Goal: Ask a question: Seek information or help from site administrators or community

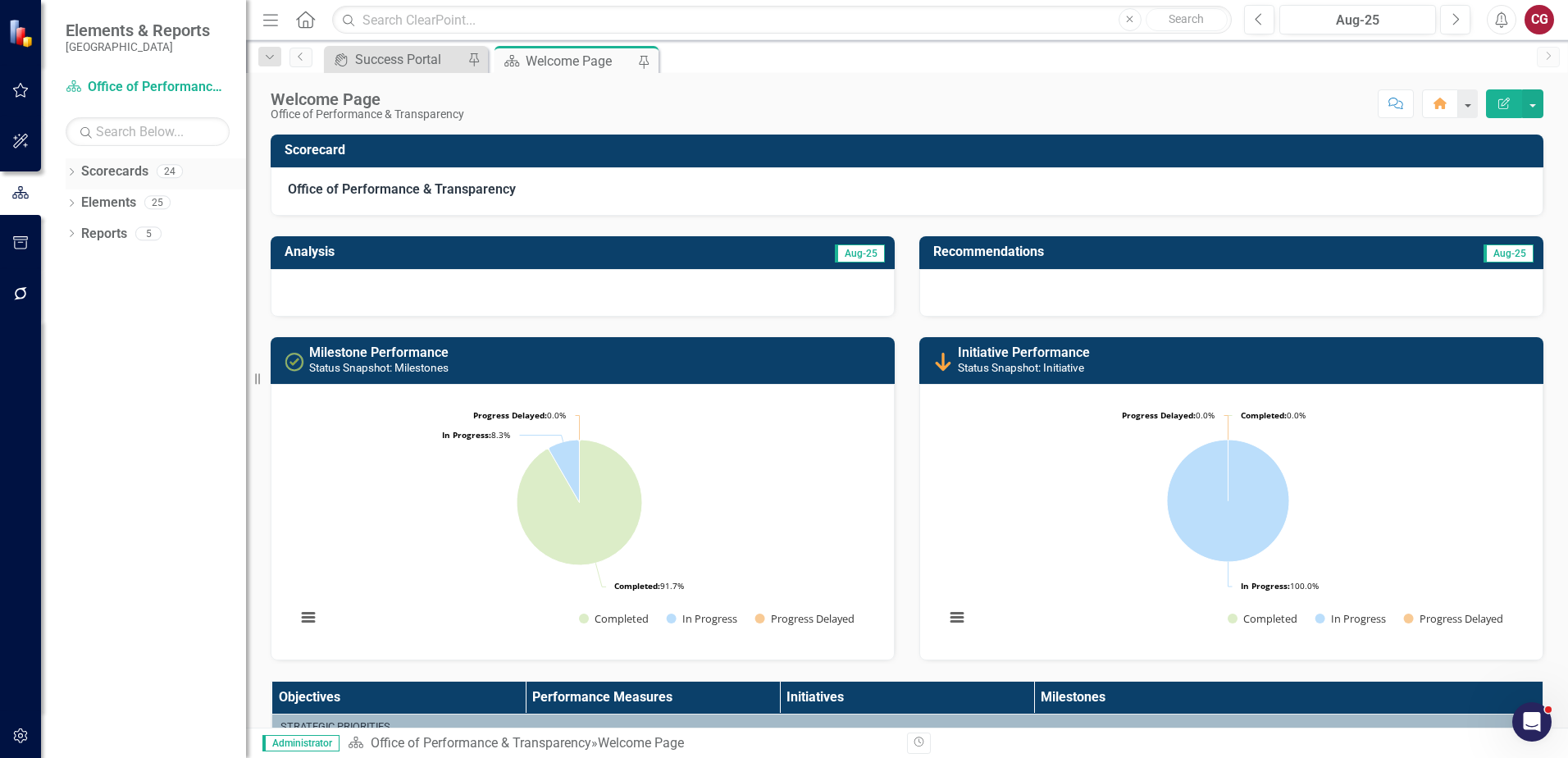
click at [73, 171] on icon at bounding box center [72, 172] width 4 height 7
click at [142, 200] on link "St. Johns County Strategic Plan" at bounding box center [168, 203] width 156 height 19
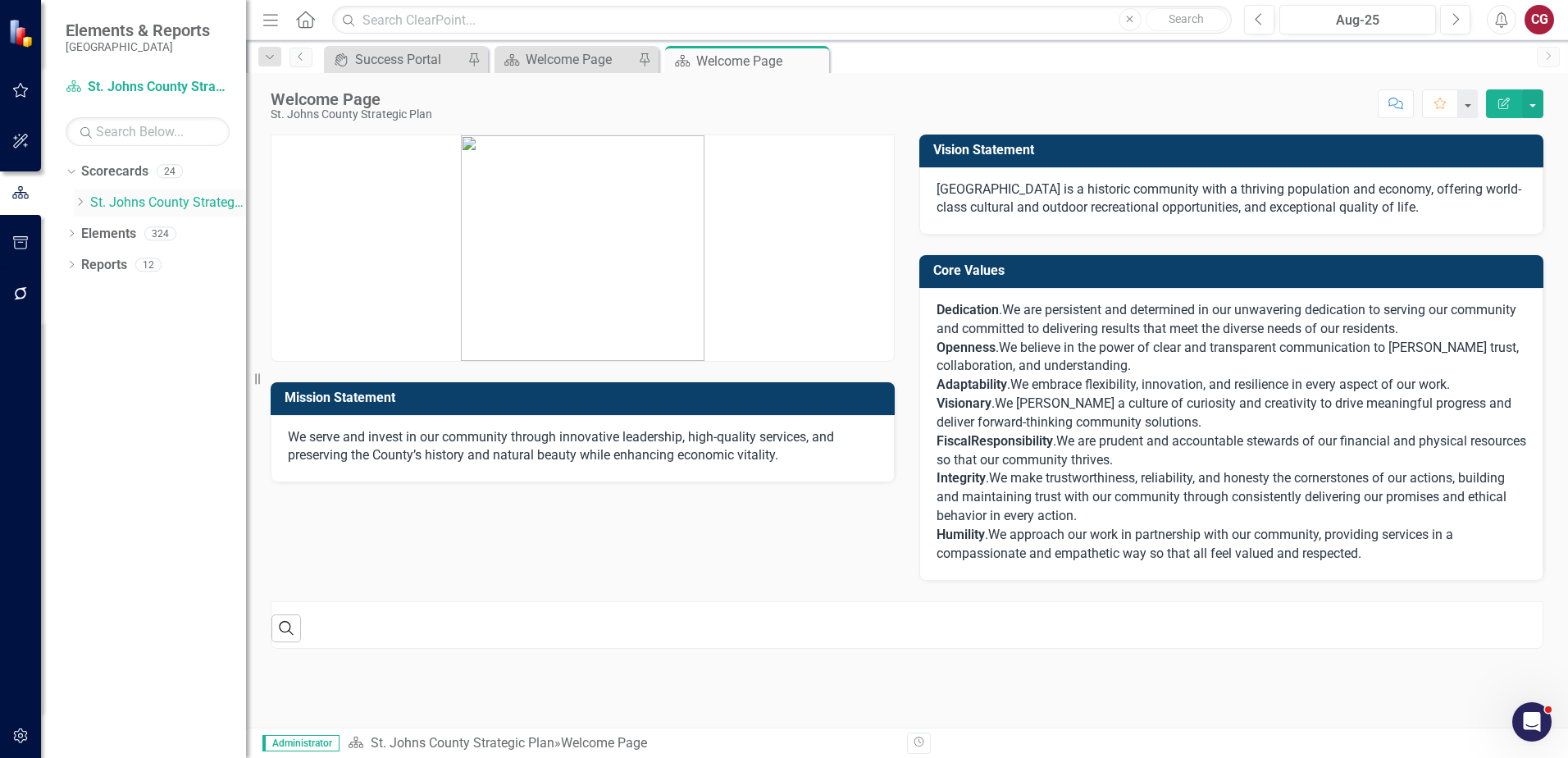
click at [78, 204] on icon "Dropdown" at bounding box center [79, 202] width 12 height 10
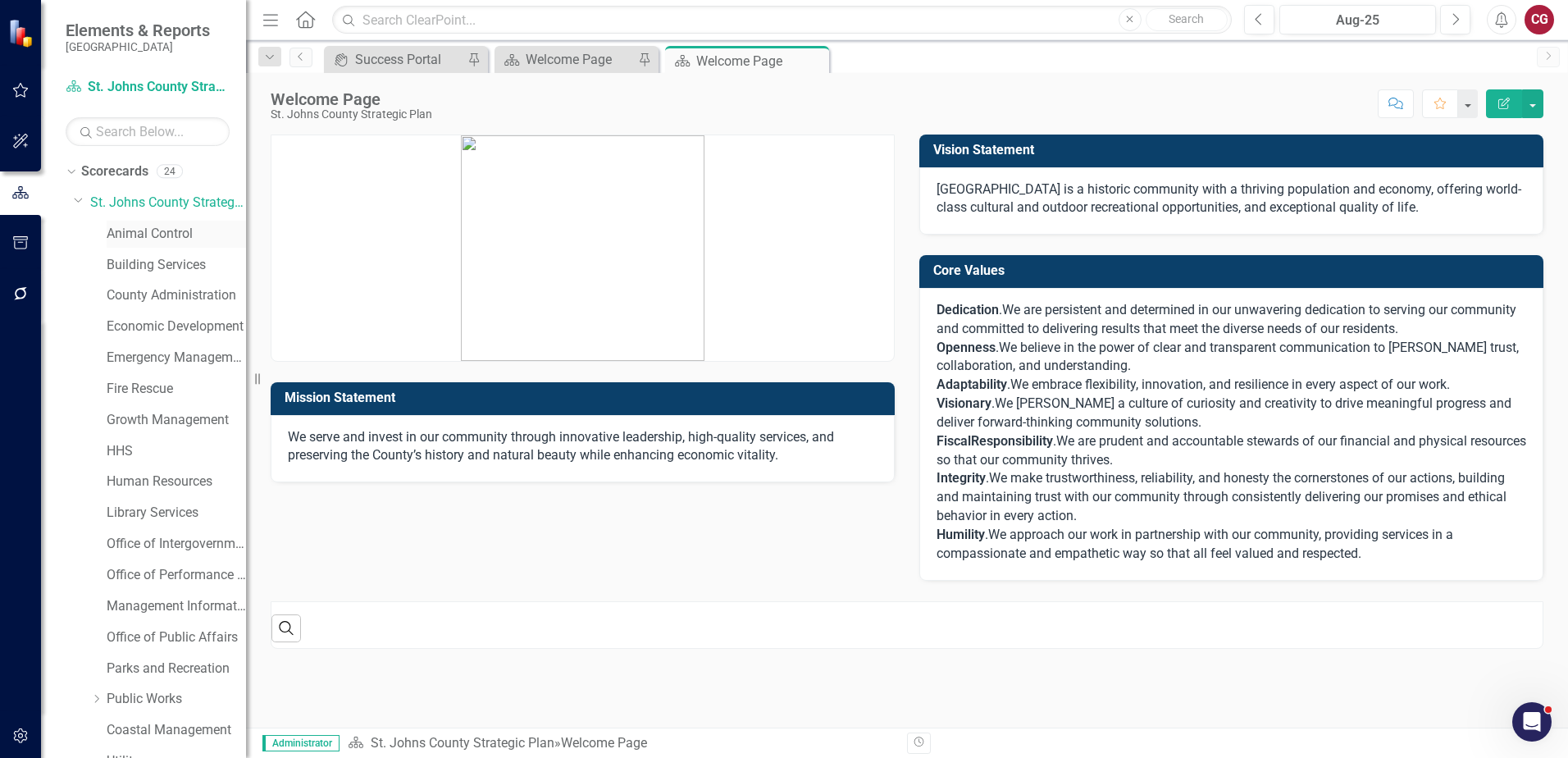
click at [161, 234] on link "Animal Control" at bounding box center [176, 234] width 139 height 19
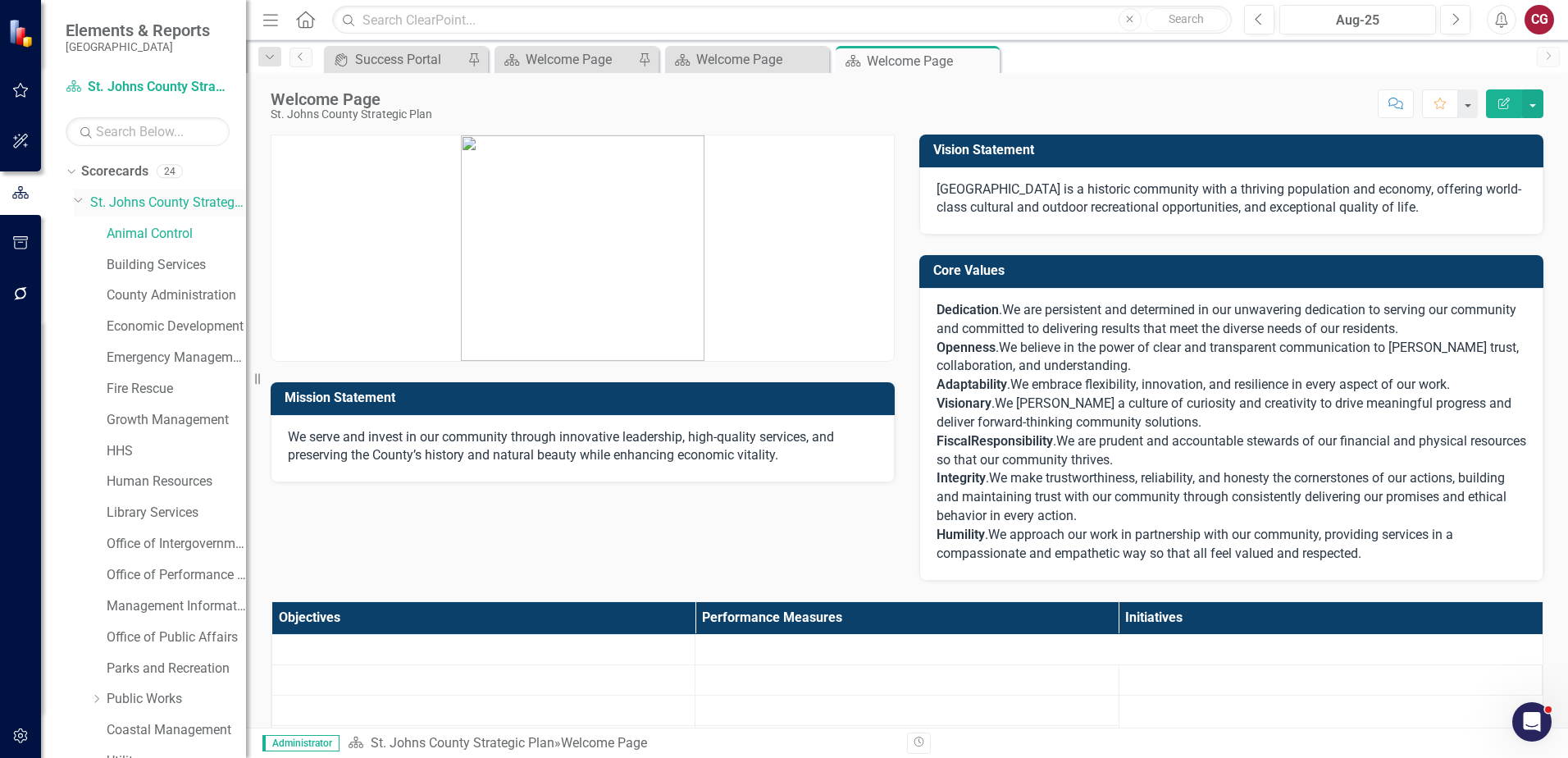
click at [155, 202] on link "St. Johns County Strategic Plan" at bounding box center [168, 203] width 156 height 19
click at [124, 176] on link "Scorecards" at bounding box center [115, 172] width 67 height 19
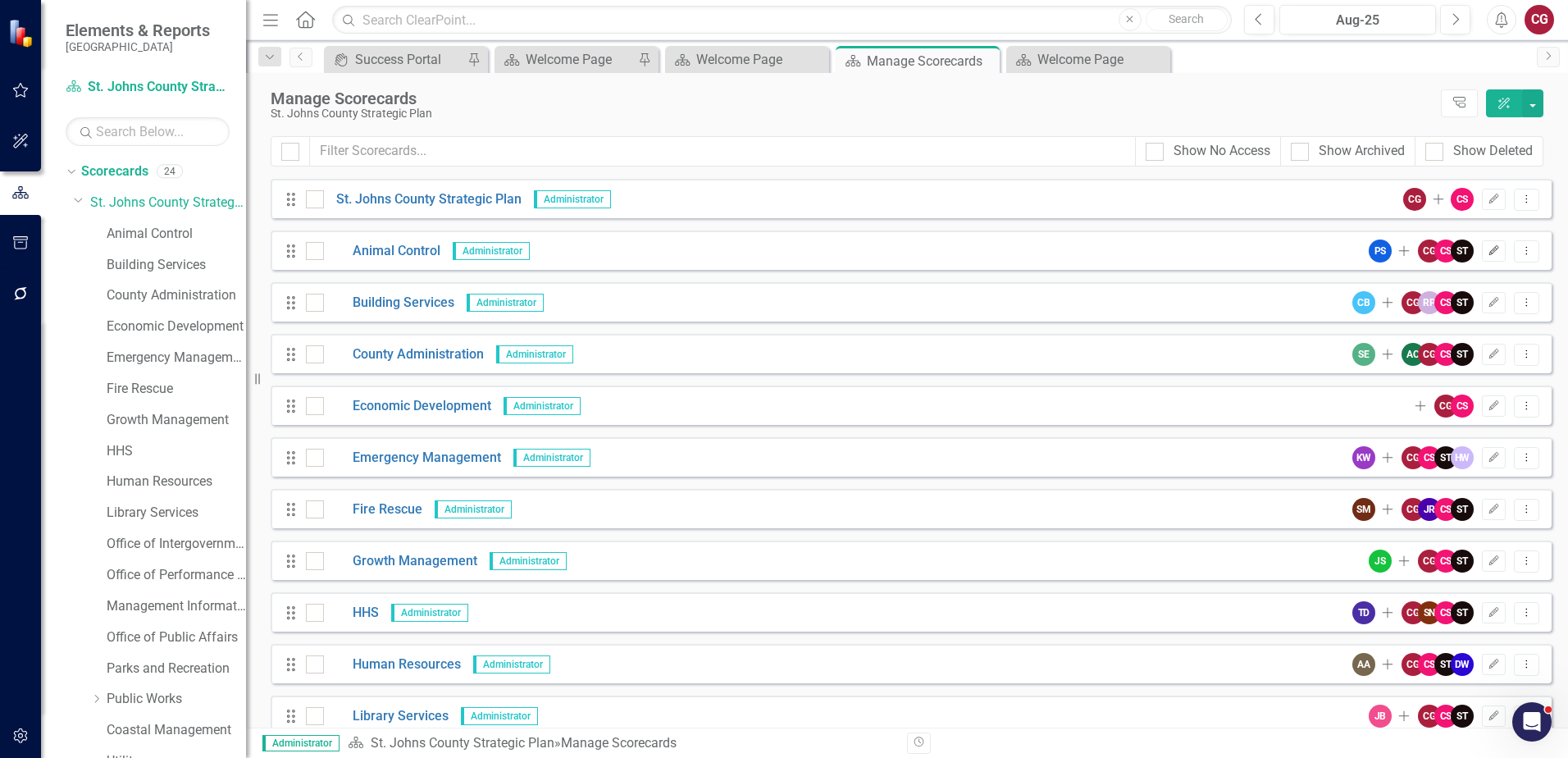
click at [1488, 255] on icon "Edit" at bounding box center [1493, 250] width 12 height 10
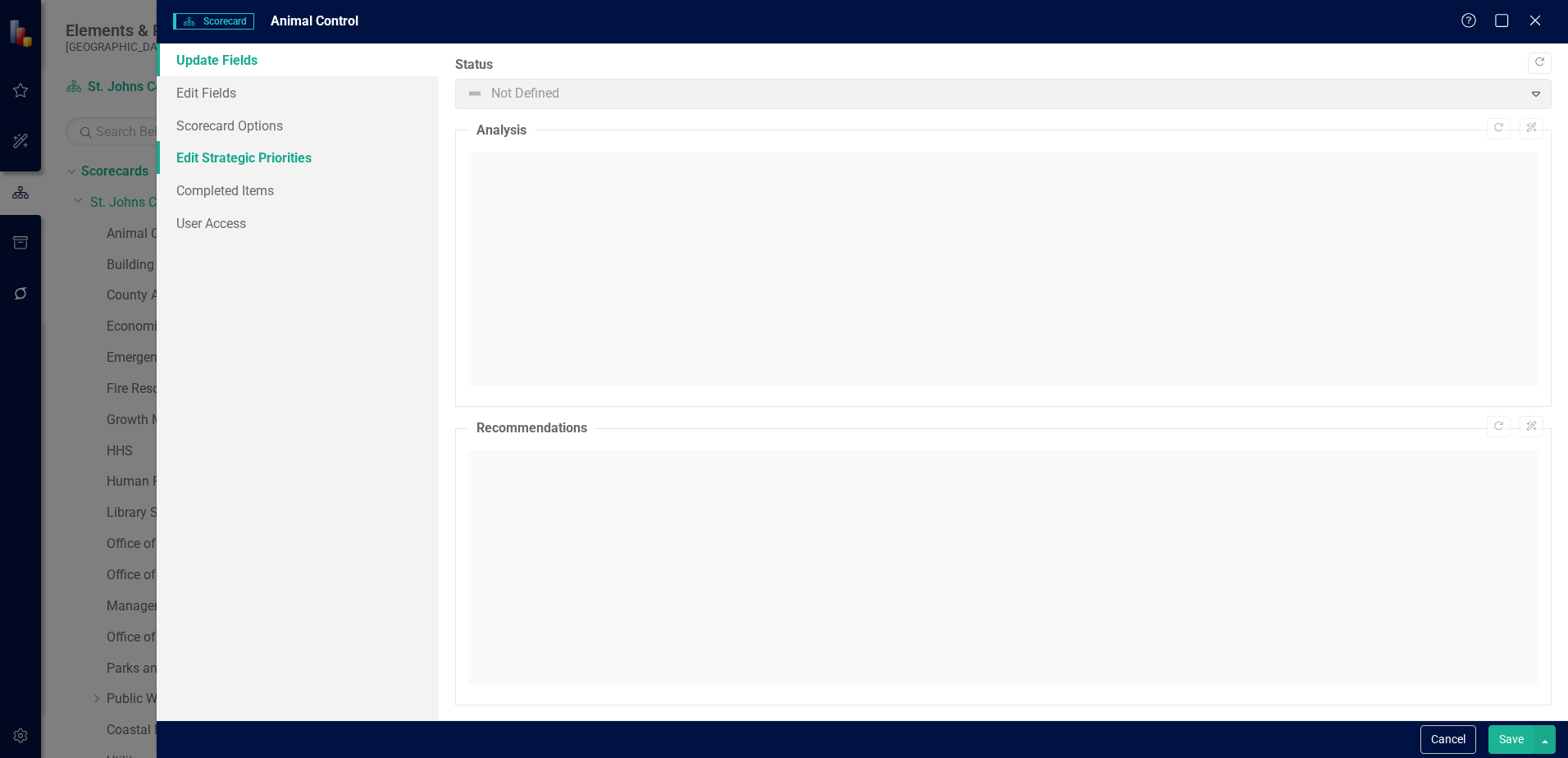
click at [233, 142] on link "Edit Strategic Priorities" at bounding box center [298, 157] width 282 height 33
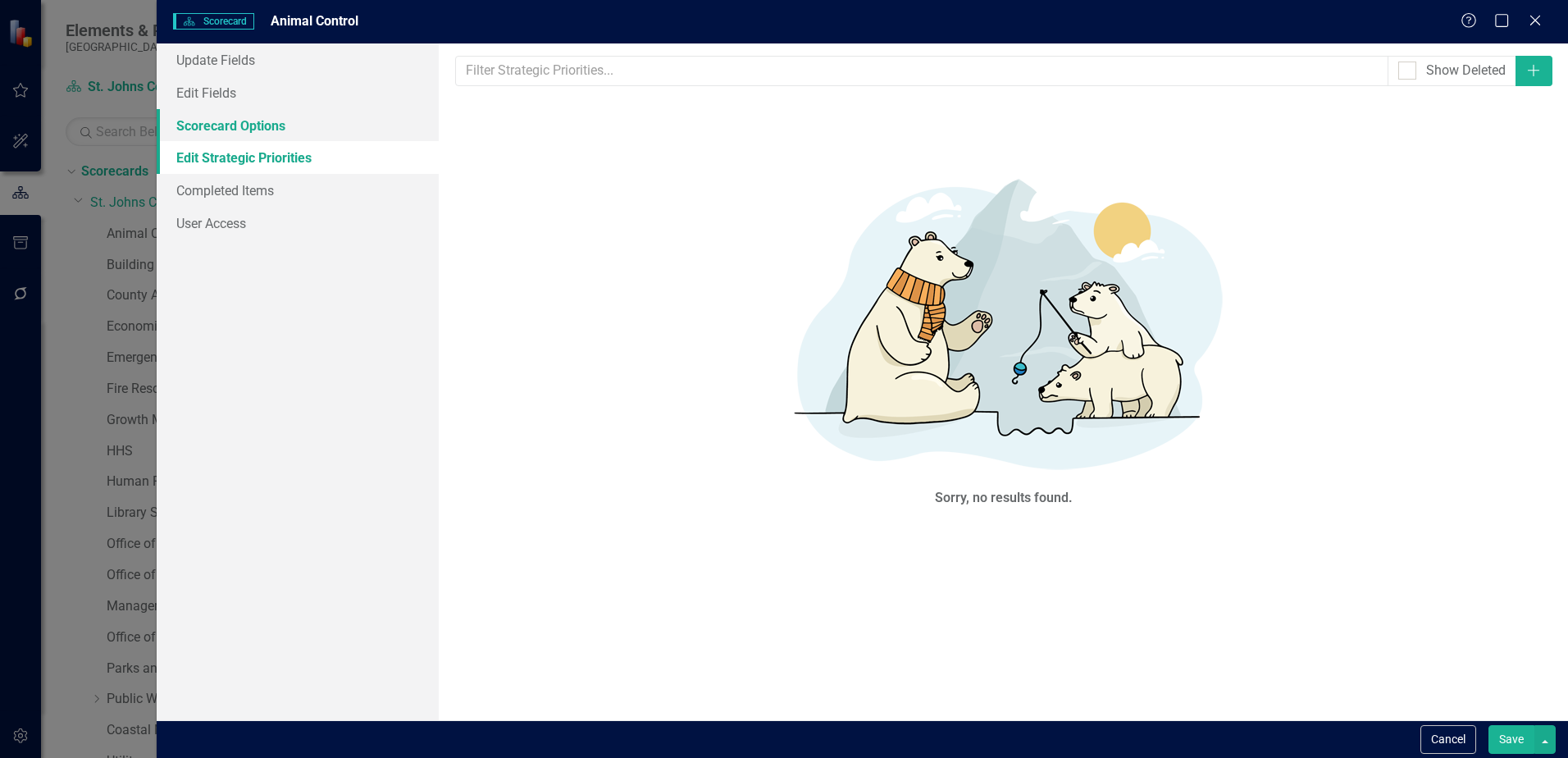
click at [234, 122] on link "Scorecard Options" at bounding box center [298, 125] width 282 height 33
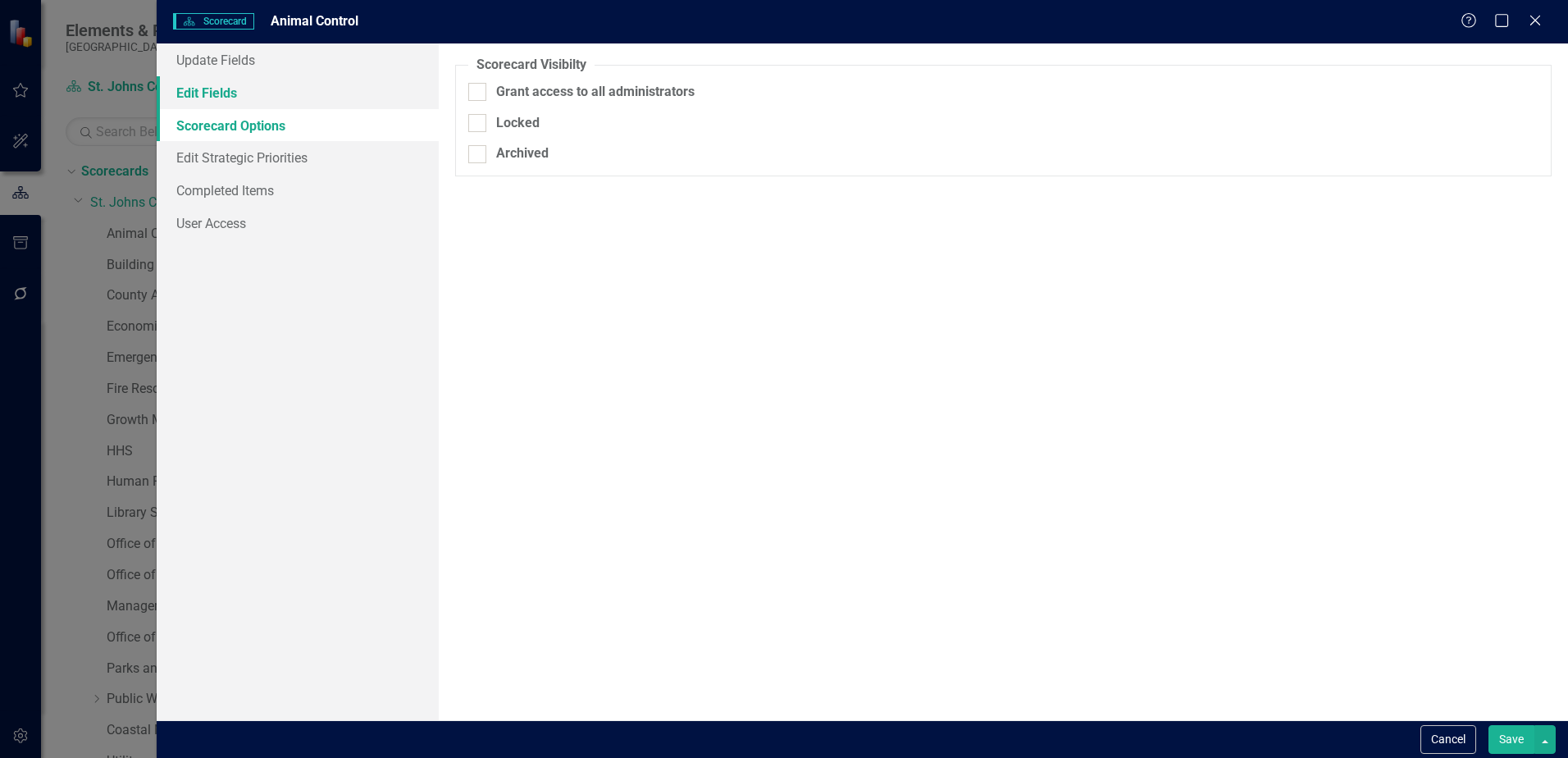
click at [212, 99] on link "Edit Fields" at bounding box center [298, 93] width 282 height 33
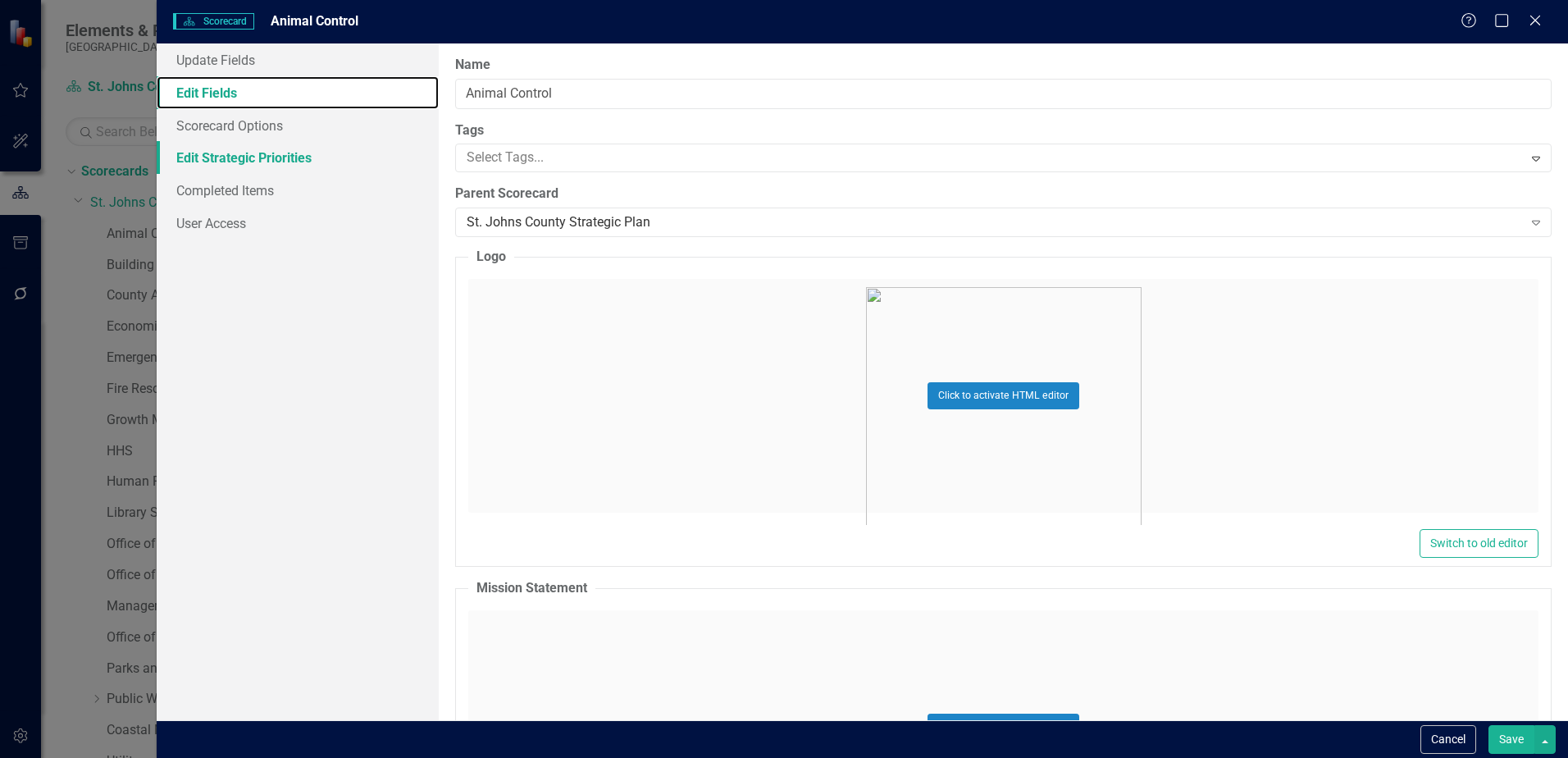
click at [227, 171] on link "Edit Strategic Priorities" at bounding box center [298, 157] width 282 height 33
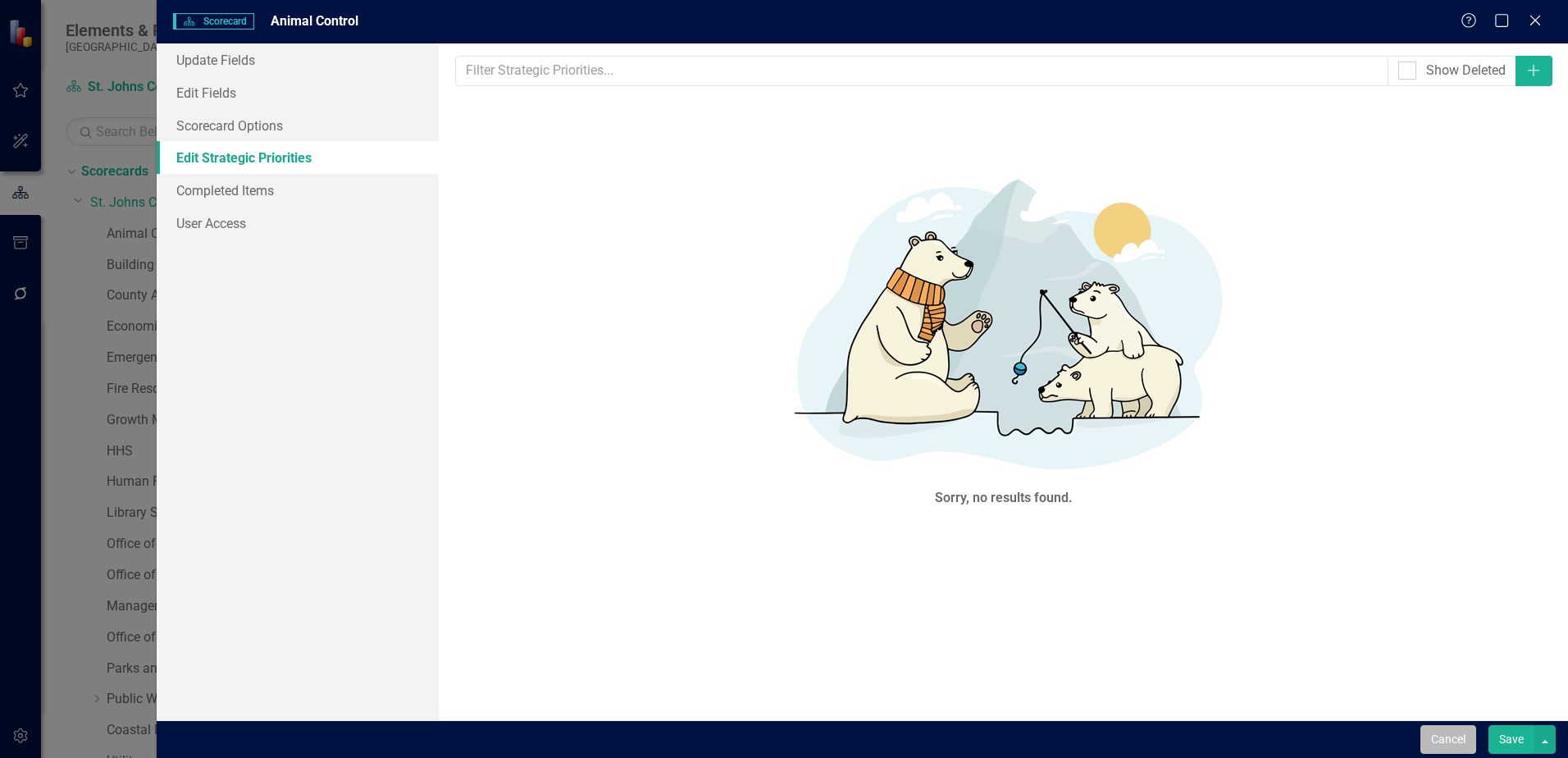
click at [1434, 729] on button "Cancel" at bounding box center [1448, 739] width 56 height 29
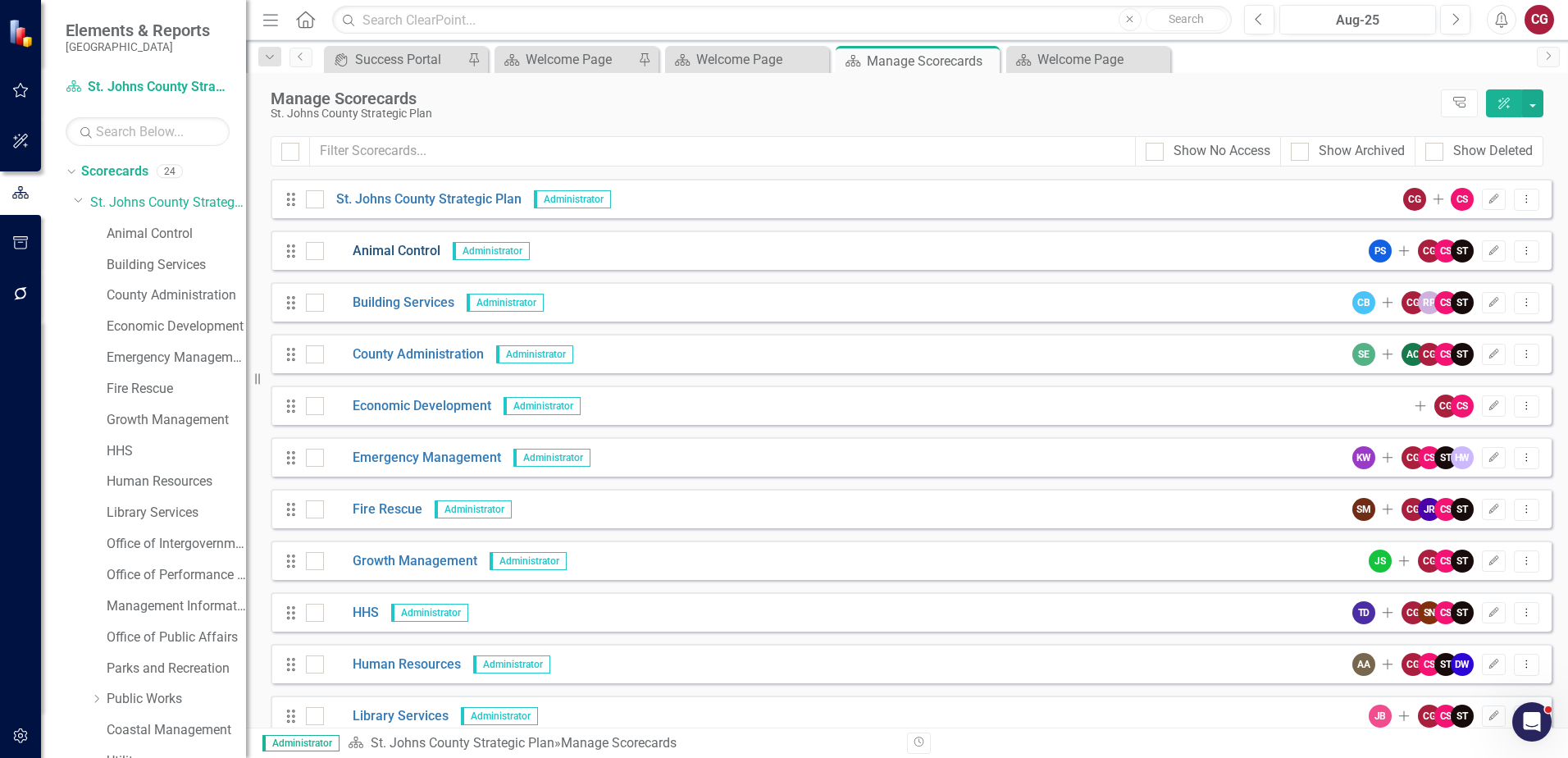
click at [400, 247] on link "Animal Control" at bounding box center [382, 251] width 117 height 19
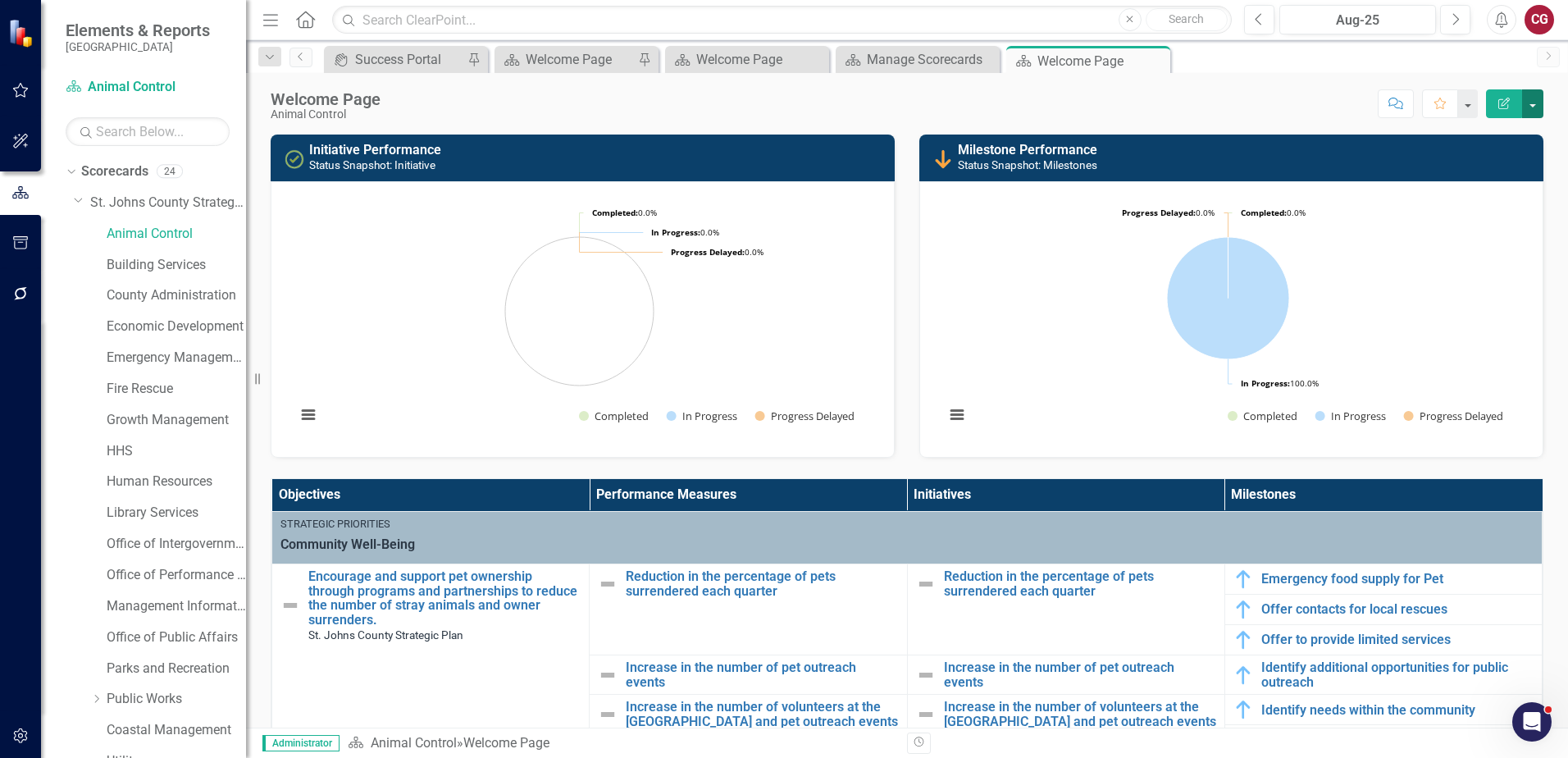
click at [1539, 103] on button "button" at bounding box center [1532, 104] width 21 height 29
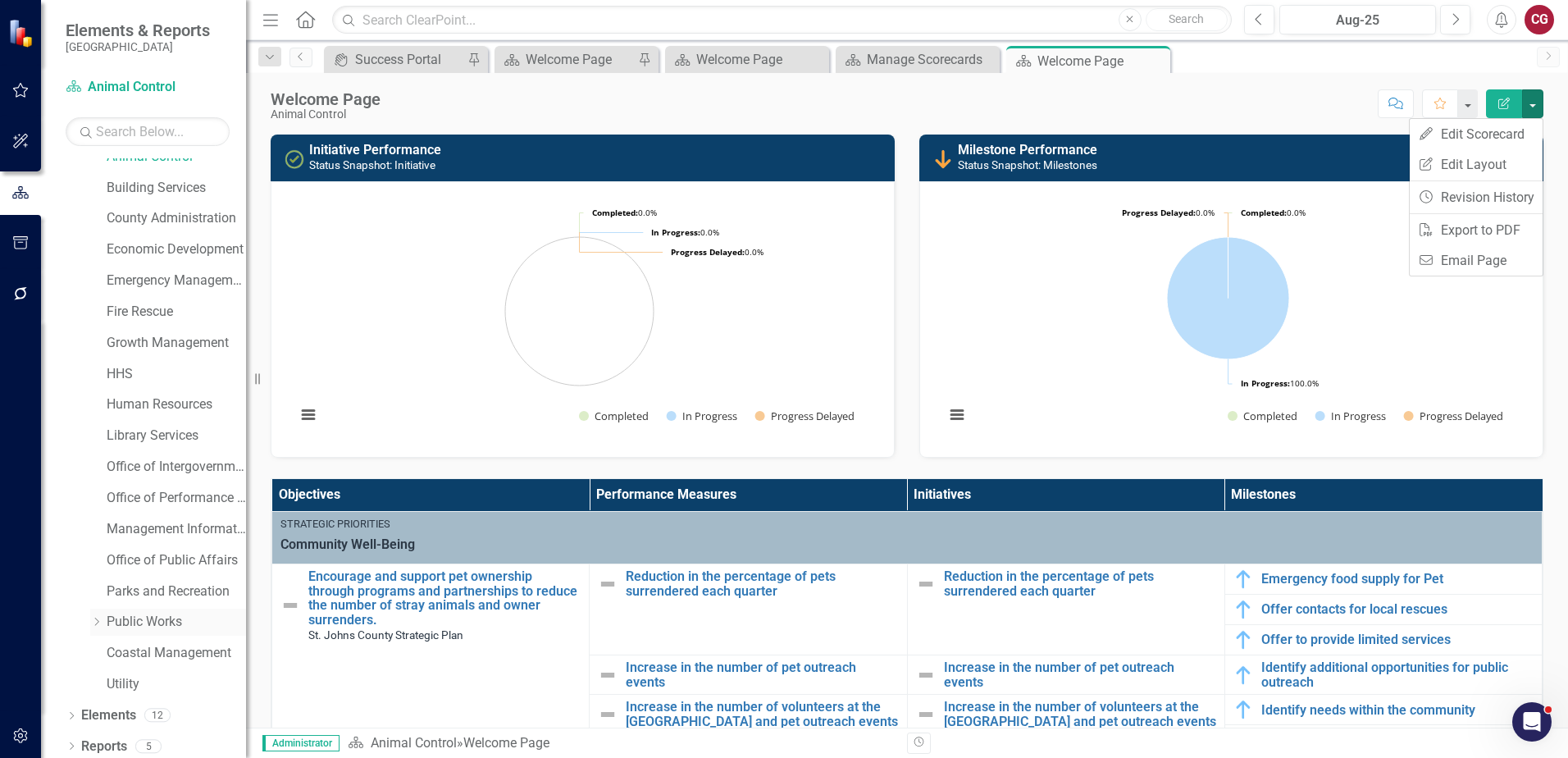
scroll to position [84, 0]
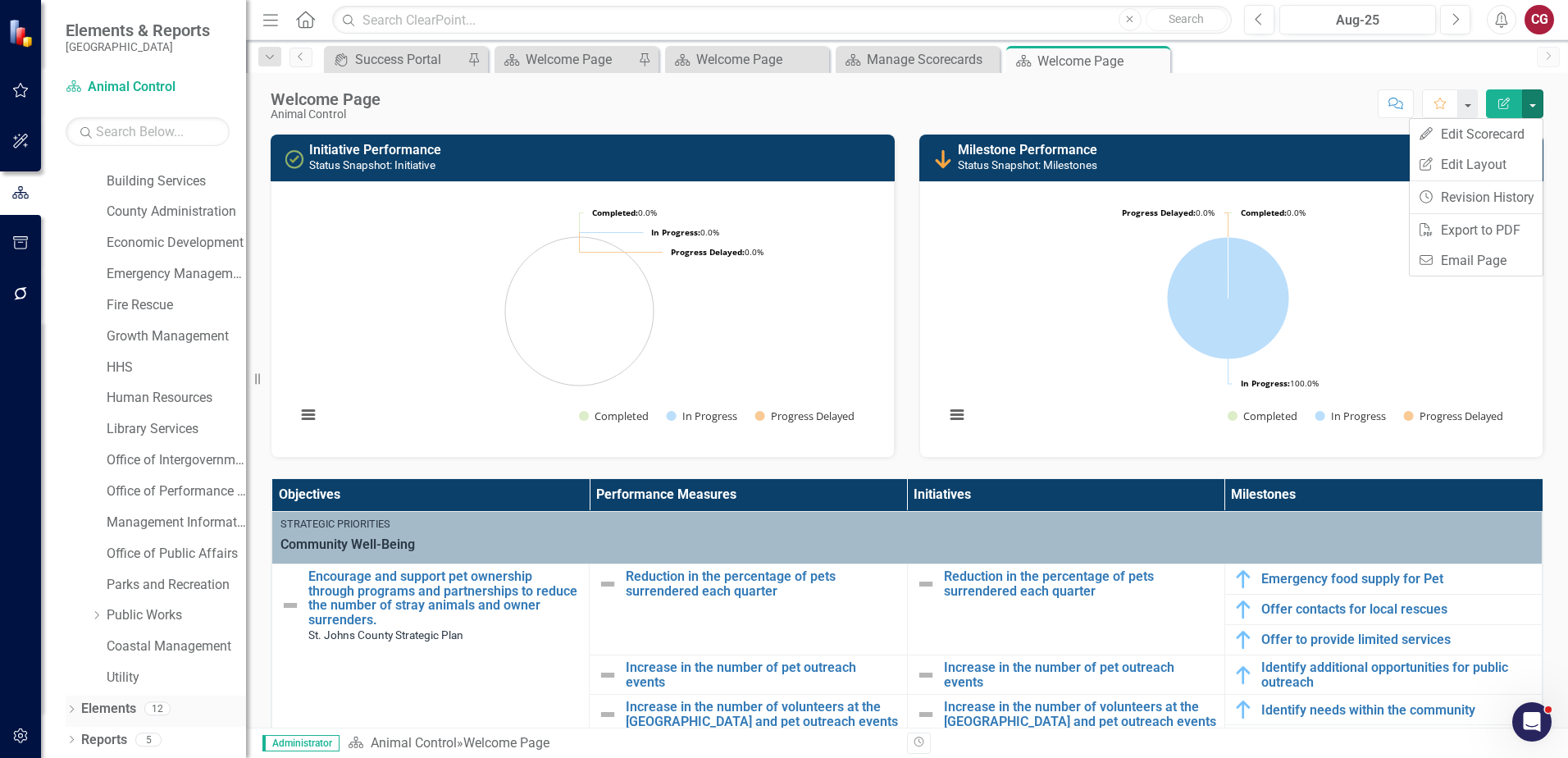
click at [122, 706] on link "Elements" at bounding box center [108, 709] width 55 height 19
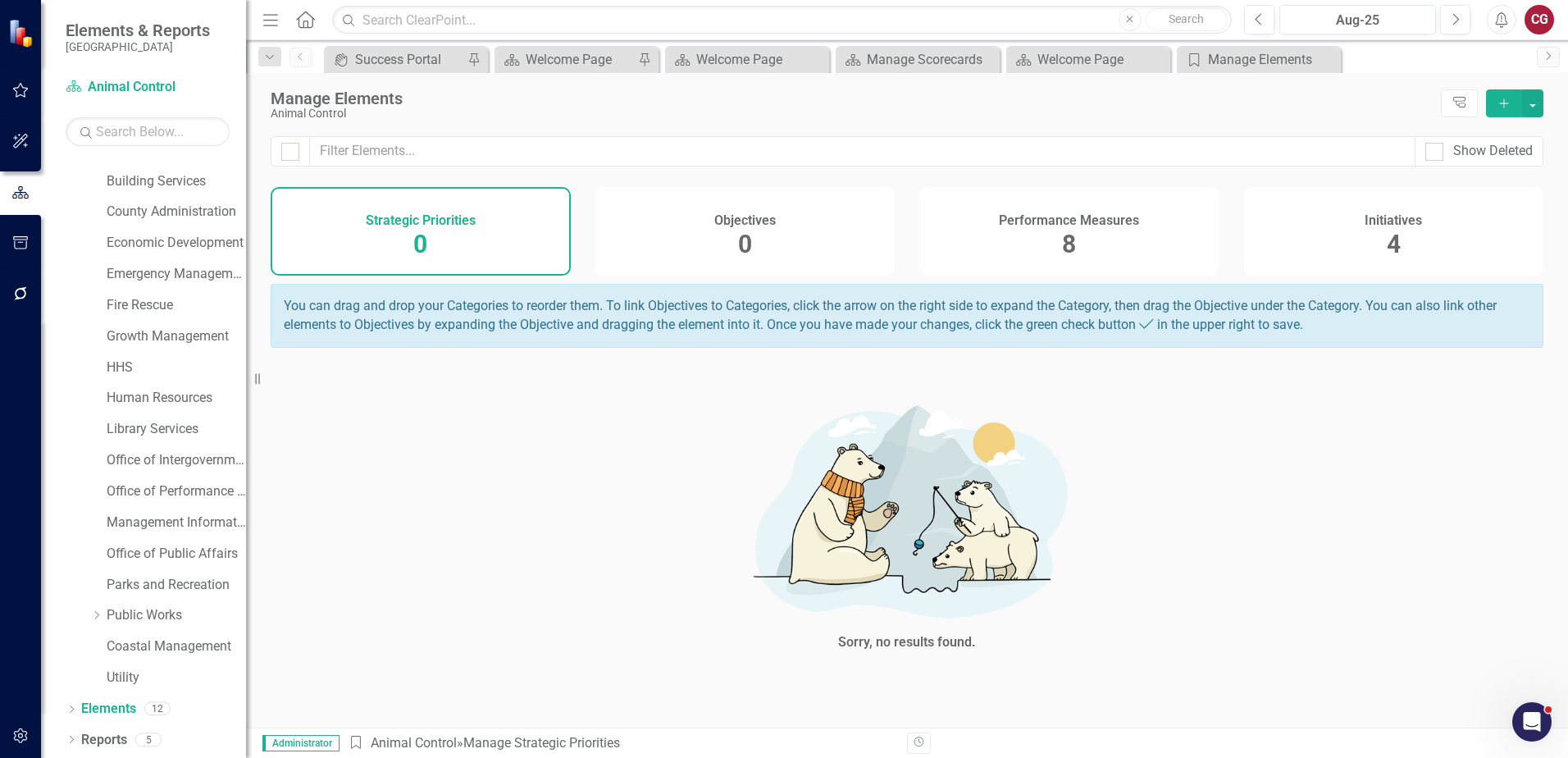
click at [1433, 236] on div "Initiatives 4" at bounding box center [1393, 231] width 300 height 89
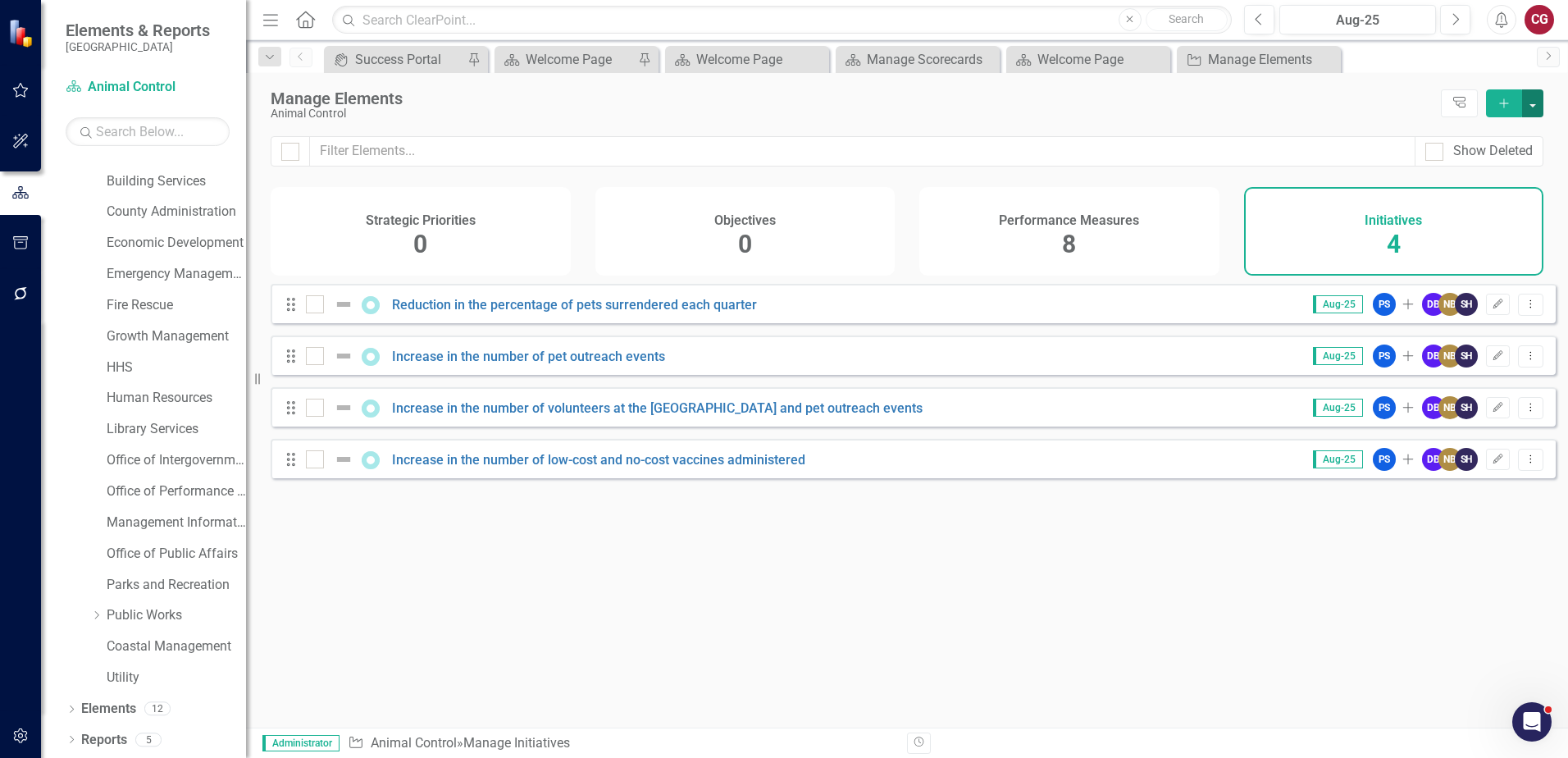
click at [1541, 104] on button "button" at bounding box center [1532, 104] width 21 height 28
click at [1492, 309] on icon "Edit" at bounding box center [1498, 304] width 12 height 10
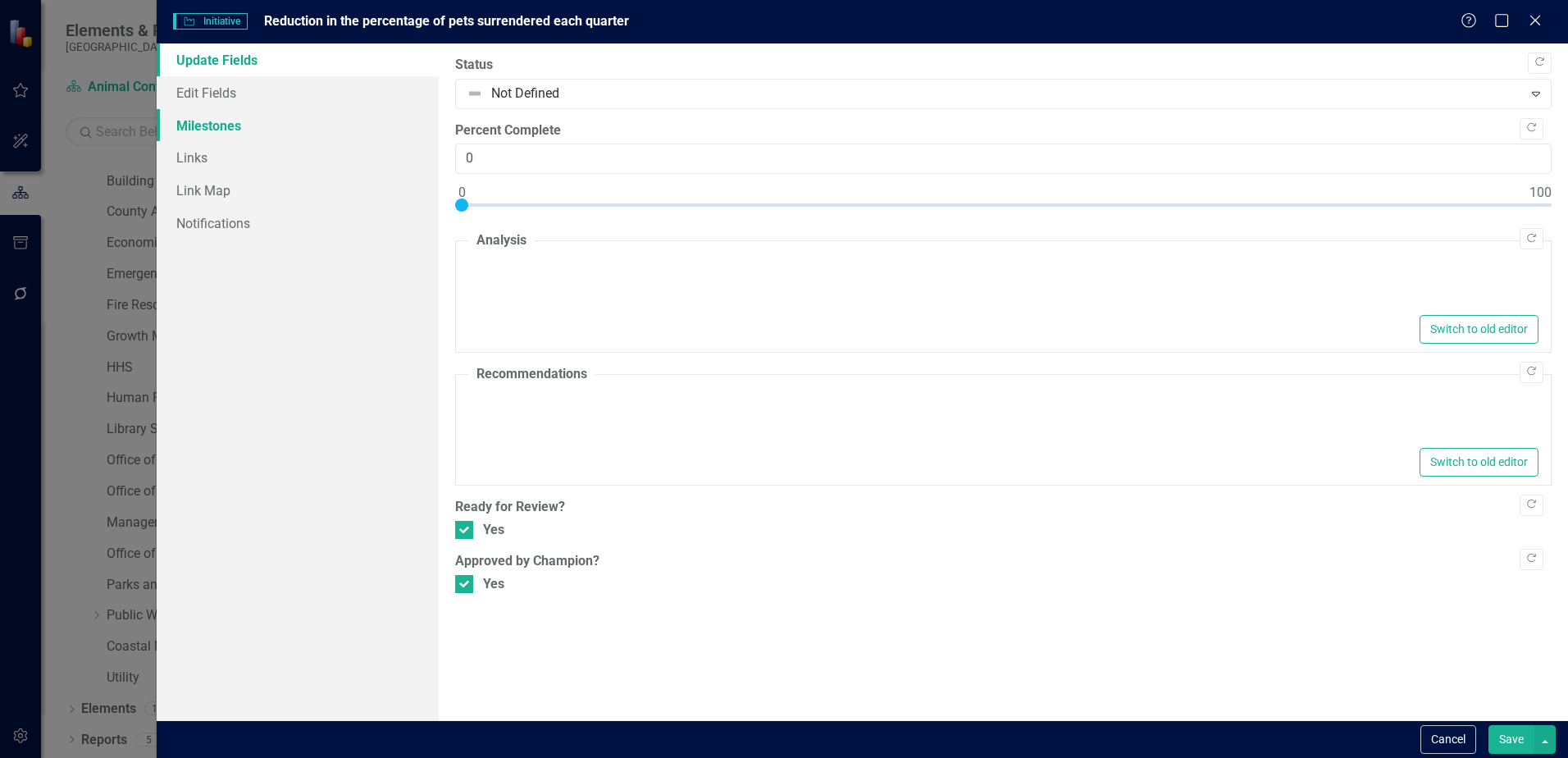
click at [245, 120] on link "Milestones" at bounding box center [298, 125] width 282 height 33
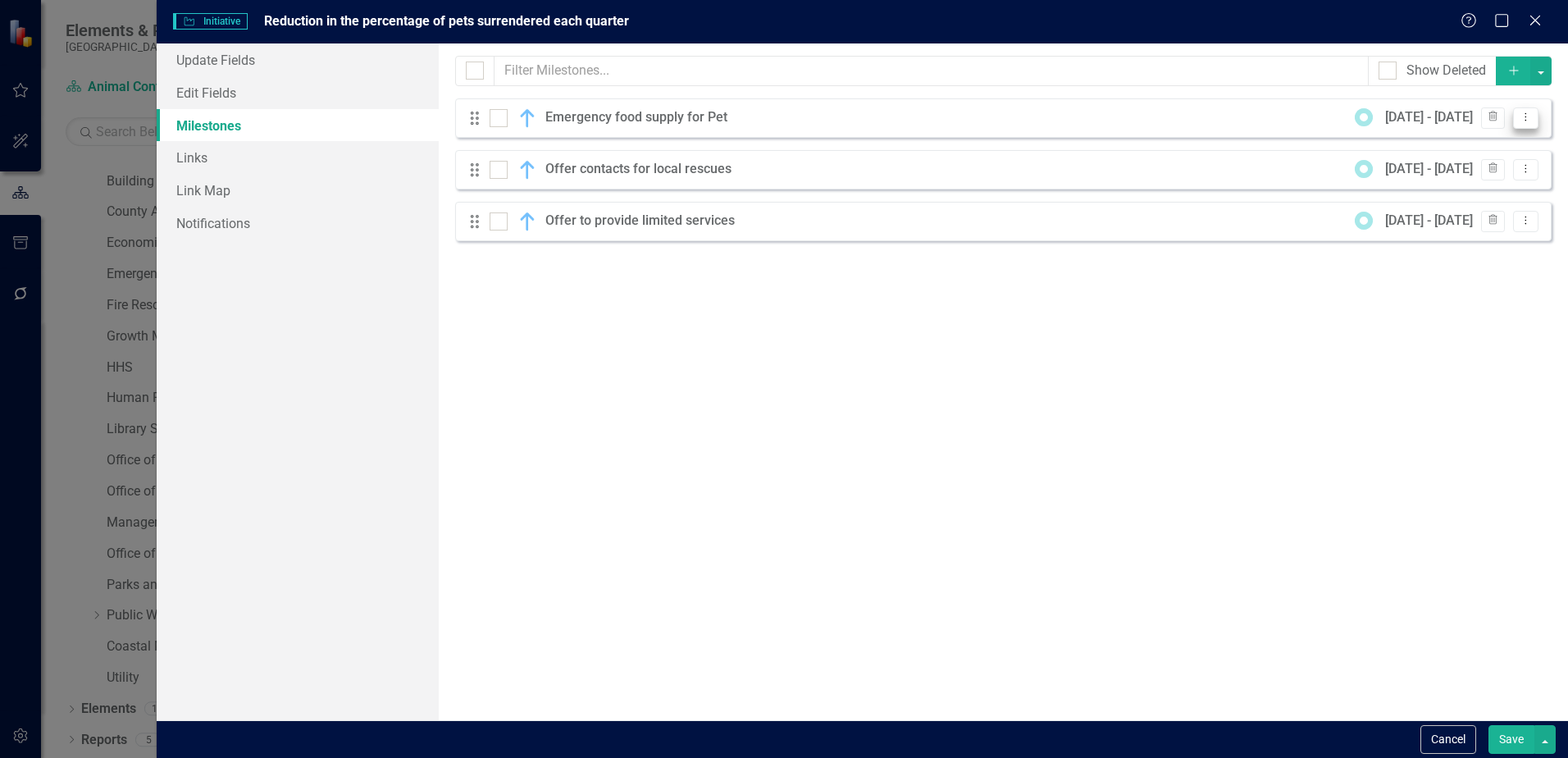
click at [1523, 120] on icon "Dropdown Menu" at bounding box center [1525, 116] width 14 height 10
click at [1489, 137] on link "Edit Edit Milestone" at bounding box center [1461, 145] width 154 height 30
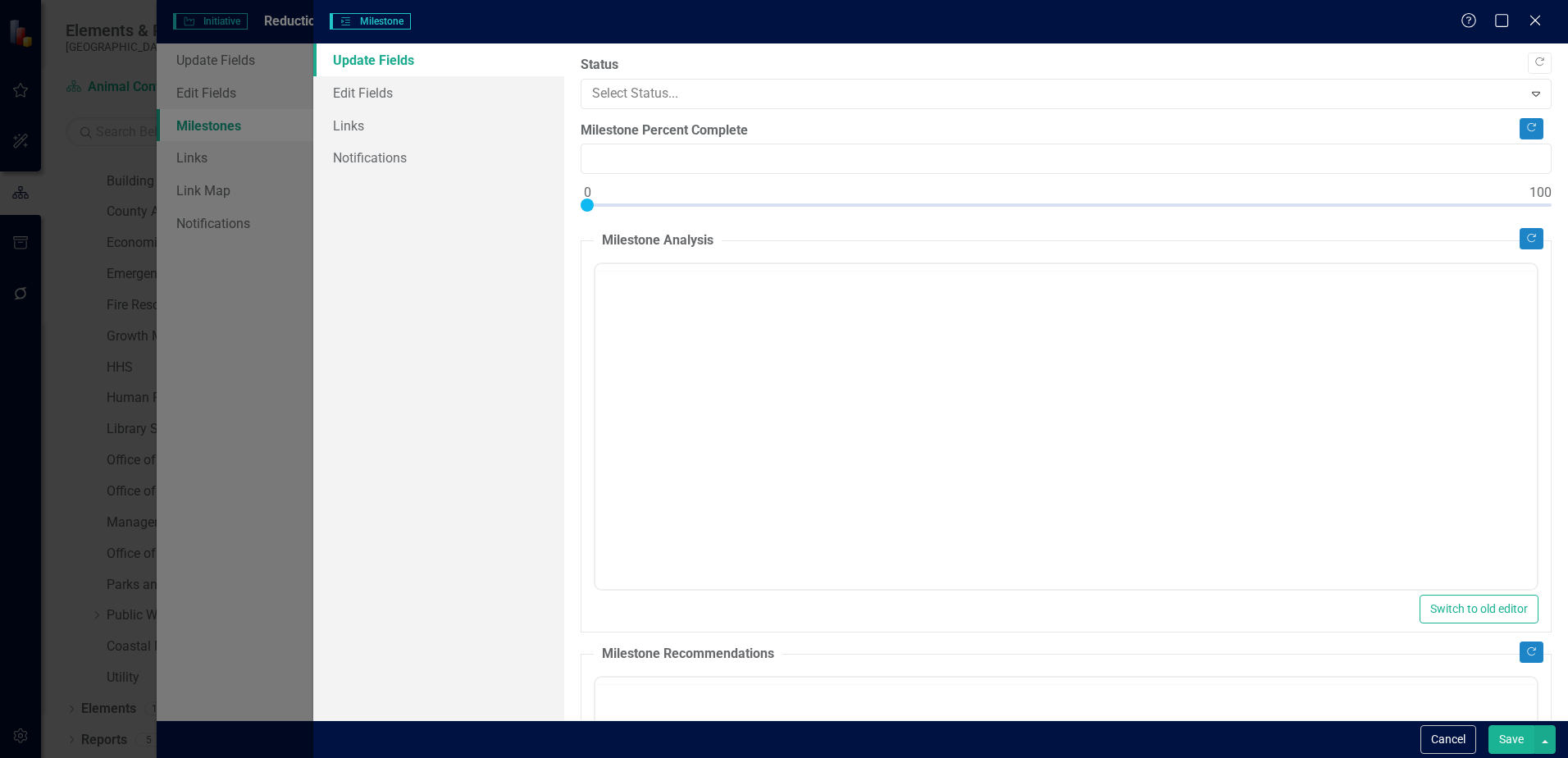
type input "0"
checkbox input "true"
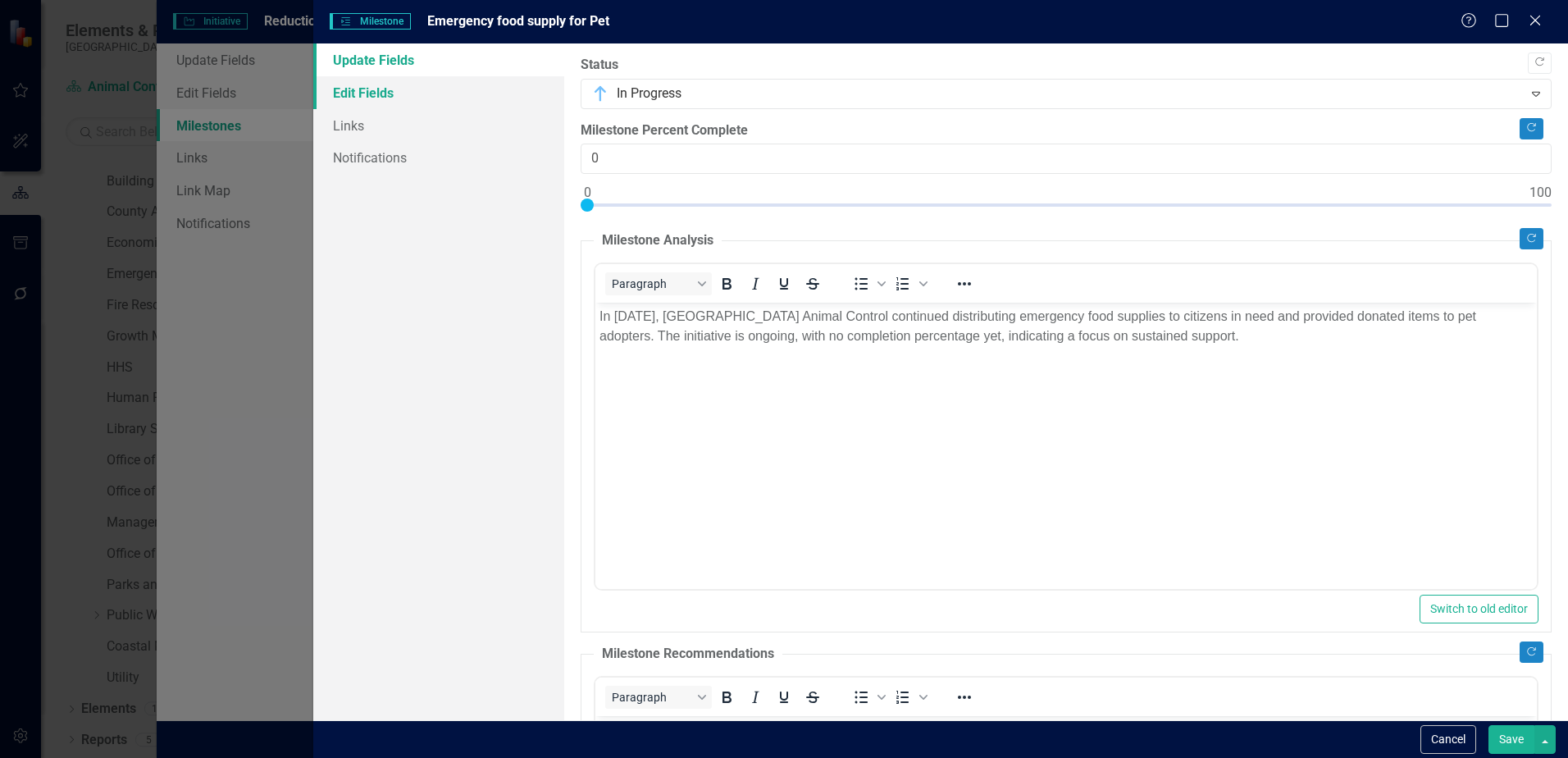
click at [353, 97] on link "Edit Fields" at bounding box center [438, 93] width 251 height 33
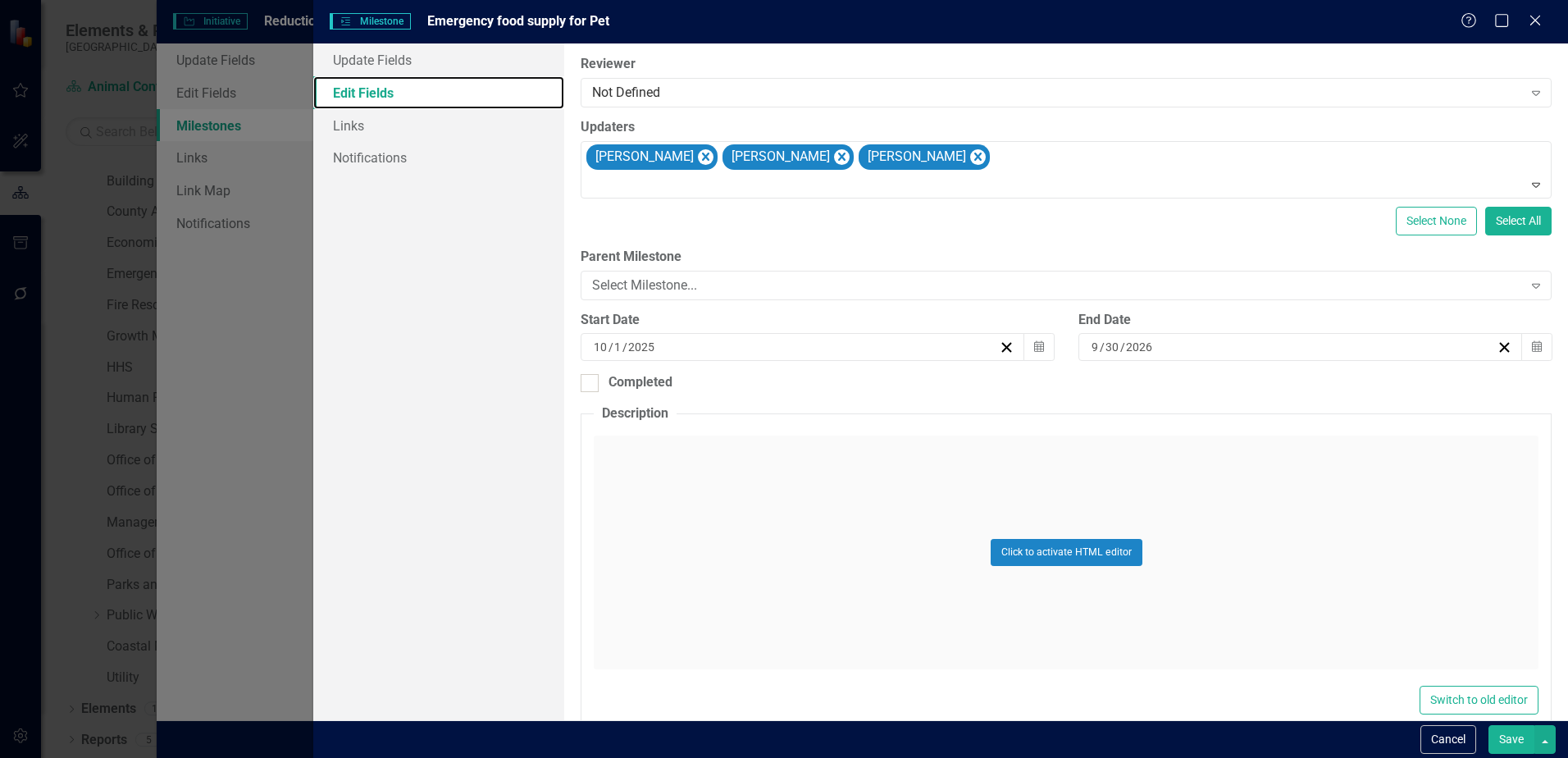
scroll to position [158, 0]
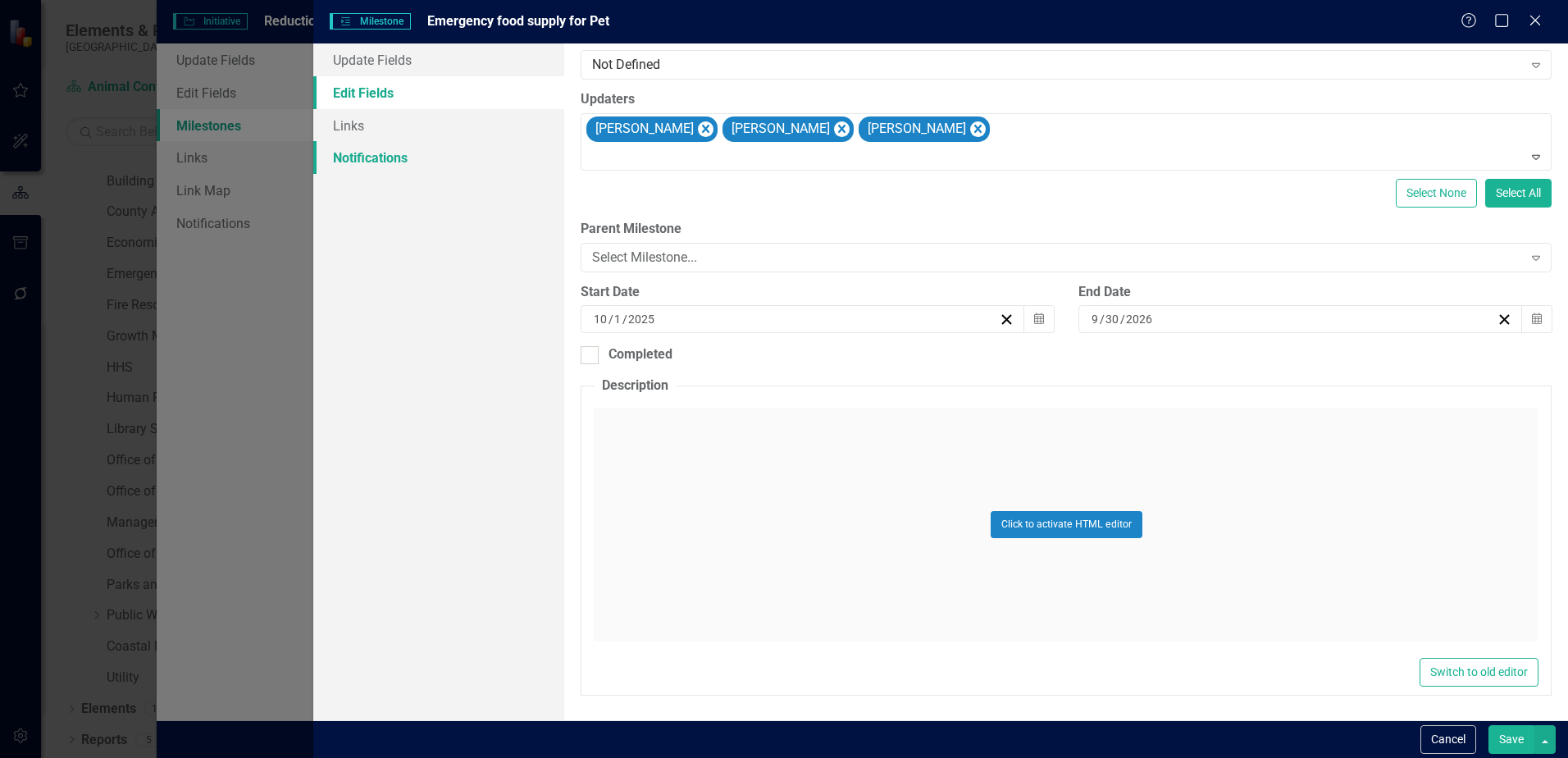
click at [361, 163] on link "Notifications" at bounding box center [438, 157] width 251 height 33
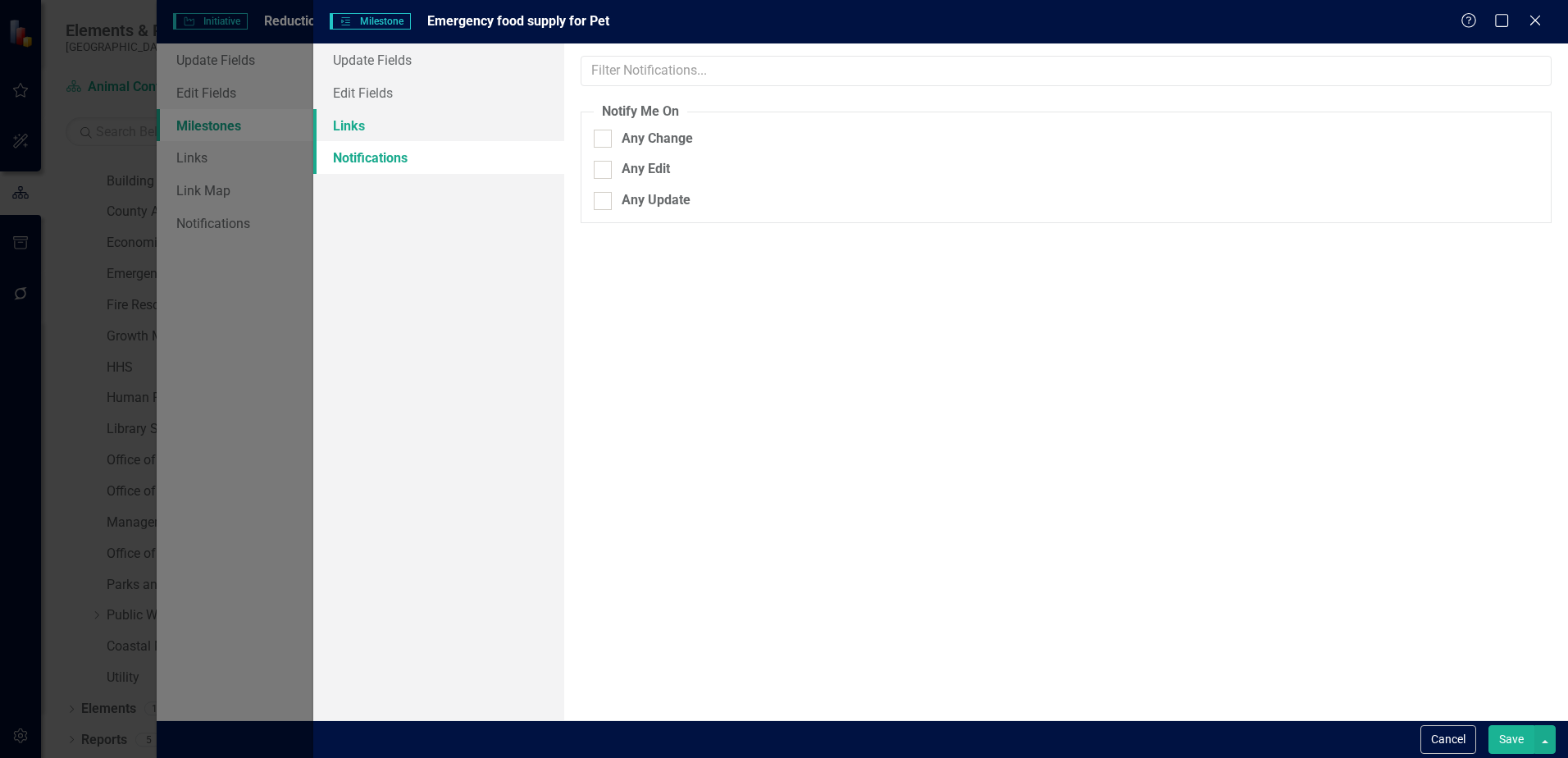
click at [361, 137] on link "Links" at bounding box center [438, 125] width 251 height 33
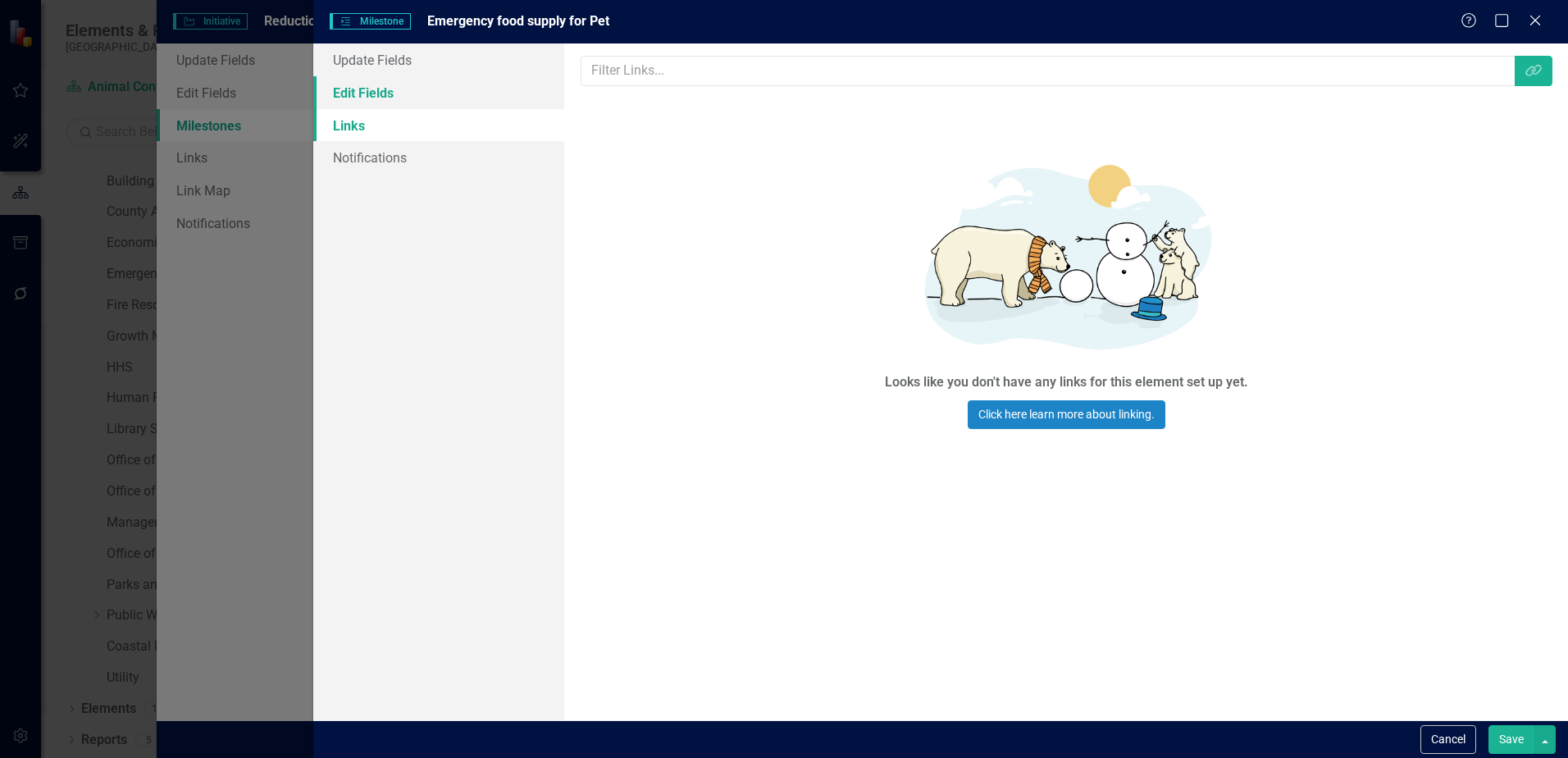
click at [368, 97] on link "Edit Fields" at bounding box center [438, 93] width 251 height 33
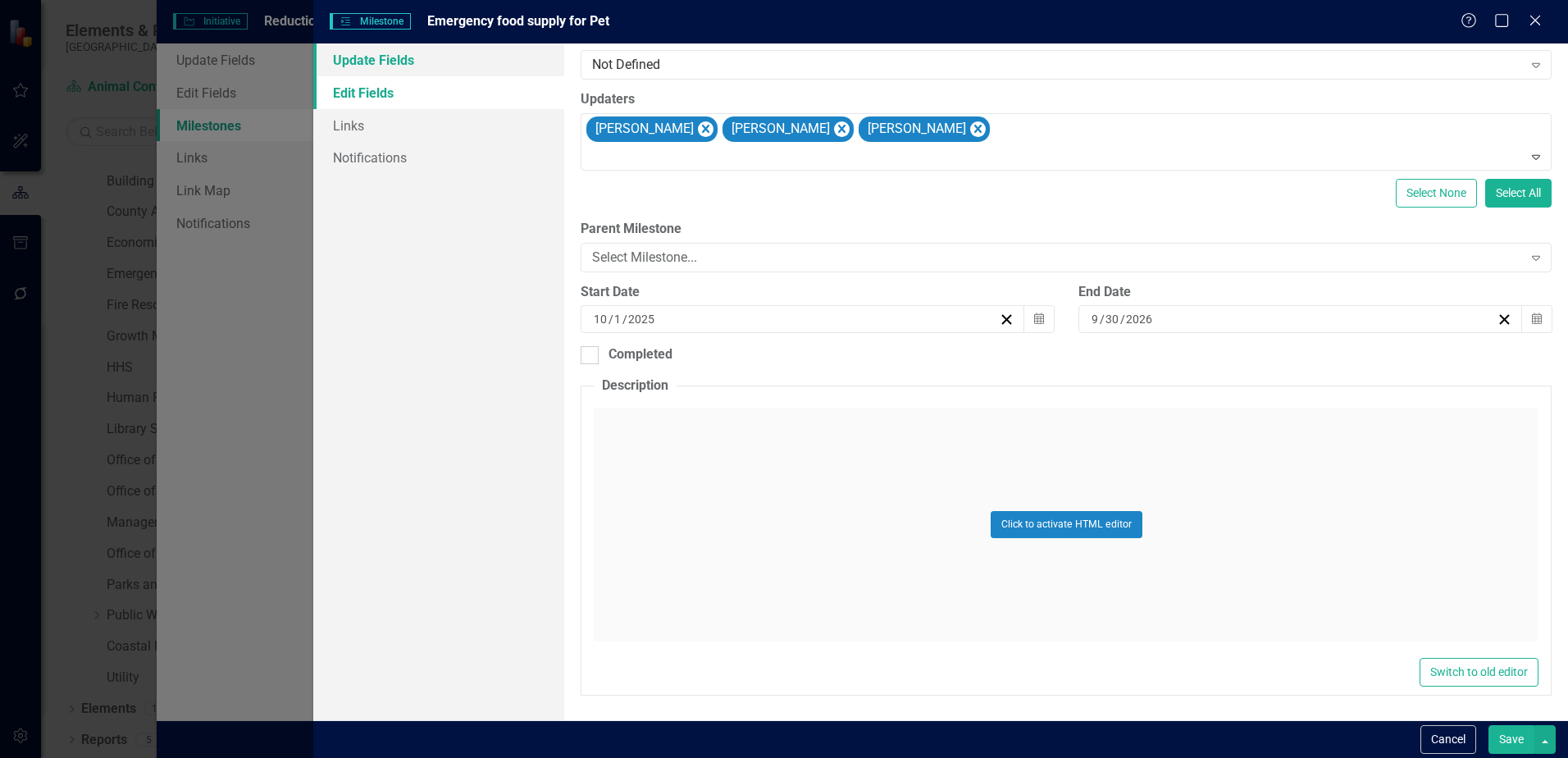
click at [378, 63] on link "Update Fields" at bounding box center [438, 60] width 251 height 33
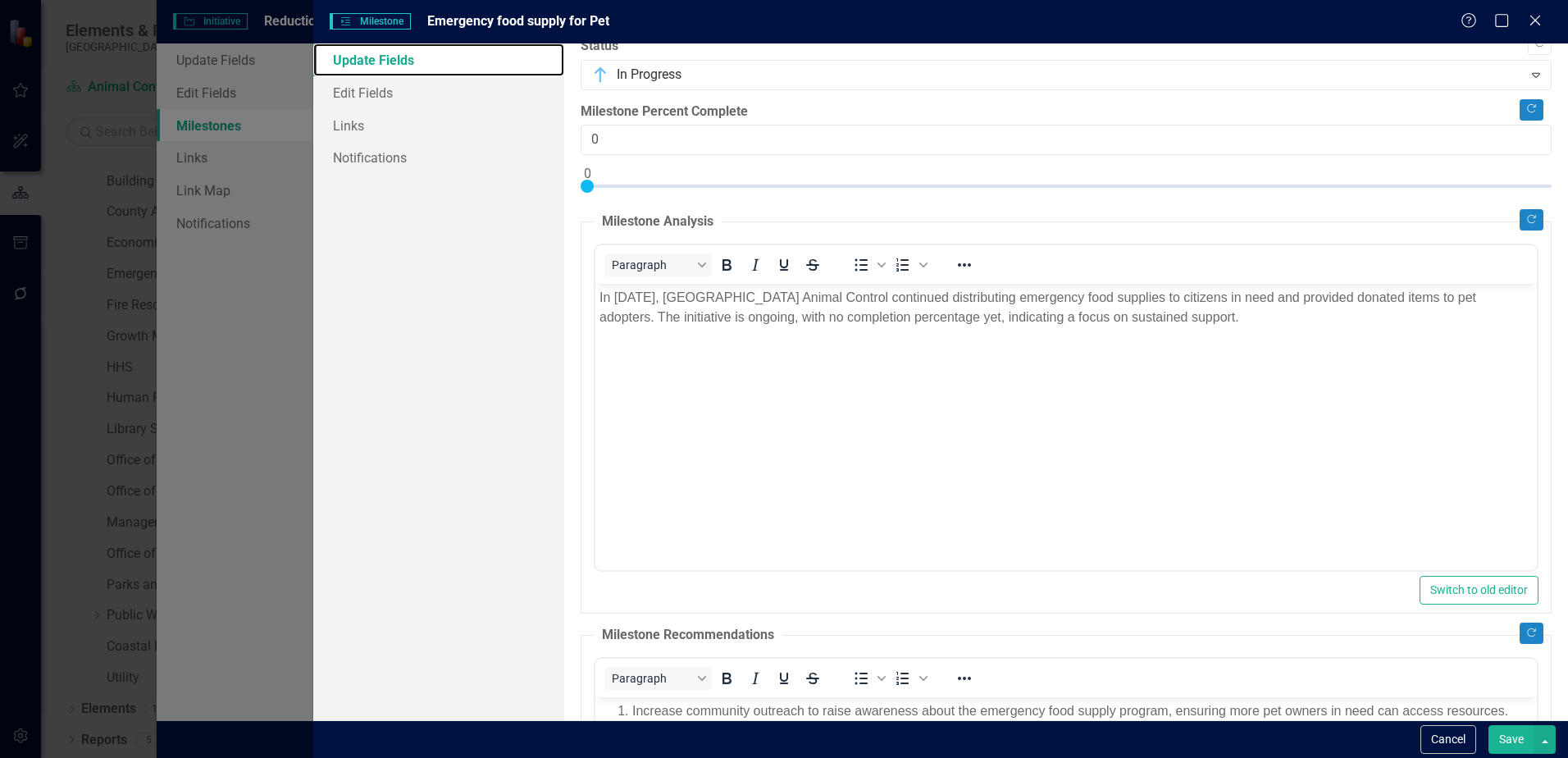
scroll to position [0, 0]
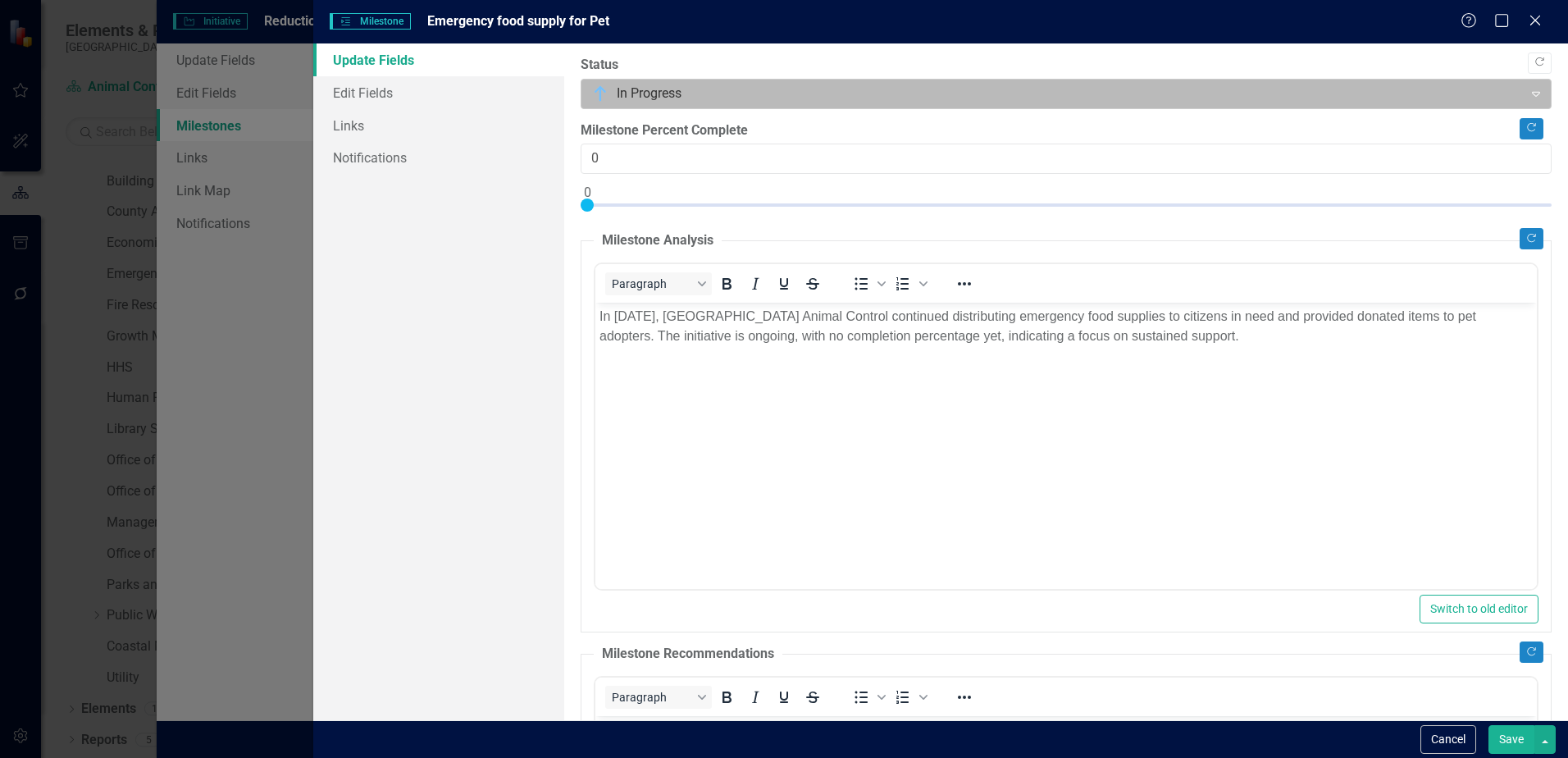
click at [1529, 94] on icon "Expand" at bounding box center [1536, 93] width 17 height 13
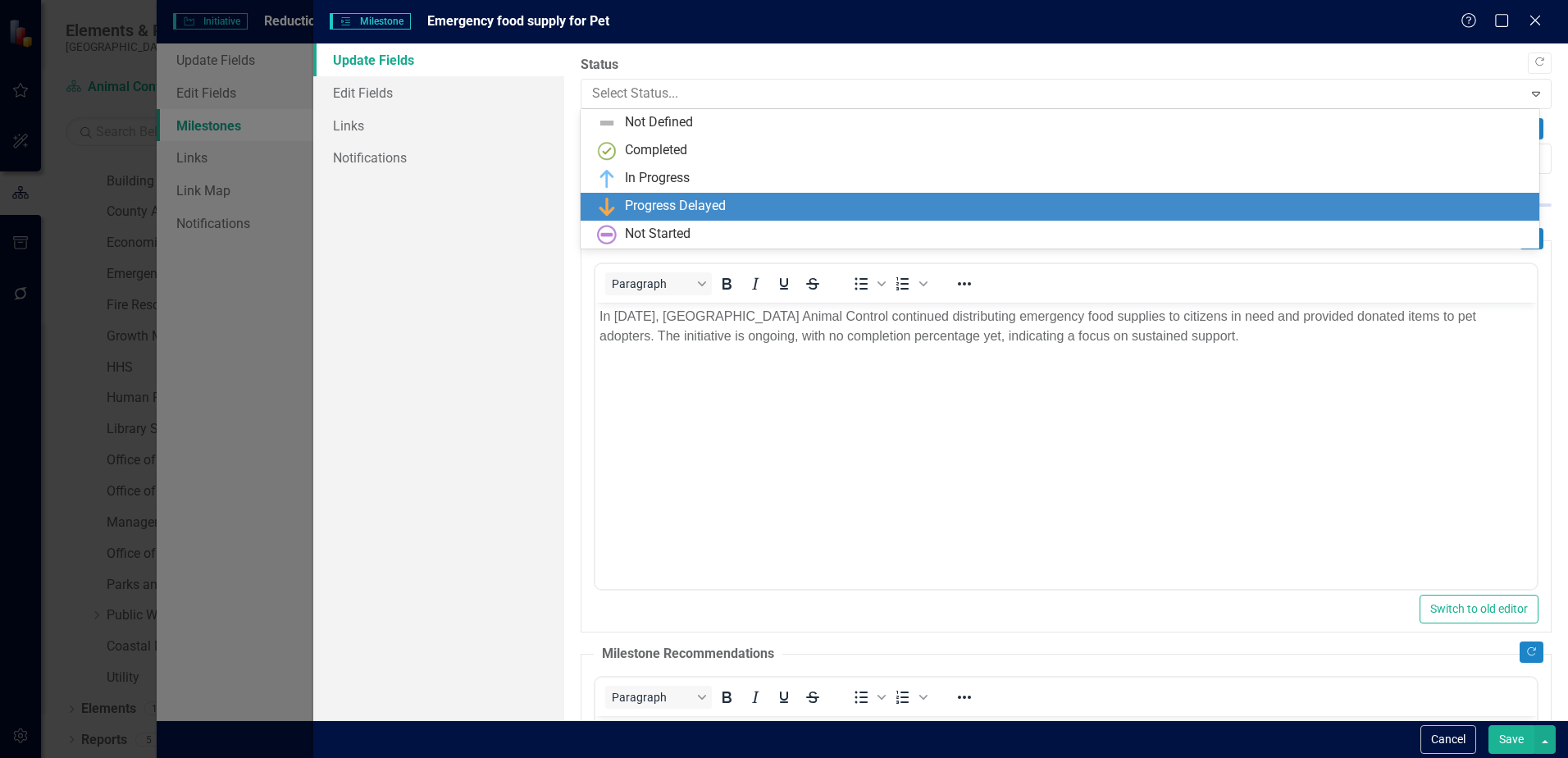
click at [1441, 723] on div "Cancel Save" at bounding box center [940, 739] width 1255 height 37
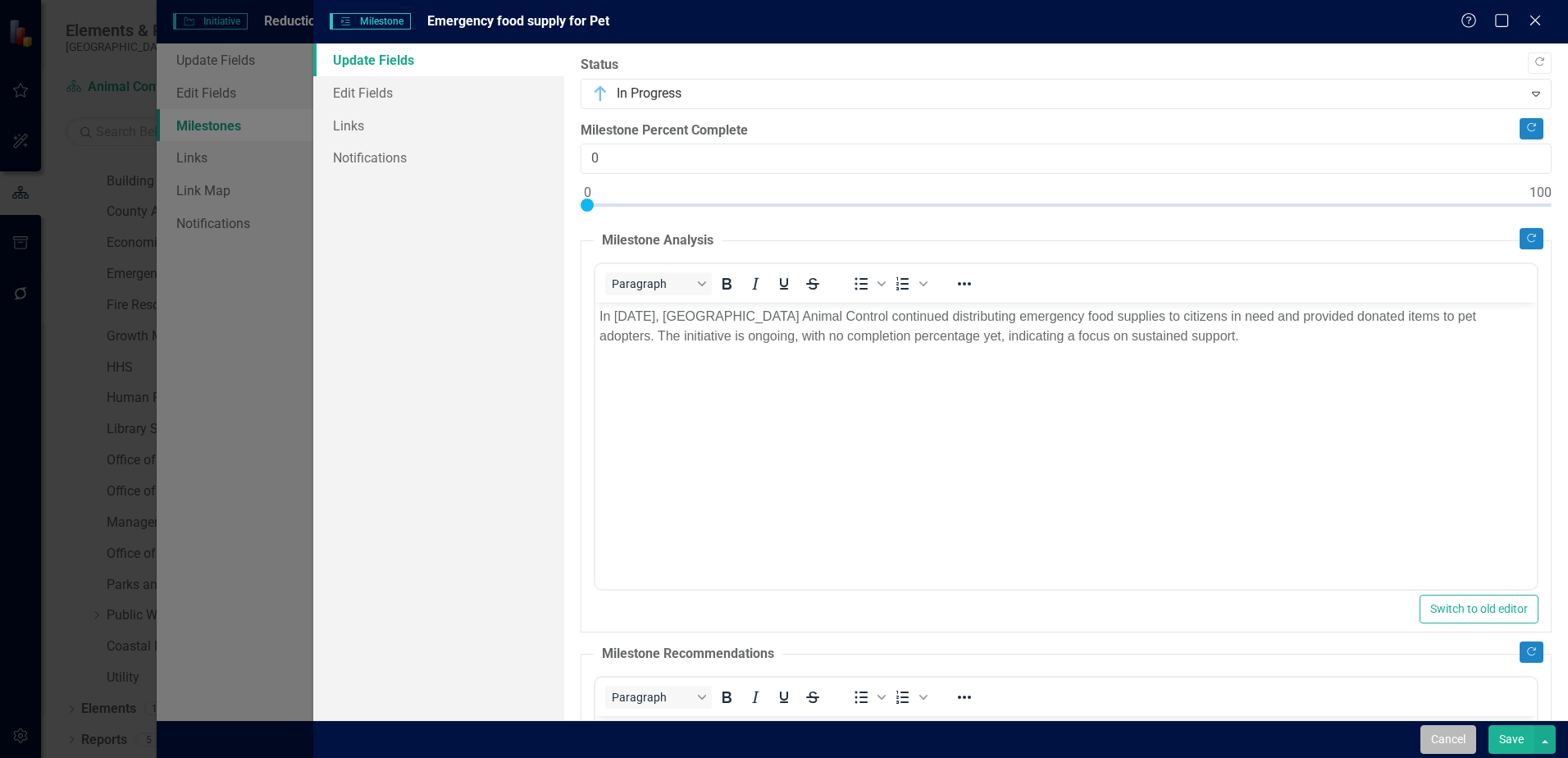
click at [1443, 733] on button "Cancel" at bounding box center [1448, 739] width 56 height 29
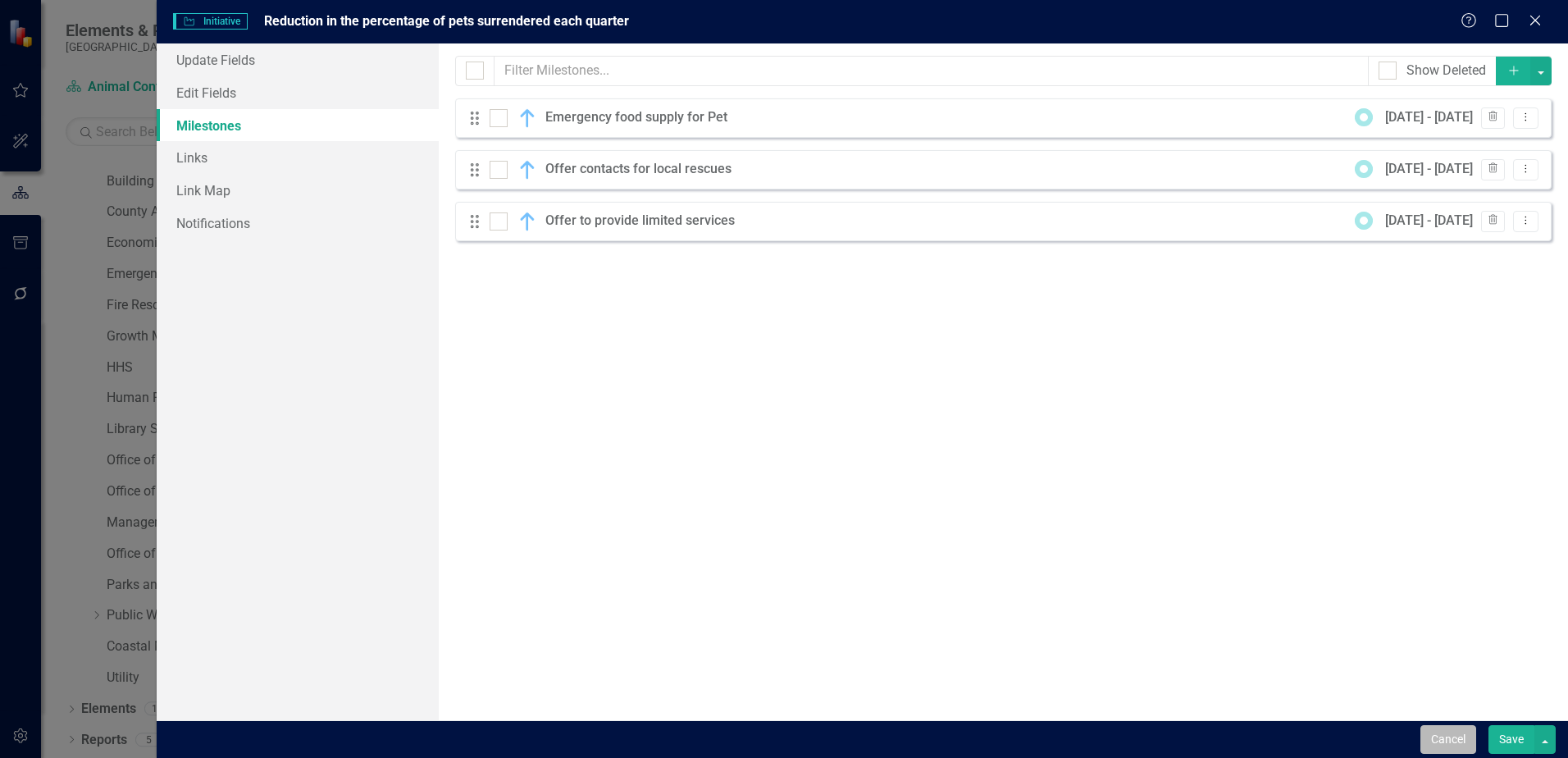
click at [1433, 737] on button "Cancel" at bounding box center [1448, 739] width 56 height 29
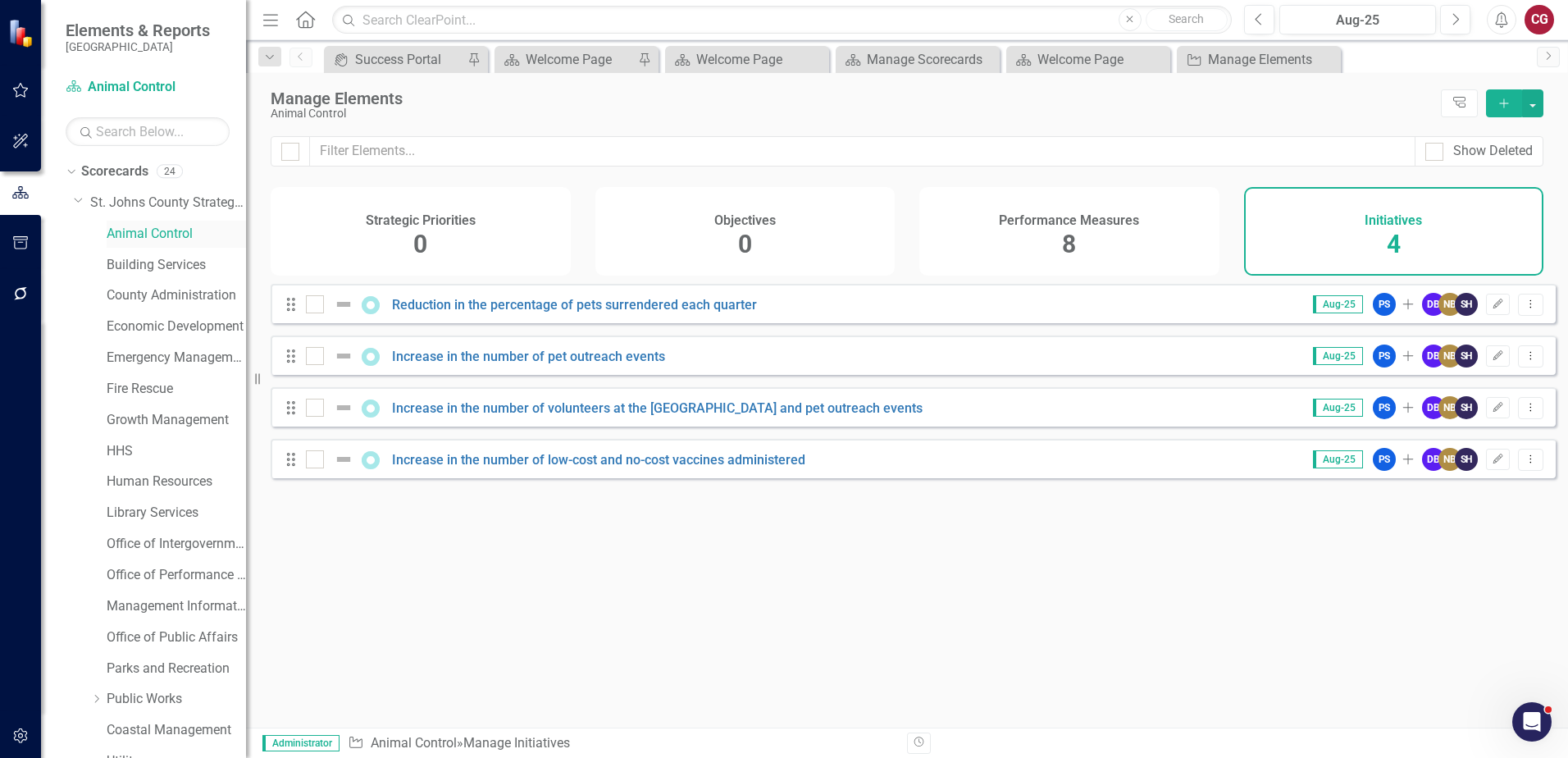
click at [151, 233] on link "Animal Control" at bounding box center [176, 234] width 139 height 19
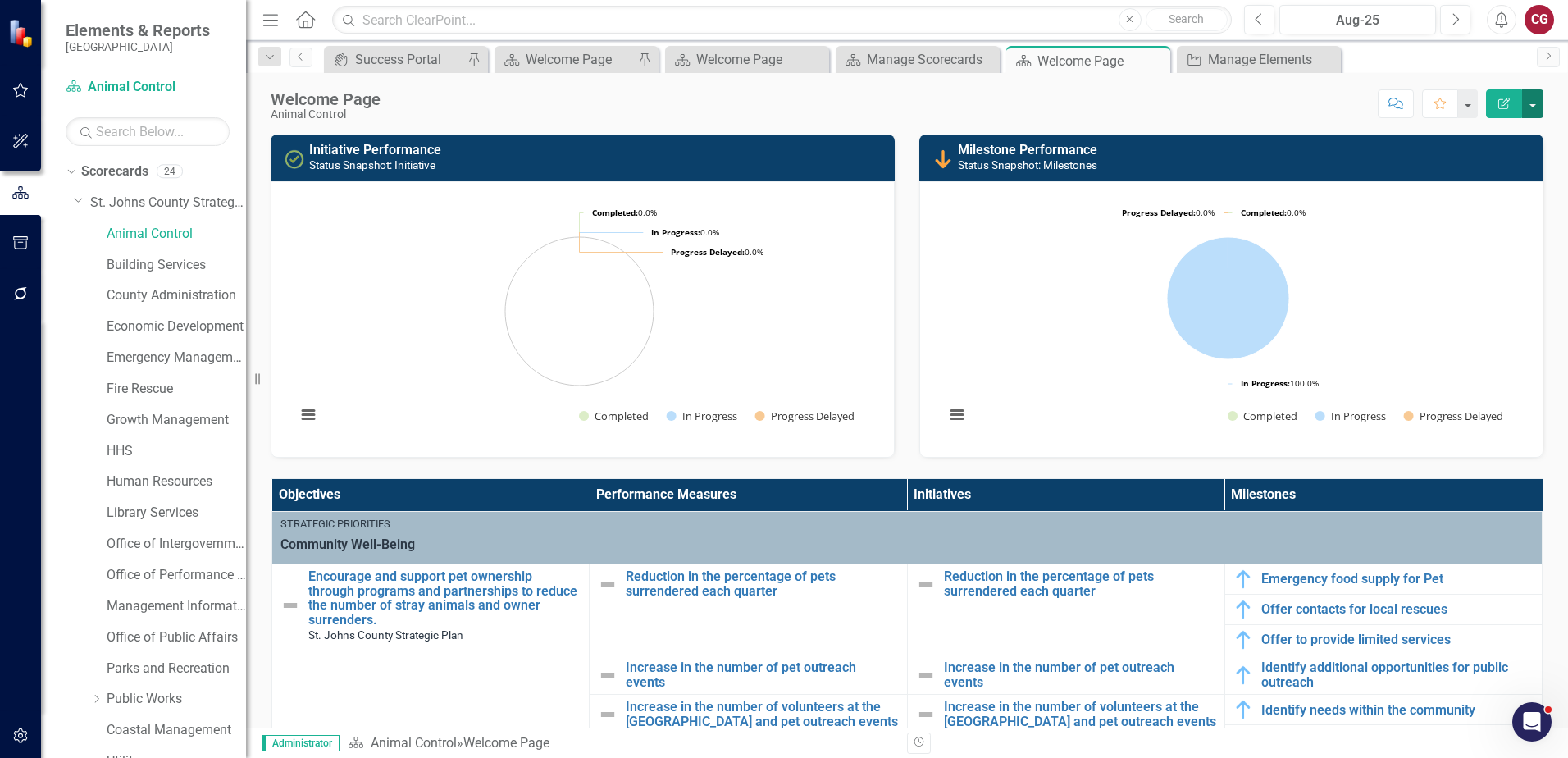
click at [1531, 106] on button "button" at bounding box center [1532, 104] width 21 height 29
click at [1445, 140] on link "Edit Edit Scorecard" at bounding box center [1476, 134] width 133 height 30
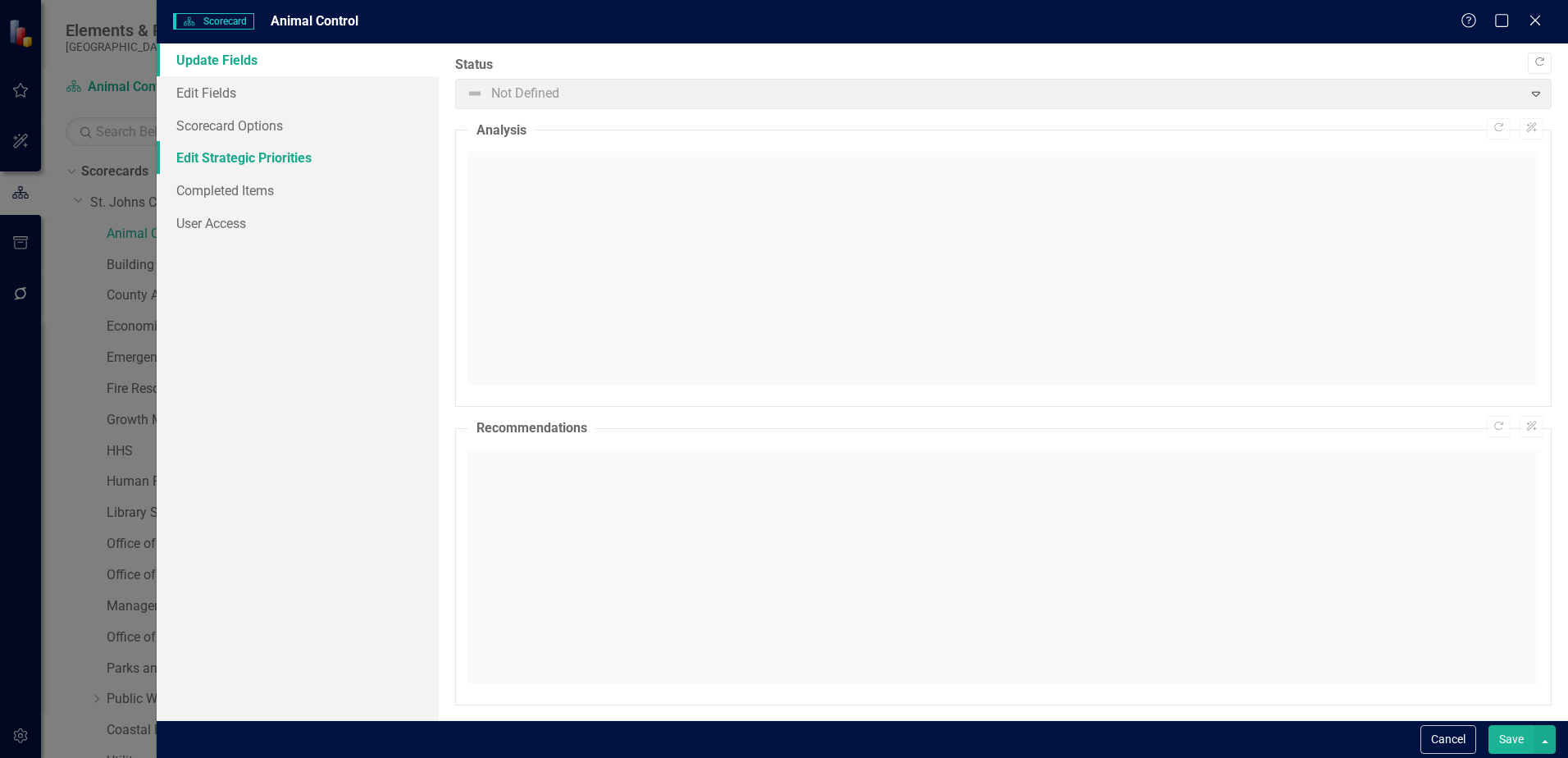
click at [223, 160] on link "Edit Strategic Priorities" at bounding box center [298, 157] width 282 height 33
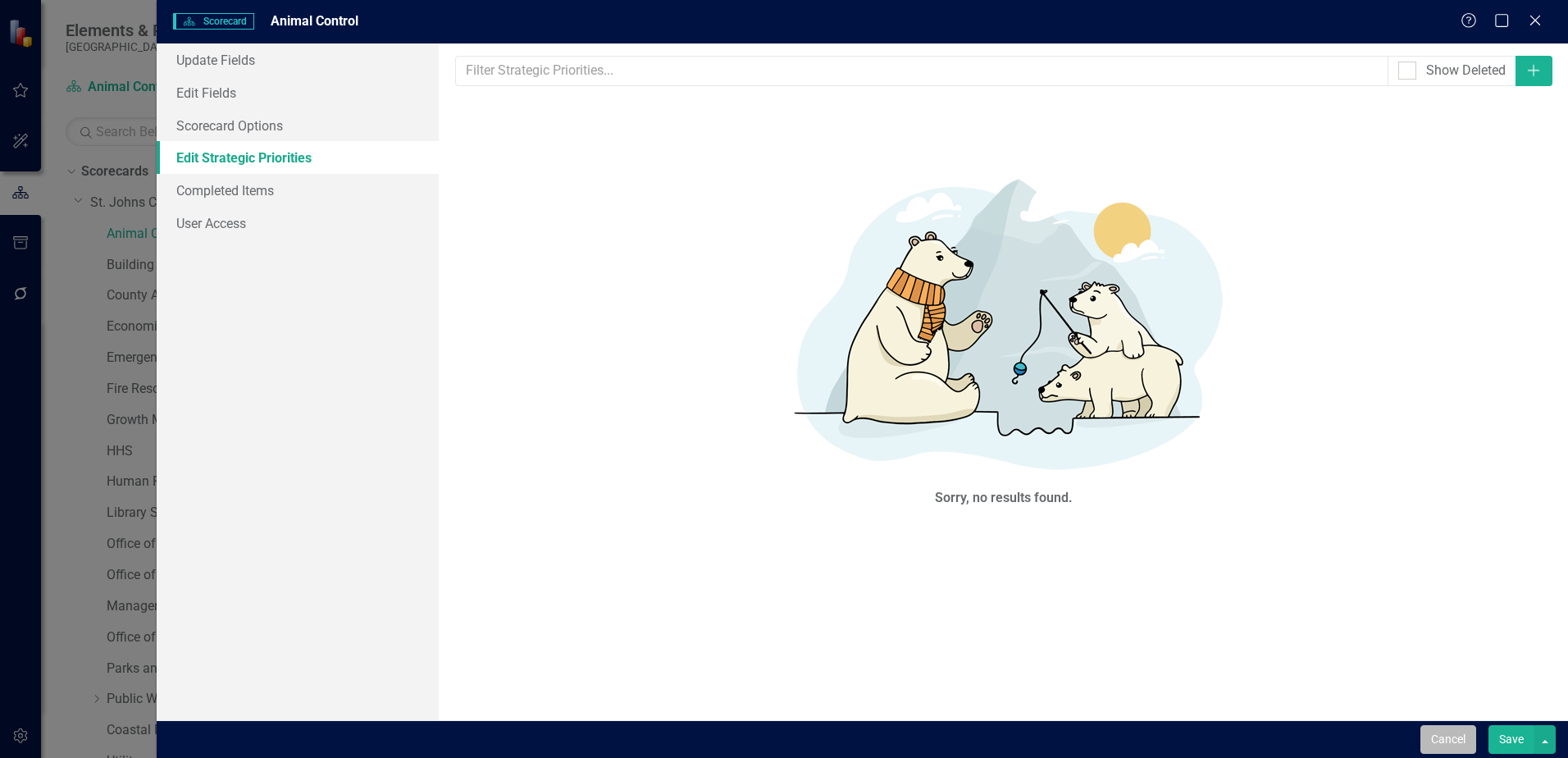
click at [1445, 741] on button "Cancel" at bounding box center [1448, 739] width 56 height 29
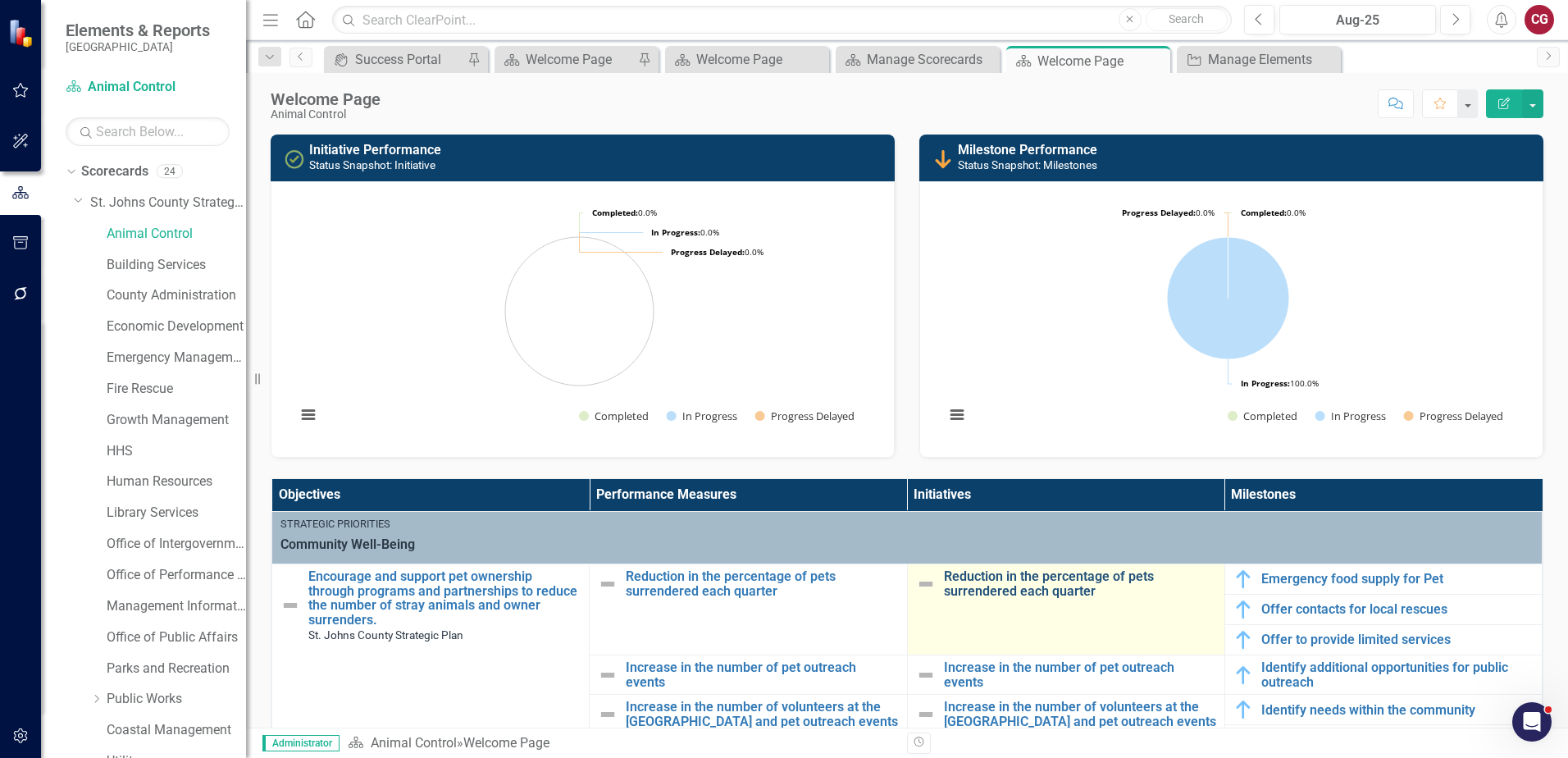
click at [969, 582] on link "Reduction in the percentage of pets surrendered each quarter" at bounding box center [1079, 583] width 272 height 29
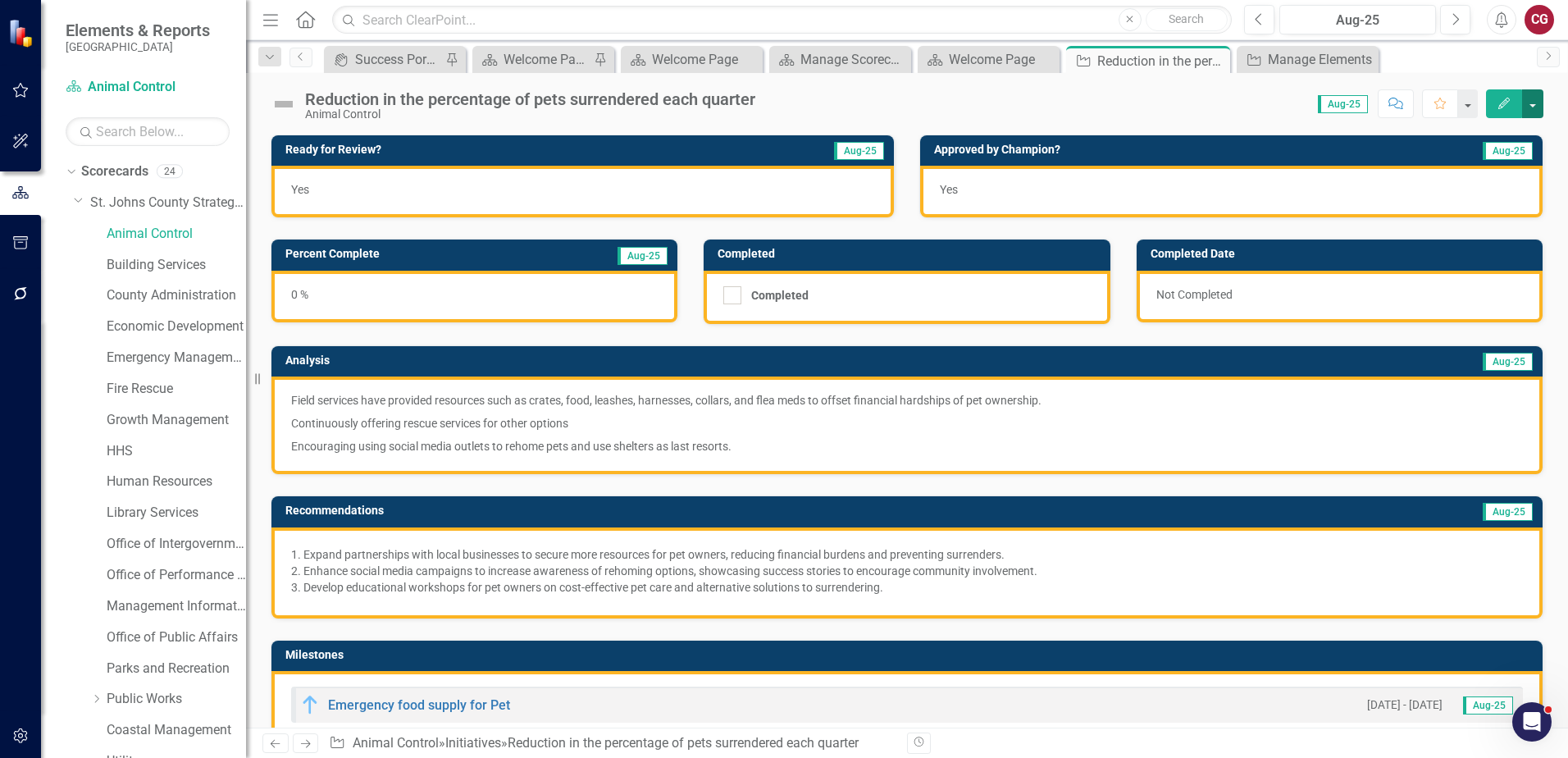
click at [1537, 110] on button "button" at bounding box center [1532, 104] width 21 height 29
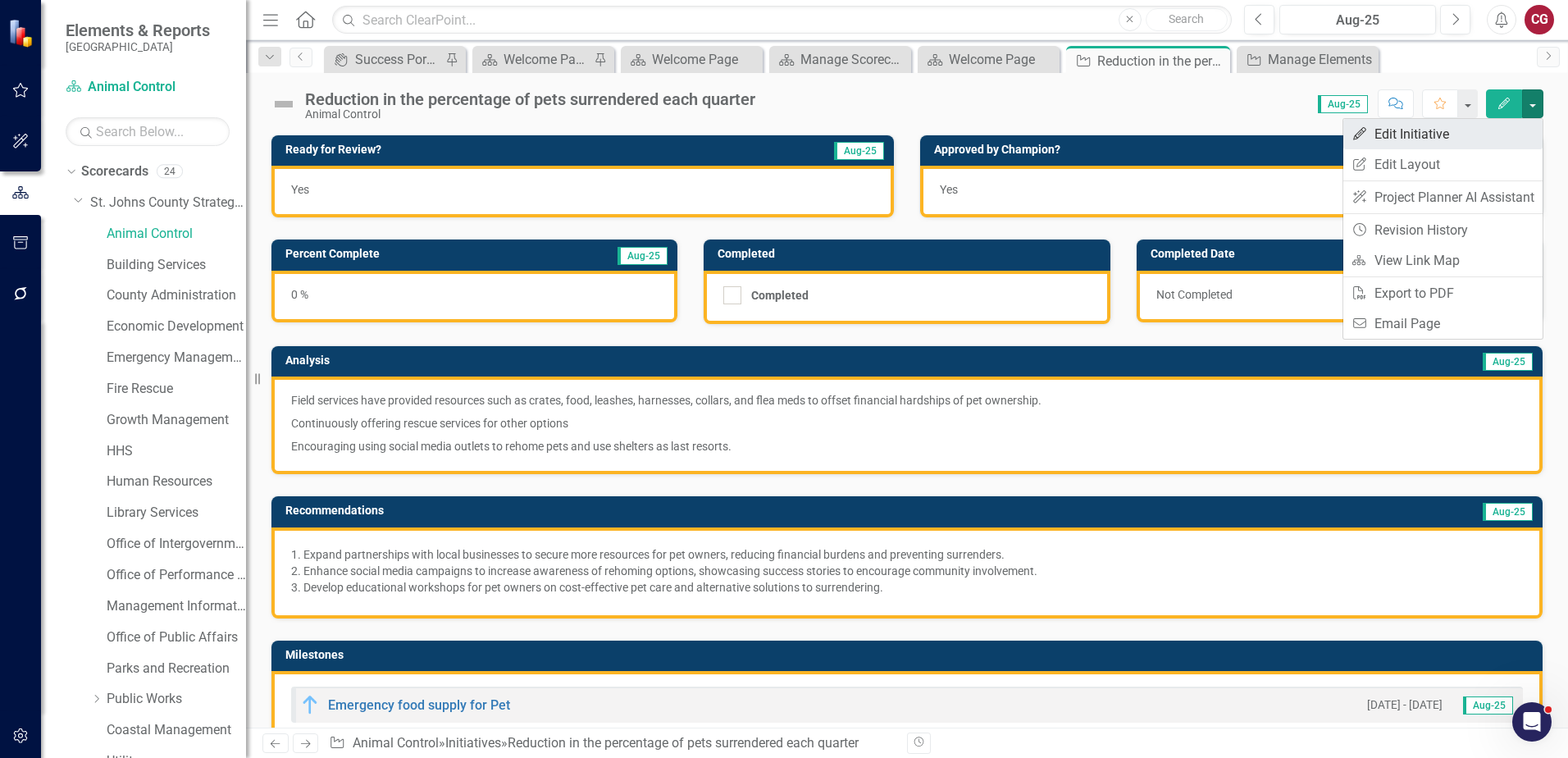
click at [1397, 129] on link "Edit Edit Initiative" at bounding box center [1443, 134] width 199 height 30
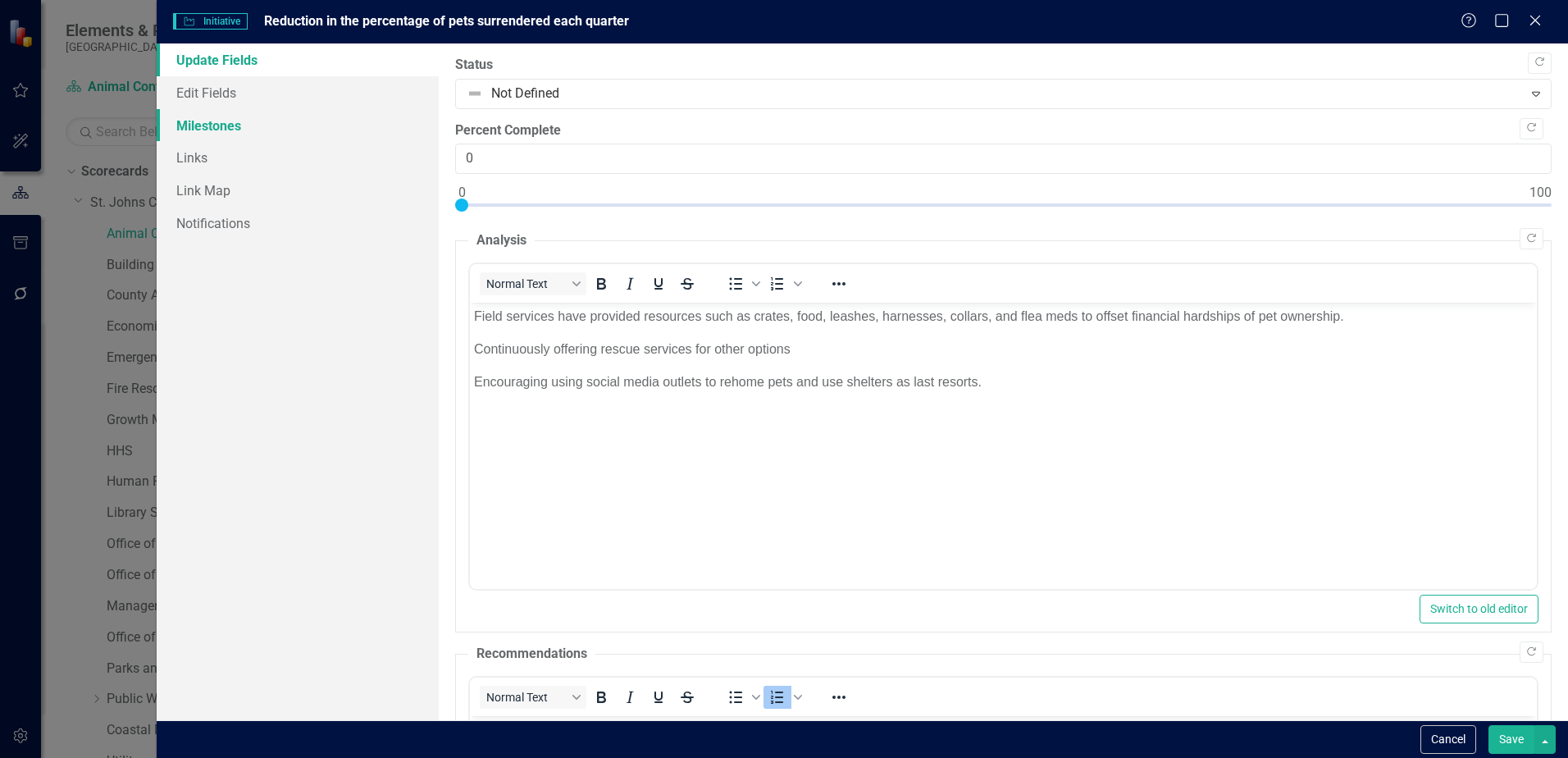
click at [235, 126] on link "Milestones" at bounding box center [298, 125] width 282 height 33
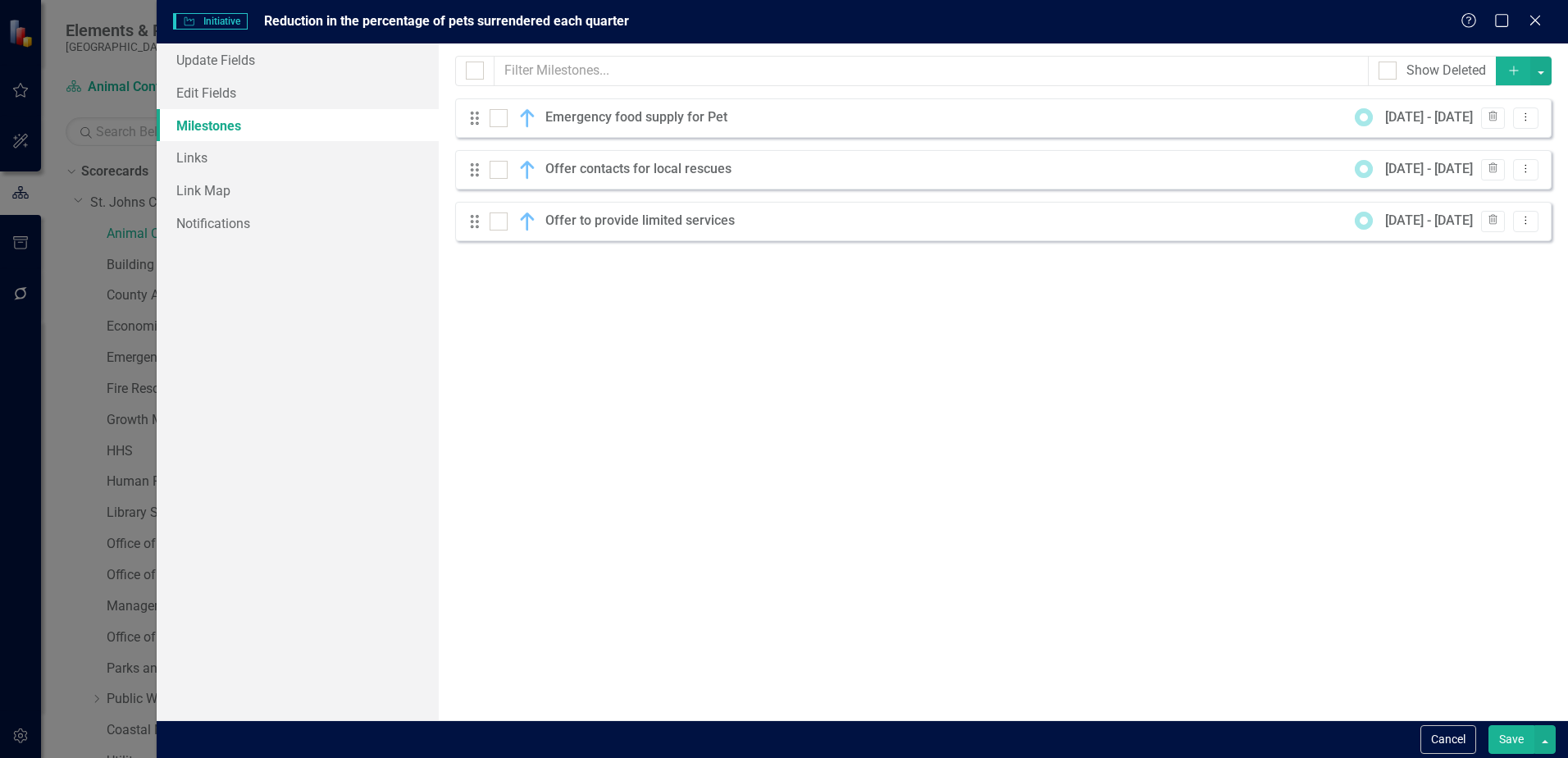
click at [1527, 131] on div "Drag Emergency food supply for Pet 10/1/25 - 9/30/26 Trash Dropdown Menu" at bounding box center [1003, 118] width 1096 height 39
click at [483, 75] on div at bounding box center [475, 70] width 18 height 18
click at [477, 72] on input "checkbox" at bounding box center [471, 66] width 10 height 10
checkbox input "true"
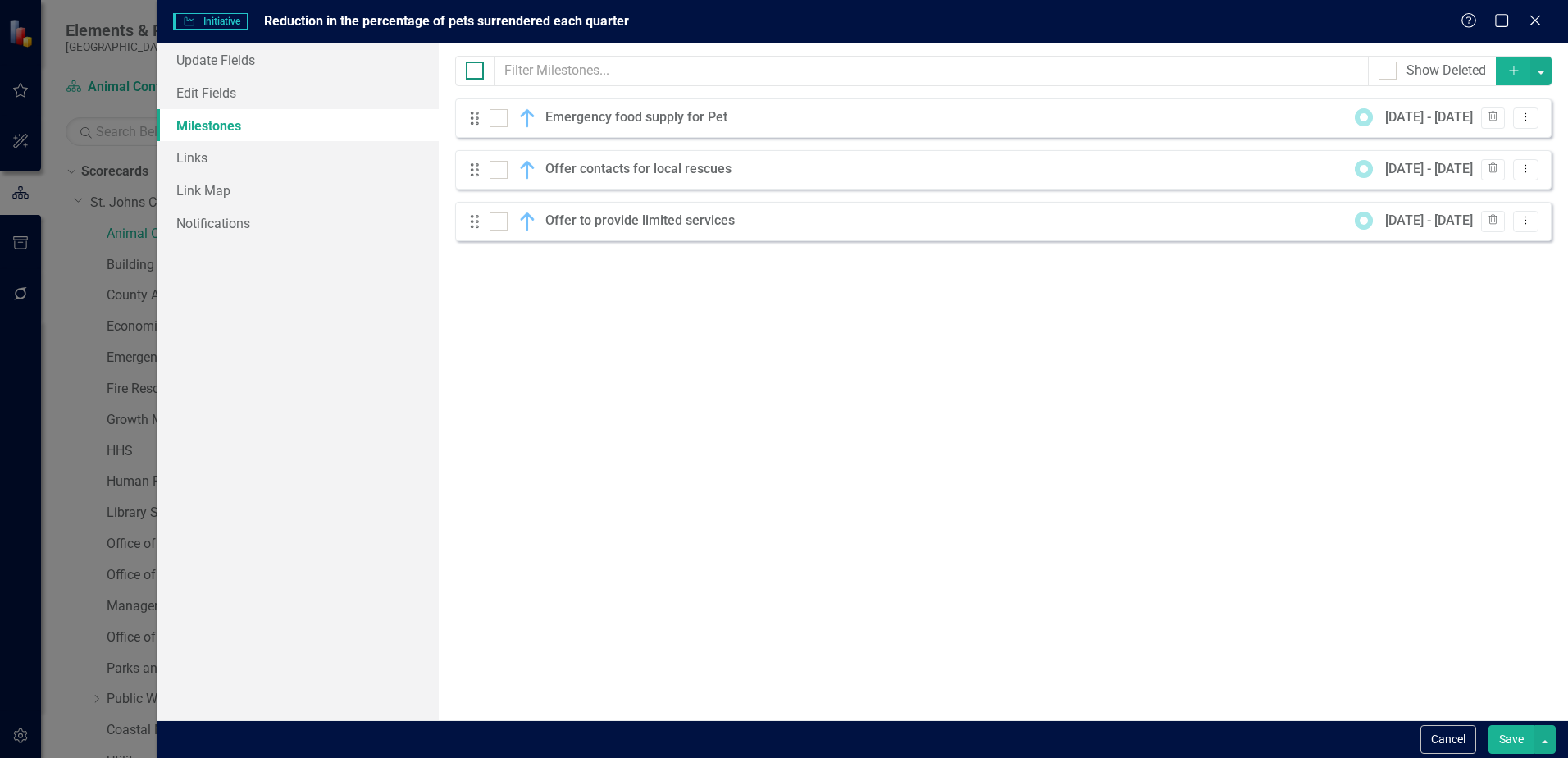
checkbox input "true"
click at [1537, 74] on button "button" at bounding box center [1541, 71] width 21 height 29
click at [1472, 154] on link "Edit Multiple Edit Multiple" at bounding box center [1486, 162] width 130 height 30
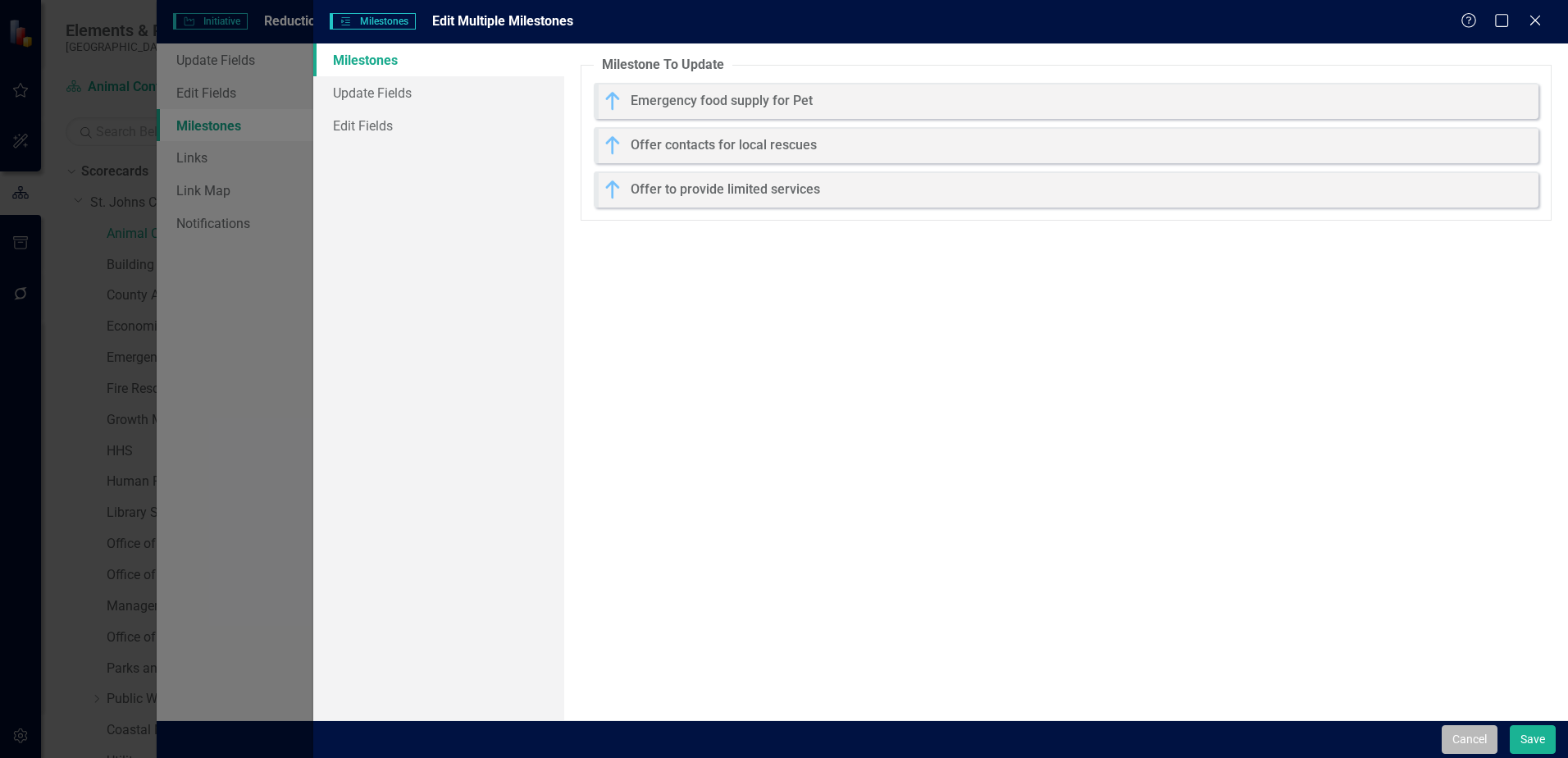
click at [1442, 735] on button "Cancel" at bounding box center [1470, 739] width 56 height 29
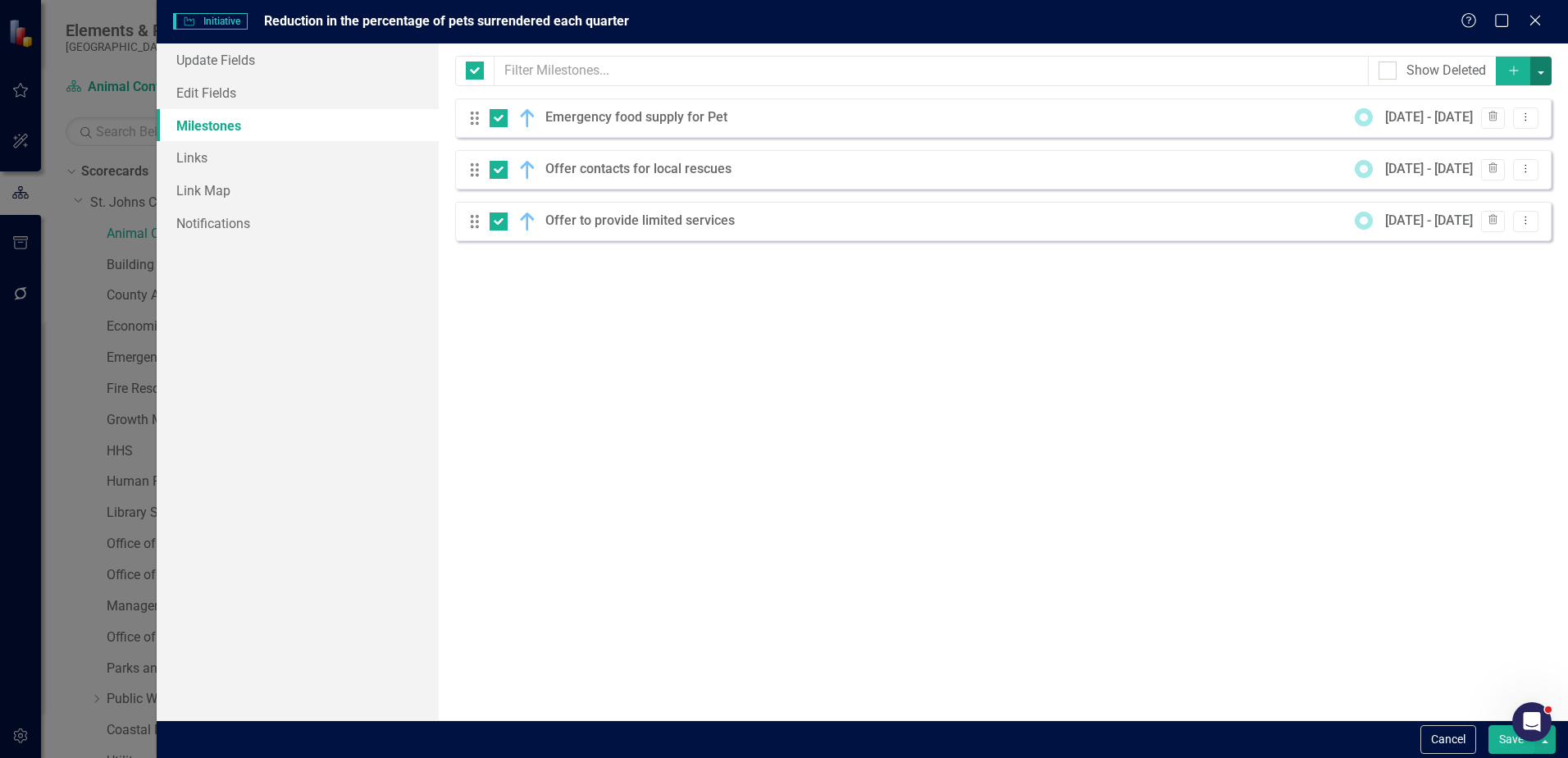
click at [1533, 73] on button "button" at bounding box center [1541, 71] width 21 height 29
click at [1468, 169] on link "Edit Multiple Edit Multiple" at bounding box center [1486, 162] width 130 height 30
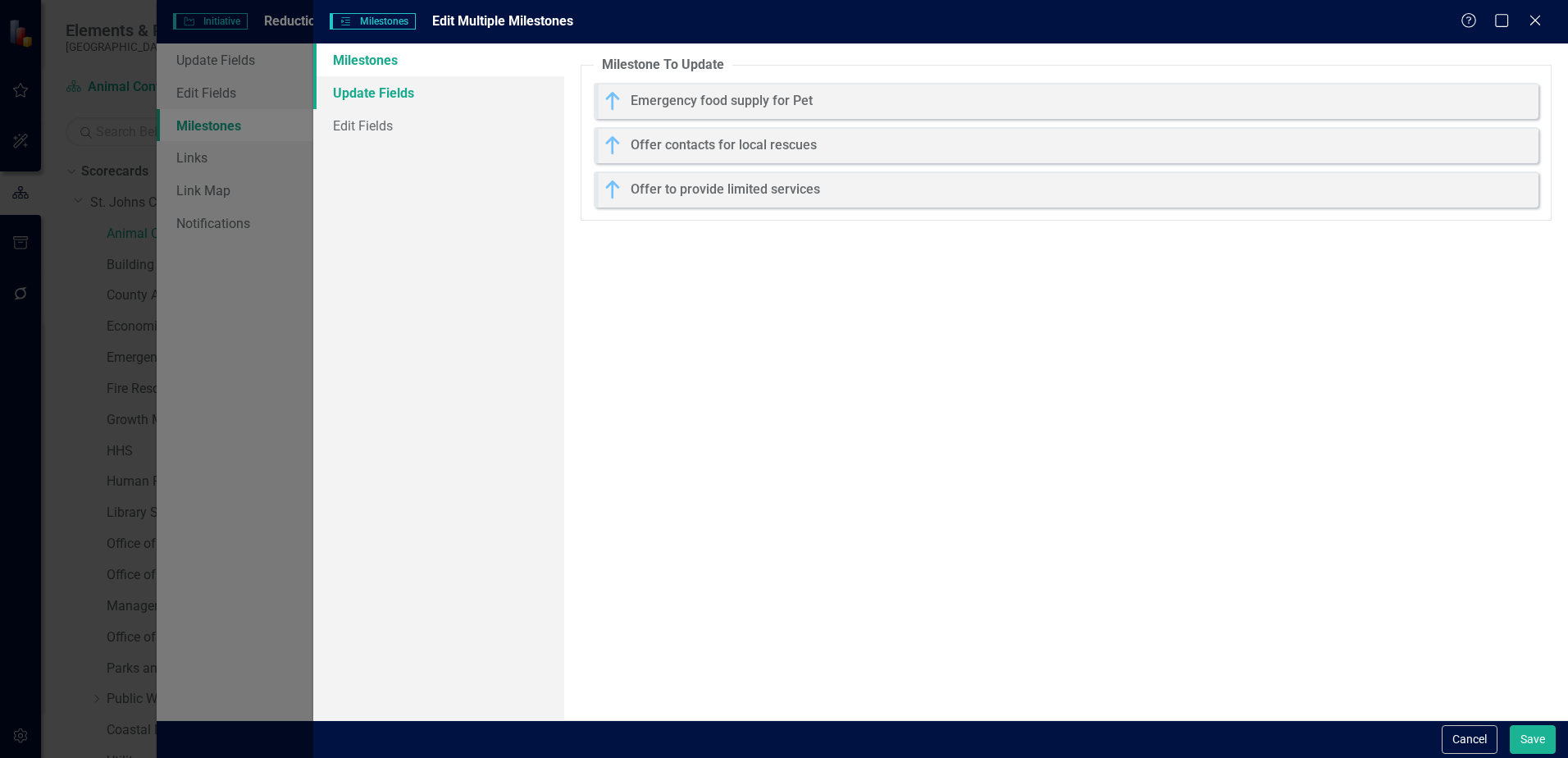
click at [358, 95] on link "Update Fields" at bounding box center [438, 93] width 251 height 33
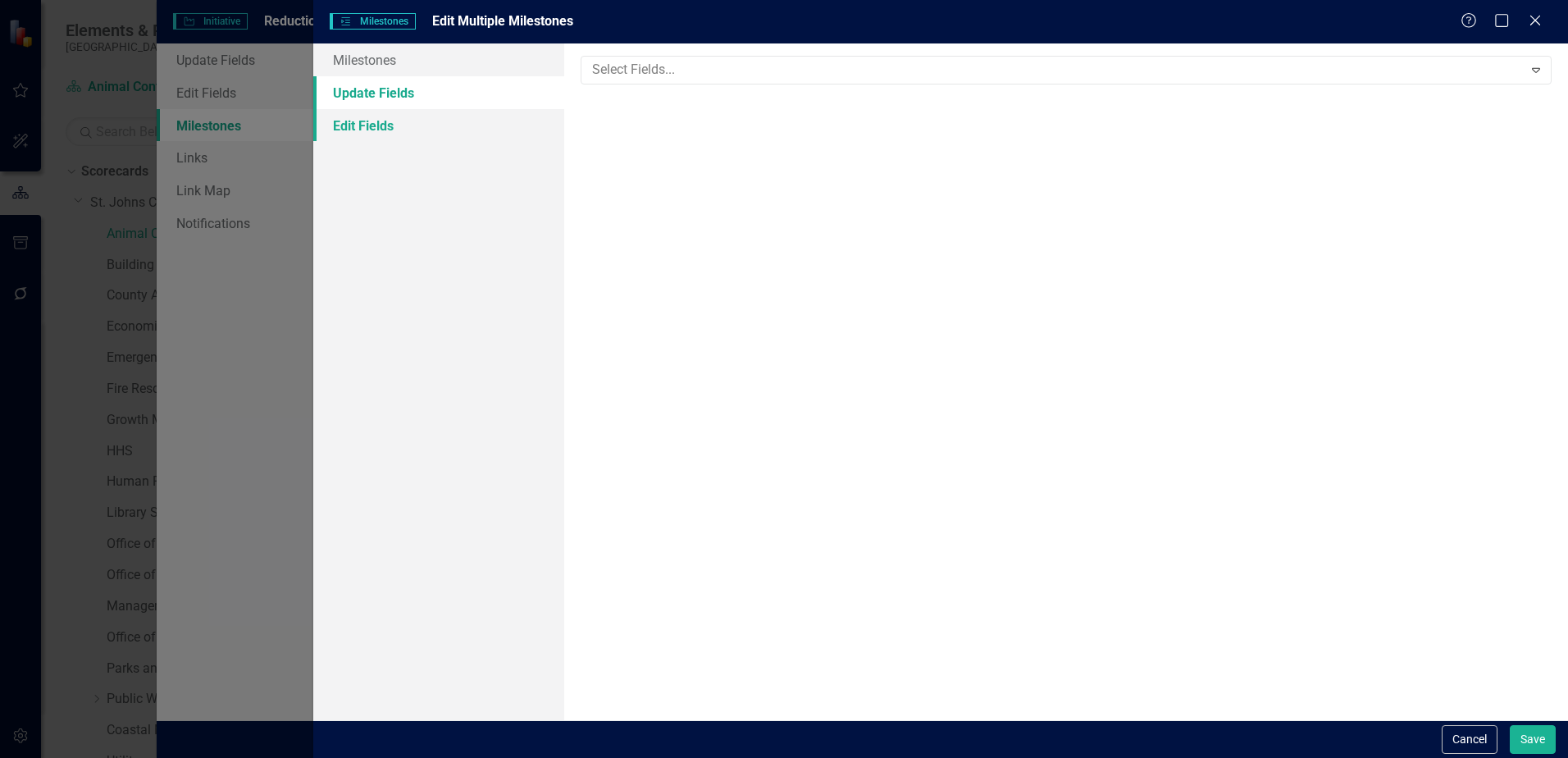
click at [421, 124] on link "Edit Fields" at bounding box center [438, 125] width 251 height 33
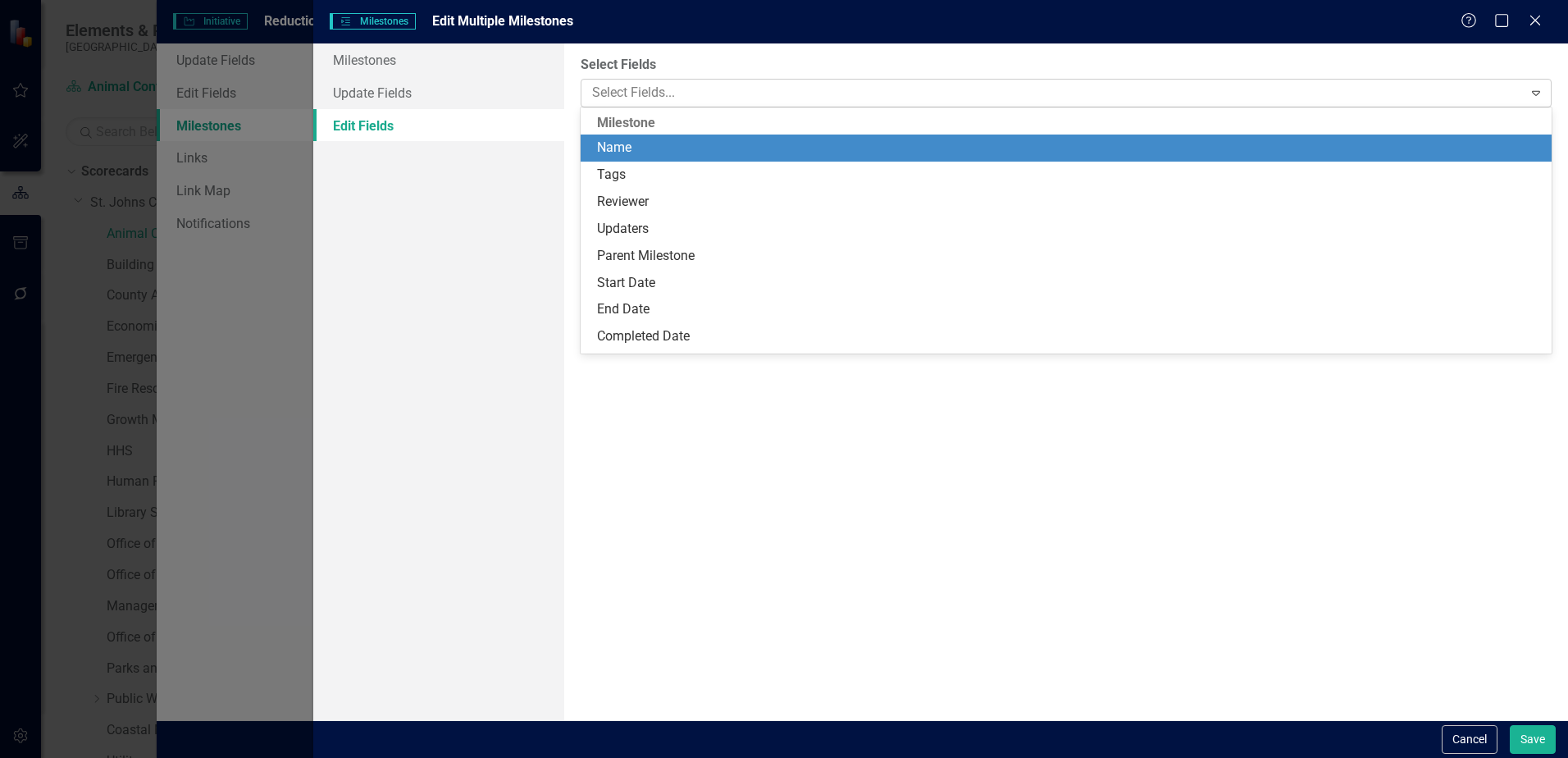
click at [660, 91] on div at bounding box center [1054, 93] width 936 height 22
click at [1434, 739] on div "Cancel Save" at bounding box center [940, 739] width 1255 height 37
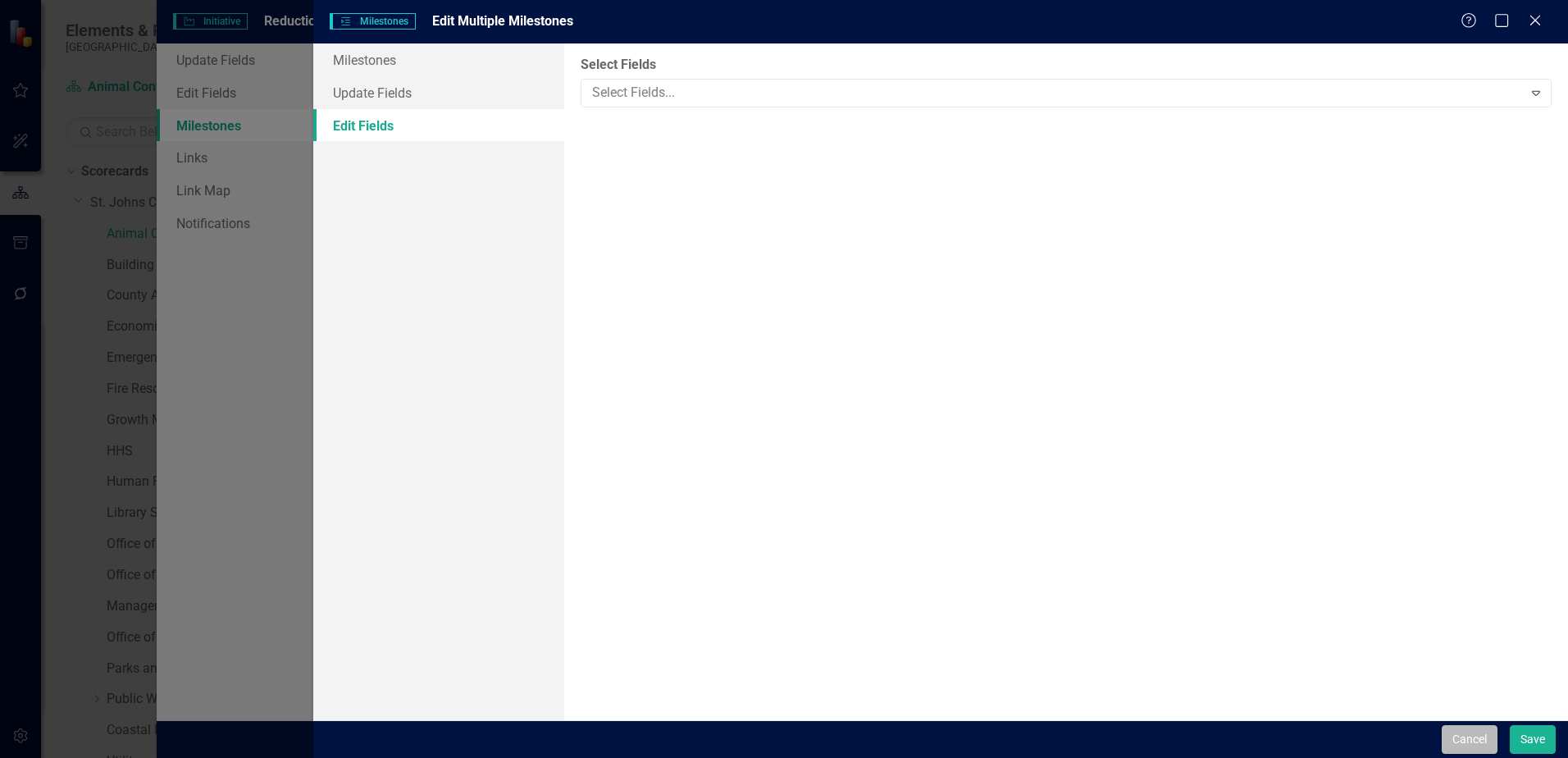
click at [1464, 739] on button "Cancel" at bounding box center [1470, 739] width 56 height 29
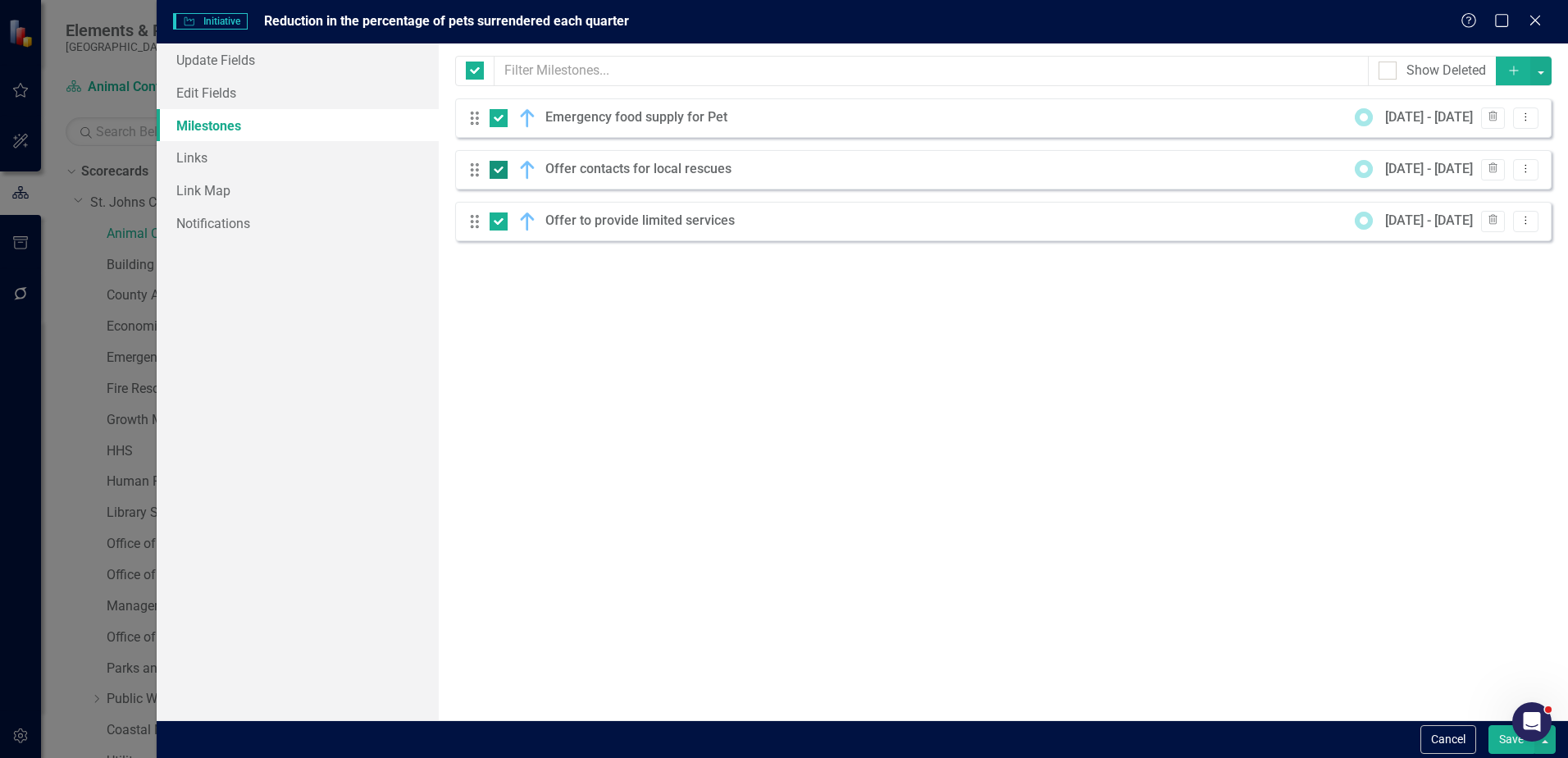
click at [500, 168] on div at bounding box center [498, 169] width 18 height 18
click at [500, 168] on input "checkbox" at bounding box center [494, 165] width 10 height 10
checkbox input "false"
click at [494, 208] on div "Drag Offer to provide limited services 10/1/25 - 9/30/26 Trash Dropdown Menu" at bounding box center [1003, 222] width 1096 height 39
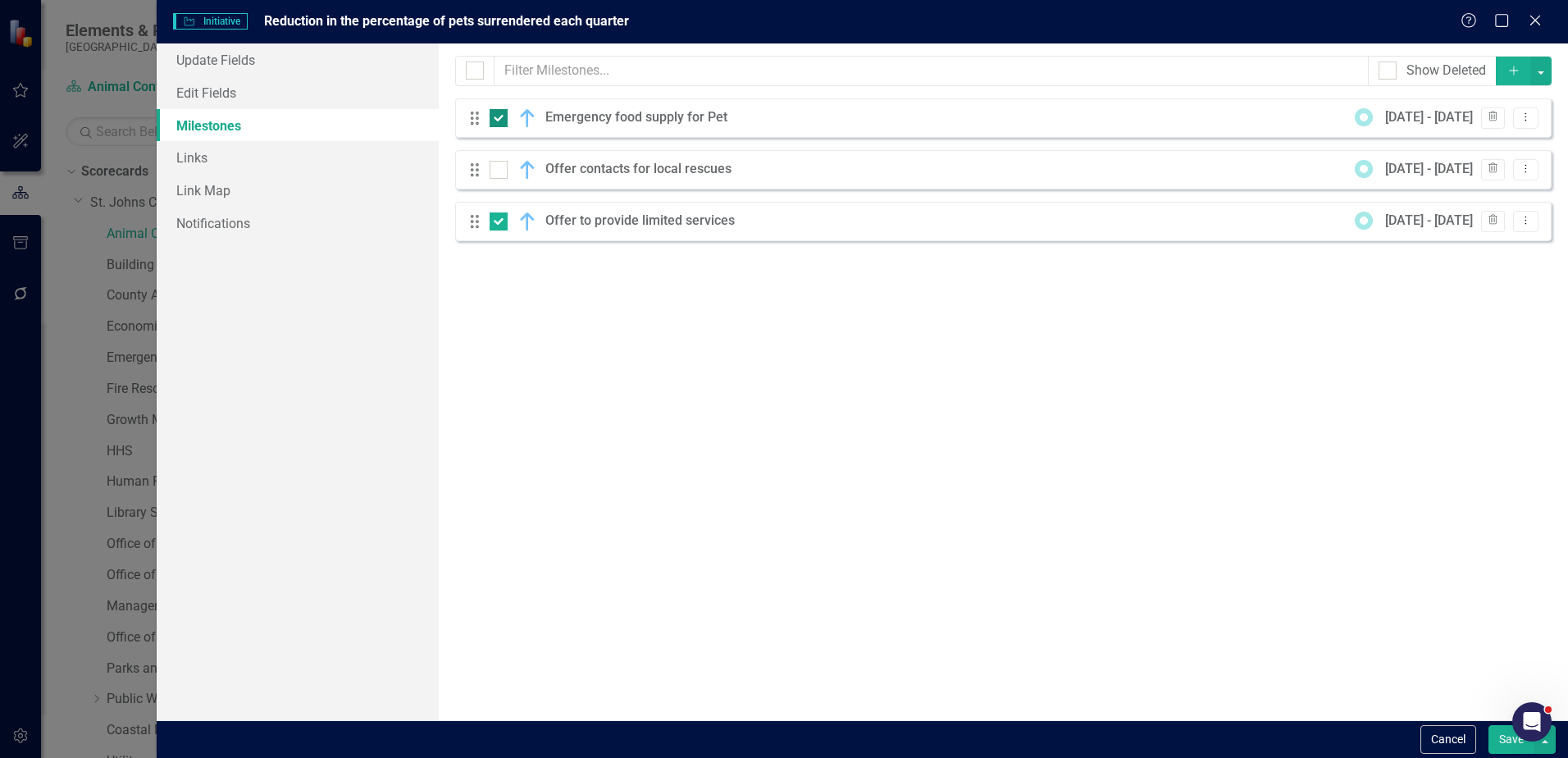
click at [494, 120] on div at bounding box center [498, 118] width 18 height 18
click at [494, 120] on input "checkbox" at bounding box center [494, 114] width 10 height 10
checkbox input "false"
click at [500, 223] on div at bounding box center [498, 221] width 18 height 18
click at [500, 223] on input "checkbox" at bounding box center [494, 217] width 10 height 10
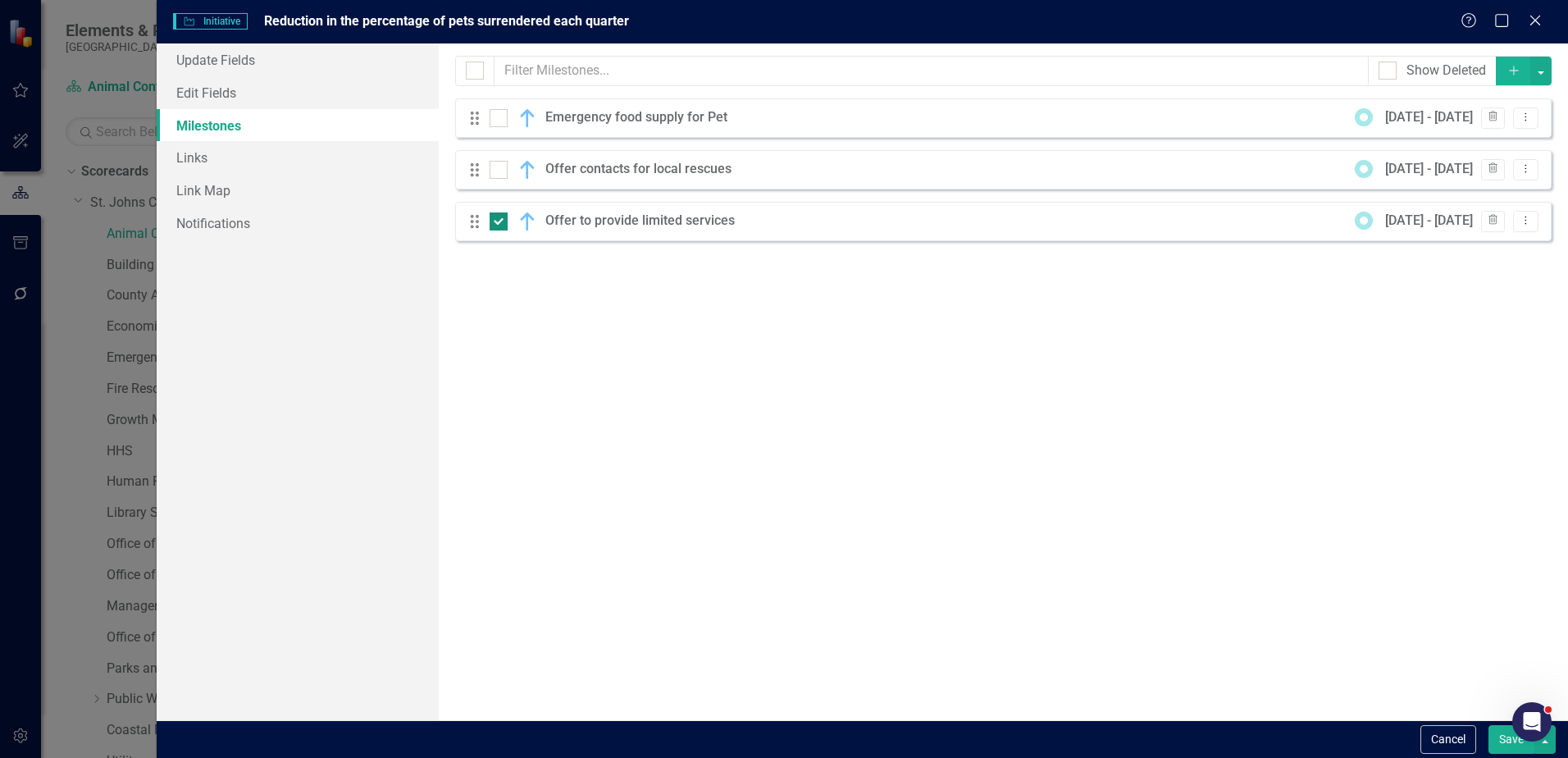
checkbox input "false"
click at [1529, 122] on icon "Dropdown Menu" at bounding box center [1525, 116] width 14 height 10
click at [1480, 148] on link "Edit Edit Milestone" at bounding box center [1461, 145] width 154 height 30
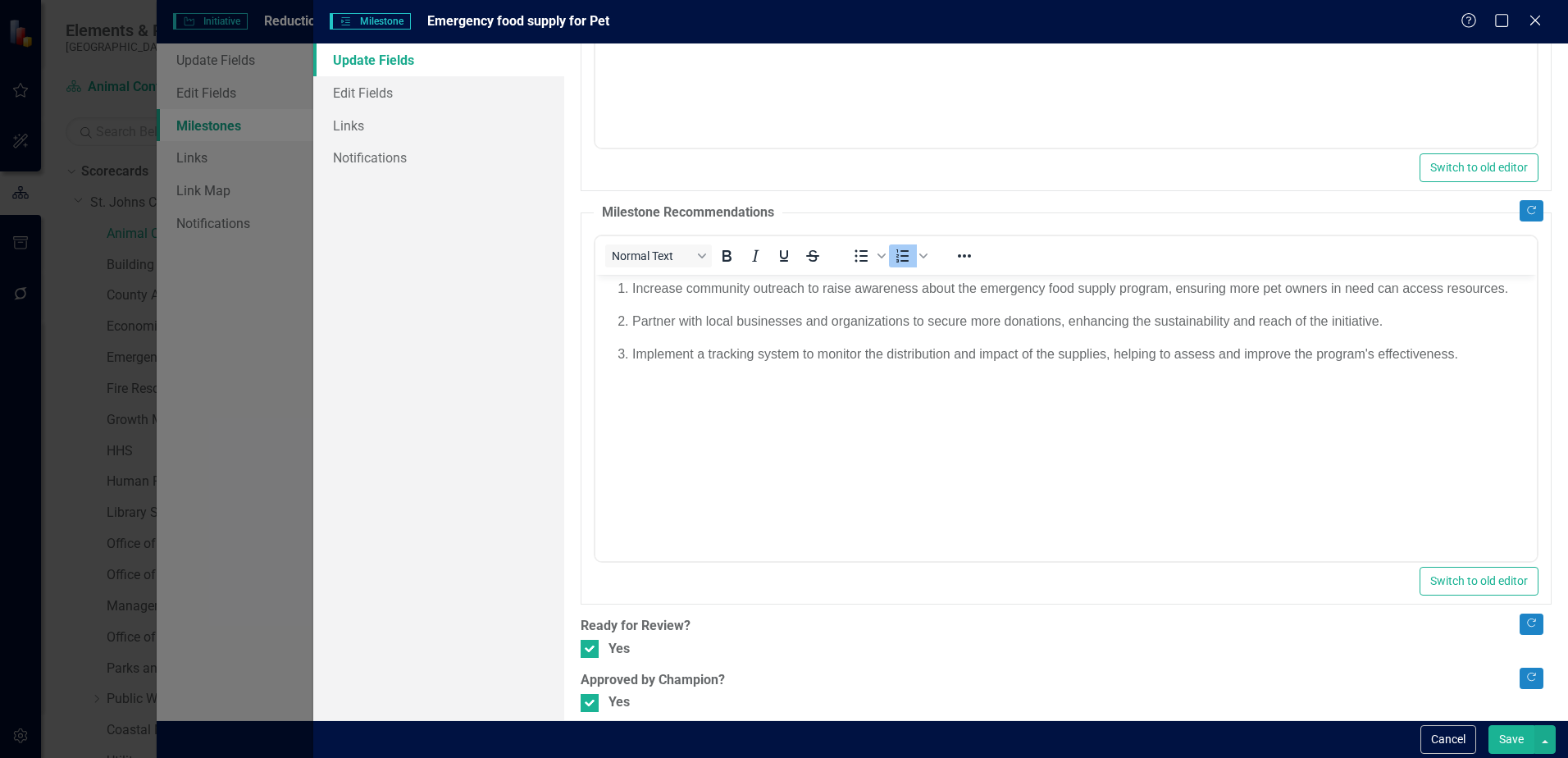
scroll to position [458, 0]
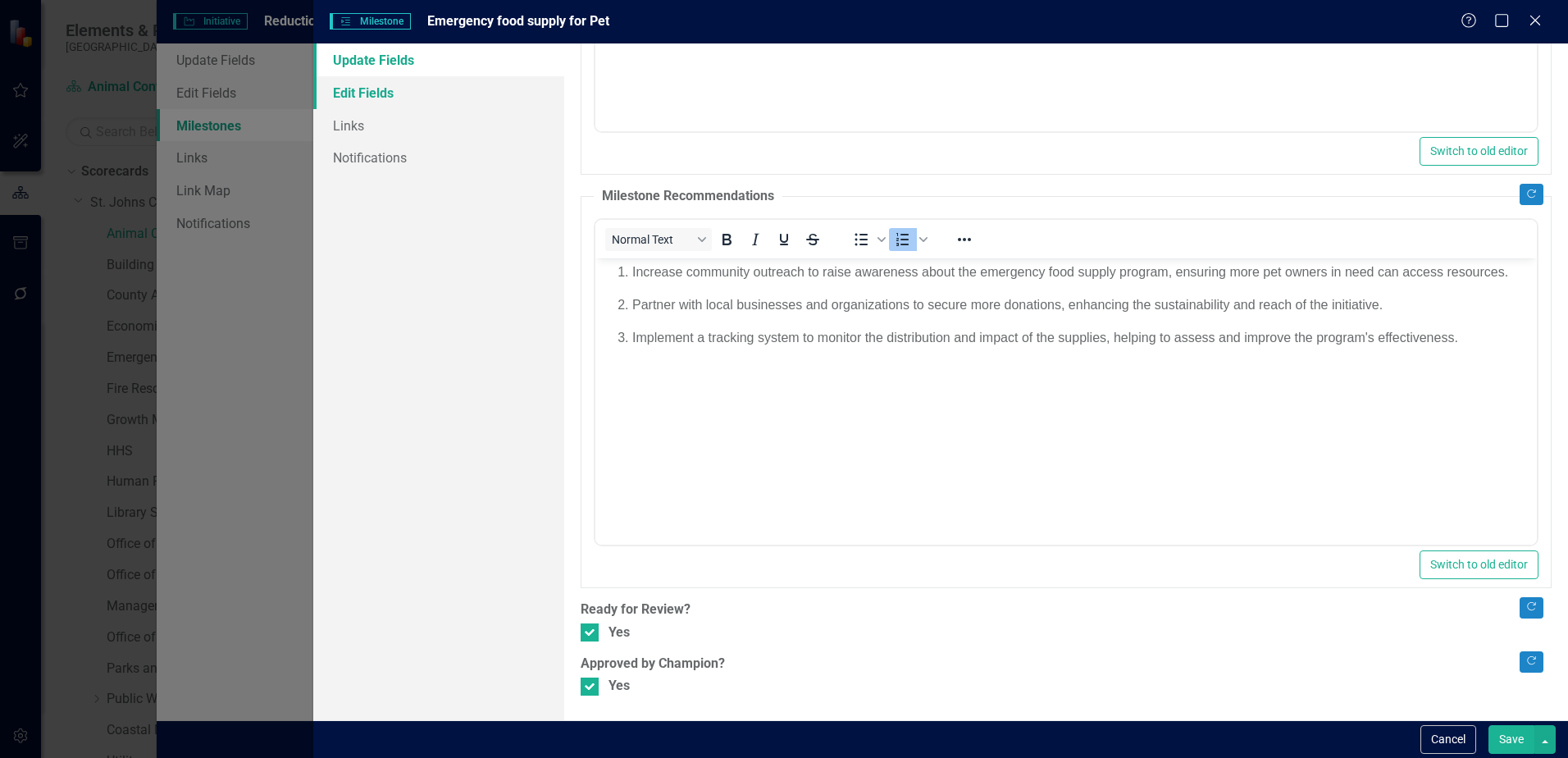
click at [415, 104] on link "Edit Fields" at bounding box center [438, 93] width 251 height 33
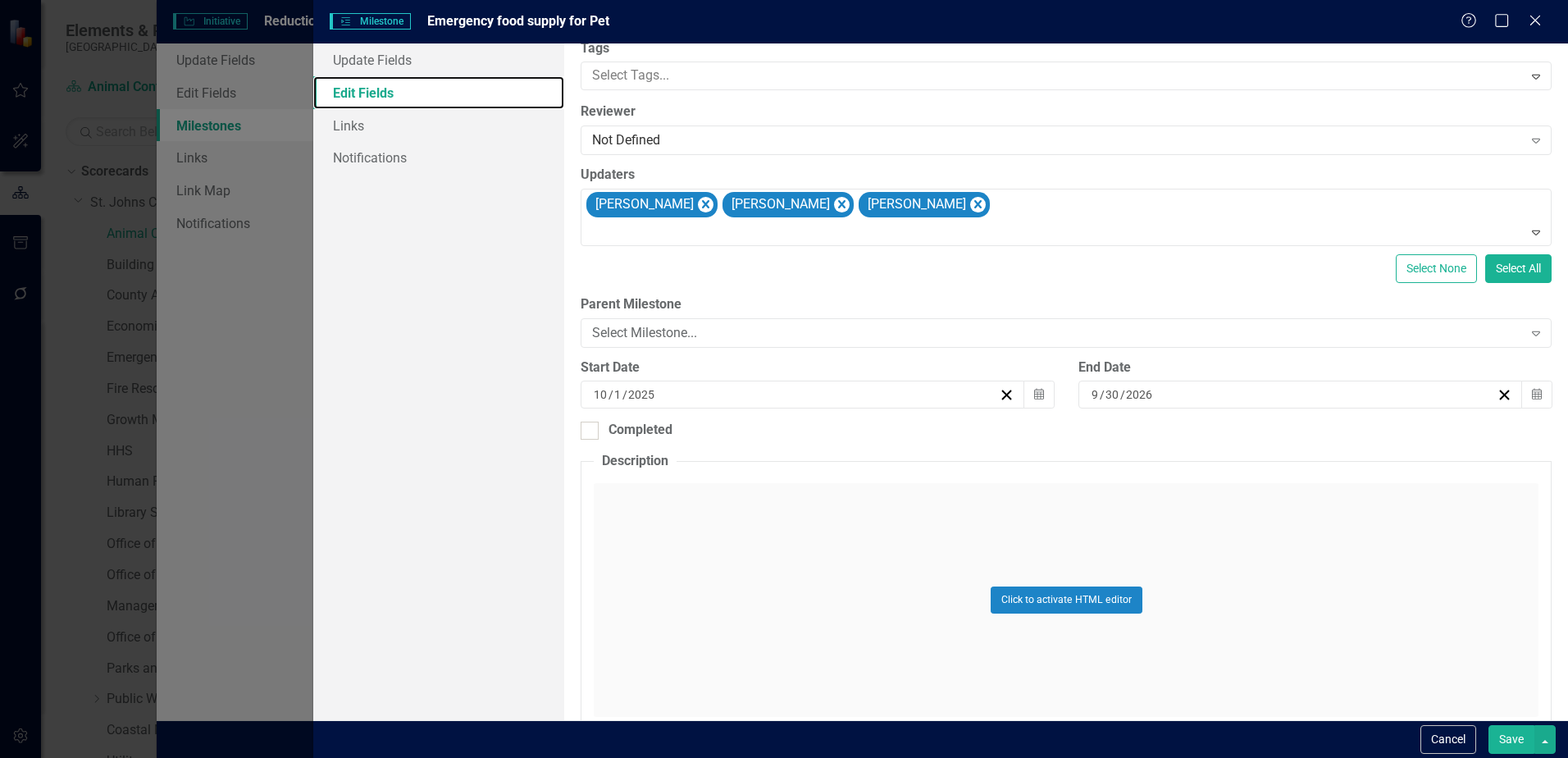
scroll to position [158, 0]
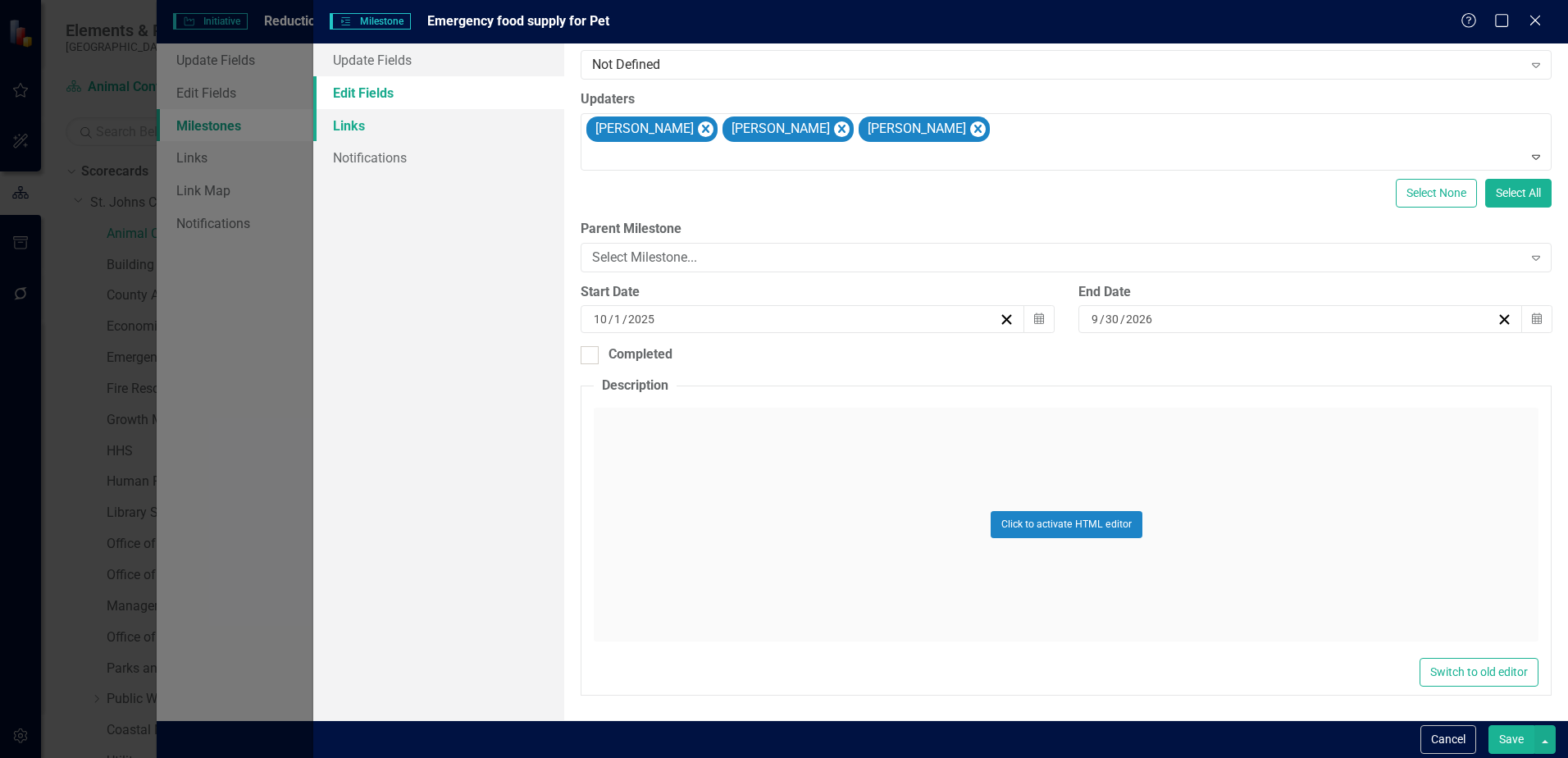
click at [380, 126] on link "Links" at bounding box center [438, 125] width 251 height 33
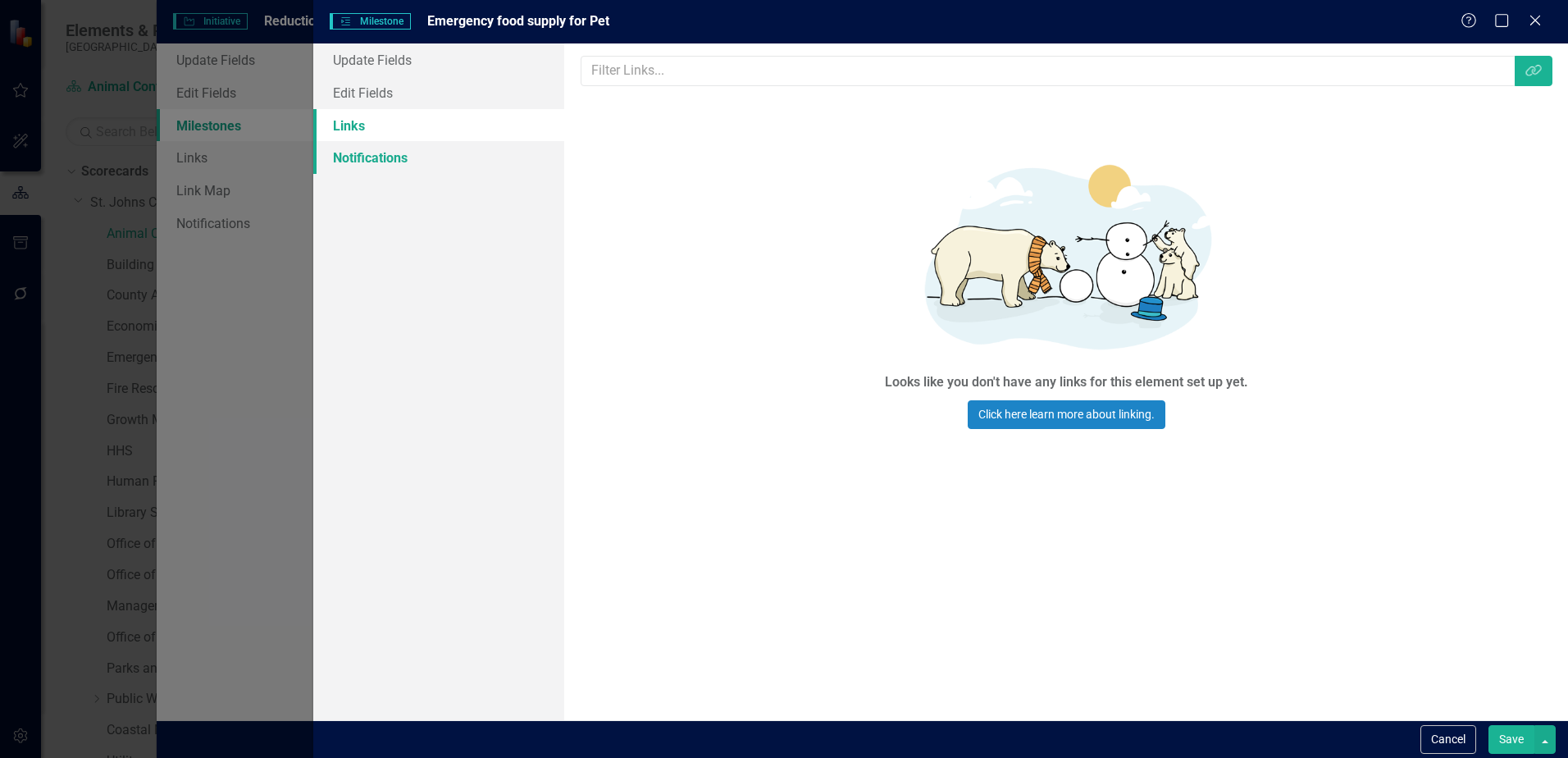
click at [380, 169] on link "Notifications" at bounding box center [438, 157] width 251 height 33
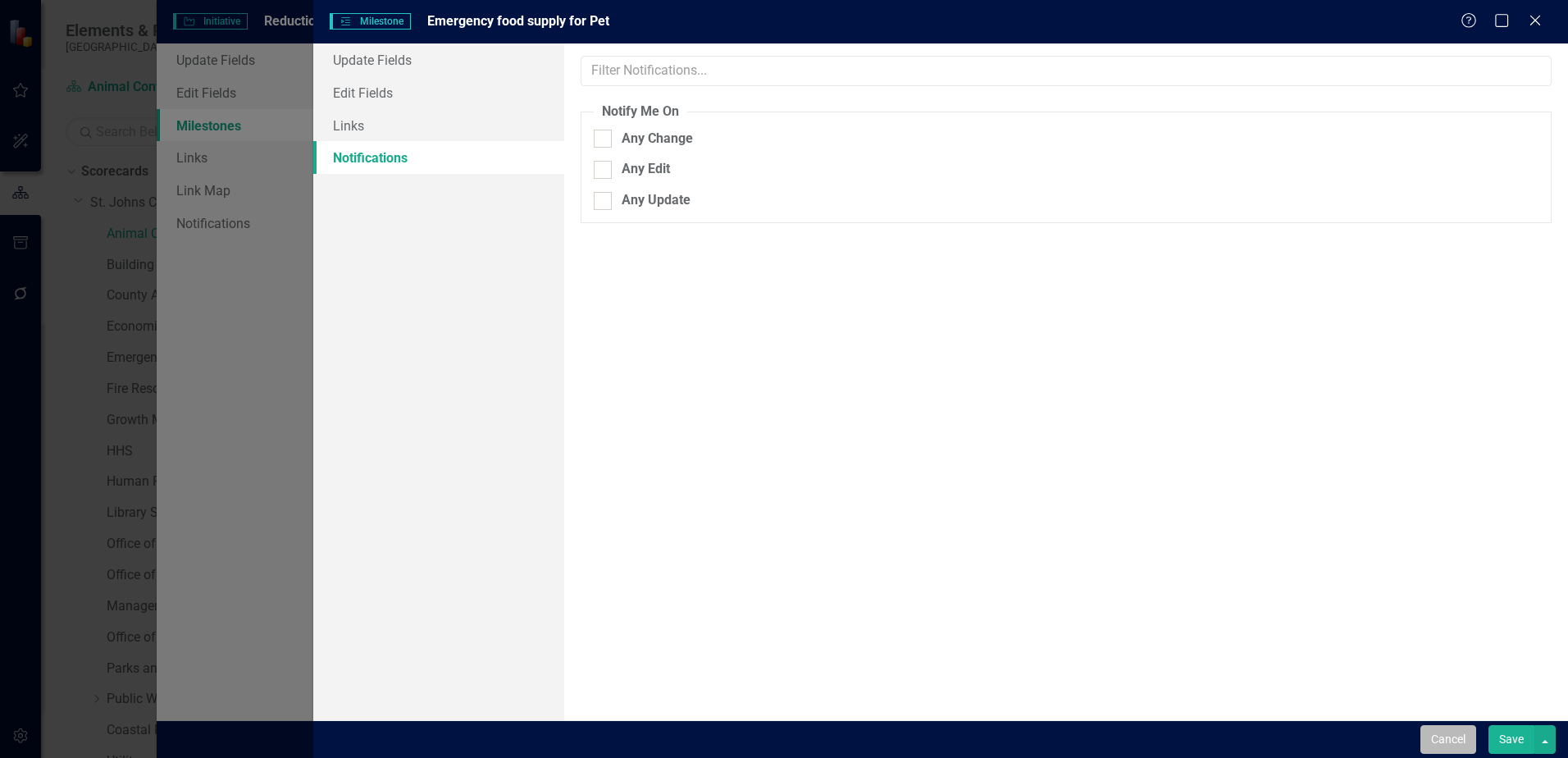
click at [1469, 745] on button "Cancel" at bounding box center [1448, 739] width 56 height 29
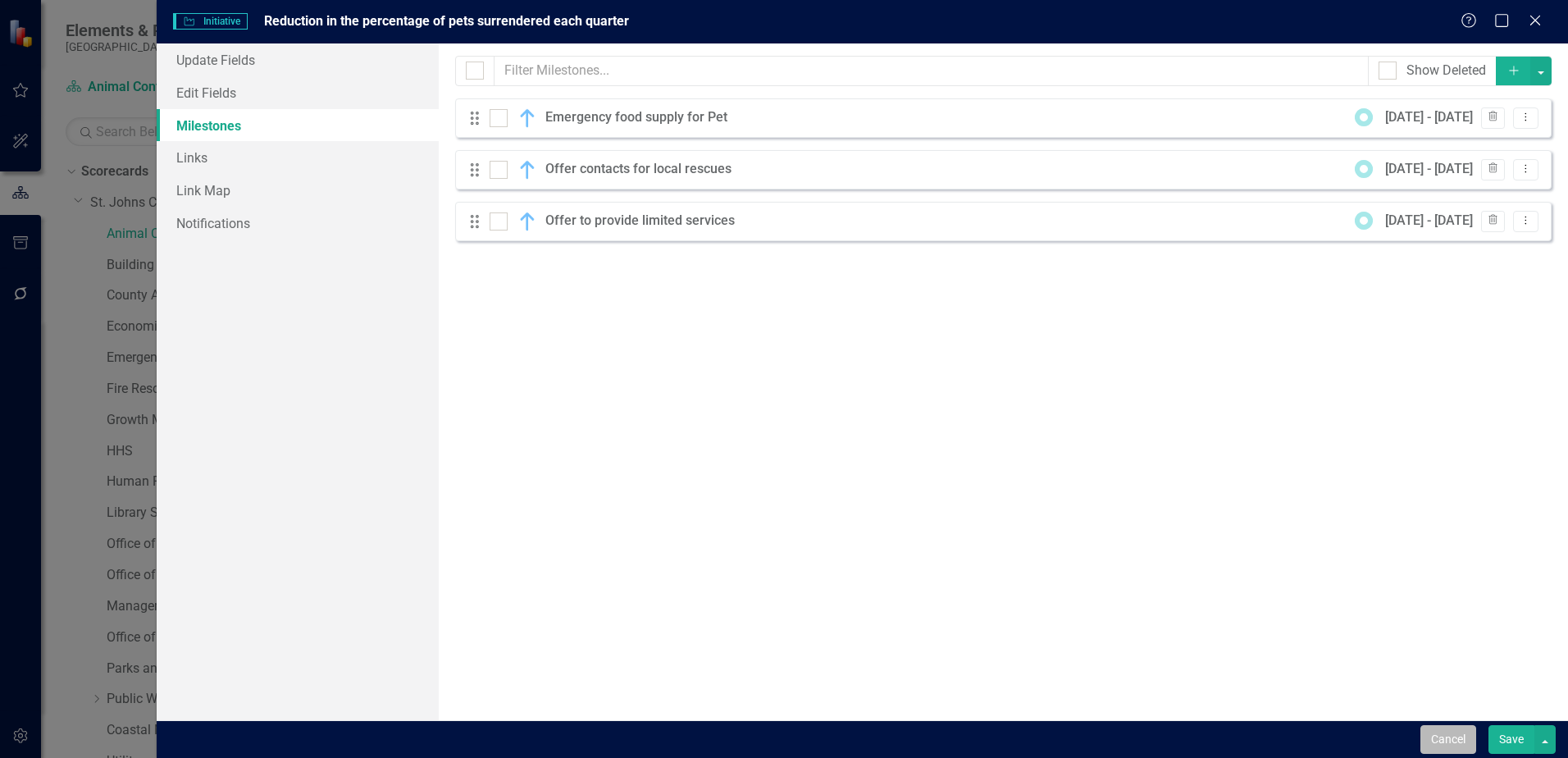
click at [1443, 728] on button "Cancel" at bounding box center [1448, 739] width 56 height 29
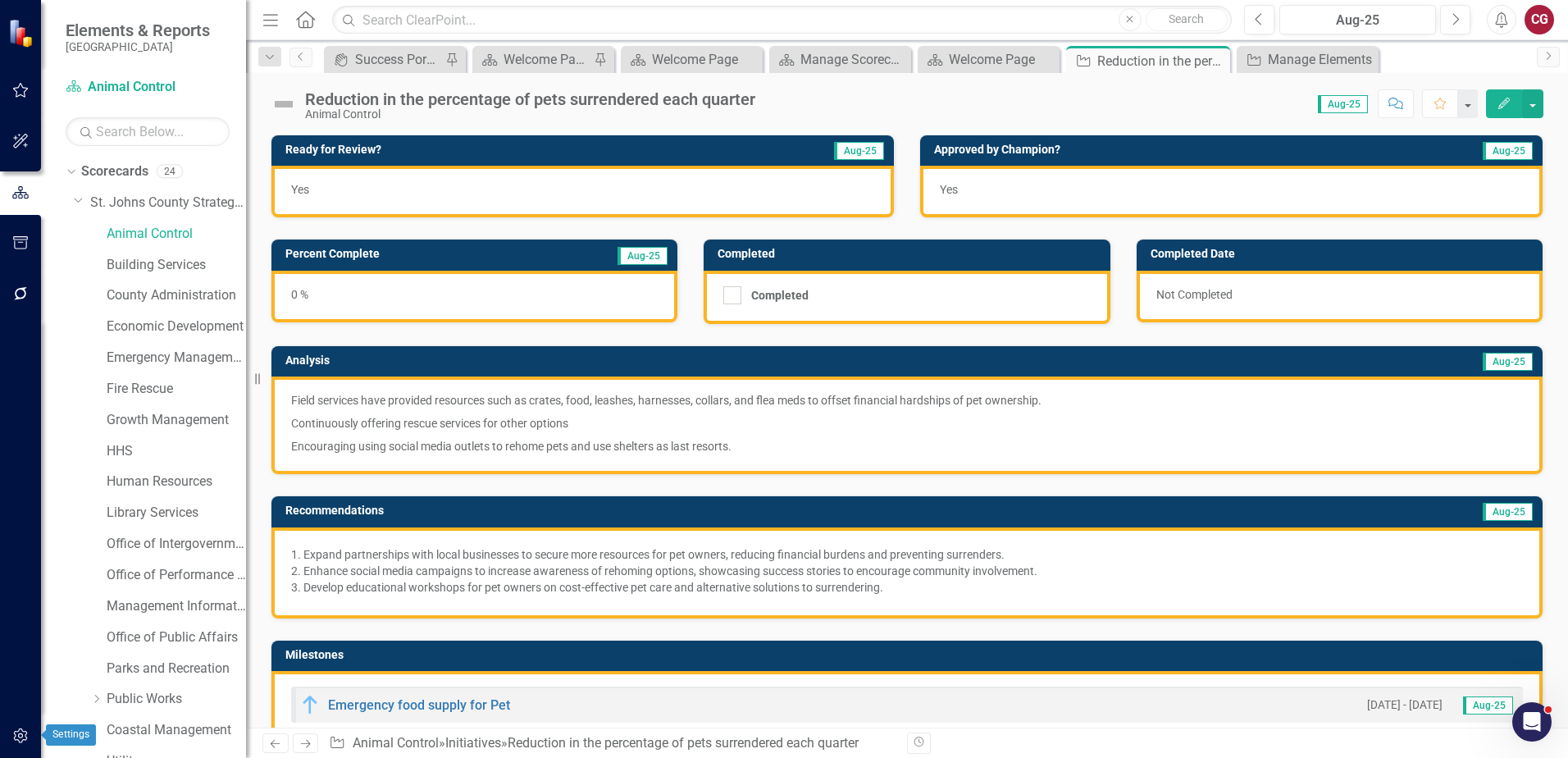
click at [17, 737] on icon "button" at bounding box center [21, 736] width 17 height 13
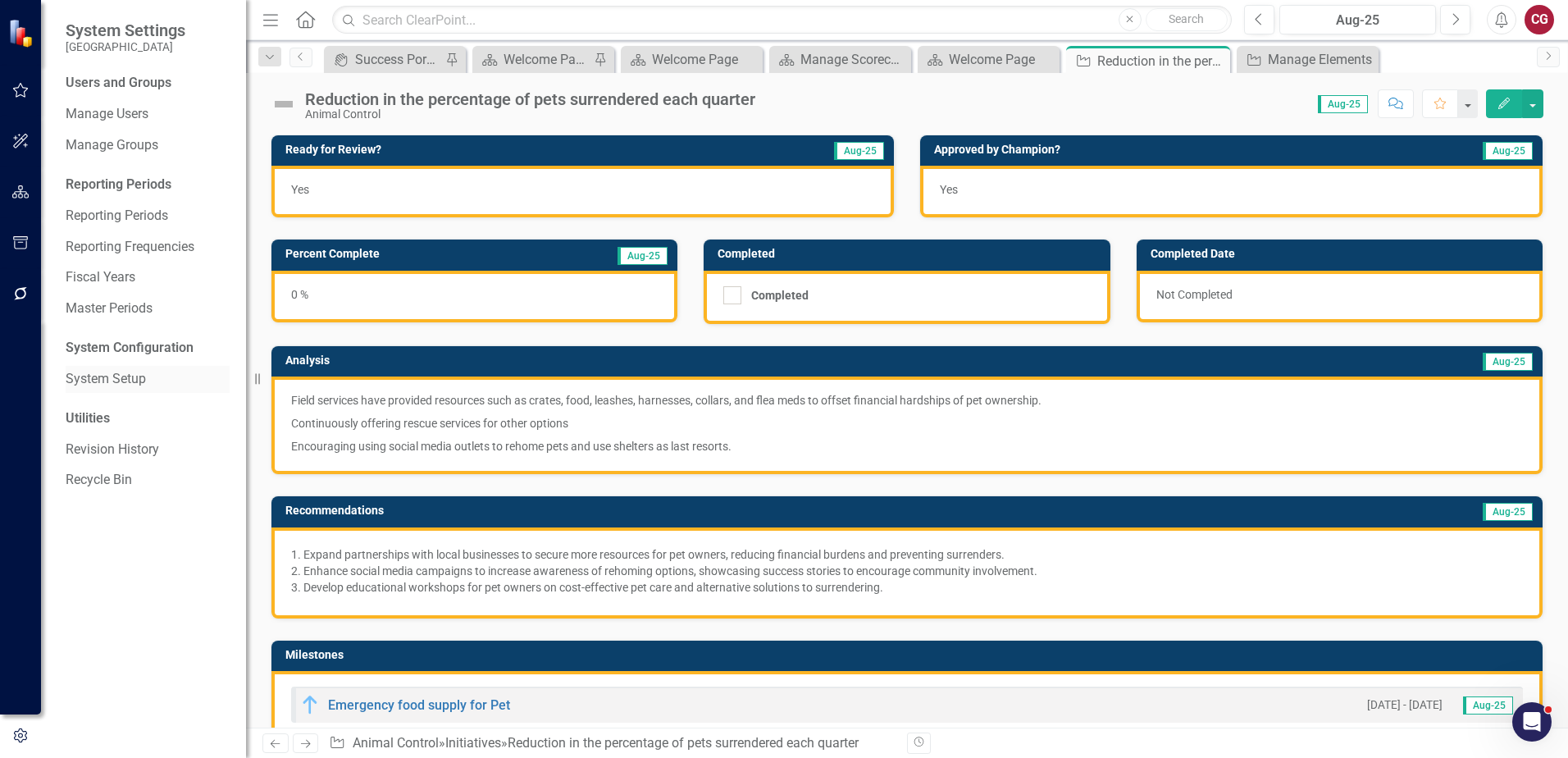
click at [99, 370] on link "System Setup" at bounding box center [148, 379] width 164 height 19
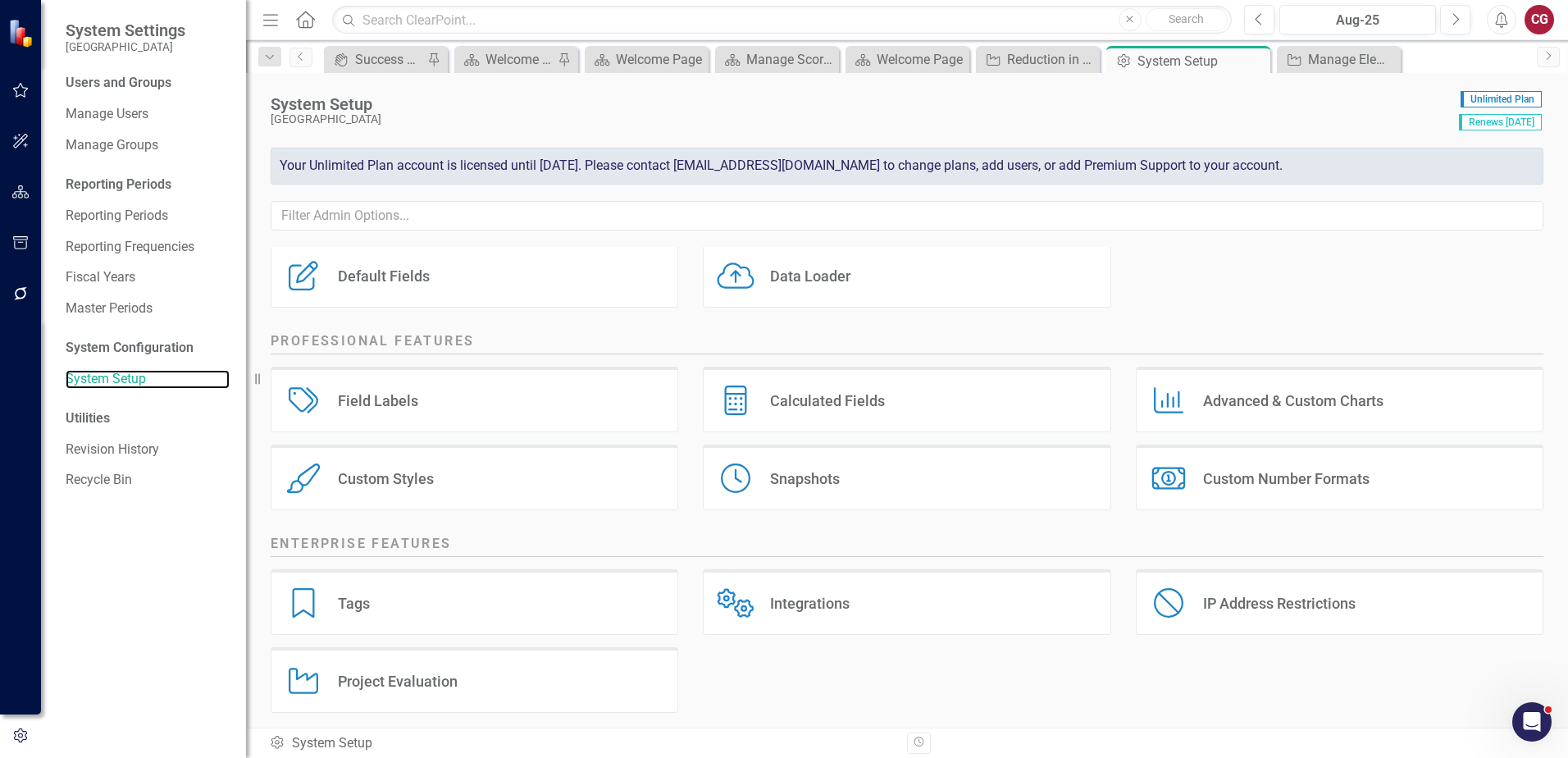
scroll to position [211, 0]
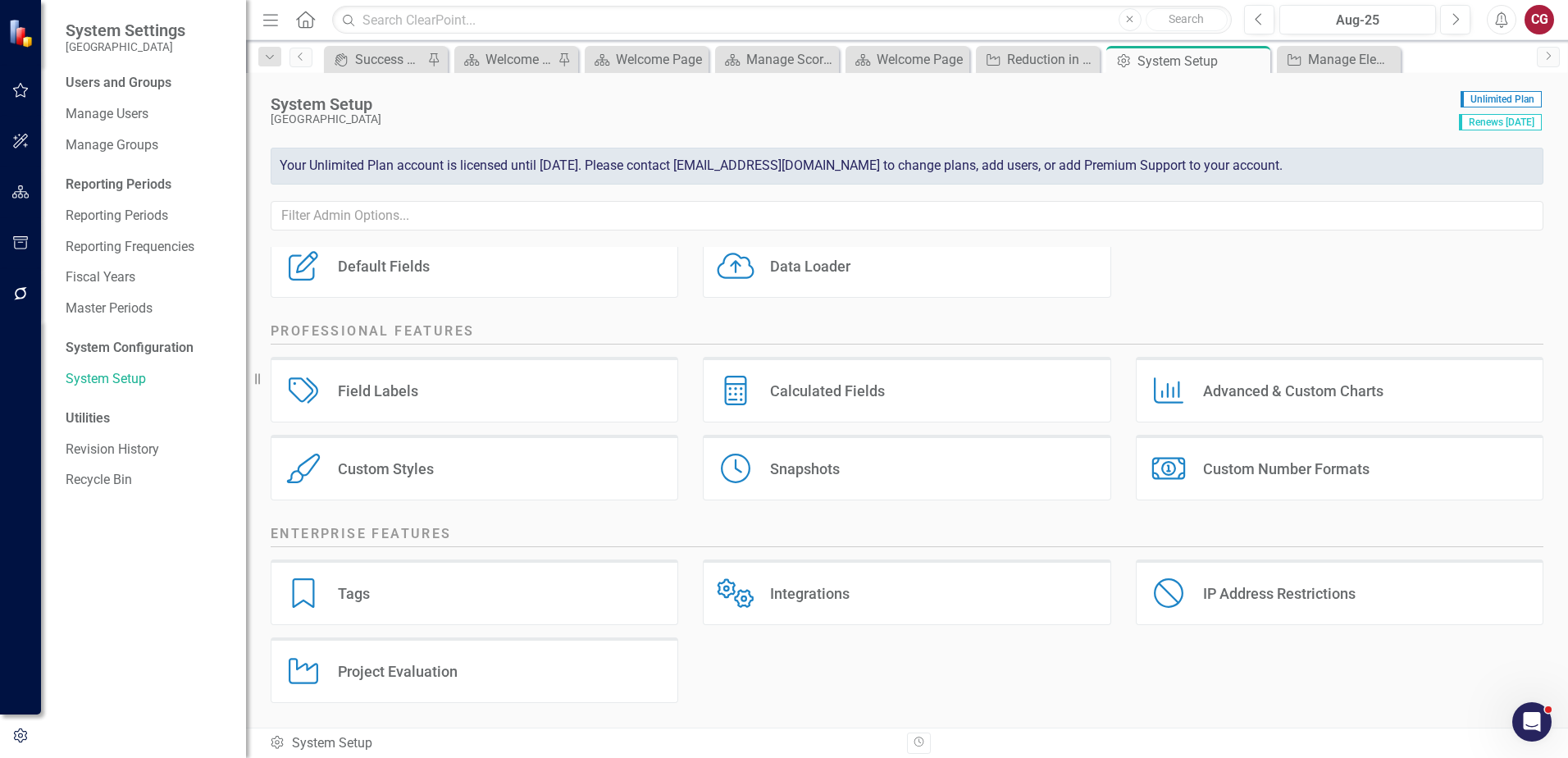
click at [836, 474] on div "Snapshots Snapshots" at bounding box center [906, 467] width 407 height 65
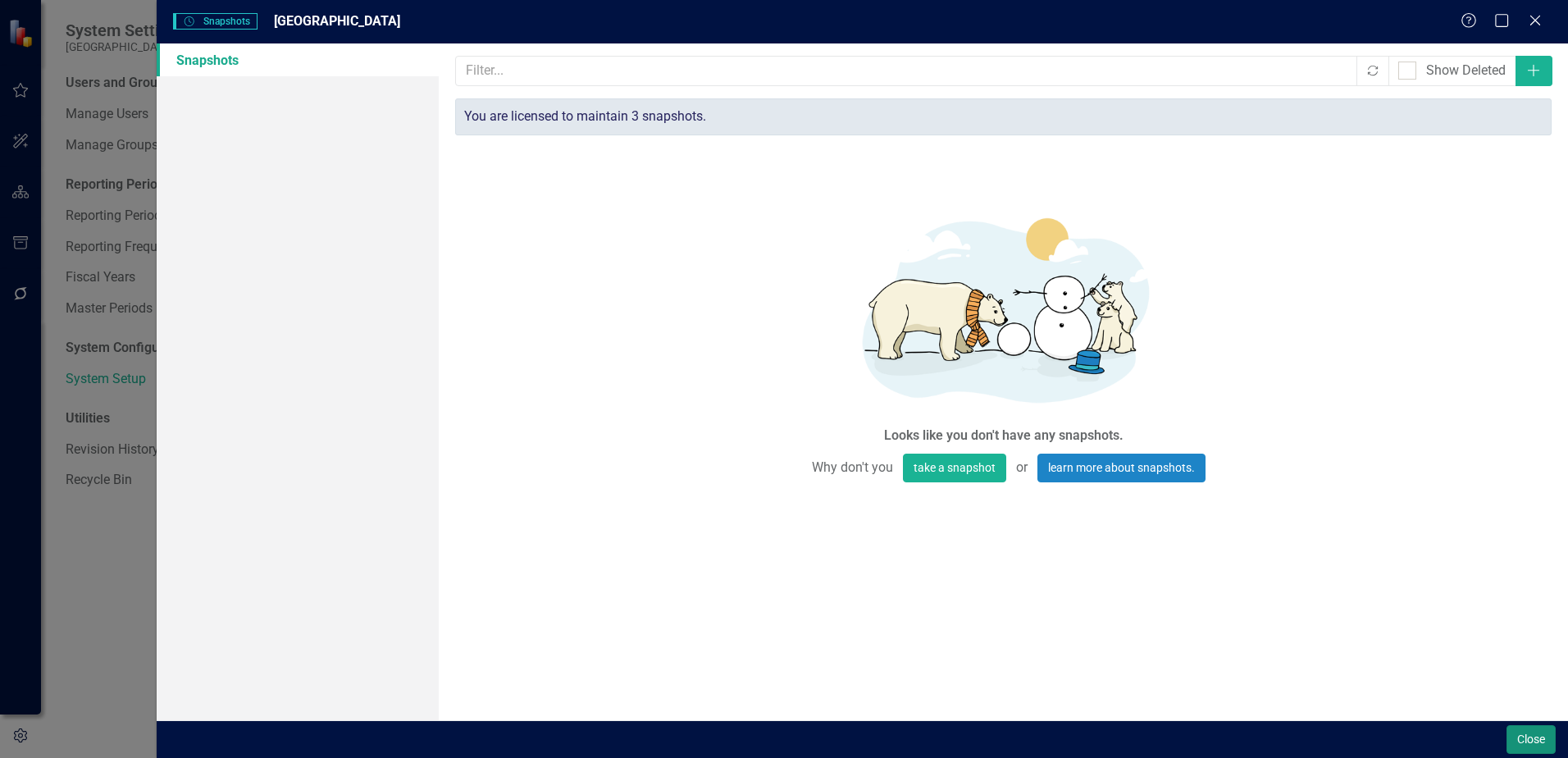
click at [1518, 737] on button "Close" at bounding box center [1531, 739] width 50 height 29
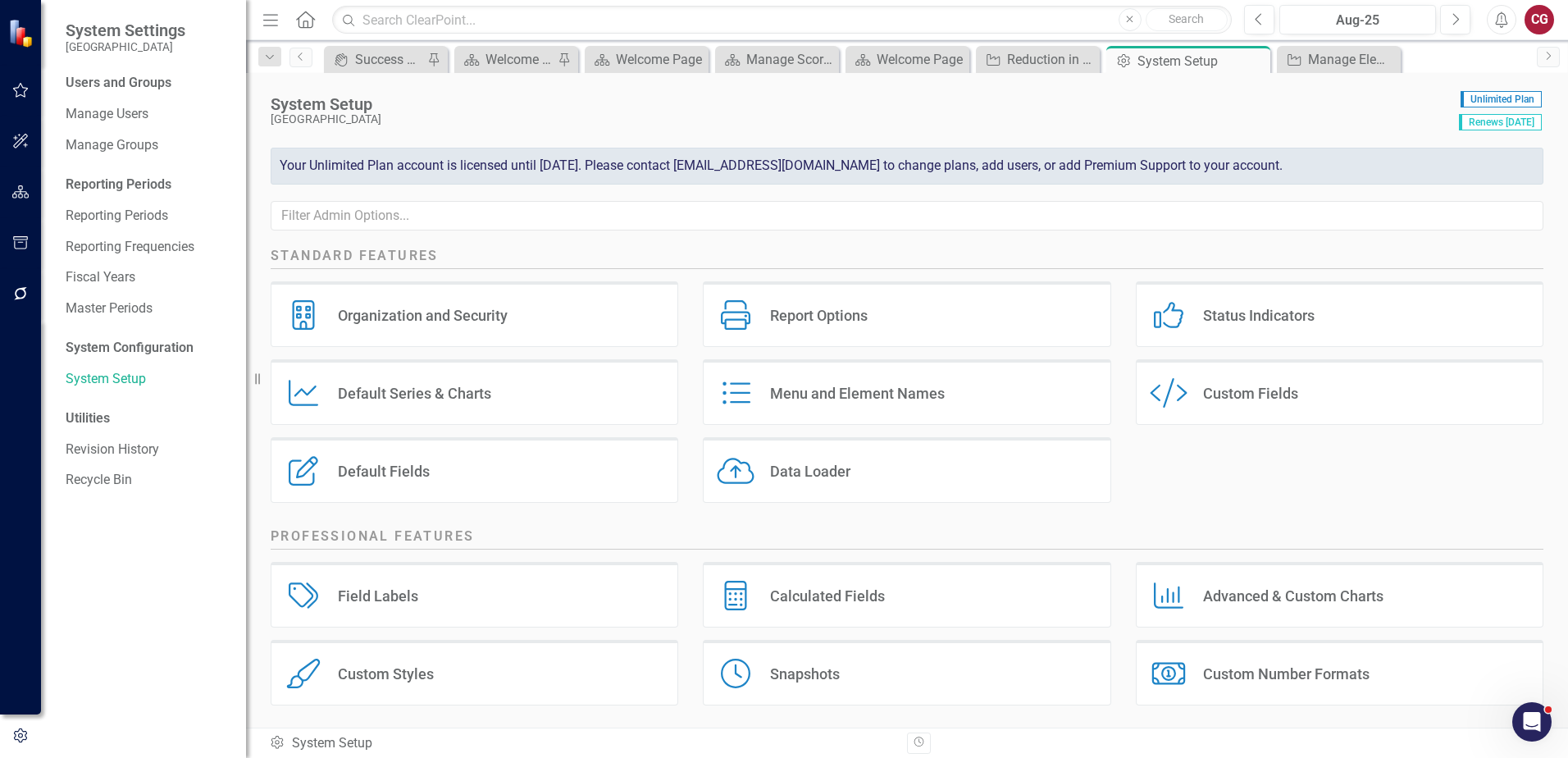
scroll to position [0, 0]
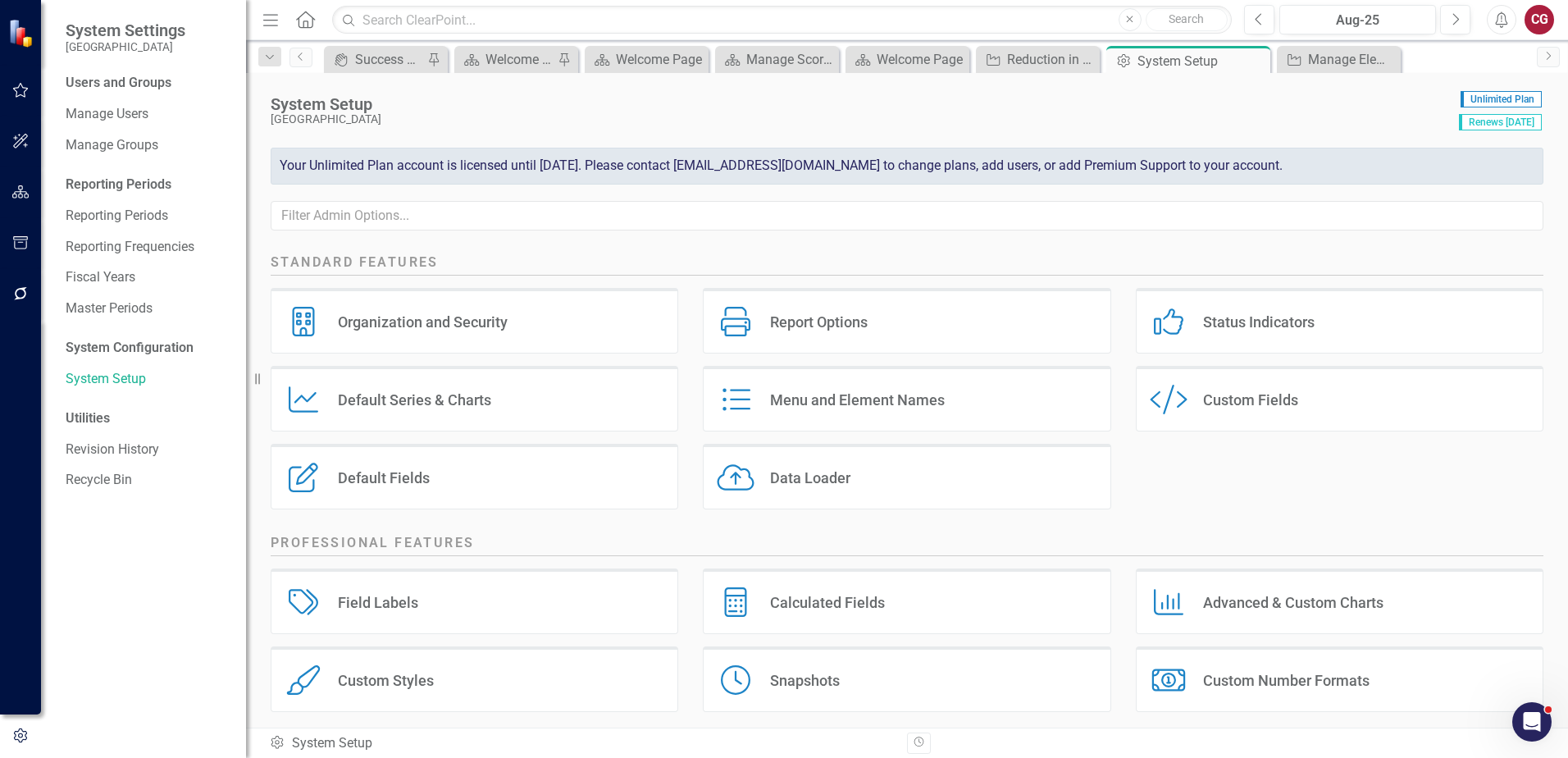
click at [1255, 318] on div "Status Indicators" at bounding box center [1259, 322] width 111 height 19
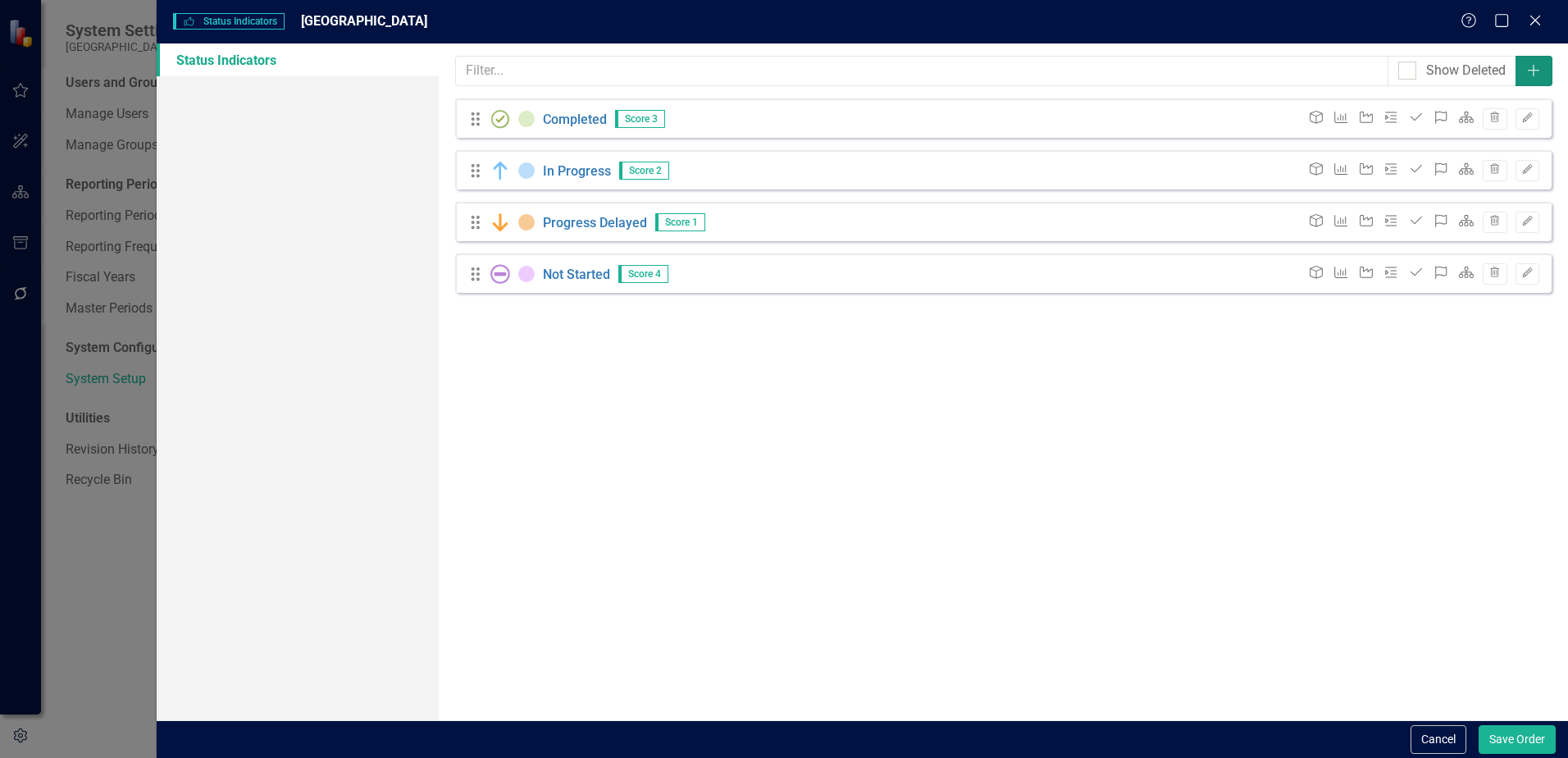
click at [1534, 71] on icon "Add" at bounding box center [1534, 70] width 17 height 13
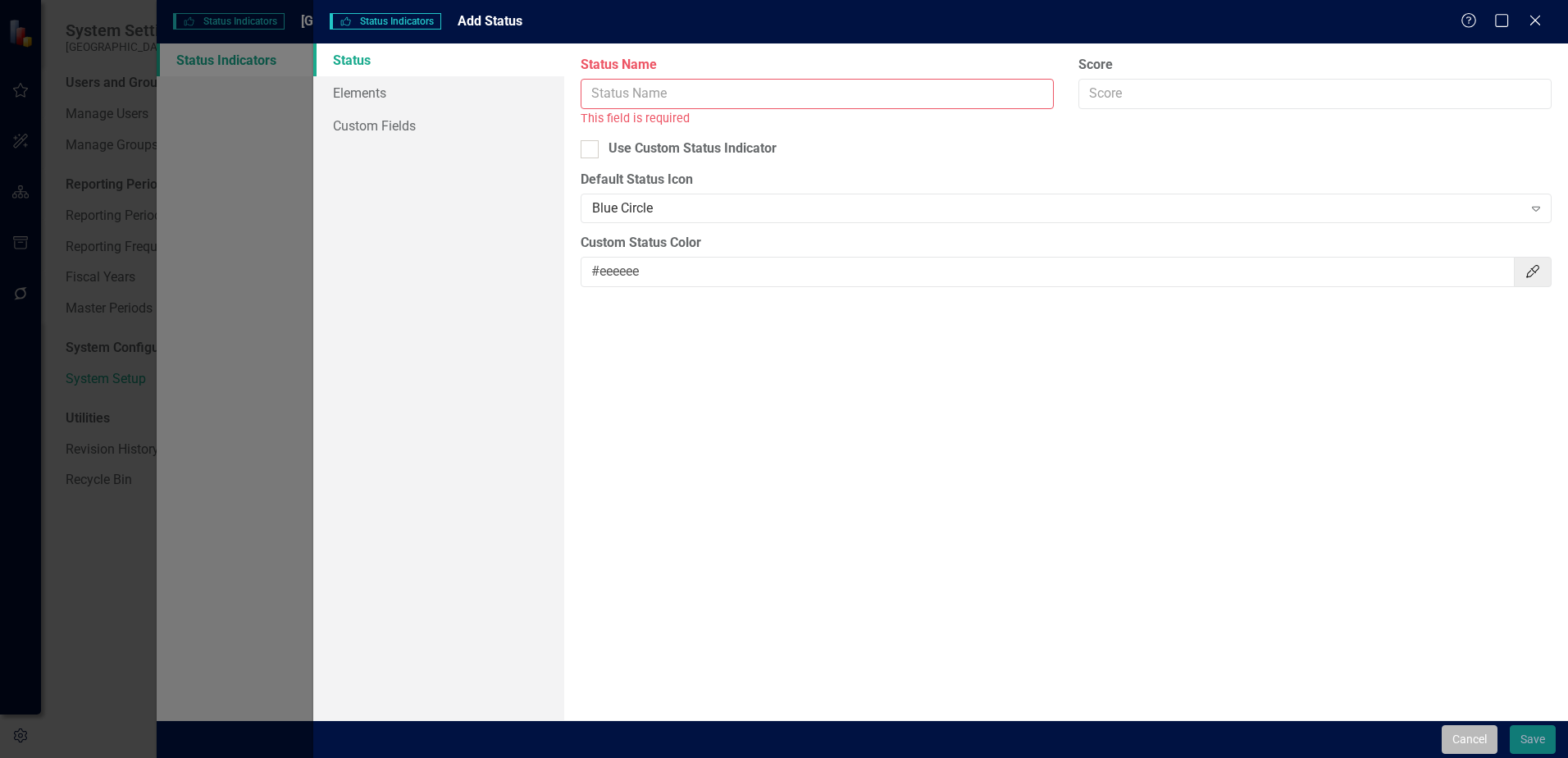
click at [1468, 748] on button "Cancel" at bounding box center [1470, 739] width 56 height 29
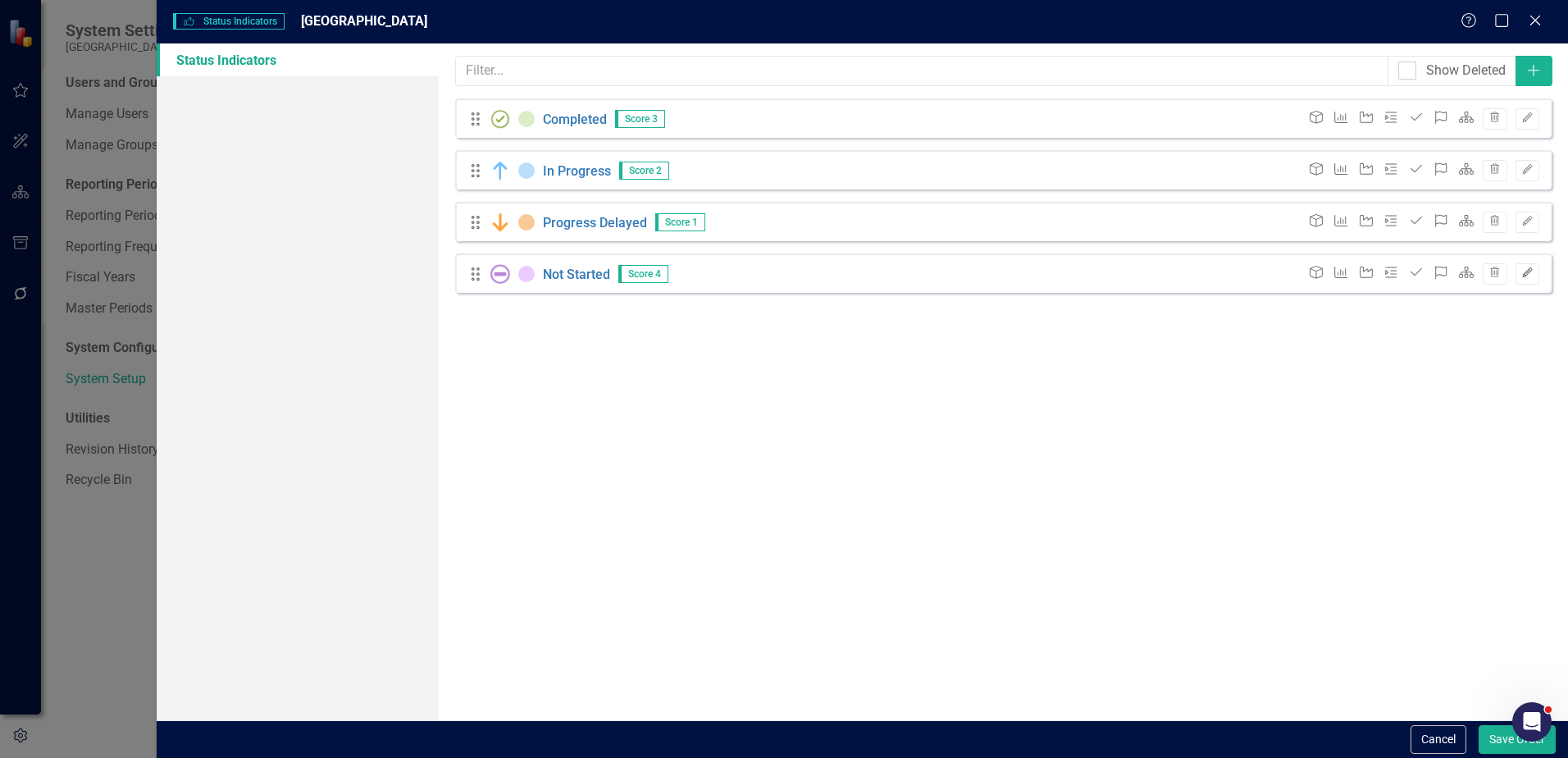
click at [1533, 271] on button "Edit" at bounding box center [1527, 274] width 23 height 21
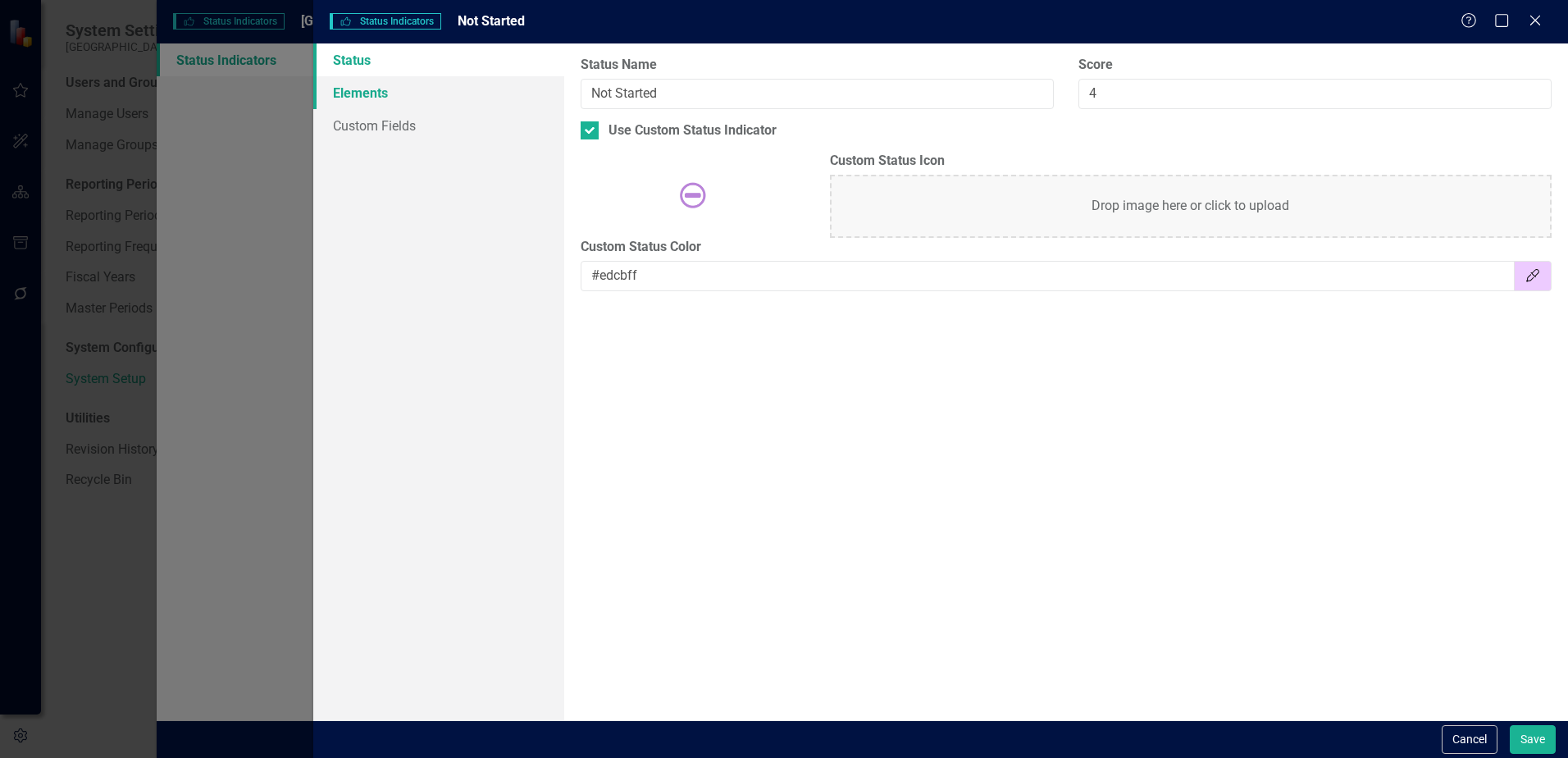
click at [341, 86] on link "Elements" at bounding box center [438, 93] width 251 height 33
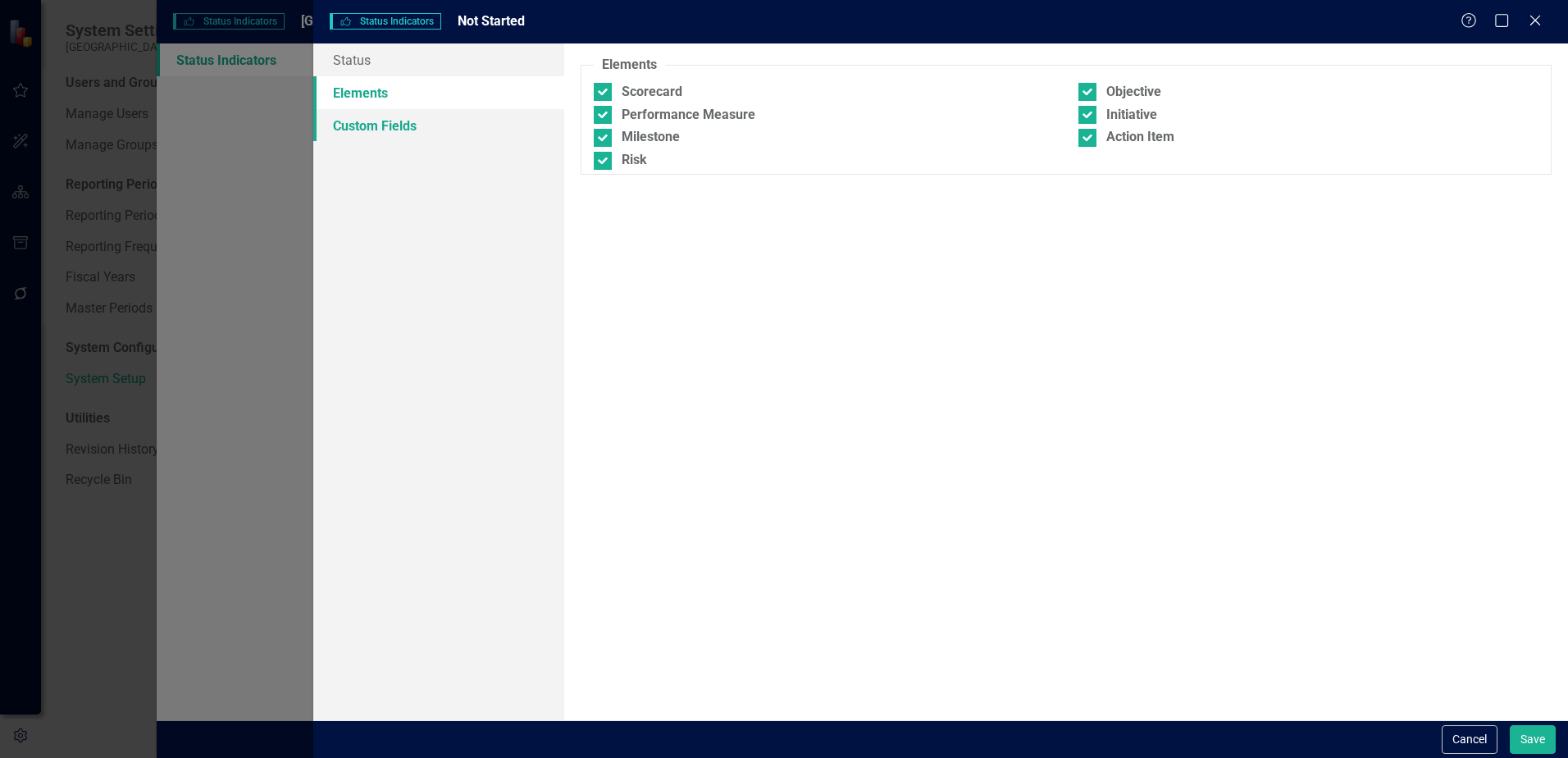
click at [349, 120] on link "Custom Fields" at bounding box center [438, 125] width 251 height 33
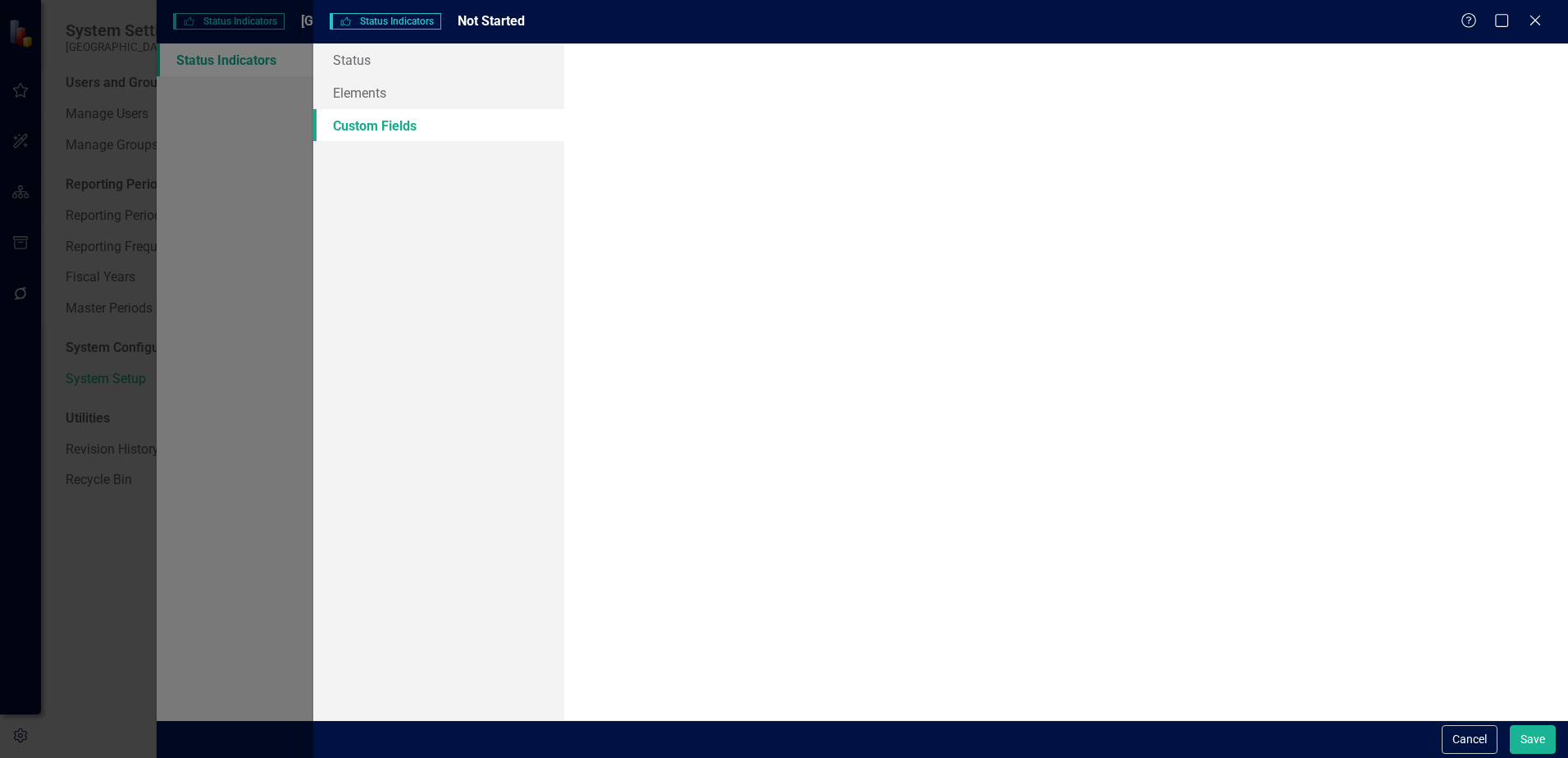
click at [868, 279] on div at bounding box center [1066, 382] width 1004 height 677
click at [733, 107] on div at bounding box center [1066, 382] width 1004 height 677
click at [1475, 741] on button "Cancel" at bounding box center [1470, 739] width 56 height 29
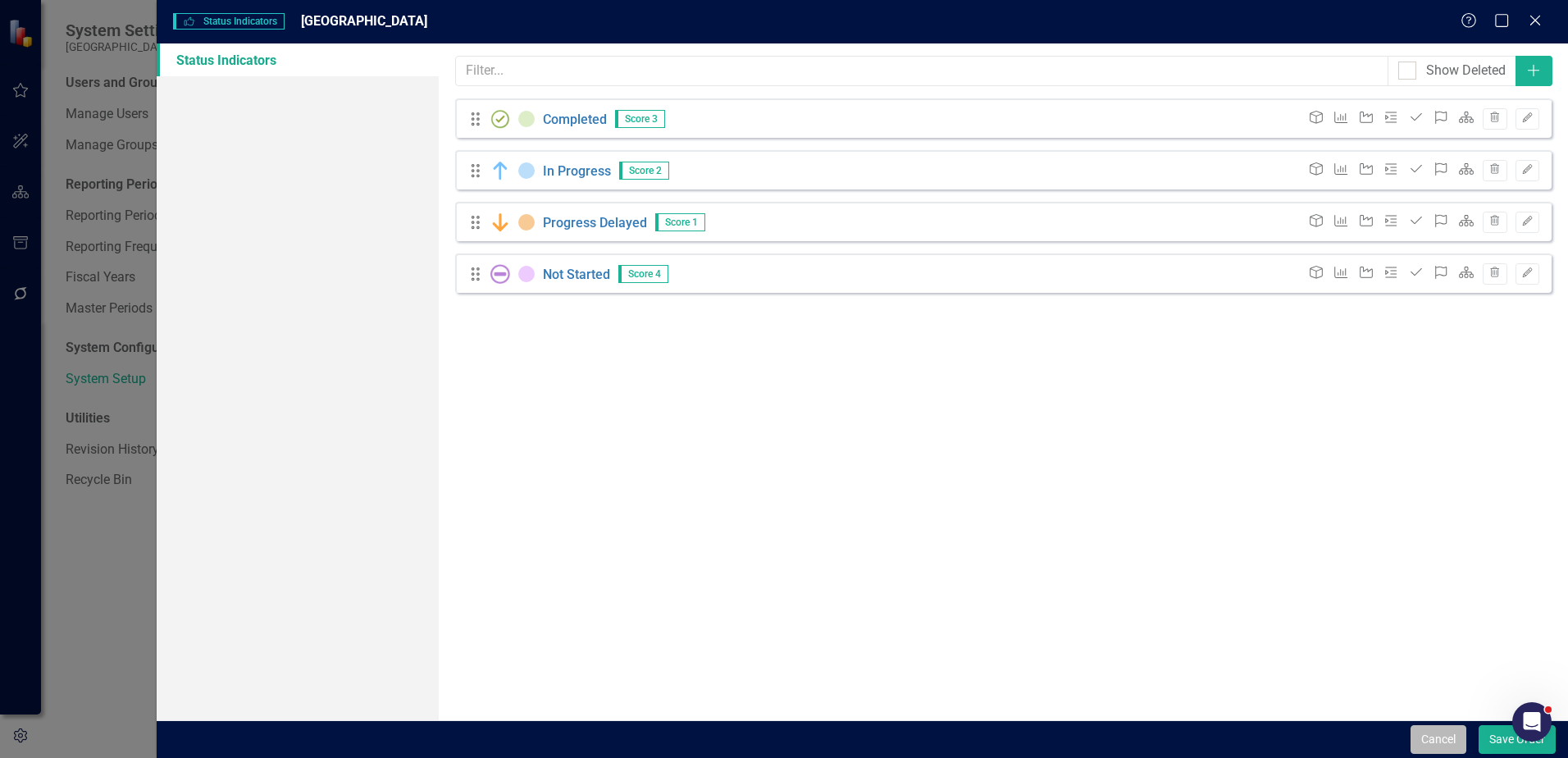
click at [1434, 745] on button "Cancel" at bounding box center [1439, 739] width 56 height 29
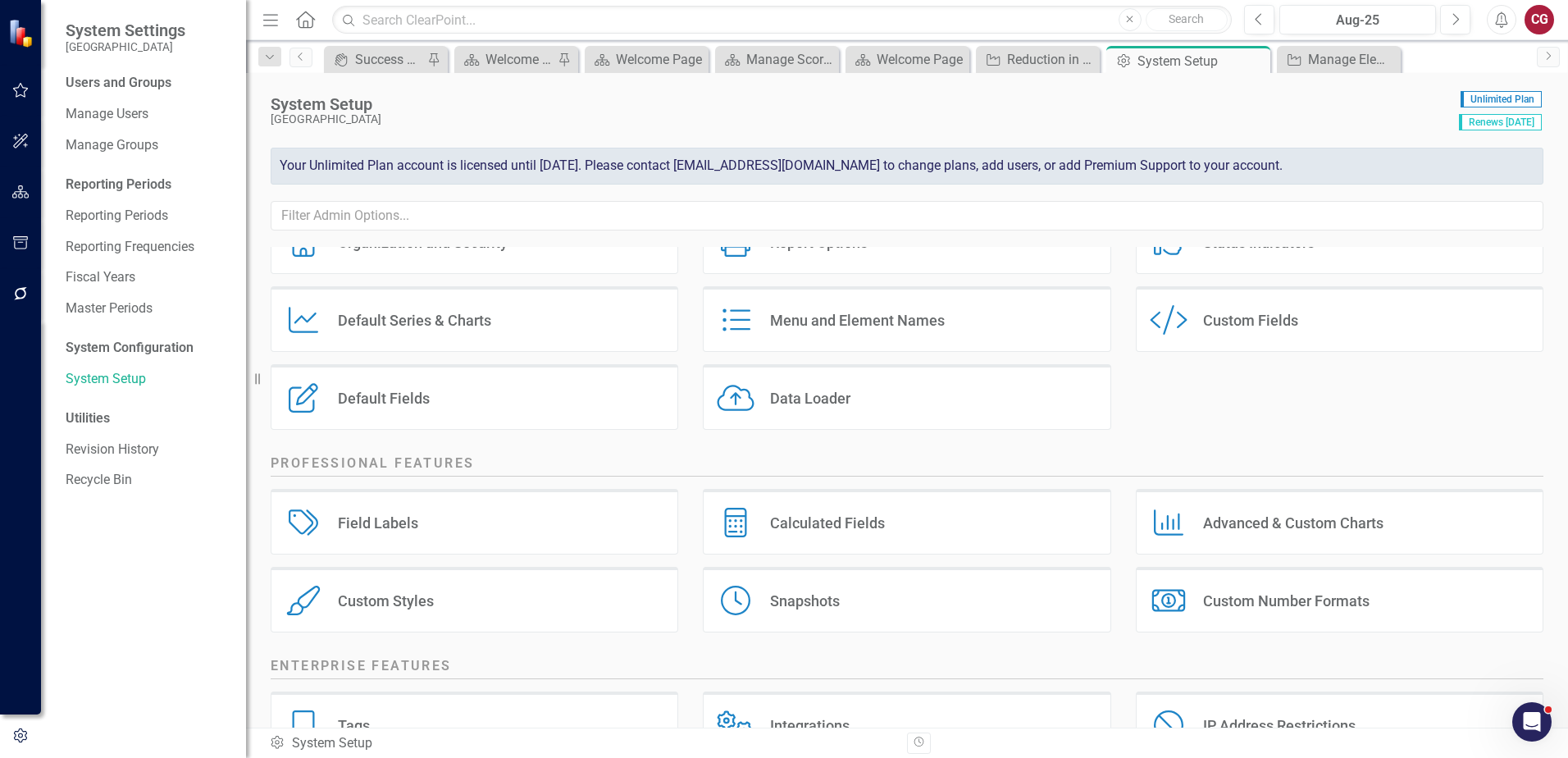
scroll to position [211, 0]
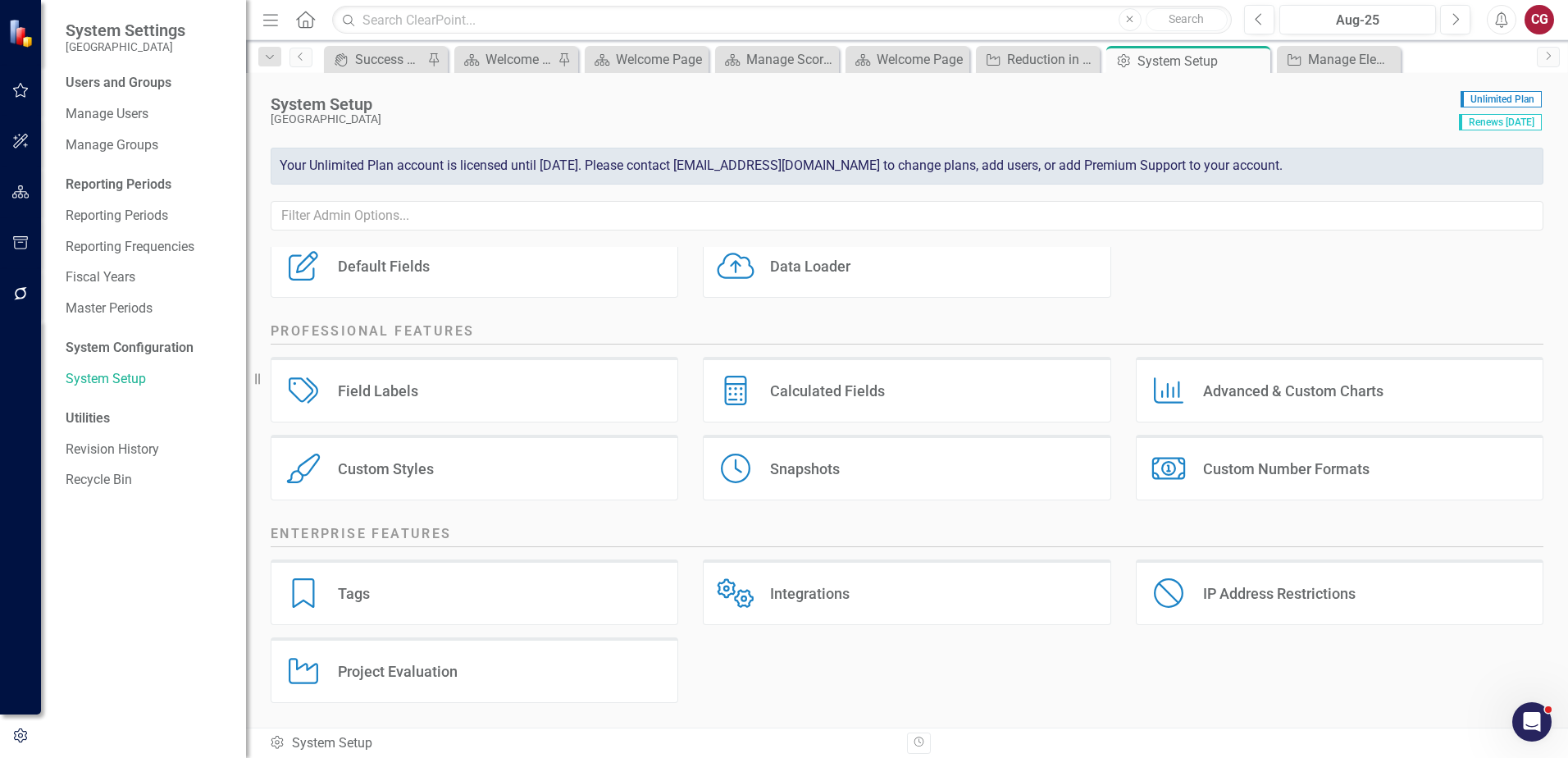
click at [1539, 14] on div "CG" at bounding box center [1540, 20] width 30 height 30
click at [1504, 114] on link "Help Support Center" at bounding box center [1489, 113] width 130 height 30
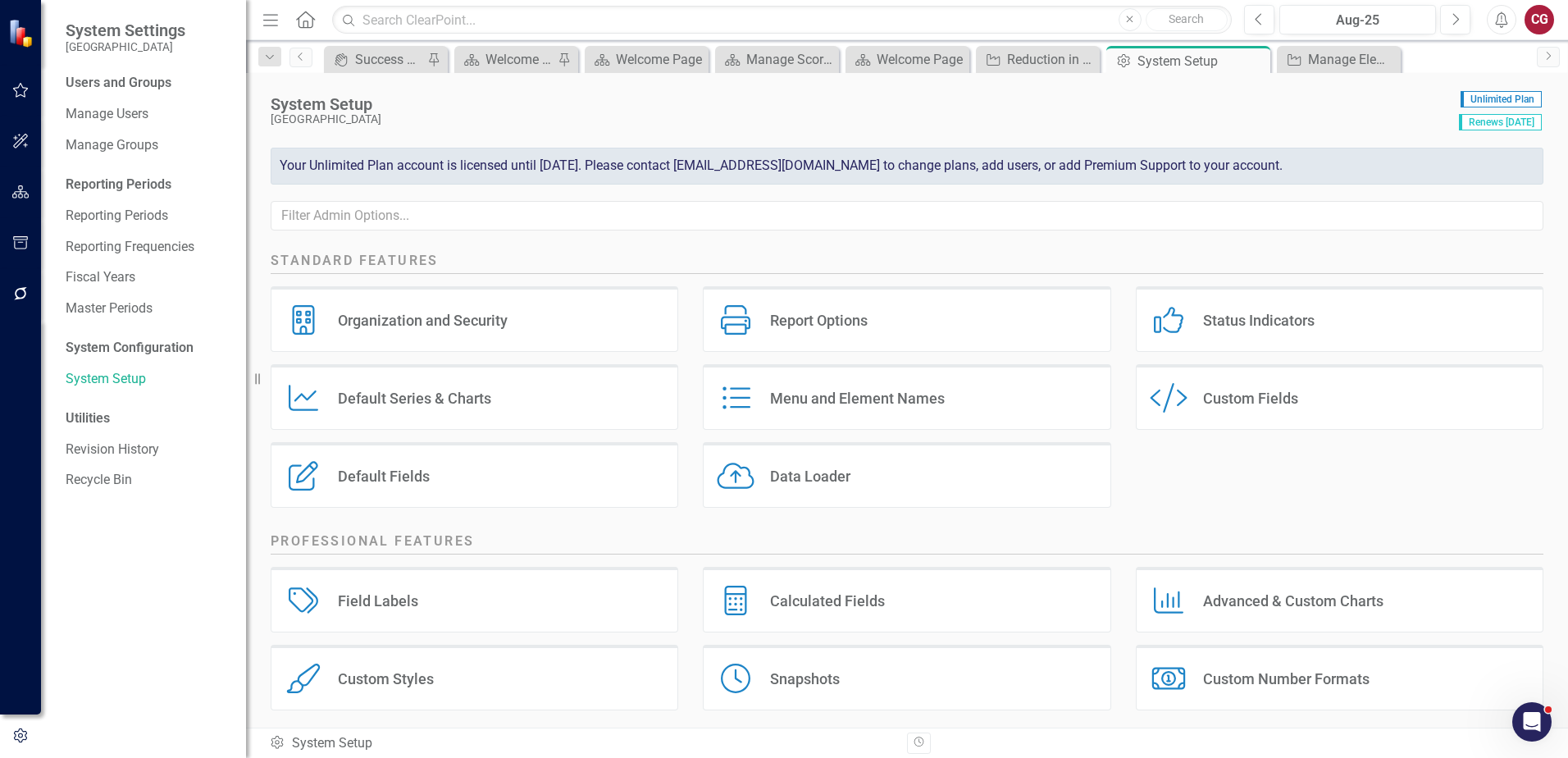
scroll to position [0, 0]
click at [21, 184] on button "button" at bounding box center [21, 193] width 36 height 35
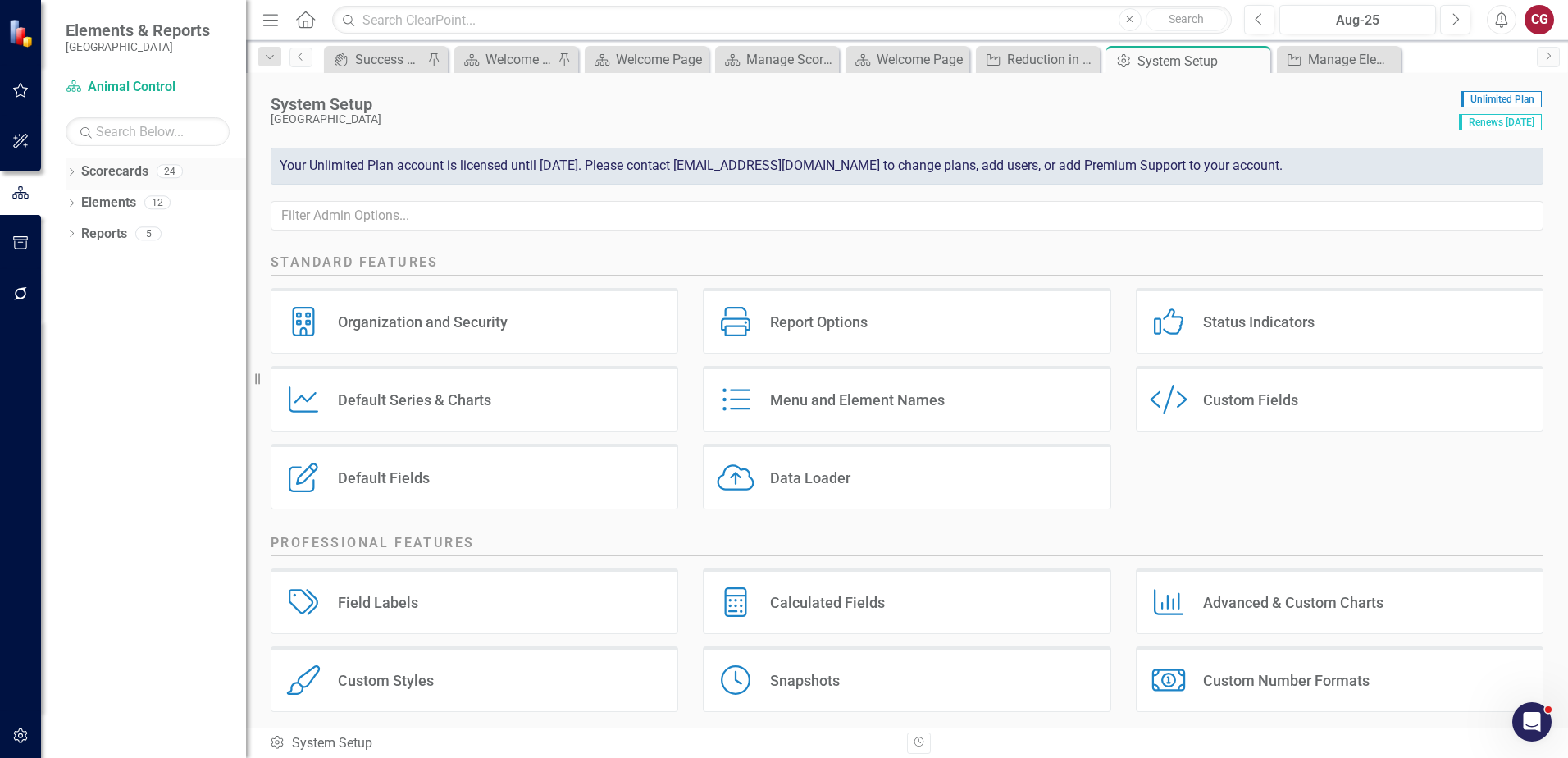
click at [107, 172] on link "Scorecards" at bounding box center [115, 172] width 67 height 19
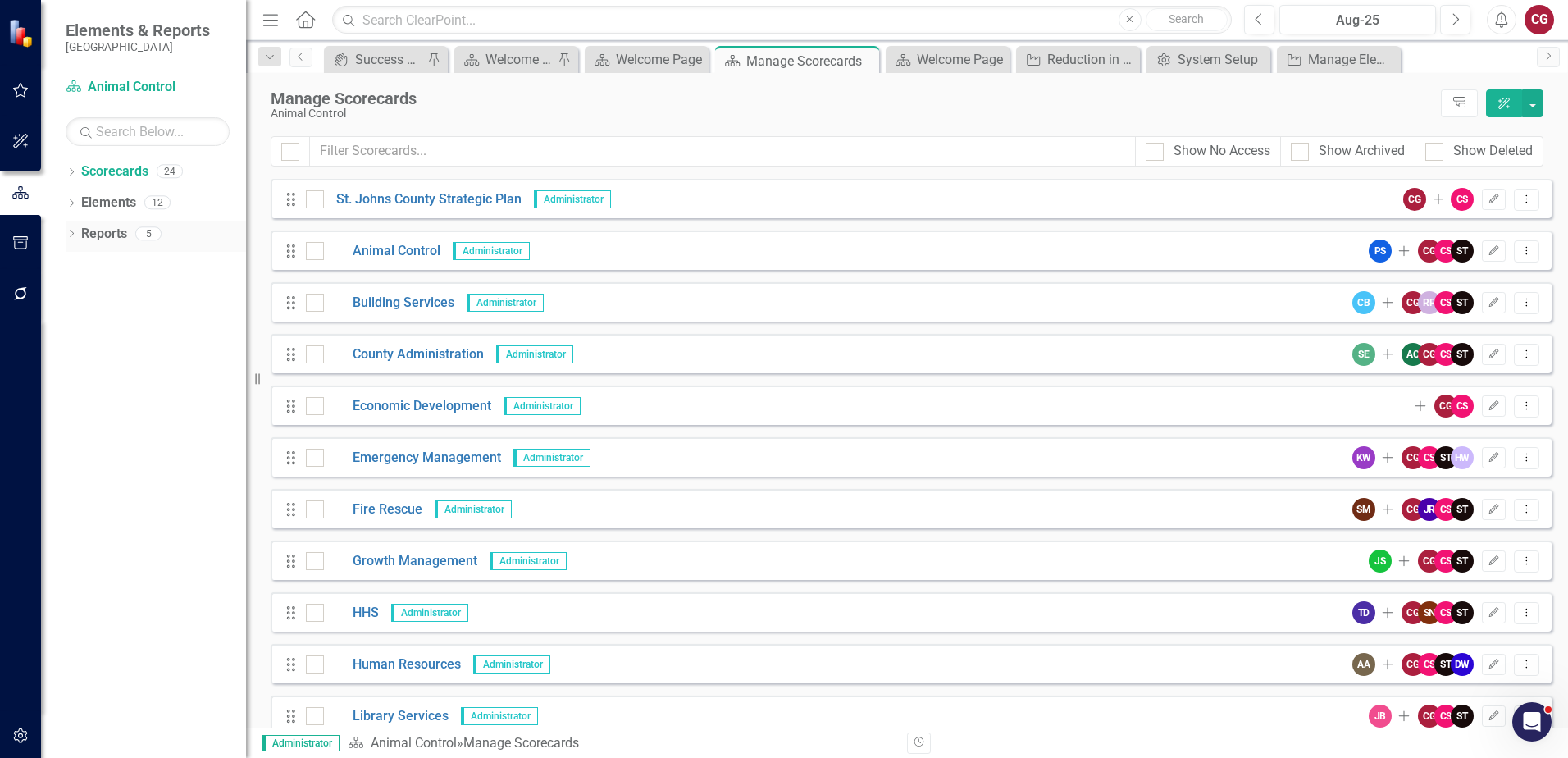
click at [91, 232] on link "Reports" at bounding box center [104, 234] width 46 height 19
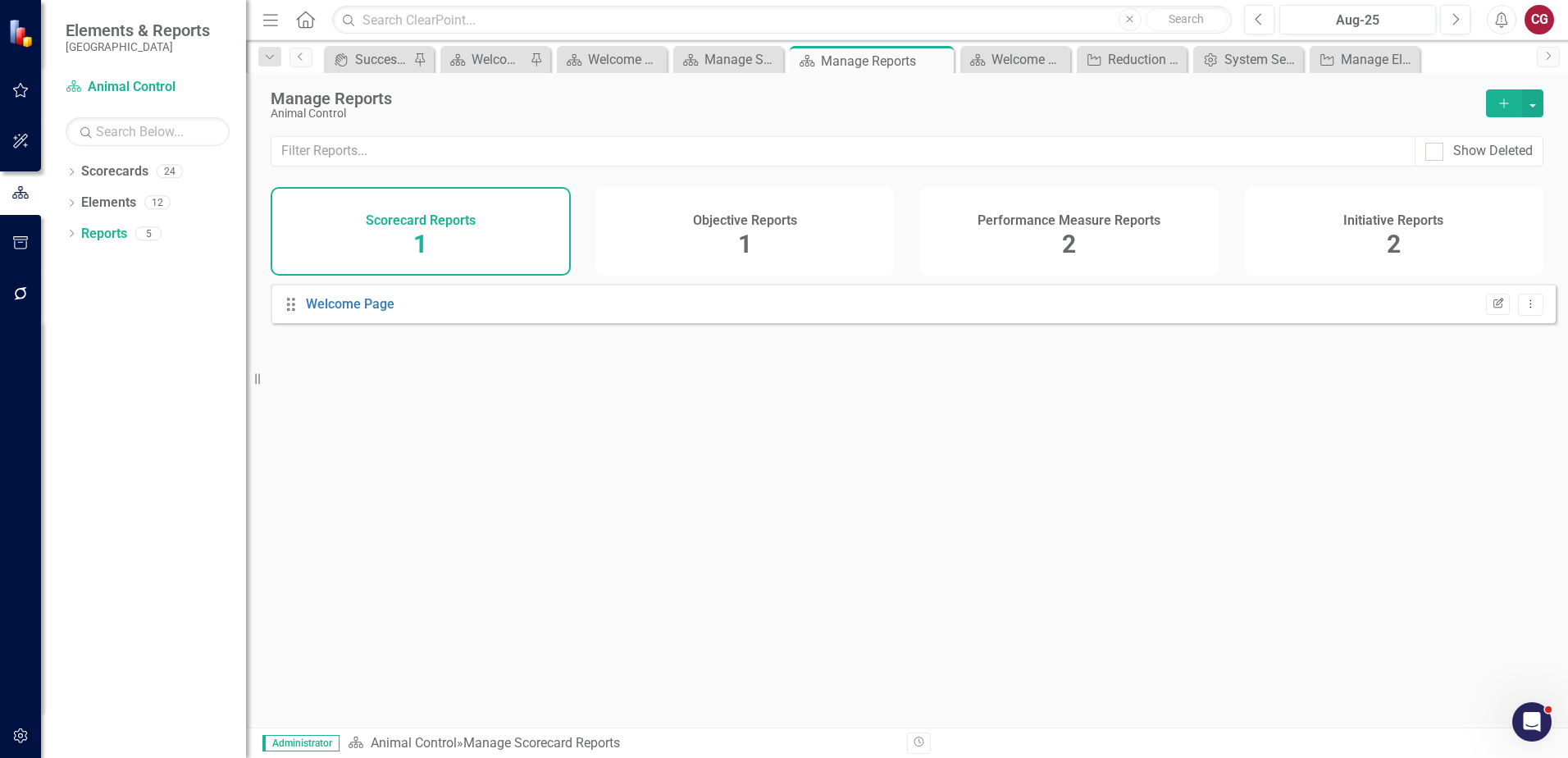
click at [1486, 315] on button "Edit Report" at bounding box center [1497, 304] width 23 height 21
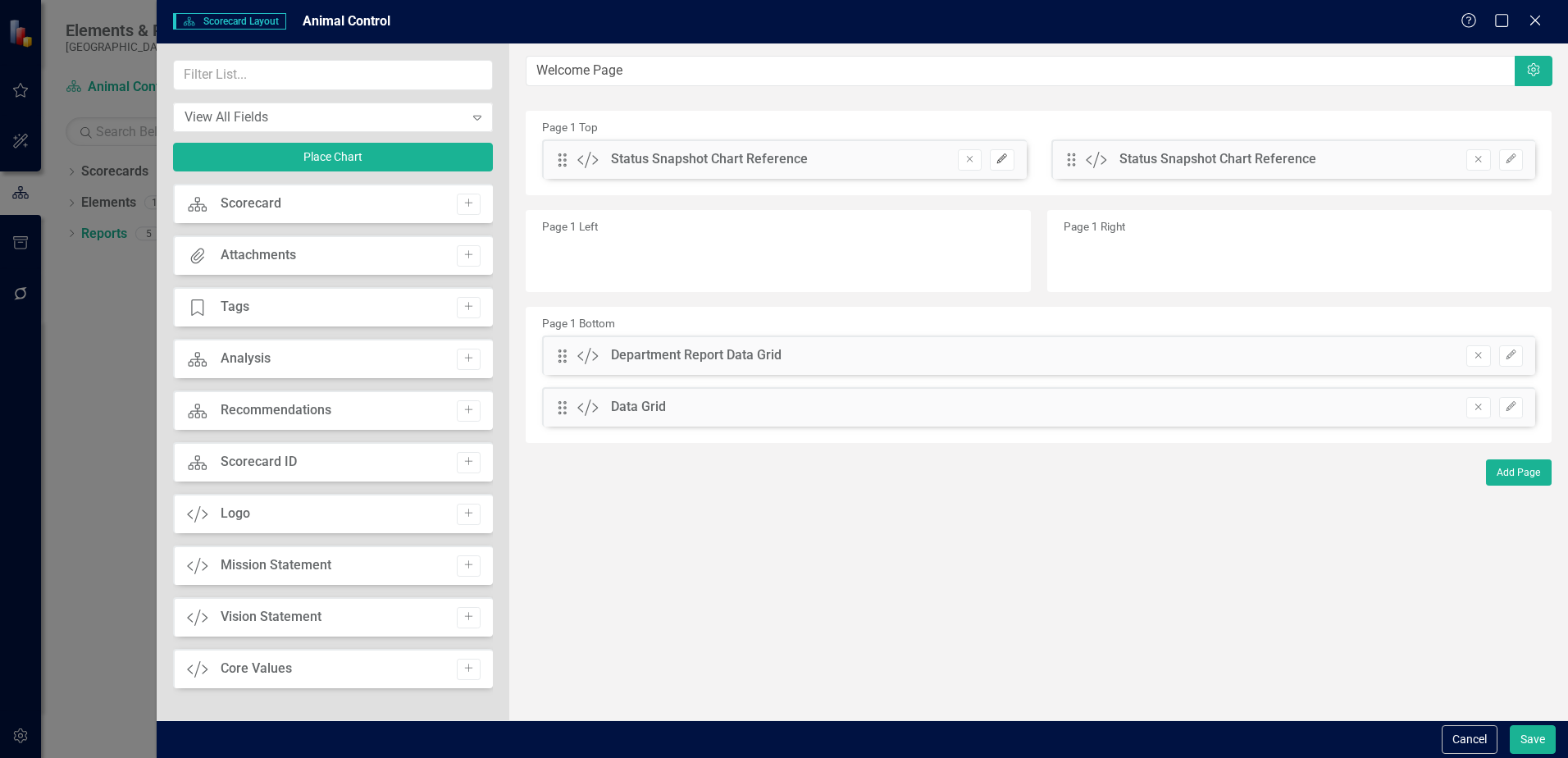
click at [1008, 167] on button "Edit" at bounding box center [1001, 160] width 23 height 21
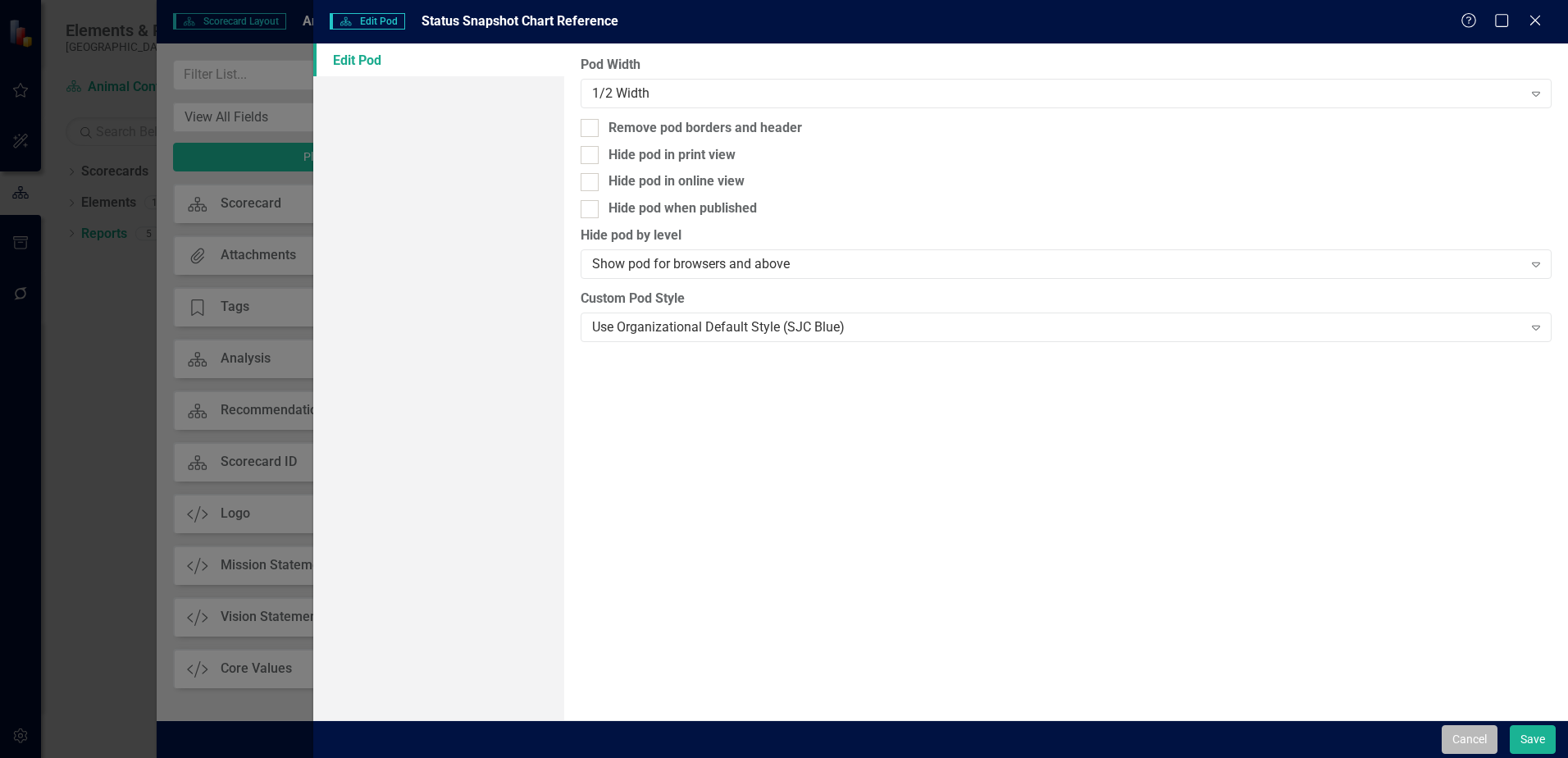
click at [1470, 739] on button "Cancel" at bounding box center [1470, 739] width 56 height 29
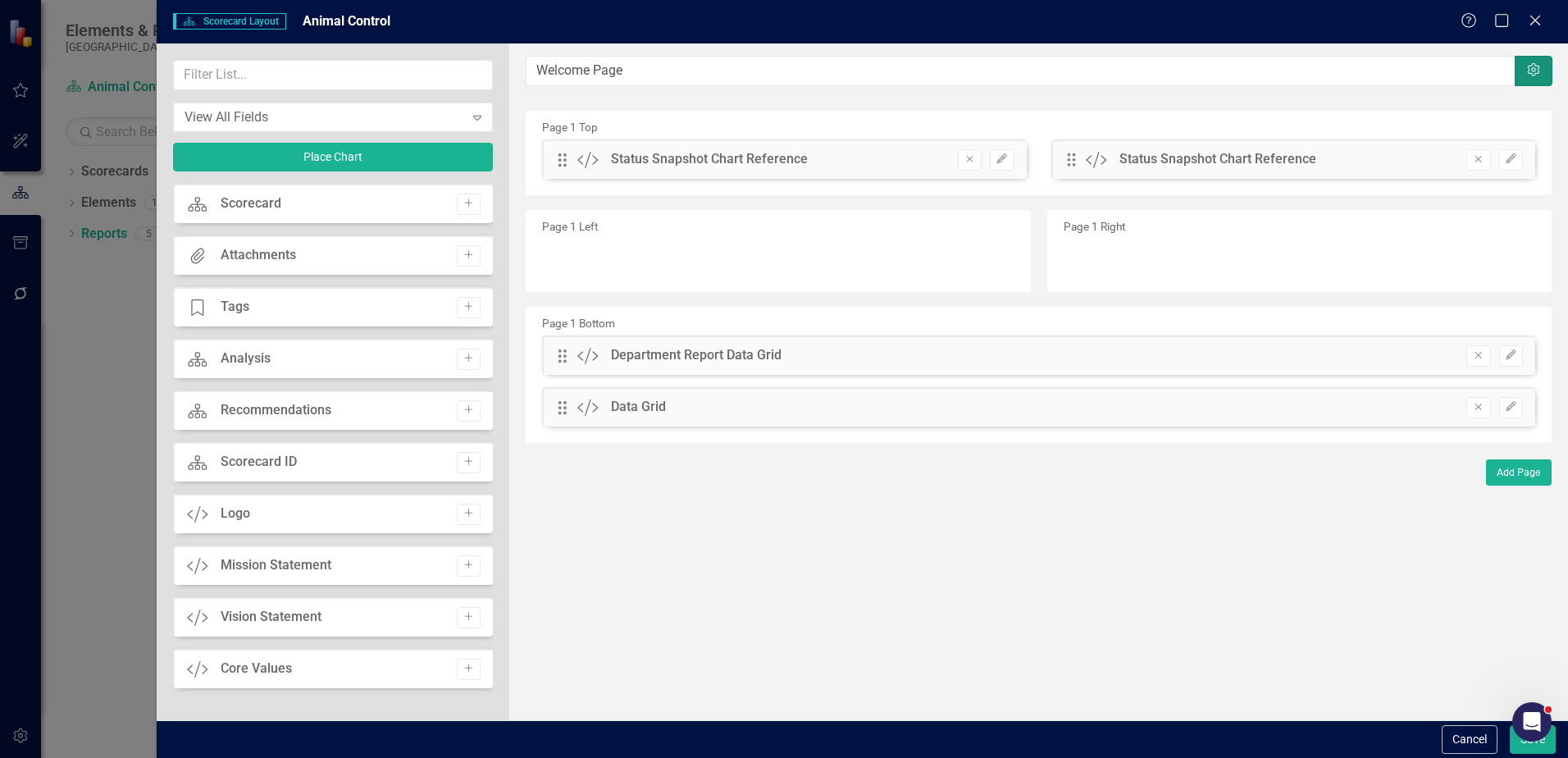
click at [1547, 64] on button "Settings" at bounding box center [1533, 71] width 37 height 30
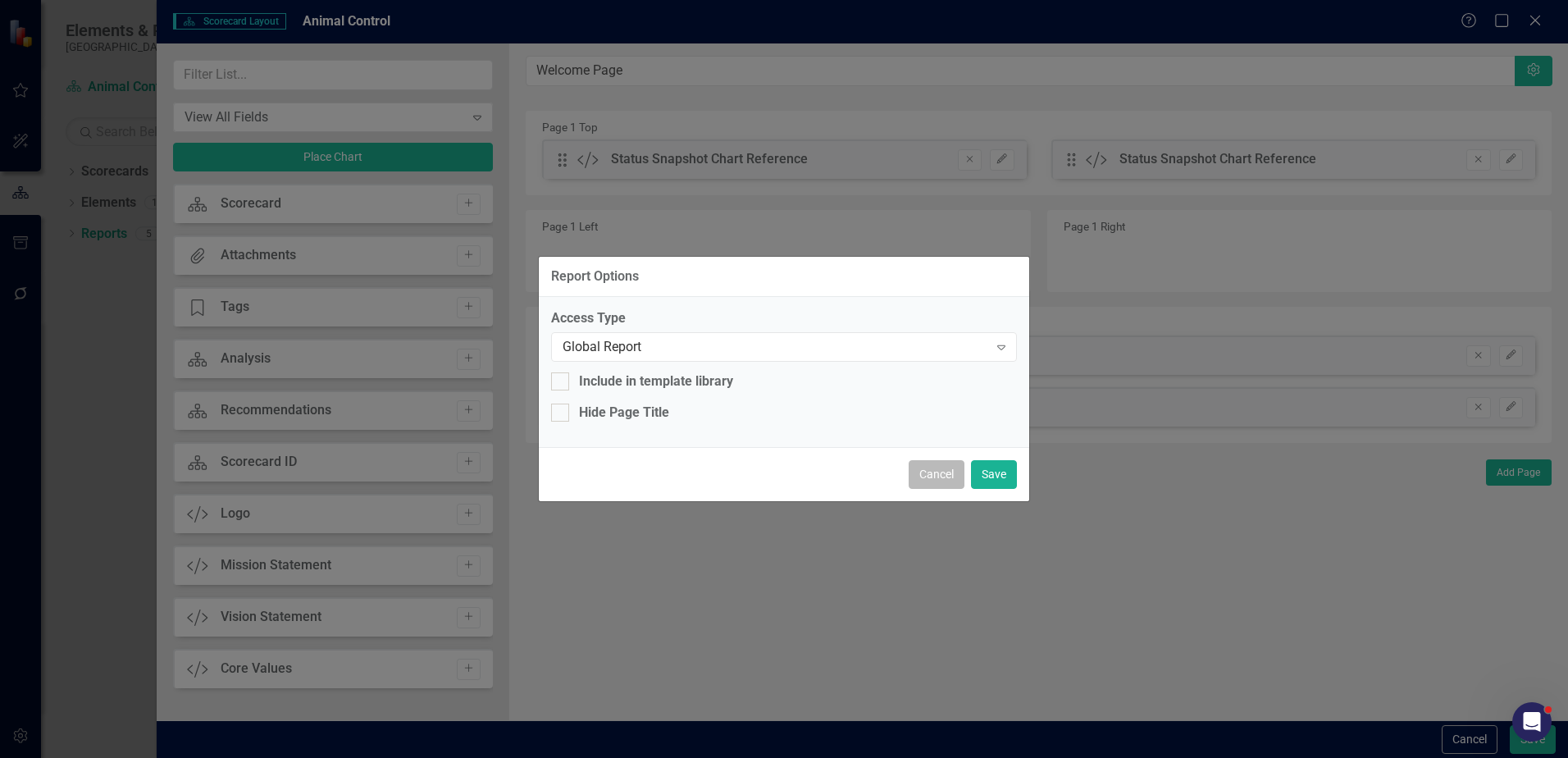
click at [918, 476] on button "Cancel" at bounding box center [936, 474] width 56 height 29
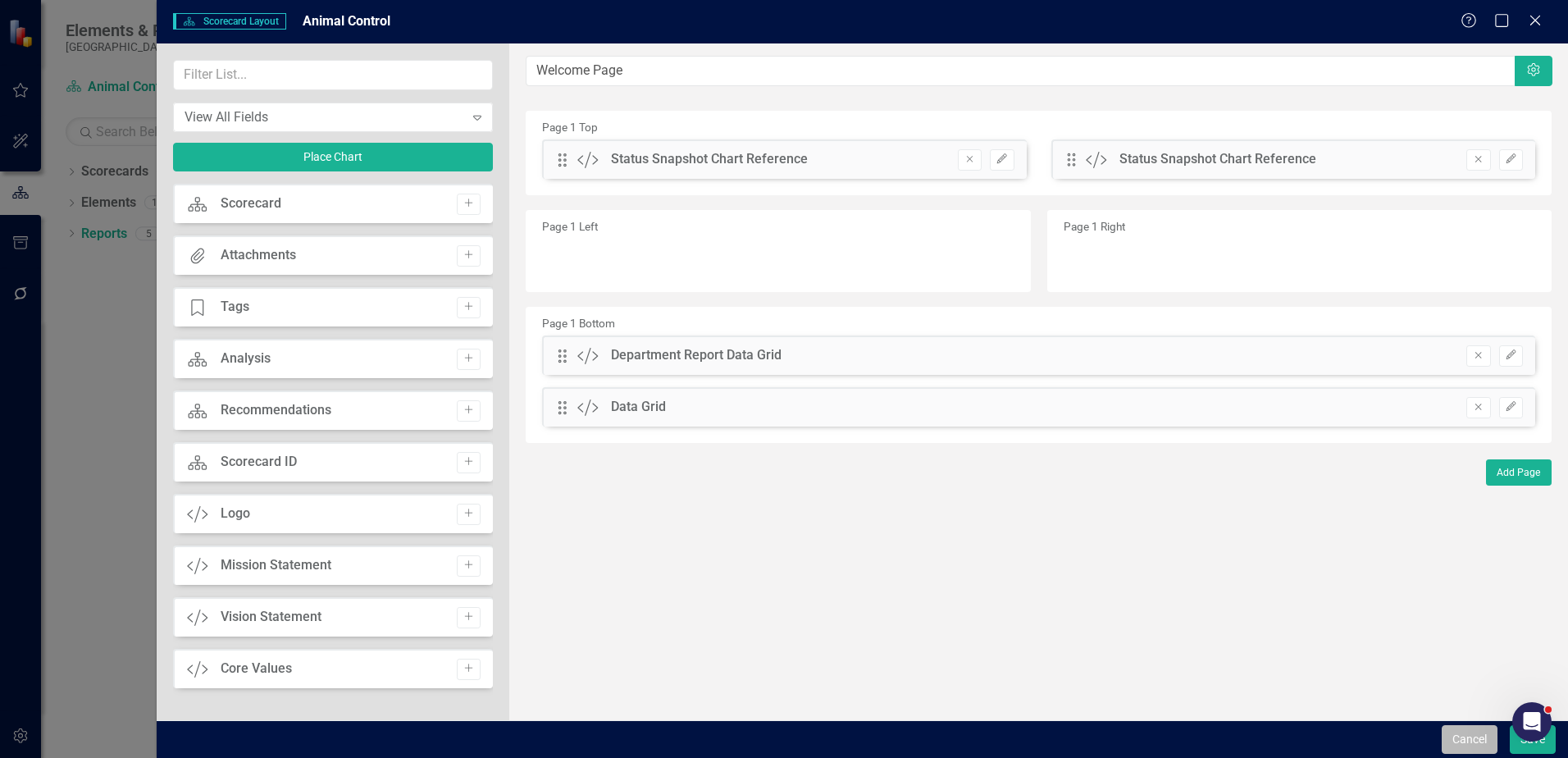
click at [1458, 741] on button "Cancel" at bounding box center [1470, 739] width 56 height 29
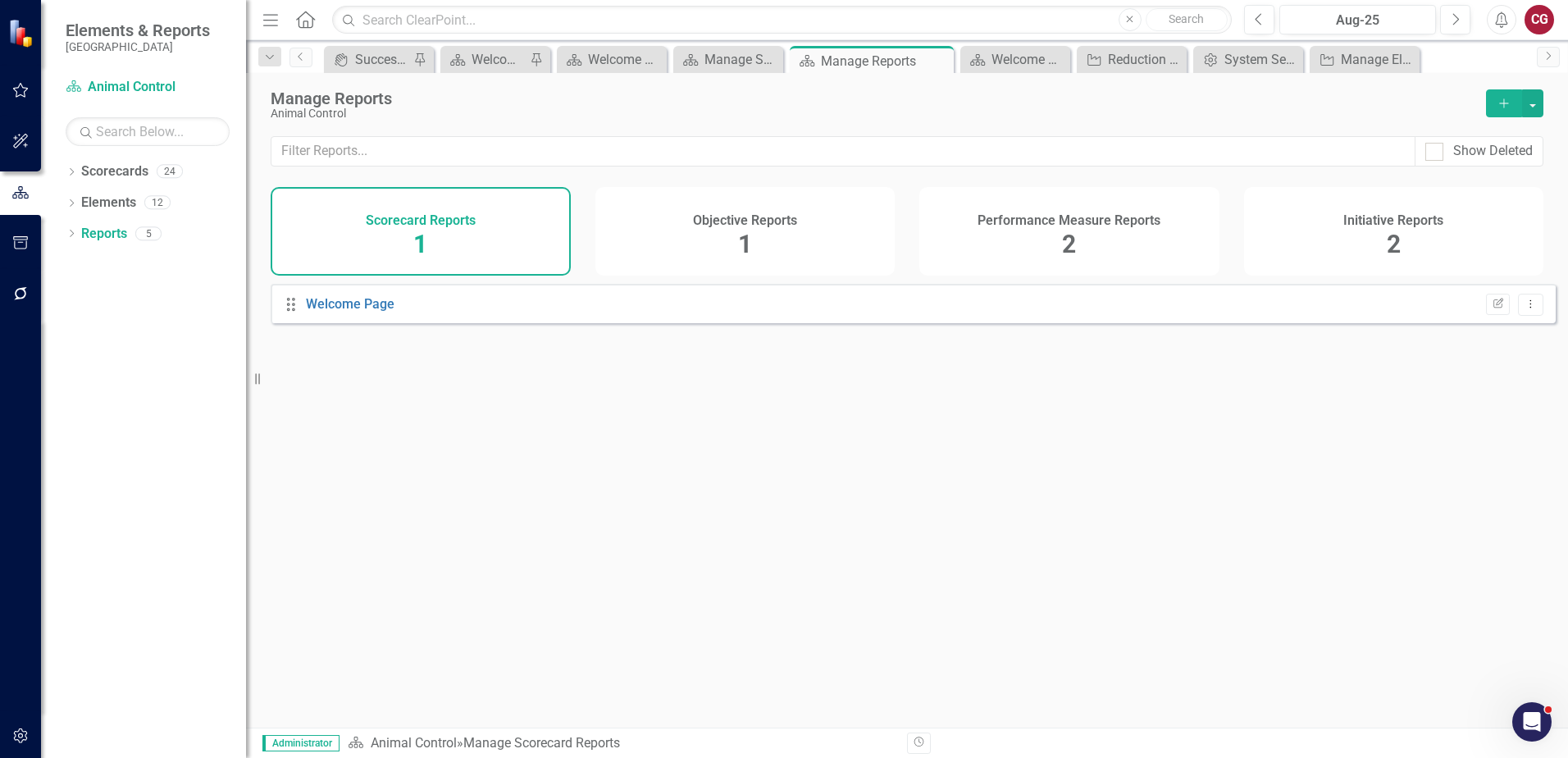
click at [733, 248] on div "Objective Reports 1" at bounding box center [745, 231] width 300 height 89
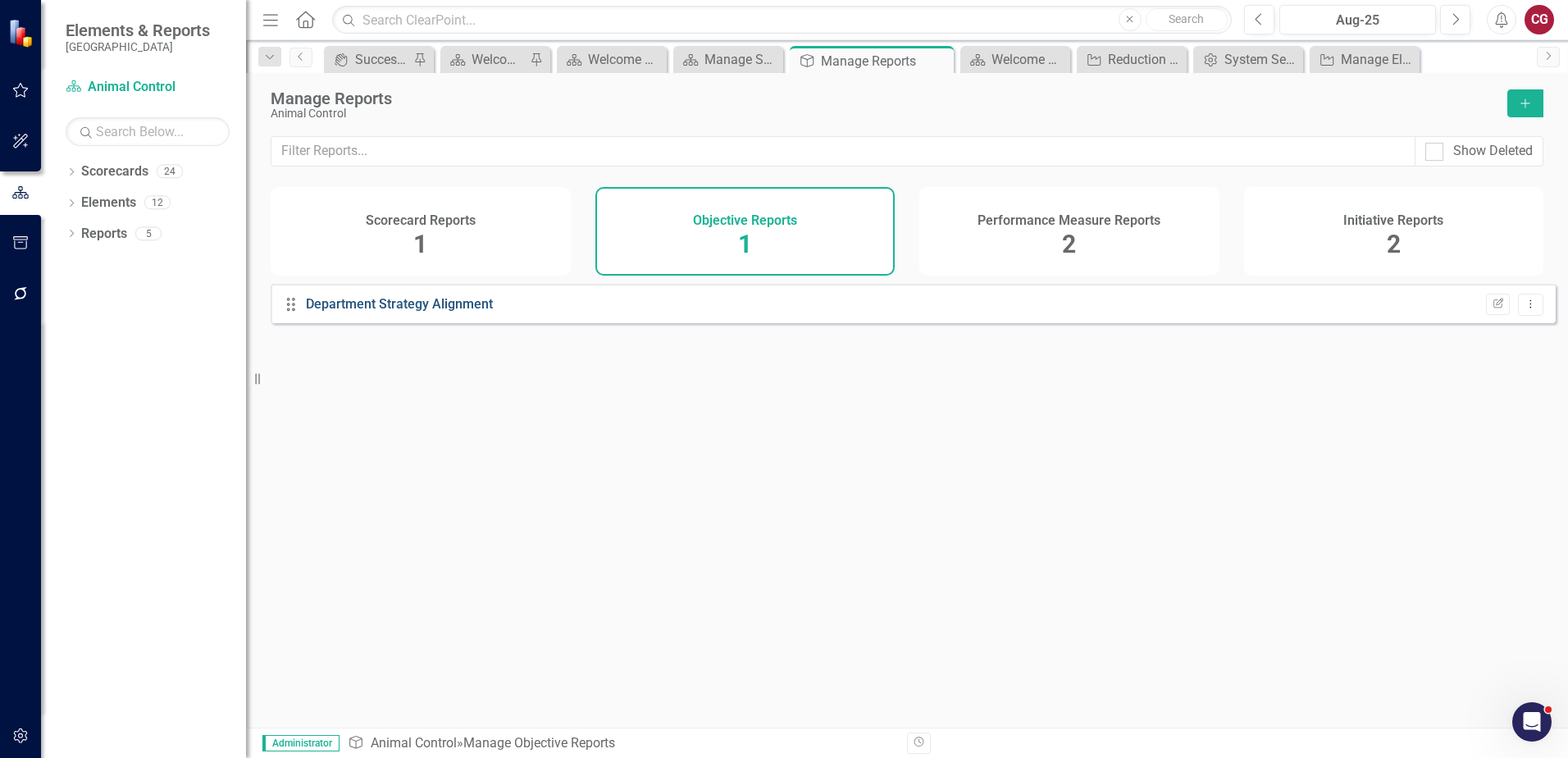
click at [473, 312] on link "Department Strategy Alignment" at bounding box center [399, 304] width 187 height 16
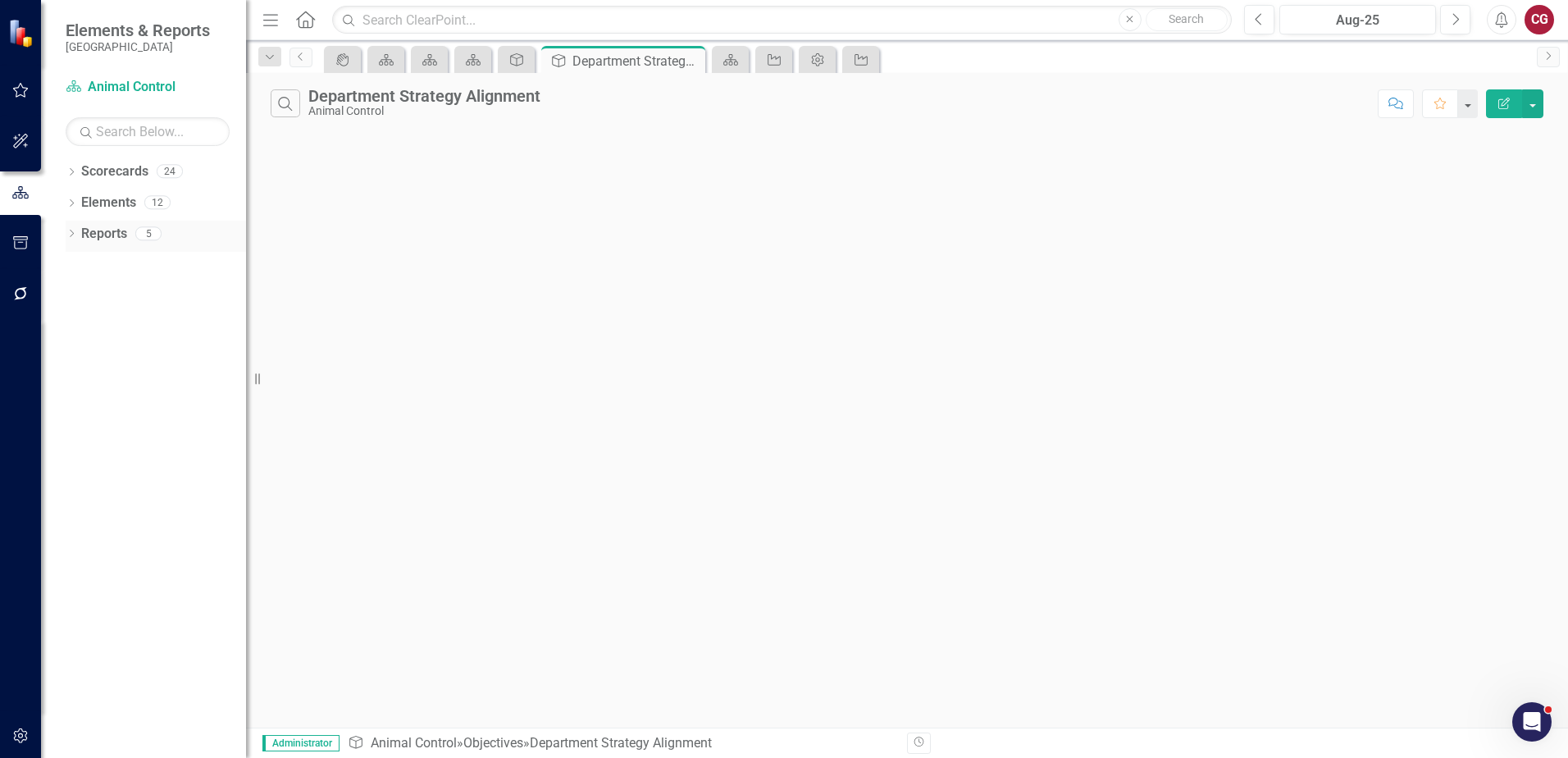
click at [100, 232] on link "Reports" at bounding box center [104, 234] width 46 height 19
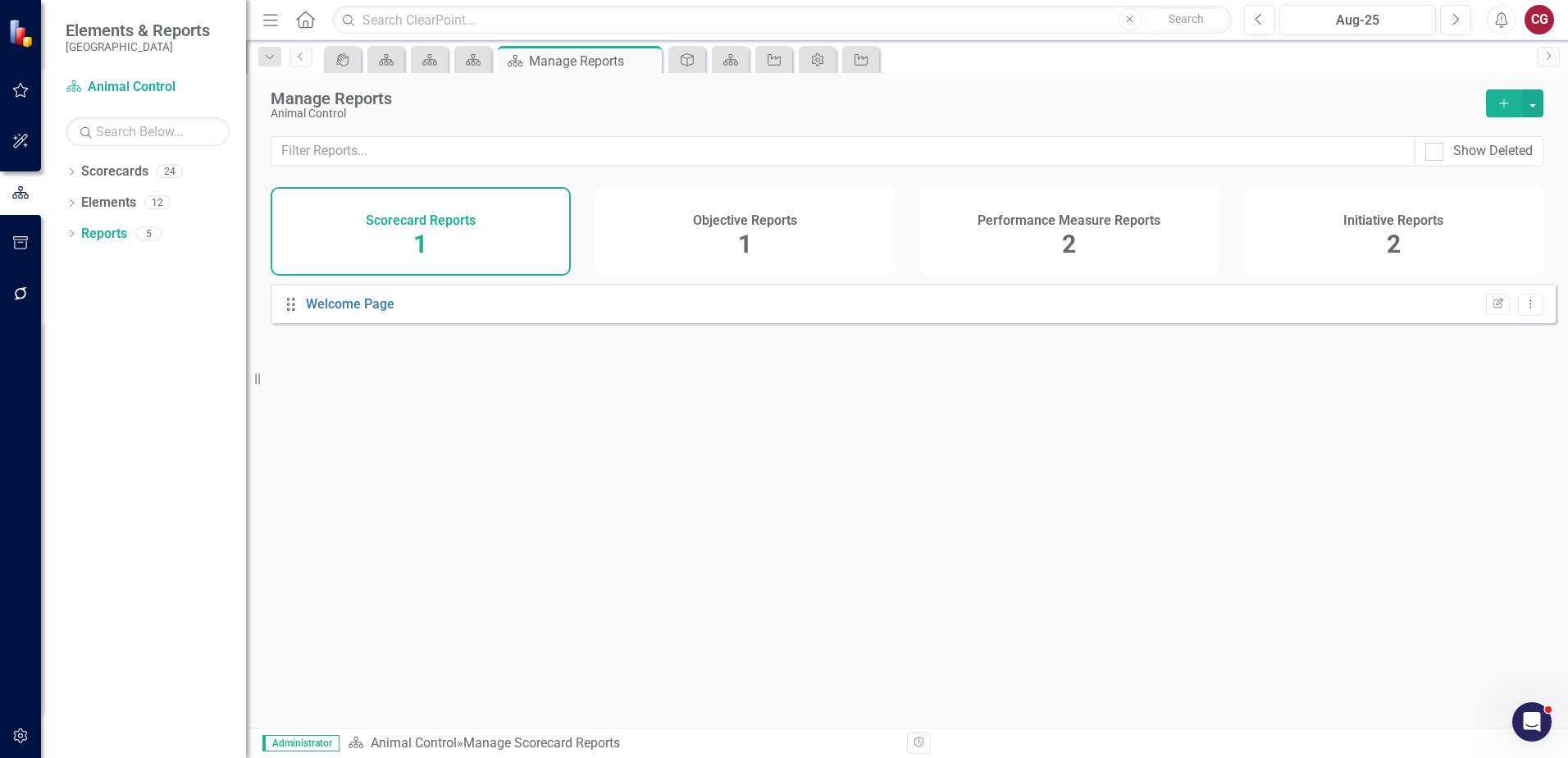
click at [696, 228] on div "Objective Reports 1" at bounding box center [745, 231] width 300 height 89
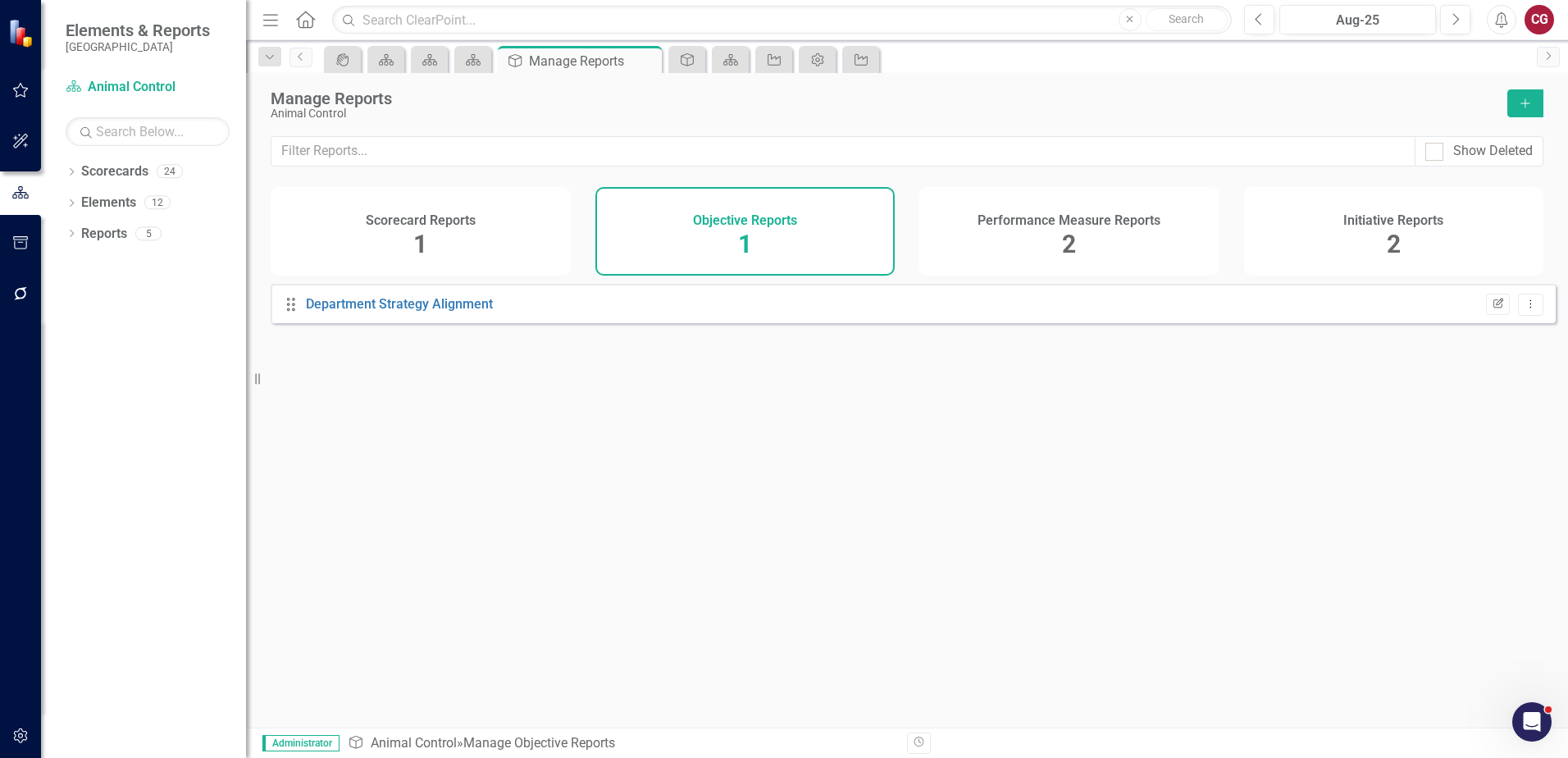
click at [1492, 315] on button "Edit Report" at bounding box center [1497, 304] width 23 height 21
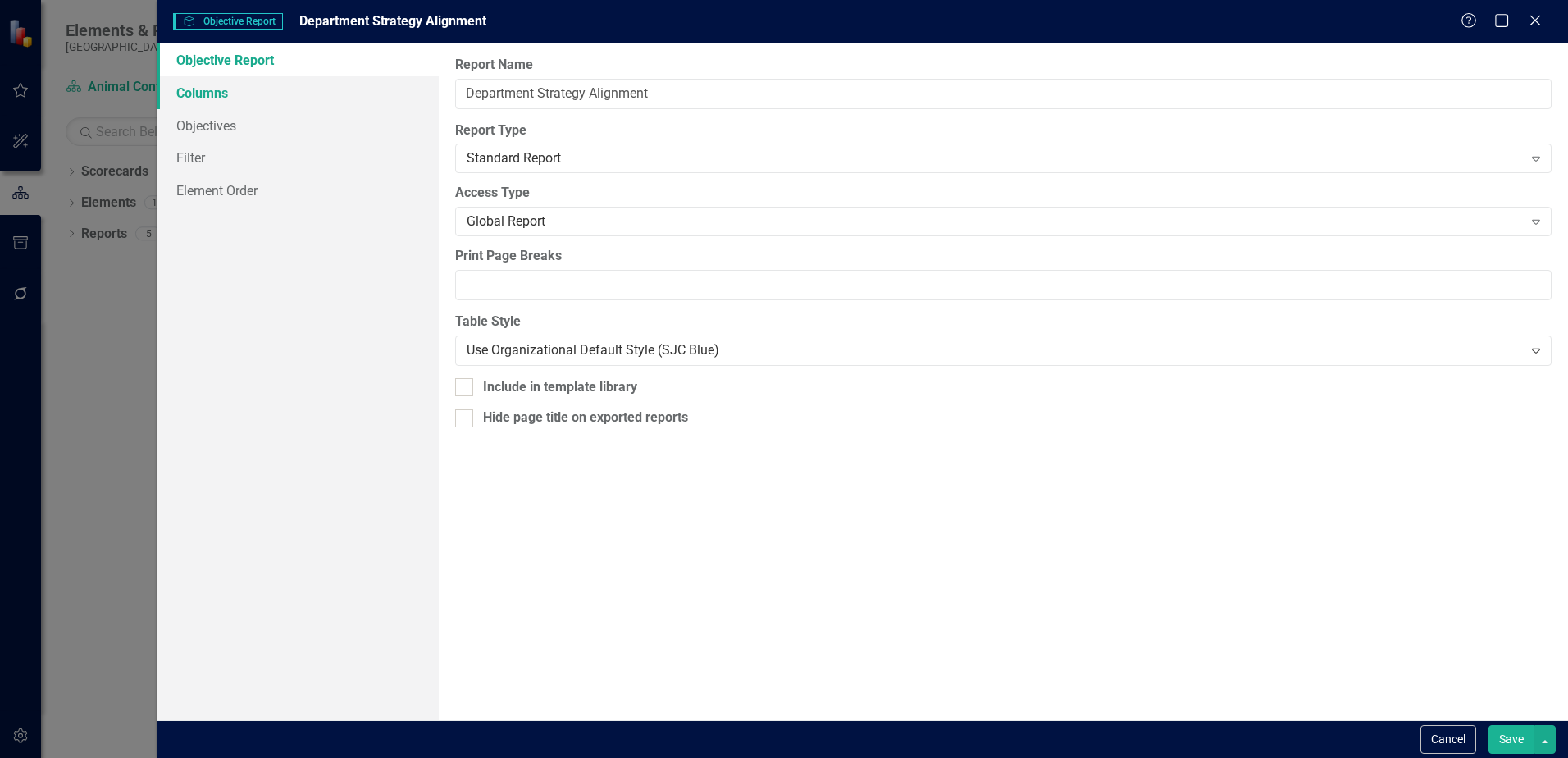
click at [237, 97] on link "Columns" at bounding box center [298, 93] width 282 height 33
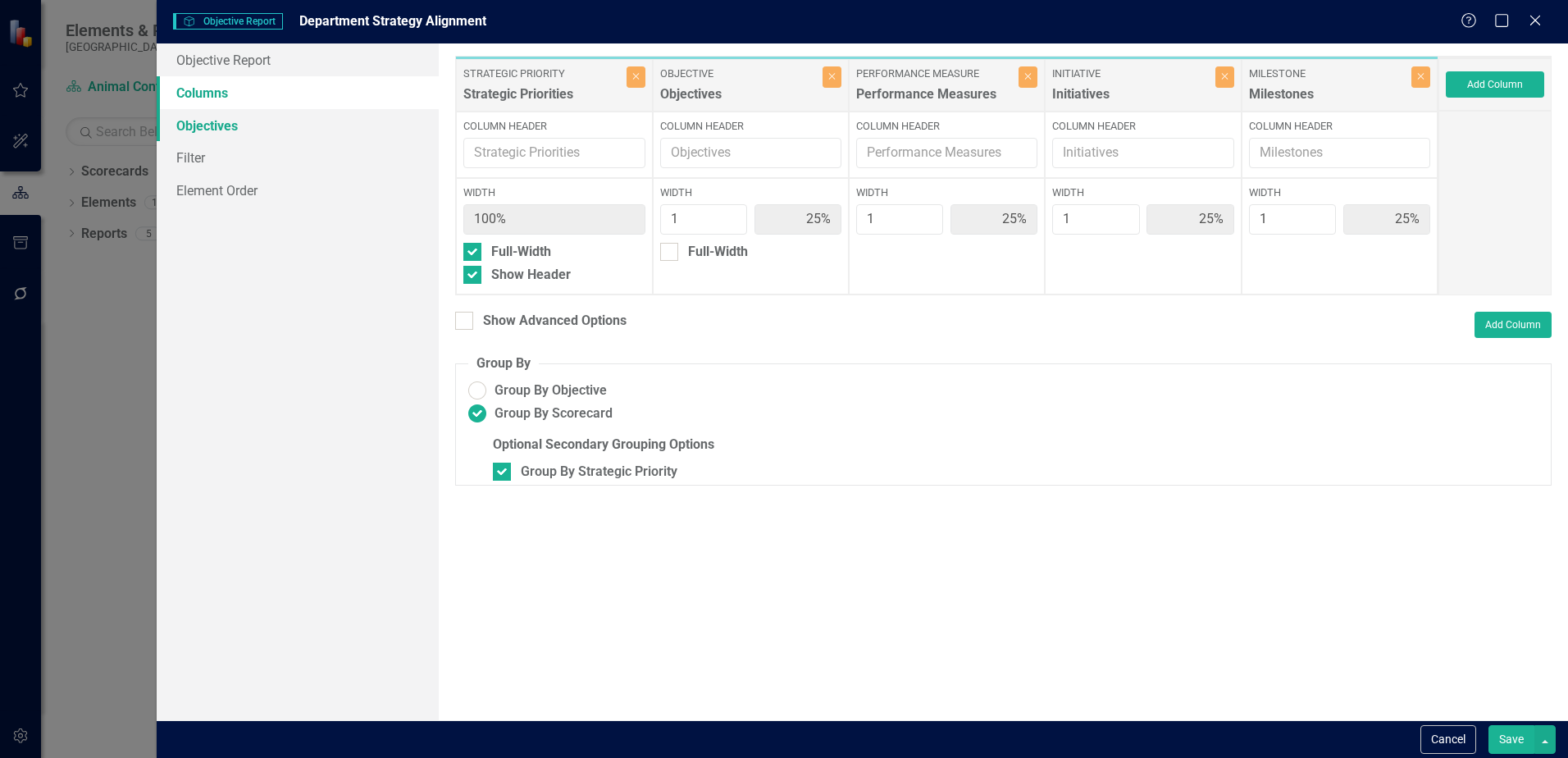
click at [235, 129] on link "Objectives" at bounding box center [298, 125] width 282 height 33
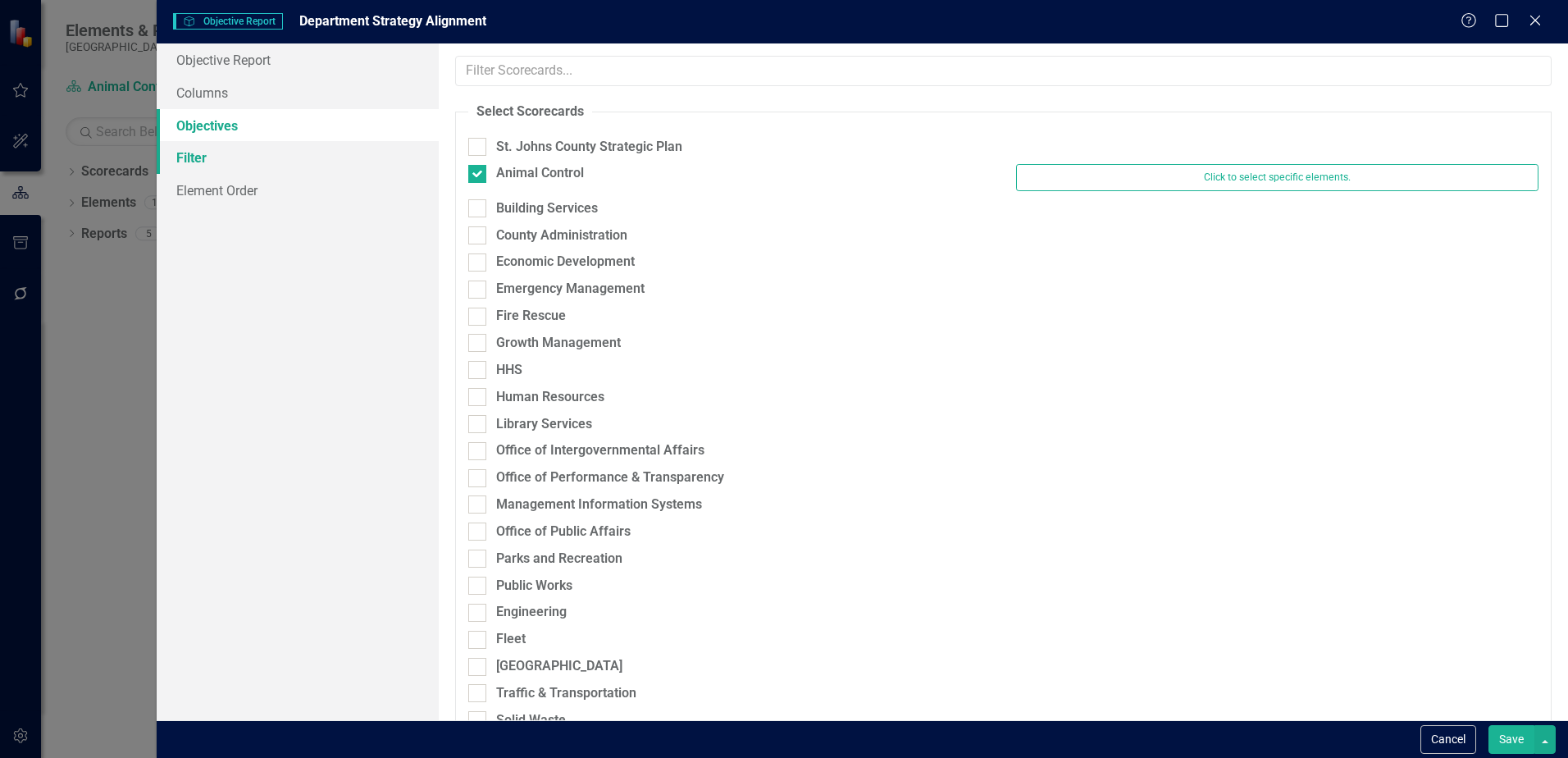
click at [210, 164] on link "Filter" at bounding box center [298, 157] width 282 height 33
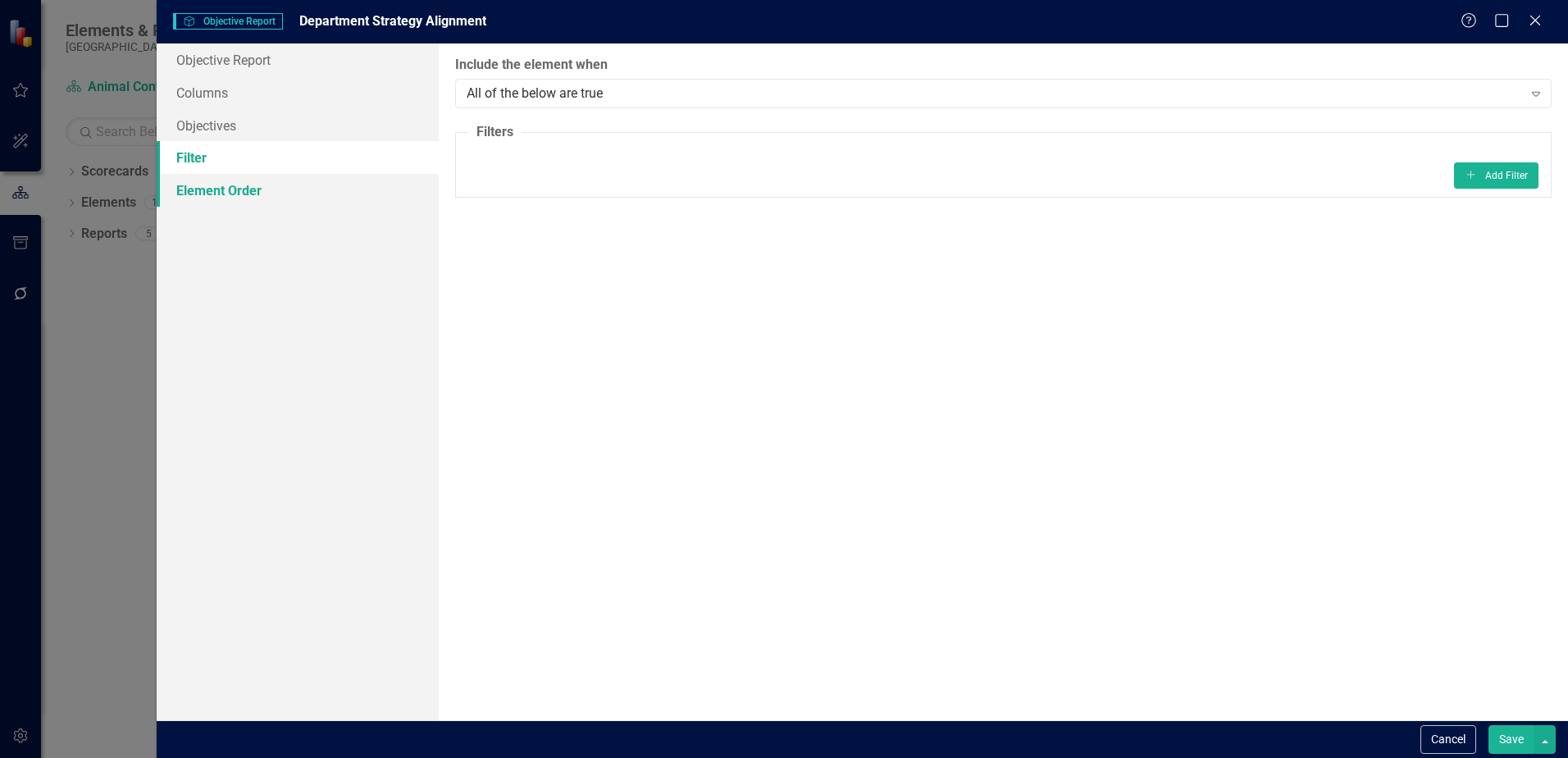
click at [207, 188] on link "Element Order" at bounding box center [298, 190] width 282 height 33
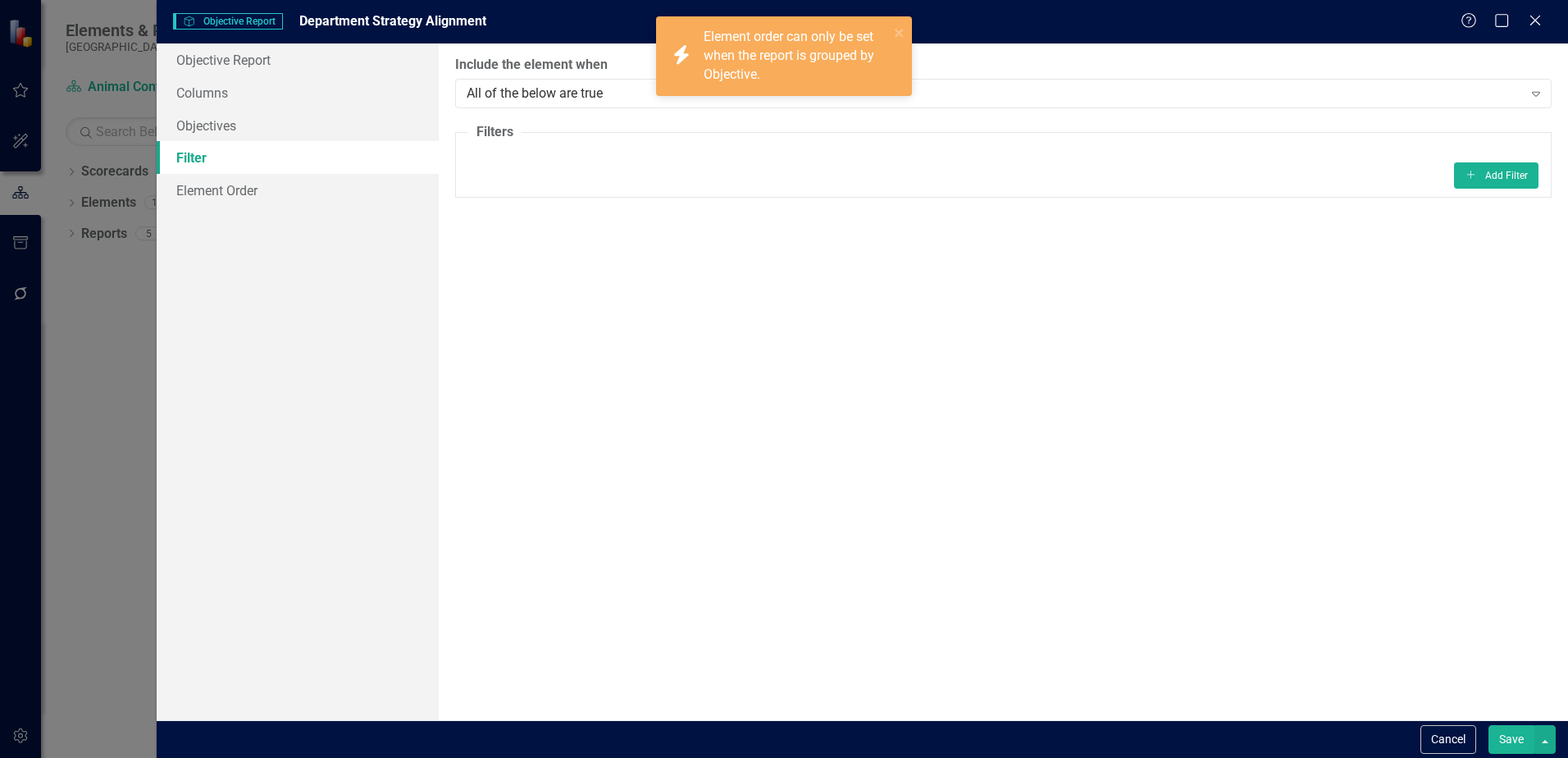
click at [211, 166] on link "Filter" at bounding box center [298, 157] width 282 height 33
click at [214, 187] on link "Element Order" at bounding box center [298, 190] width 282 height 33
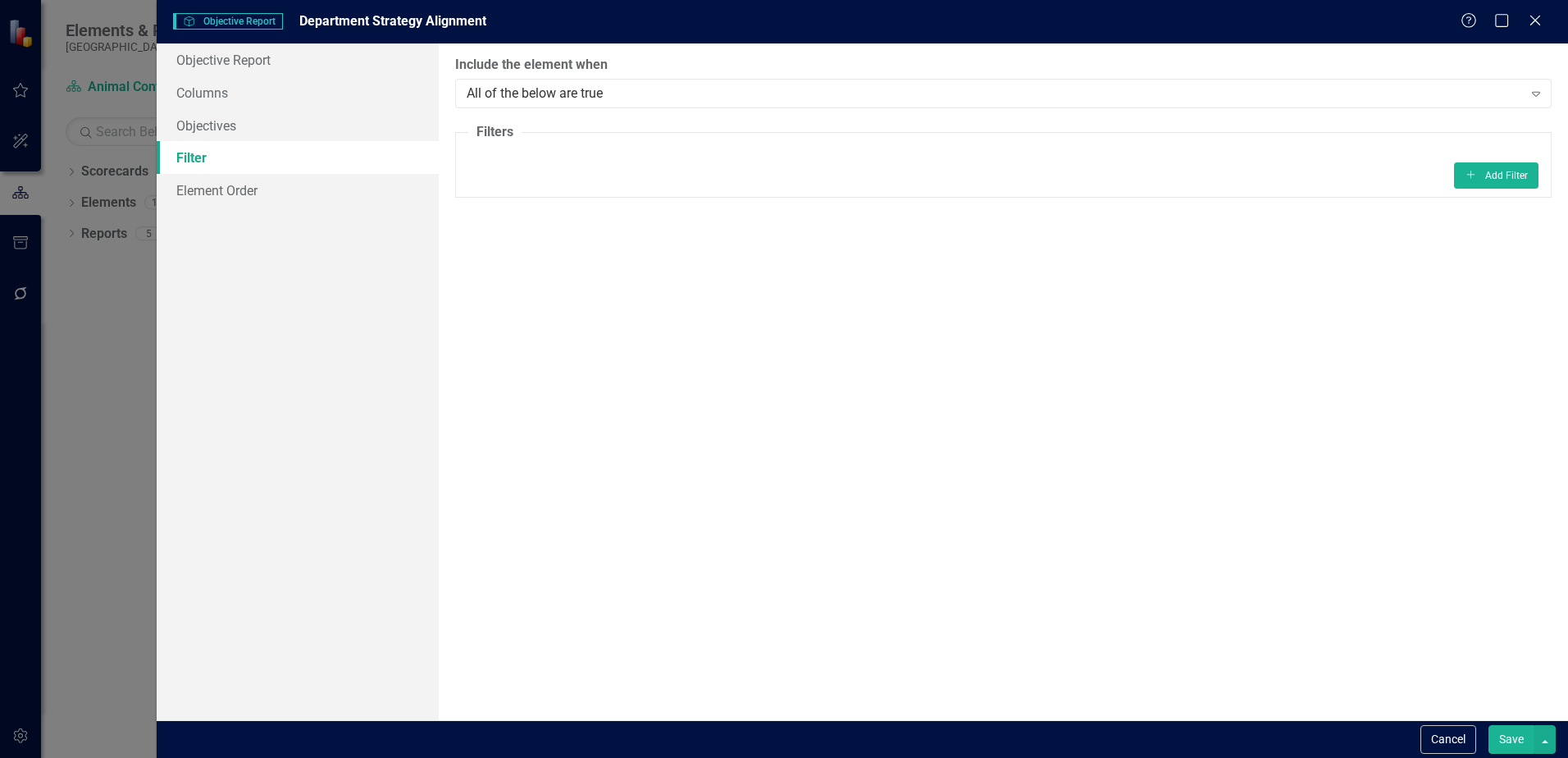
click at [205, 150] on link "Filter" at bounding box center [298, 157] width 282 height 33
click at [1426, 746] on button "Cancel" at bounding box center [1448, 739] width 56 height 29
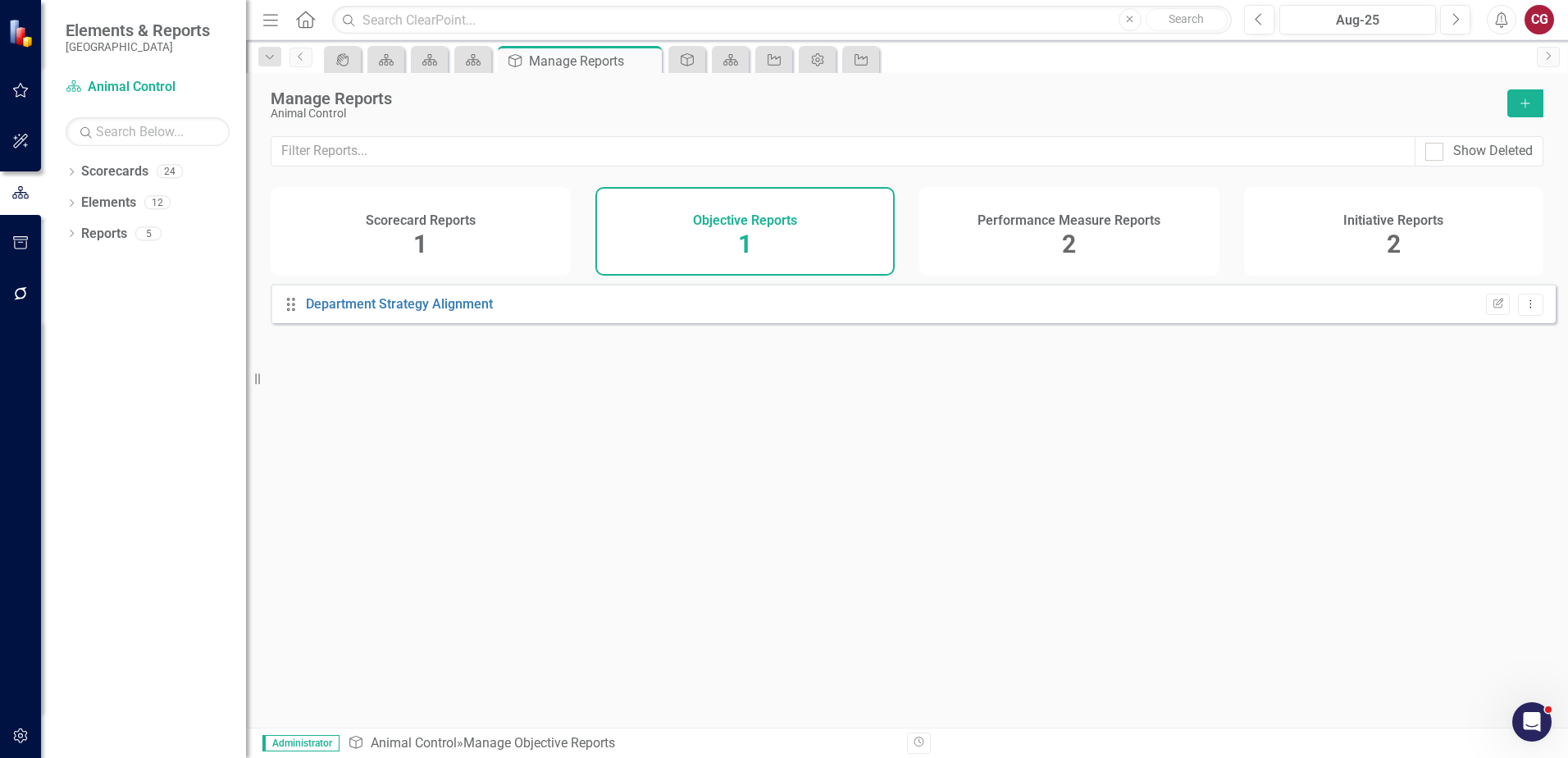
click at [1087, 252] on div "Performance Measure Reports 2" at bounding box center [1069, 231] width 300 height 89
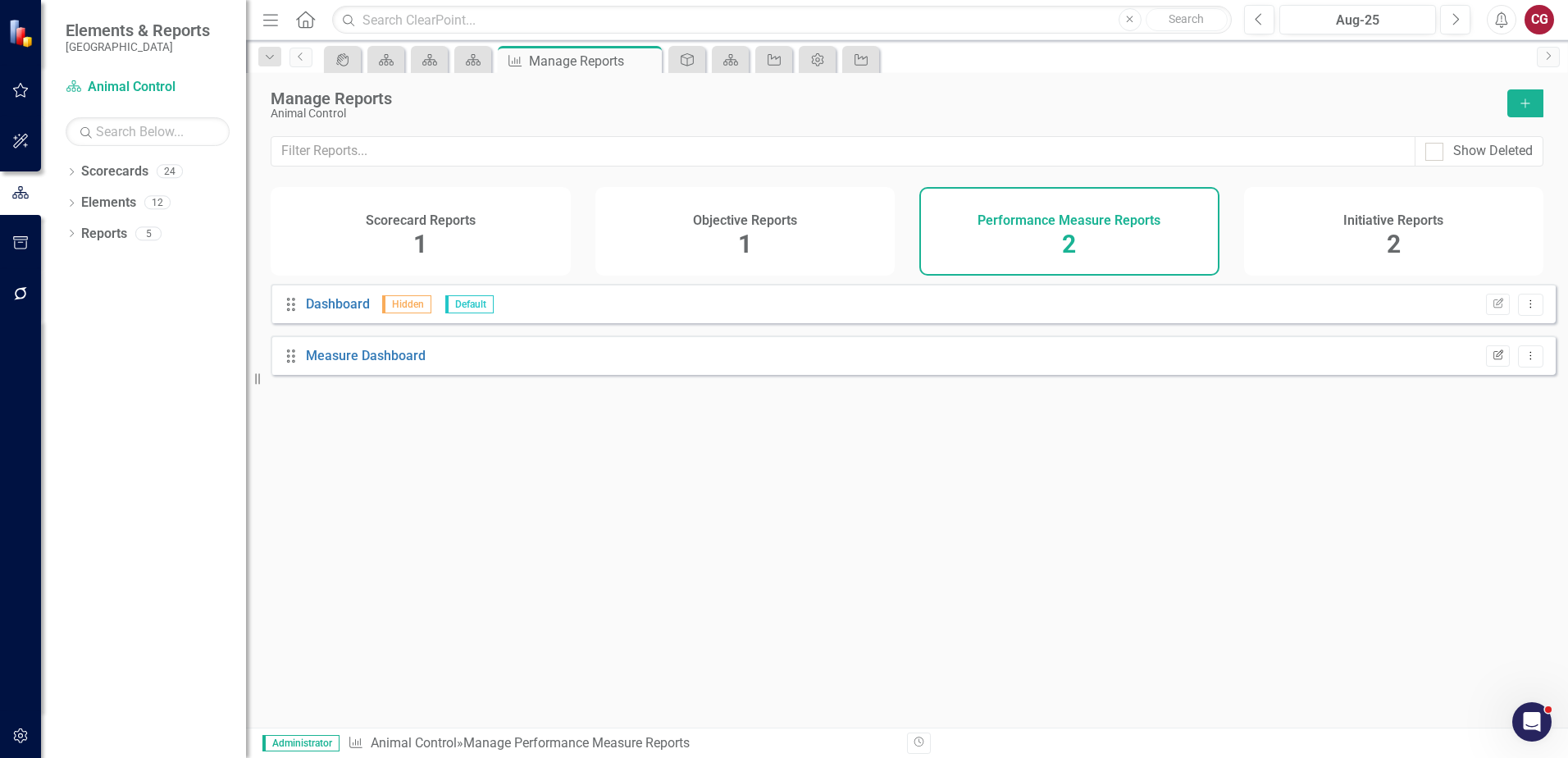
click at [1492, 361] on icon "Edit Report" at bounding box center [1498, 356] width 12 height 10
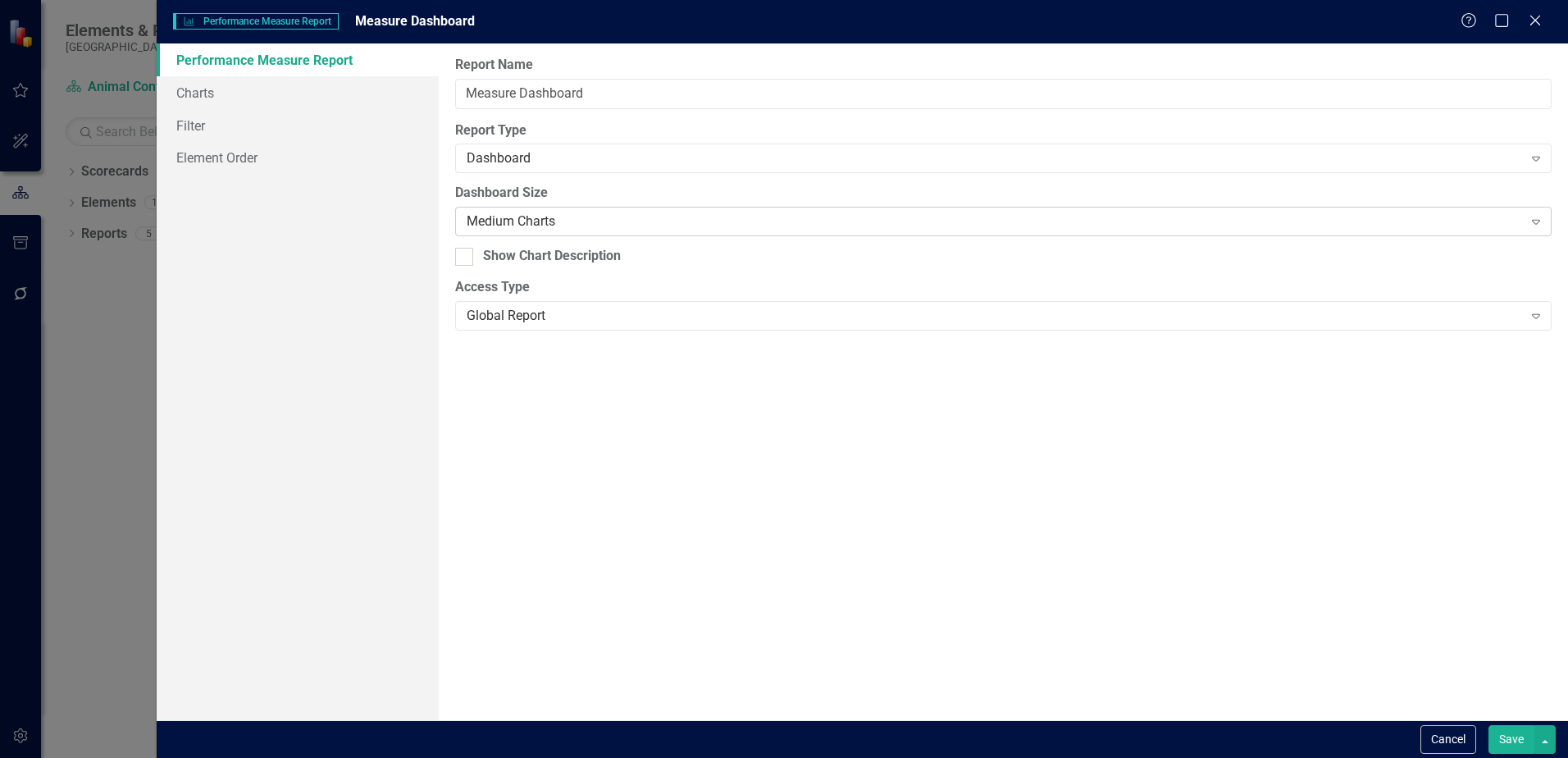
click at [518, 222] on div "Medium Charts" at bounding box center [994, 222] width 1056 height 19
click at [194, 87] on link "Charts" at bounding box center [298, 93] width 282 height 33
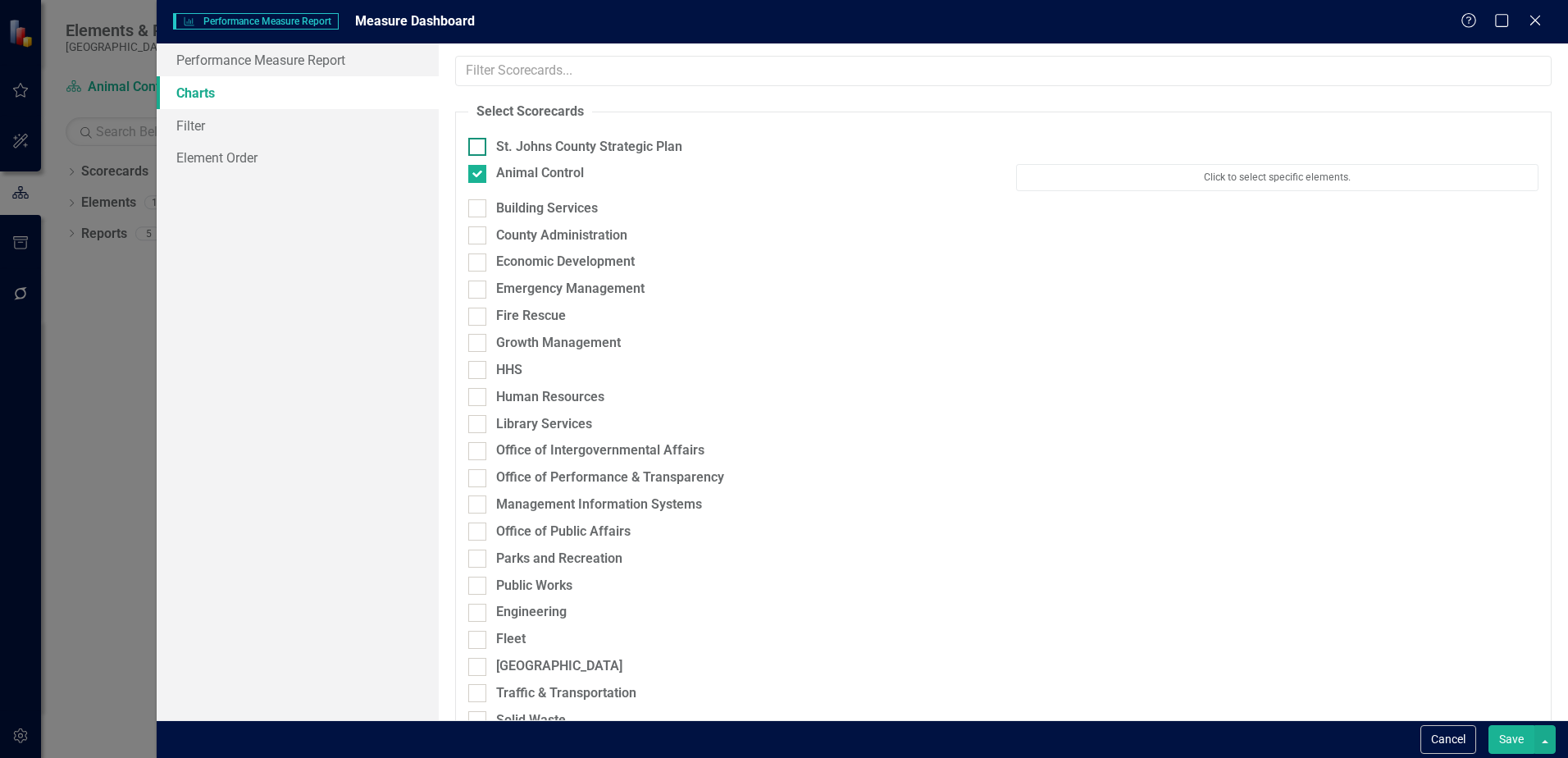
click at [478, 145] on input "St. Johns County Strategic Plan" at bounding box center [473, 142] width 10 height 10
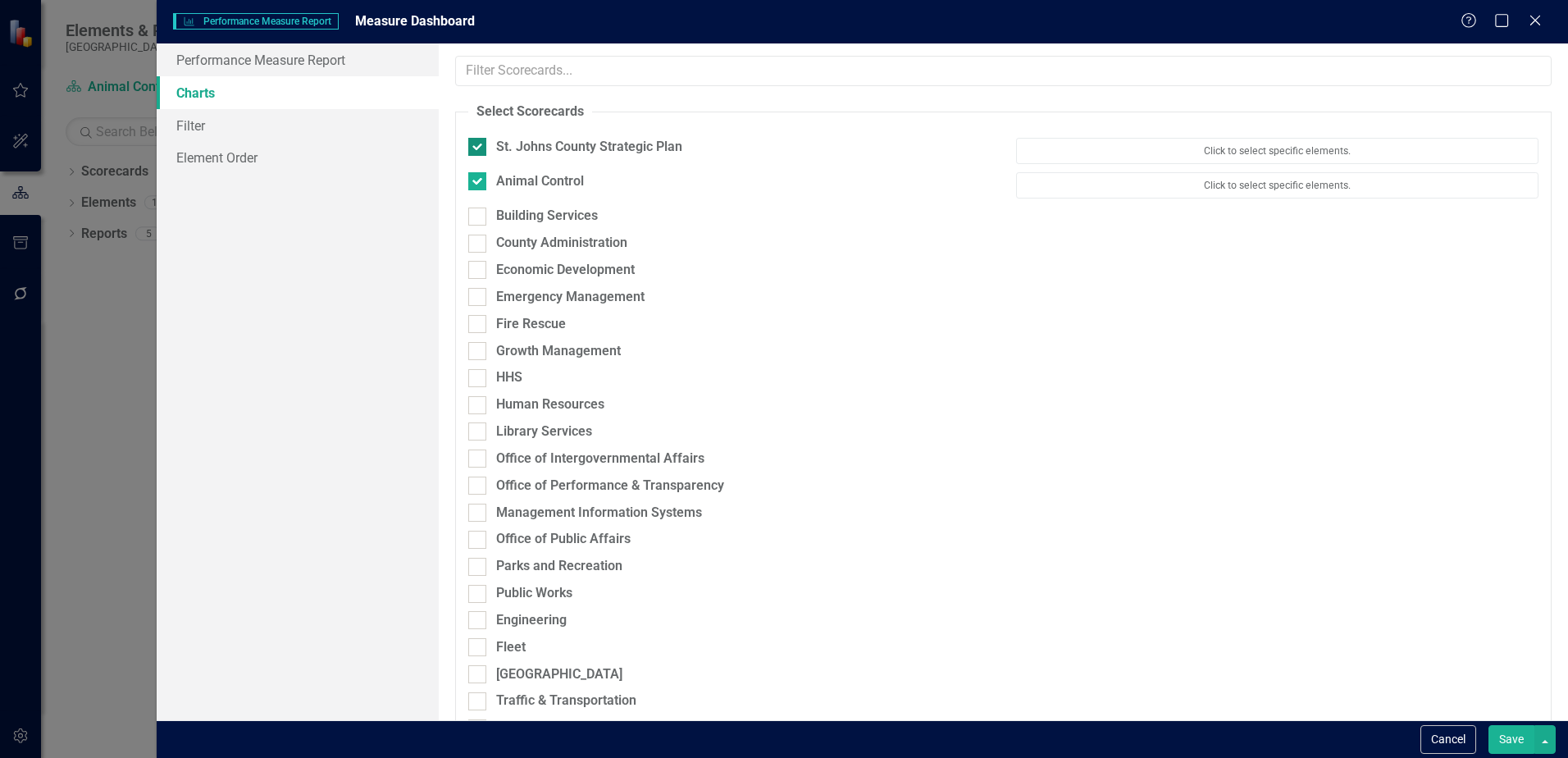
click at [479, 147] on input "St. Johns County Strategic Plan" at bounding box center [473, 142] width 10 height 10
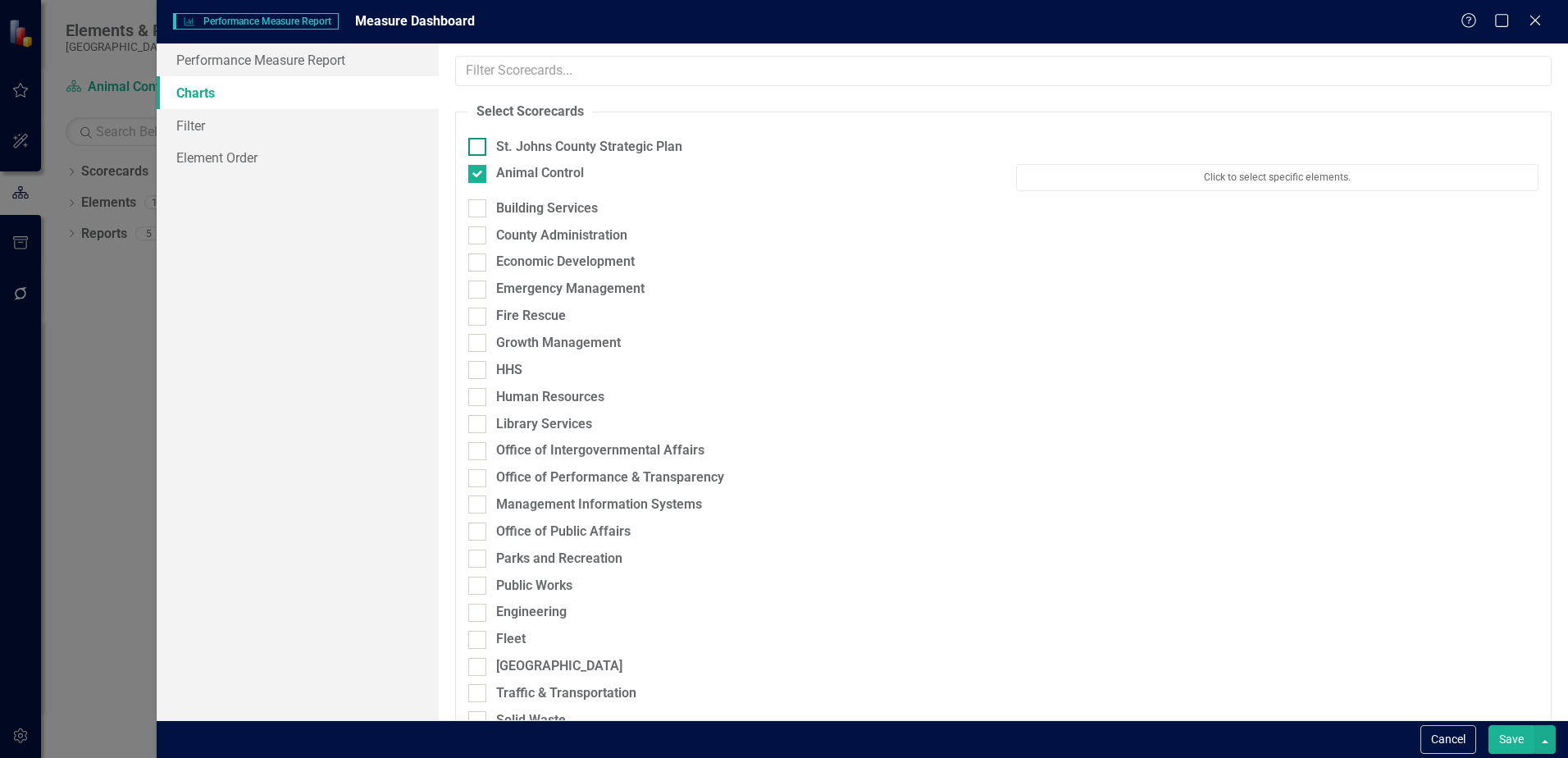
click at [479, 147] on input "St. Johns County Strategic Plan" at bounding box center [473, 142] width 10 height 10
checkbox input "true"
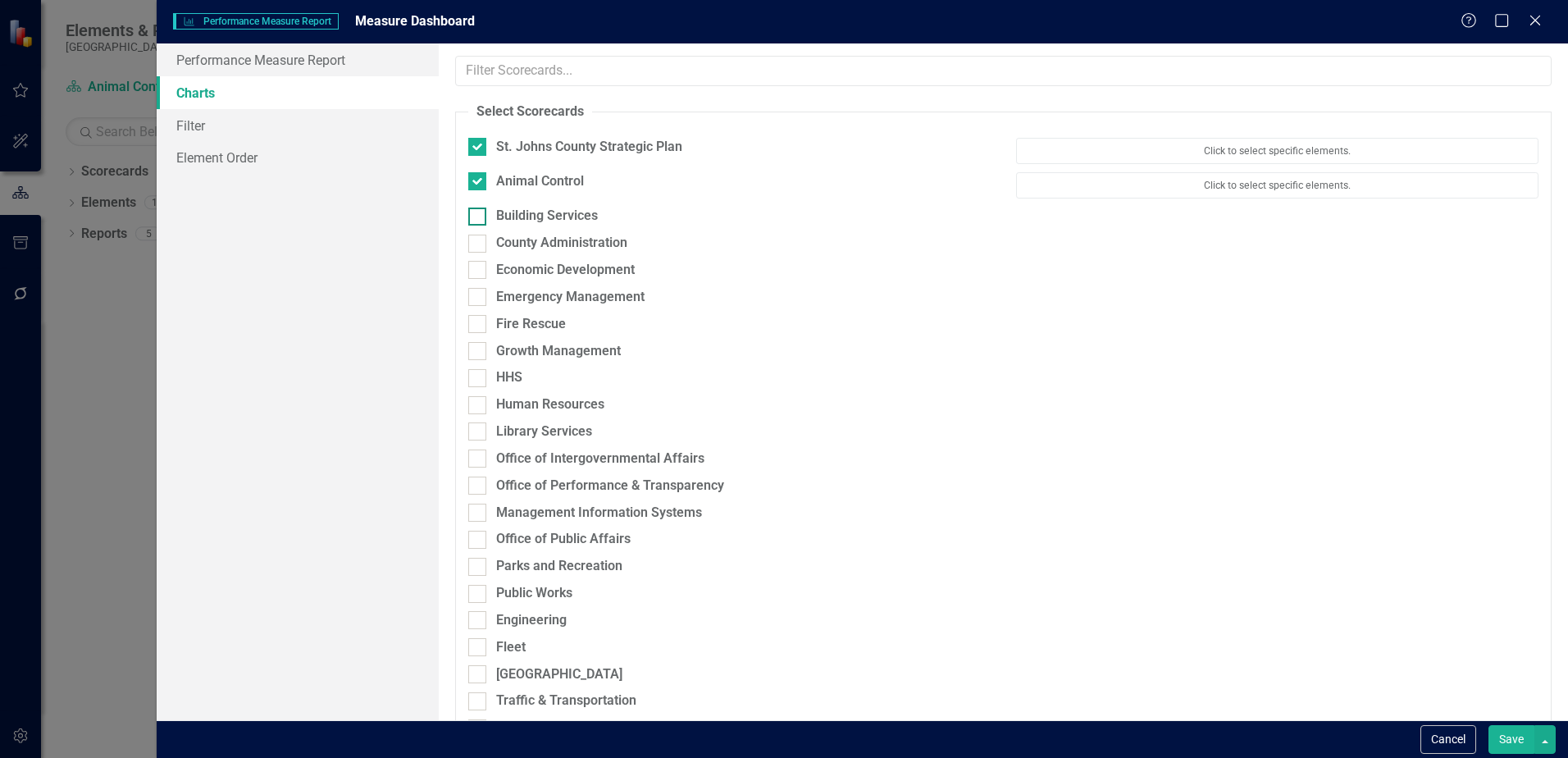
click at [485, 220] on div at bounding box center [477, 216] width 18 height 18
click at [479, 218] on input "Building Services" at bounding box center [473, 212] width 10 height 10
checkbox input "true"
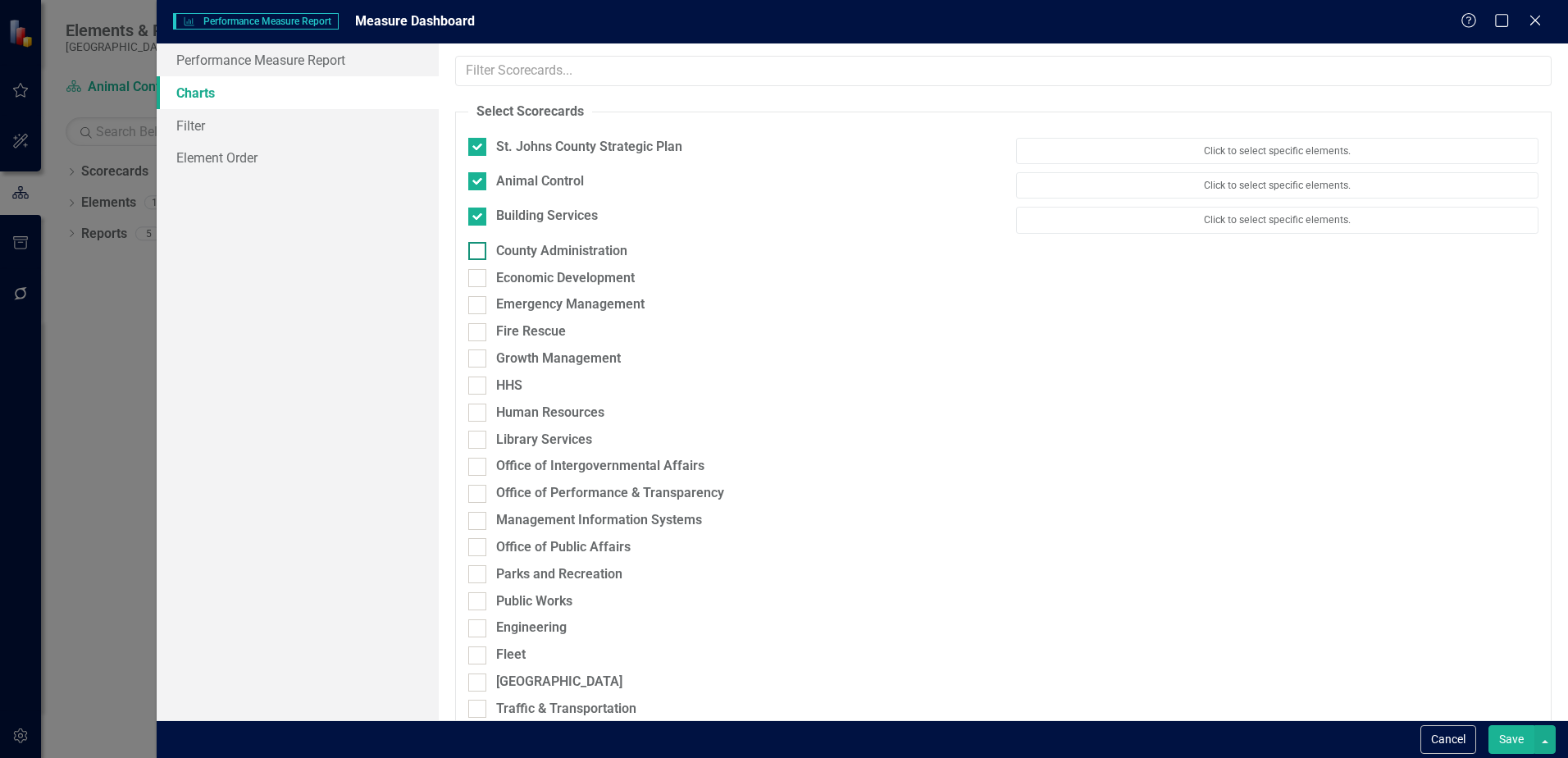
click at [479, 255] on div at bounding box center [477, 250] width 18 height 18
click at [479, 252] on input "County Administration" at bounding box center [473, 247] width 10 height 10
checkbox input "true"
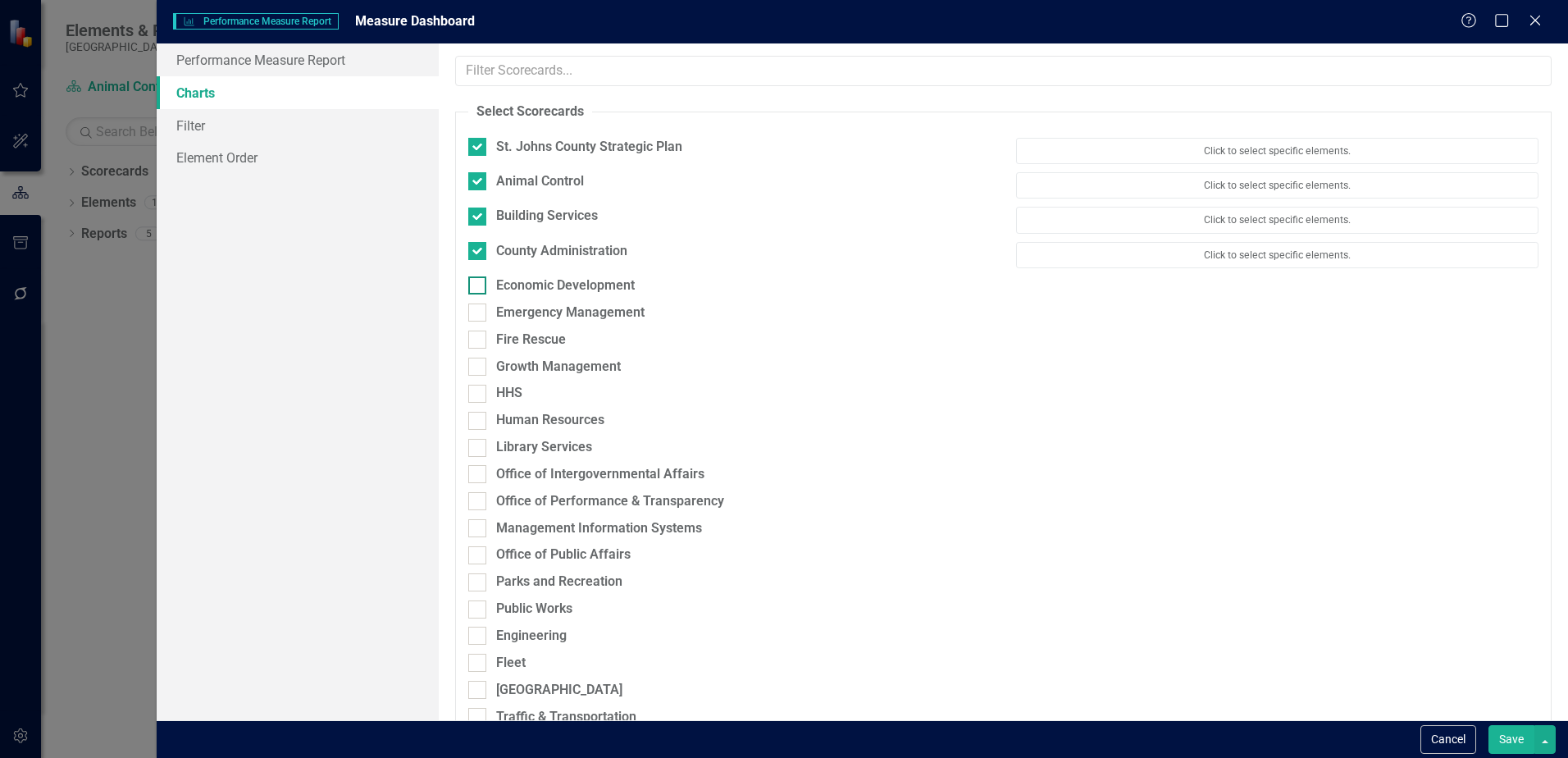
click at [475, 286] on input "Economic Development" at bounding box center [473, 281] width 10 height 10
checkbox input "true"
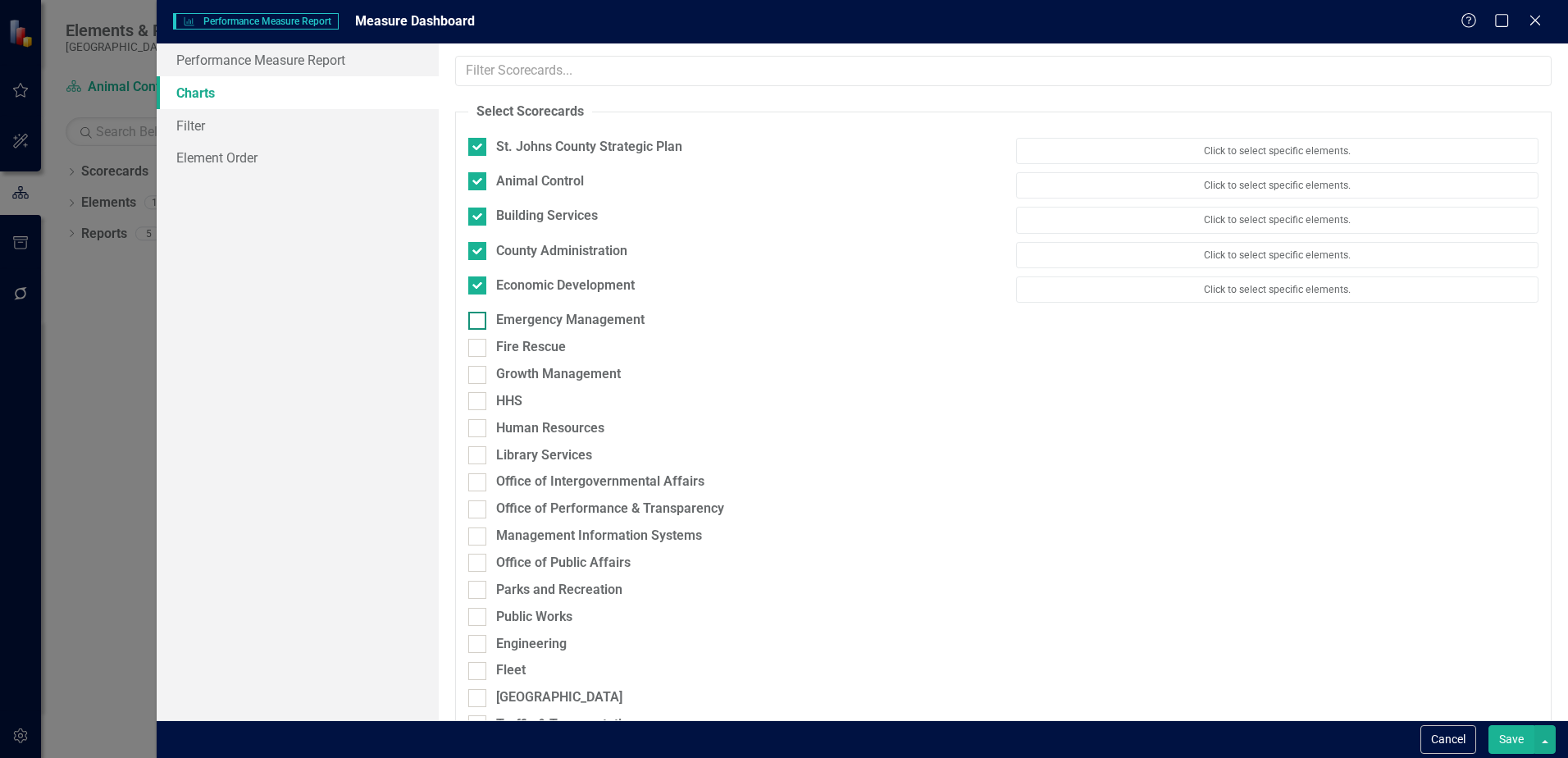
click at [479, 321] on div at bounding box center [477, 321] width 18 height 18
click at [479, 321] on input "Emergency Management" at bounding box center [473, 317] width 10 height 10
checkbox input "true"
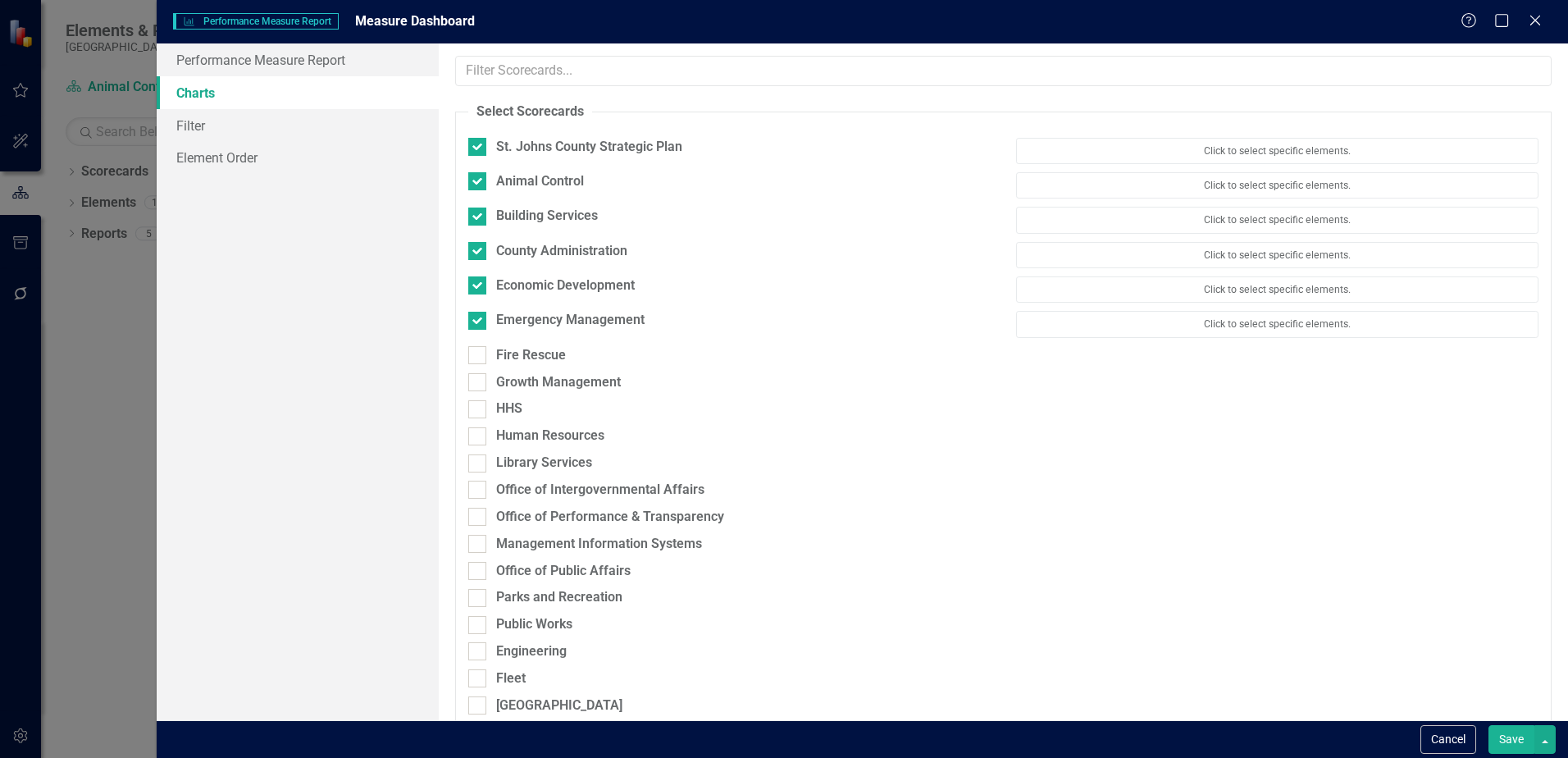
click at [486, 367] on div "Fire Rescue" at bounding box center [729, 359] width 547 height 27
click at [478, 354] on input "Fire Rescue" at bounding box center [473, 350] width 10 height 10
checkbox input "true"
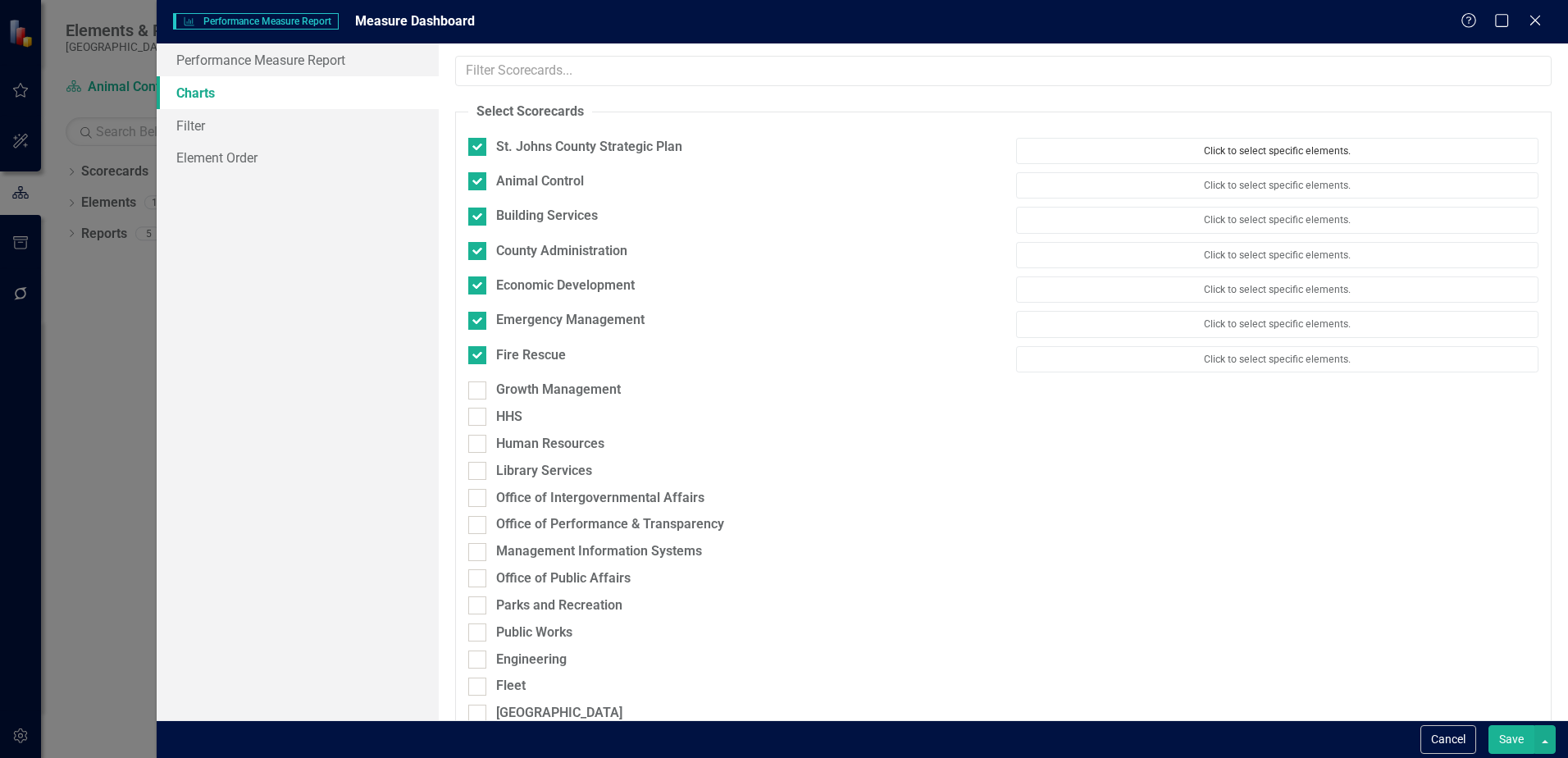
click at [1253, 152] on button "Click to select specific elements." at bounding box center [1276, 150] width 522 height 26
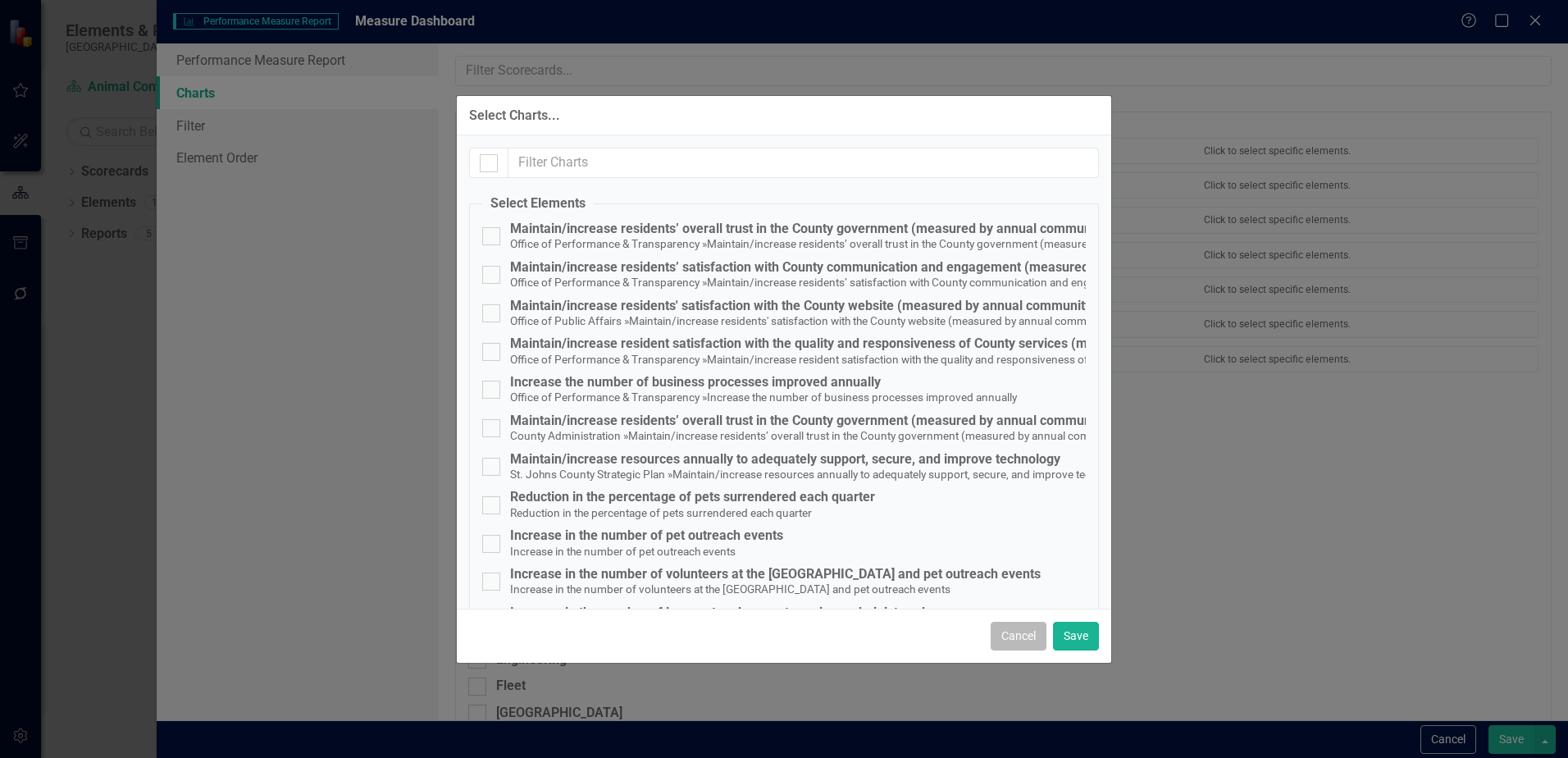
click at [1022, 630] on button "Cancel" at bounding box center [1019, 636] width 56 height 29
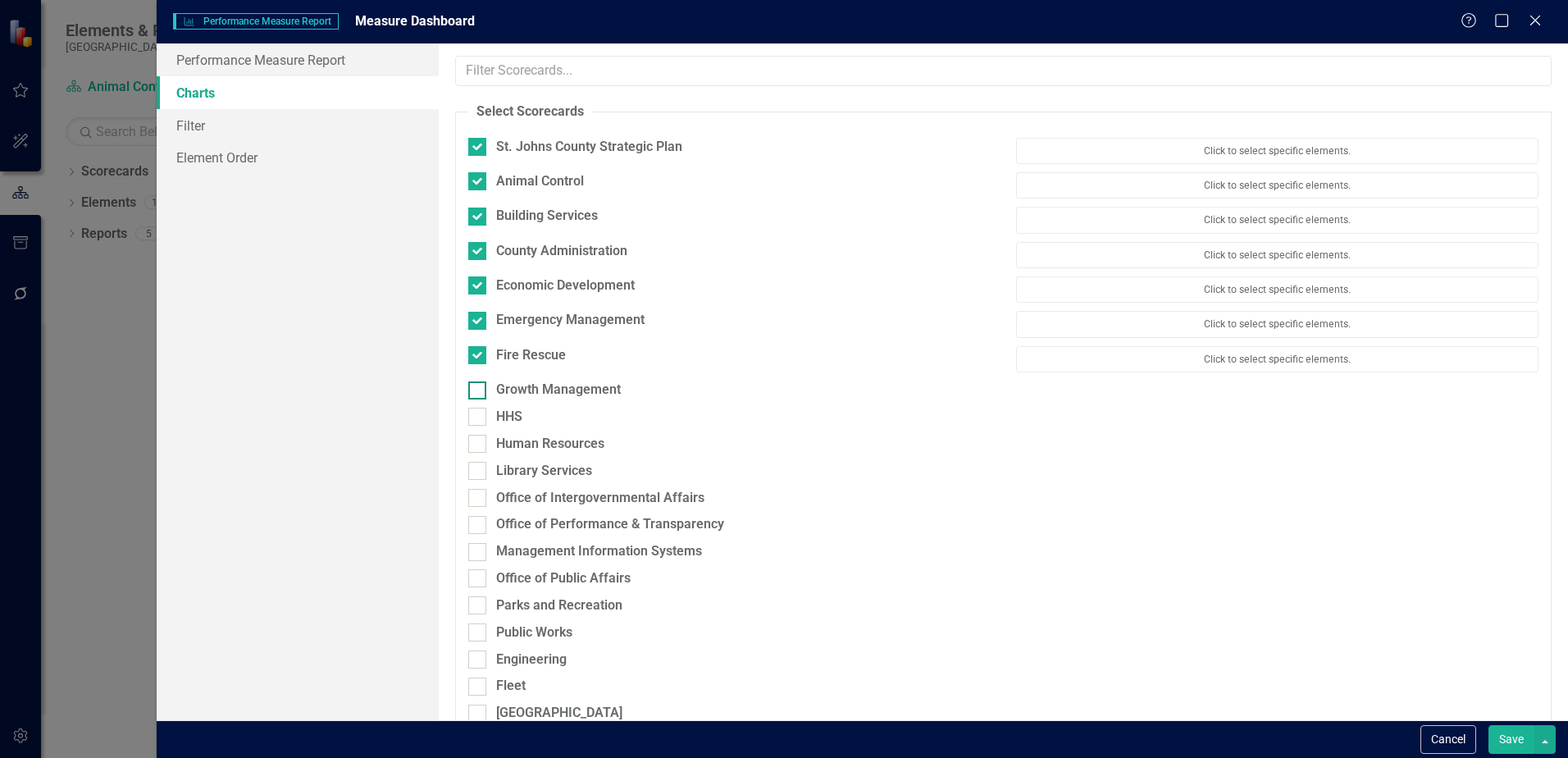
click at [475, 391] on input "Growth Management" at bounding box center [473, 386] width 10 height 10
checkbox input "true"
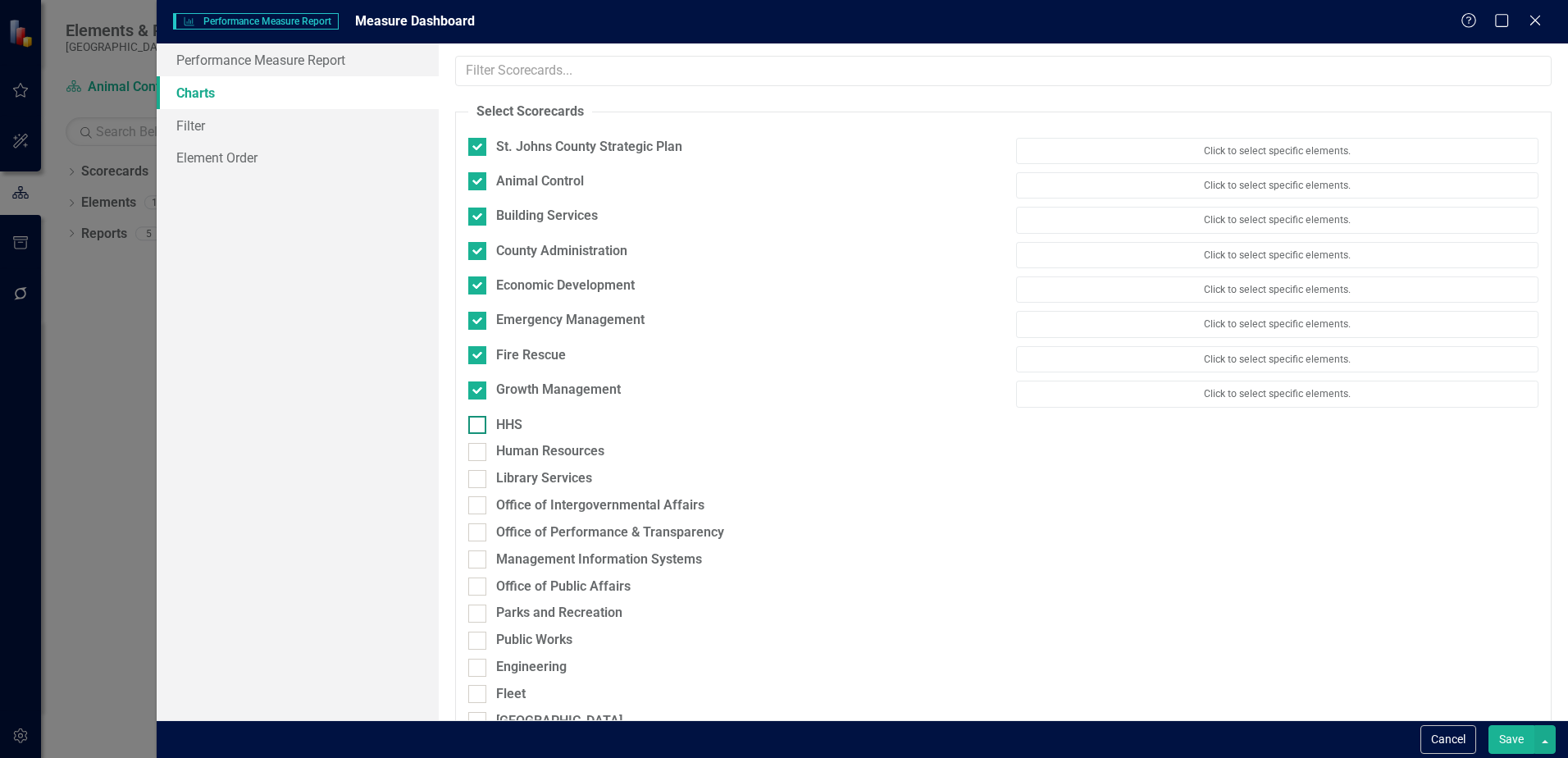
click at [482, 432] on div at bounding box center [477, 424] width 18 height 18
click at [479, 426] on input "HHS" at bounding box center [473, 421] width 10 height 10
checkbox input "true"
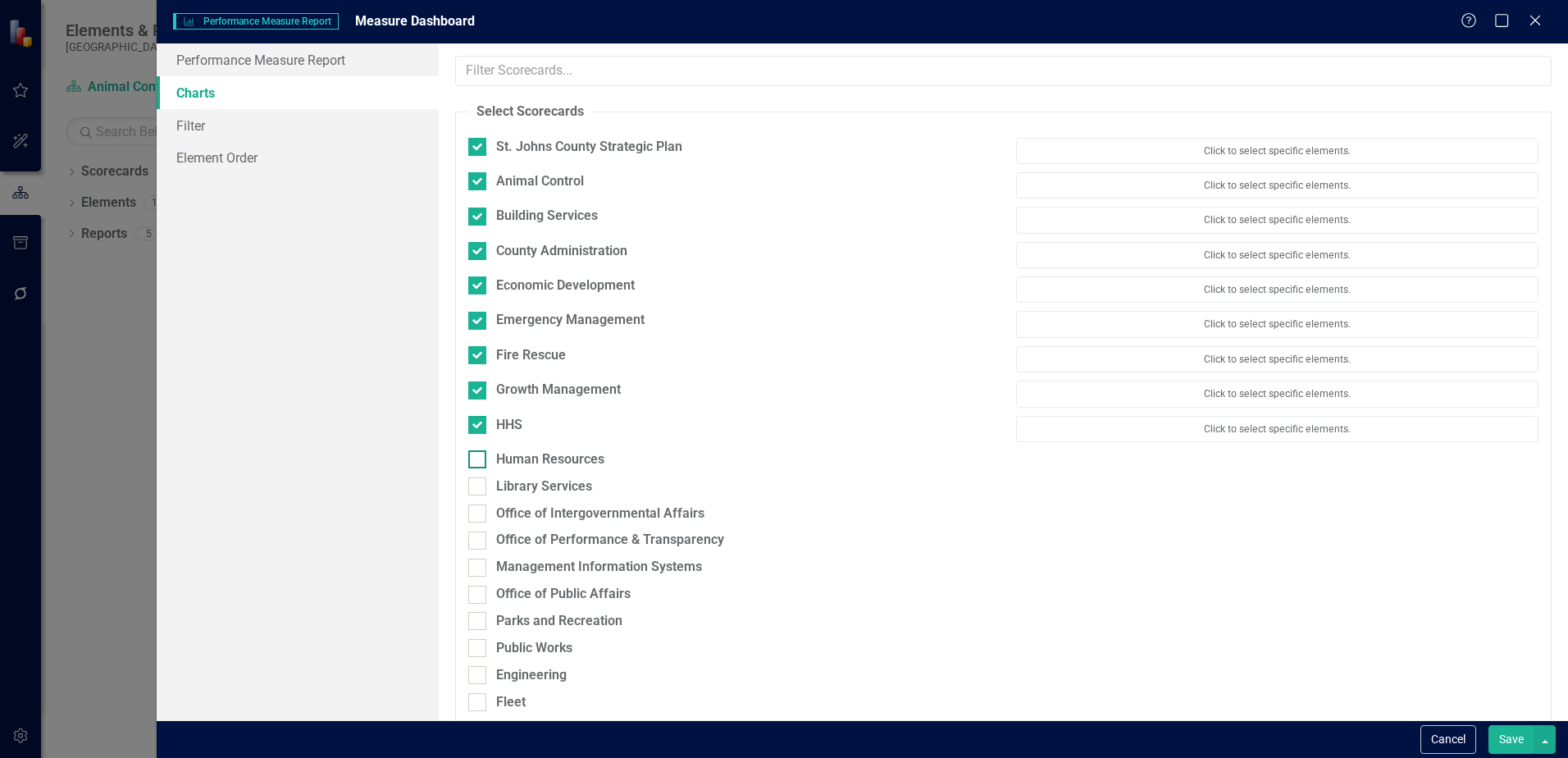
click at [481, 453] on div at bounding box center [477, 459] width 18 height 18
click at [479, 453] on input "Human Resources" at bounding box center [473, 455] width 10 height 10
checkbox input "true"
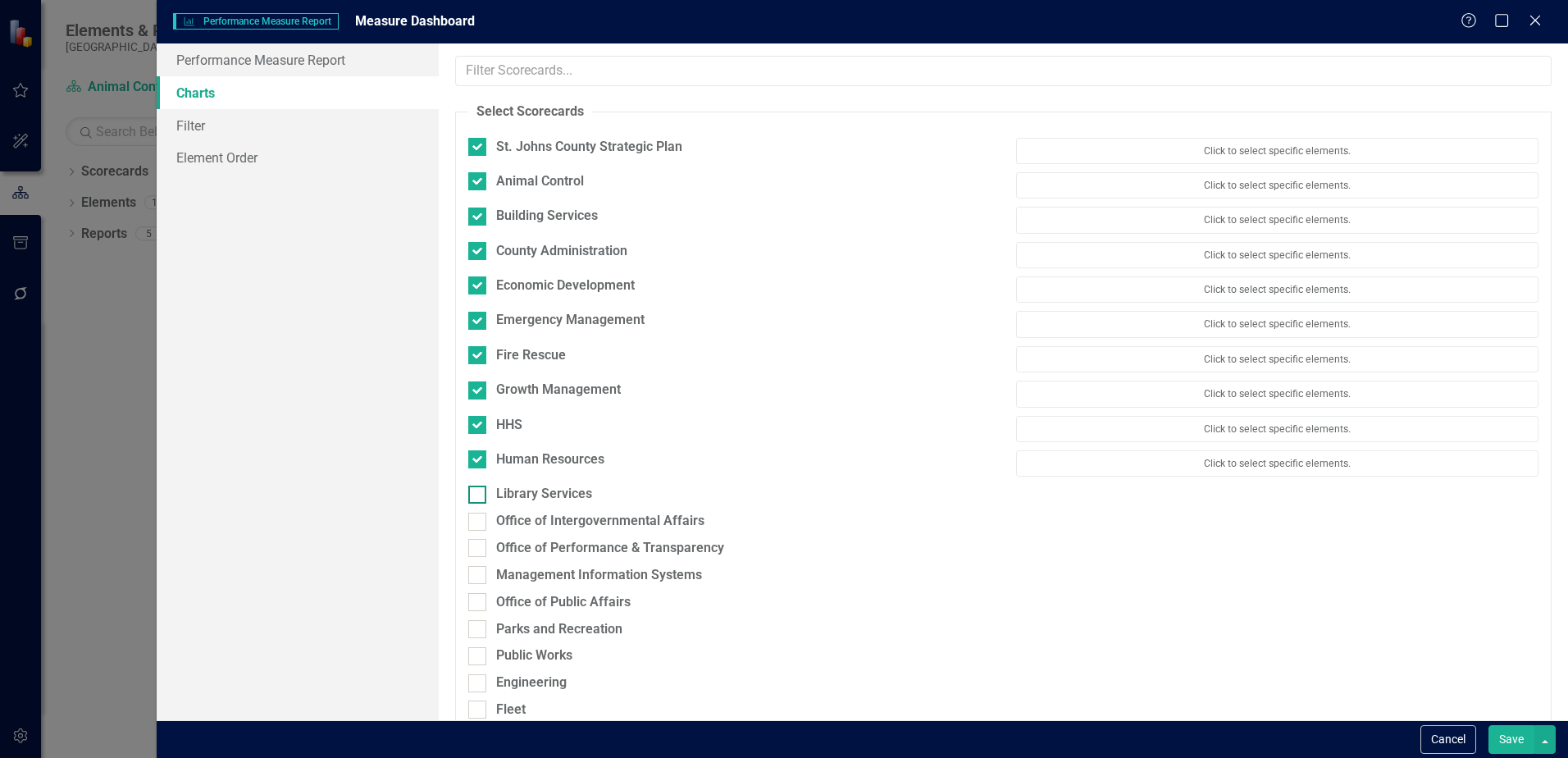
click at [480, 486] on div at bounding box center [477, 494] width 18 height 18
click at [479, 486] on input "Library Services" at bounding box center [473, 491] width 10 height 10
checkbox input "true"
click at [468, 529] on input "Office of Intergovernmental Affairs" at bounding box center [473, 524] width 10 height 10
checkbox input "true"
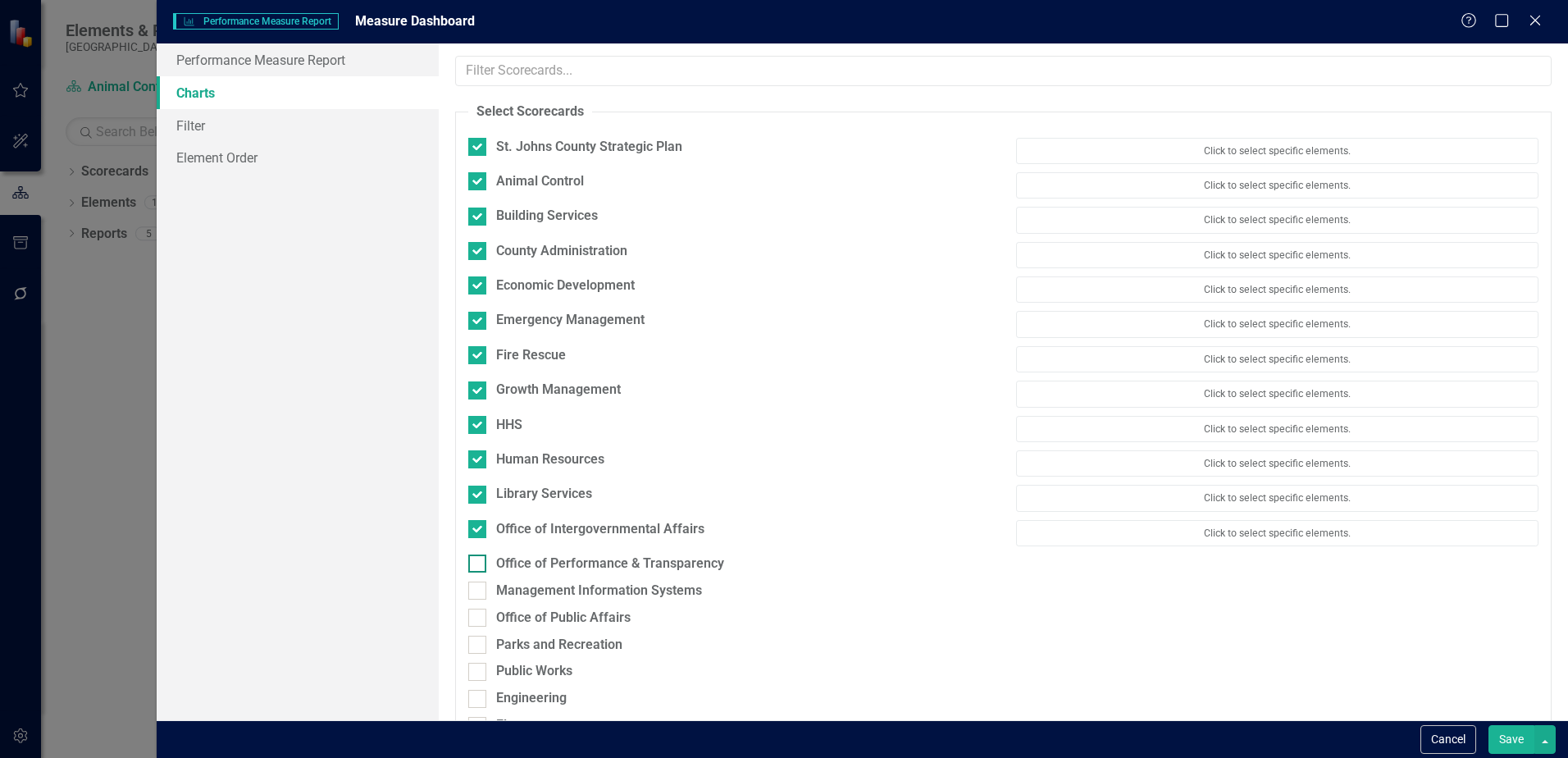
click at [479, 563] on div at bounding box center [477, 563] width 18 height 18
click at [479, 563] on input "Office of Performance & Transparency" at bounding box center [473, 559] width 10 height 10
checkbox input "true"
click at [479, 603] on div at bounding box center [477, 598] width 18 height 18
click at [479, 600] on input "Management Information Systems" at bounding box center [473, 594] width 10 height 10
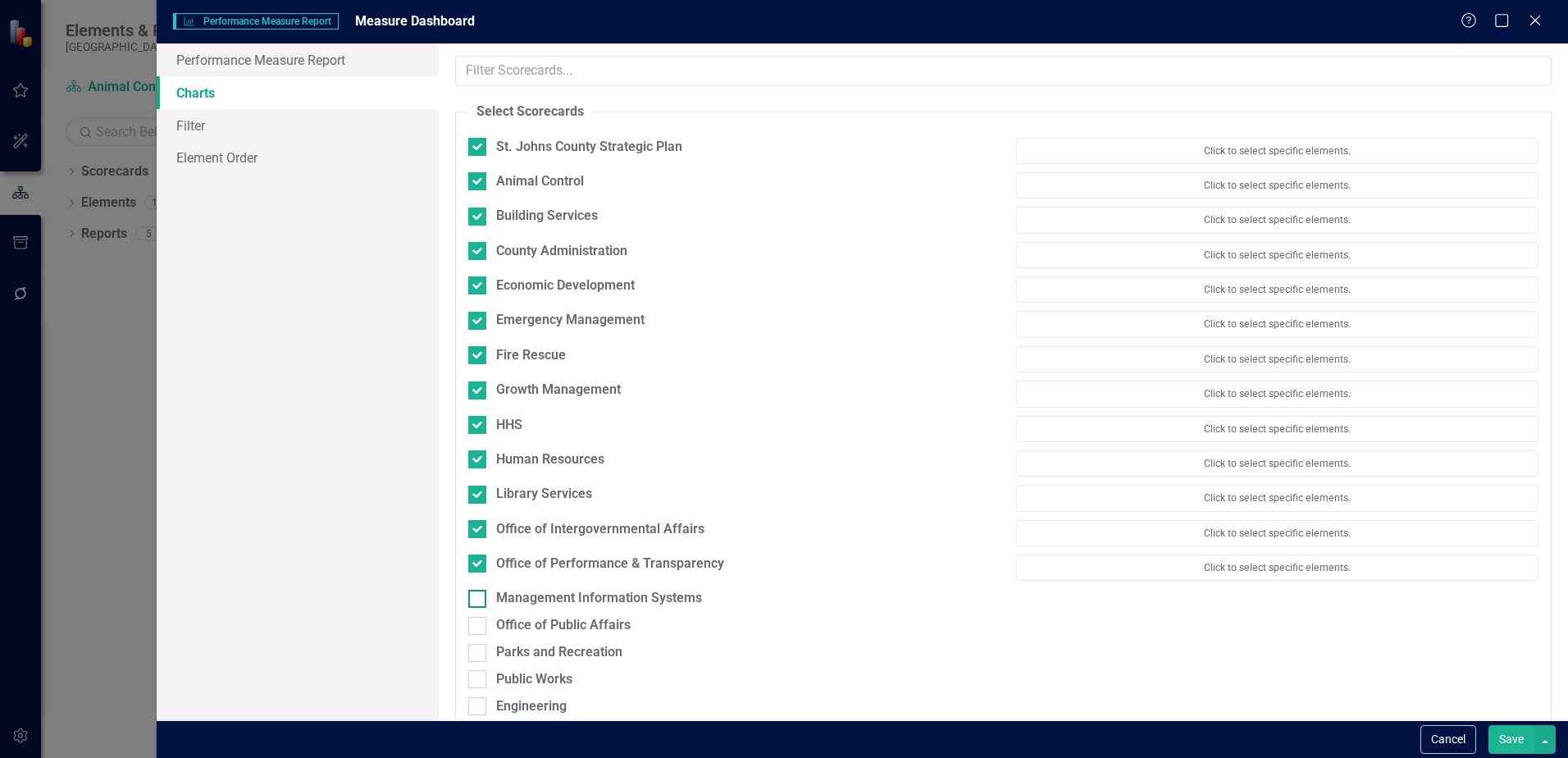
checkbox input "true"
click at [189, 118] on link "Filter" at bounding box center [298, 125] width 282 height 33
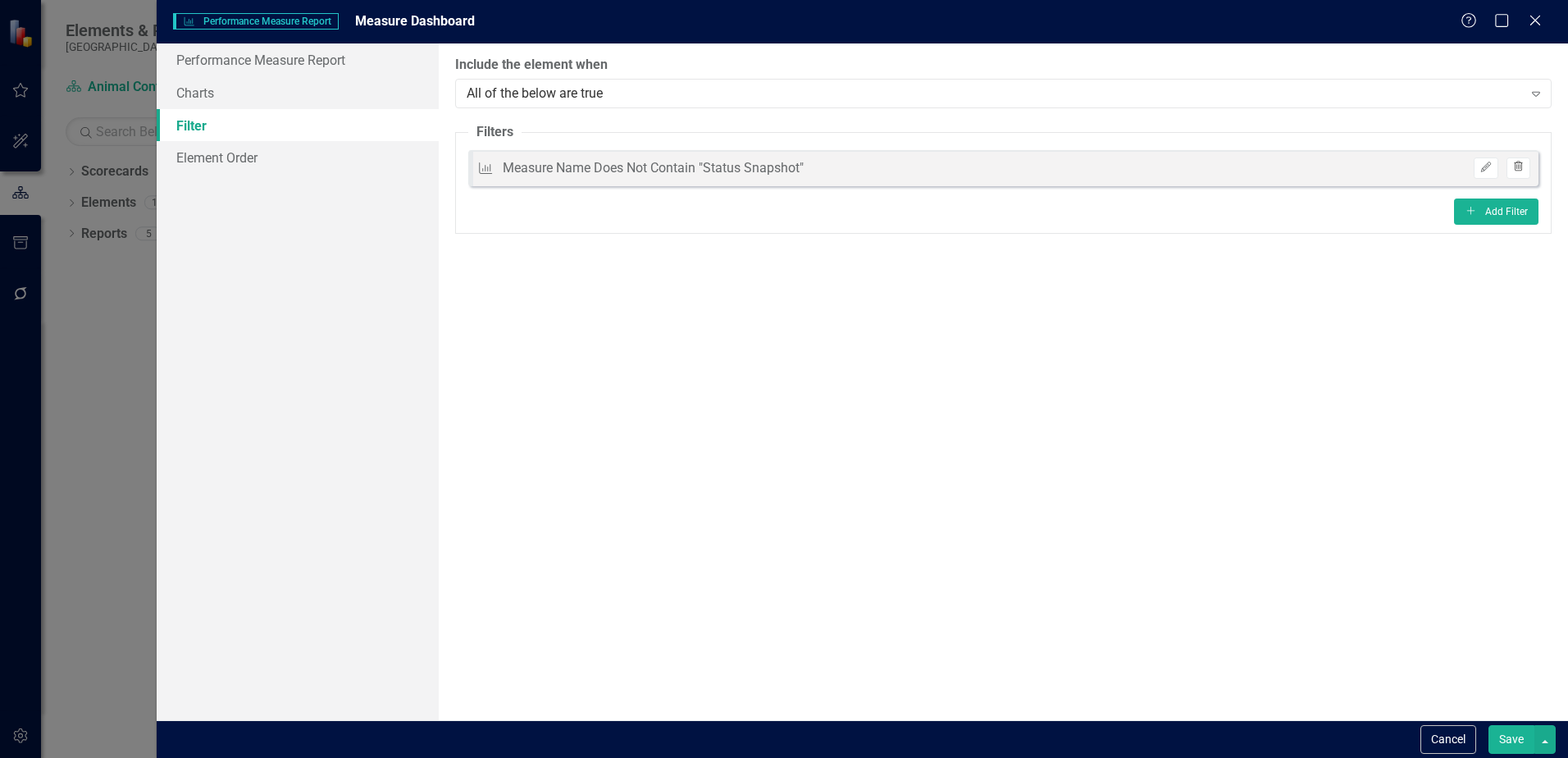
click at [1518, 166] on icon "button" at bounding box center [1518, 166] width 9 height 10
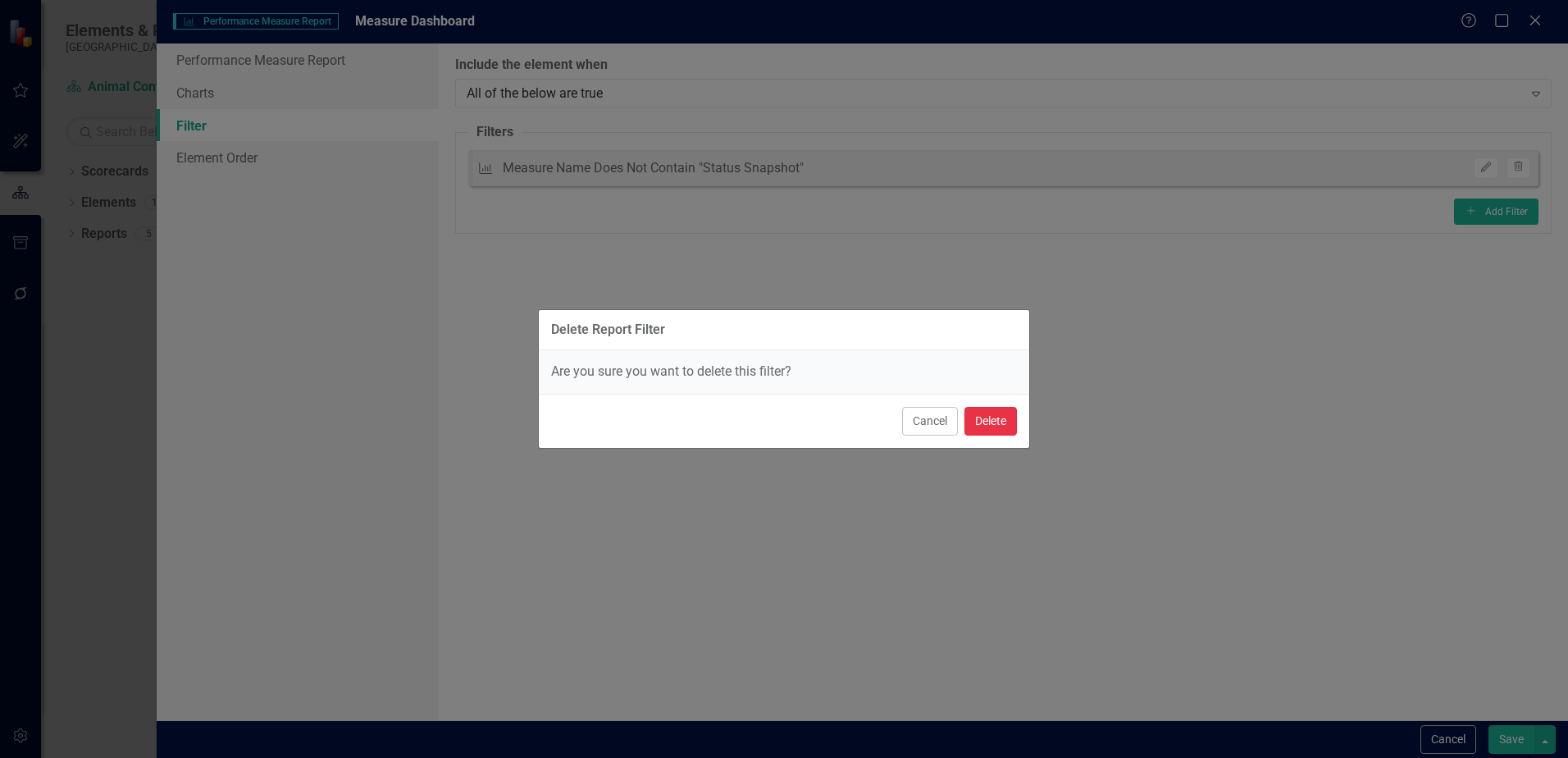
click at [1011, 426] on button "Delete" at bounding box center [991, 421] width 52 height 29
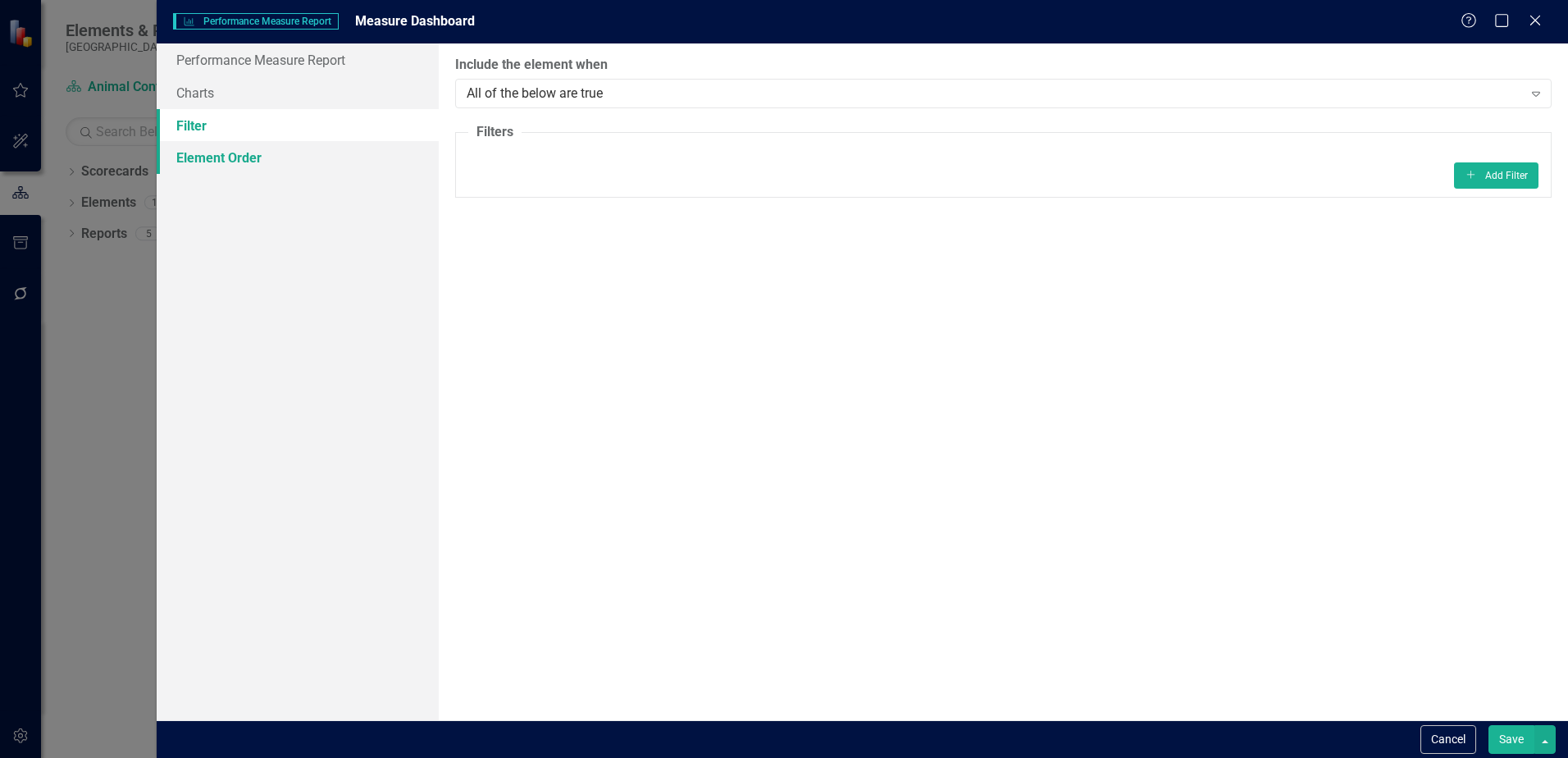
click at [181, 161] on link "Element Order" at bounding box center [298, 157] width 282 height 33
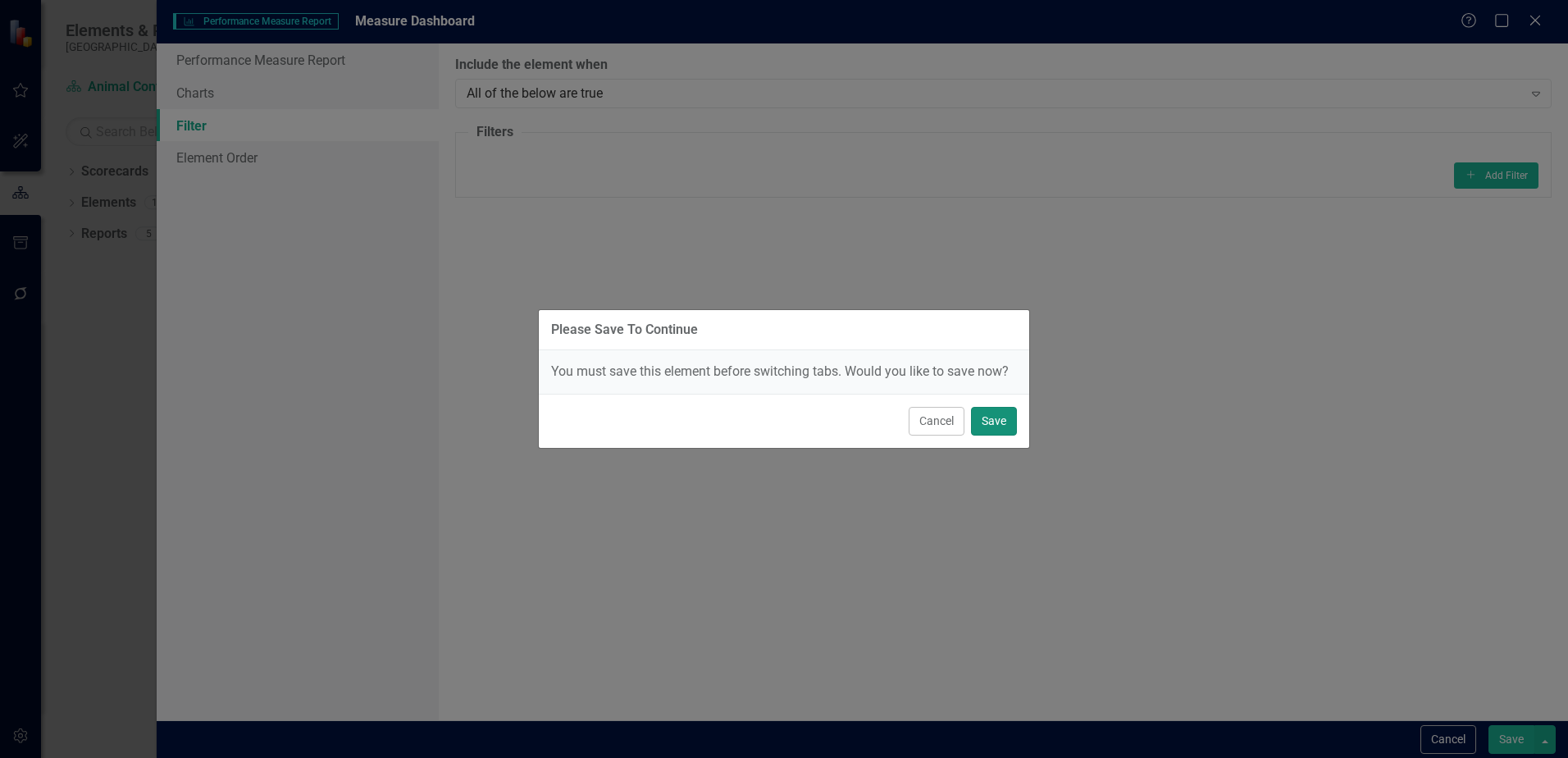
click at [982, 432] on button "Save" at bounding box center [993, 421] width 46 height 29
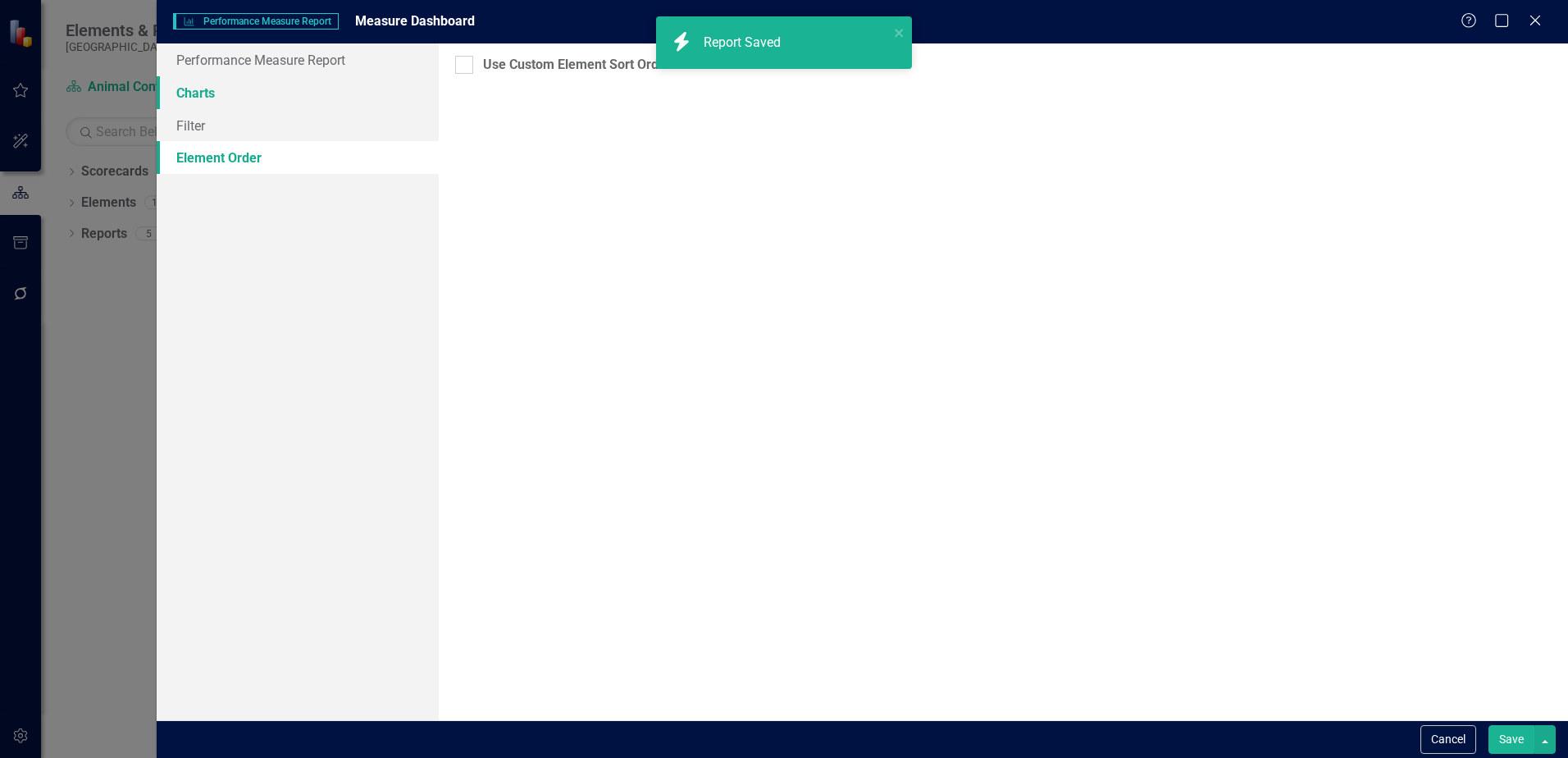
click at [226, 92] on link "Charts" at bounding box center [298, 93] width 282 height 33
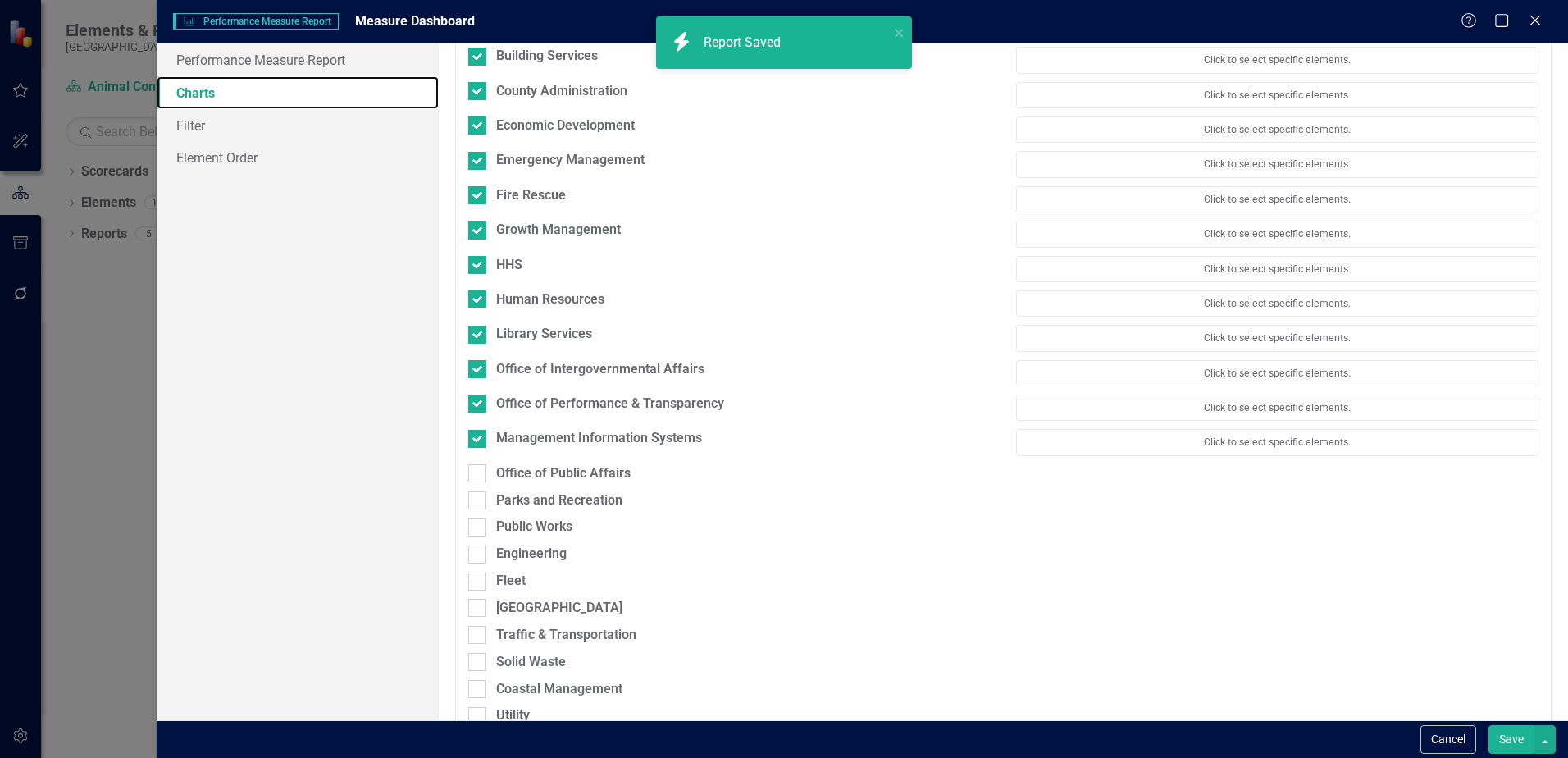
scroll to position [186, 0]
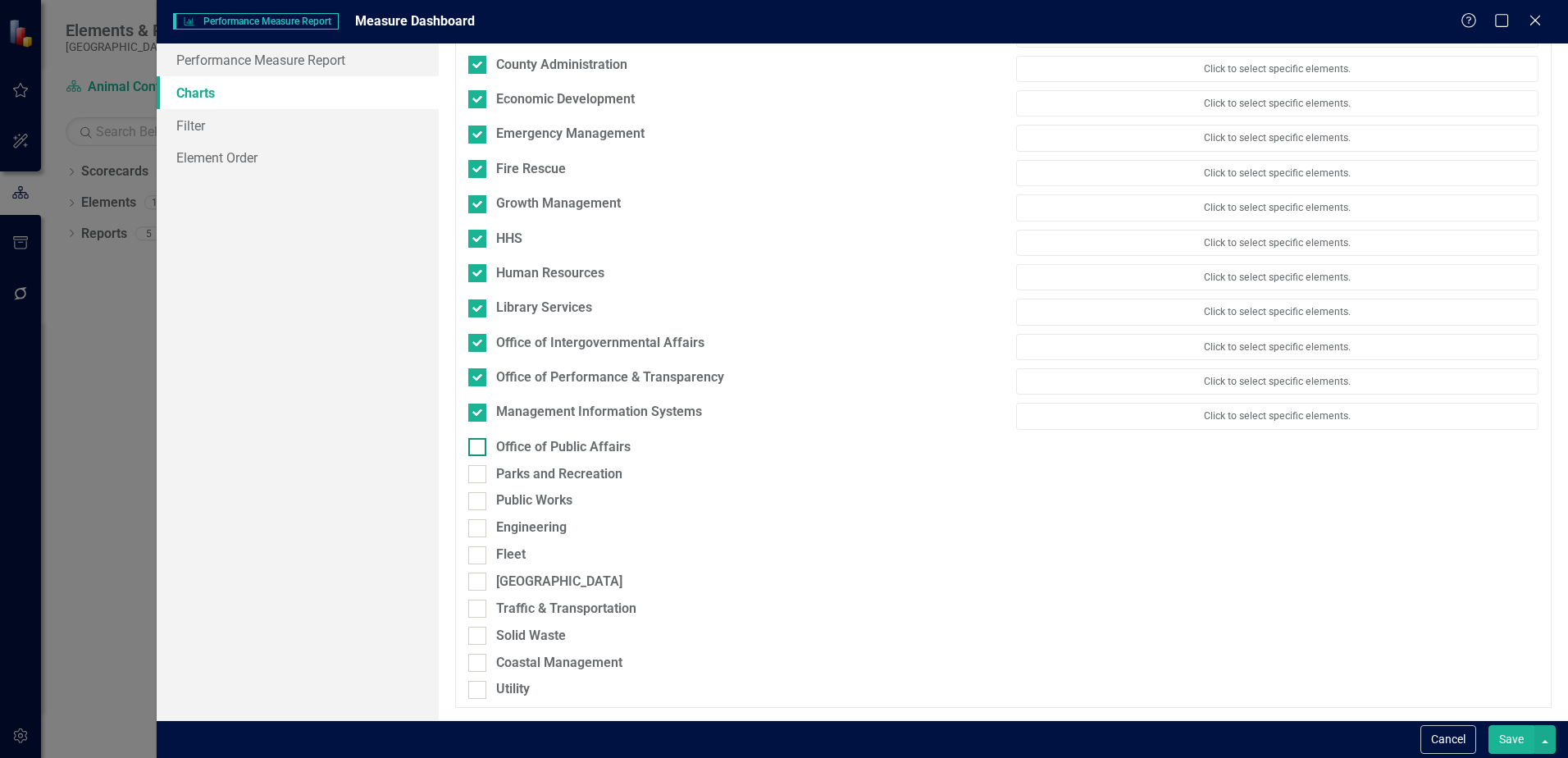
click at [478, 444] on input "Office of Public Affairs" at bounding box center [473, 443] width 10 height 10
checkbox input "true"
click at [484, 479] on div at bounding box center [477, 481] width 18 height 18
click at [479, 479] on input "Parks and Recreation" at bounding box center [473, 478] width 10 height 10
checkbox input "true"
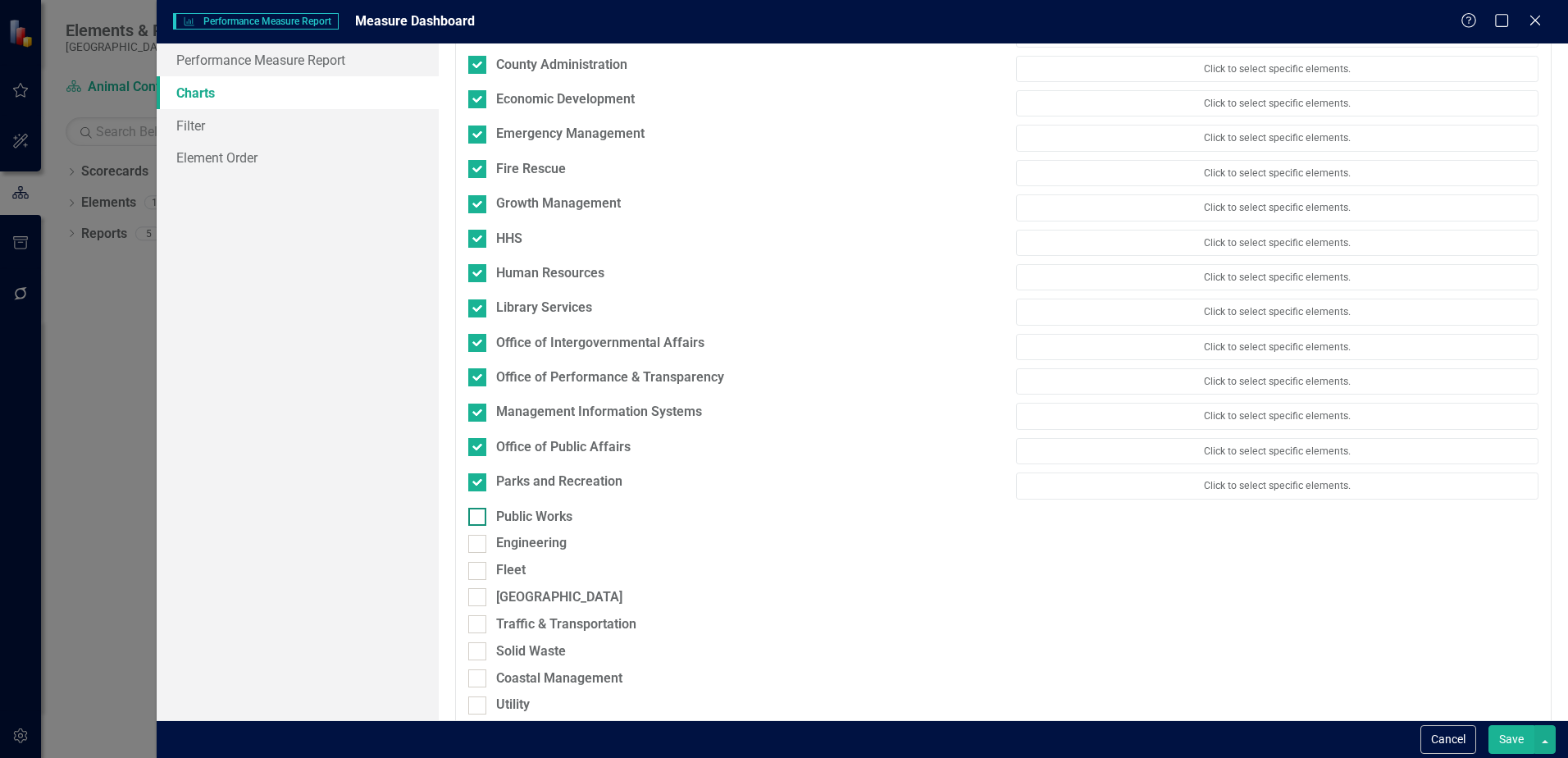
click at [481, 517] on div at bounding box center [477, 516] width 18 height 18
click at [479, 517] on input "Public Works" at bounding box center [473, 512] width 10 height 10
checkbox input "true"
click at [478, 554] on div at bounding box center [477, 551] width 18 height 18
click at [478, 553] on input "Engineering" at bounding box center [473, 547] width 10 height 10
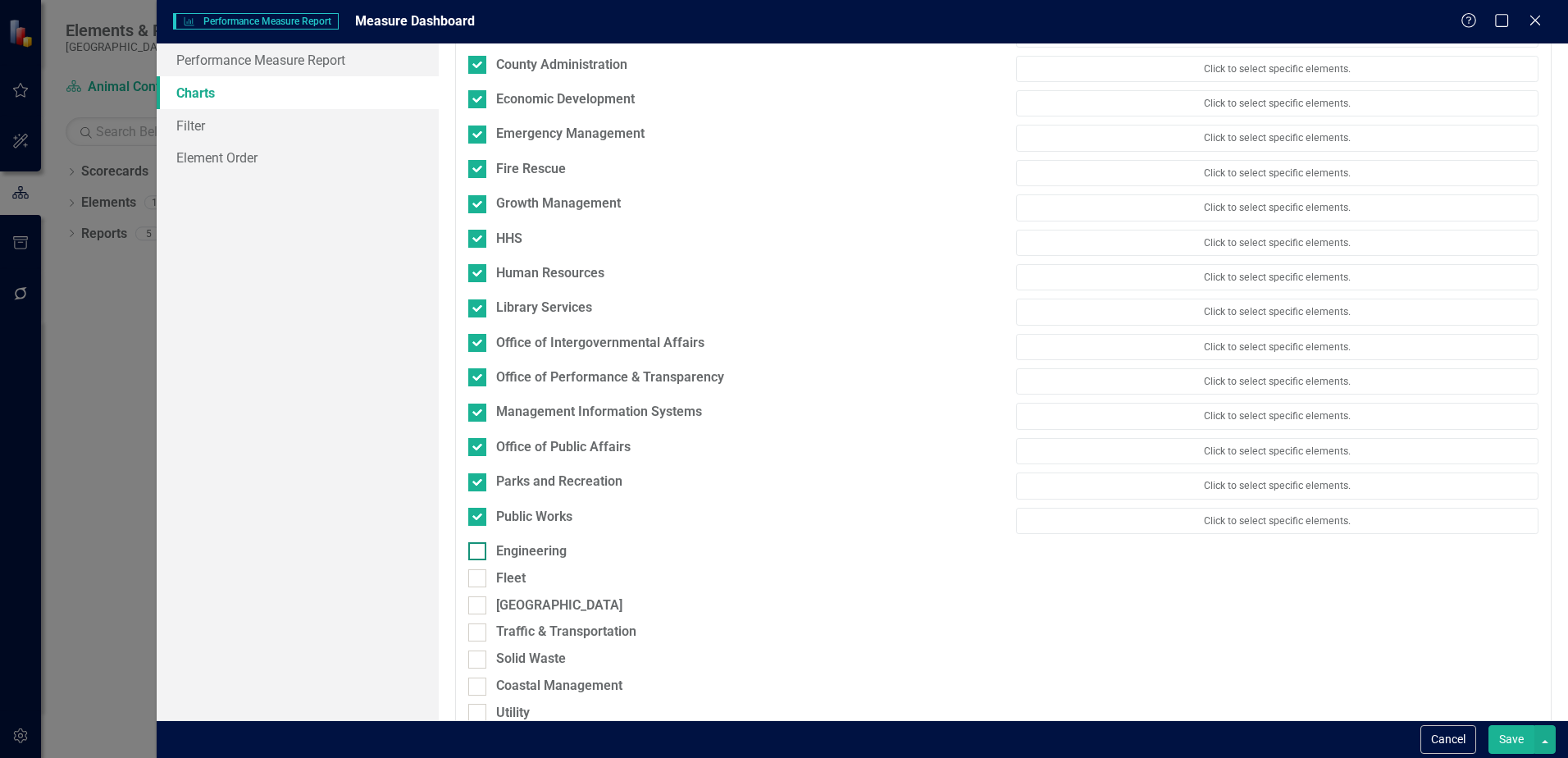
checkbox input "true"
click at [478, 591] on div at bounding box center [477, 586] width 18 height 18
click at [478, 588] on input "Fleet" at bounding box center [473, 582] width 10 height 10
checkbox input "true"
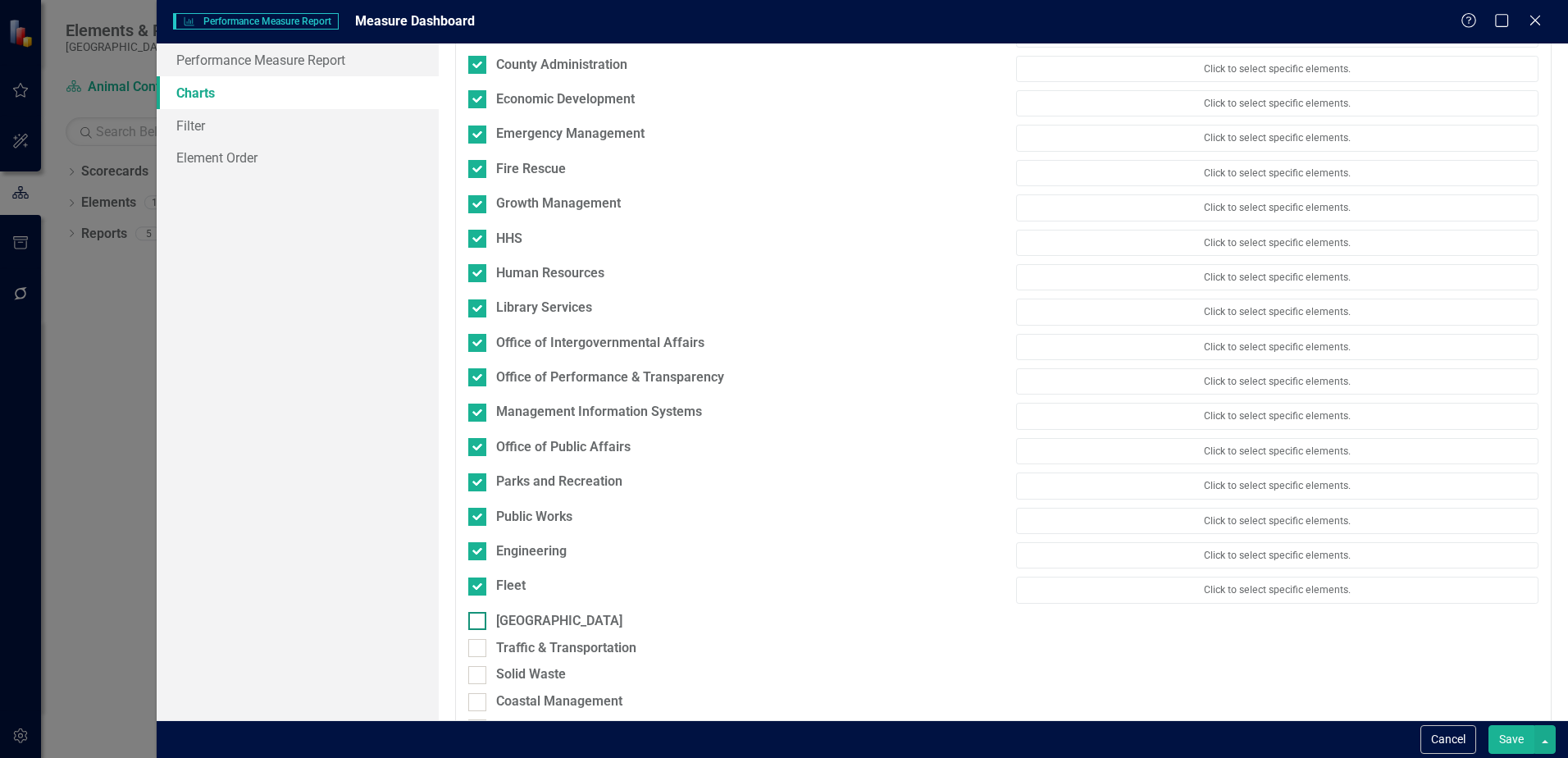
click at [478, 622] on input "[GEOGRAPHIC_DATA]" at bounding box center [473, 617] width 10 height 10
checkbox input "true"
click at [476, 649] on input "Traffic & Transportation" at bounding box center [473, 651] width 10 height 10
checkbox input "true"
click at [477, 690] on input "Solid Waste" at bounding box center [473, 686] width 10 height 10
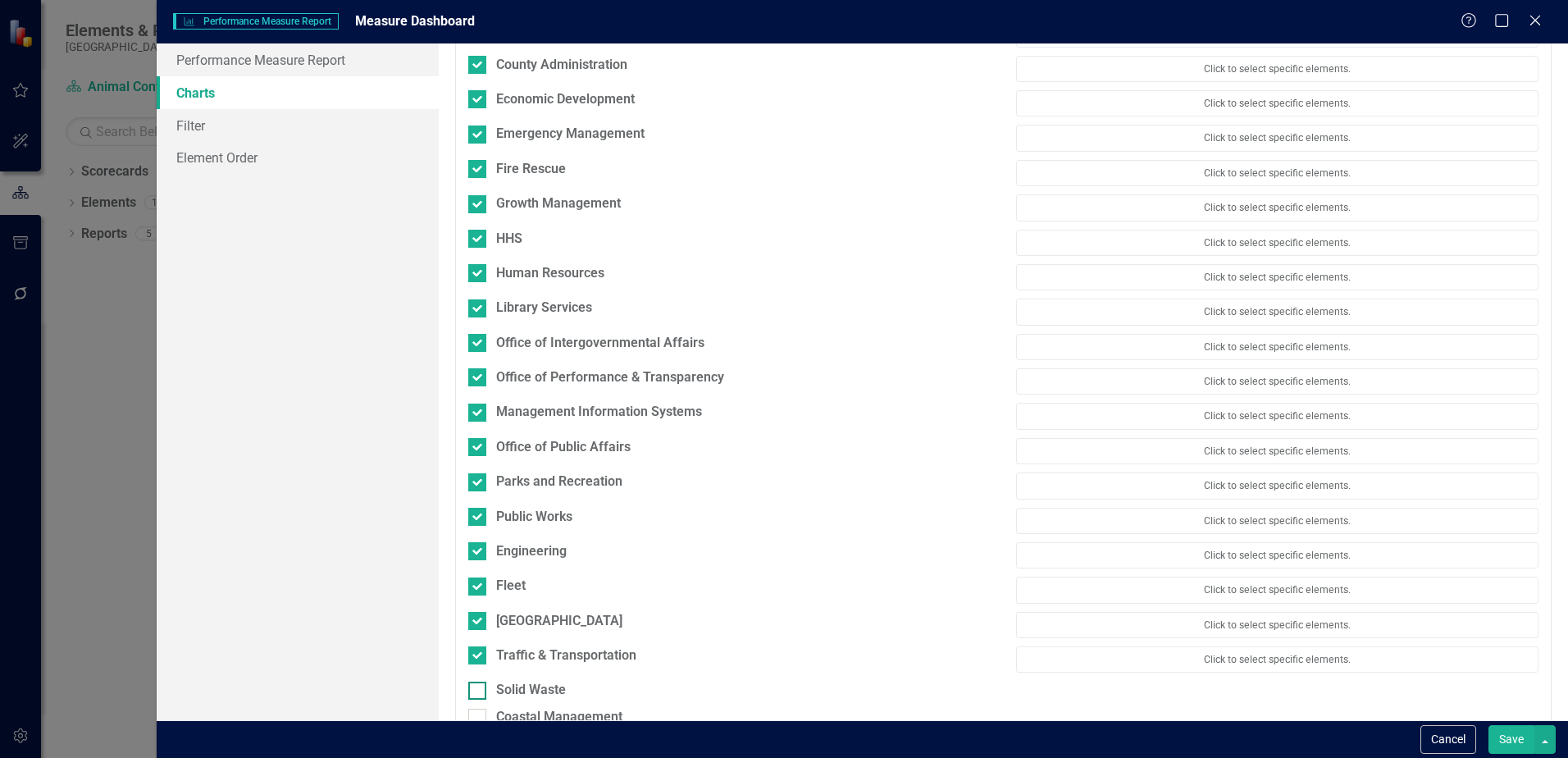
checkbox input "true"
click at [478, 712] on div "Solid Waste Click to select specific elements." at bounding box center [1004, 697] width 1095 height 35
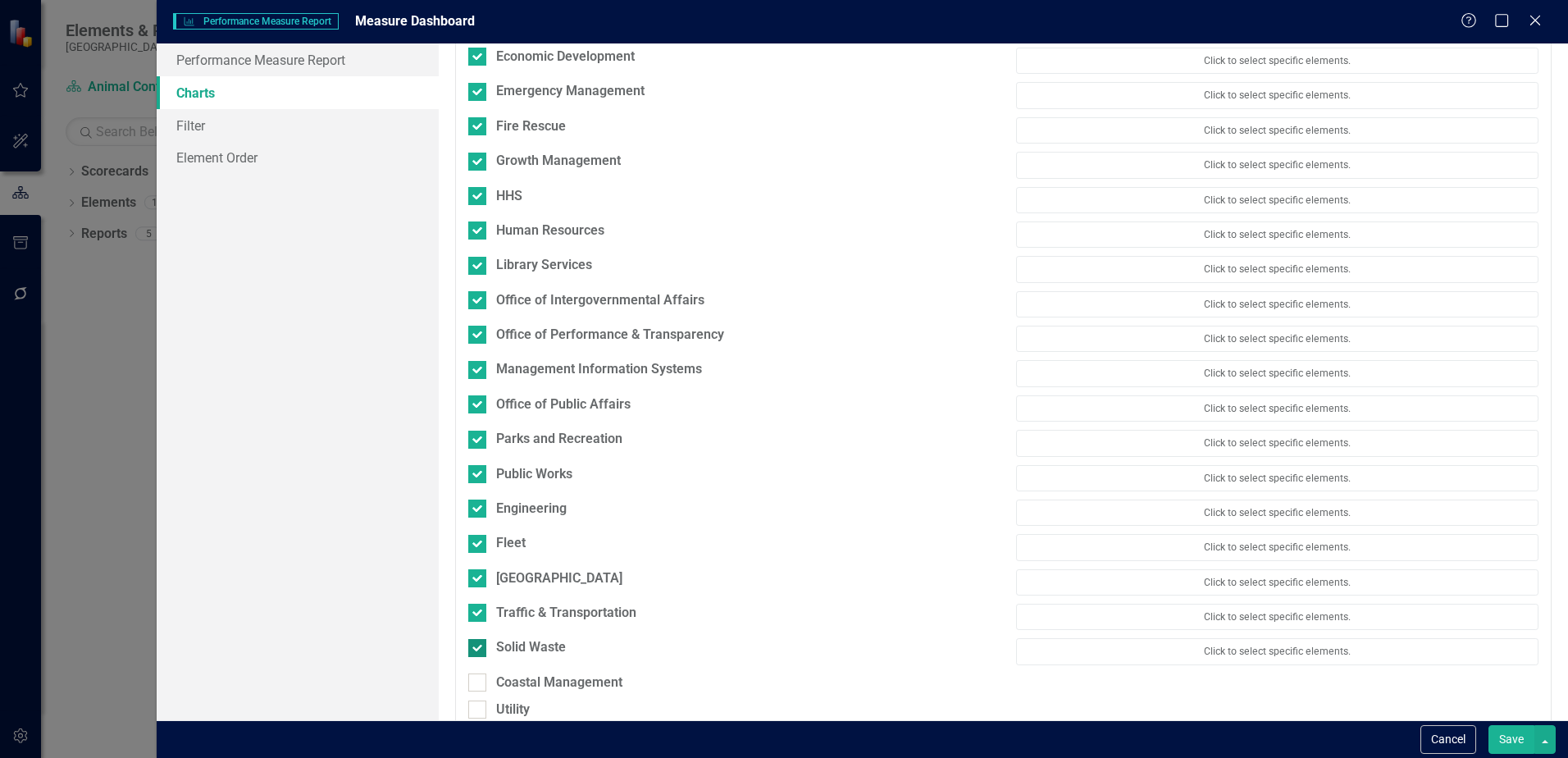
scroll to position [249, 0]
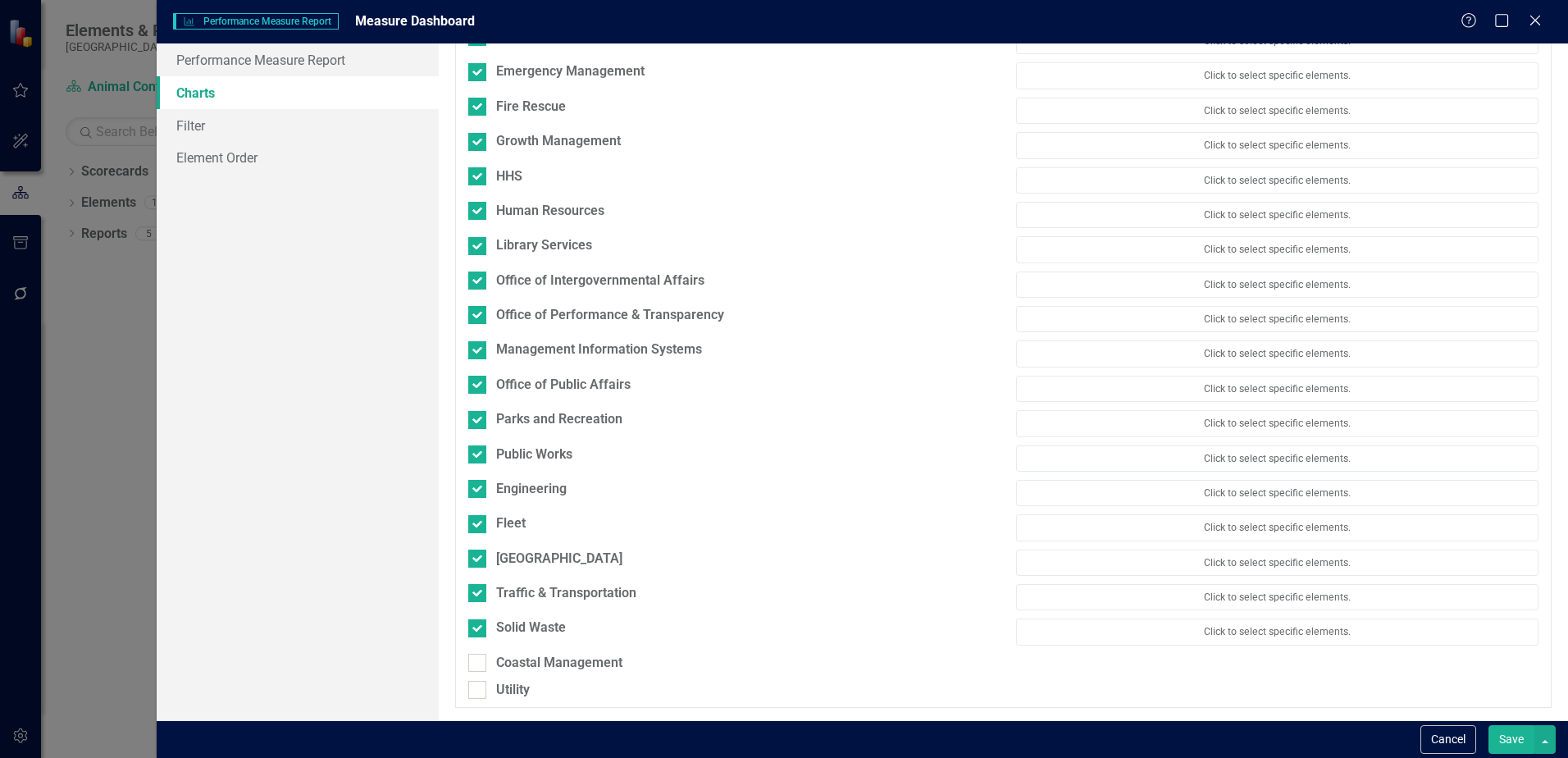
click at [474, 651] on div "Solid Waste Click to select specific elements." at bounding box center [1004, 636] width 1095 height 35
drag, startPoint x: 474, startPoint y: 688, endPoint x: 474, endPoint y: 658, distance: 30.0
click at [474, 685] on input "Utility" at bounding box center [473, 685] width 10 height 10
checkbox input "true"
click at [474, 658] on input "Coastal Management" at bounding box center [473, 659] width 10 height 10
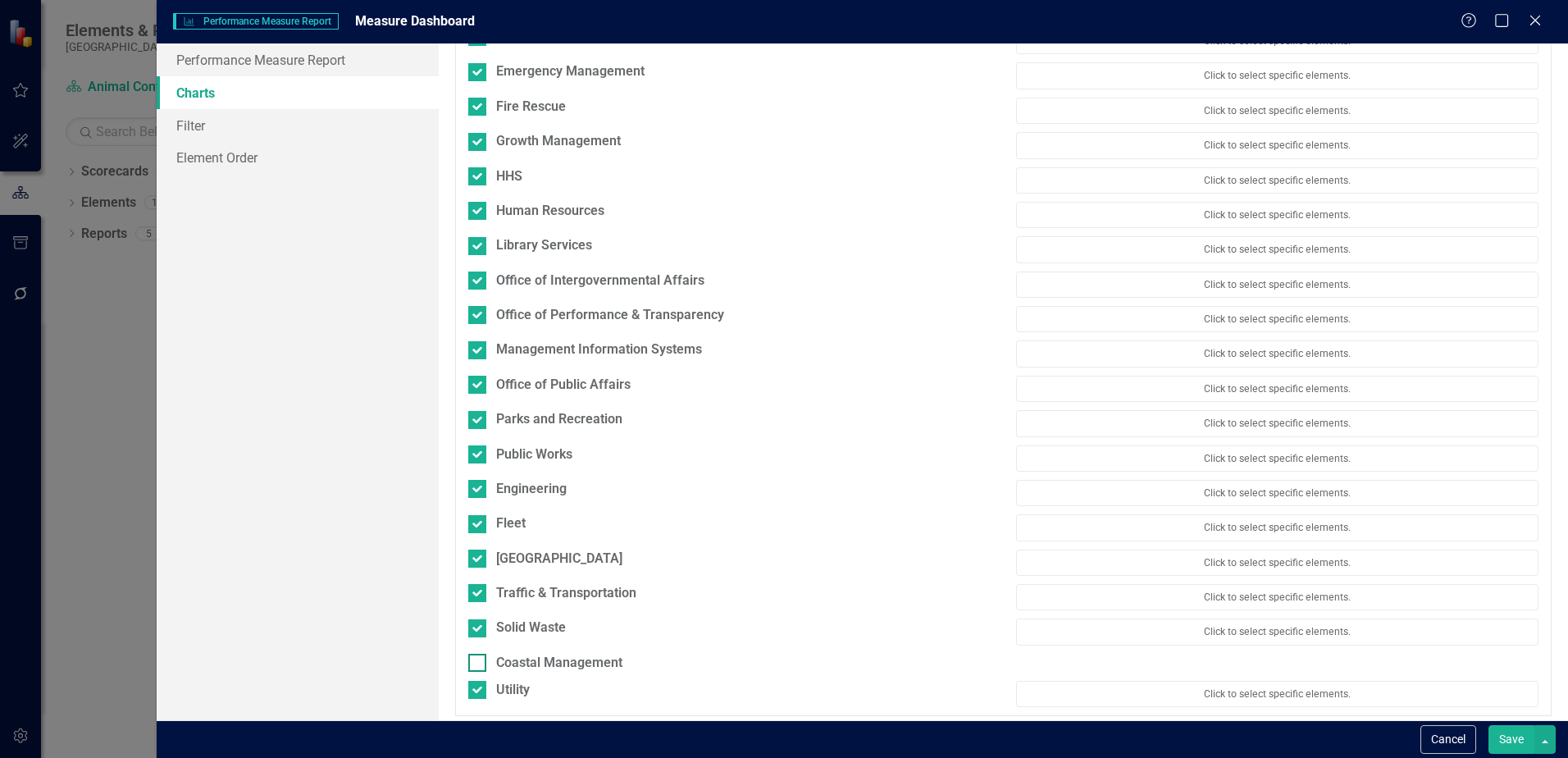
checkbox input "true"
click at [1517, 733] on button "Save" at bounding box center [1511, 739] width 46 height 29
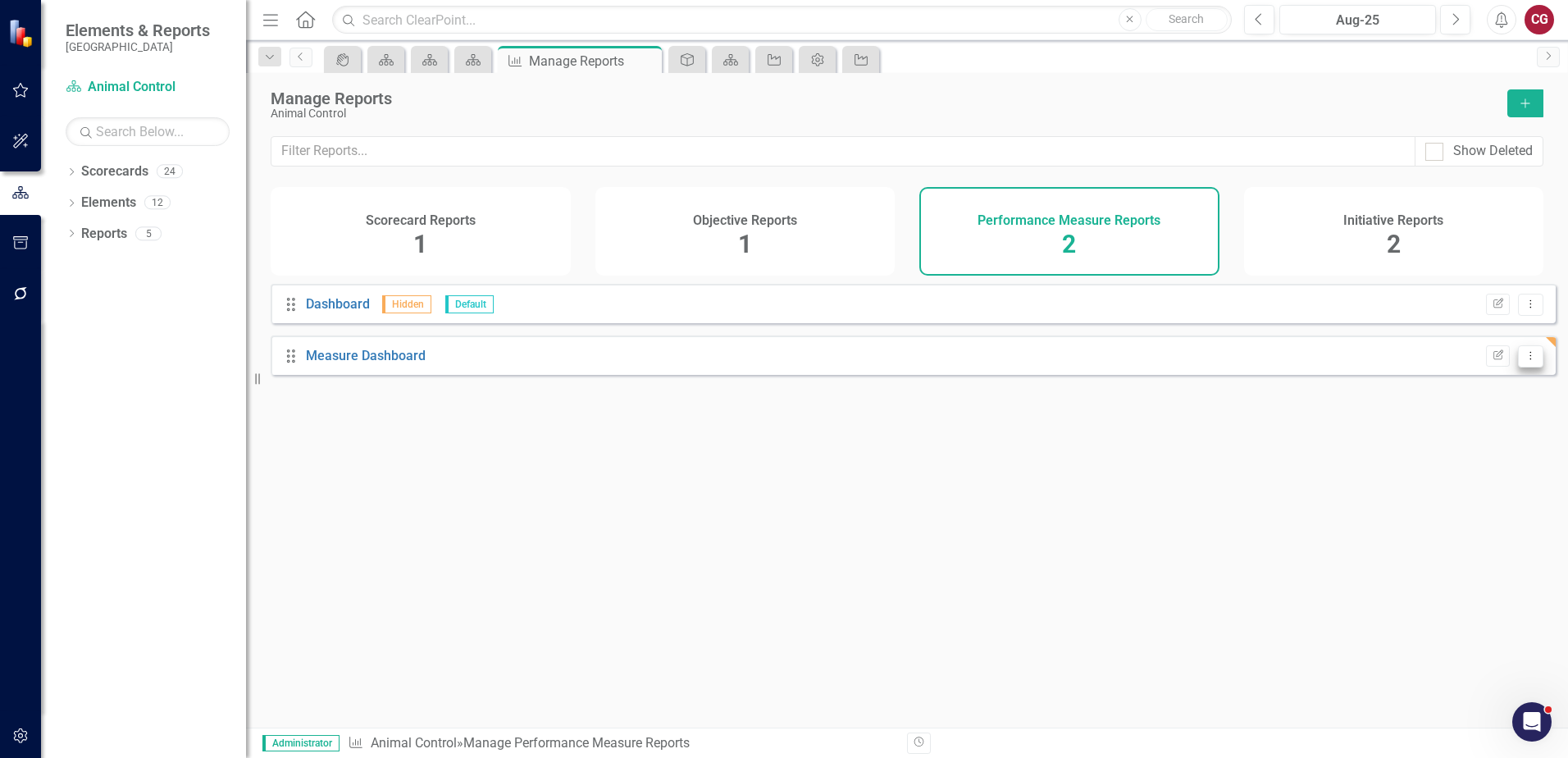
click at [1530, 365] on button "Dropdown Menu" at bounding box center [1531, 357] width 25 height 22
click at [1385, 369] on div "Drag Measure Dashboard Edit Report Dropdown Menu" at bounding box center [913, 355] width 1285 height 39
click at [1492, 361] on icon "Edit Report" at bounding box center [1498, 356] width 12 height 10
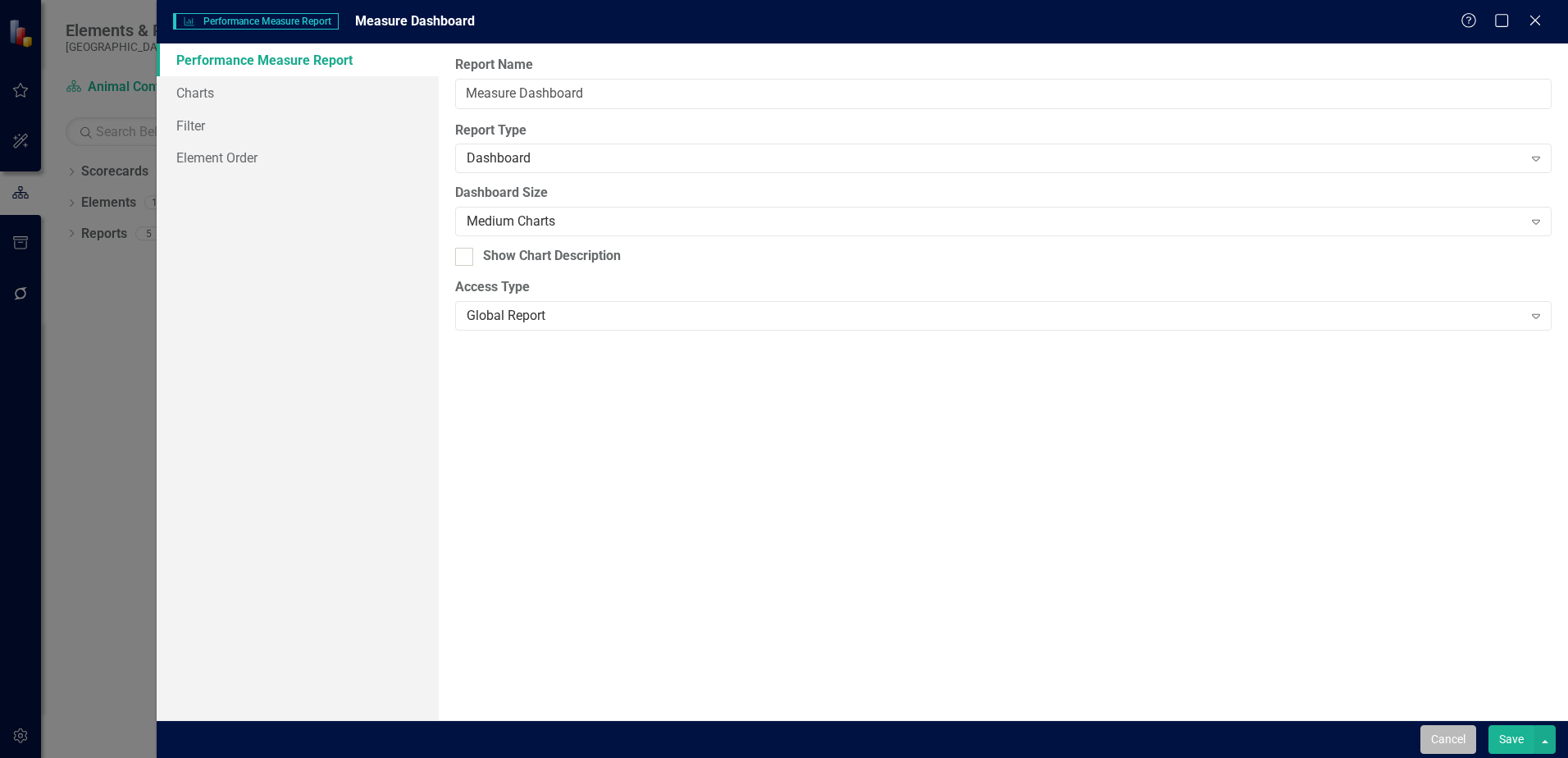
click at [1459, 747] on button "Cancel" at bounding box center [1448, 739] width 56 height 29
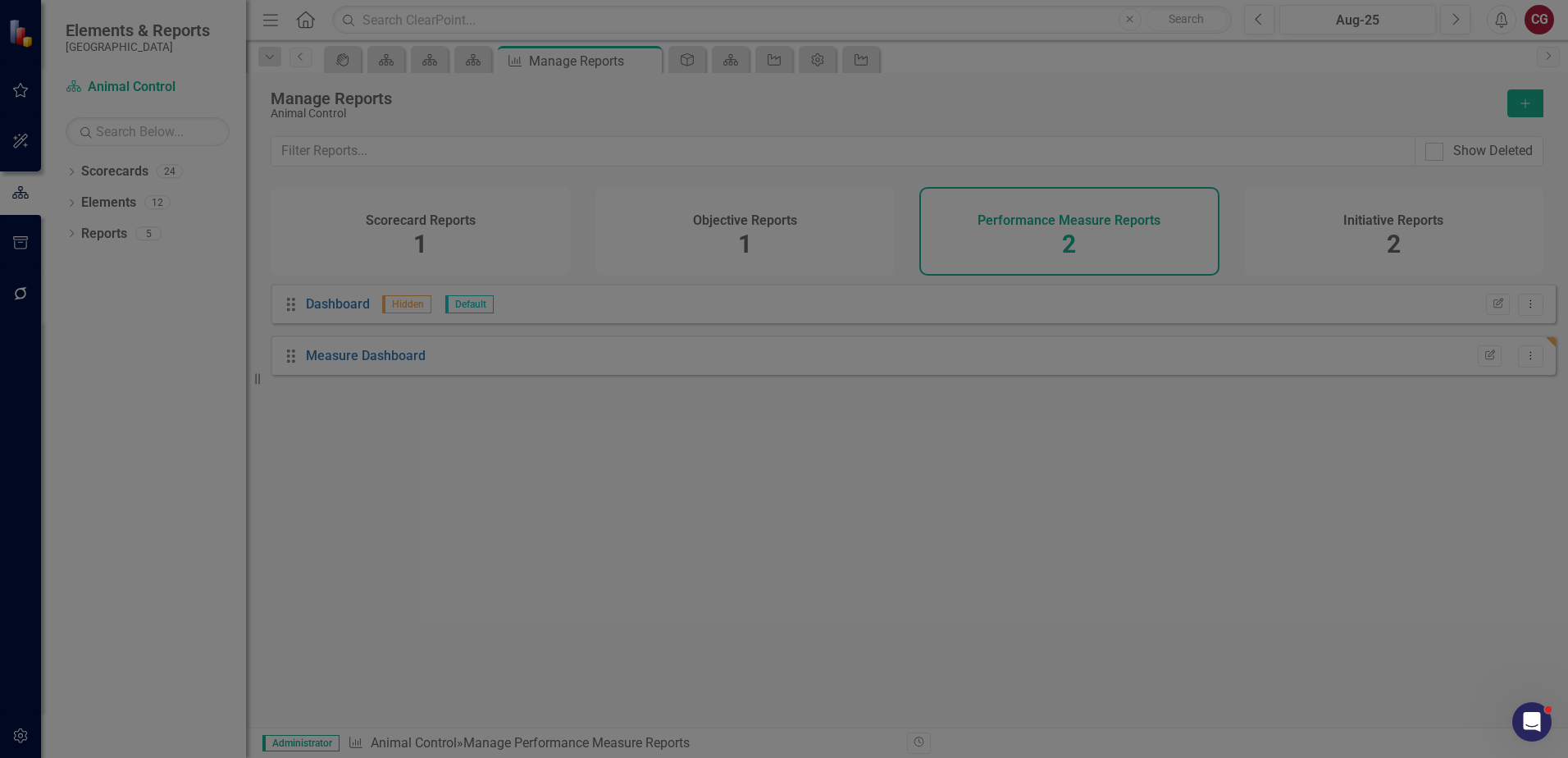
click at [387, 358] on div "Drag Measure Dashboard Edit Report Dropdown Menu" at bounding box center [913, 355] width 1285 height 39
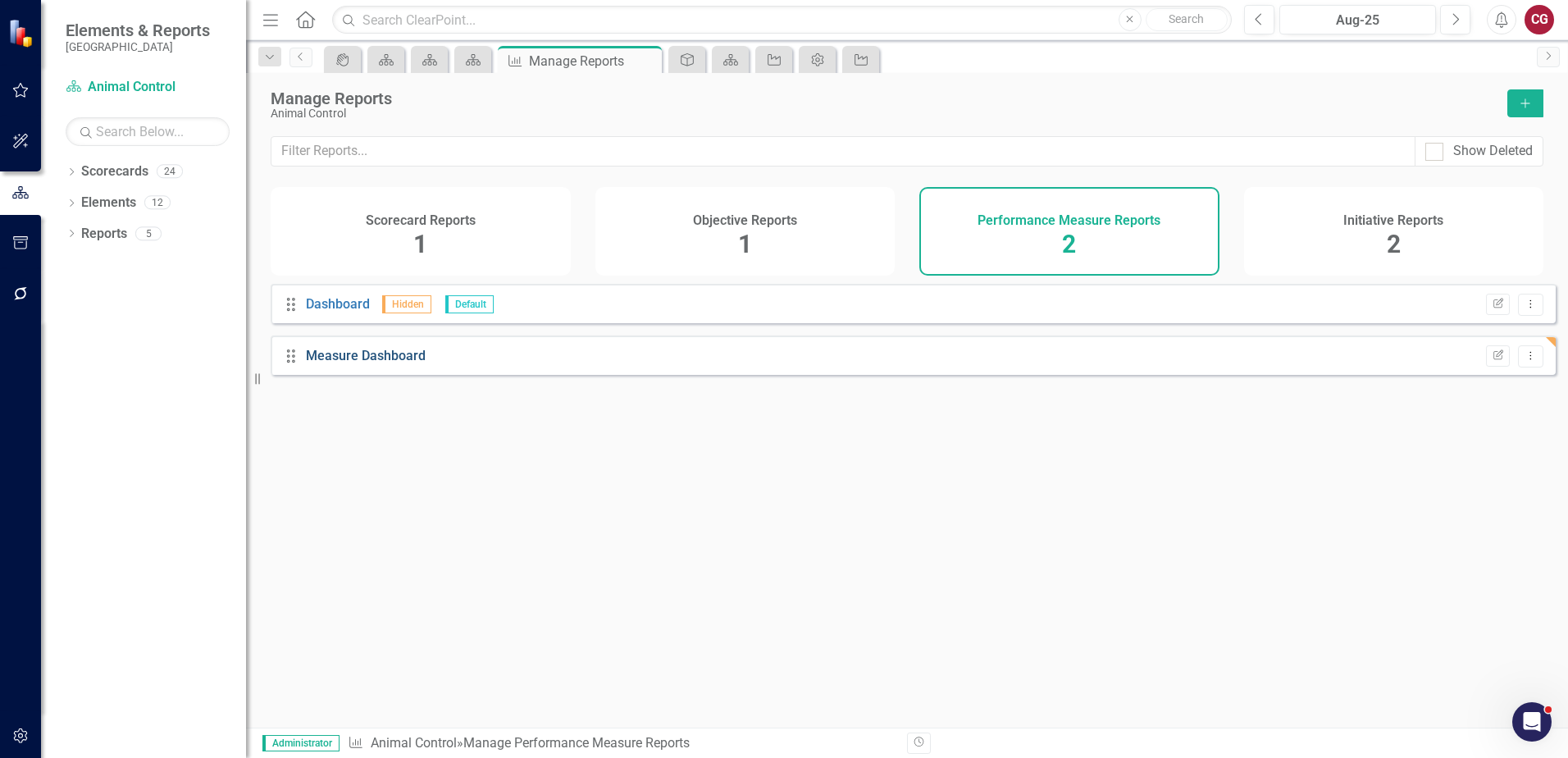
click at [382, 364] on link "Measure Dashboard" at bounding box center [365, 355] width 120 height 16
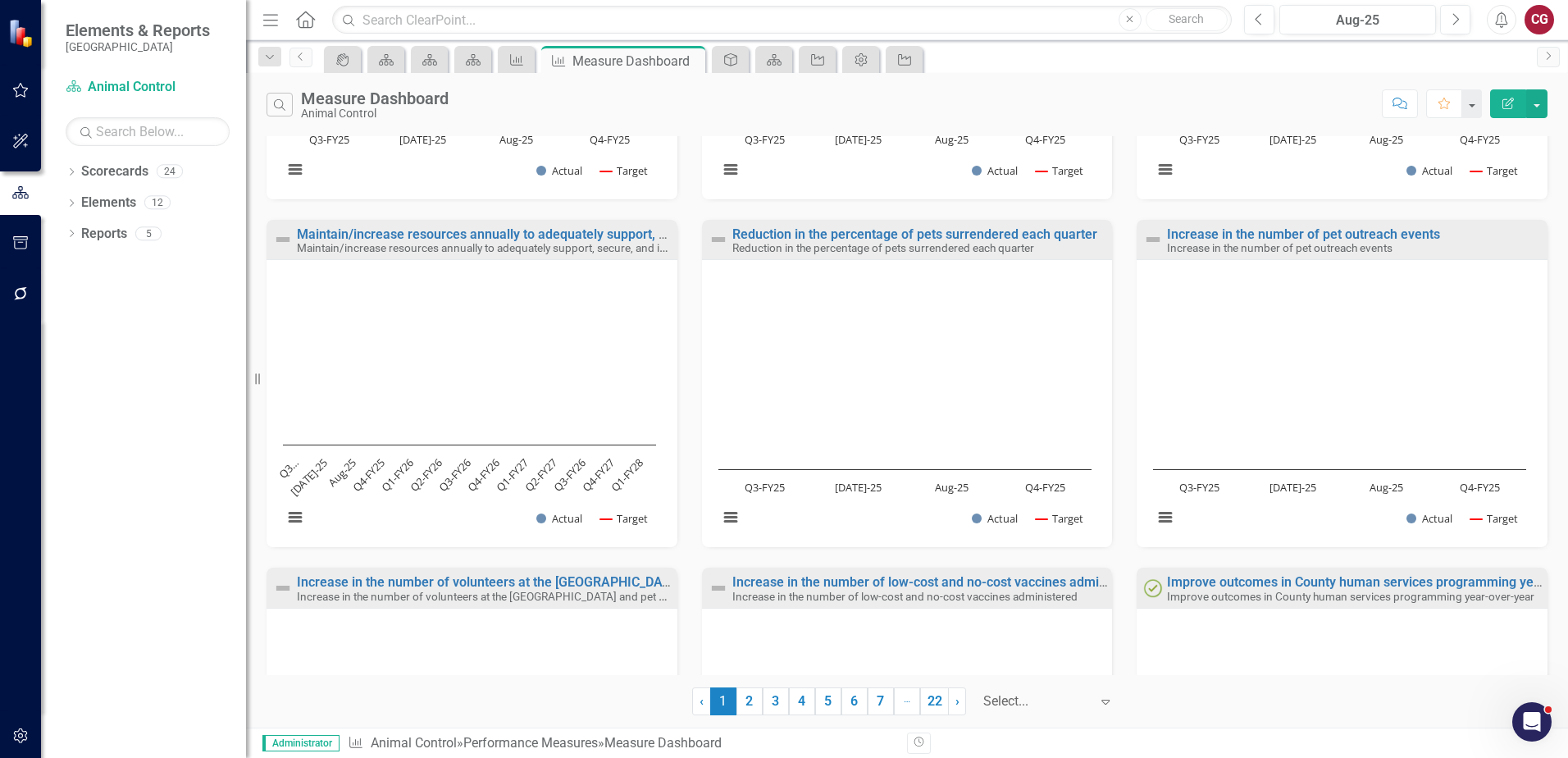
scroll to position [574, 0]
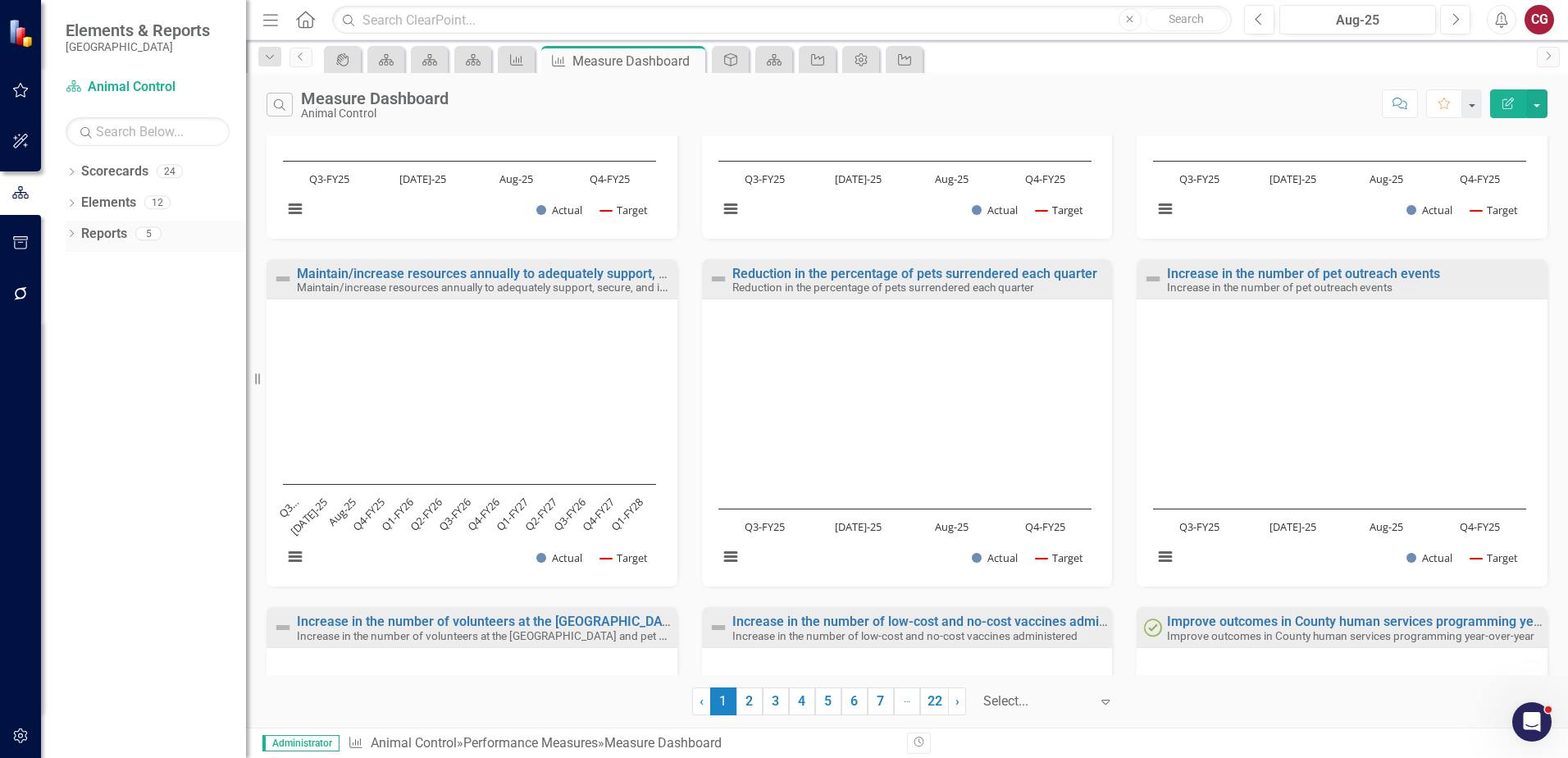
click at [134, 233] on div "Reports 5" at bounding box center [164, 236] width 164 height 31
click at [70, 235] on icon "Dropdown" at bounding box center [71, 236] width 11 height 9
click at [97, 238] on link "Reports" at bounding box center [104, 234] width 46 height 19
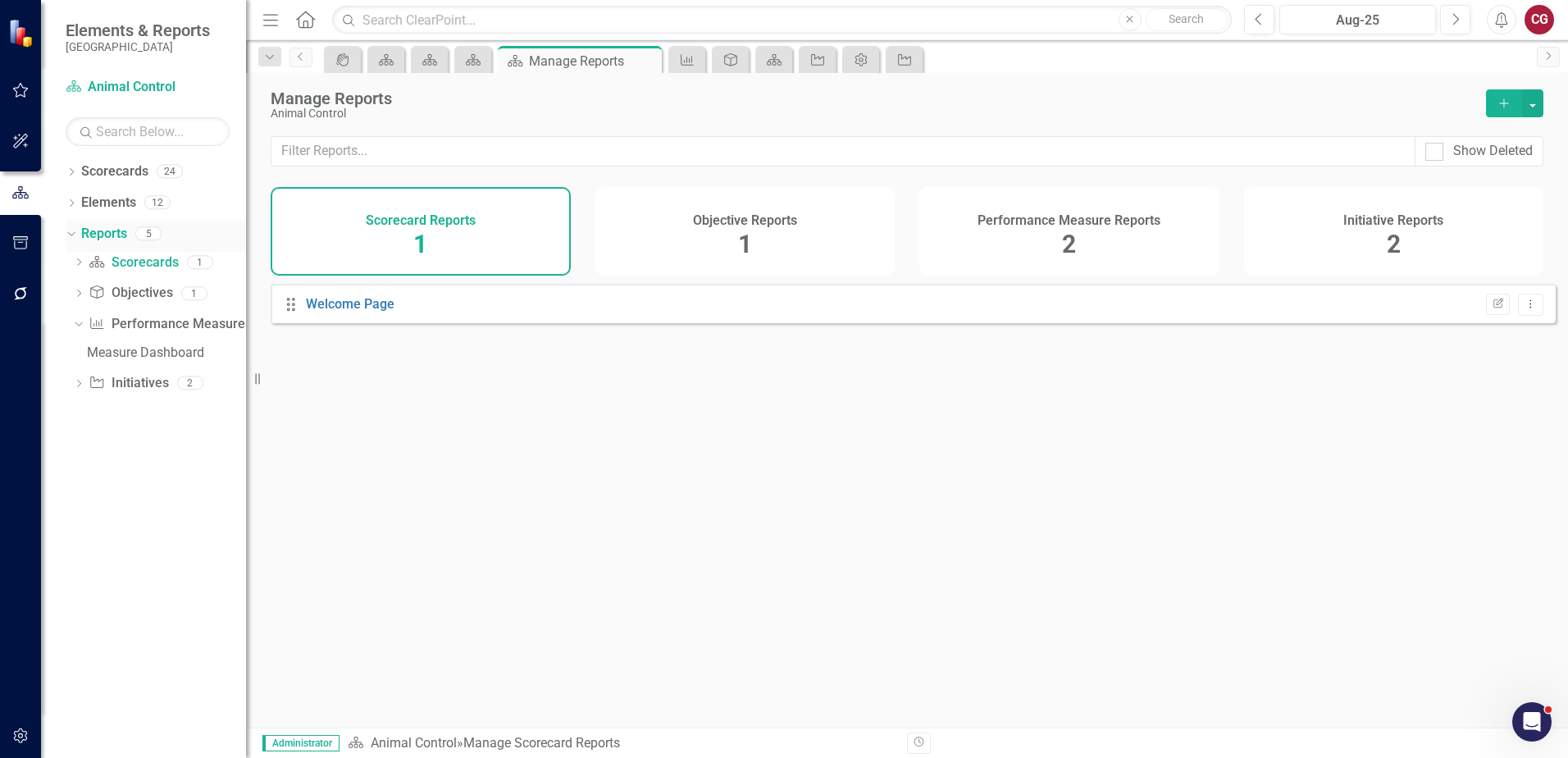
click at [71, 235] on icon "Dropdown" at bounding box center [69, 233] width 9 height 11
click at [113, 237] on link "Reports" at bounding box center [104, 234] width 46 height 19
click at [784, 240] on div "Objective Reports 1" at bounding box center [745, 231] width 300 height 89
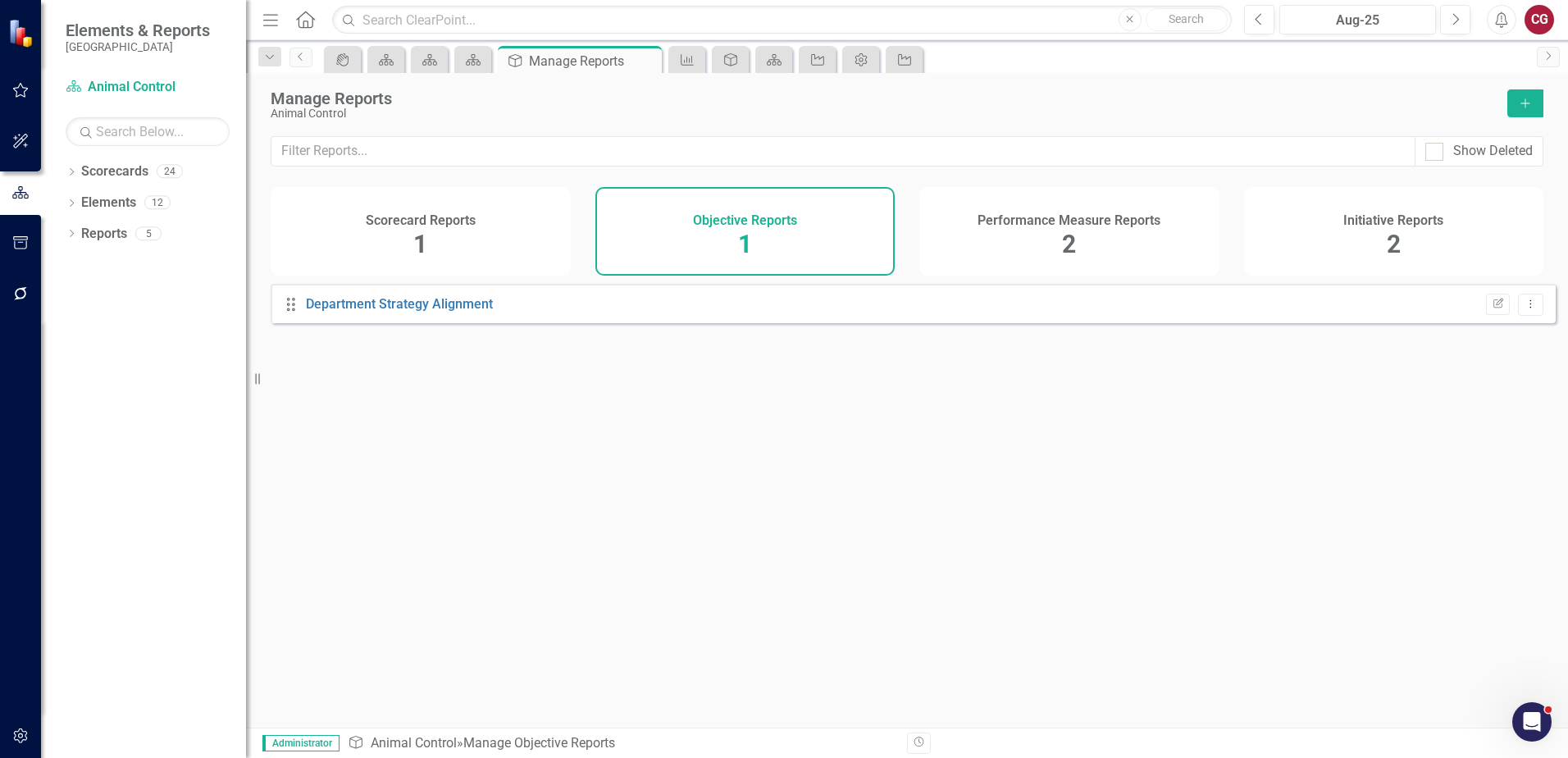
click at [1016, 234] on div "Performance Measure Reports 2" at bounding box center [1069, 231] width 300 height 89
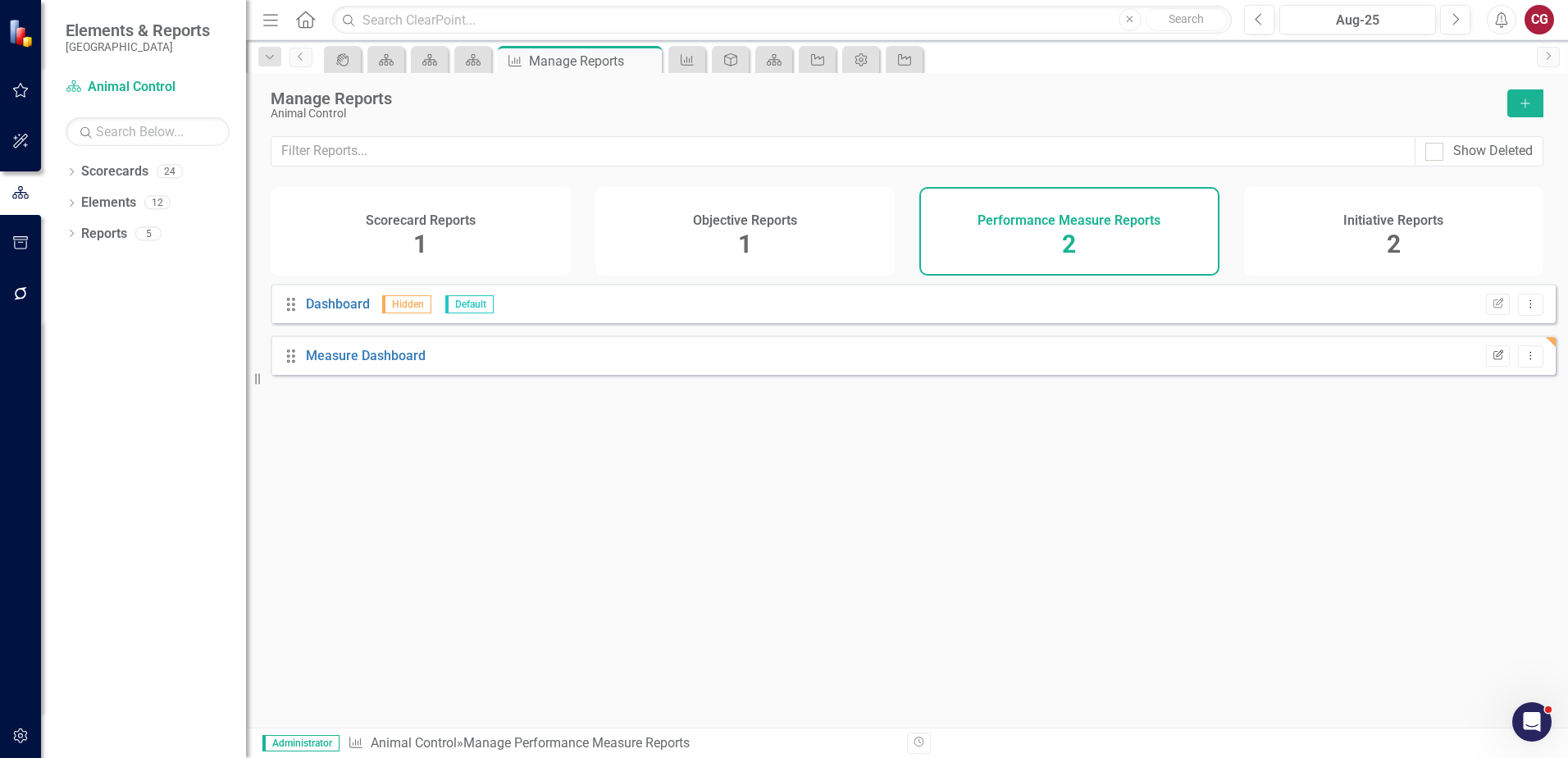
click at [1493, 359] on icon "button" at bounding box center [1498, 354] width 10 height 10
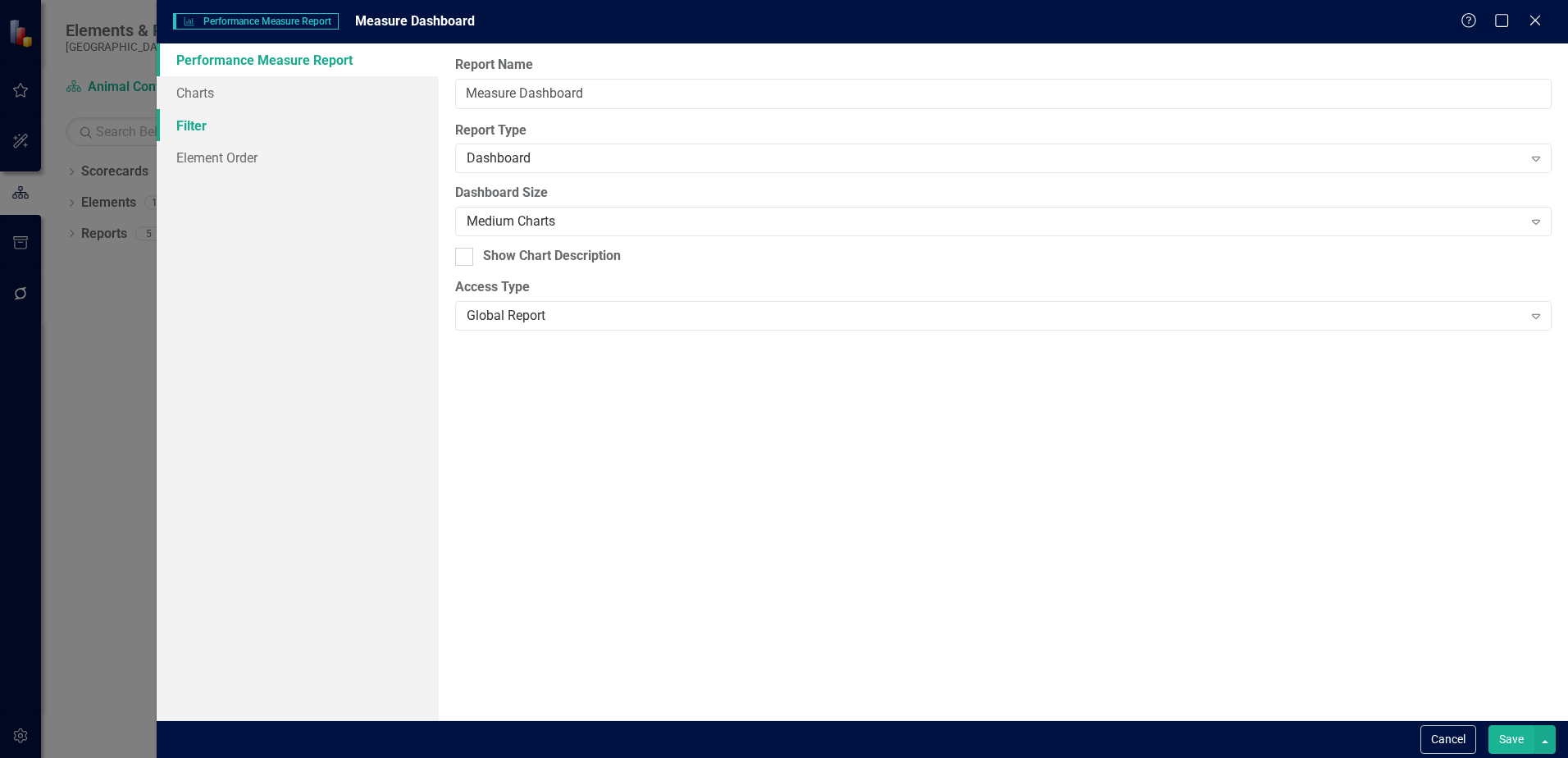
click at [236, 110] on link "Filter" at bounding box center [298, 125] width 282 height 33
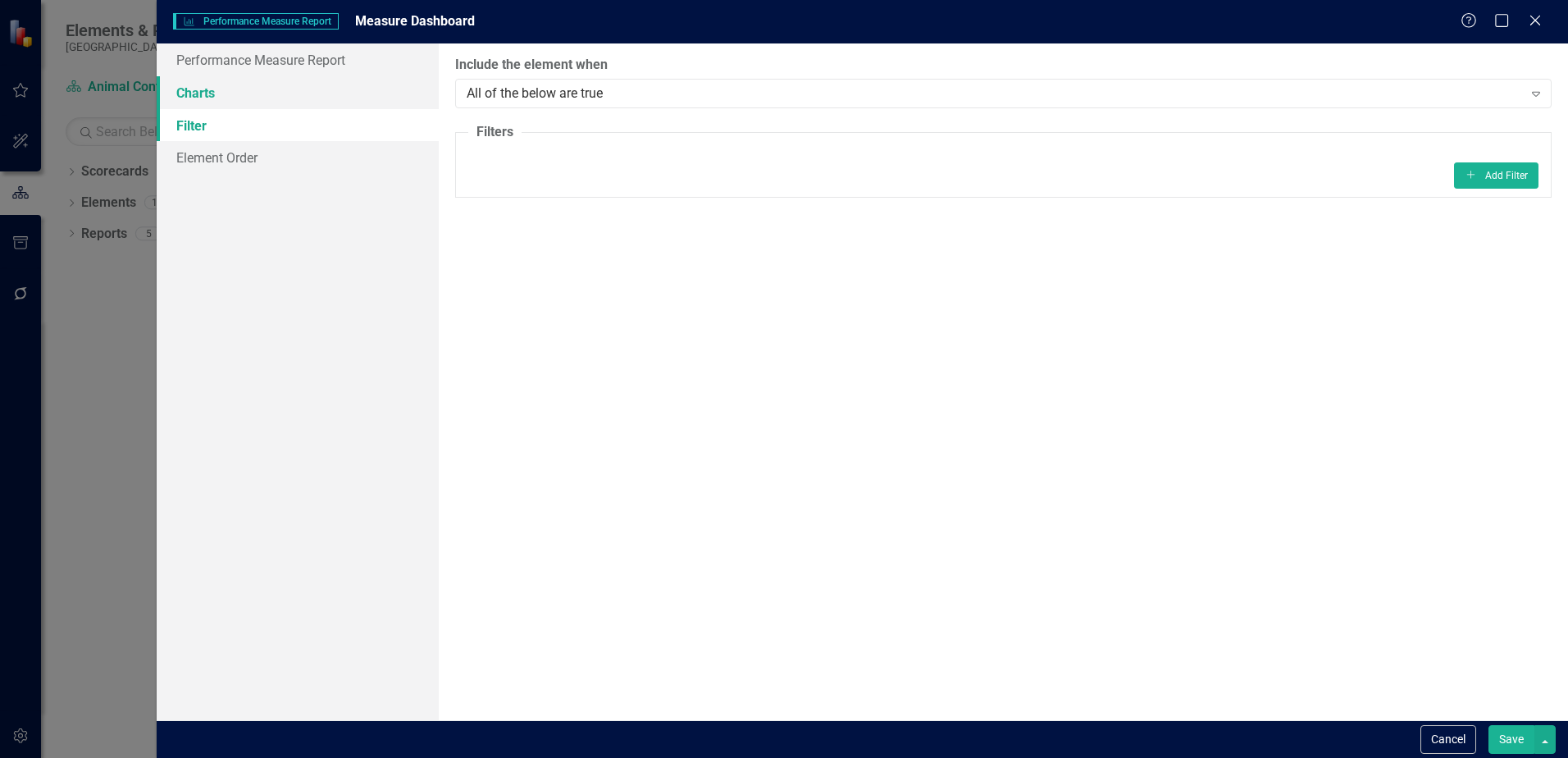
click at [224, 94] on link "Charts" at bounding box center [298, 93] width 282 height 33
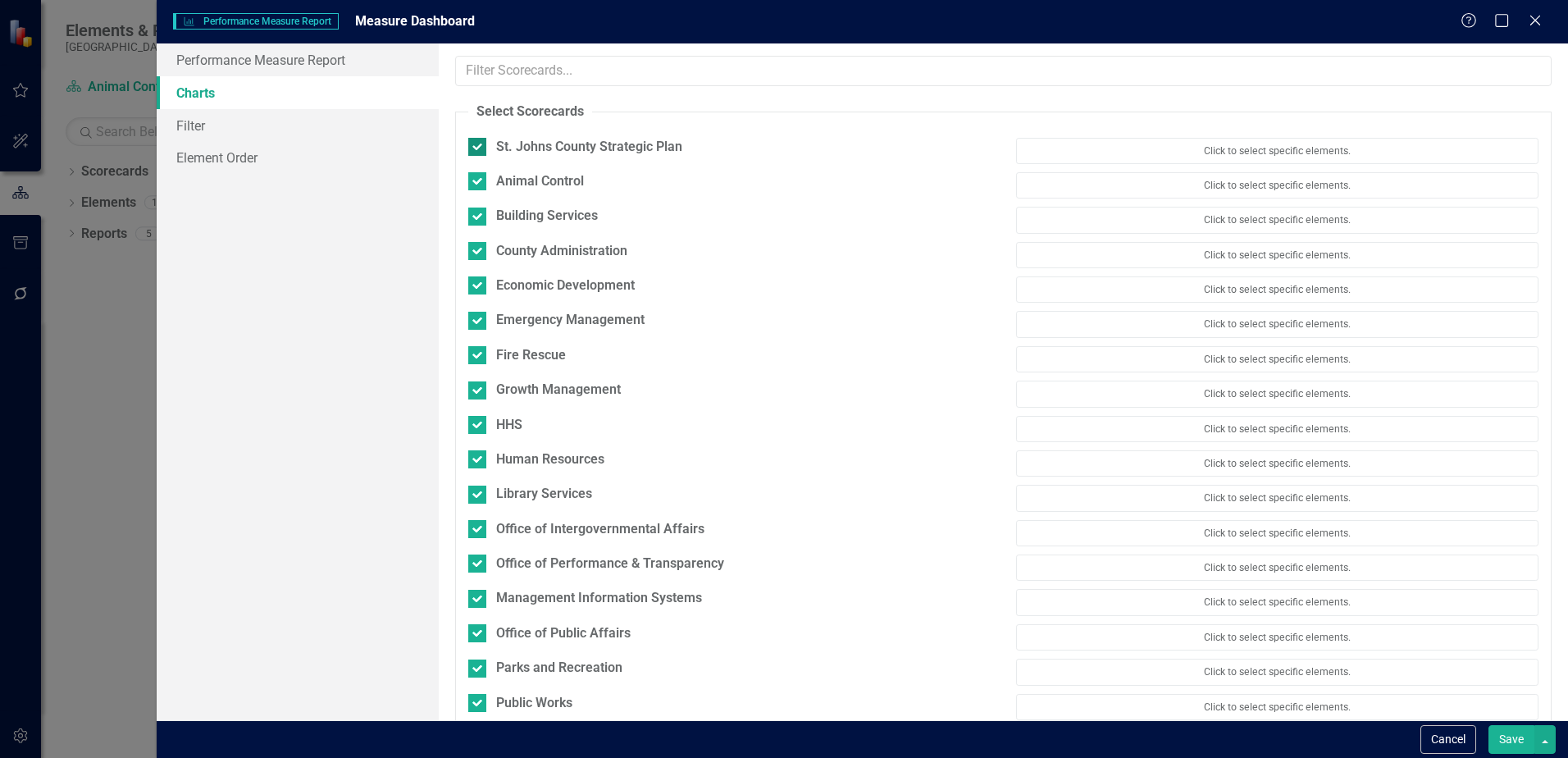
click at [483, 149] on div at bounding box center [477, 146] width 18 height 18
click at [479, 149] on input "St. Johns County Strategic Plan" at bounding box center [473, 142] width 10 height 10
checkbox input "false"
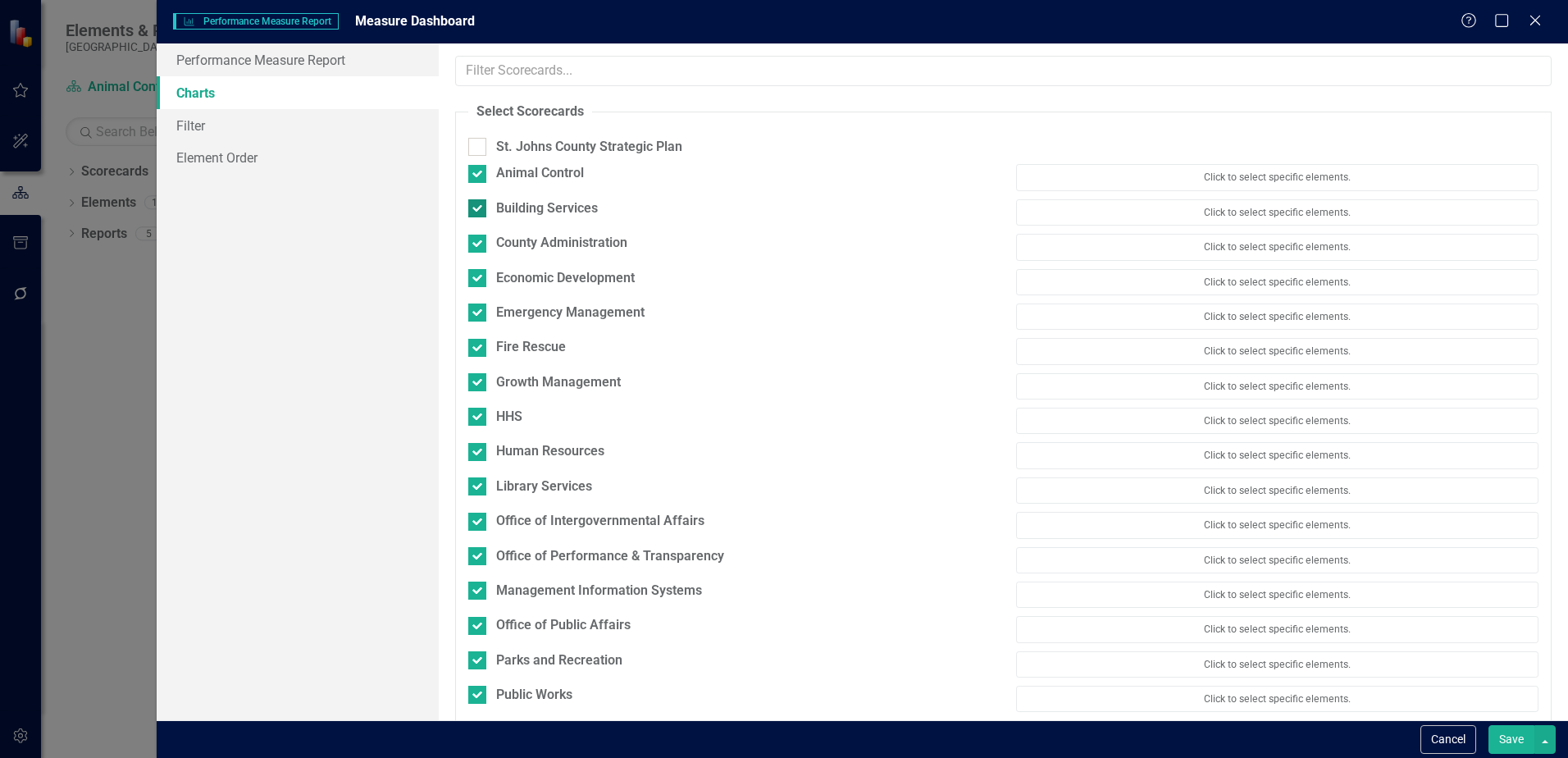
click at [482, 210] on div at bounding box center [477, 207] width 18 height 18
click at [479, 210] on input "Building Services" at bounding box center [473, 204] width 10 height 10
checkbox input "false"
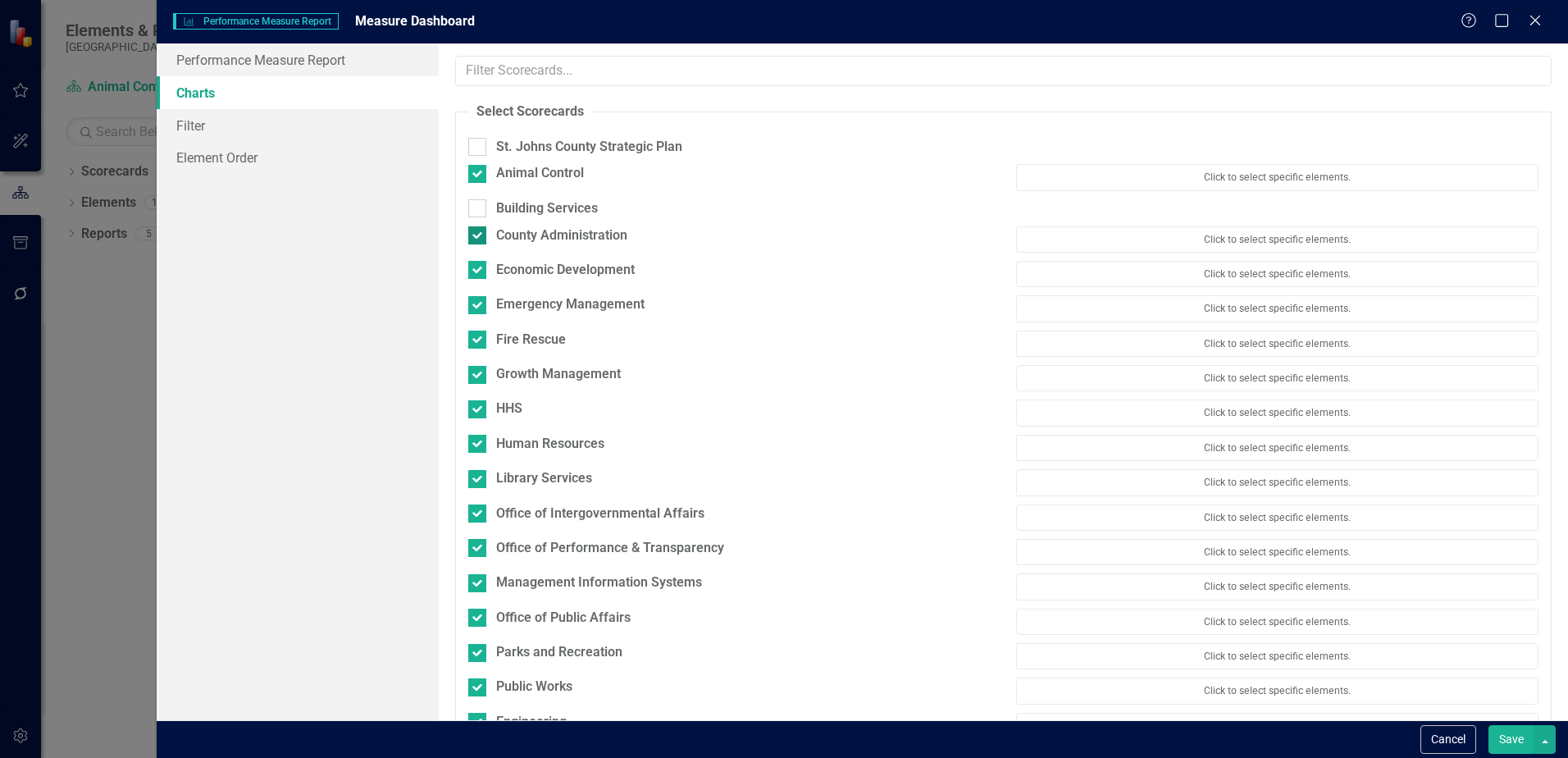
click at [475, 238] on div at bounding box center [477, 235] width 18 height 18
click at [475, 237] on input "County Administration" at bounding box center [473, 231] width 10 height 10
checkbox input "false"
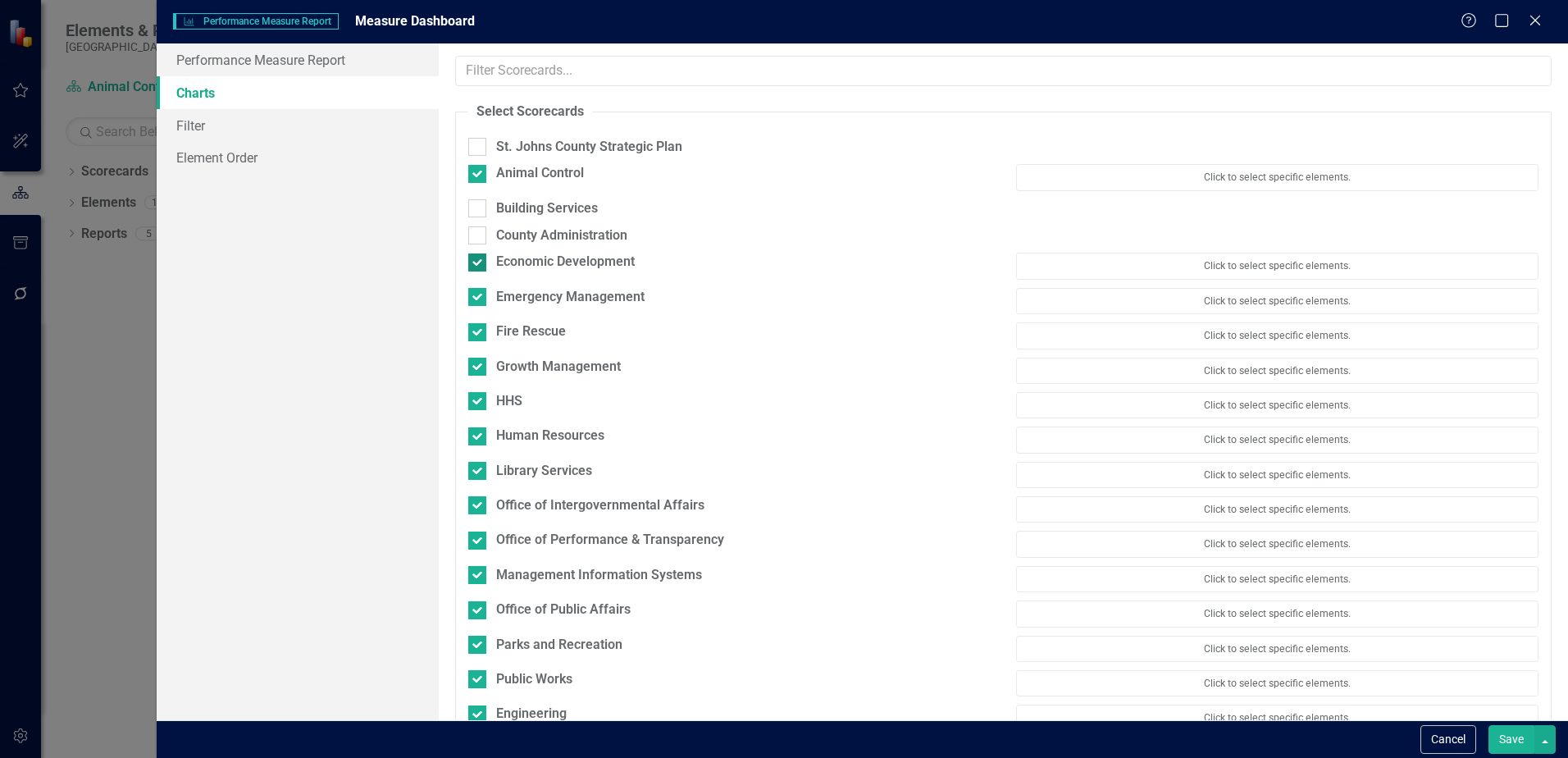
click at [478, 267] on div at bounding box center [477, 262] width 18 height 18
click at [478, 265] on input "Economic Development" at bounding box center [473, 258] width 10 height 10
checkbox input "false"
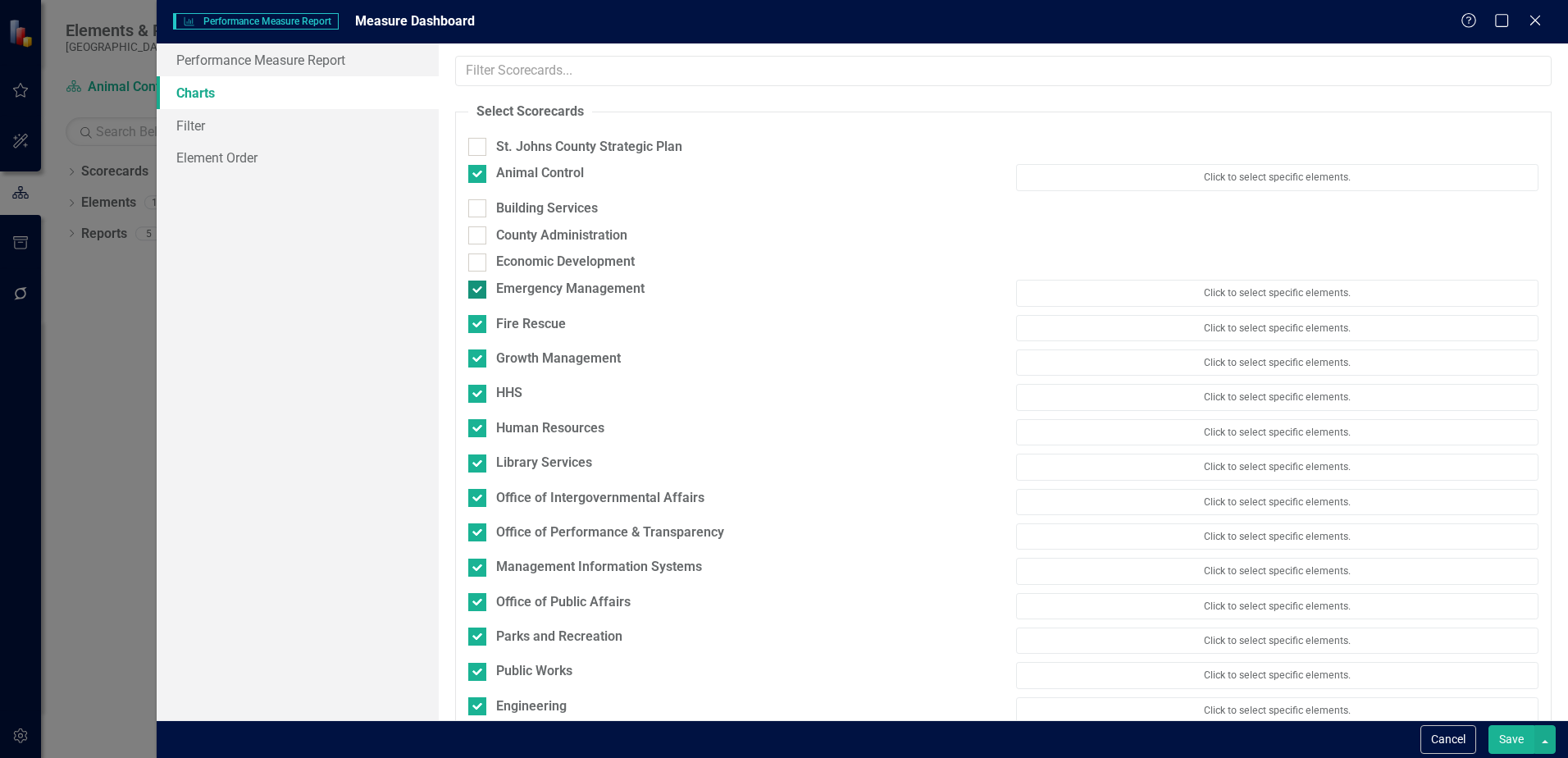
click at [478, 293] on div at bounding box center [477, 289] width 18 height 18
click at [478, 292] on input "Emergency Management" at bounding box center [473, 285] width 10 height 10
checkbox input "false"
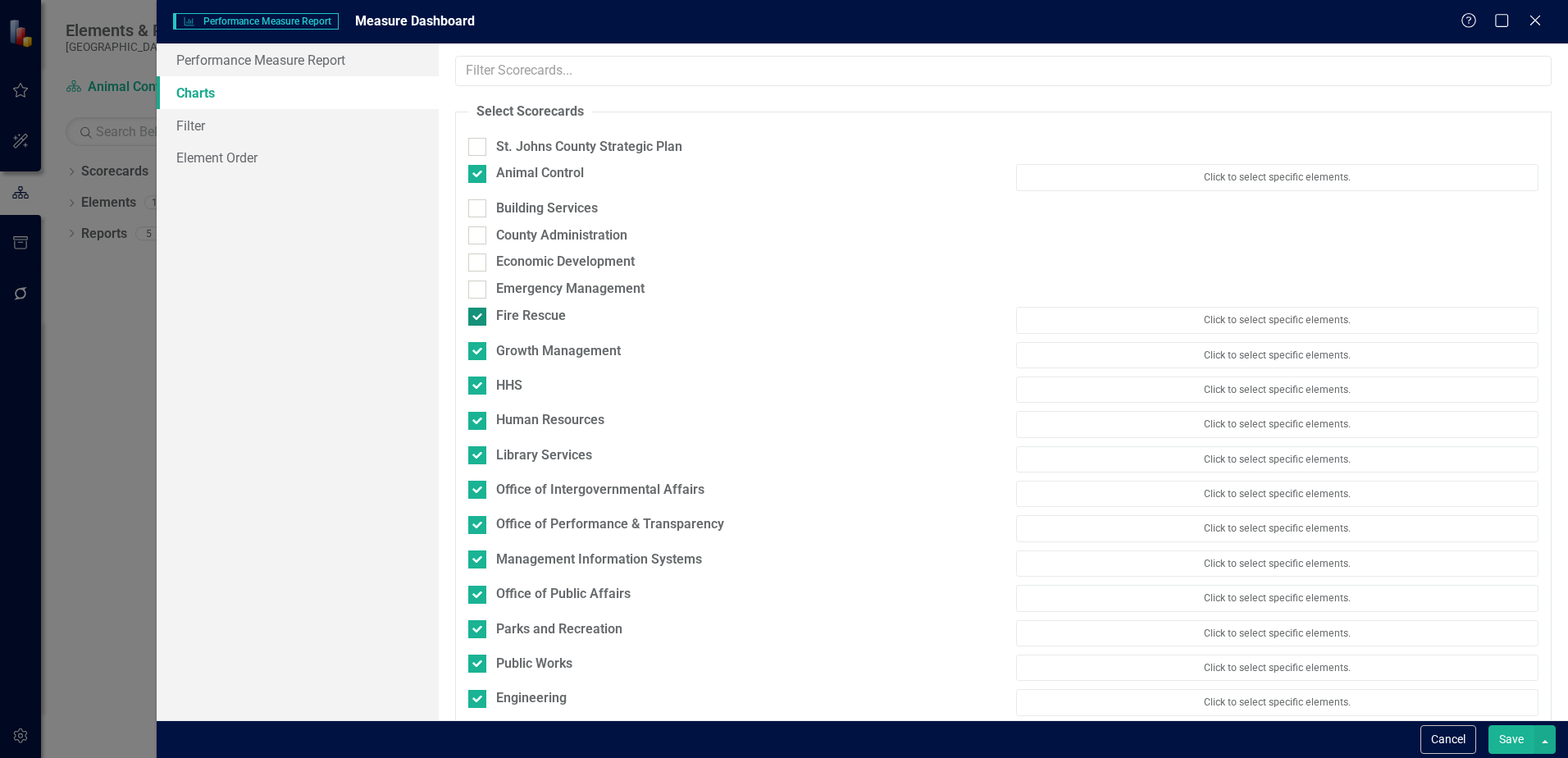
click at [476, 313] on input "Fire Rescue" at bounding box center [473, 312] width 10 height 10
checkbox input "false"
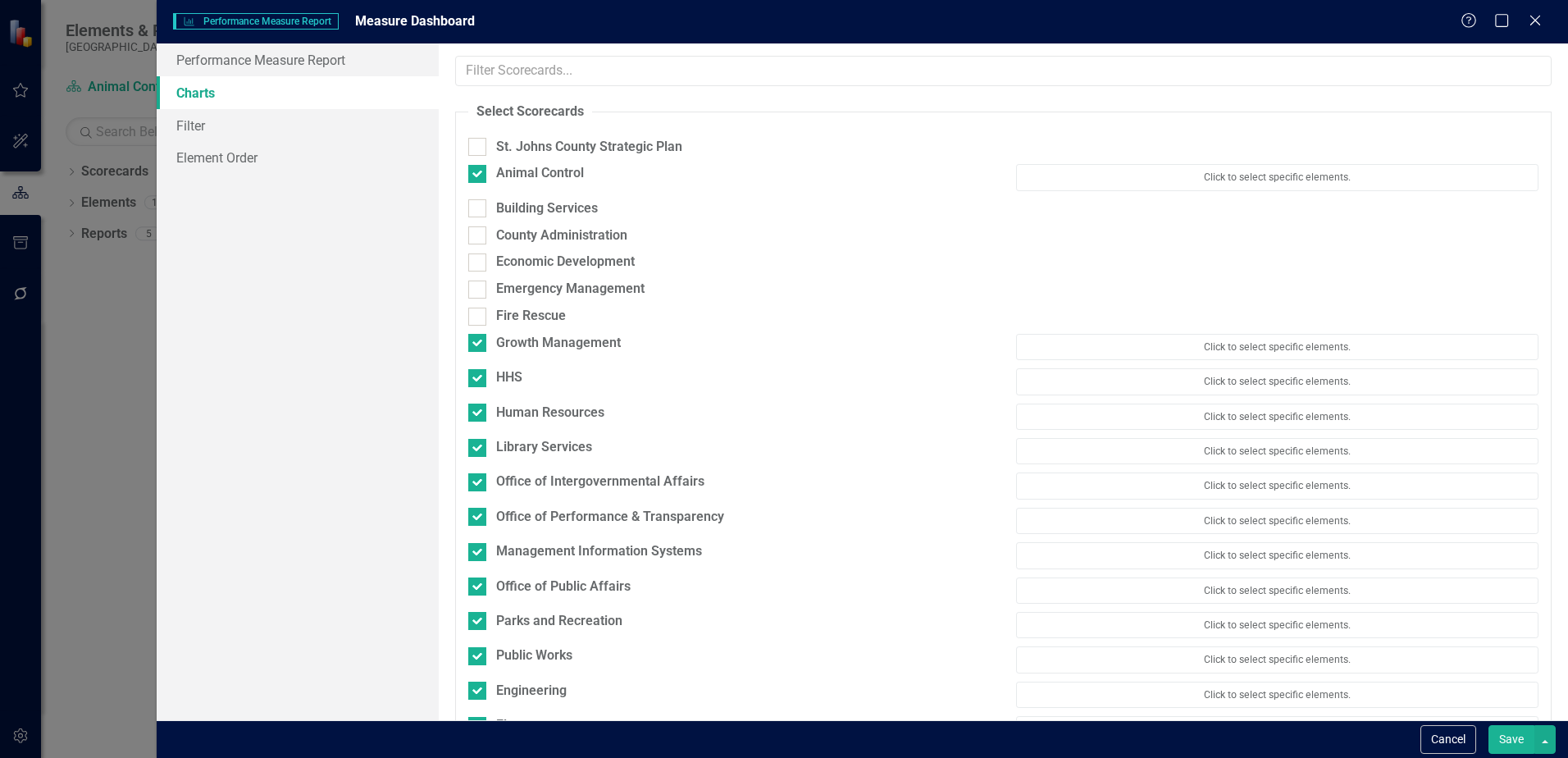
click at [475, 332] on div "Fire Rescue" at bounding box center [729, 320] width 547 height 27
click at [474, 339] on input "Growth Management" at bounding box center [473, 338] width 10 height 10
checkbox input "false"
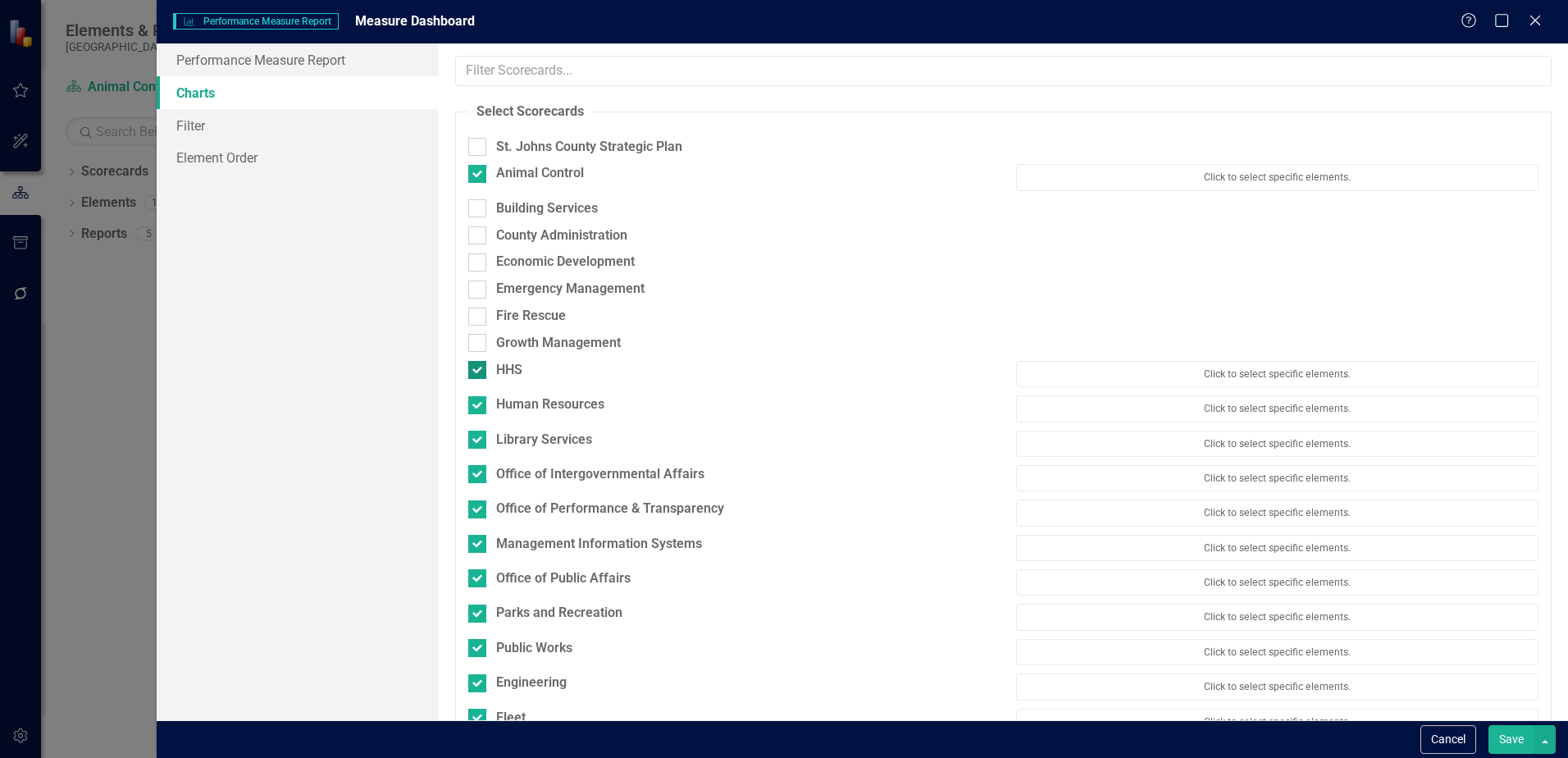
click at [474, 365] on input "HHS" at bounding box center [473, 365] width 10 height 10
checkbox input "false"
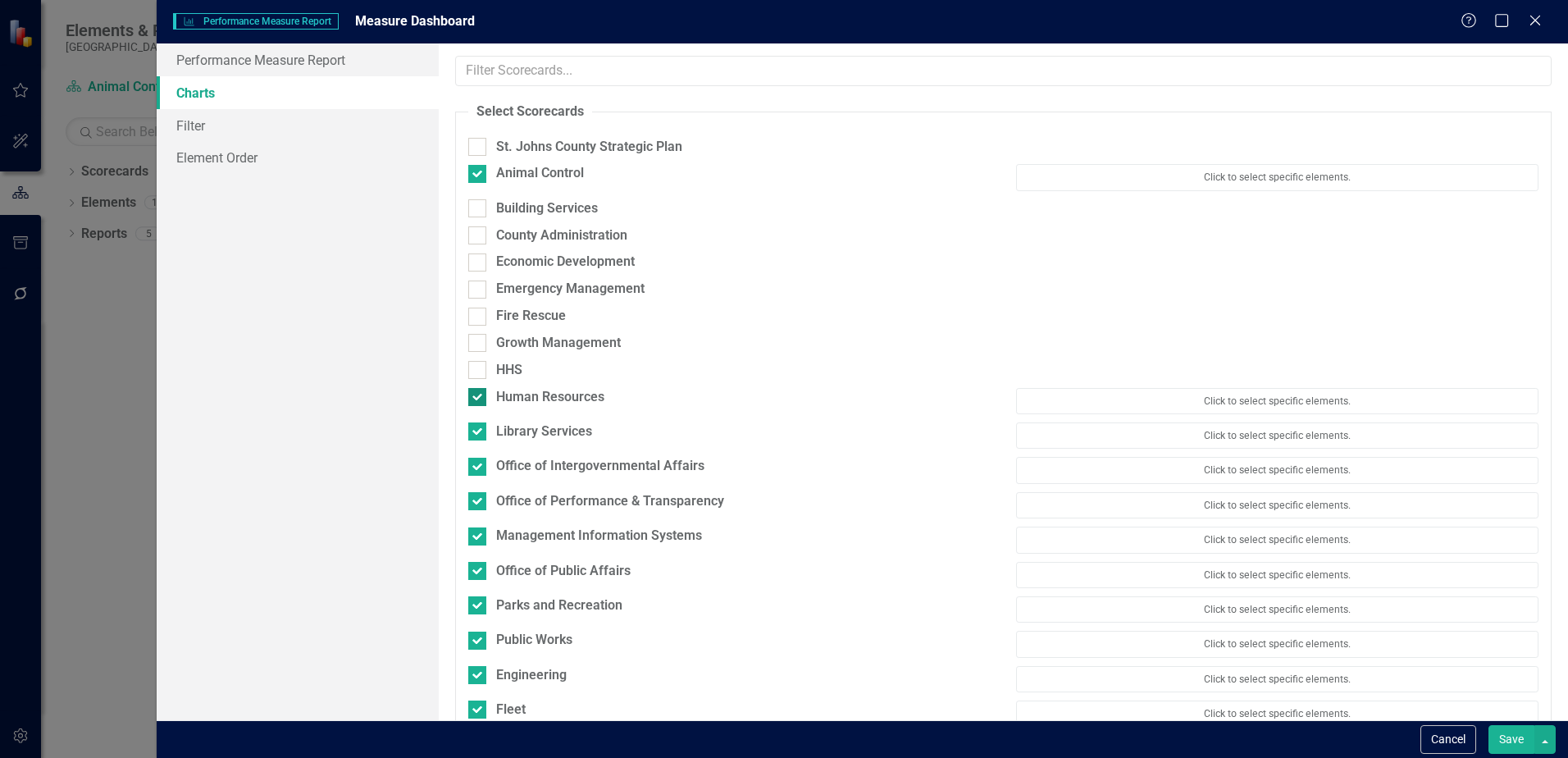
click at [475, 391] on input "Human Resources" at bounding box center [473, 393] width 10 height 10
checkbox input "false"
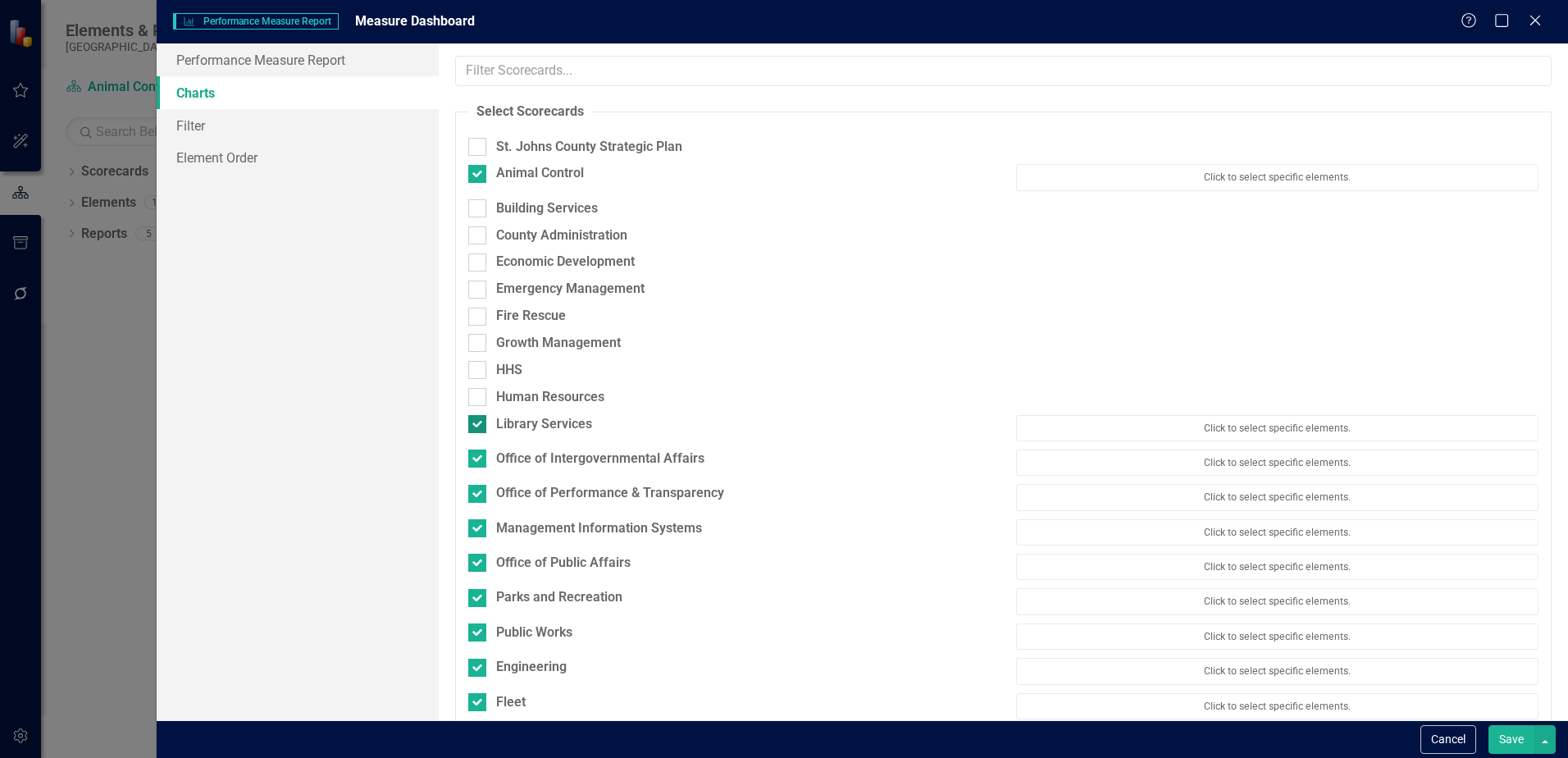
click at [478, 415] on input "Library Services" at bounding box center [473, 420] width 10 height 10
checkbox input "false"
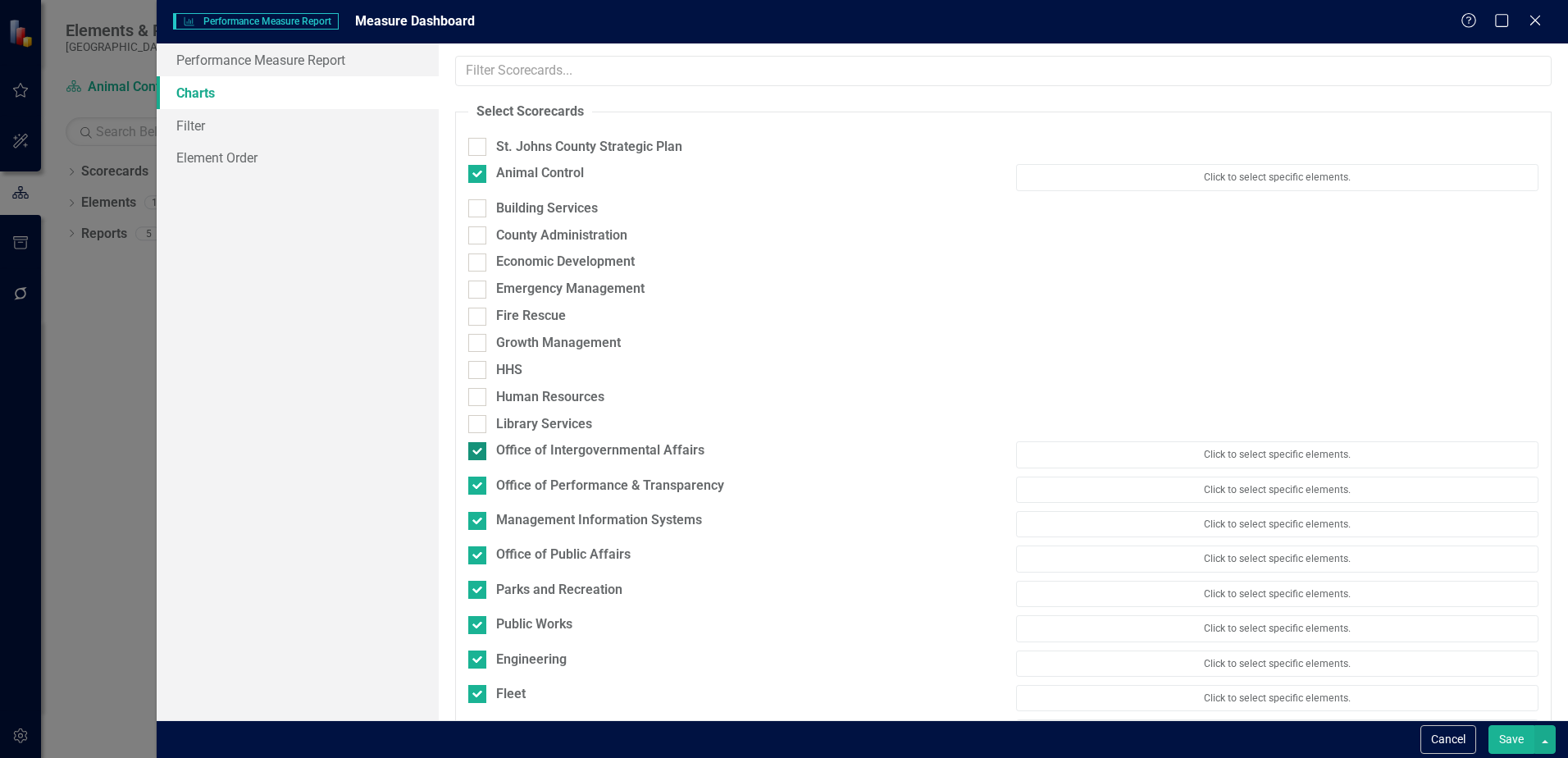
click at [479, 442] on div at bounding box center [477, 451] width 18 height 18
click at [479, 442] on input "Office of Intergovernmental Affairs" at bounding box center [473, 447] width 10 height 10
checkbox input "false"
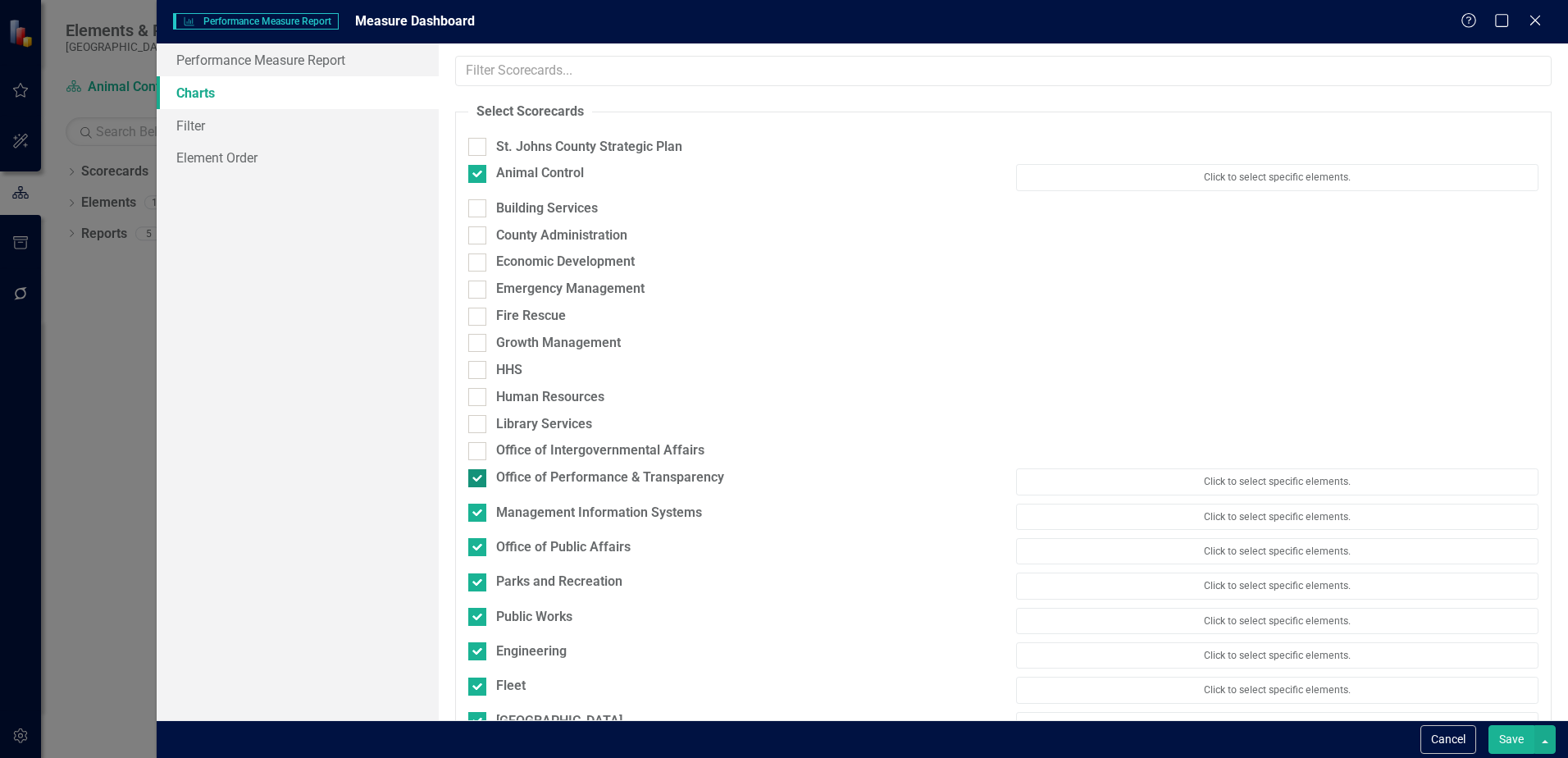
click at [479, 480] on div at bounding box center [477, 478] width 18 height 18
click at [479, 479] on input "Office of Performance & Transparency" at bounding box center [473, 474] width 10 height 10
checkbox input "false"
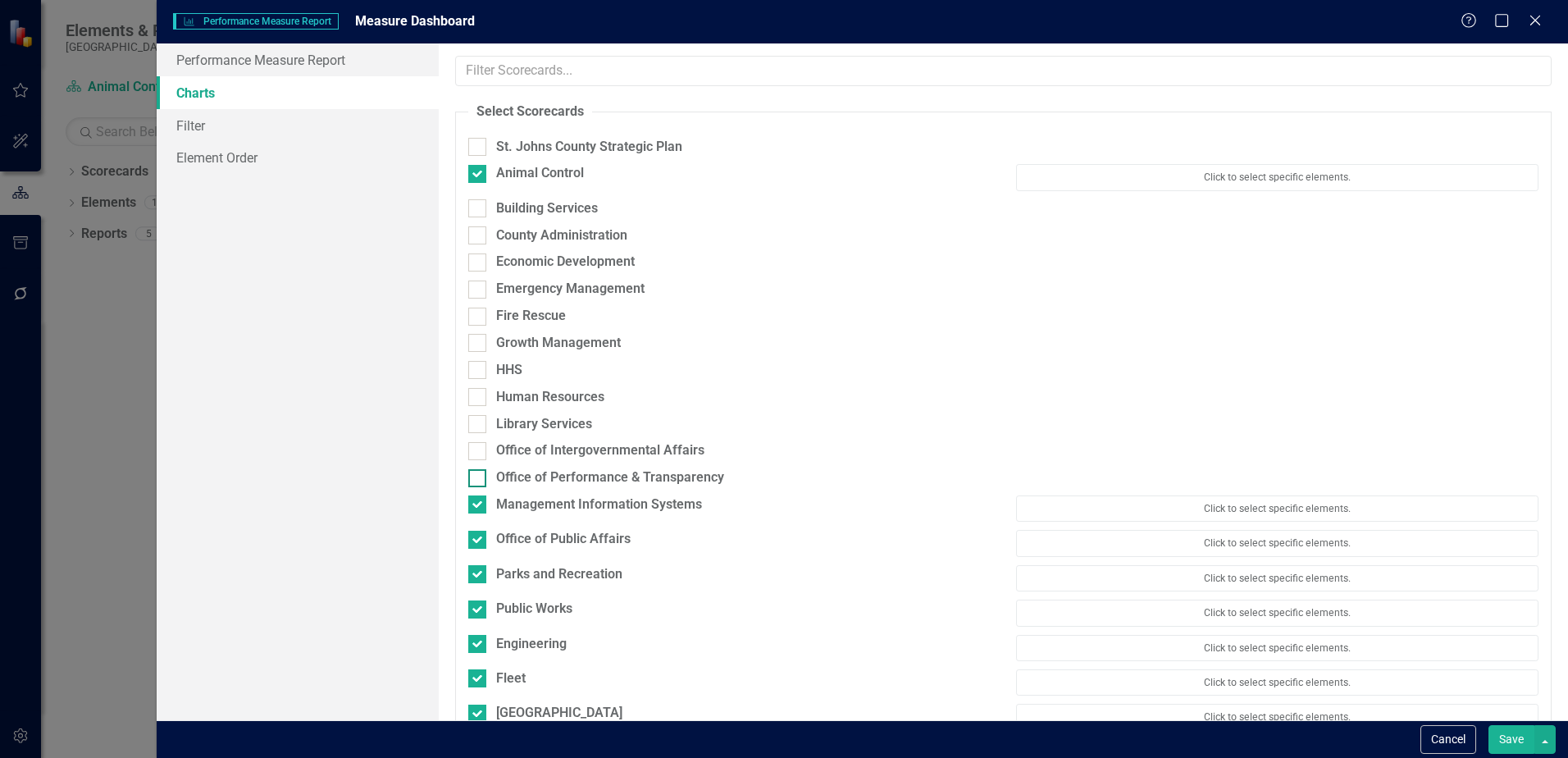
scroll to position [171, 0]
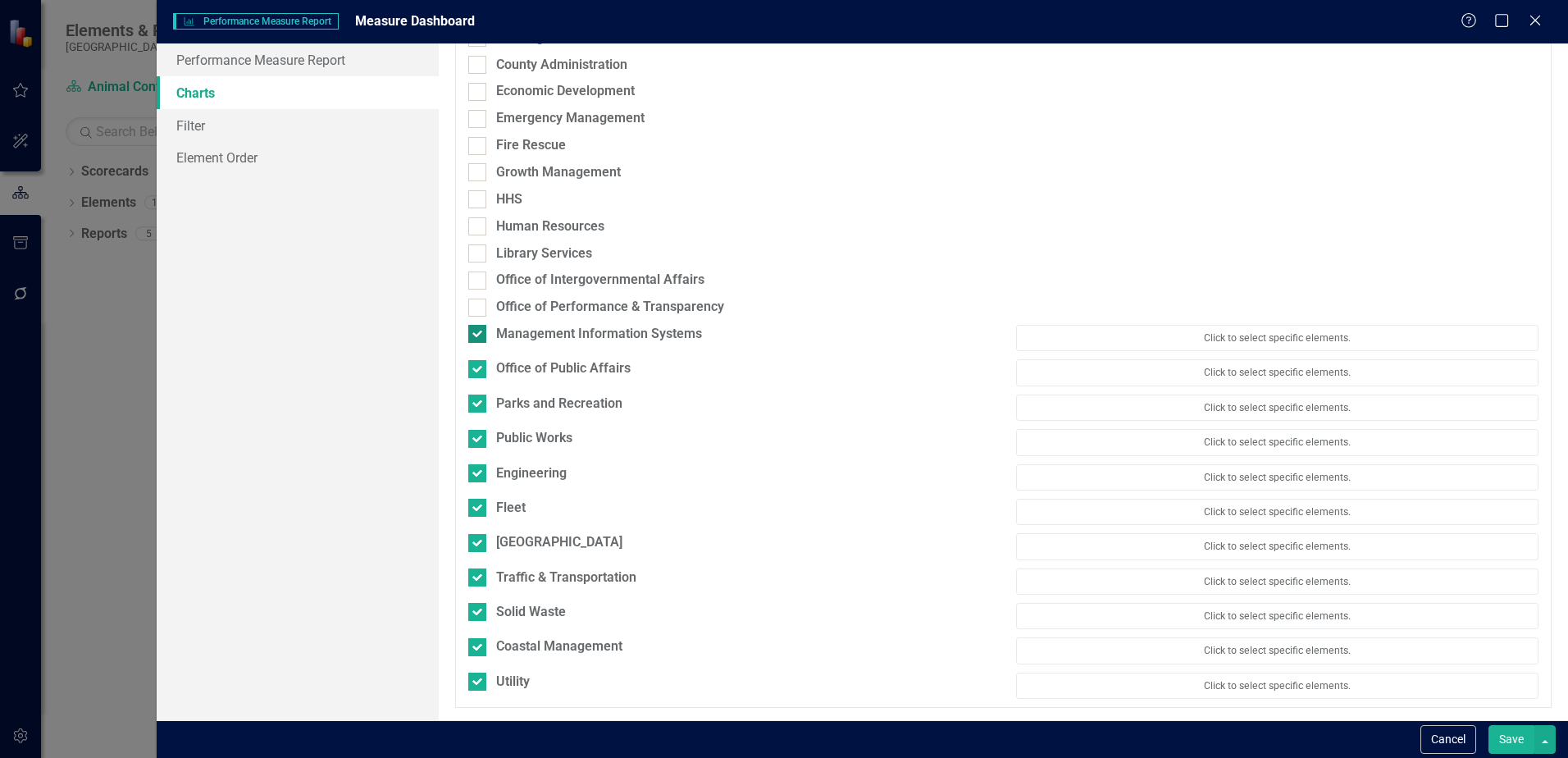
click at [481, 337] on div at bounding box center [477, 334] width 18 height 18
click at [479, 336] on input "Management Information Systems" at bounding box center [473, 330] width 10 height 10
checkbox input "false"
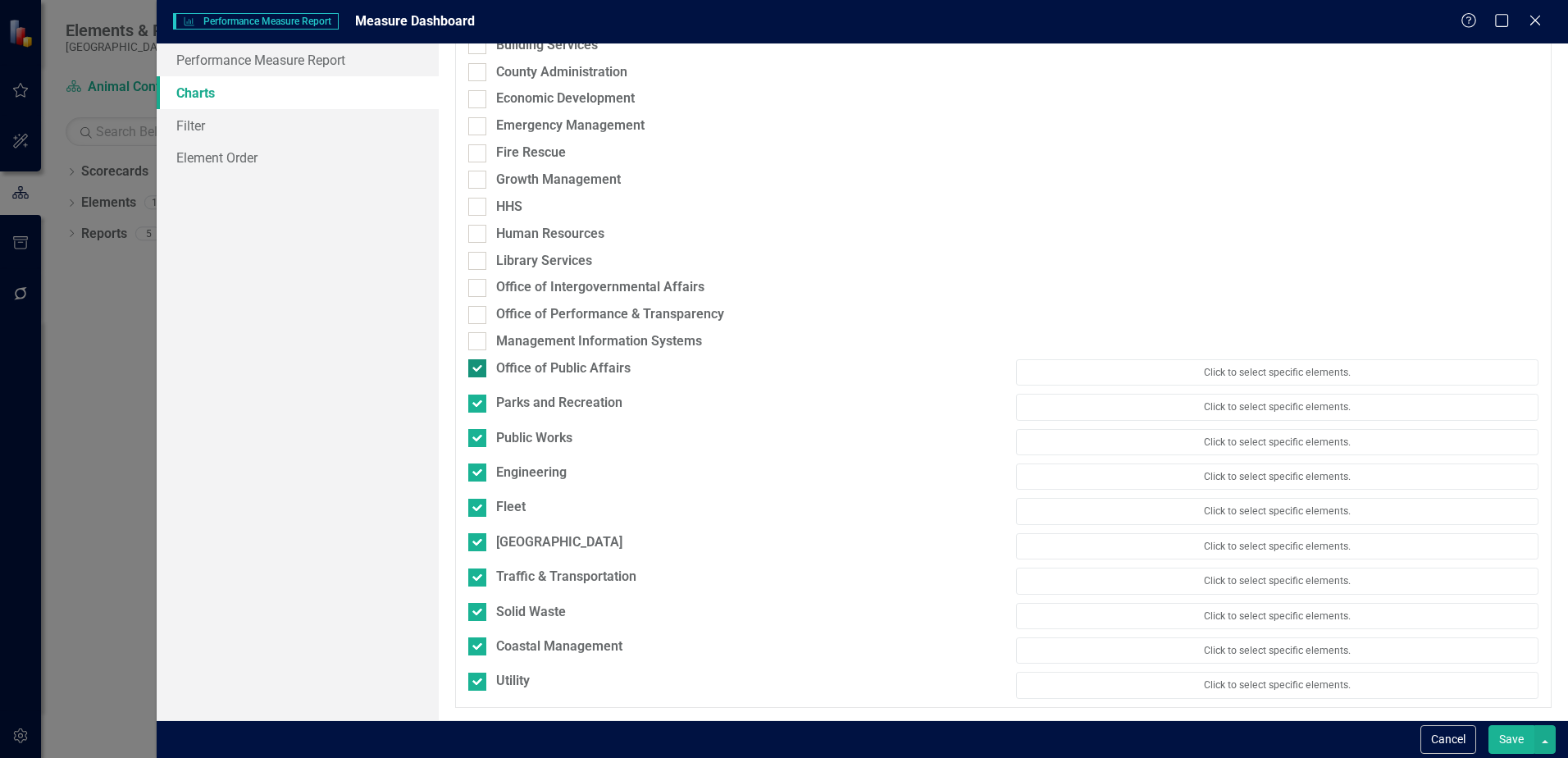
click at [478, 367] on input "Office of Public Affairs" at bounding box center [473, 364] width 10 height 10
checkbox input "false"
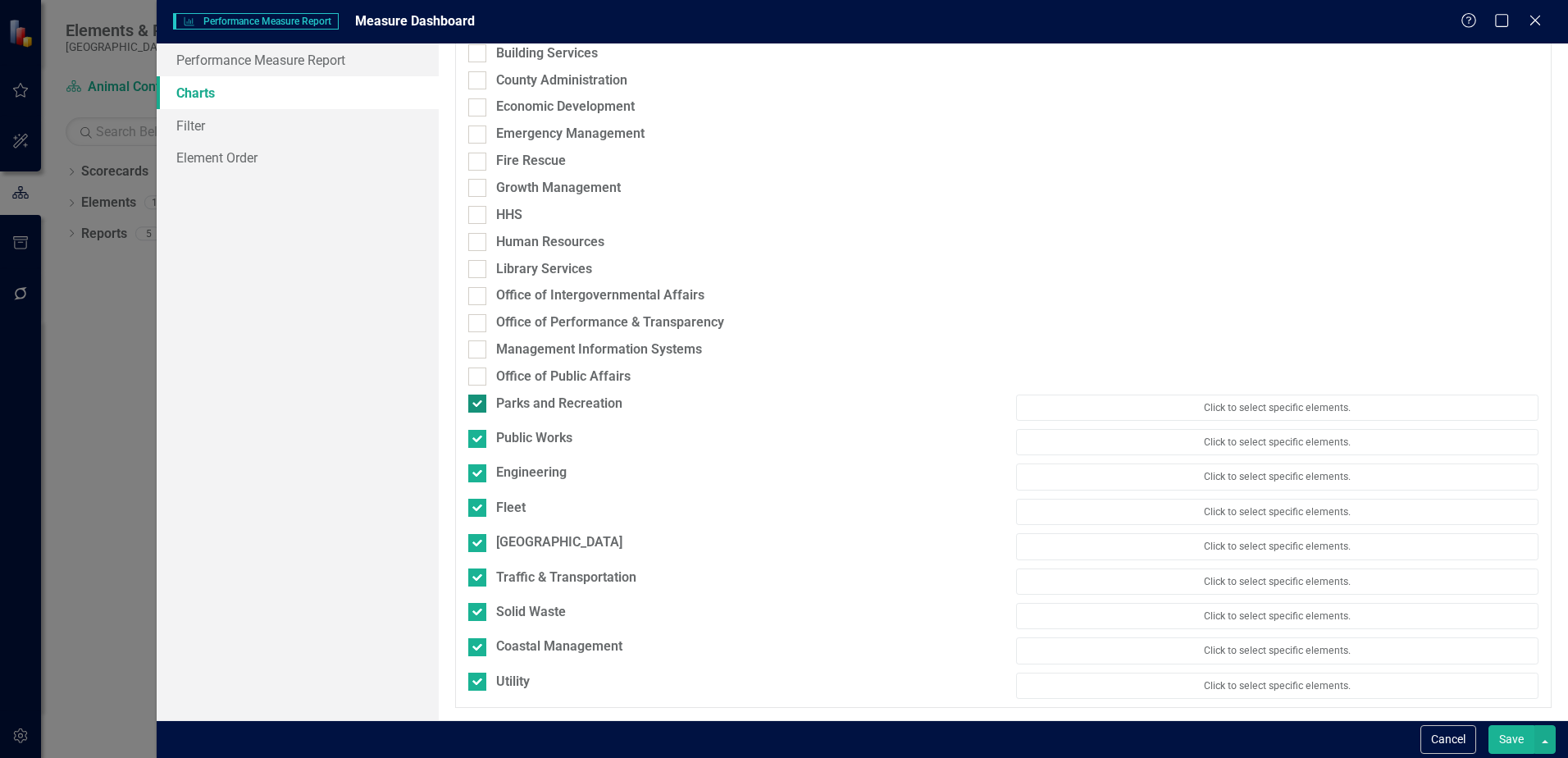
click at [478, 396] on input "Parks and Recreation" at bounding box center [473, 399] width 10 height 10
checkbox input "false"
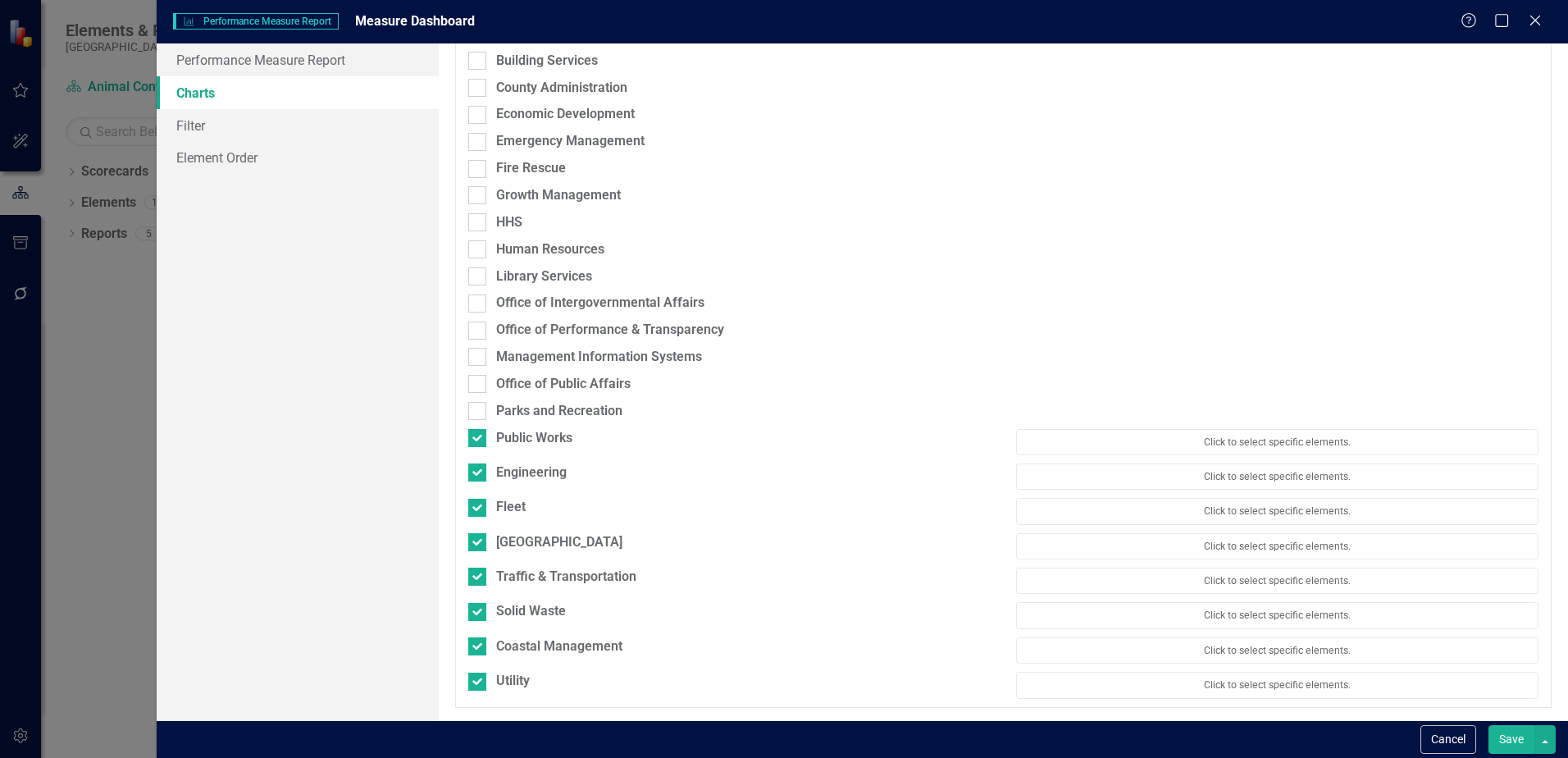
click at [474, 450] on div "Public Works" at bounding box center [729, 440] width 547 height 23
click at [476, 439] on input "Public Works" at bounding box center [473, 434] width 10 height 10
checkbox input "false"
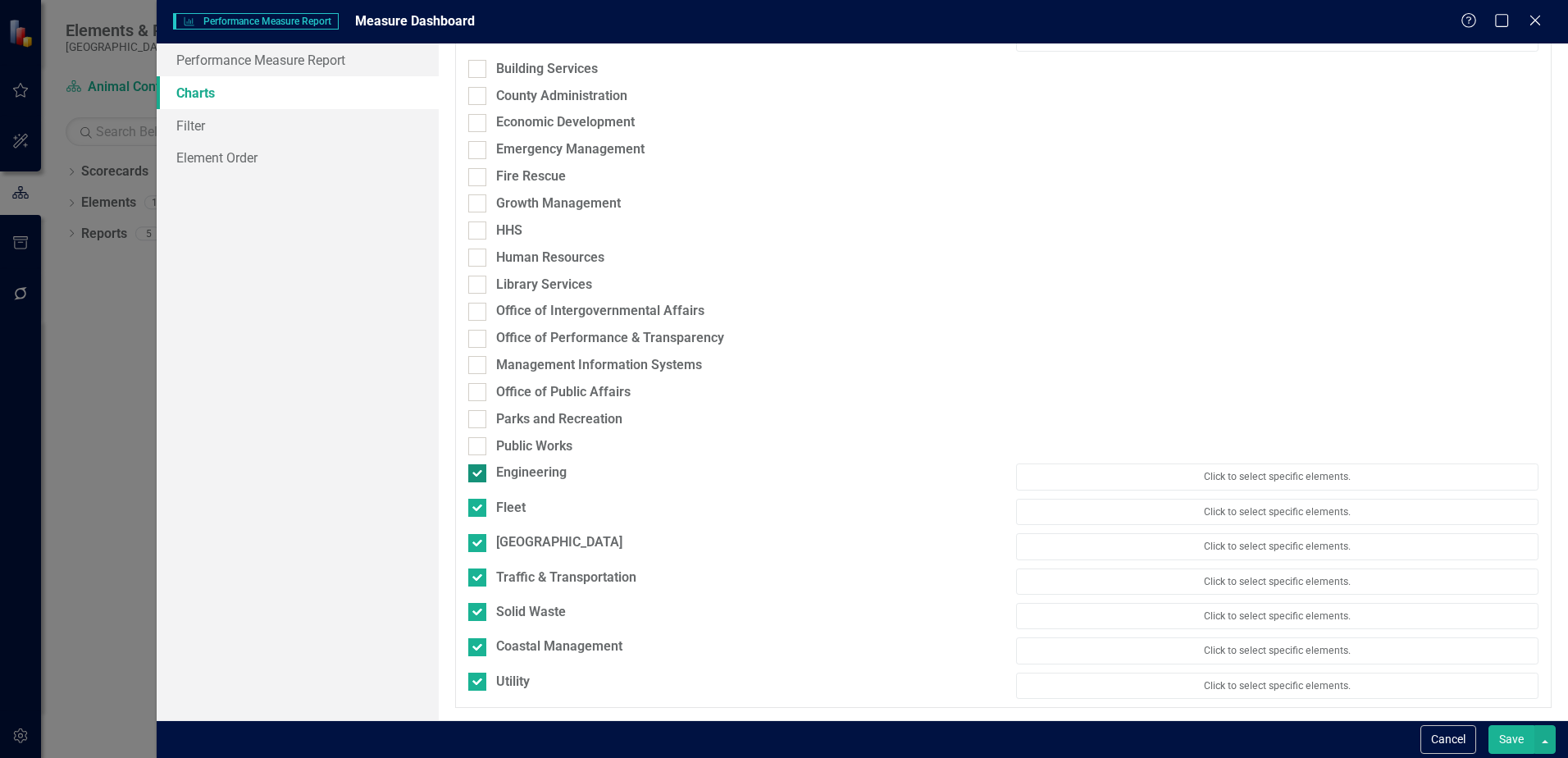
click at [476, 473] on input "Engineering" at bounding box center [473, 469] width 10 height 10
checkbox input "false"
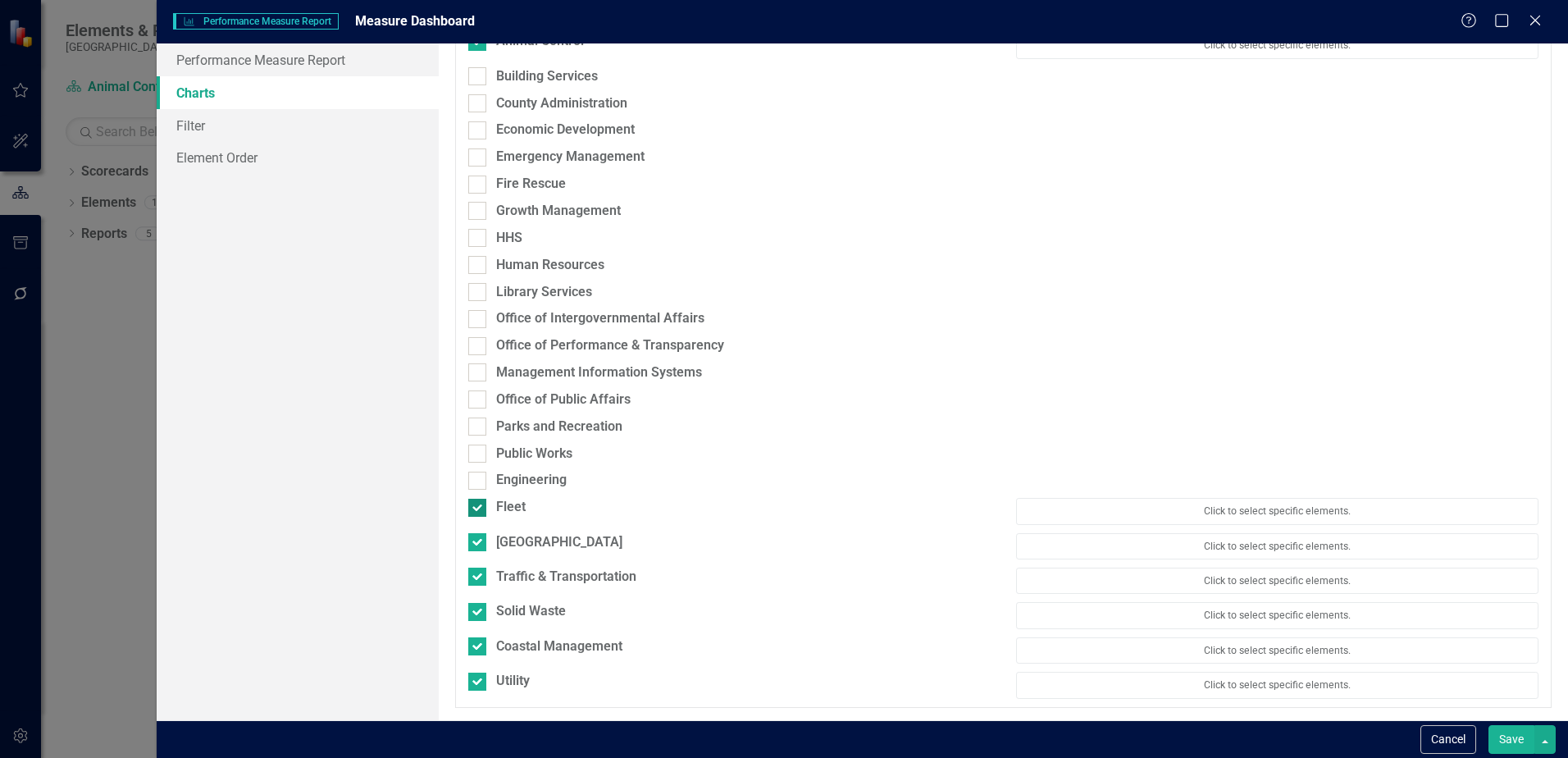
click at [478, 512] on div at bounding box center [477, 508] width 18 height 18
click at [478, 509] on input "Fleet" at bounding box center [473, 504] width 10 height 10
checkbox input "false"
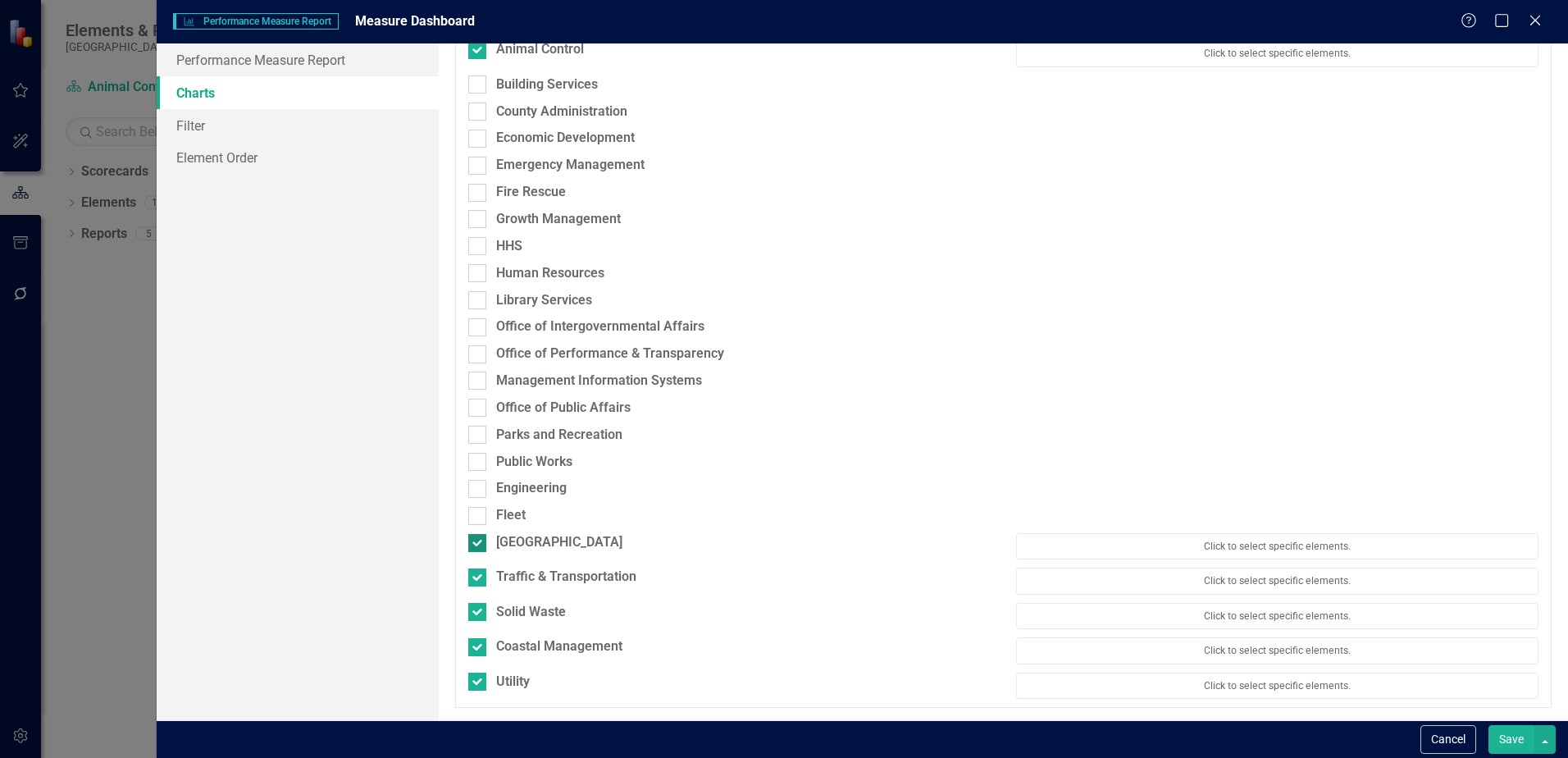
click at [478, 543] on input "[GEOGRAPHIC_DATA]" at bounding box center [473, 538] width 10 height 10
checkbox input "false"
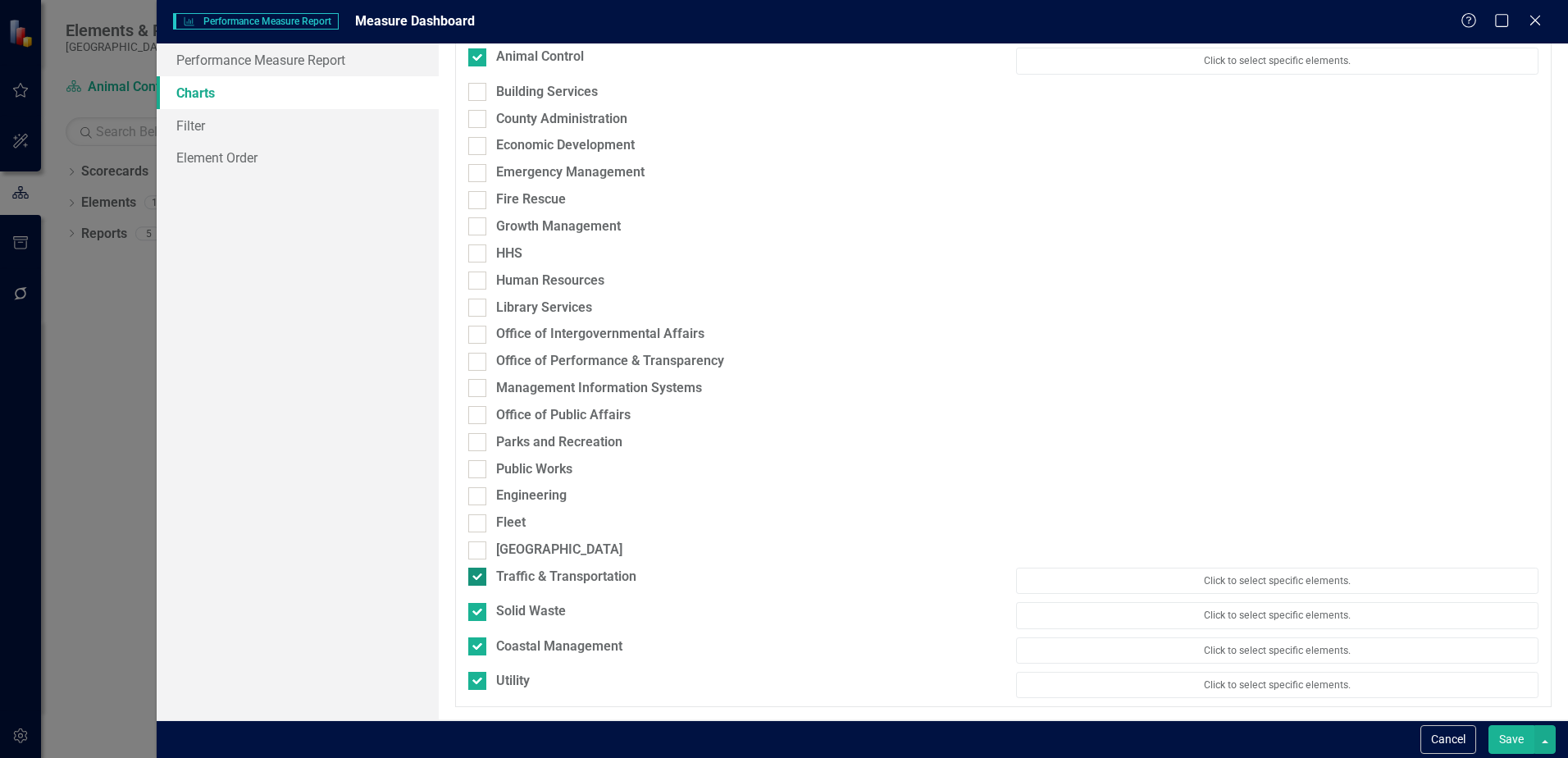
click at [478, 570] on input "Traffic & Transportation" at bounding box center [473, 572] width 10 height 10
checkbox input "false"
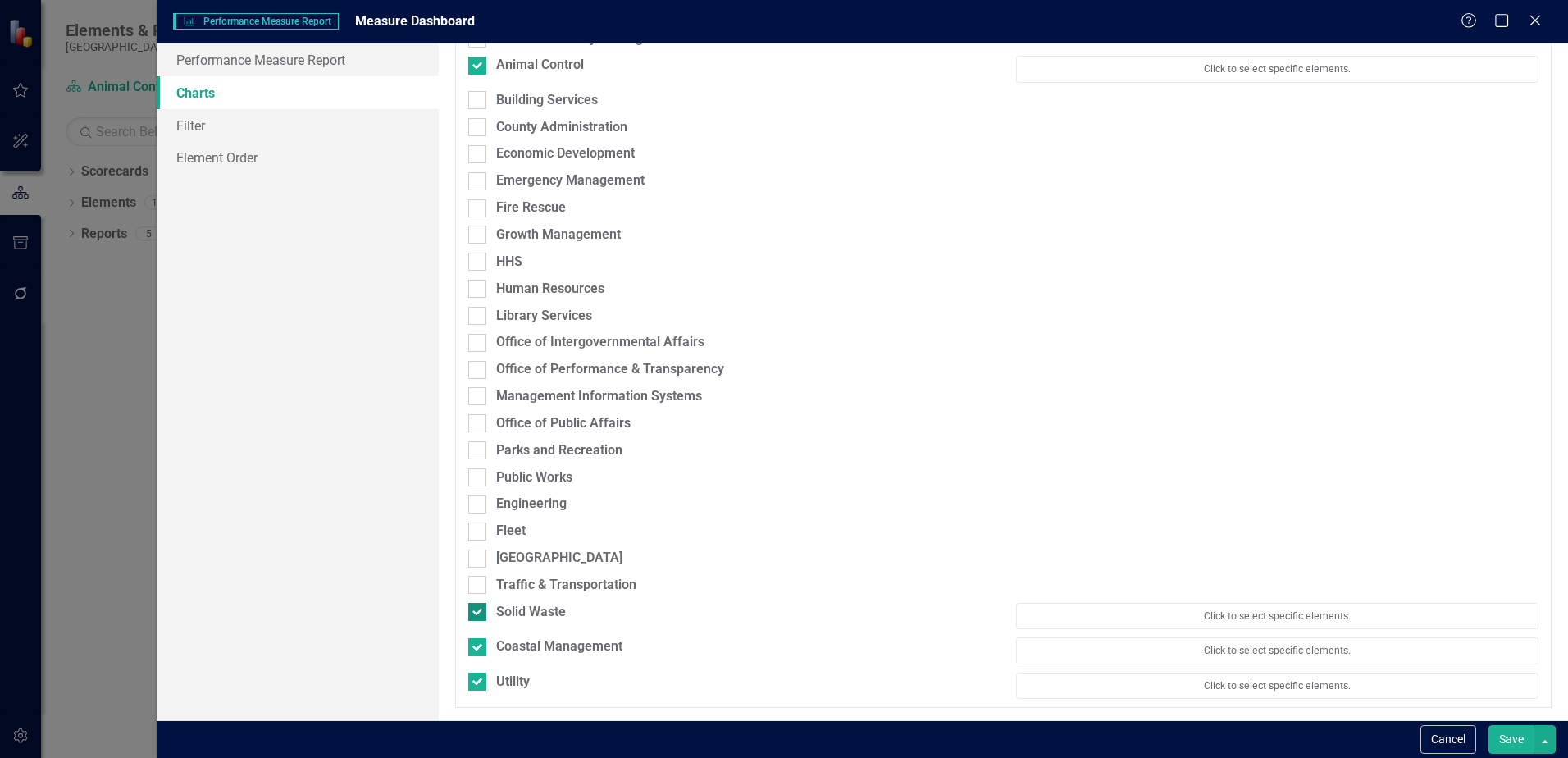
click at [478, 614] on input "Solid Waste" at bounding box center [473, 608] width 10 height 10
checkbox input "false"
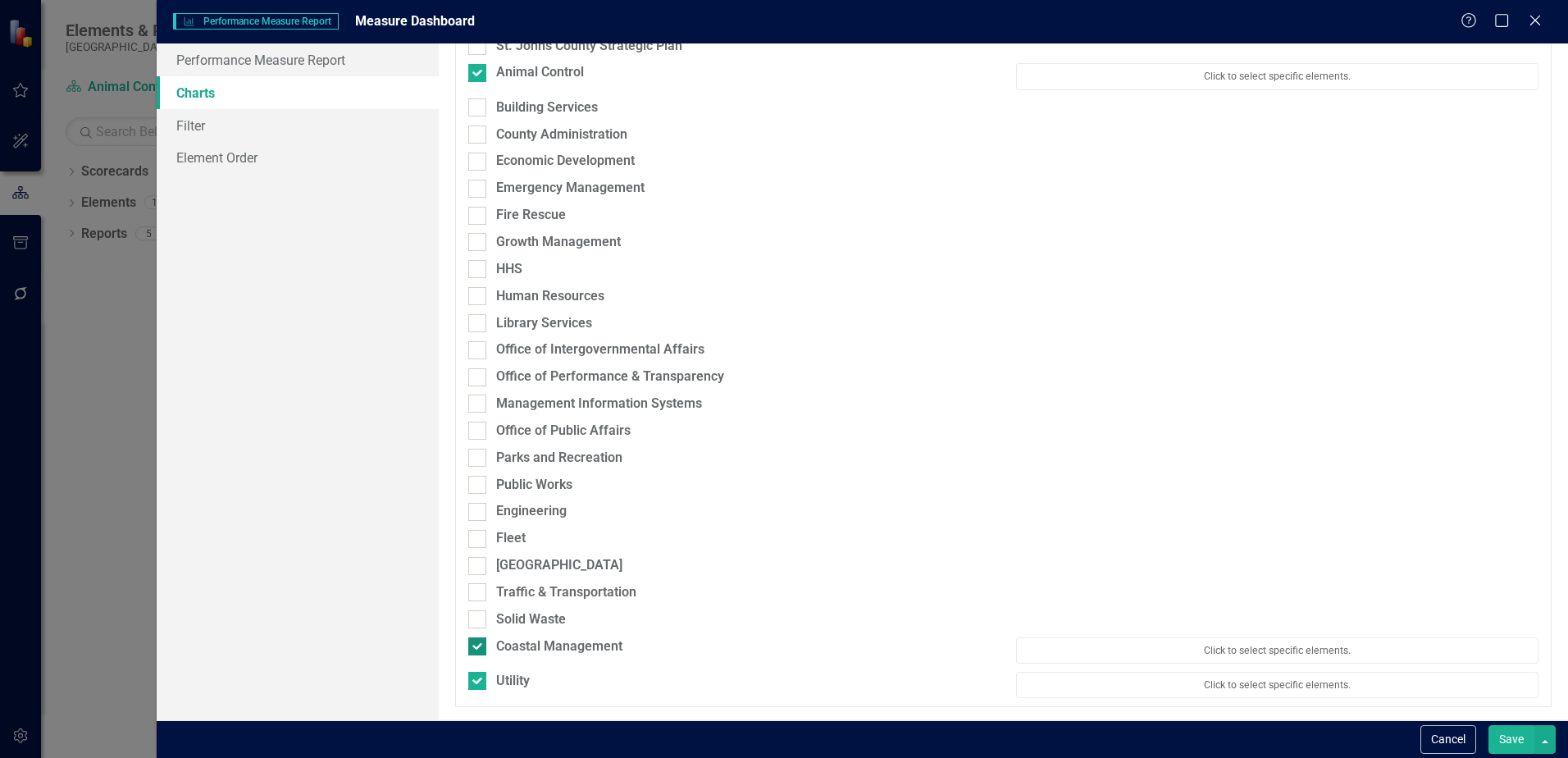
click at [474, 645] on input "Coastal Management" at bounding box center [473, 642] width 10 height 10
checkbox input "false"
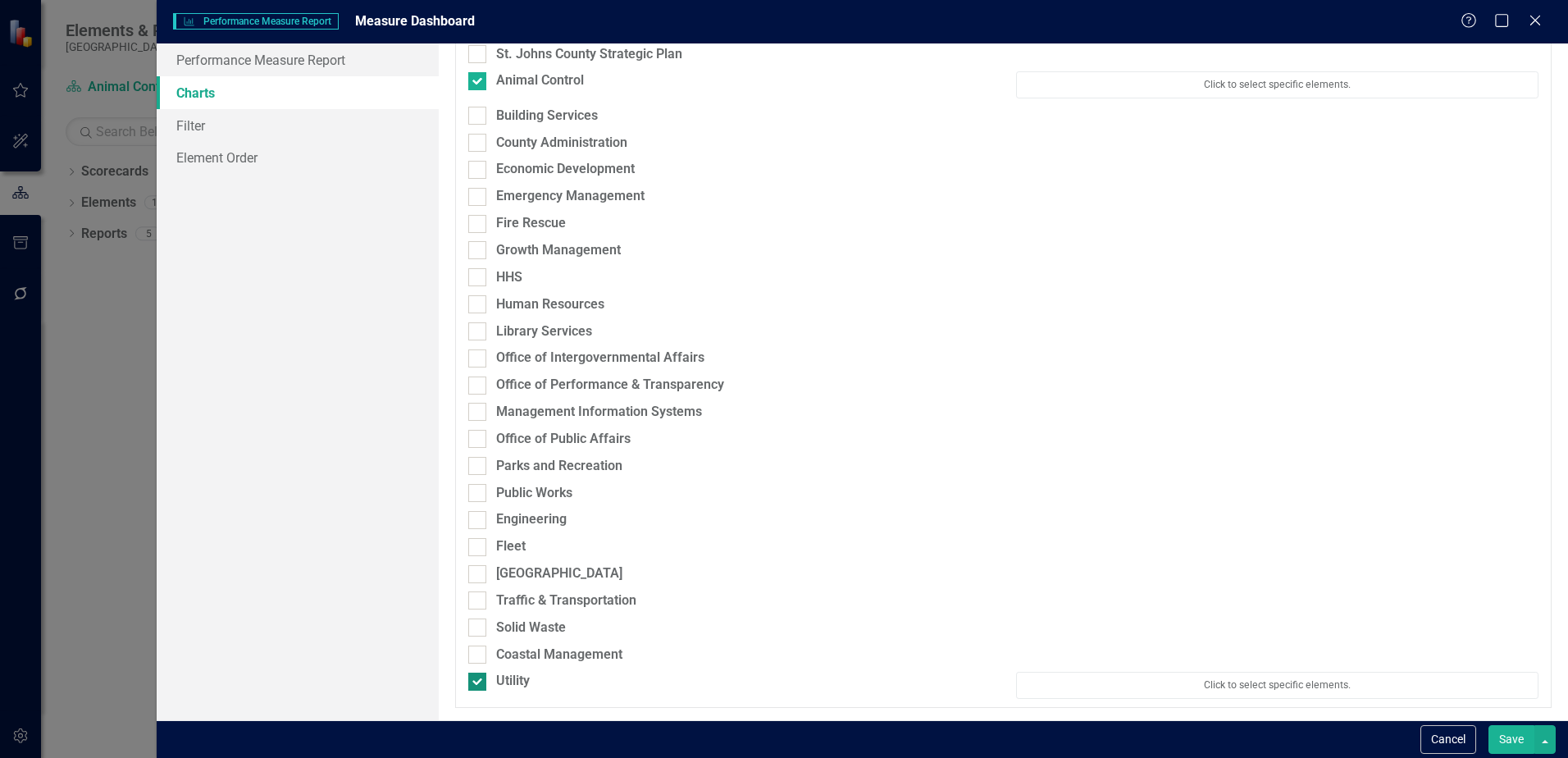
click at [478, 674] on input "Utility" at bounding box center [473, 678] width 10 height 10
checkbox input "false"
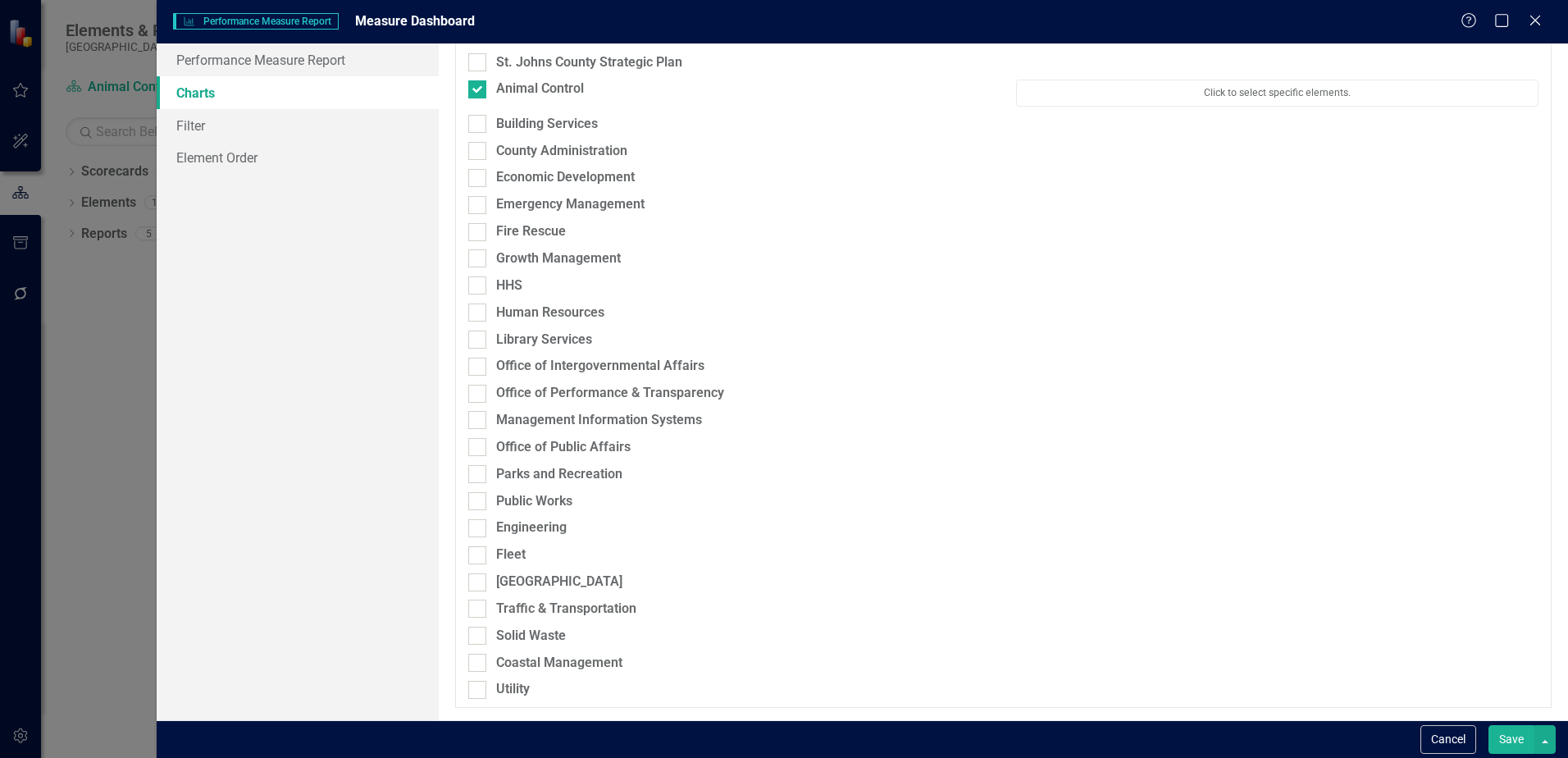
click at [1517, 729] on button "Save" at bounding box center [1511, 739] width 46 height 29
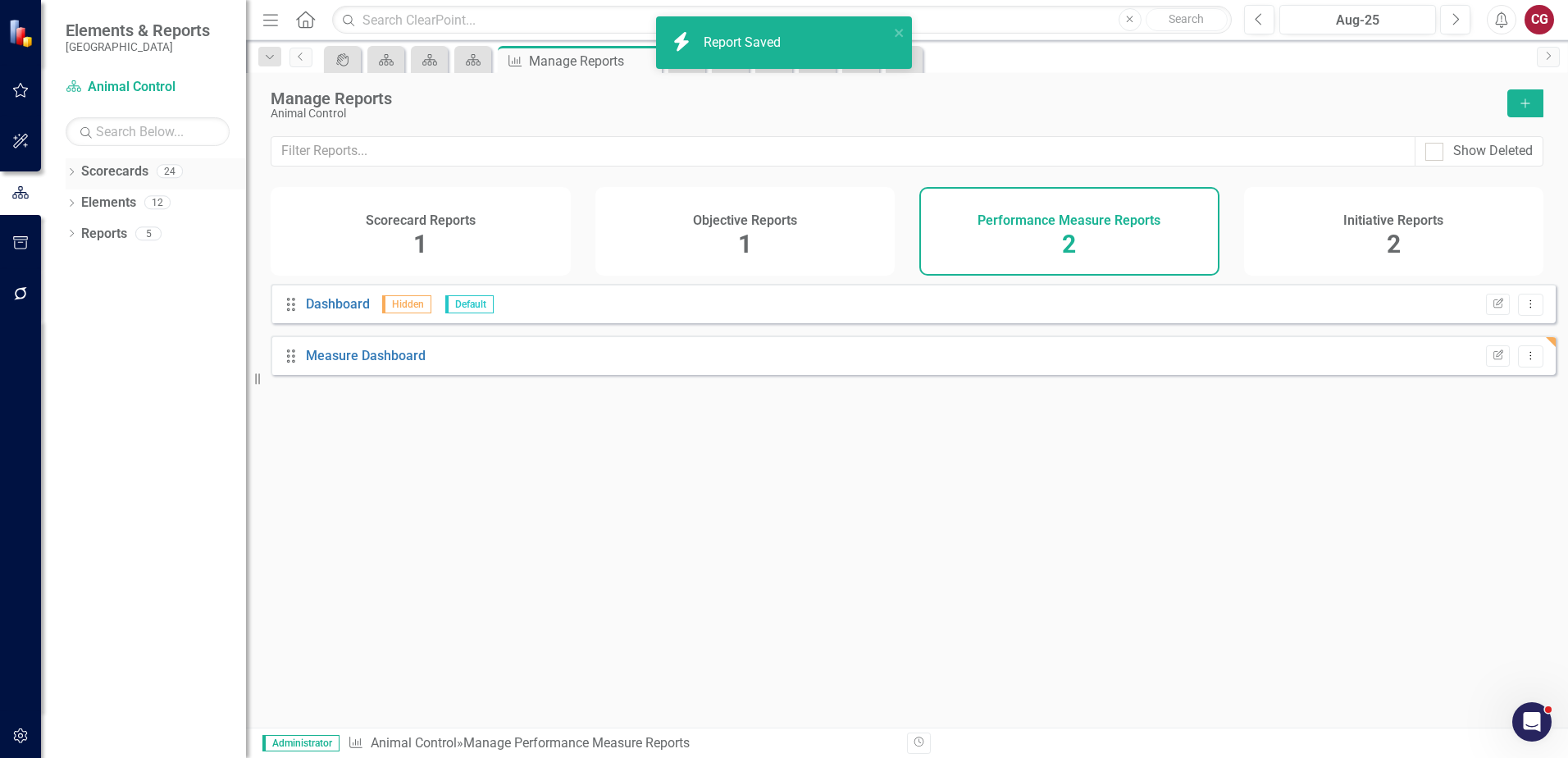
click at [88, 173] on link "Scorecards" at bounding box center [115, 172] width 67 height 19
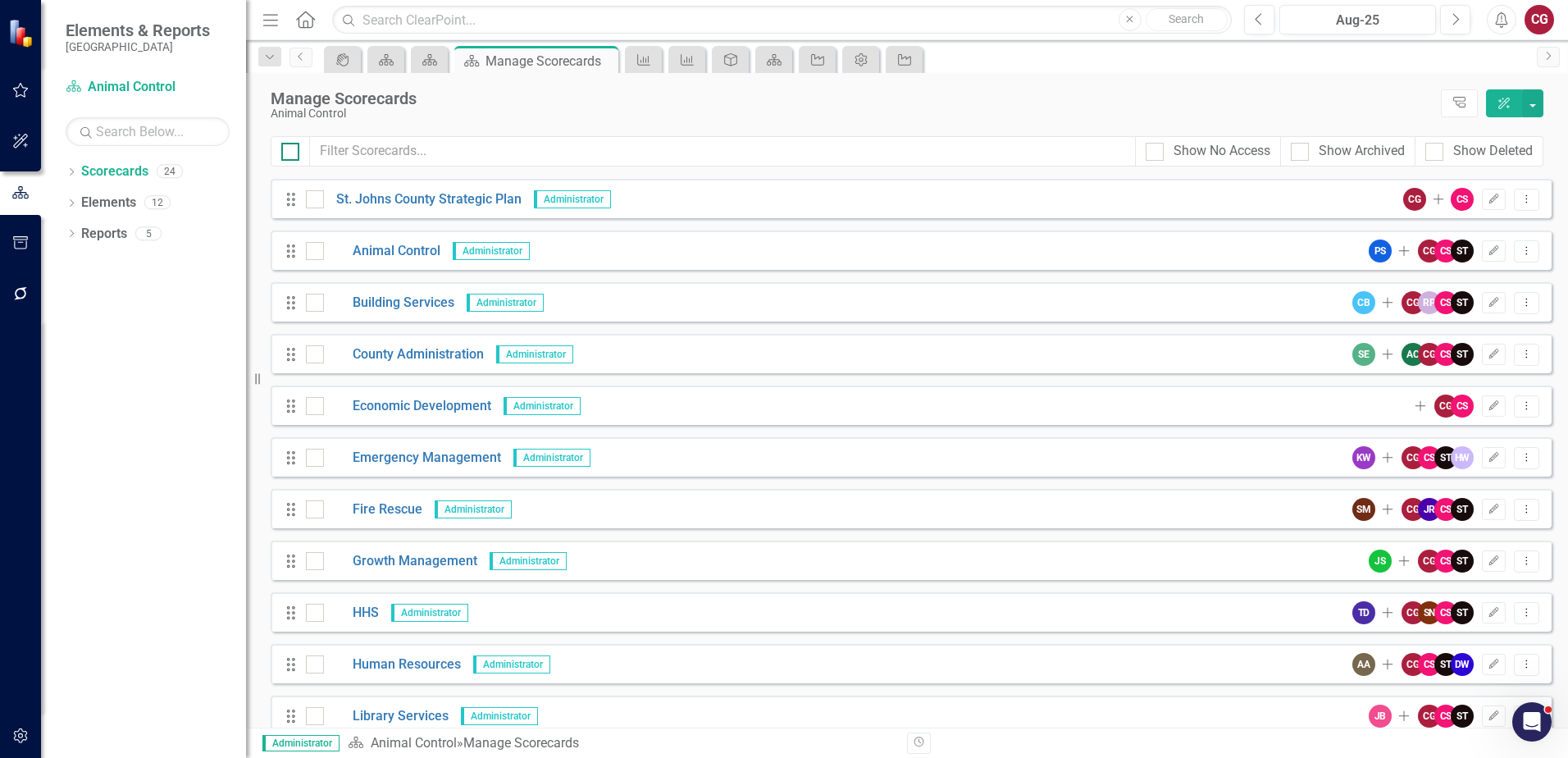
click at [297, 151] on div at bounding box center [290, 151] width 18 height 18
click at [292, 151] on input "checkbox" at bounding box center [286, 148] width 10 height 10
checkbox input "true"
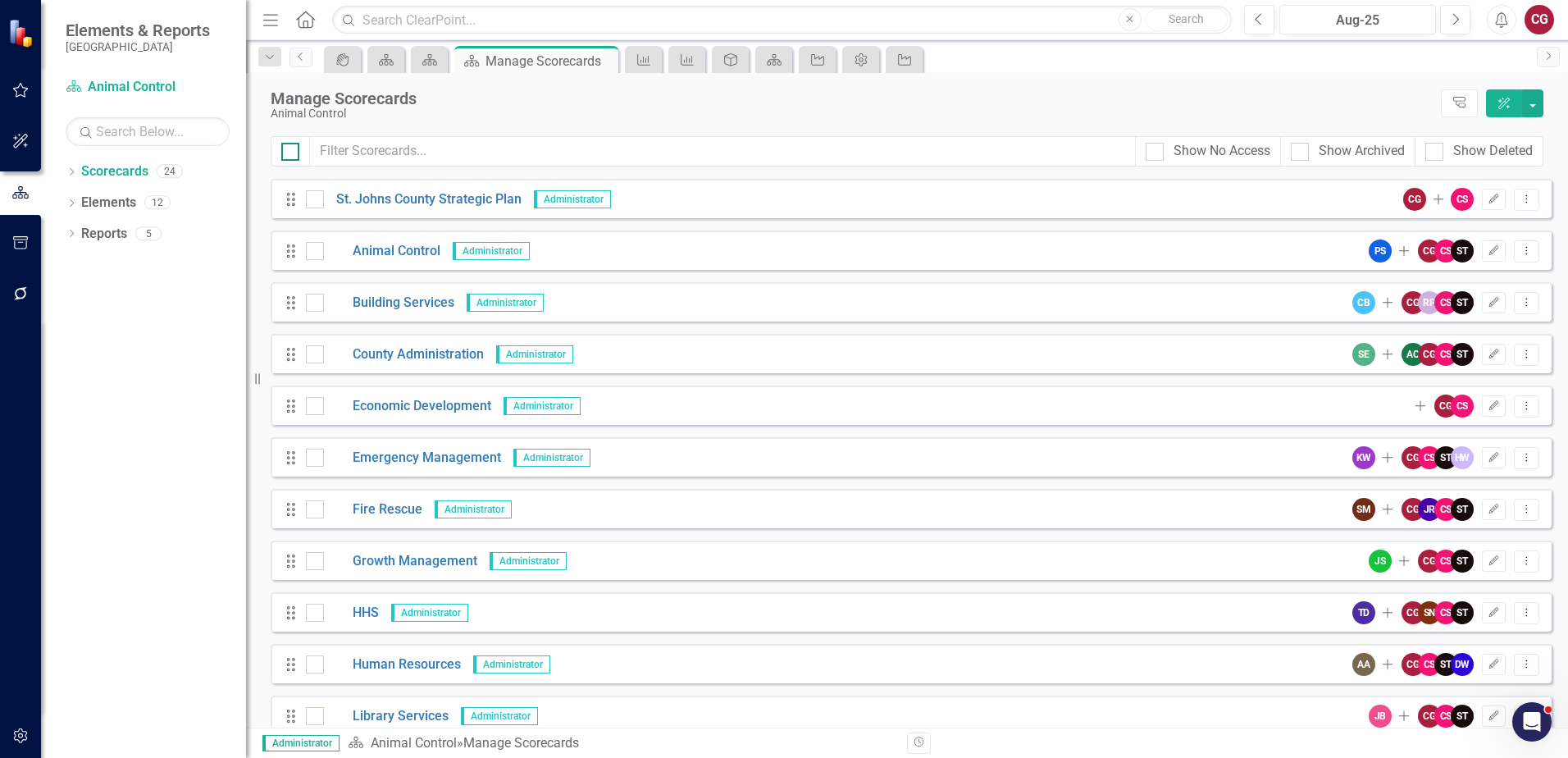
checkbox input "true"
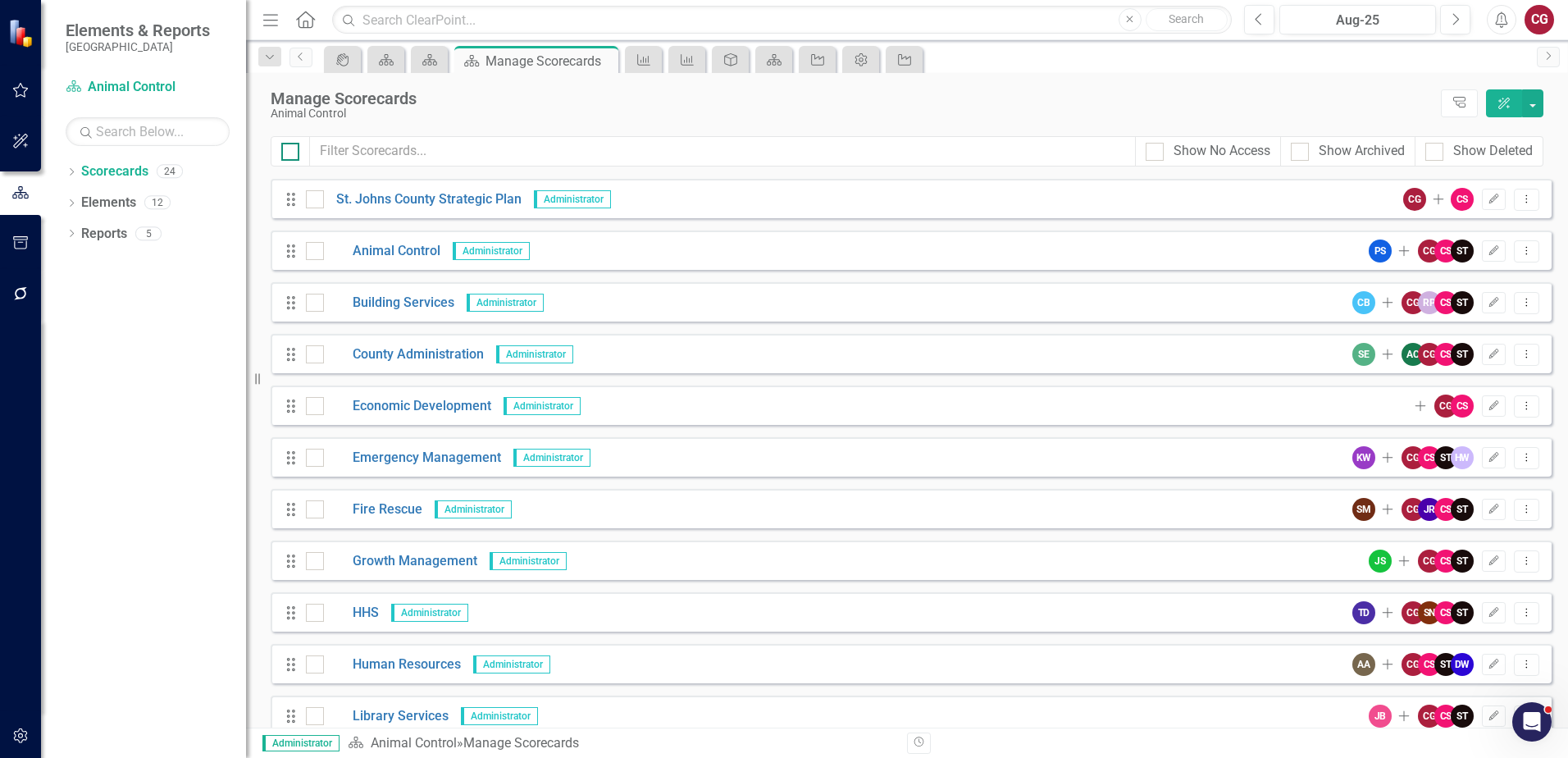
checkbox input "true"
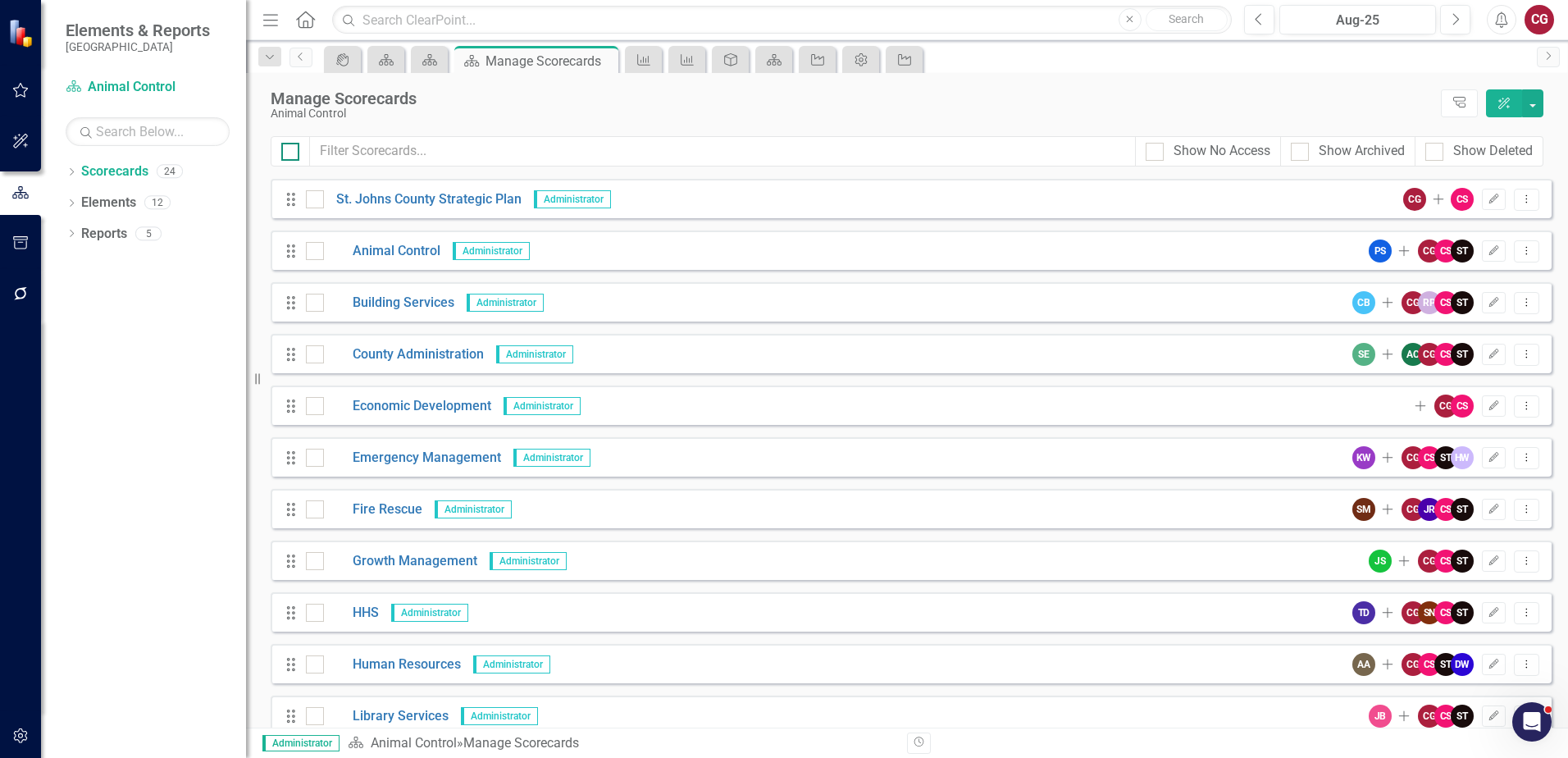
checkbox input "true"
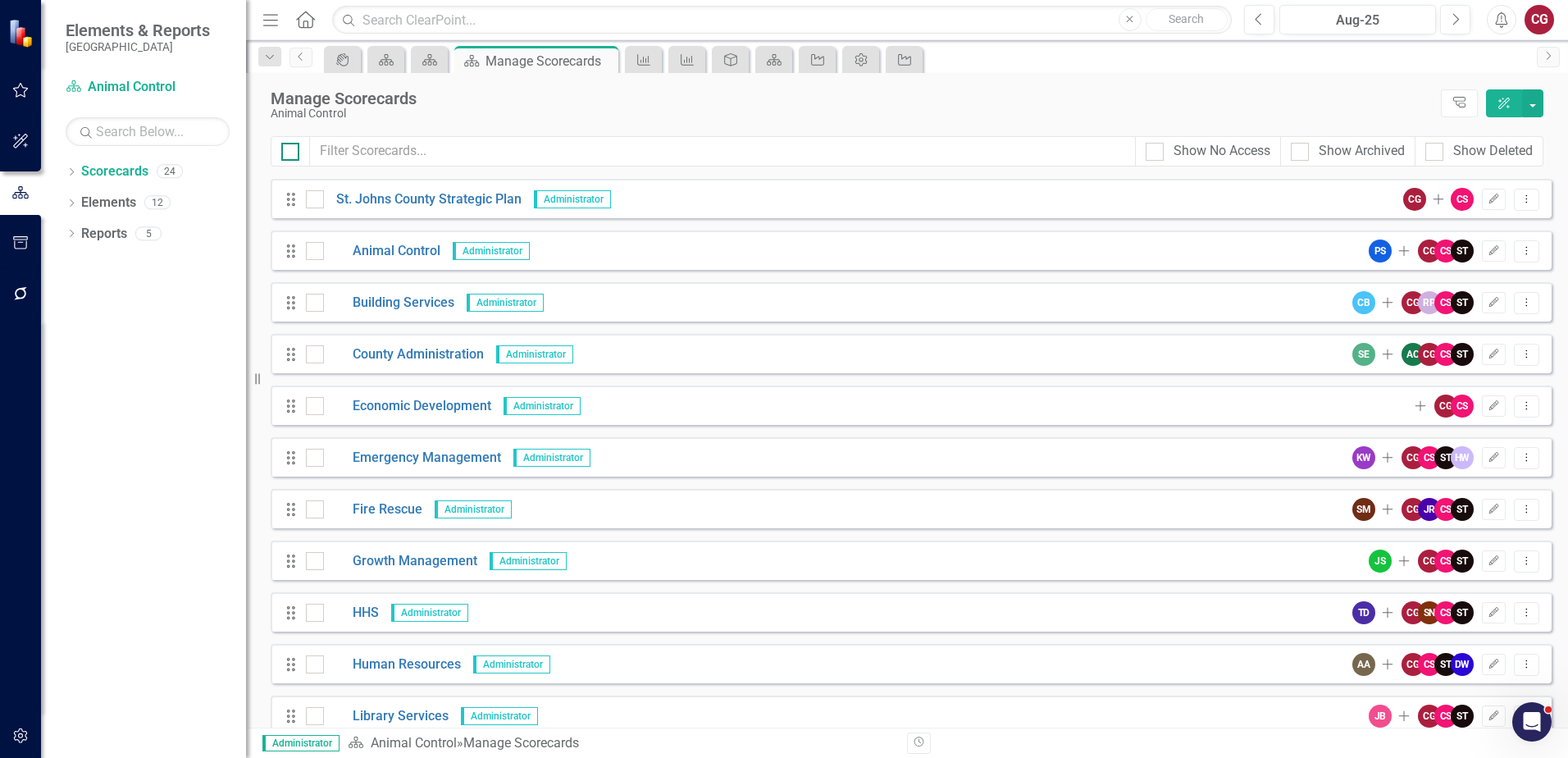
checkbox input "true"
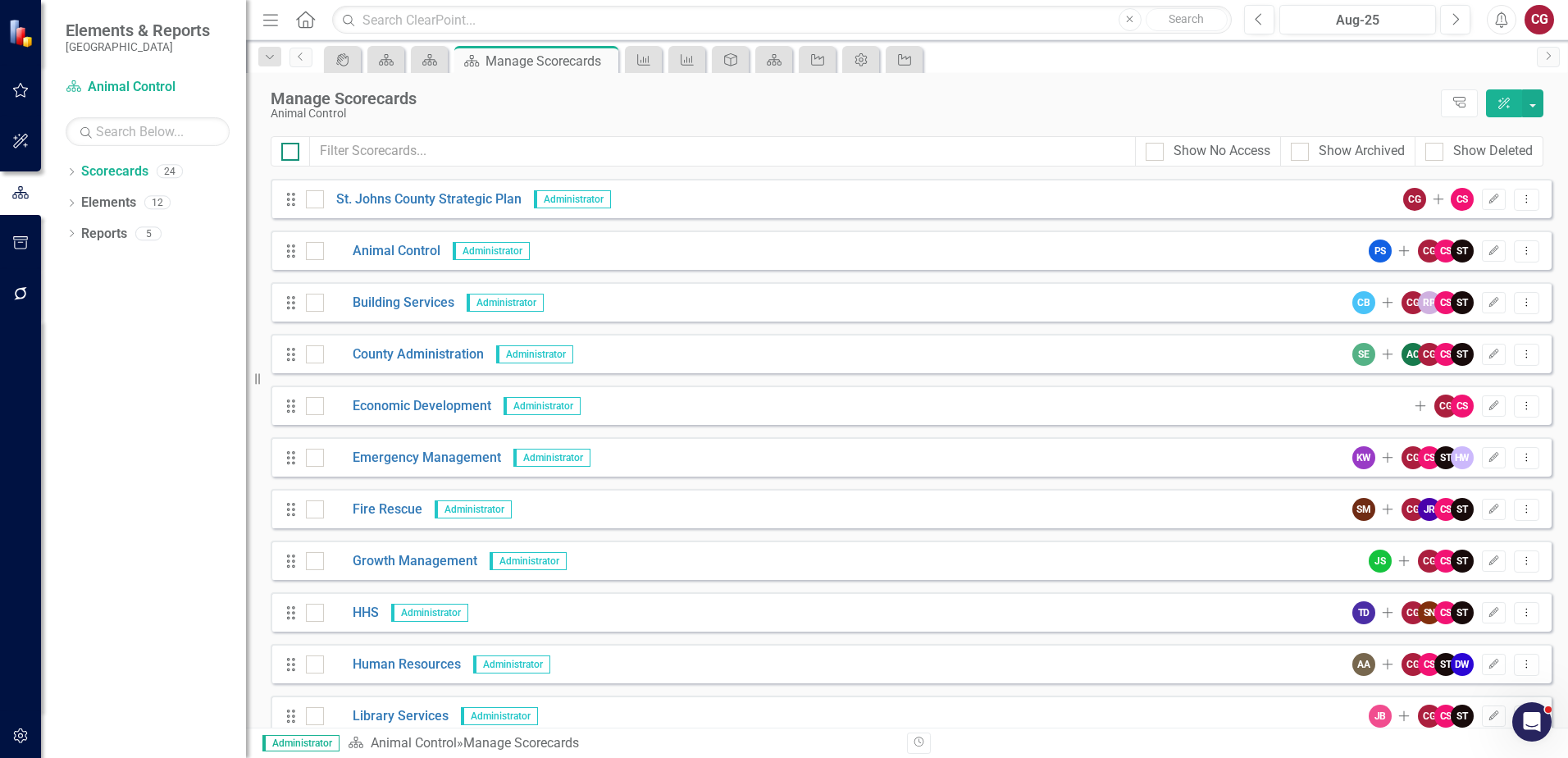
checkbox input "true"
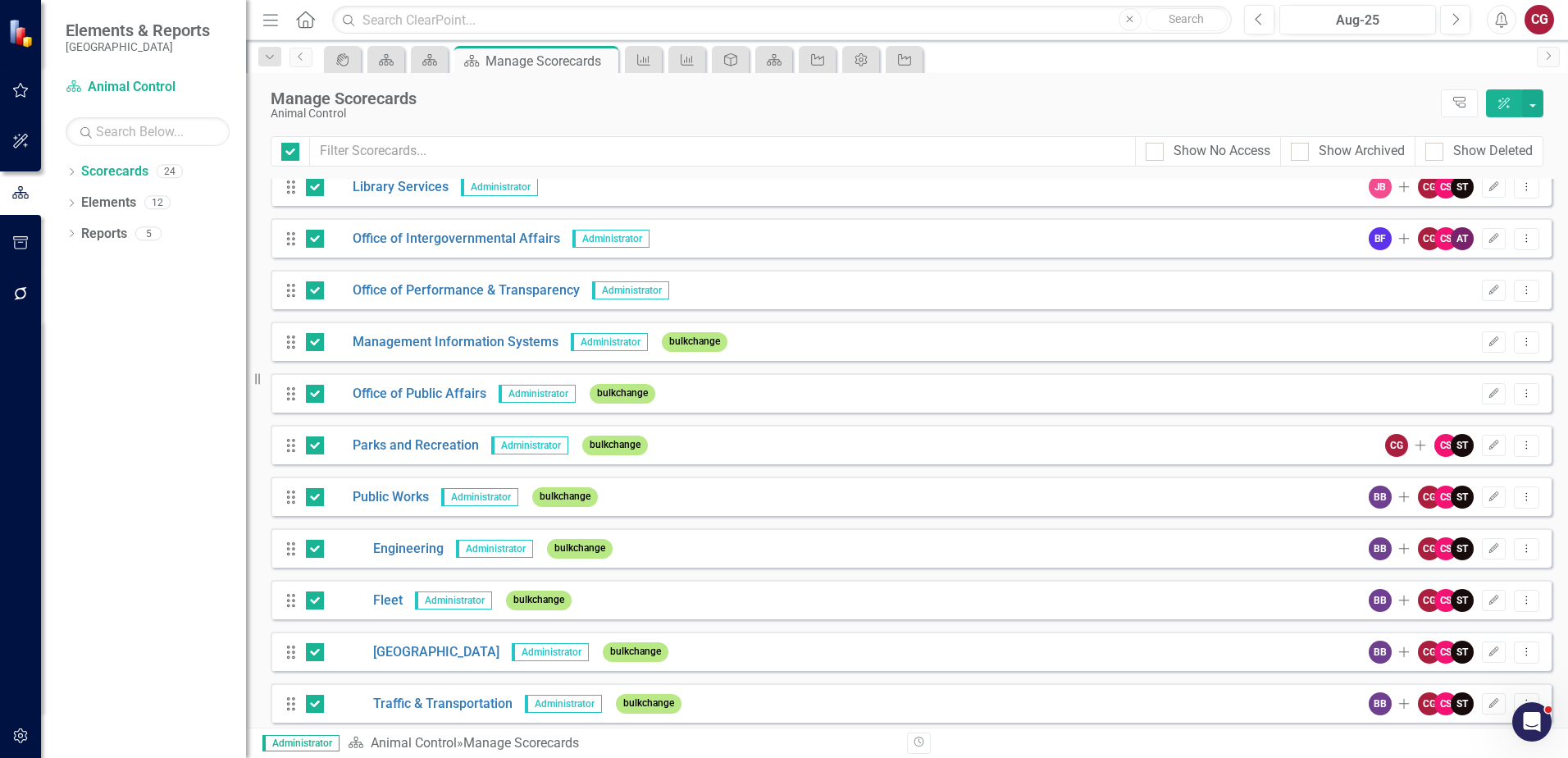
scroll to position [692, 0]
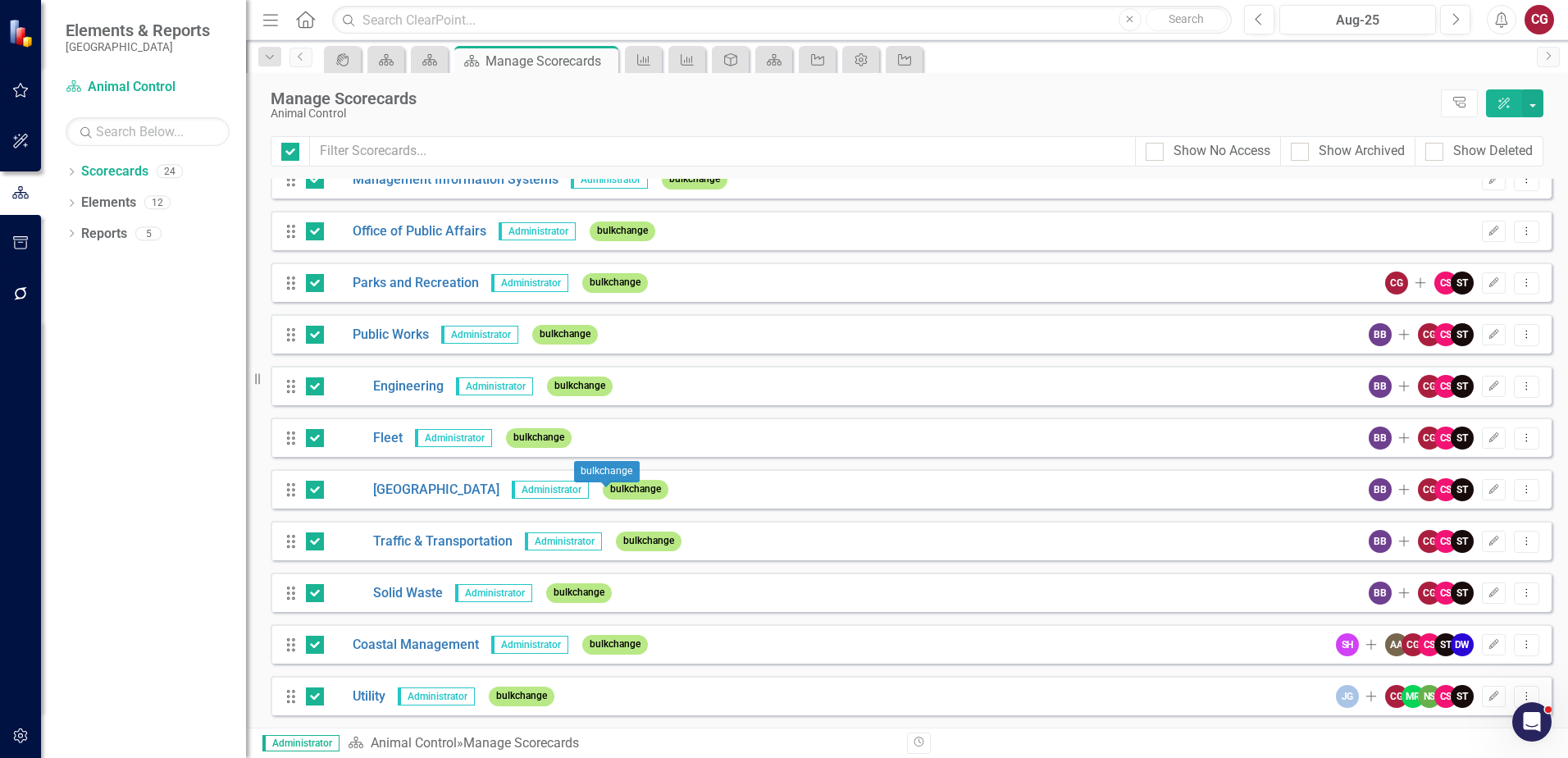
click at [603, 493] on span "bulkchange" at bounding box center [635, 489] width 65 height 19
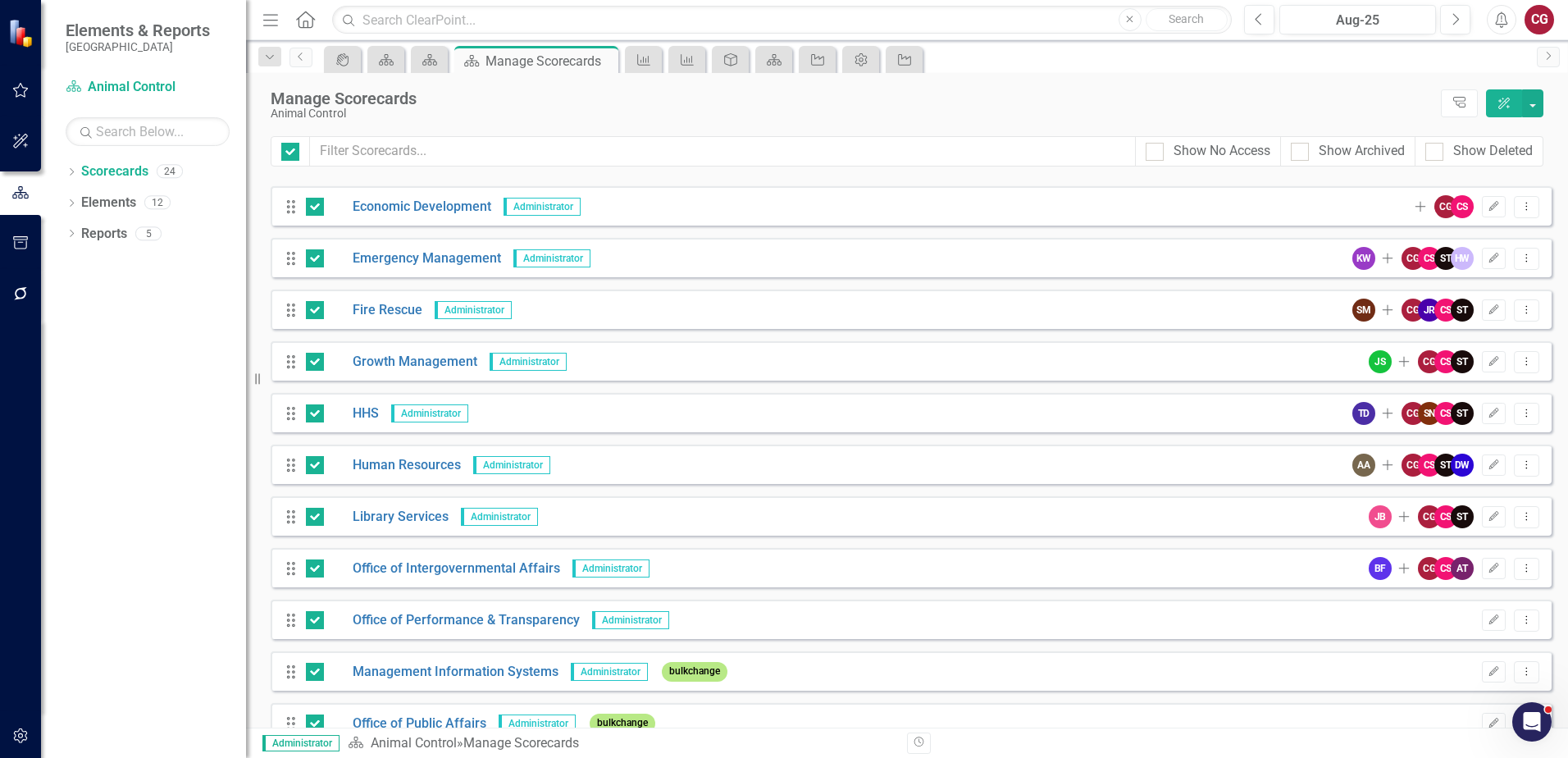
scroll to position [0, 0]
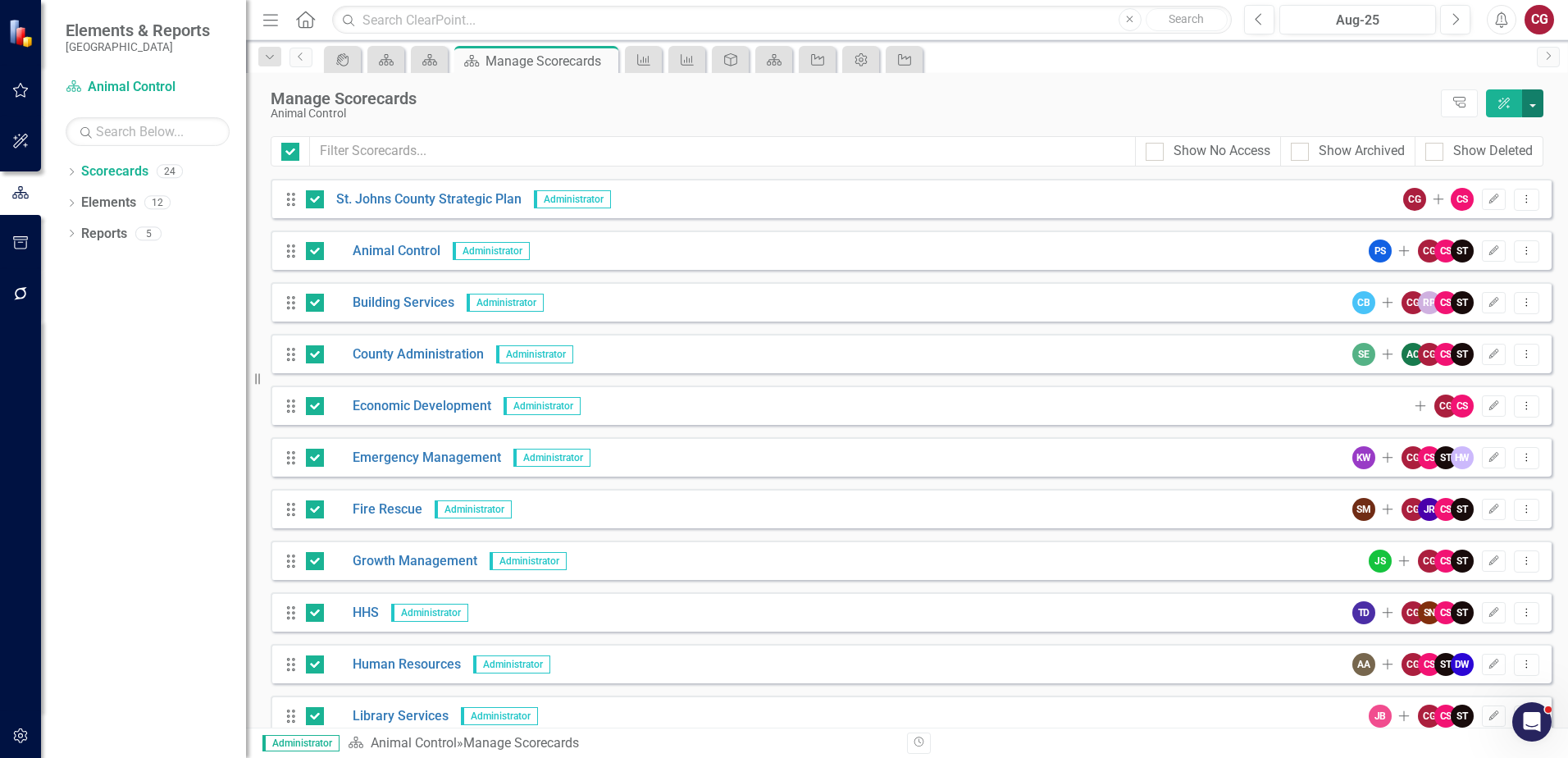
click at [1530, 103] on button "button" at bounding box center [1532, 104] width 21 height 28
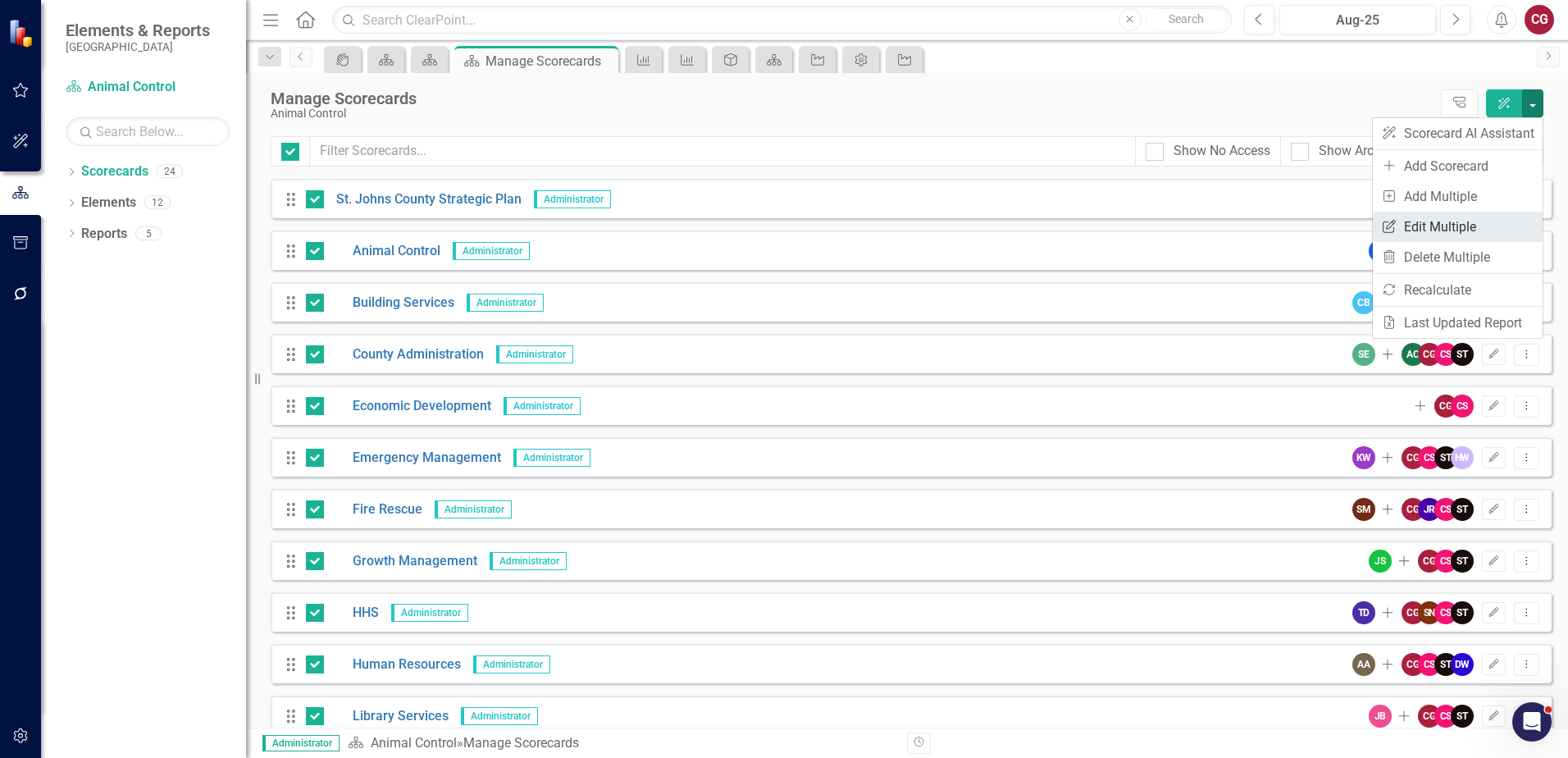
click at [1460, 233] on link "Edit Multiple Edit Multiple" at bounding box center [1458, 226] width 170 height 30
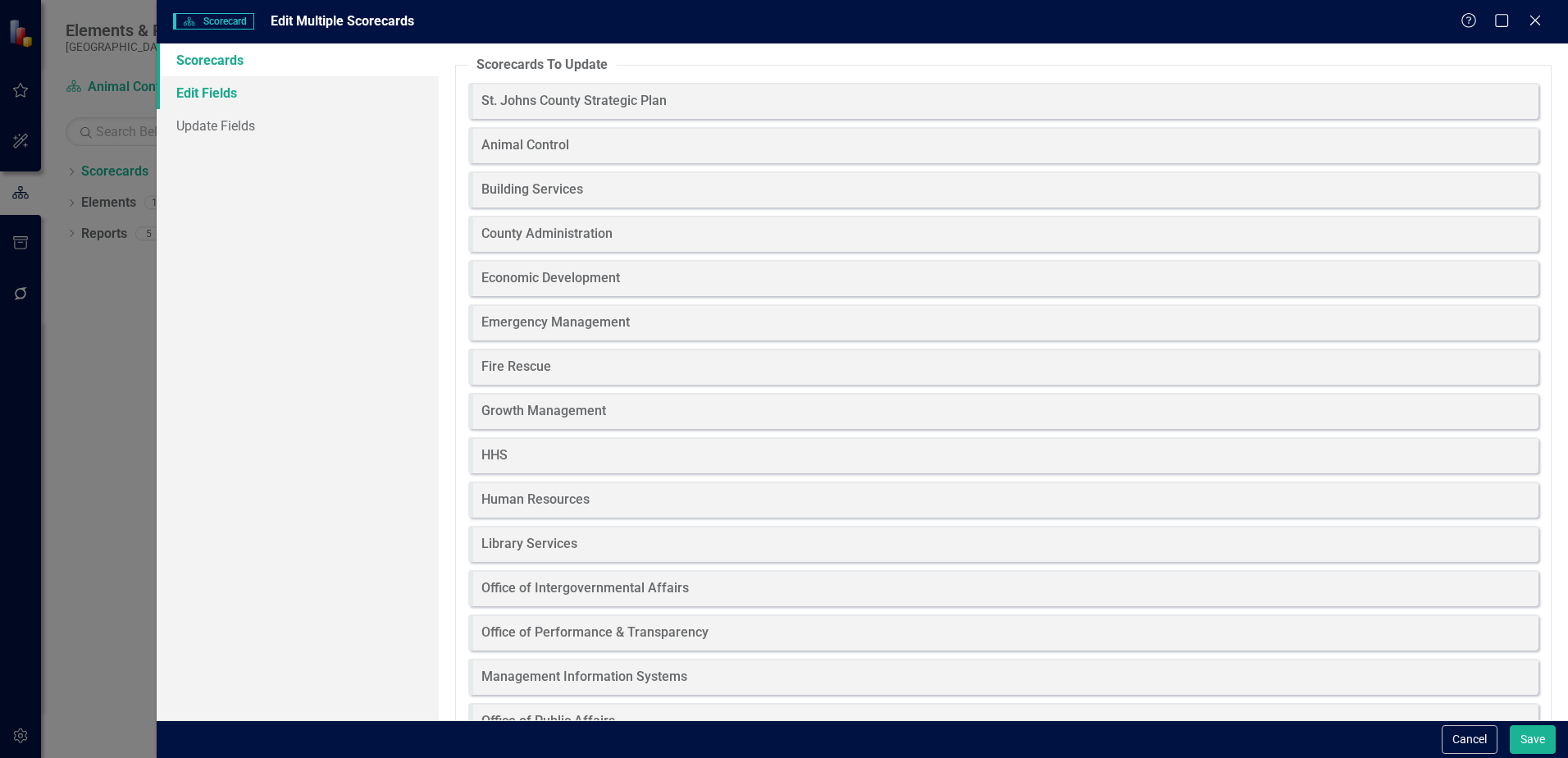
click at [225, 93] on link "Edit Fields" at bounding box center [298, 93] width 282 height 33
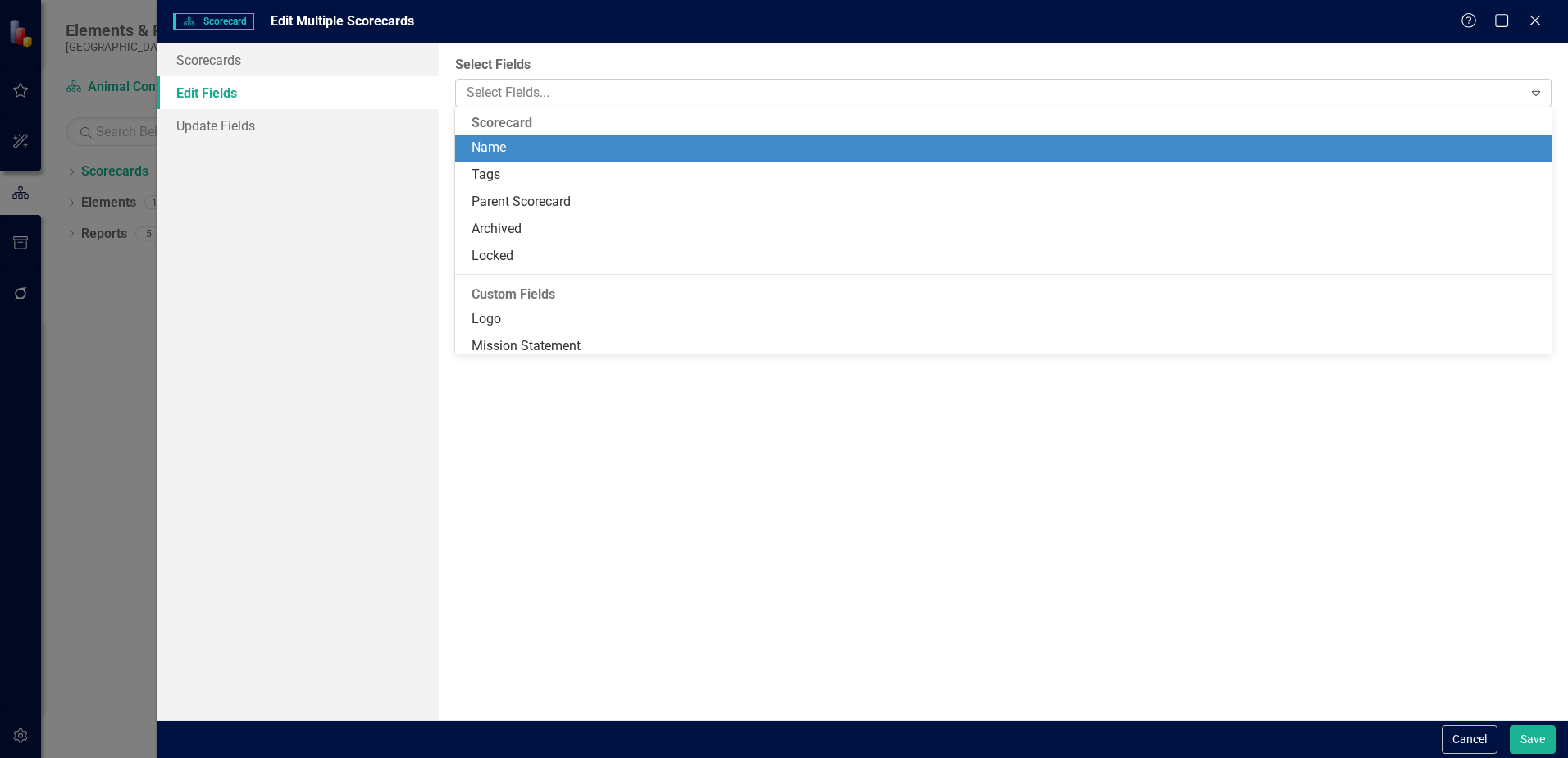
click at [587, 80] on div "Select Fields..." at bounding box center [990, 93] width 1062 height 25
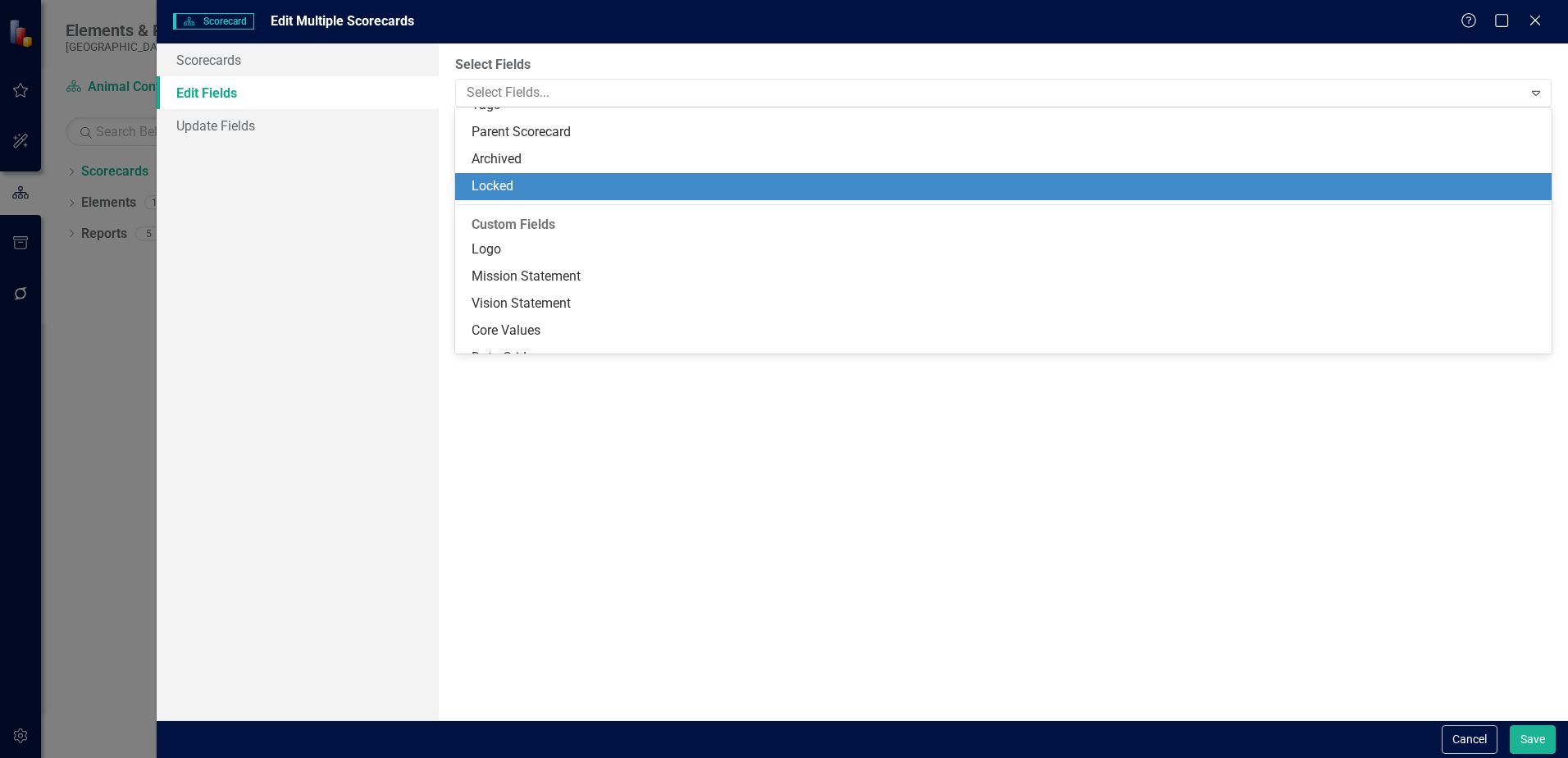
scroll to position [168, 0]
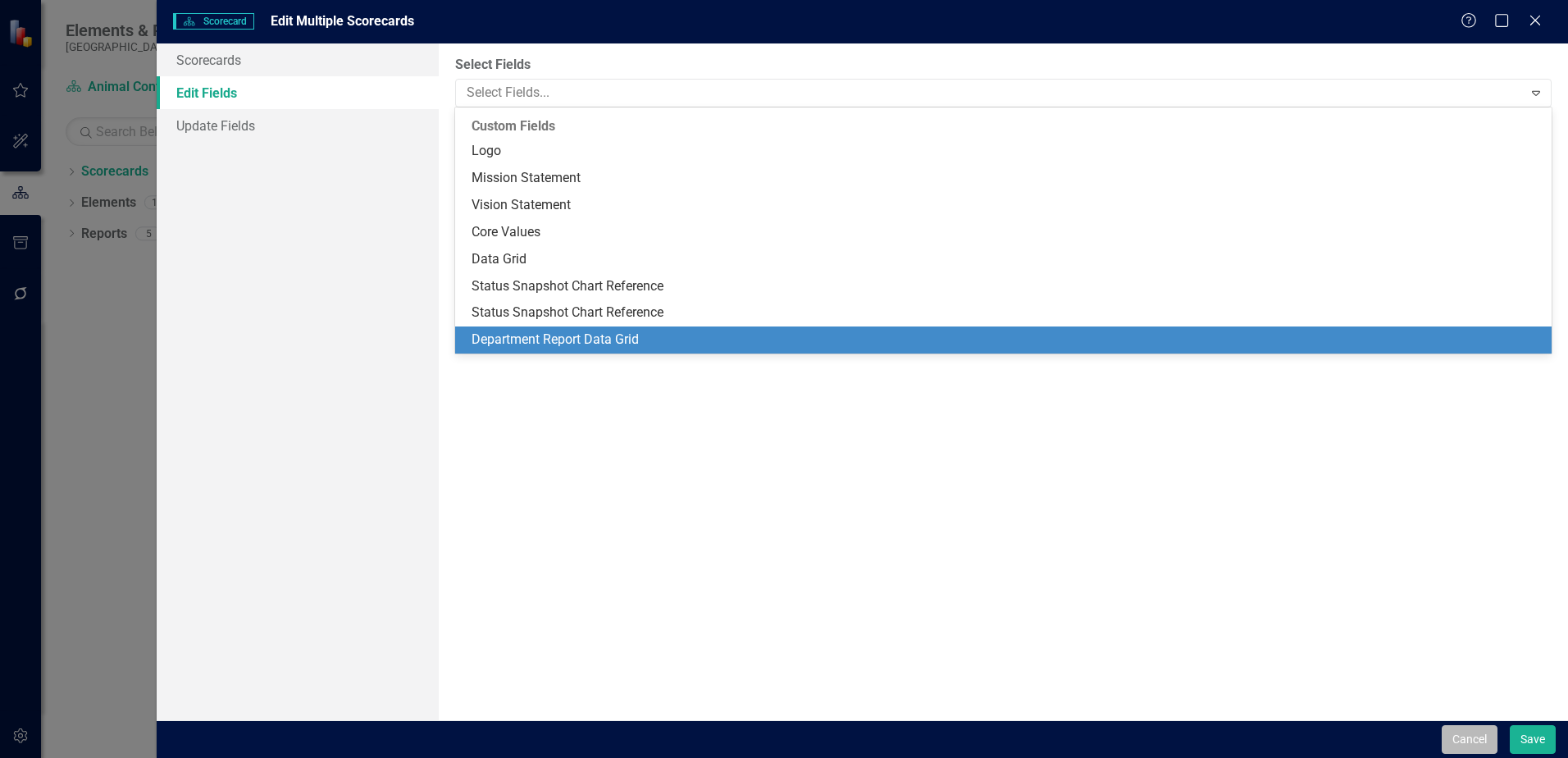
click at [1447, 736] on button "Cancel" at bounding box center [1470, 739] width 56 height 29
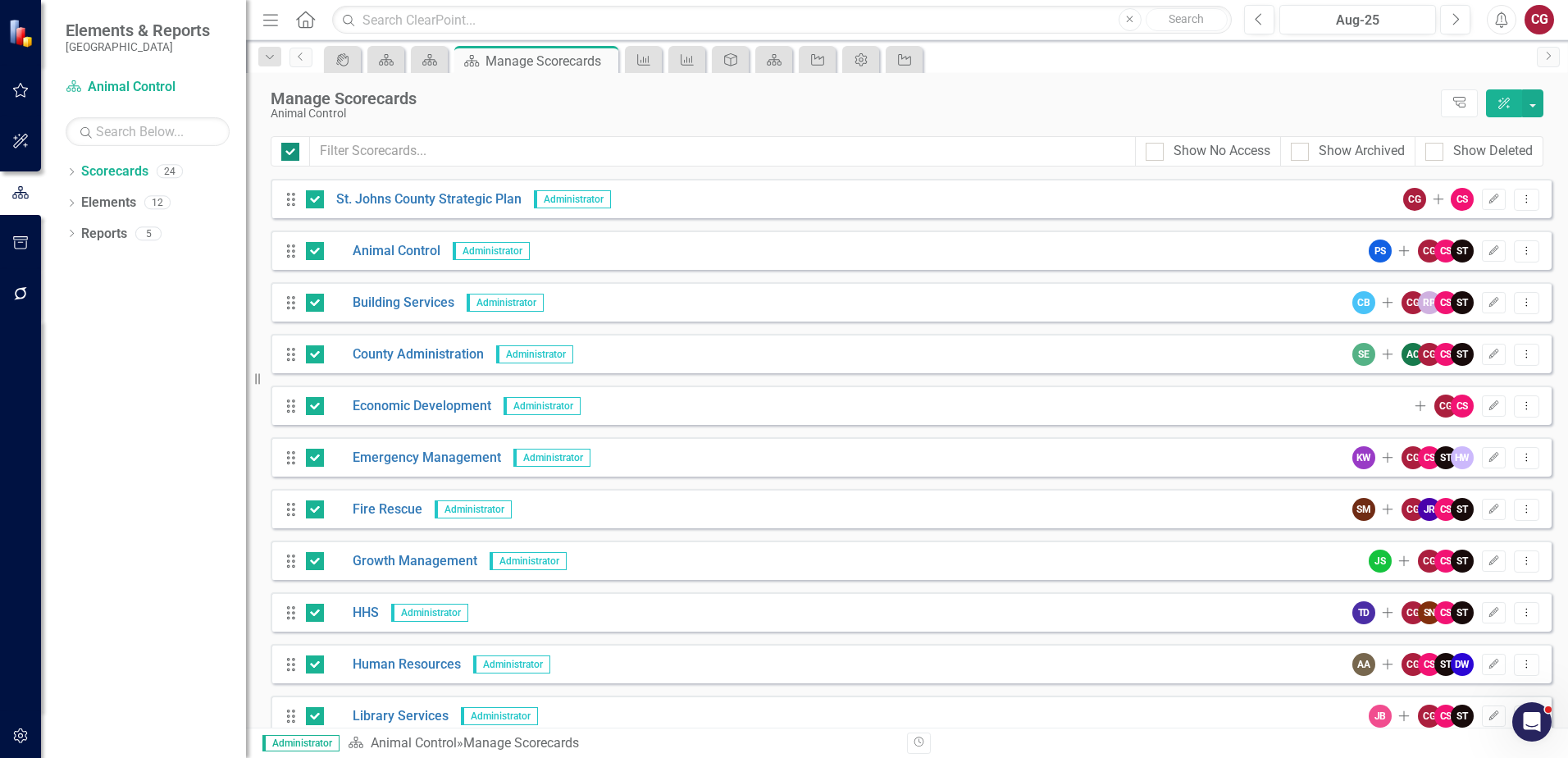
click at [288, 154] on div at bounding box center [290, 151] width 18 height 18
click at [288, 153] on input "checkbox" at bounding box center [286, 148] width 10 height 10
checkbox input "false"
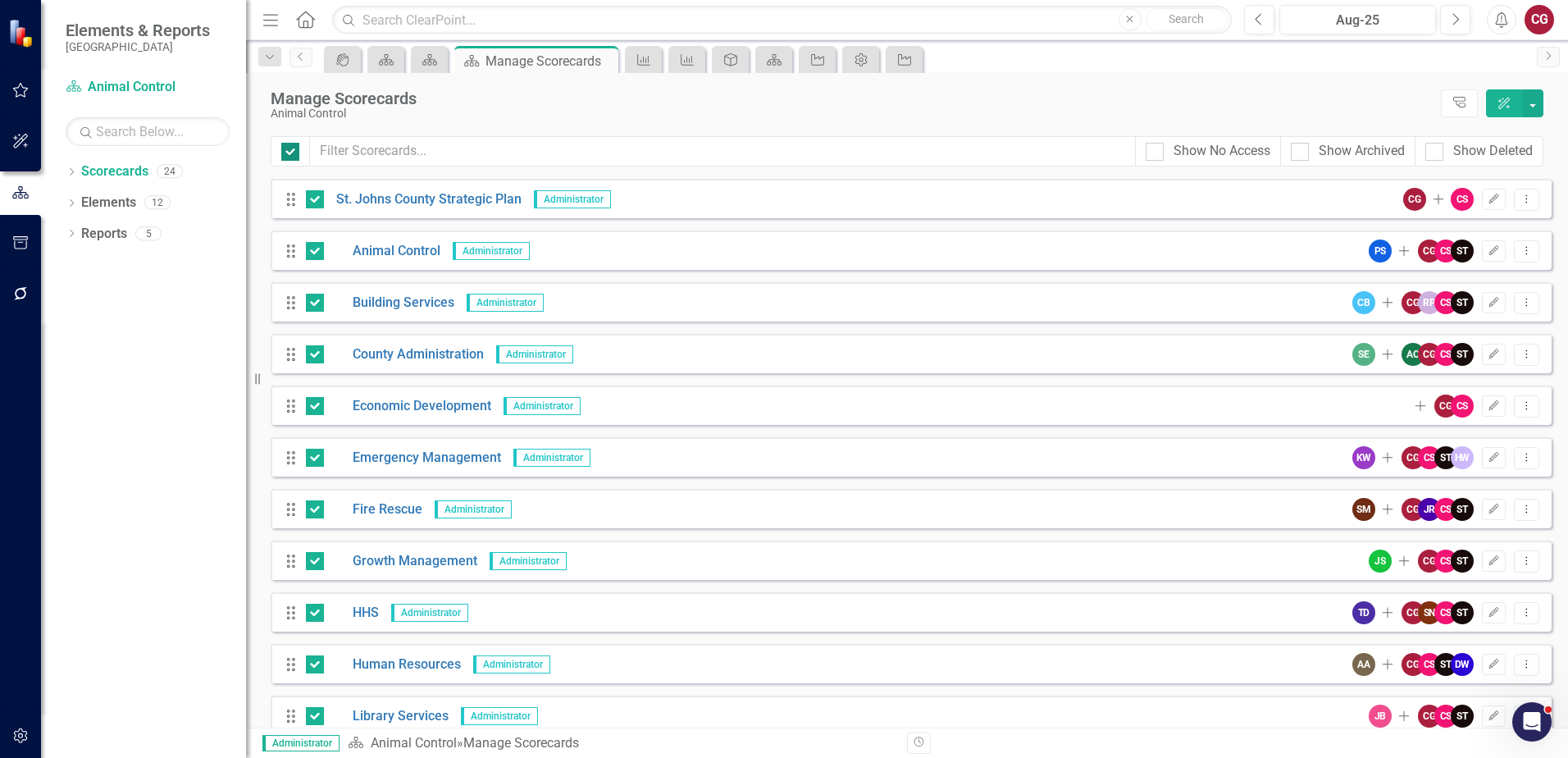
checkbox input "false"
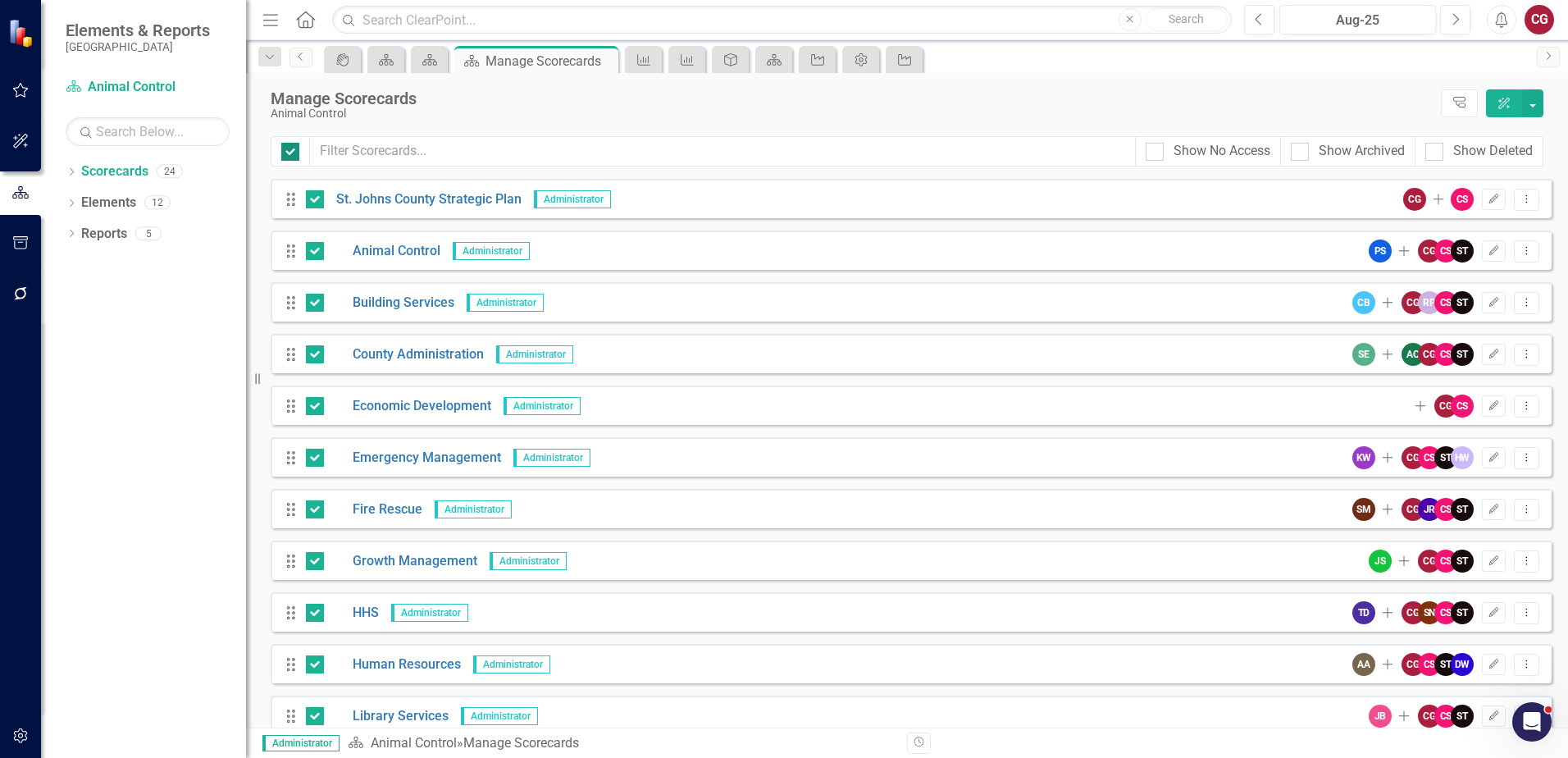
checkbox input "false"
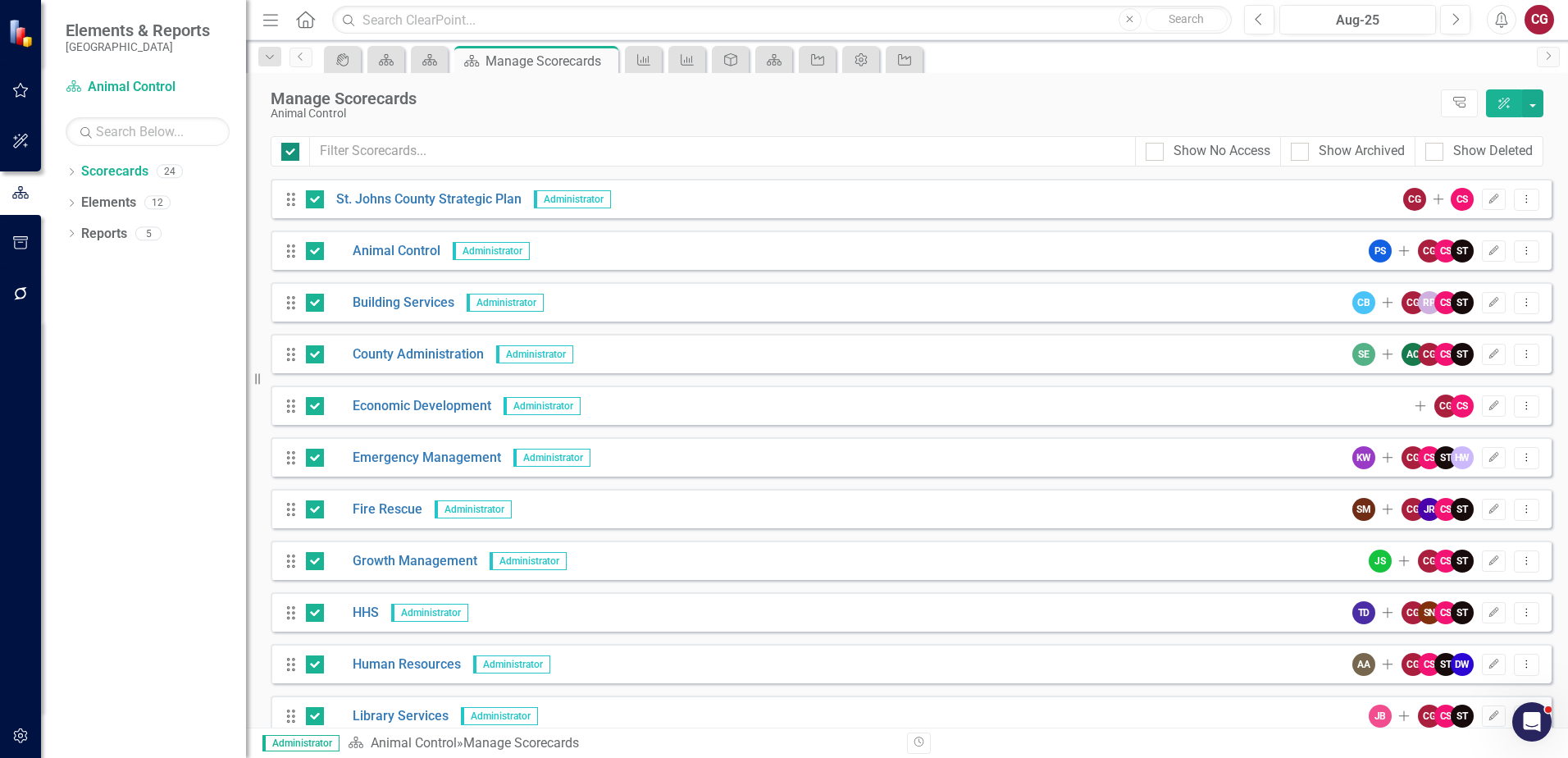
checkbox input "false"
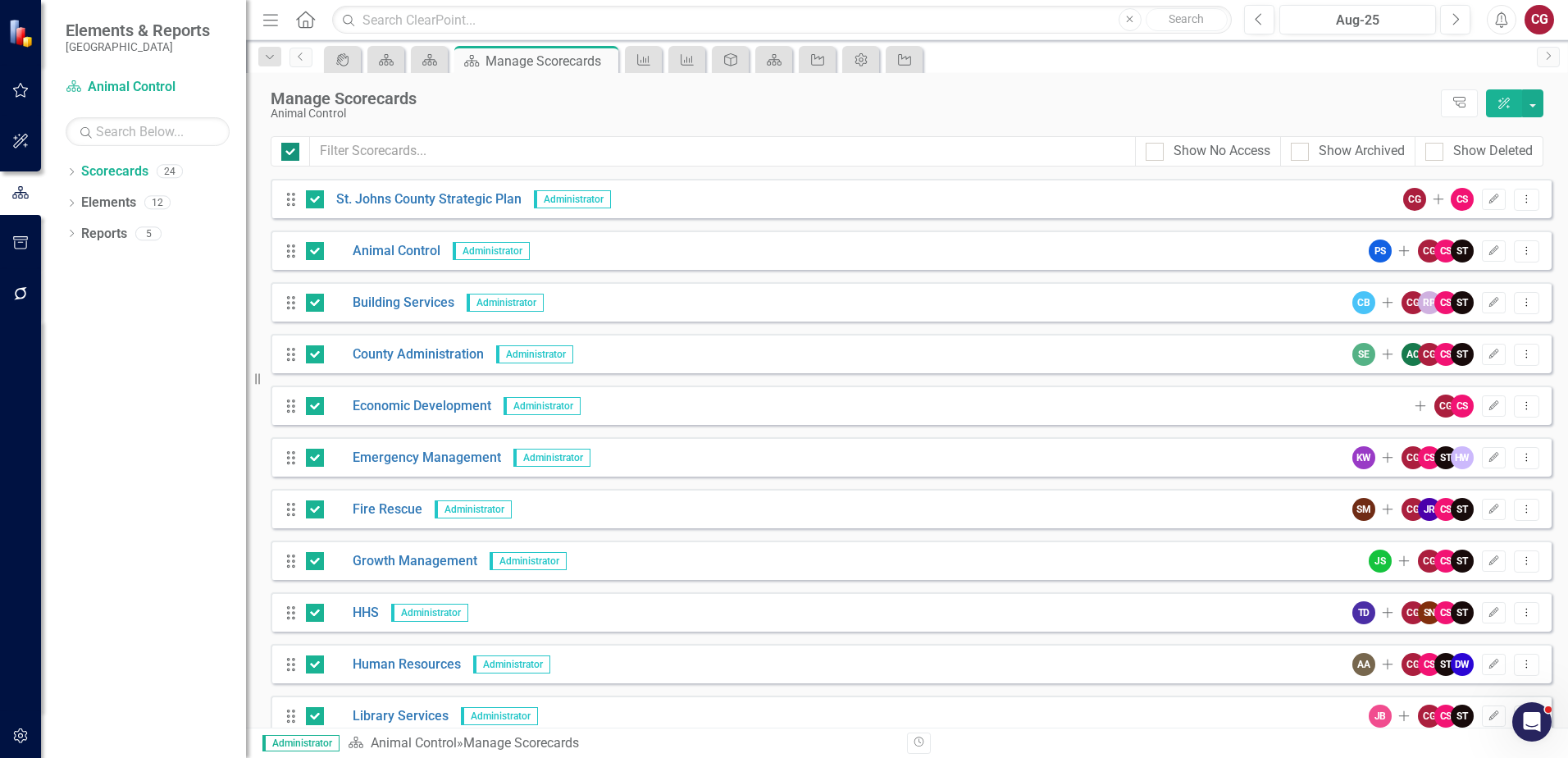
checkbox input "false"
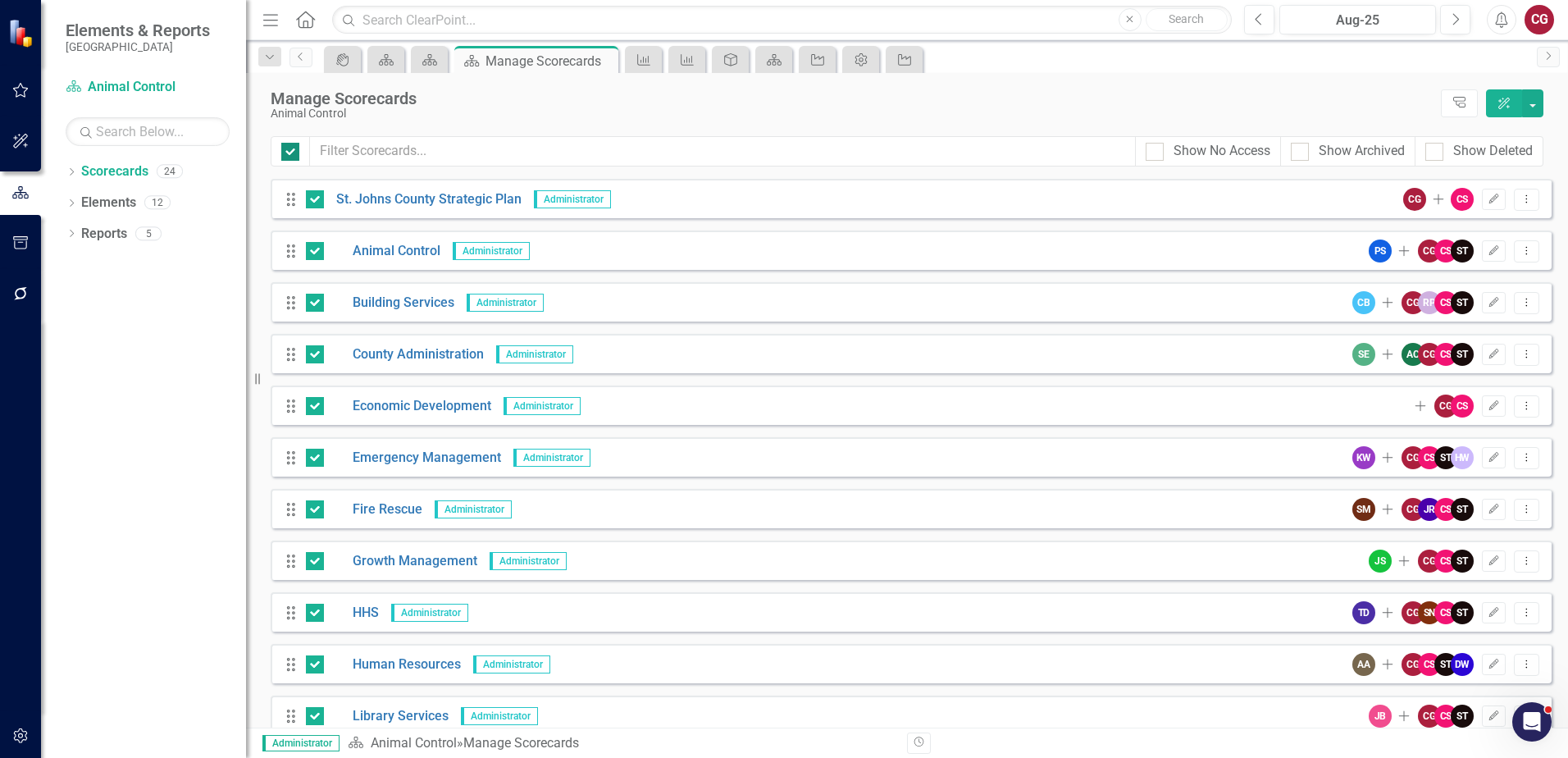
checkbox input "false"
click at [315, 411] on div at bounding box center [314, 406] width 18 height 18
click at [315, 408] on input "checkbox" at bounding box center [310, 402] width 10 height 10
checkbox input "true"
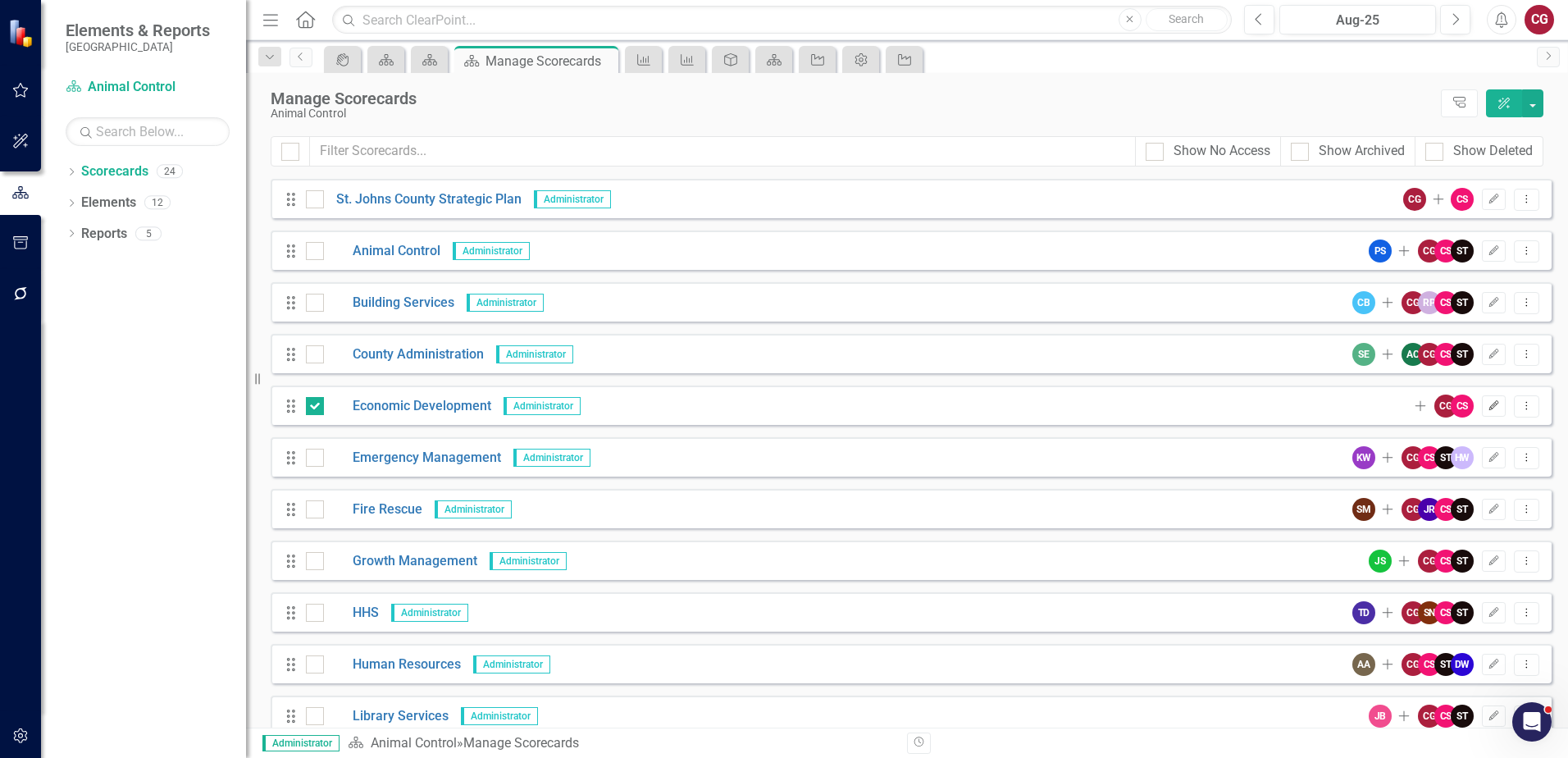
click at [1488, 409] on icon "Edit" at bounding box center [1493, 406] width 12 height 10
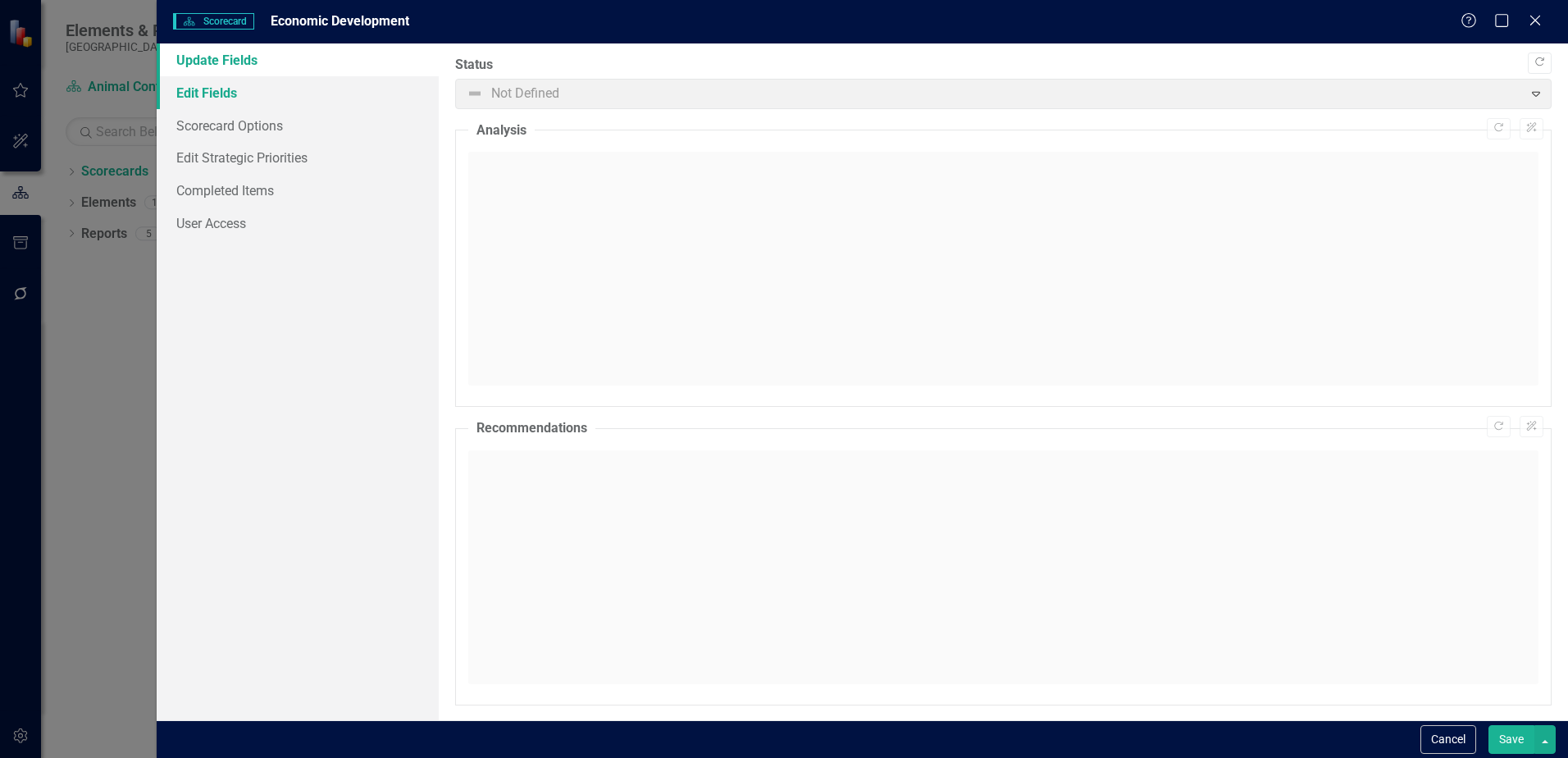
click at [233, 90] on link "Edit Fields" at bounding box center [298, 93] width 282 height 33
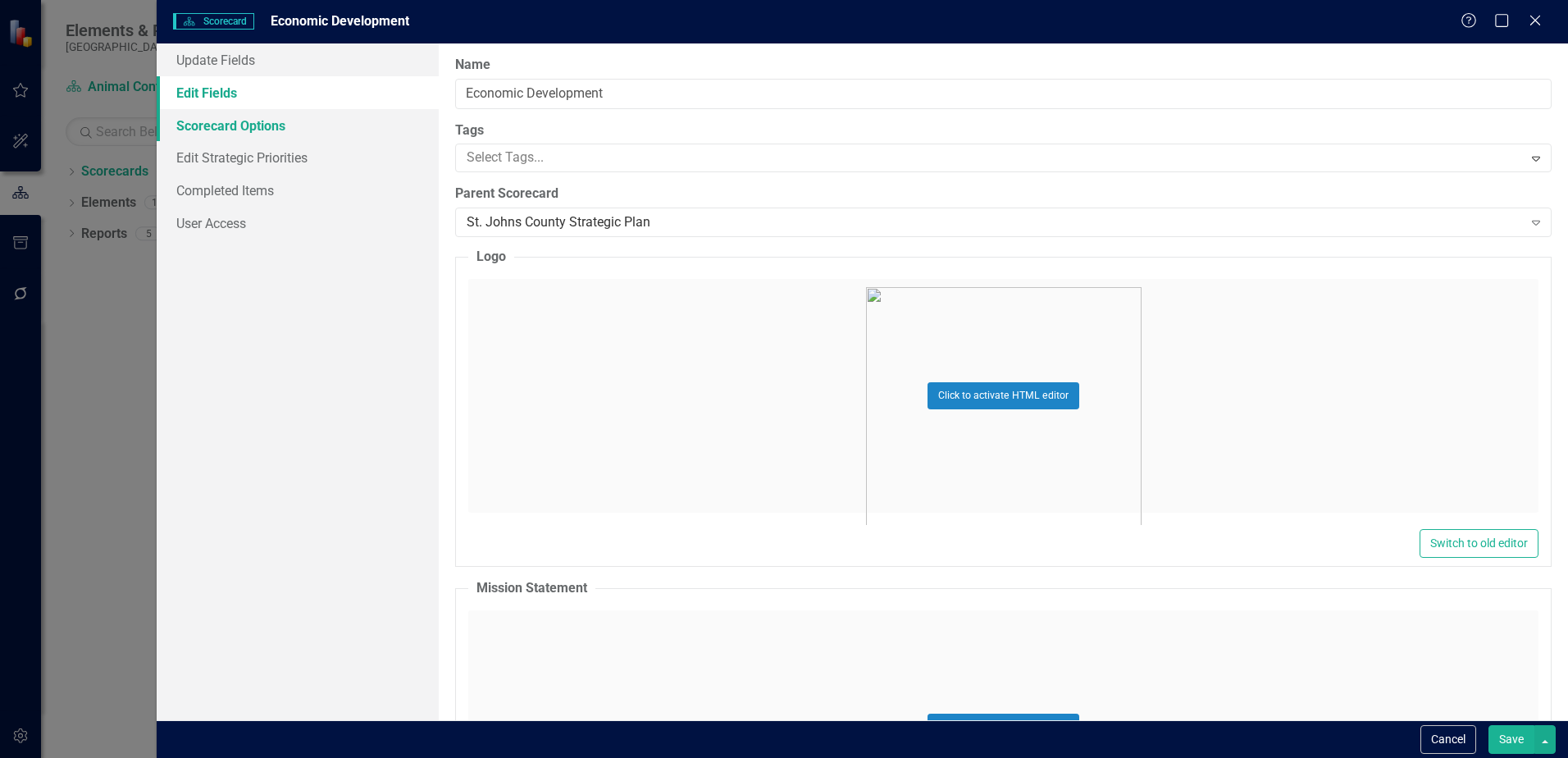
click at [232, 120] on link "Scorecard Options" at bounding box center [298, 125] width 282 height 33
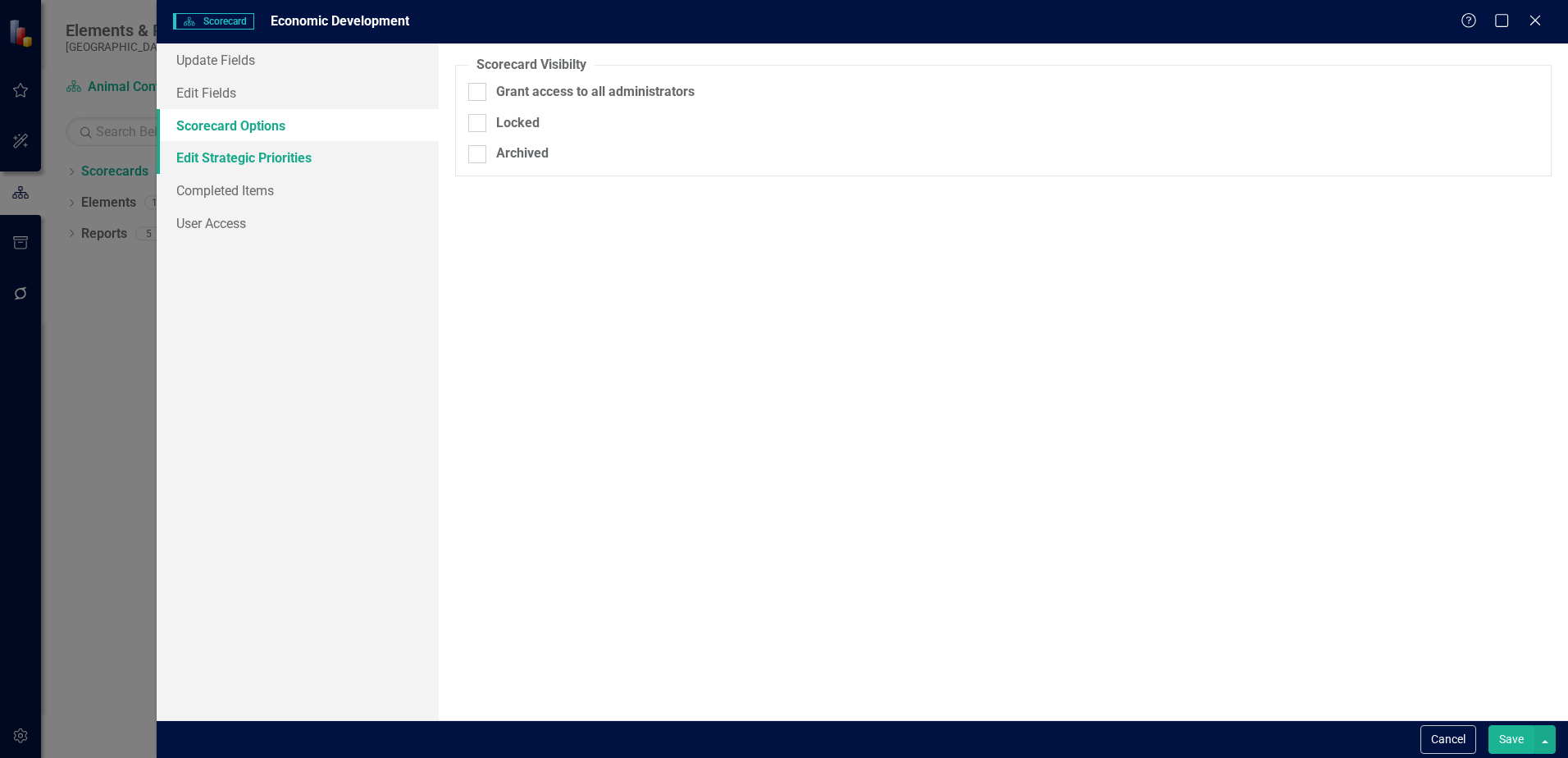
click at [219, 150] on link "Edit Strategic Priorities" at bounding box center [298, 157] width 282 height 33
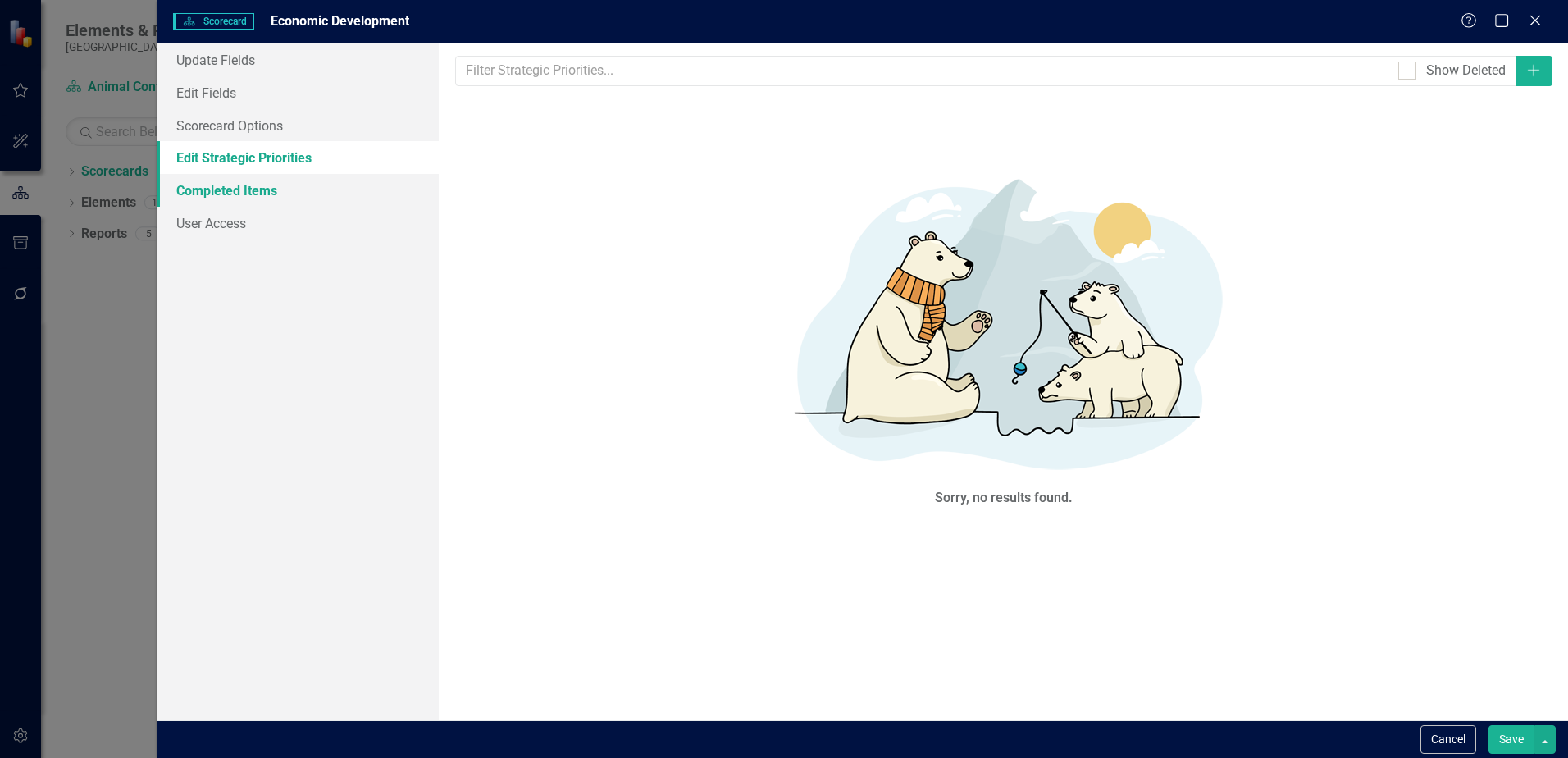
click at [259, 184] on link "Completed Items" at bounding box center [298, 190] width 282 height 33
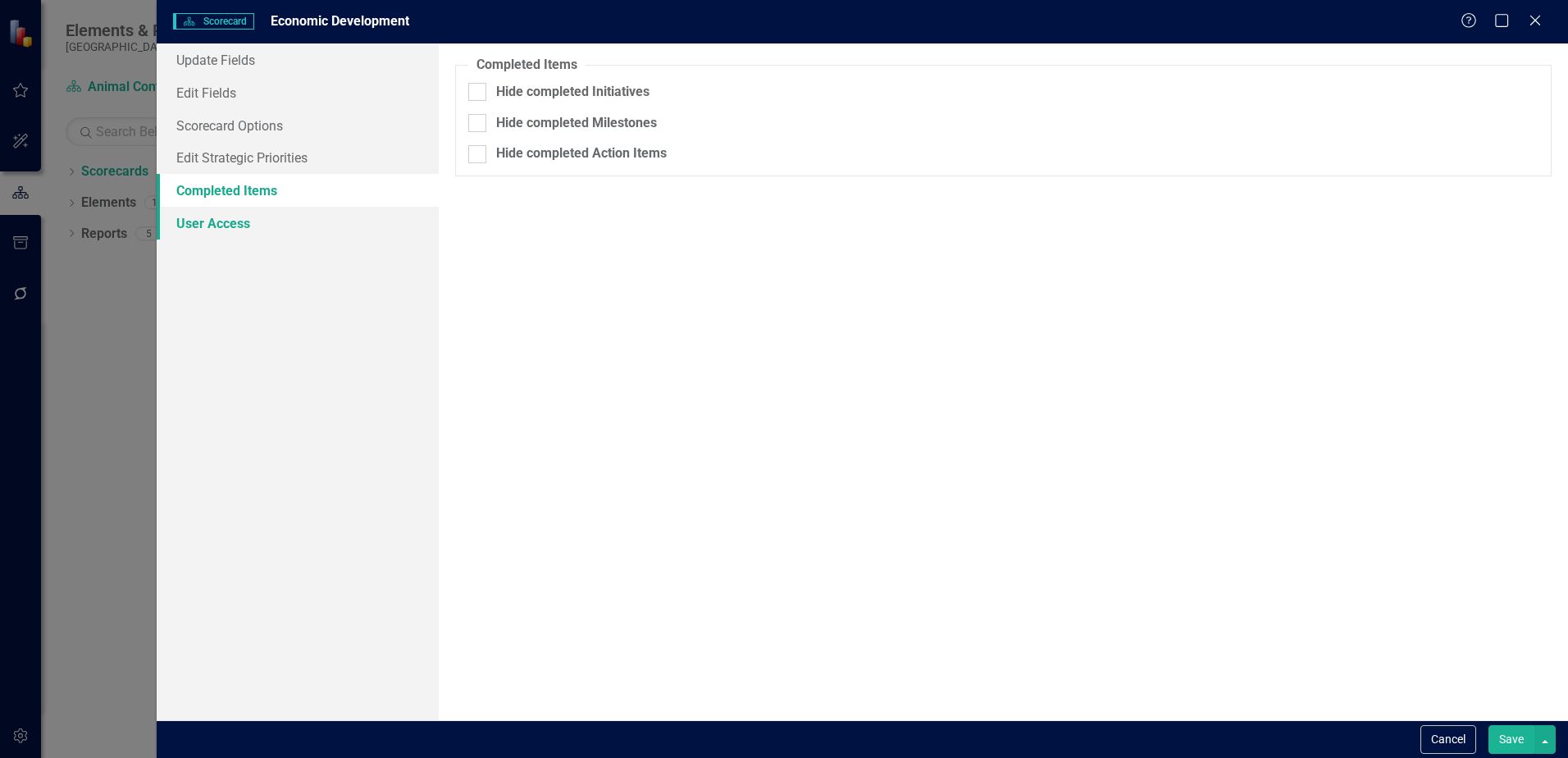
click at [235, 224] on link "User Access" at bounding box center [298, 222] width 282 height 33
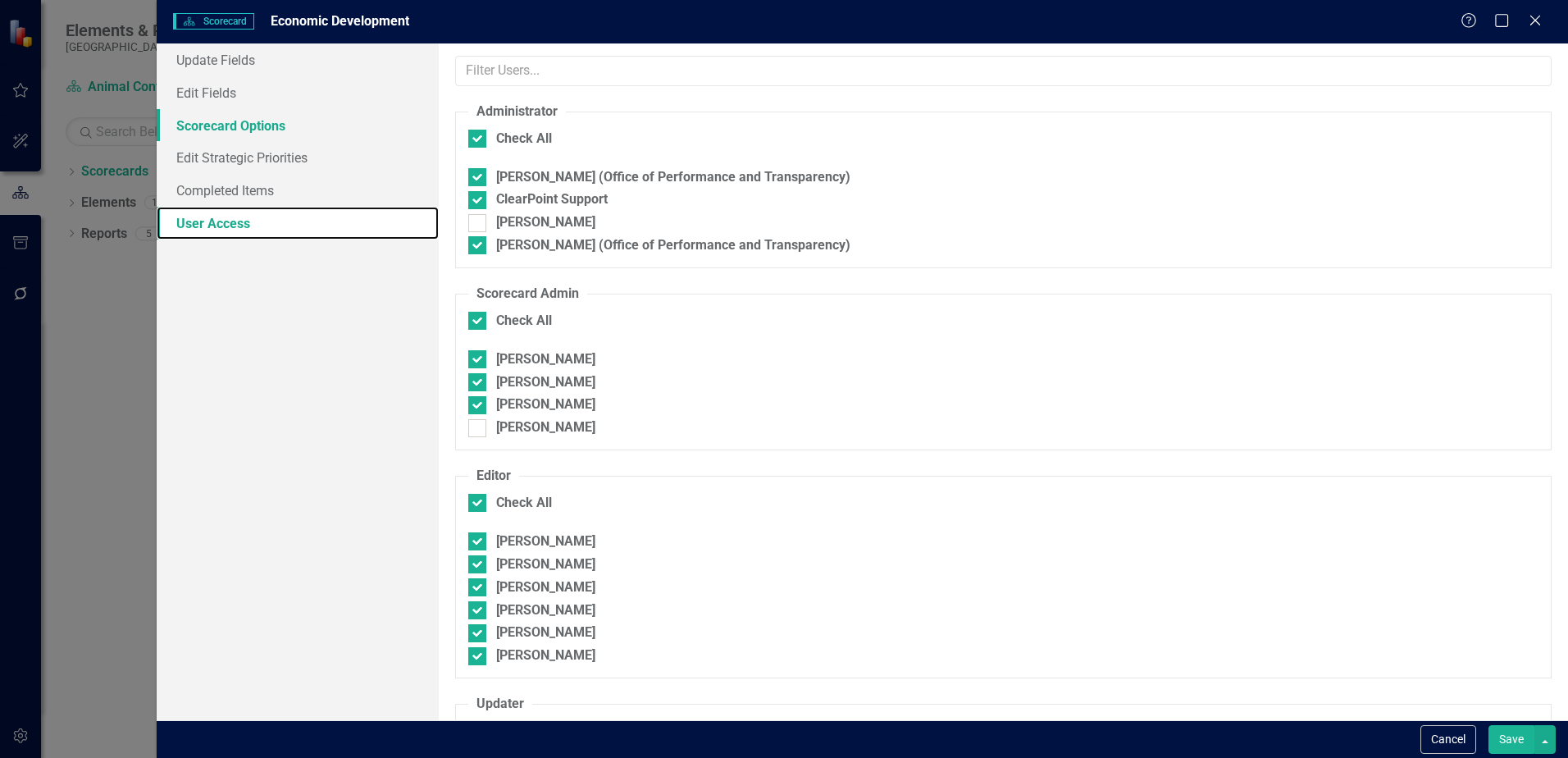
checkbox input "false"
click at [245, 131] on link "Scorecard Options" at bounding box center [298, 125] width 282 height 33
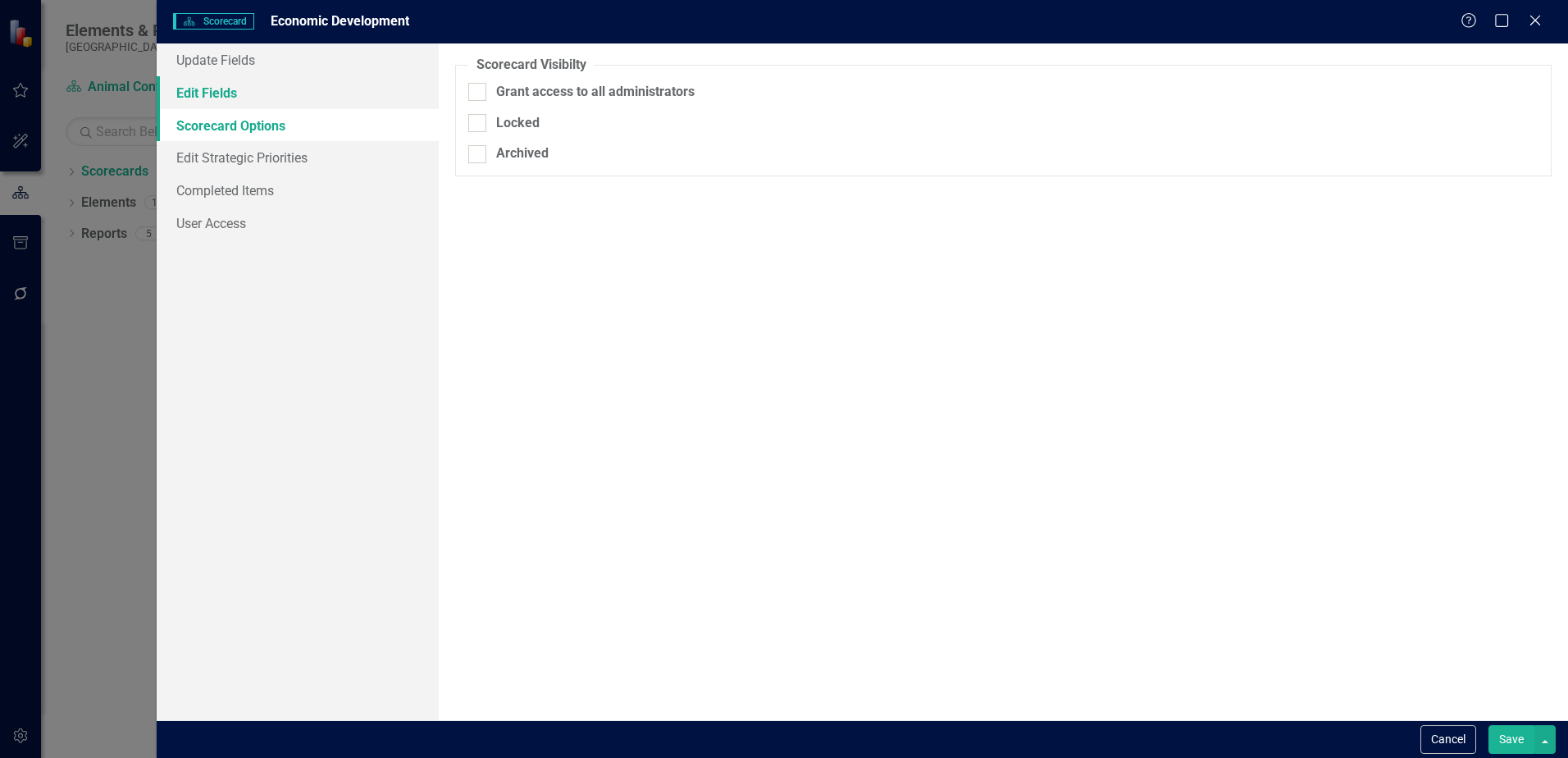
click at [221, 104] on link "Edit Fields" at bounding box center [298, 93] width 282 height 33
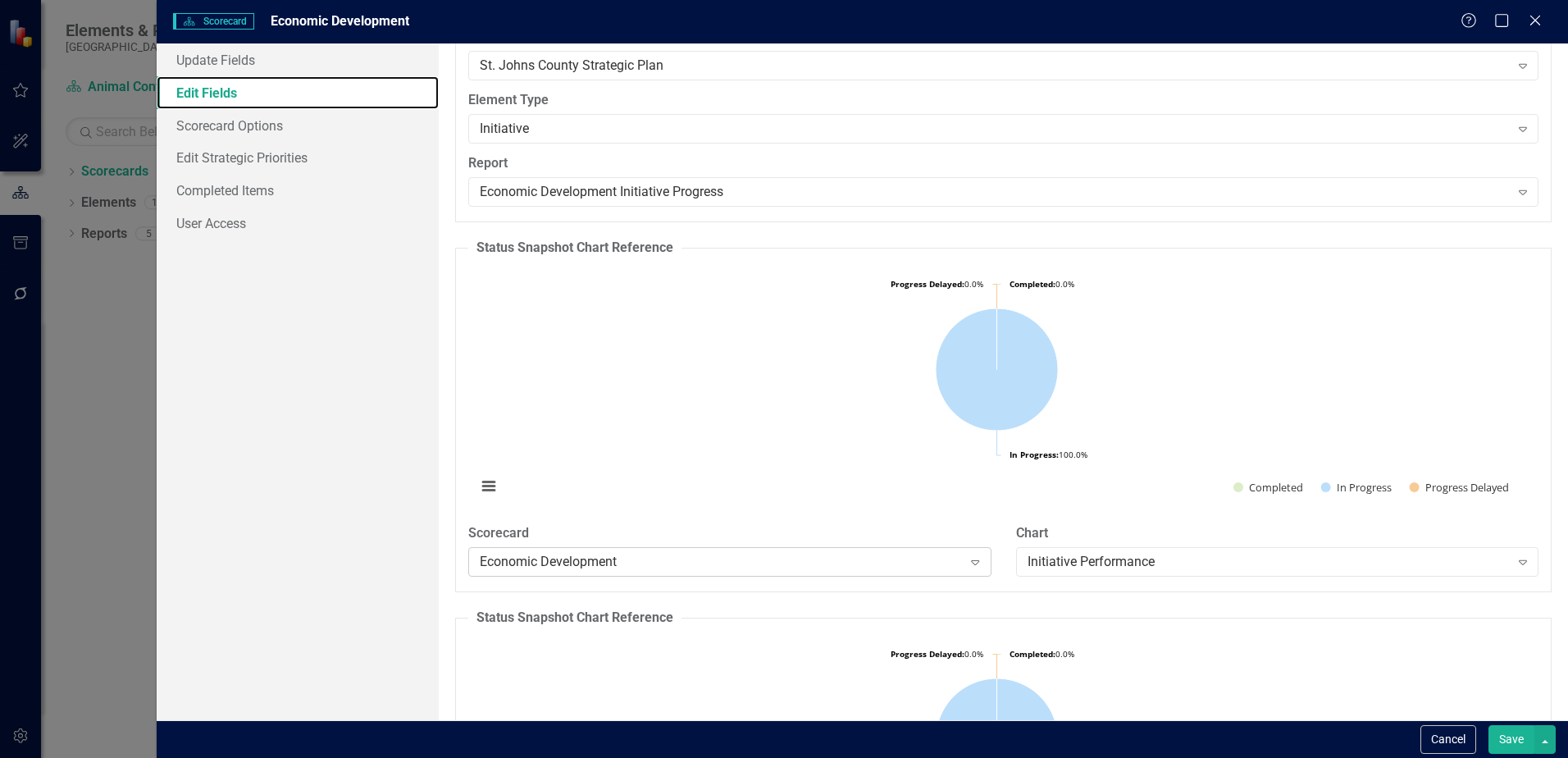
scroll to position [1559, 0]
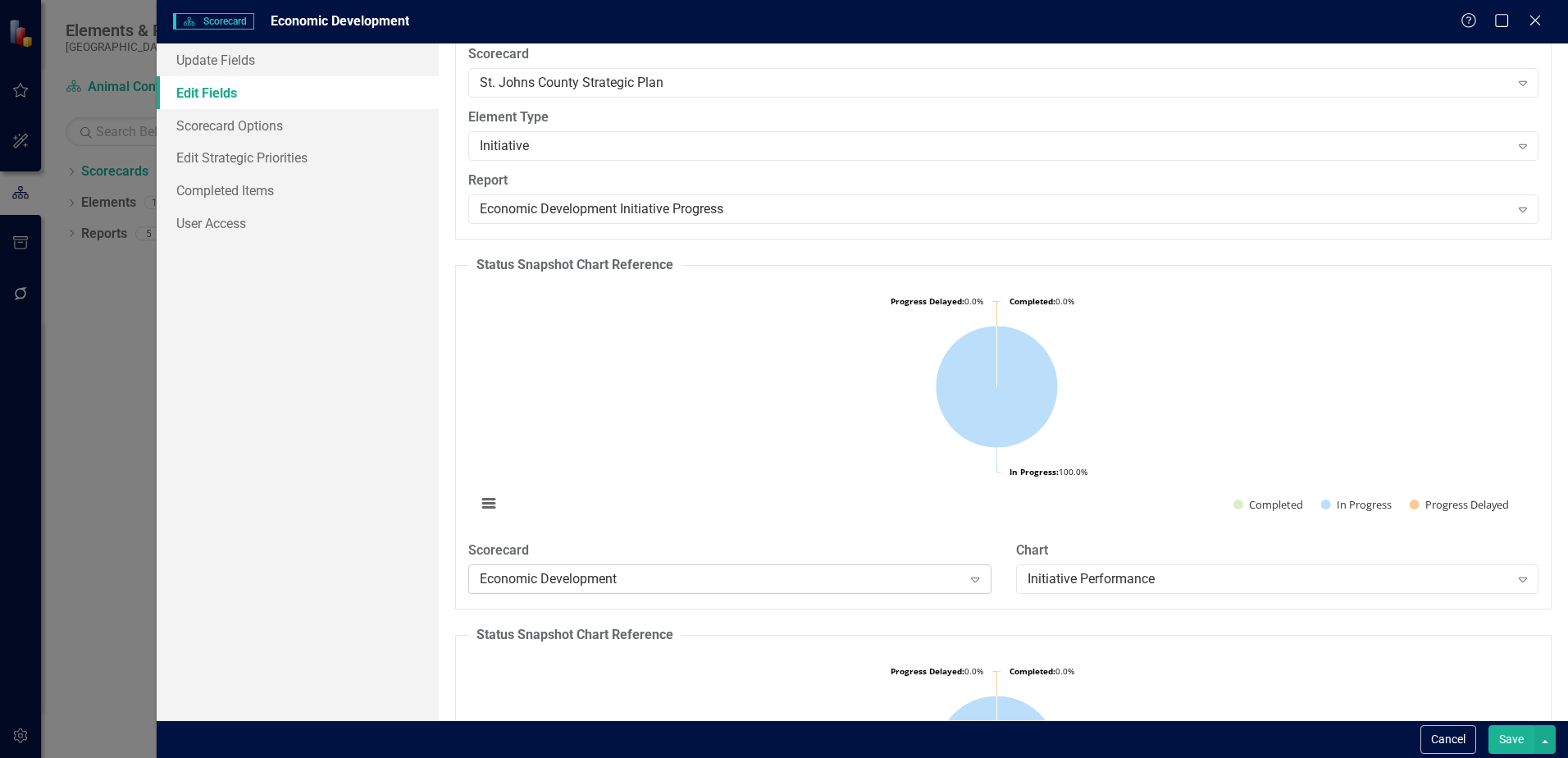
click at [701, 574] on div "Economic Development" at bounding box center [720, 579] width 482 height 19
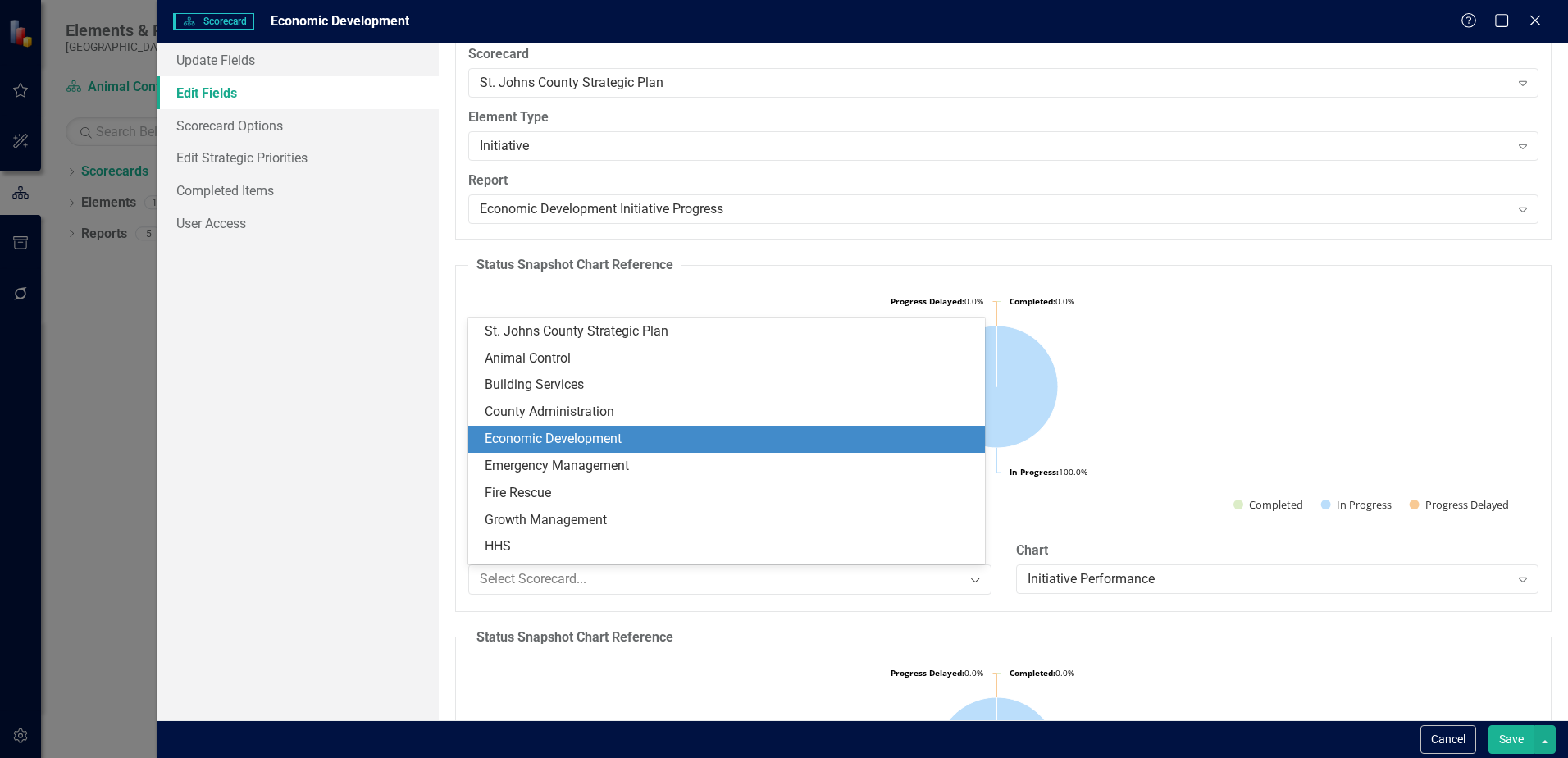
scroll to position [107, 0]
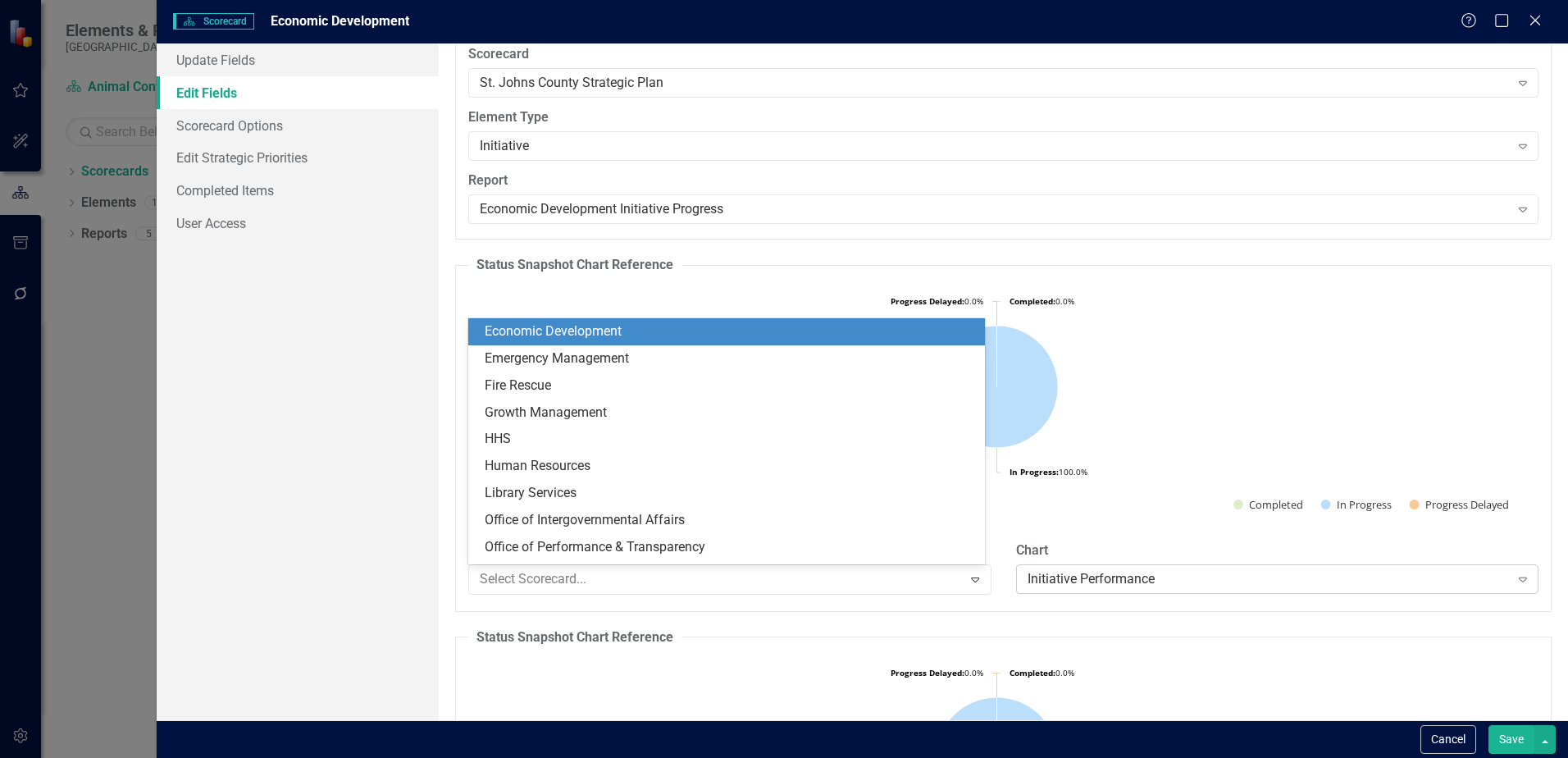
click at [1173, 586] on div "Initiative Performance" at bounding box center [1269, 579] width 482 height 19
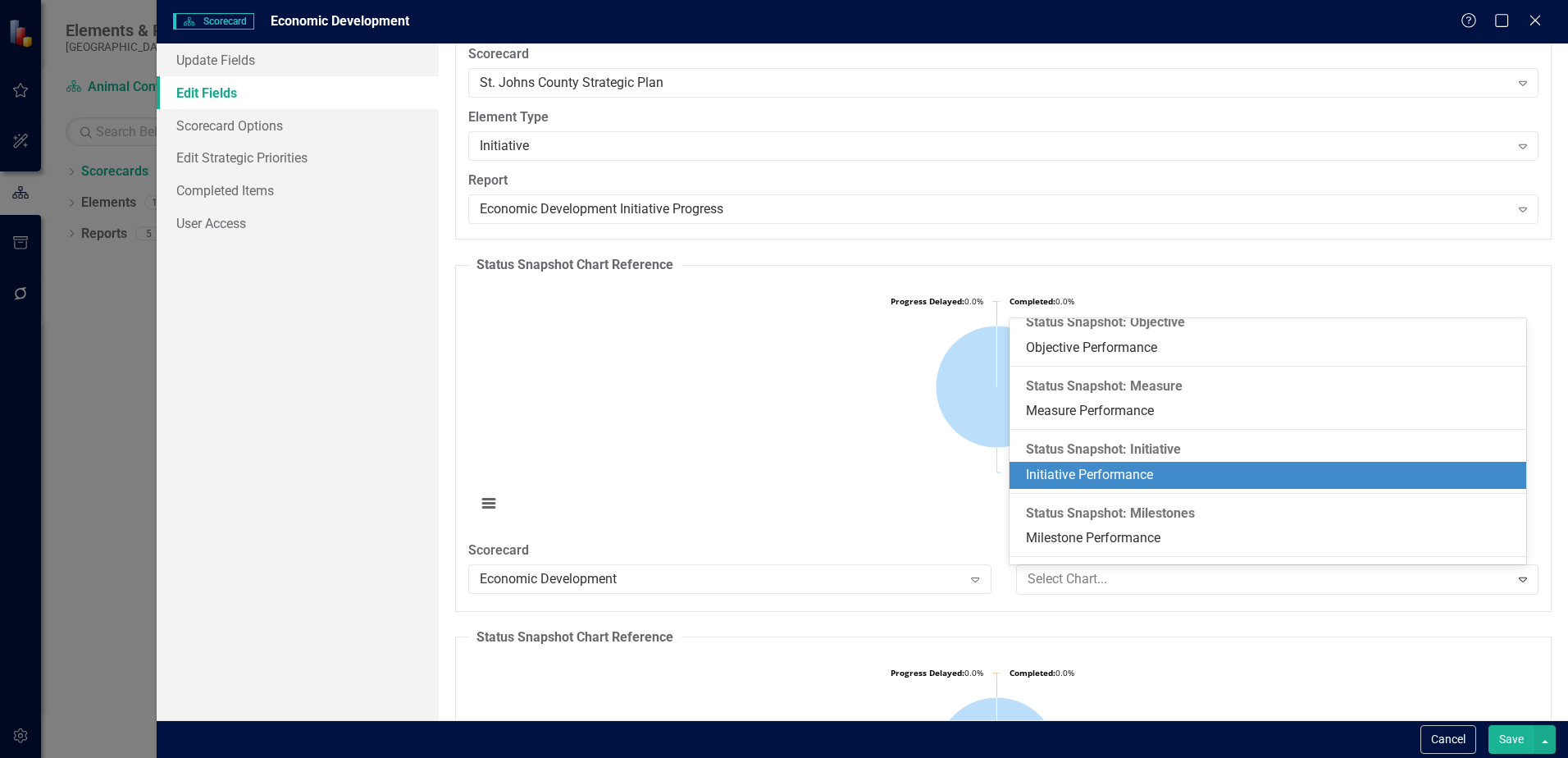
scroll to position [1169, 0]
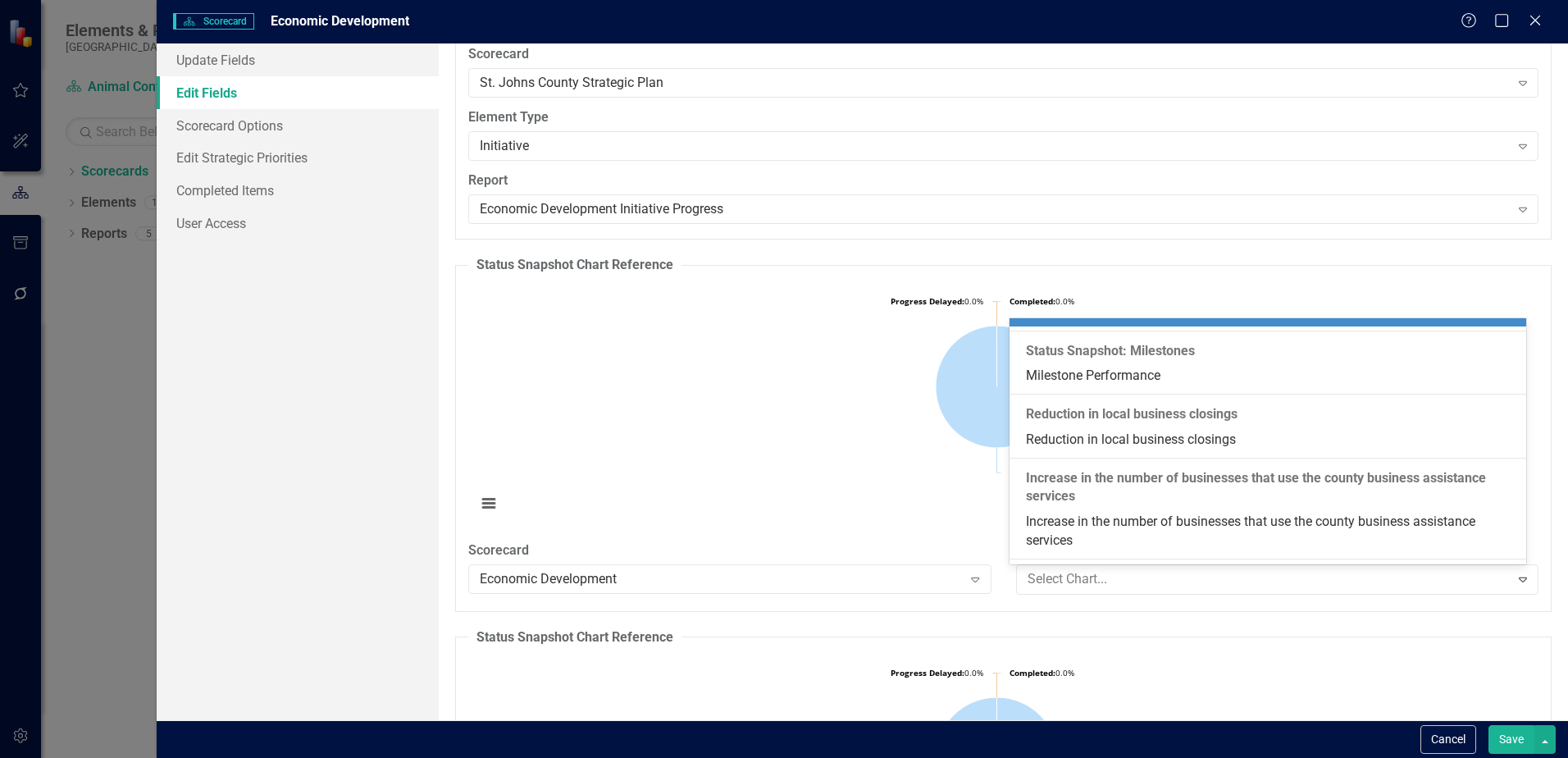
click at [1194, 322] on div "Initiative Performance" at bounding box center [1271, 313] width 491 height 19
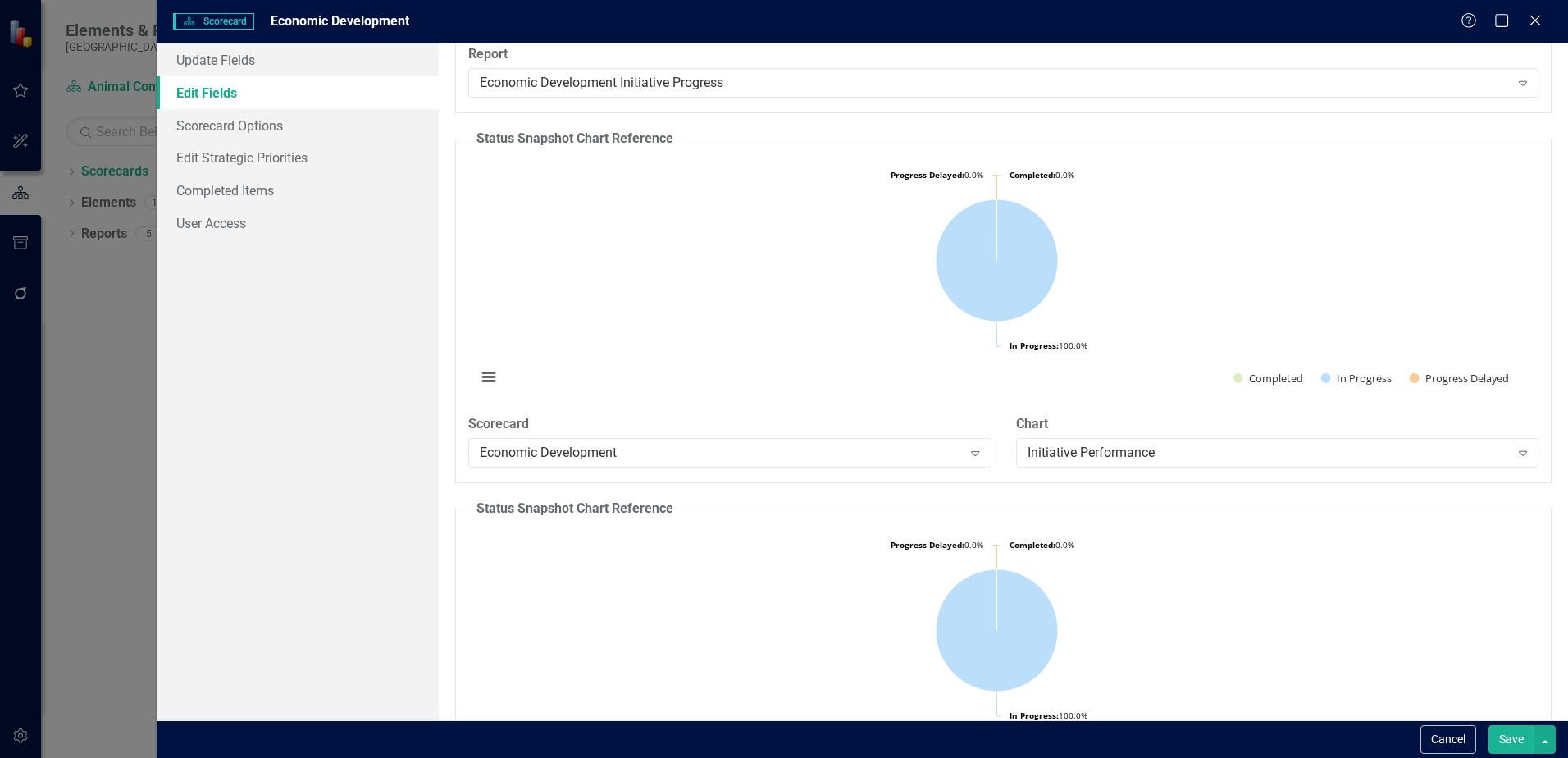
scroll to position [1657, 0]
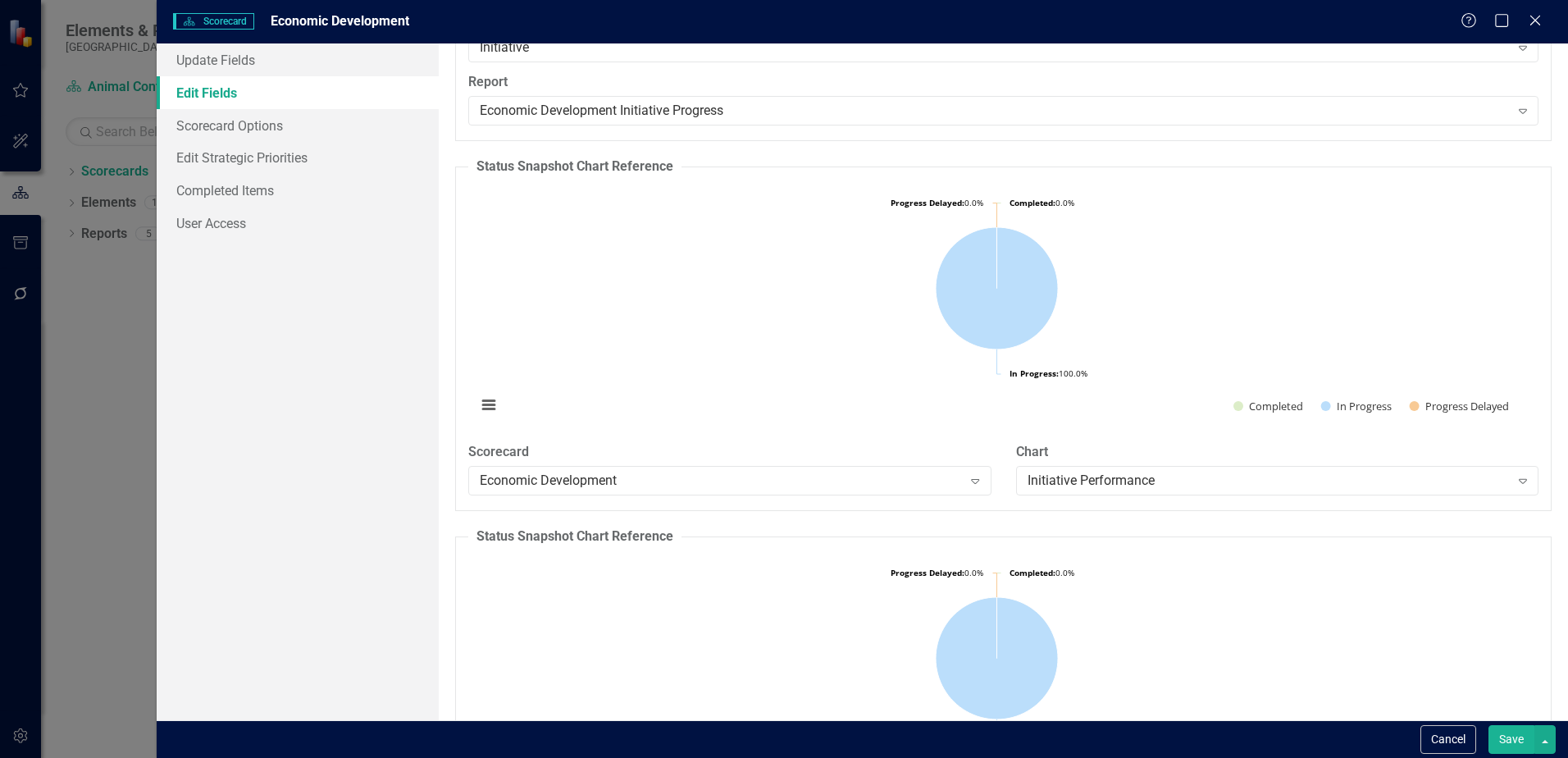
click at [480, 404] on button "View chart menu, Chart" at bounding box center [489, 405] width 23 height 23
click at [941, 380] on rect "Interactive chart" at bounding box center [996, 307] width 1057 height 246
click at [1206, 479] on div "Initiative Performance" at bounding box center [1269, 480] width 482 height 19
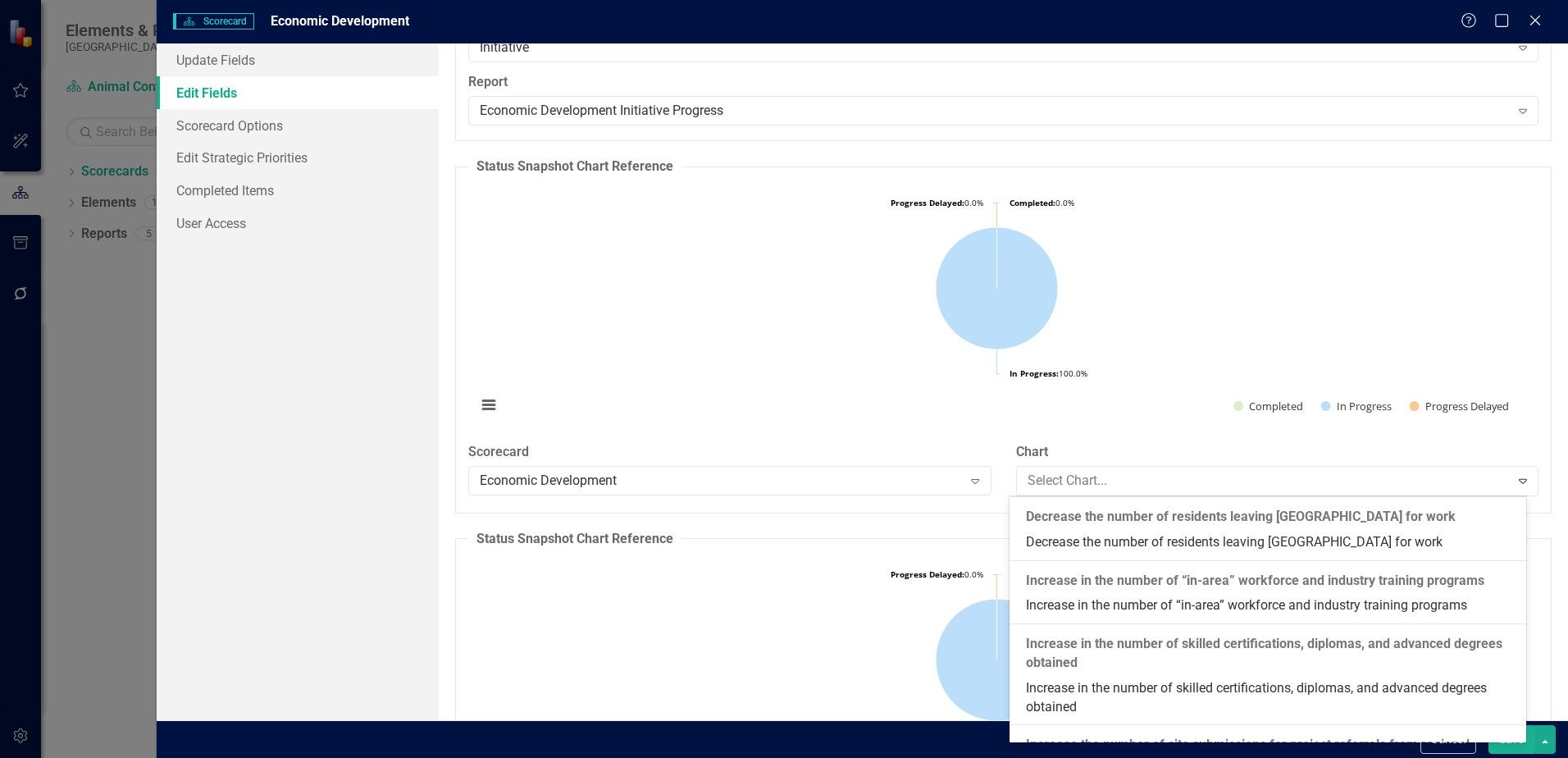
scroll to position [0, 0]
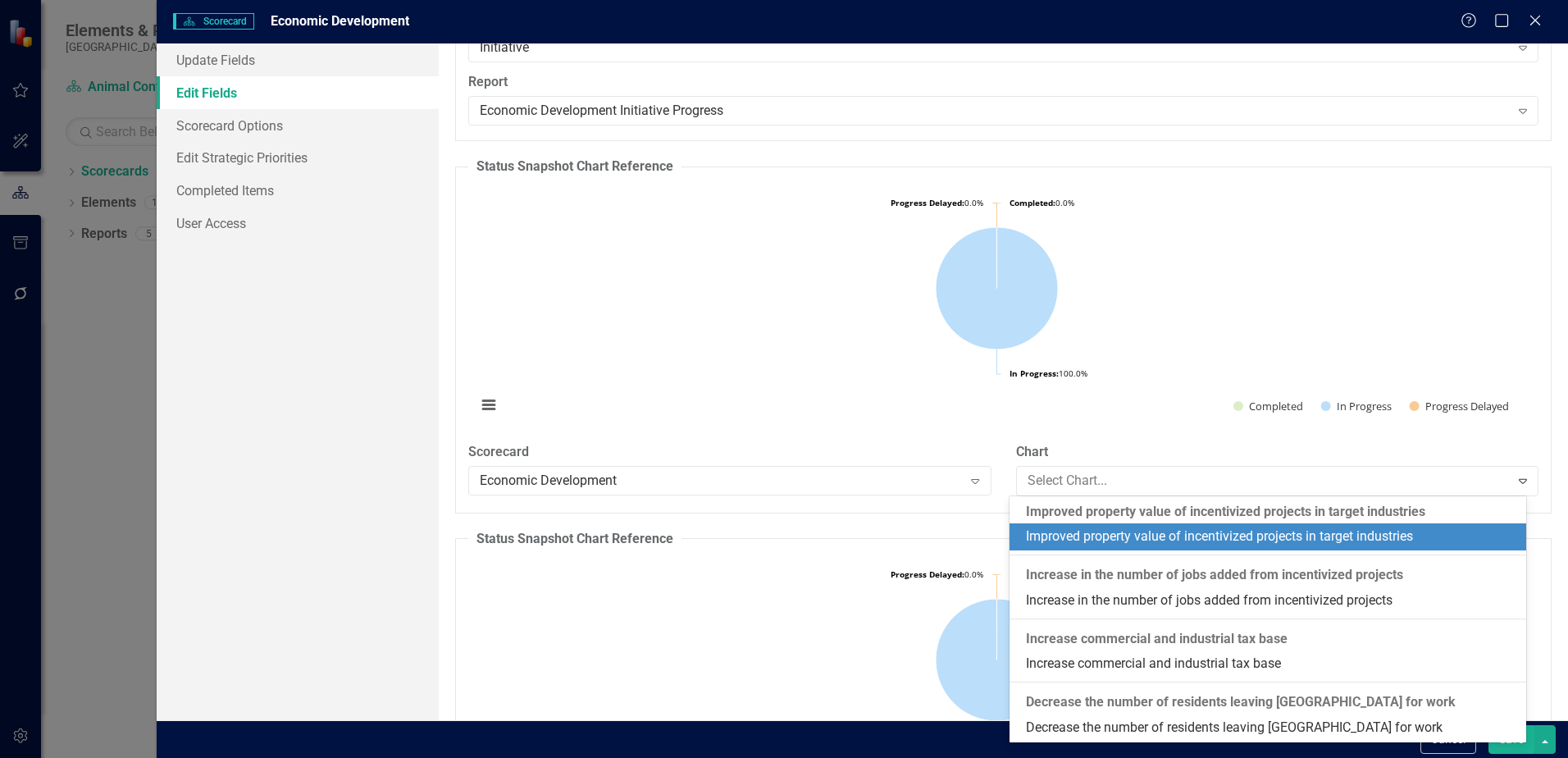
click at [602, 160] on legend "Status Snapshot Chart Reference" at bounding box center [575, 167] width 213 height 19
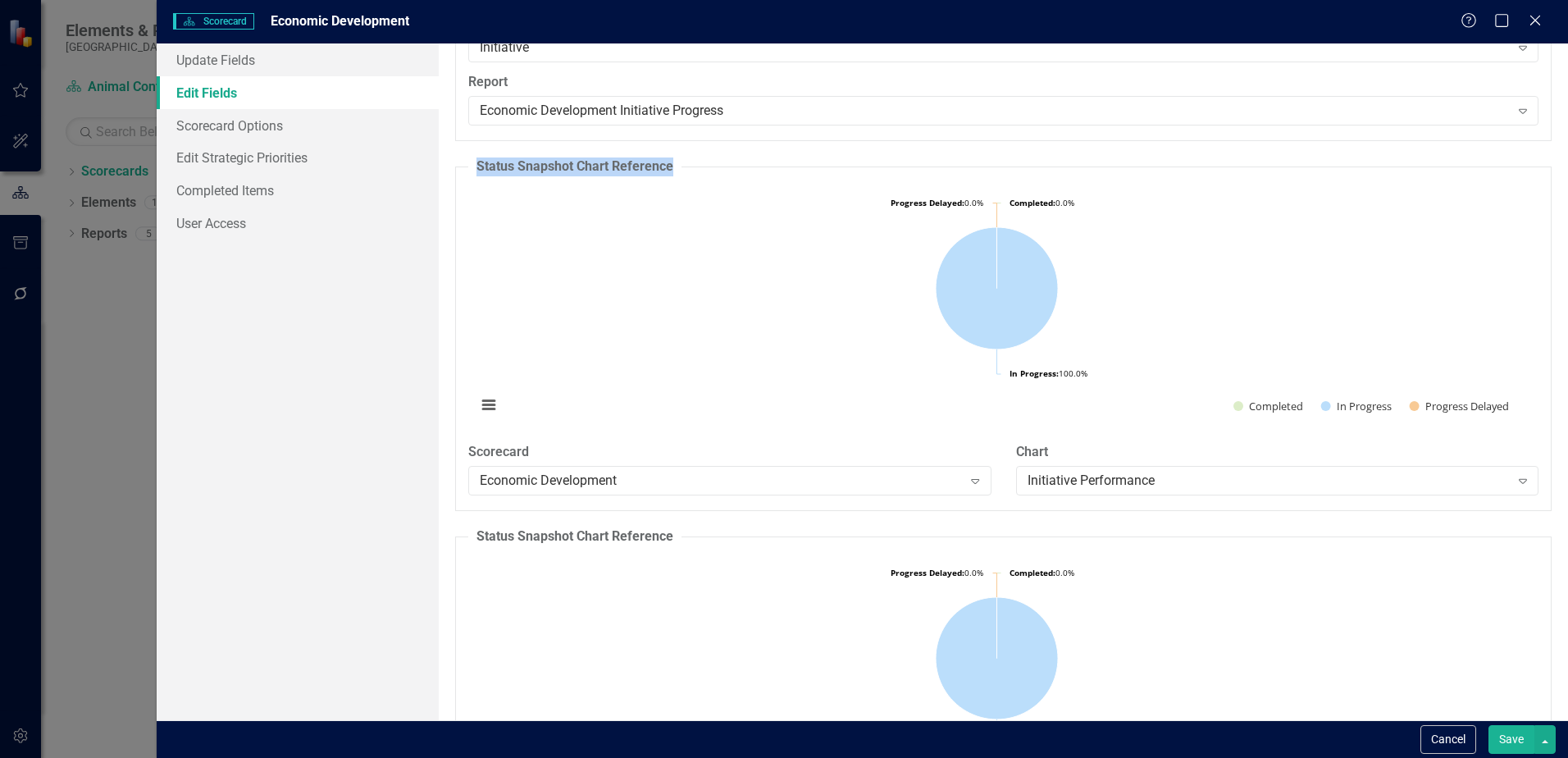
drag, startPoint x: 676, startPoint y: 165, endPoint x: 455, endPoint y: 162, distance: 221.0
click at [455, 162] on fieldset "Status Snapshot Chart Reference Loading... Chart Pie chart with 3 slices. Initi…" at bounding box center [1003, 335] width 1096 height 353
drag, startPoint x: 455, startPoint y: 162, endPoint x: 517, endPoint y: 171, distance: 62.6
copy legend "Status Snapshot Chart Reference"
click at [1438, 741] on button "Cancel" at bounding box center [1448, 739] width 56 height 29
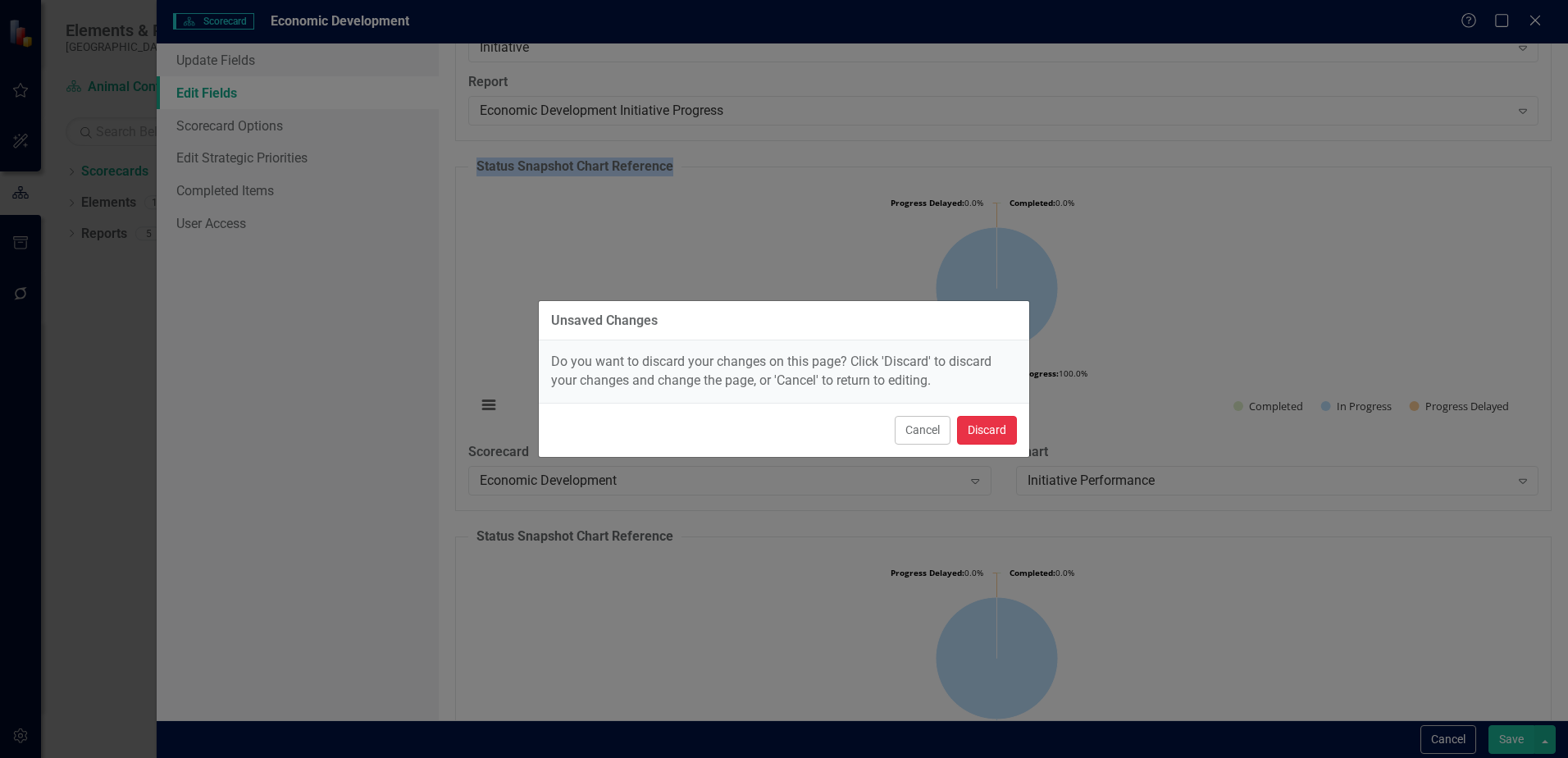
click at [1011, 430] on button "Discard" at bounding box center [987, 430] width 60 height 29
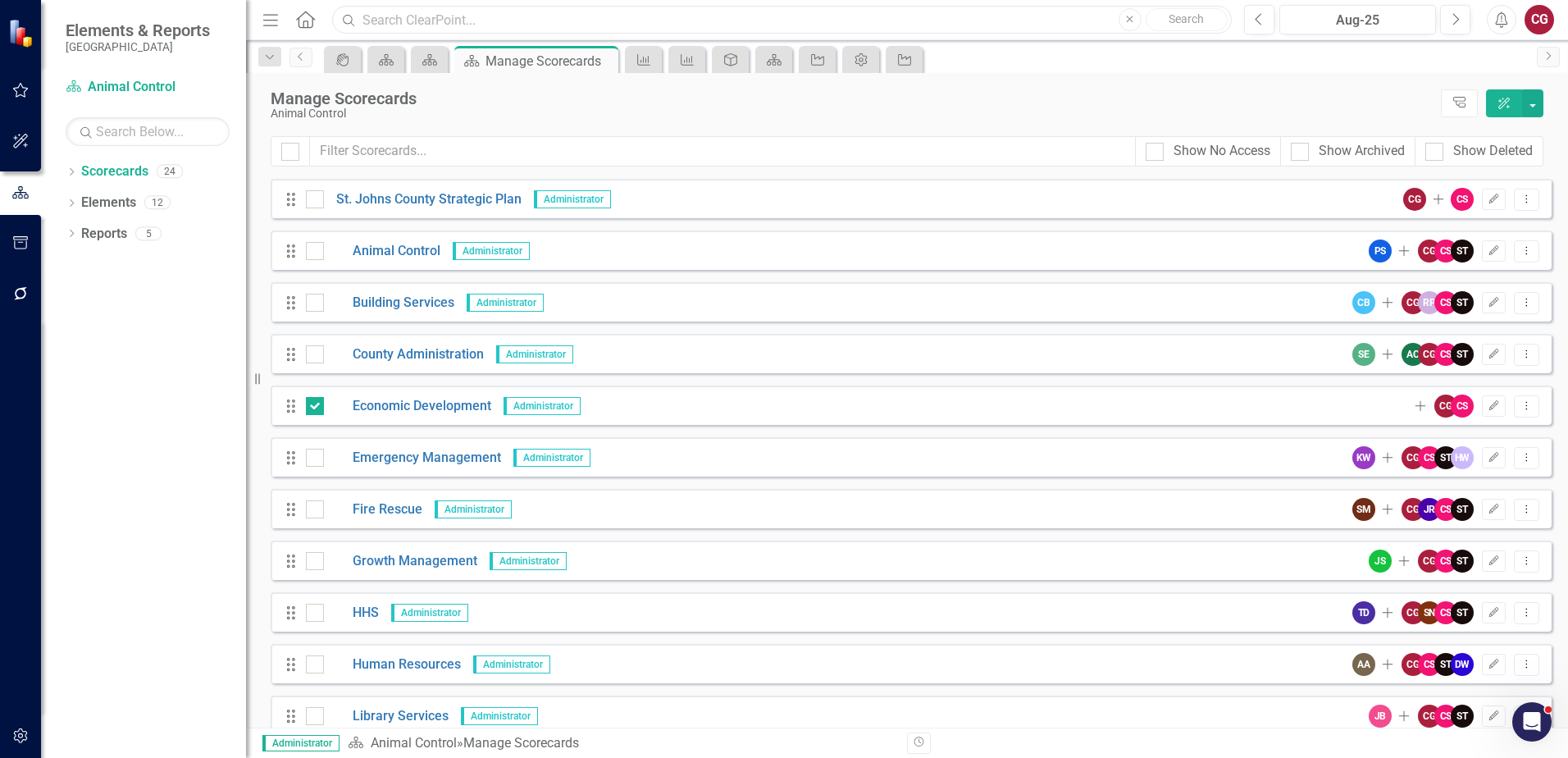
click at [674, 20] on input "text" at bounding box center [781, 20] width 900 height 29
paste input "Status Snapshot Chart Reference"
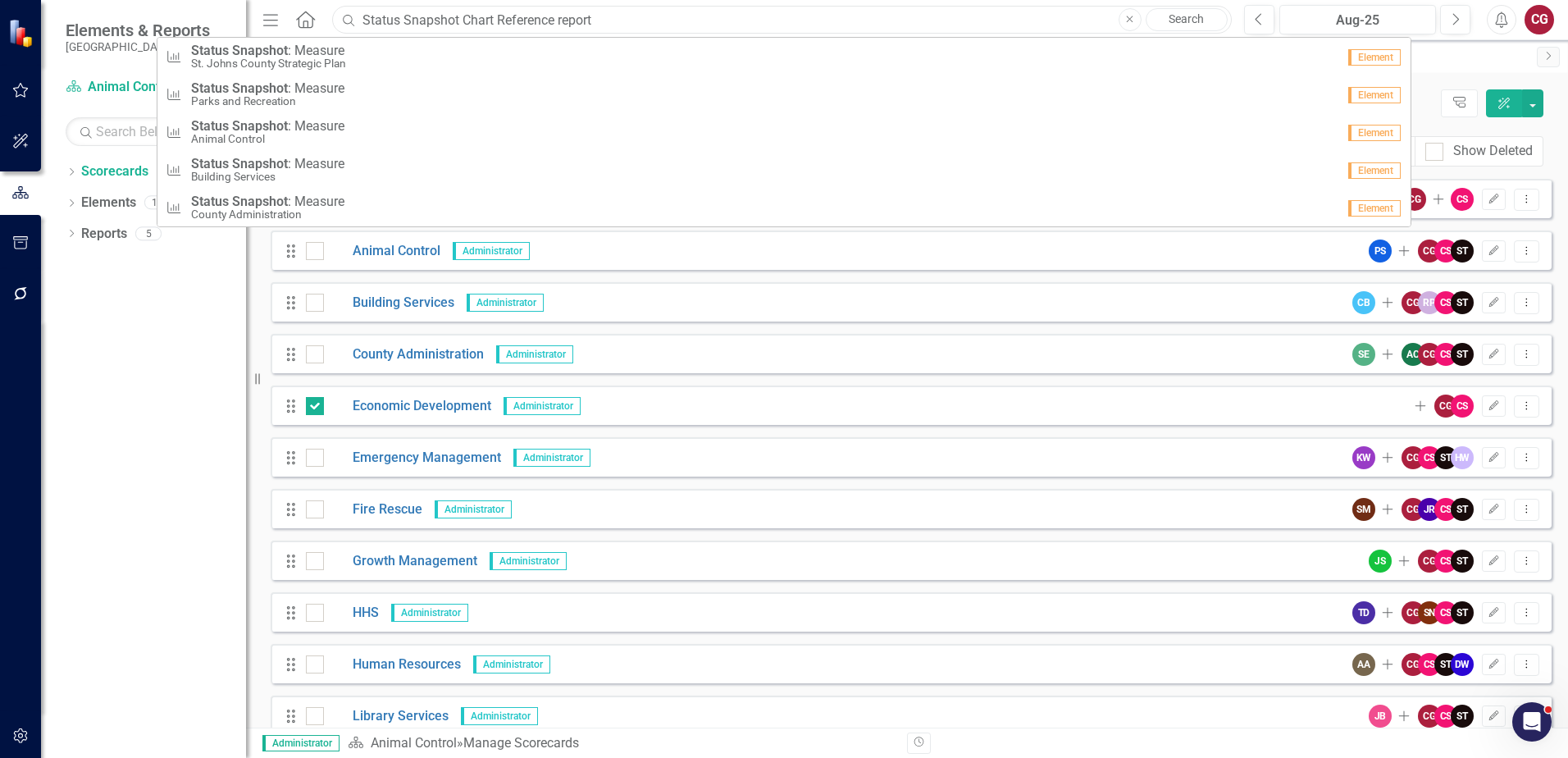
type input "Status Snapshot Chart Reference report"
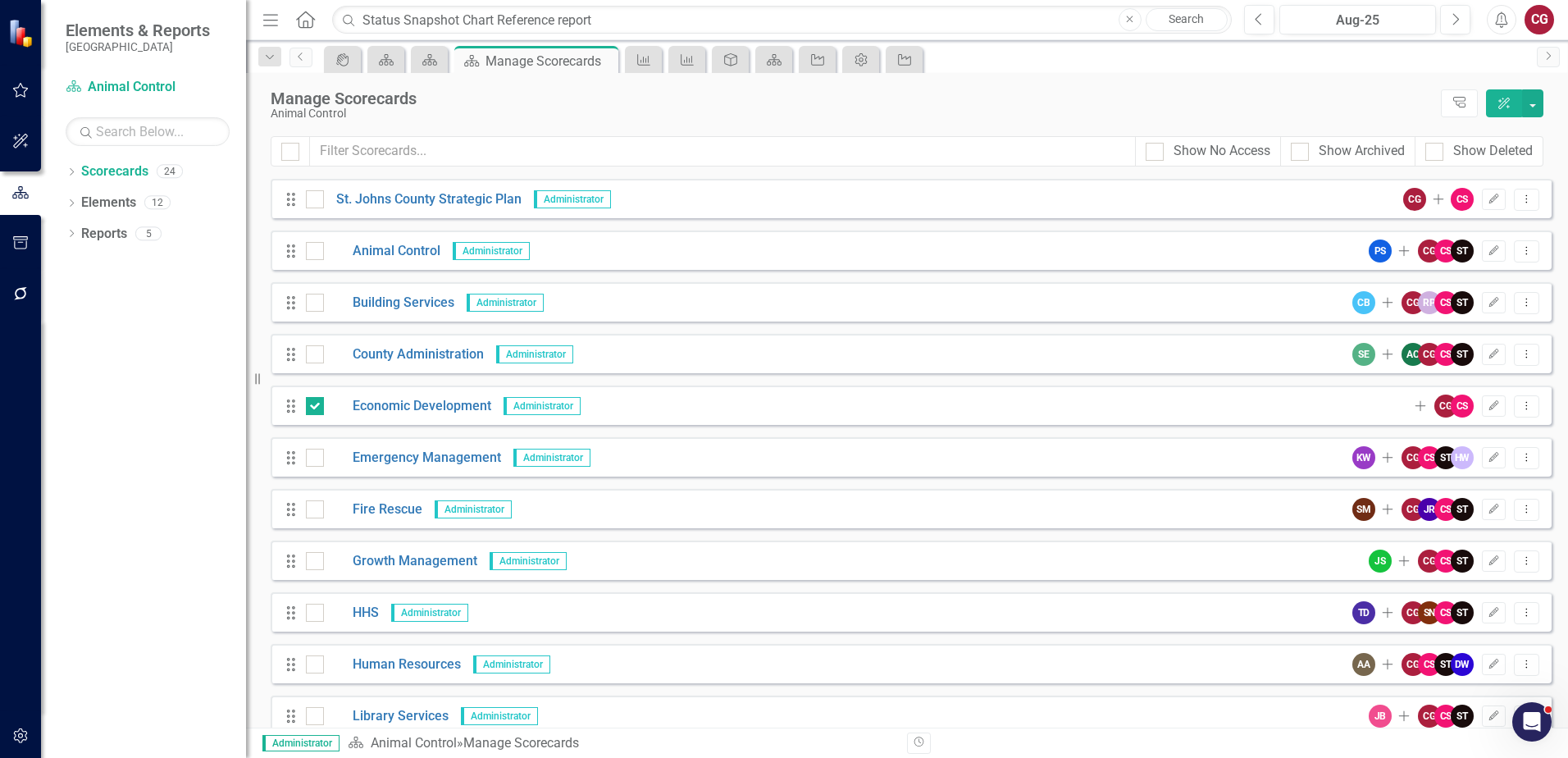
click at [134, 343] on div "Dropdown Scorecards 24 Dropdown St. Johns County Strategic Plan Animal Control …" at bounding box center [143, 458] width 205 height 600
click at [1538, 110] on button "button" at bounding box center [1532, 104] width 21 height 28
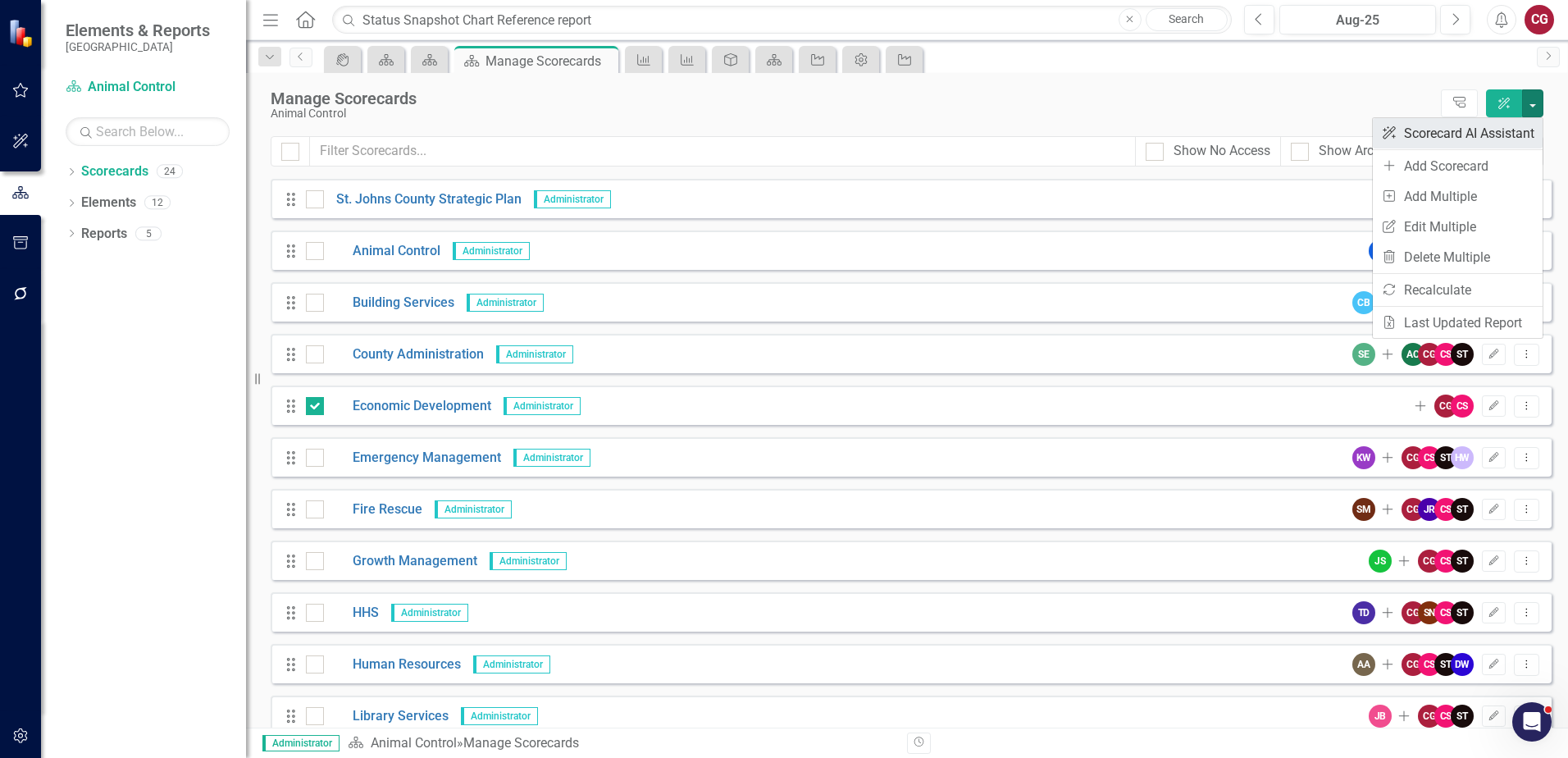
click at [1459, 130] on link "ClearPoint AI Scorecard AI Assistant" at bounding box center [1458, 133] width 170 height 30
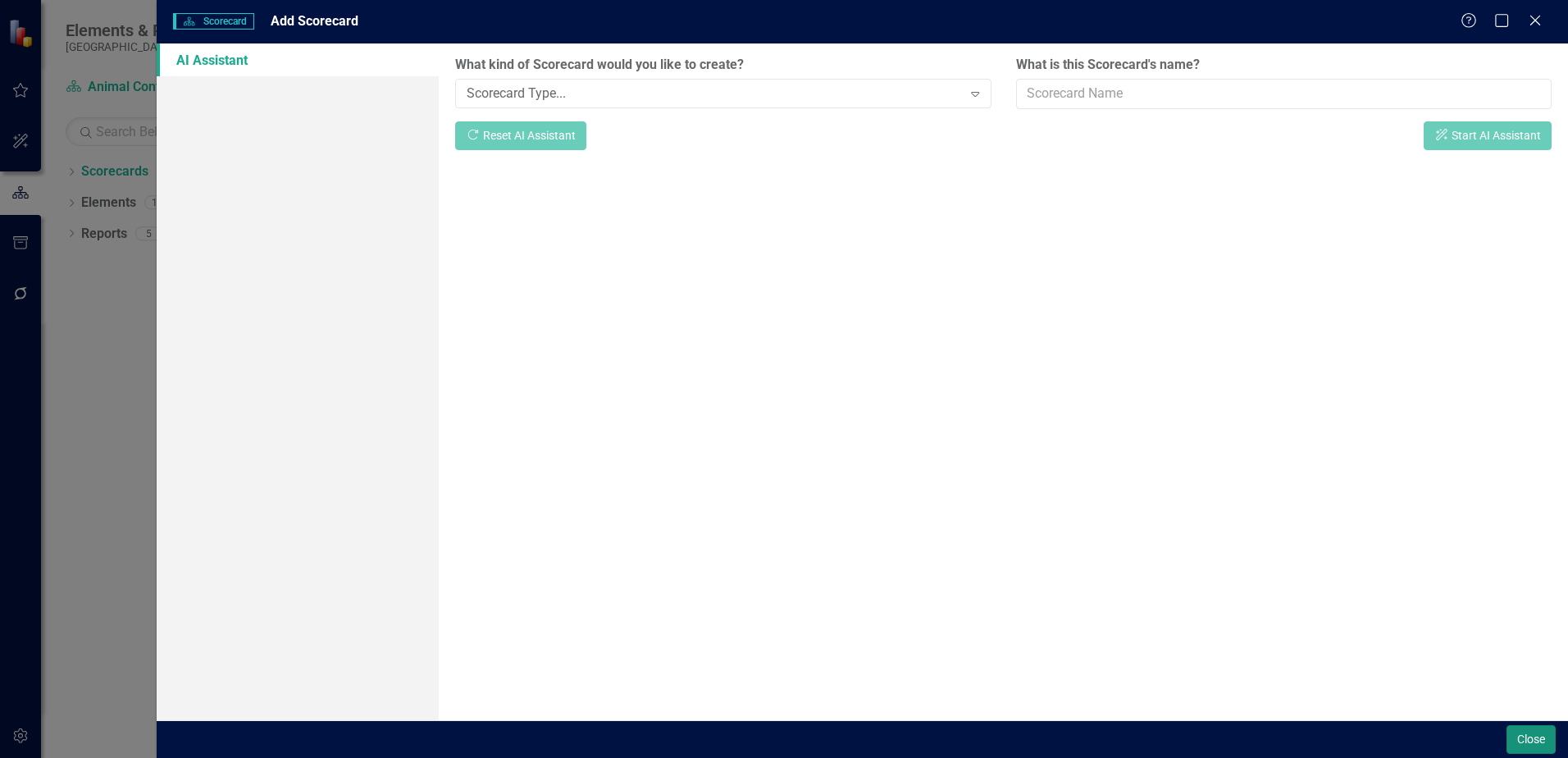
click at [1519, 741] on button "Close" at bounding box center [1531, 739] width 50 height 29
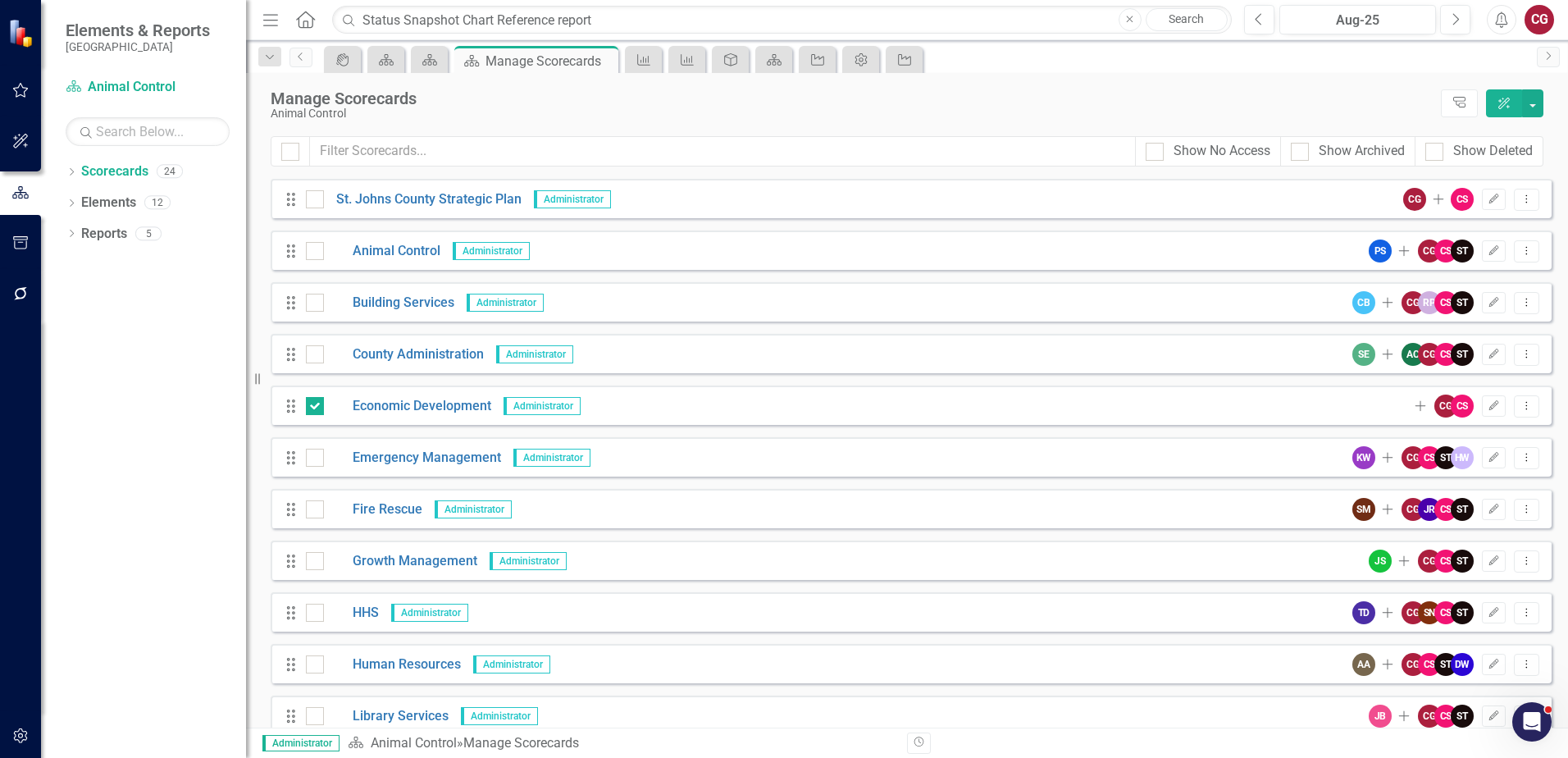
click at [1521, 101] on button "ClearPoint AI" at bounding box center [1504, 104] width 36 height 28
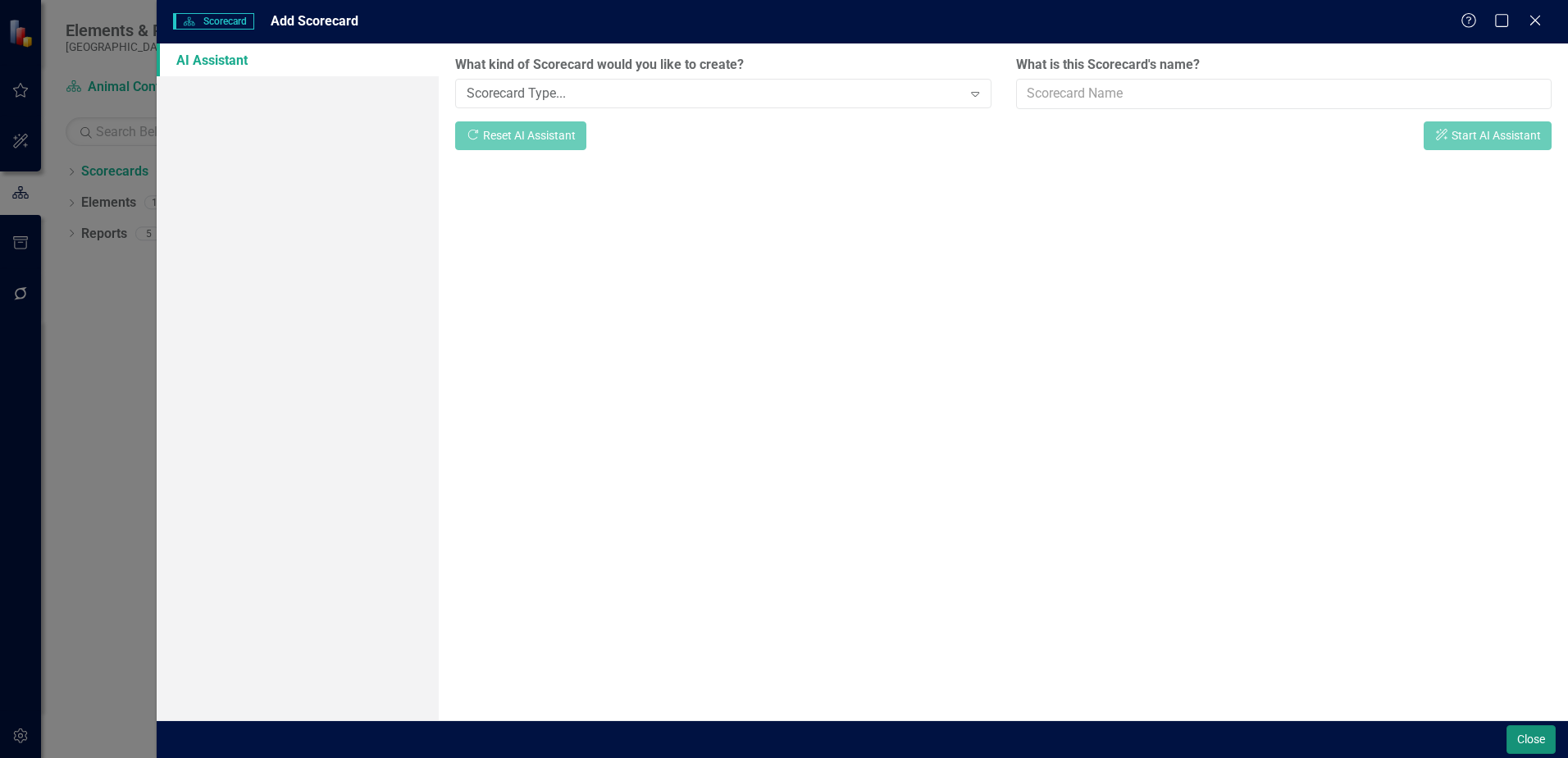
click at [1532, 741] on button "Close" at bounding box center [1531, 739] width 50 height 29
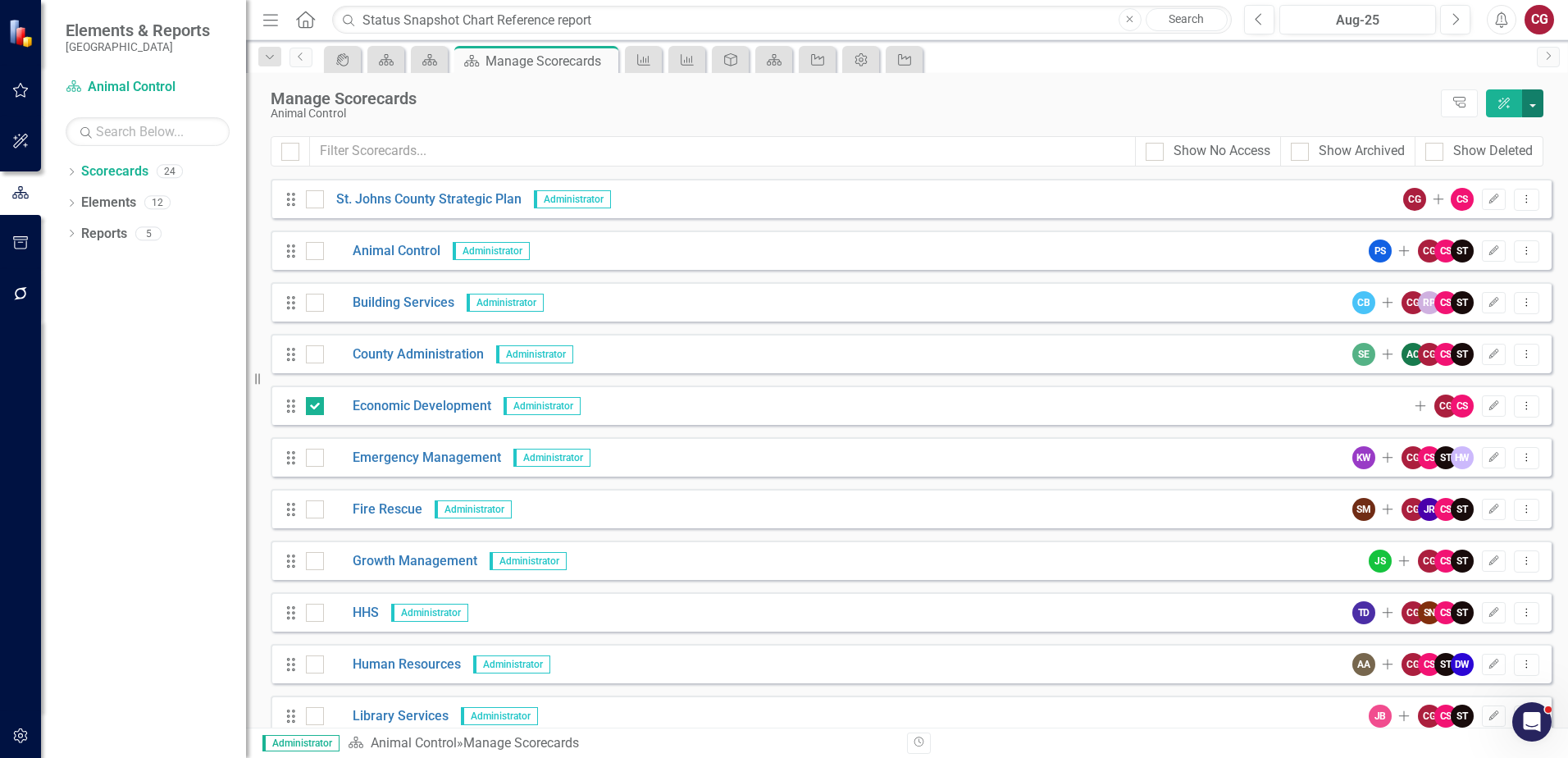
click at [1535, 101] on button "button" at bounding box center [1532, 104] width 21 height 28
click at [788, 392] on div "Drag Economic Development Administrator Add CG CS Edit Dropdown Menu" at bounding box center [911, 406] width 1281 height 39
click at [1519, 407] on icon "Dropdown Menu" at bounding box center [1526, 405] width 14 height 10
click at [1452, 438] on link "Edit Edit Scorecard" at bounding box center [1435, 434] width 181 height 30
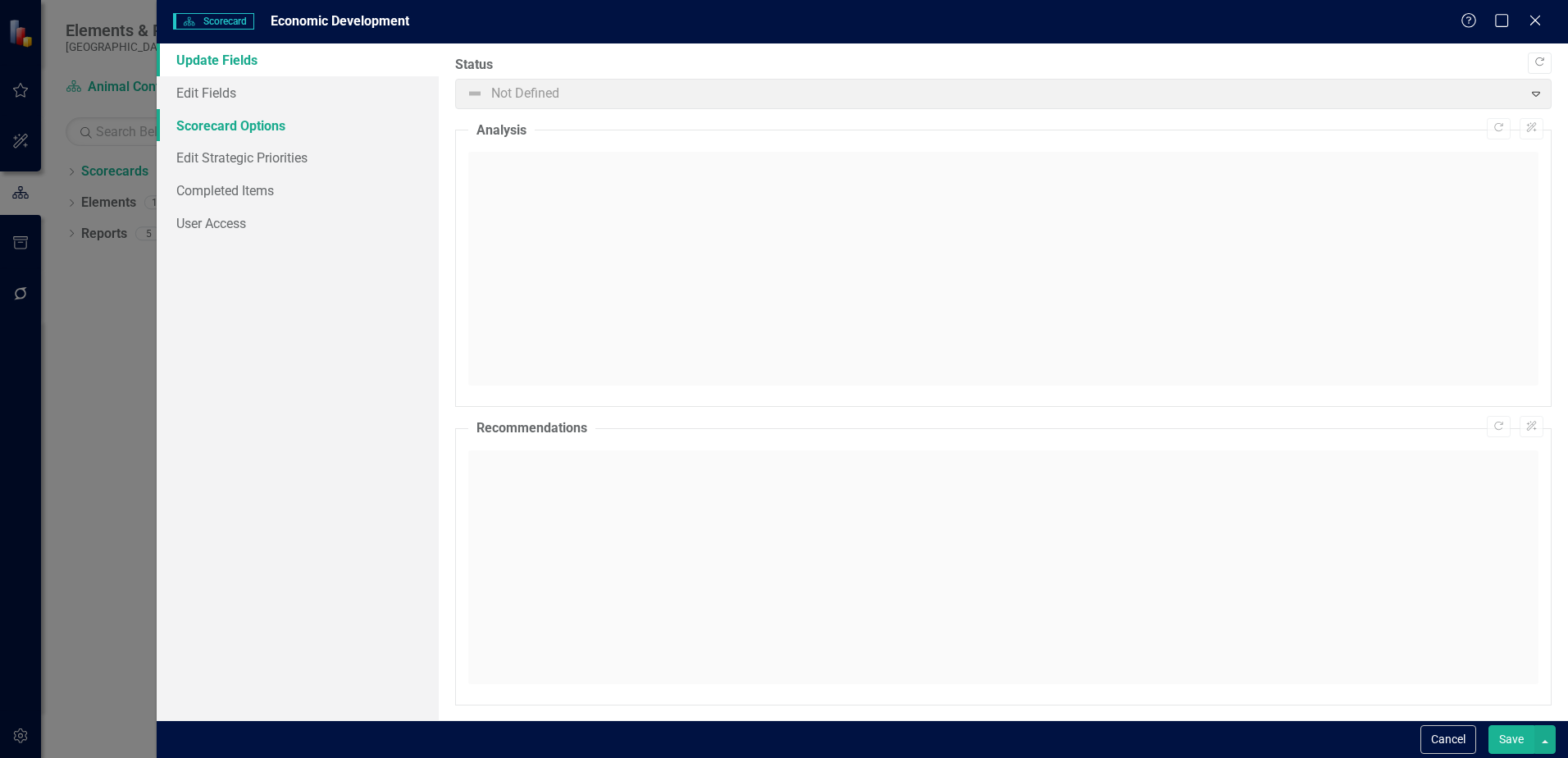
click at [264, 124] on link "Scorecard Options" at bounding box center [298, 125] width 282 height 33
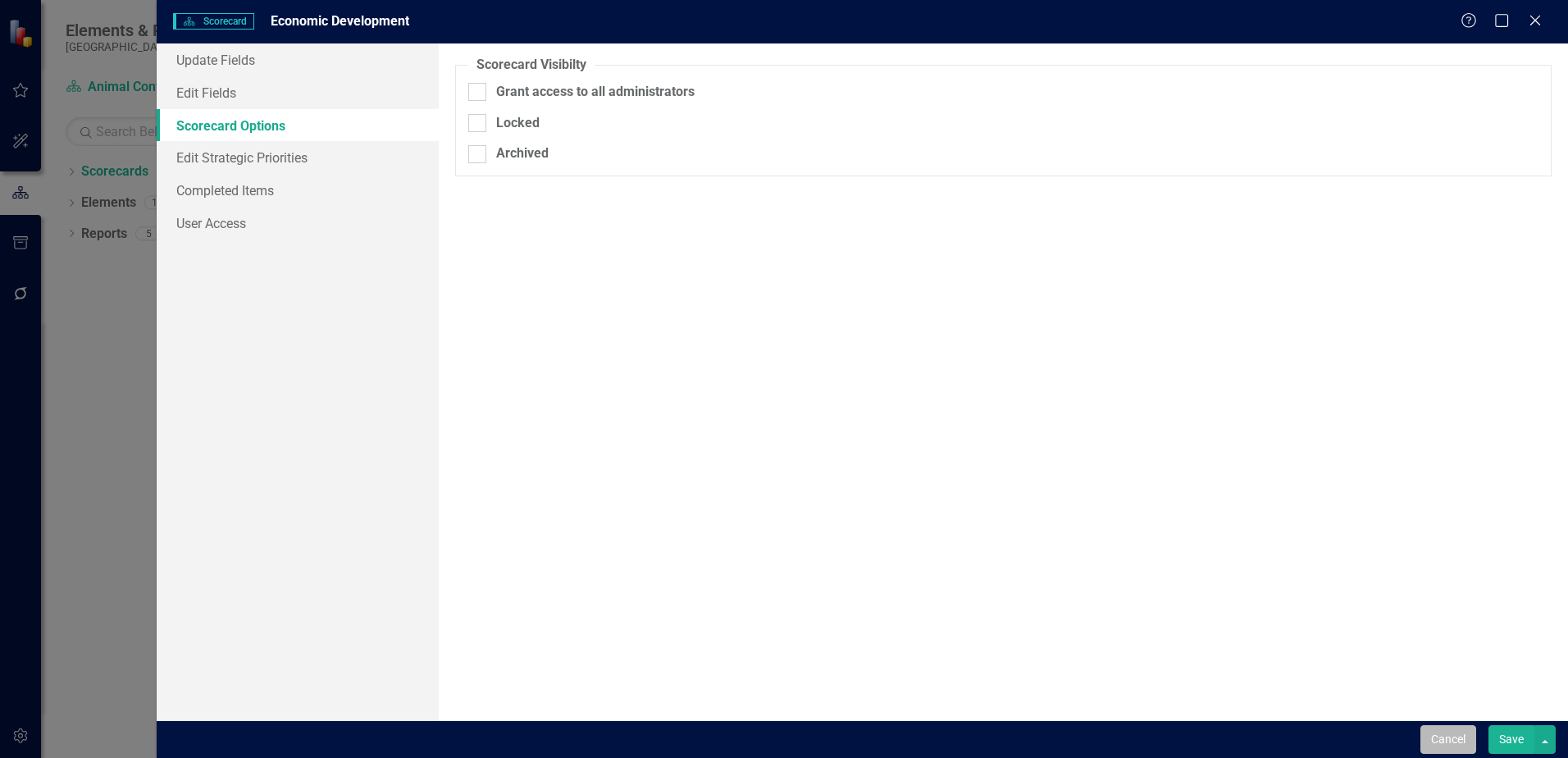
click at [1442, 747] on button "Cancel" at bounding box center [1448, 739] width 56 height 29
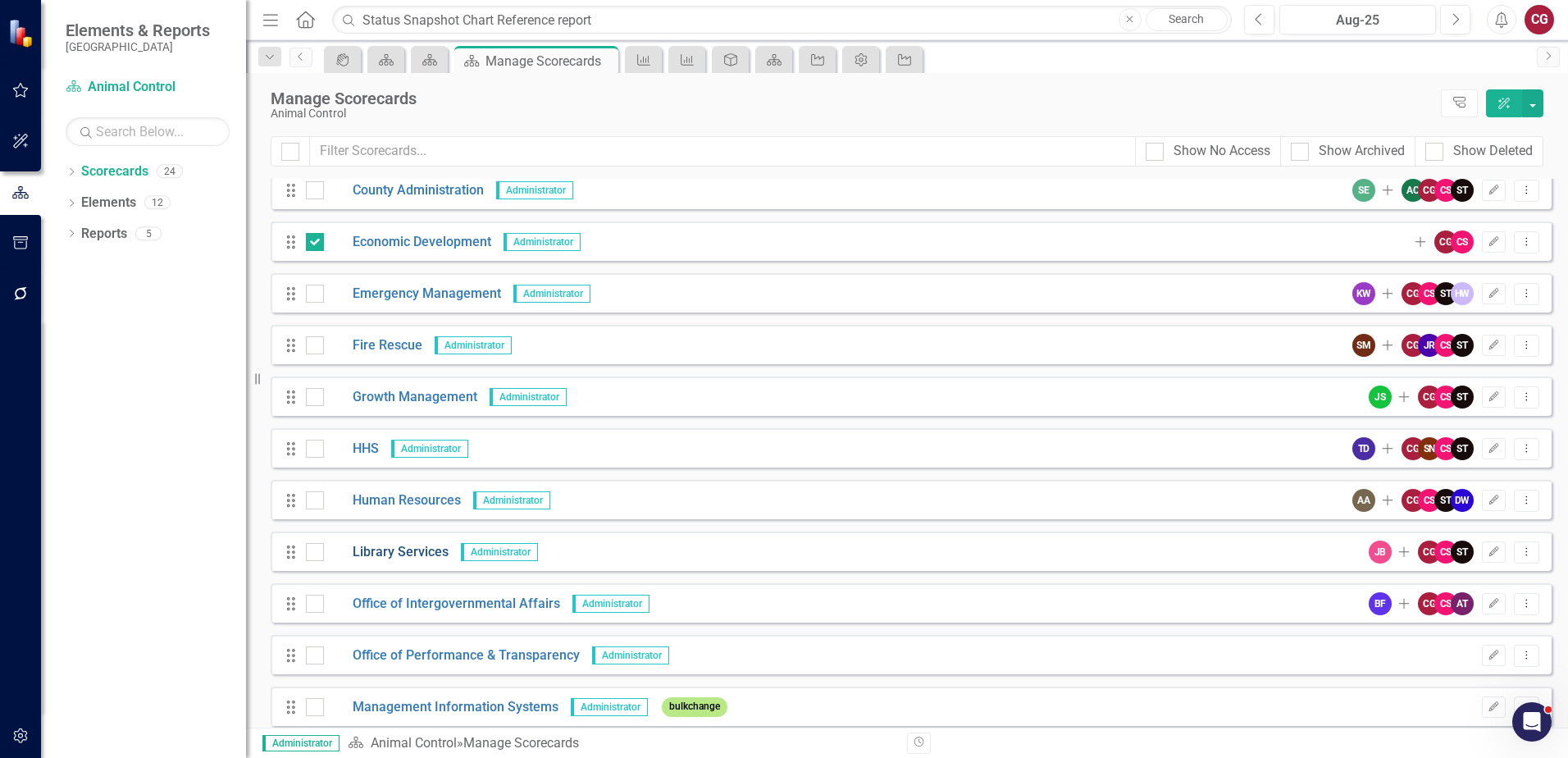
scroll to position [246, 0]
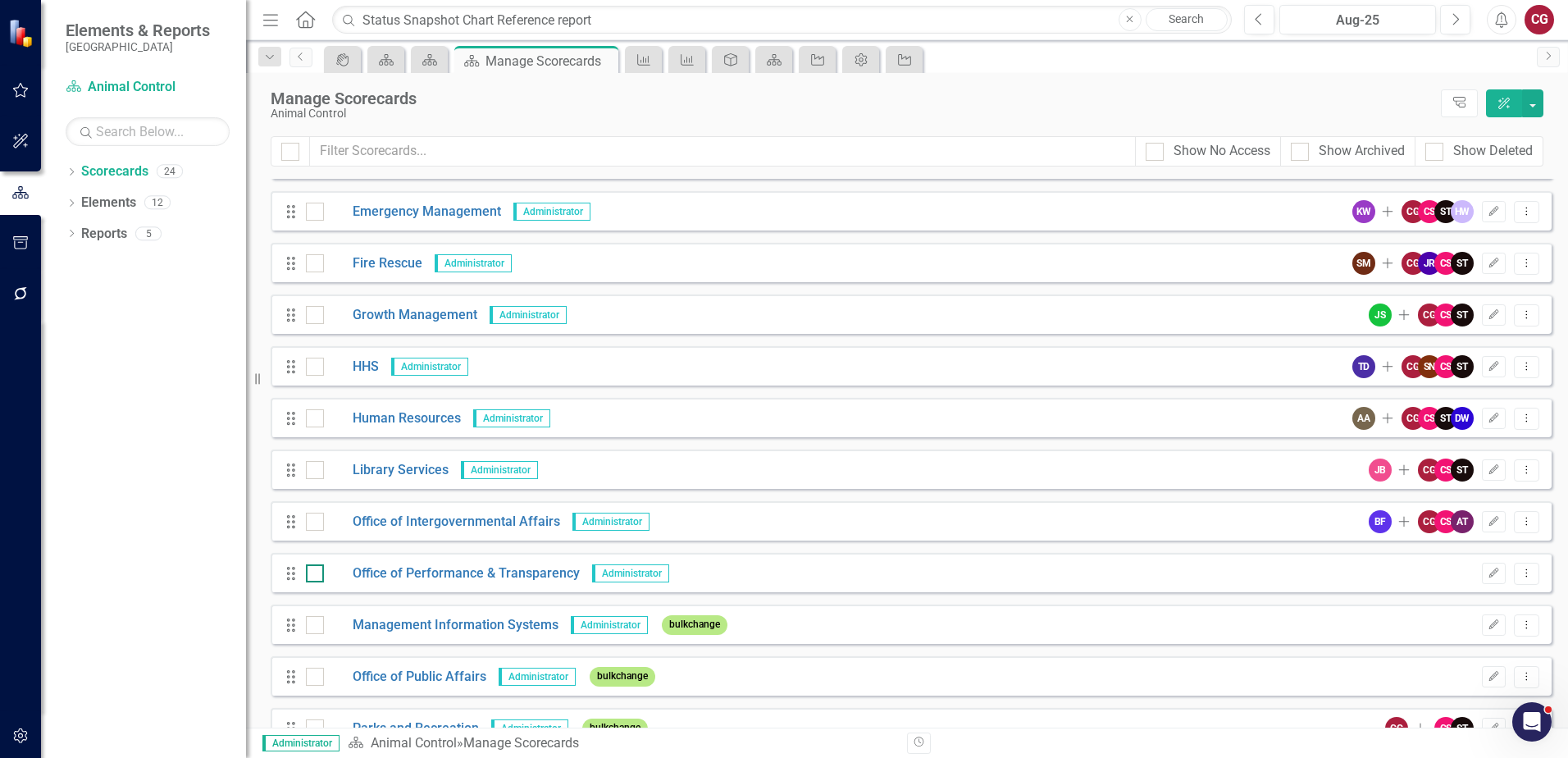
click at [319, 574] on div at bounding box center [314, 573] width 18 height 18
click at [317, 574] on input "checkbox" at bounding box center [310, 569] width 10 height 10
checkbox input "true"
click at [1538, 111] on button "button" at bounding box center [1532, 104] width 21 height 28
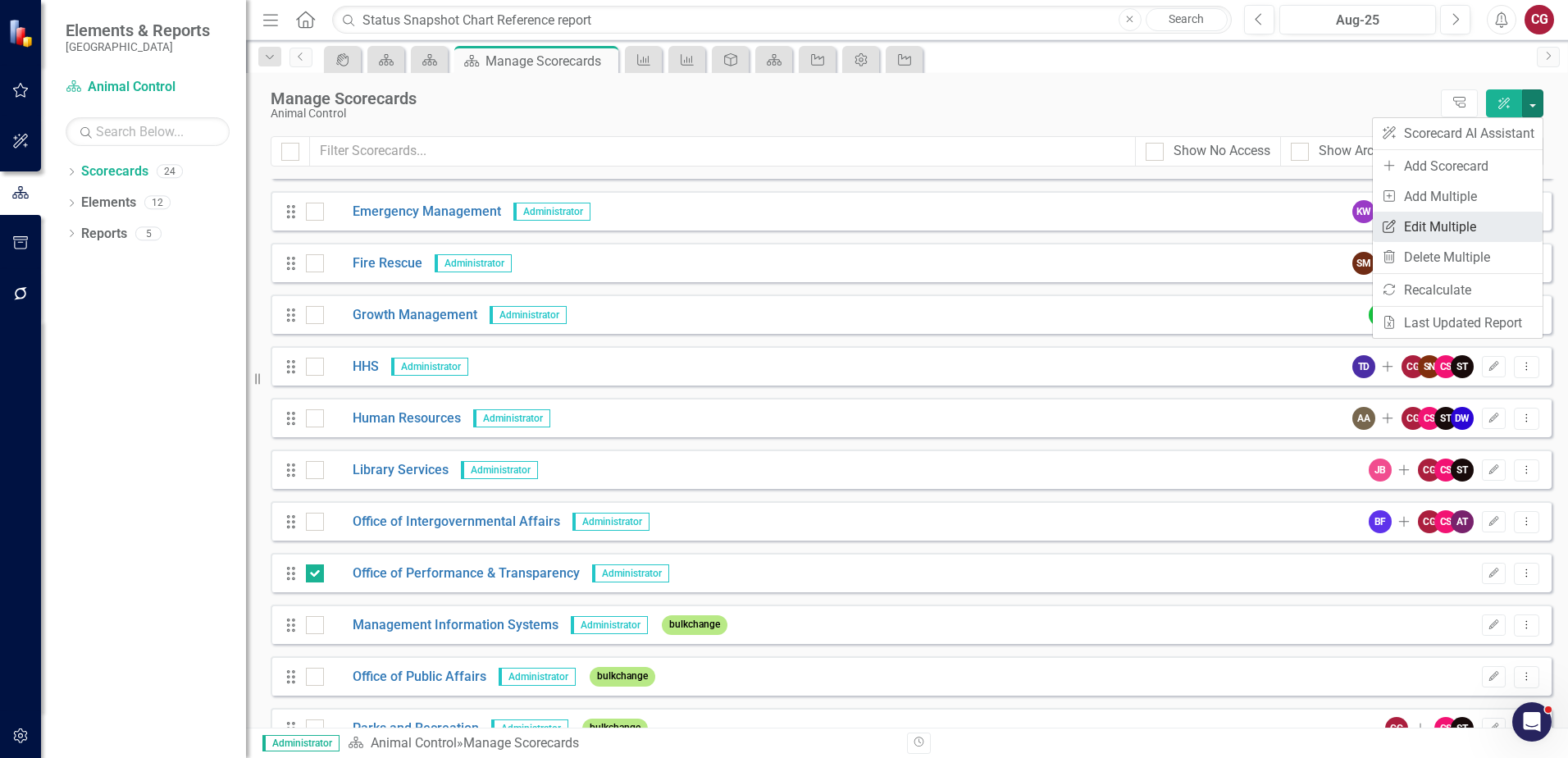
click at [1464, 224] on link "Edit Multiple Edit Multiple" at bounding box center [1458, 226] width 170 height 30
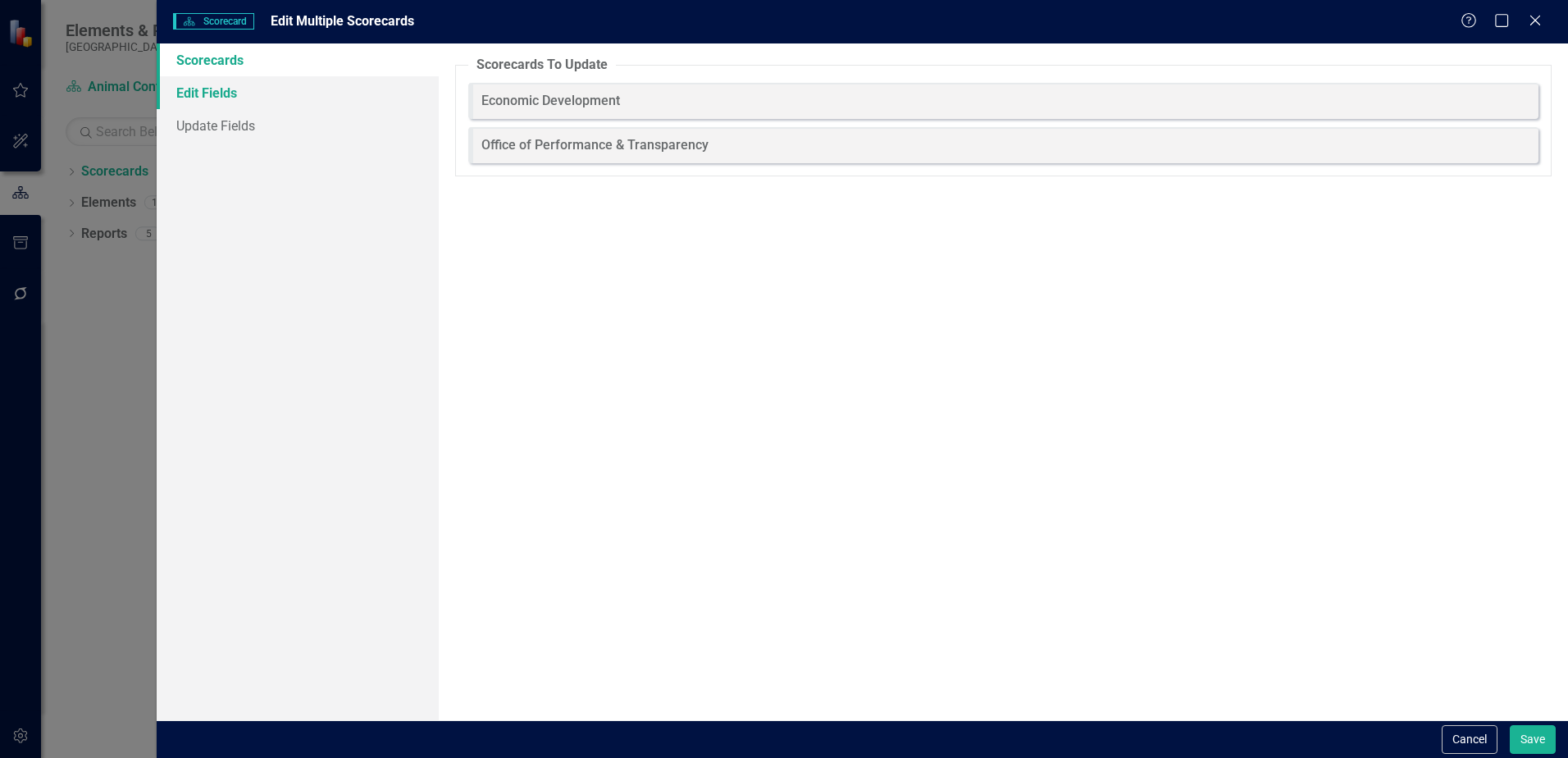
click at [199, 100] on link "Edit Fields" at bounding box center [298, 93] width 282 height 33
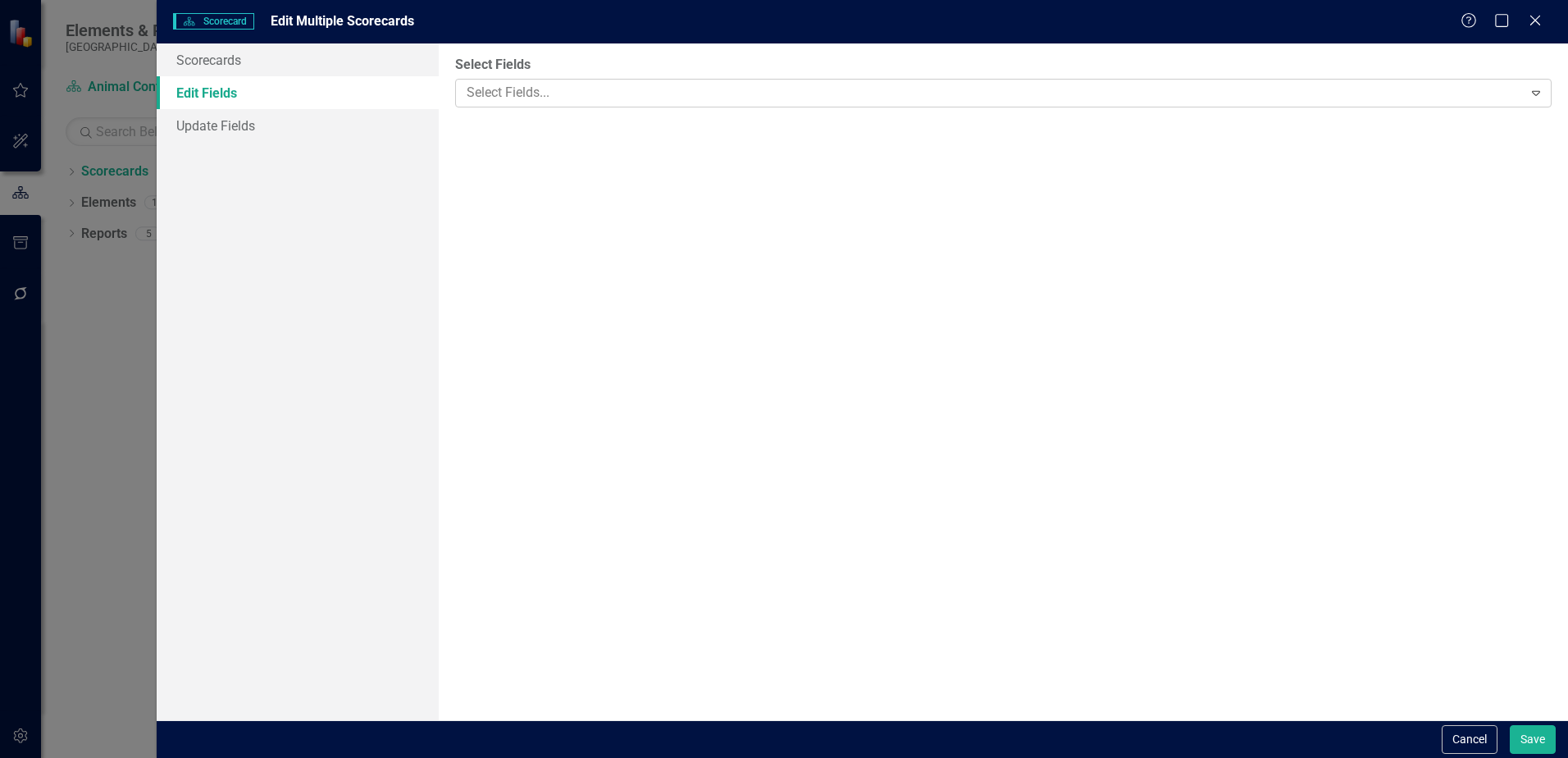
click at [591, 84] on div at bounding box center [991, 93] width 1062 height 22
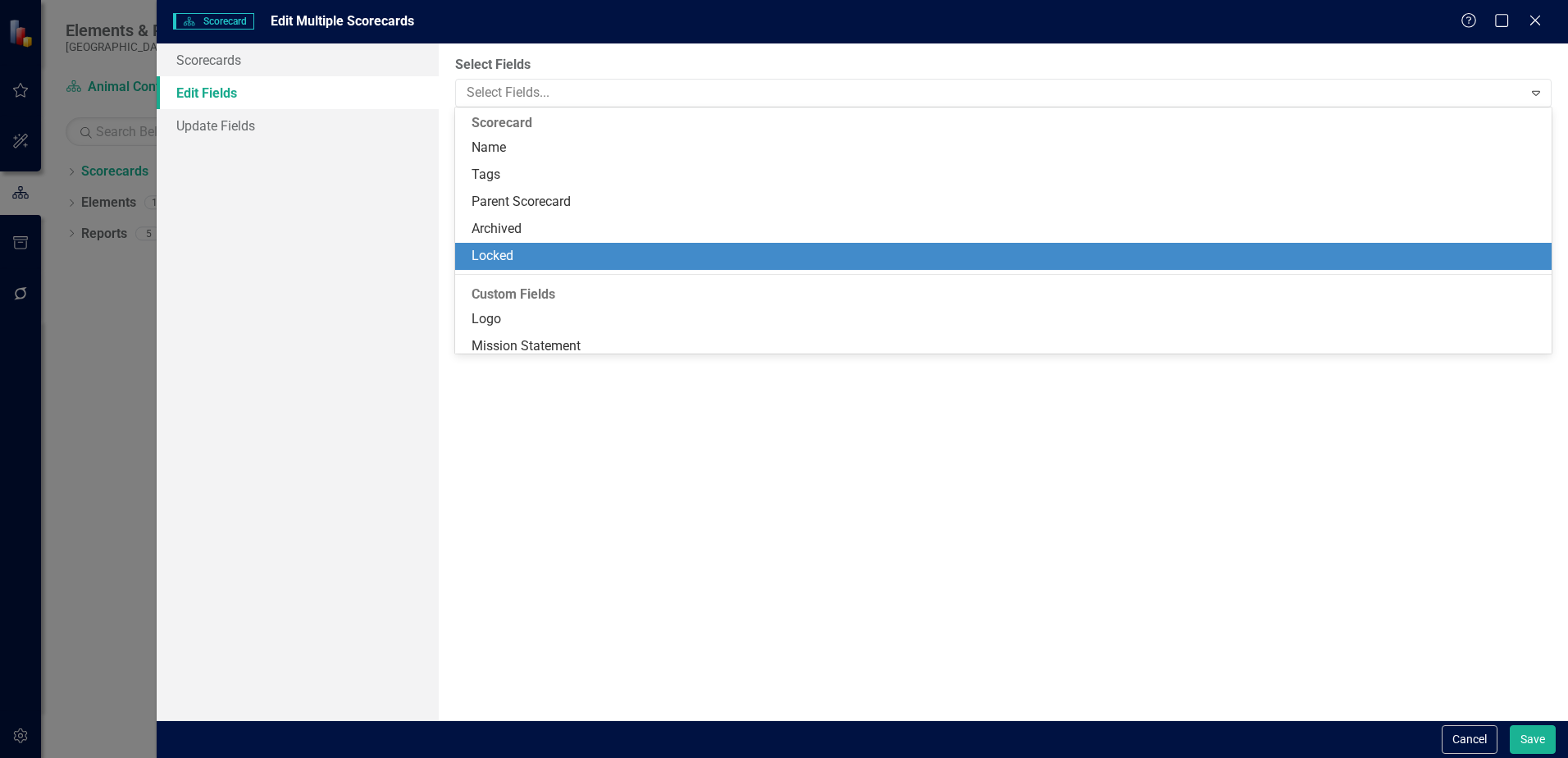
scroll to position [168, 0]
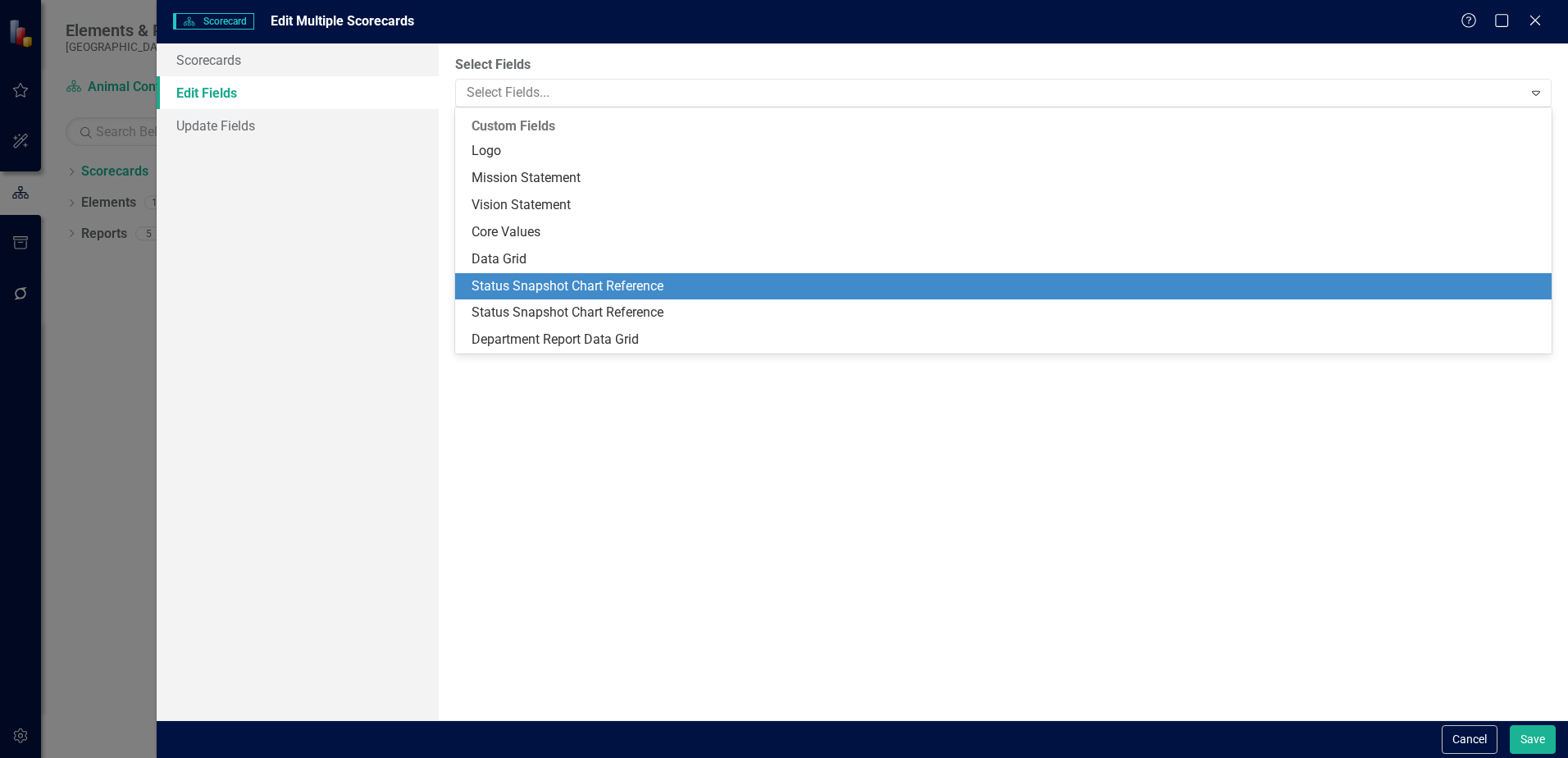
click at [530, 284] on div "Status Snapshot Chart Reference" at bounding box center [1006, 287] width 1070 height 19
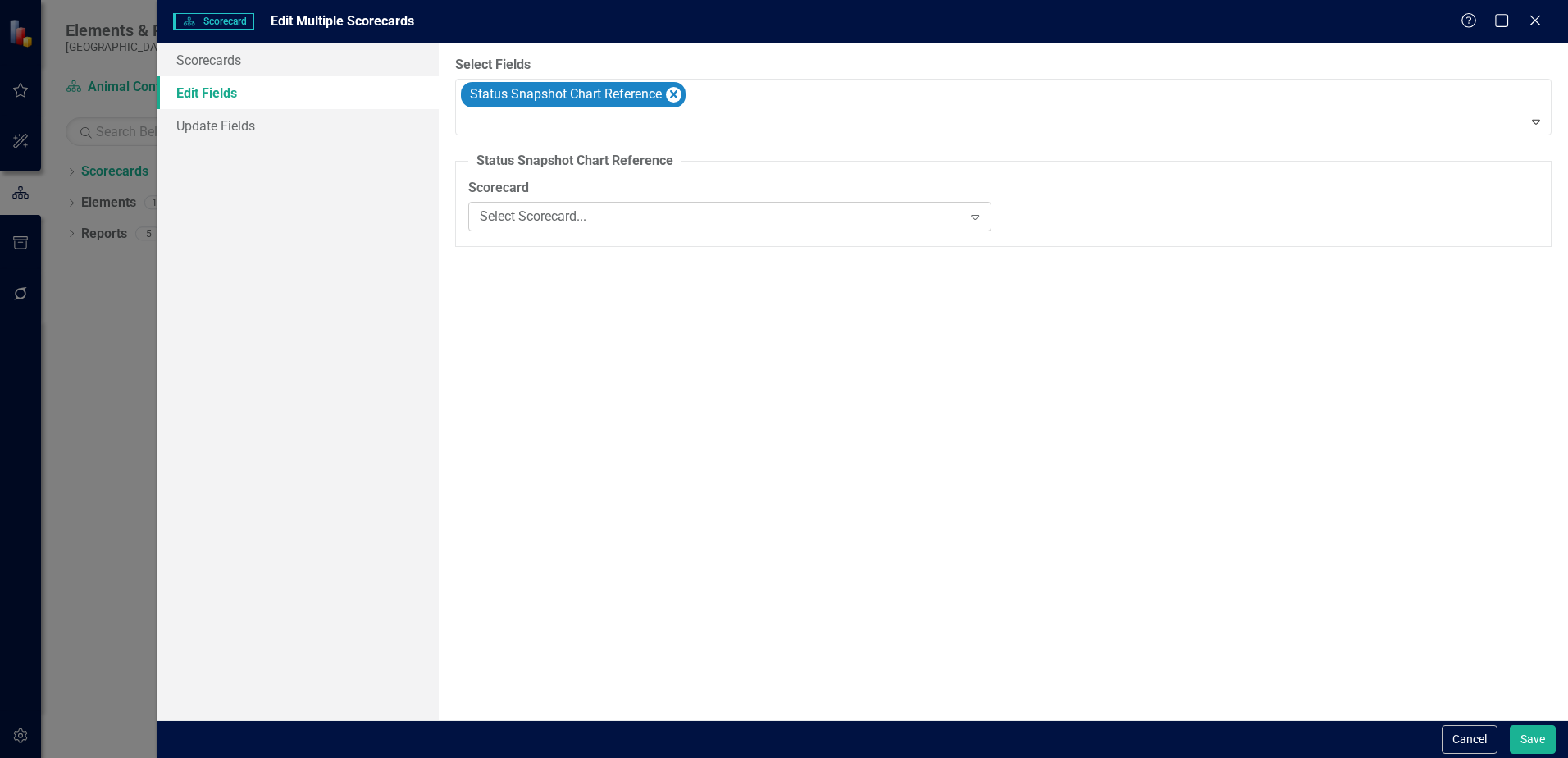
click at [529, 221] on div "Select Scorecard..." at bounding box center [720, 217] width 482 height 19
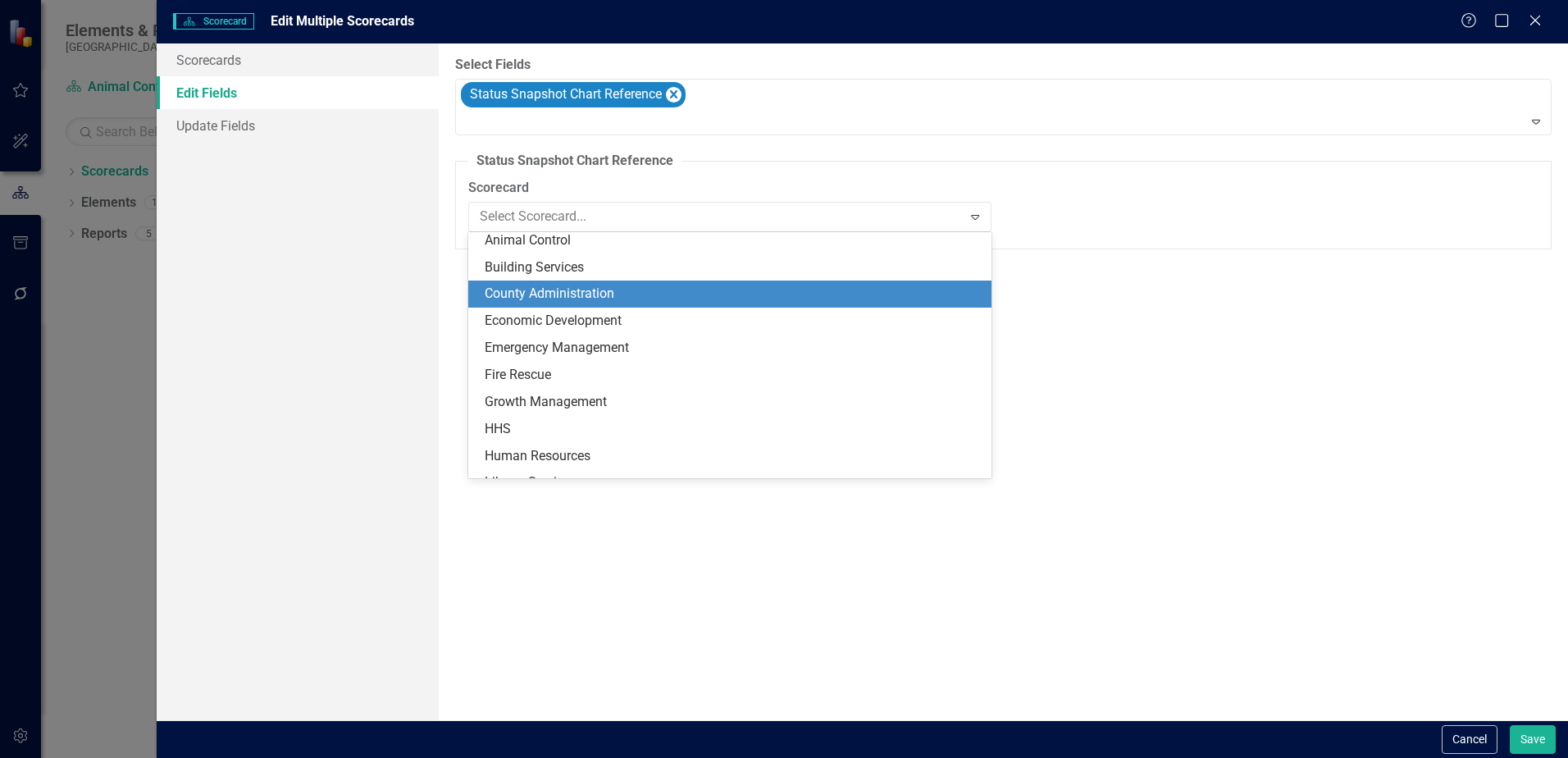
scroll to position [0, 0]
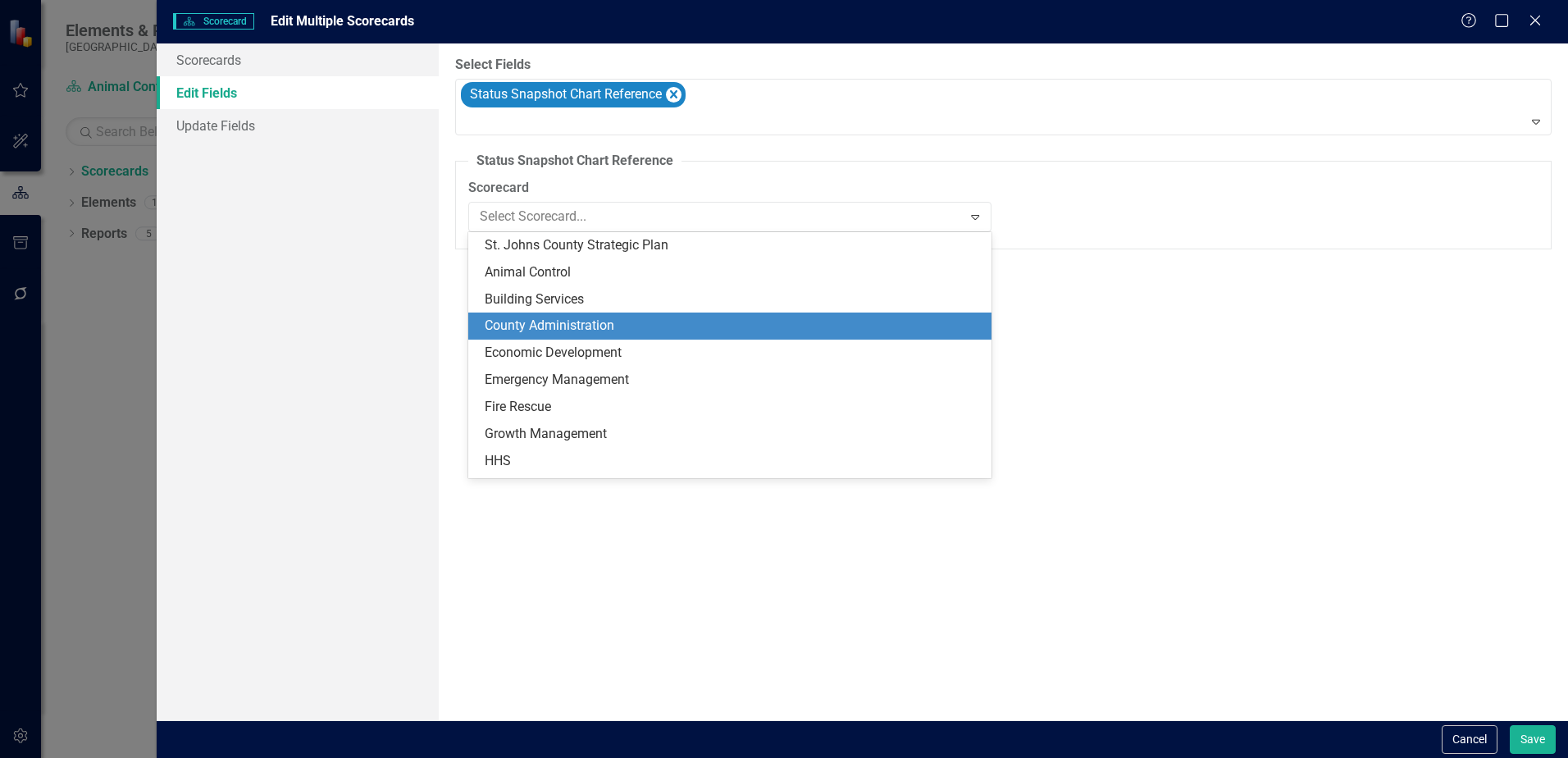
click at [1478, 306] on div "Select Fields Status Snapshot Chart Reference Expand Status Snapshot Chart Refe…" at bounding box center [1004, 382] width 1130 height 677
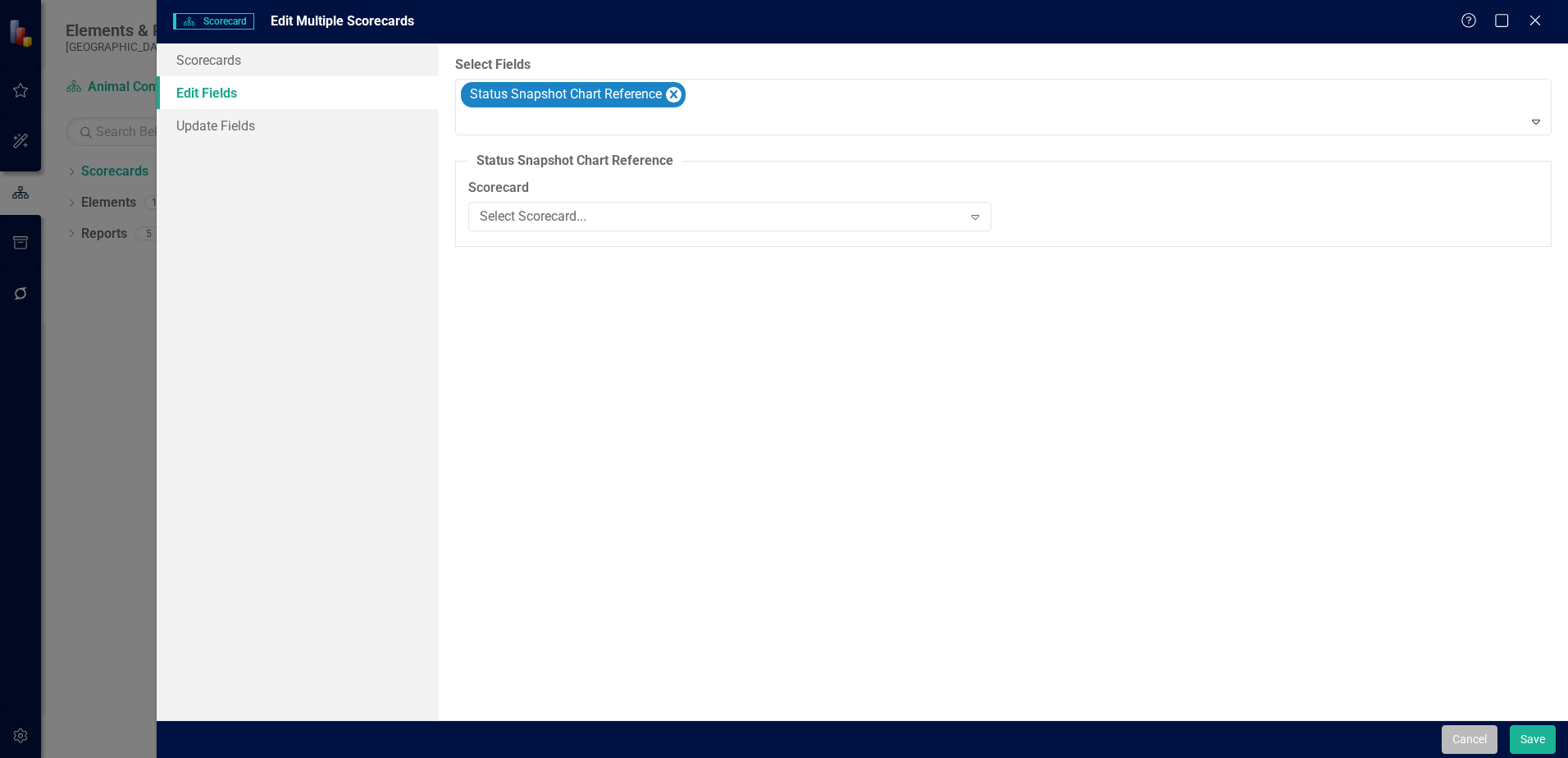
click at [1475, 736] on button "Cancel" at bounding box center [1470, 739] width 56 height 29
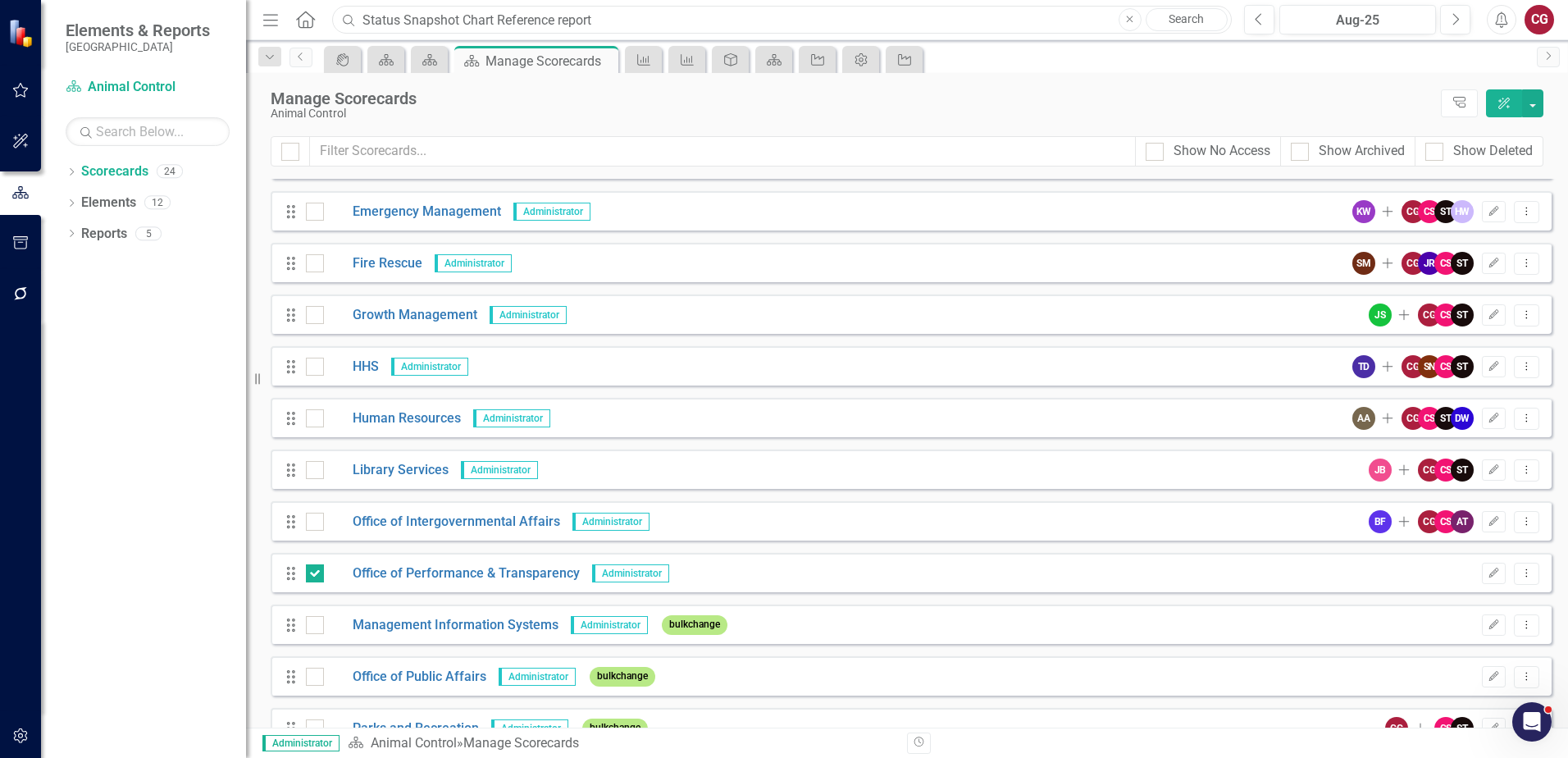
drag, startPoint x: 606, startPoint y: 17, endPoint x: 325, endPoint y: 18, distance: 281.0
click at [325, 18] on div "Menu Home Search Status Snapshot Chart Reference report Close Search" at bounding box center [742, 19] width 969 height 31
click at [1547, 723] on div "Open Intercom Messenger" at bounding box center [1530, 720] width 54 height 54
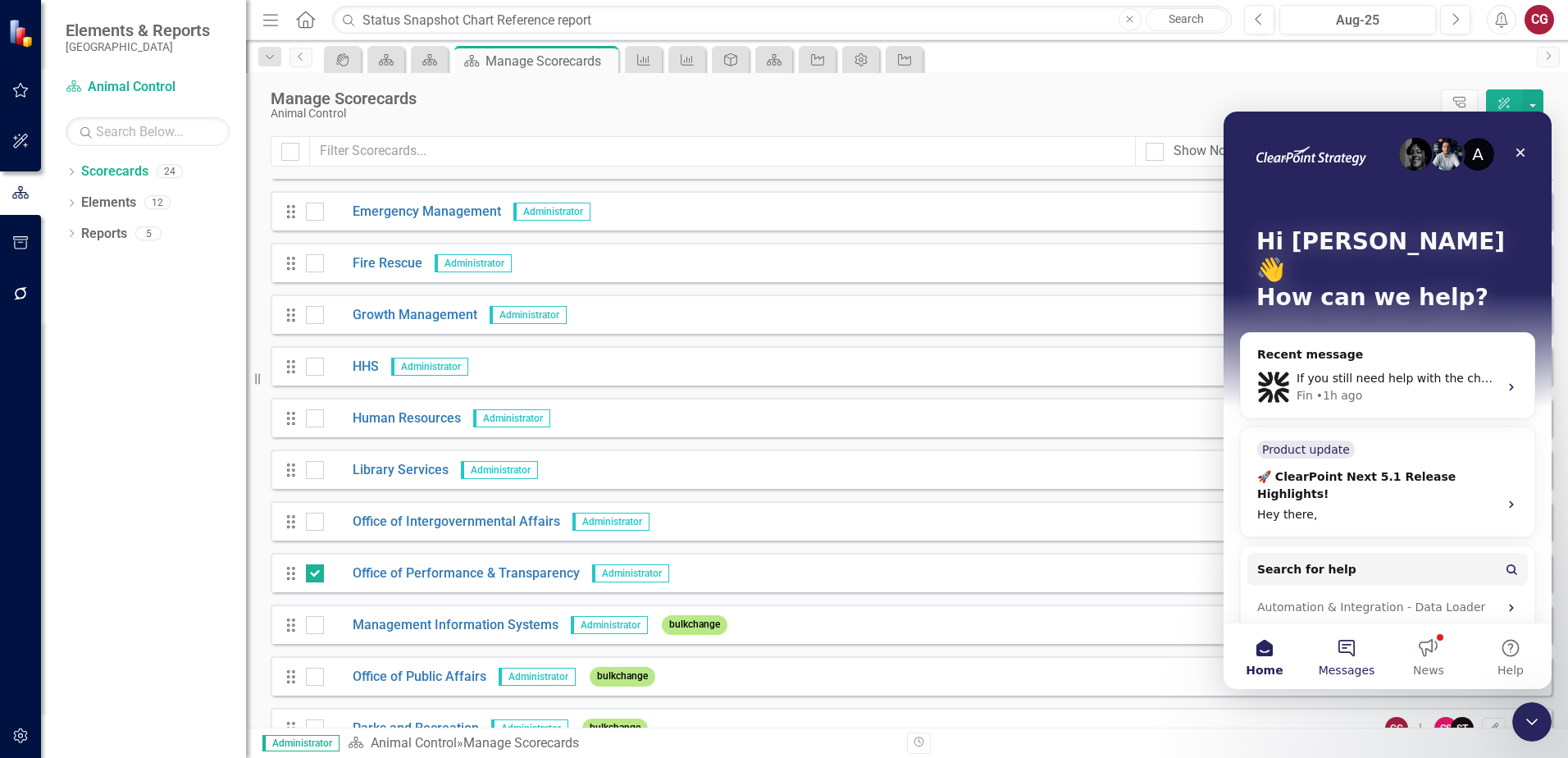
click at [1346, 666] on span "Messages" at bounding box center [1347, 670] width 57 height 11
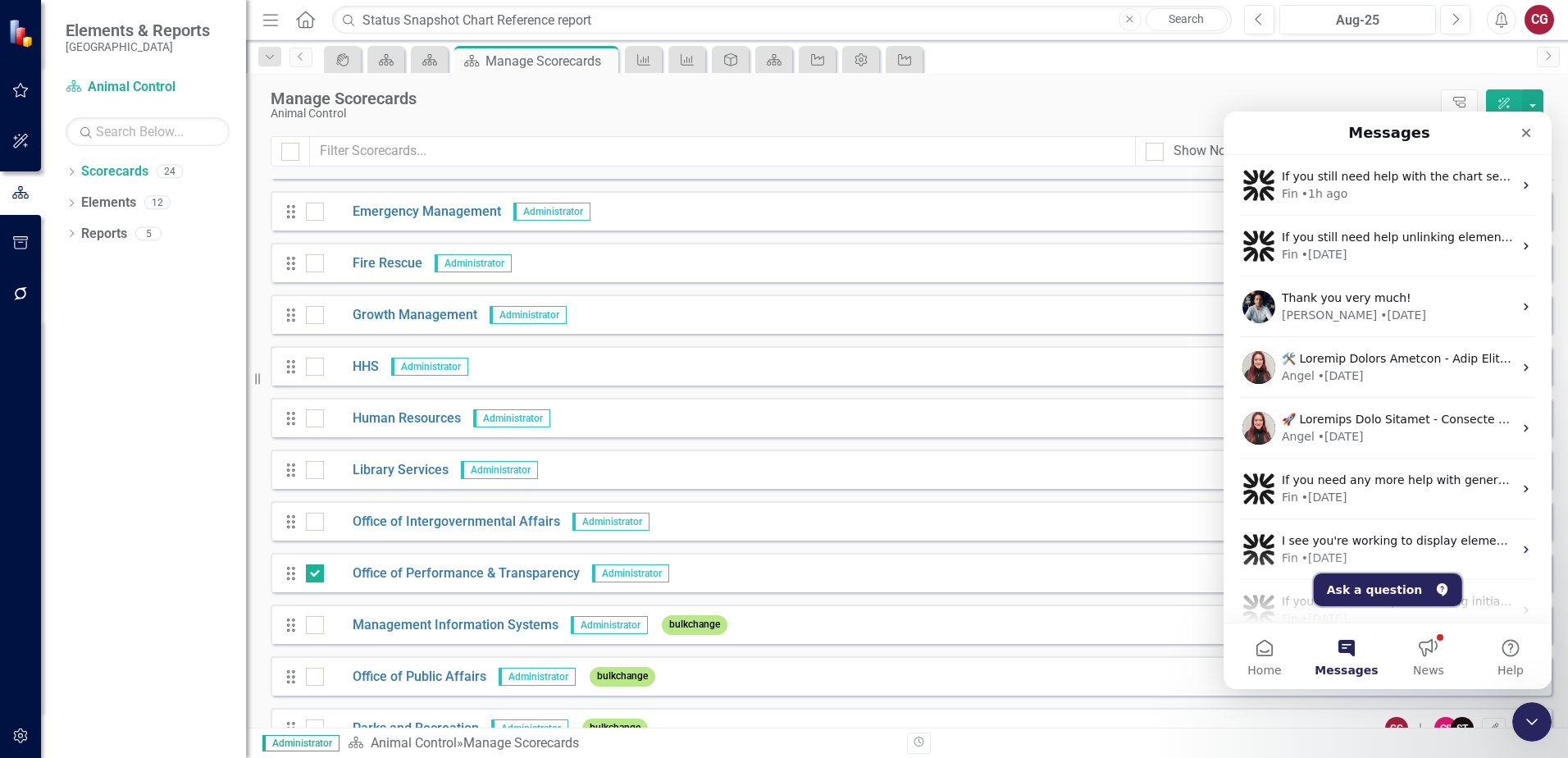
click at [1362, 583] on button "Ask a question" at bounding box center [1388, 590] width 149 height 33
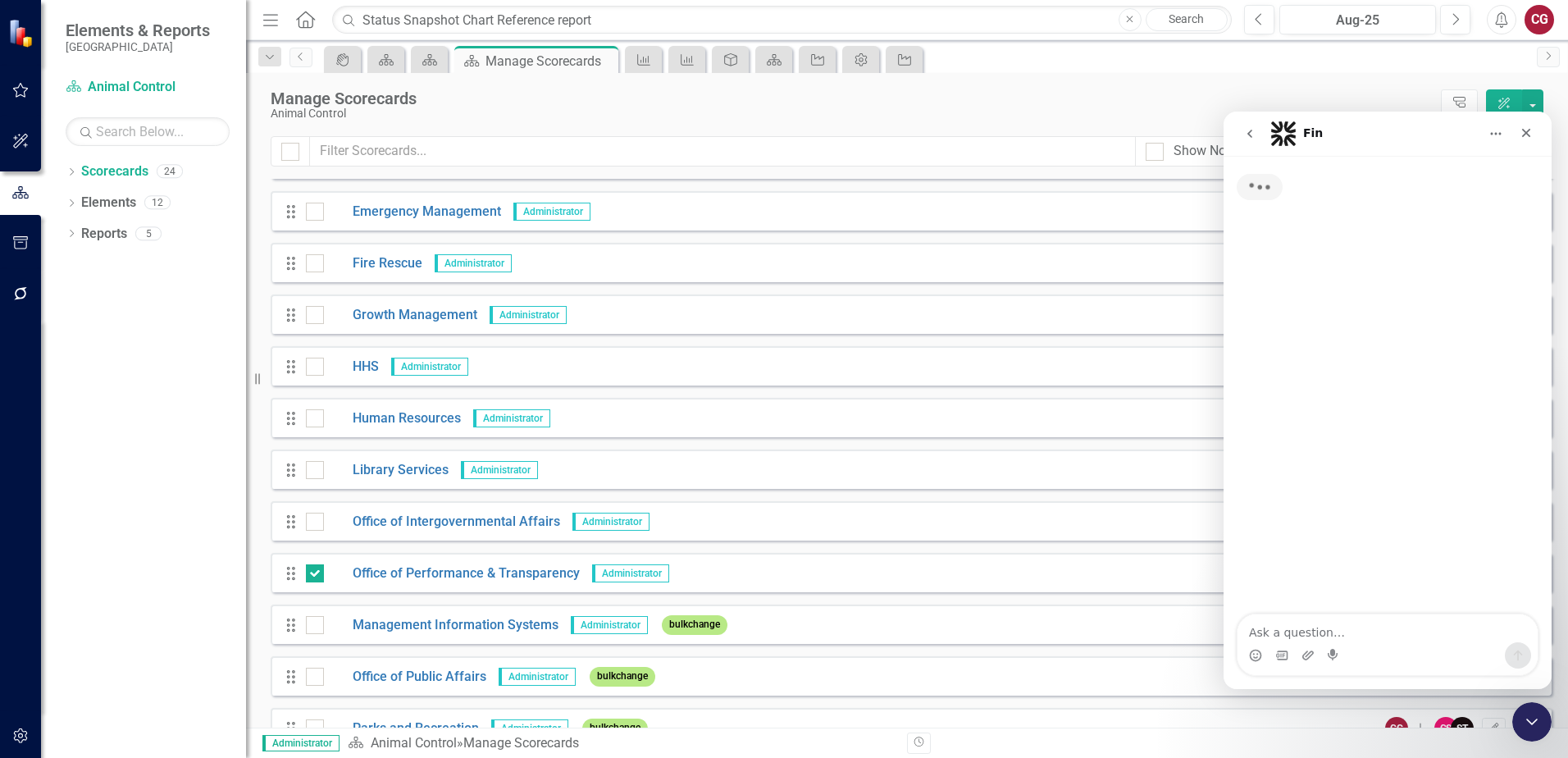
click at [1258, 622] on textarea "Ask a question…" at bounding box center [1387, 628] width 300 height 28
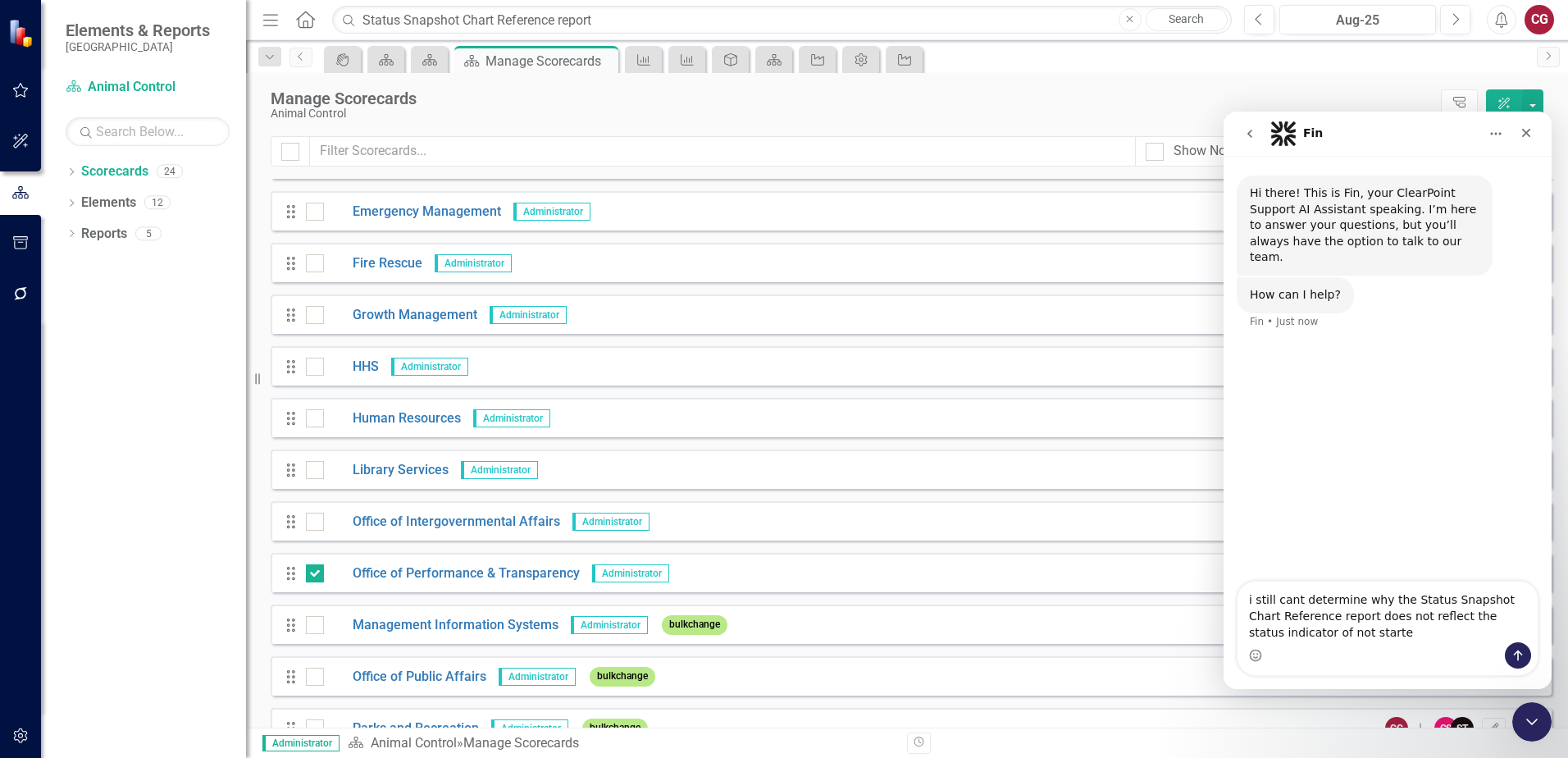
type textarea "i still cant determine why the Status Snapshot Chart Reference report does not …"
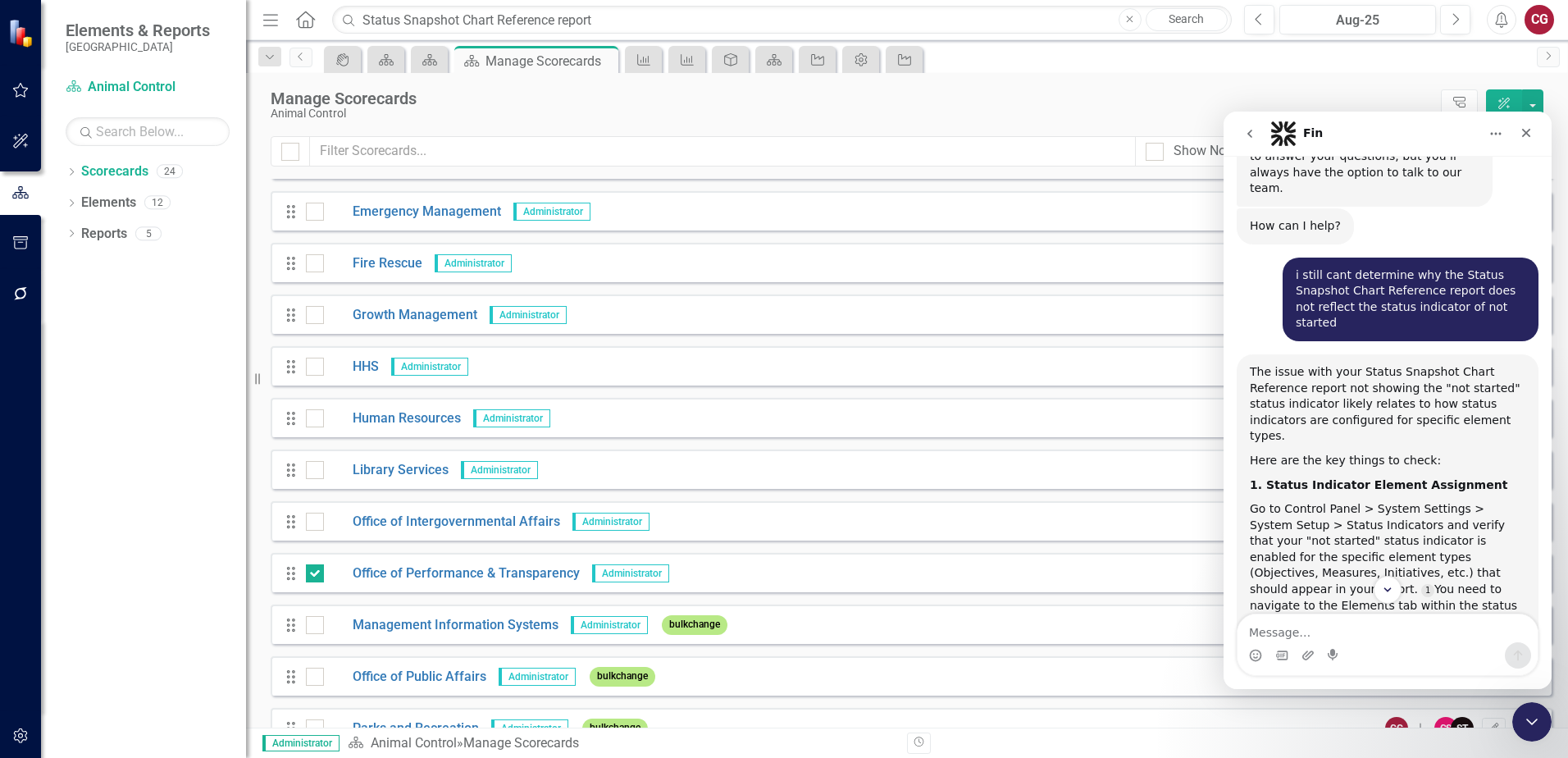
scroll to position [164, 0]
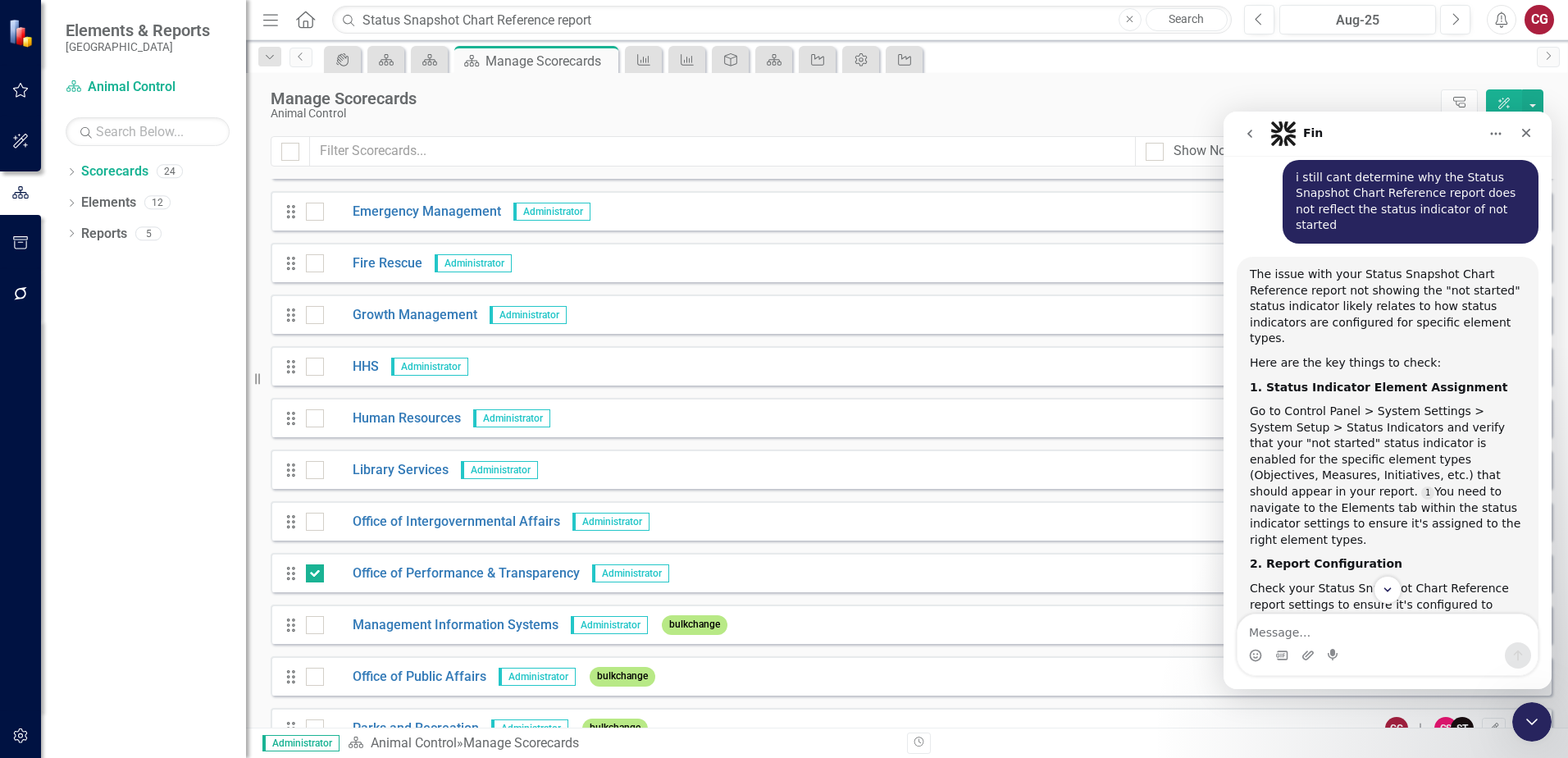
click at [17, 722] on button "button" at bounding box center [21, 737] width 36 height 35
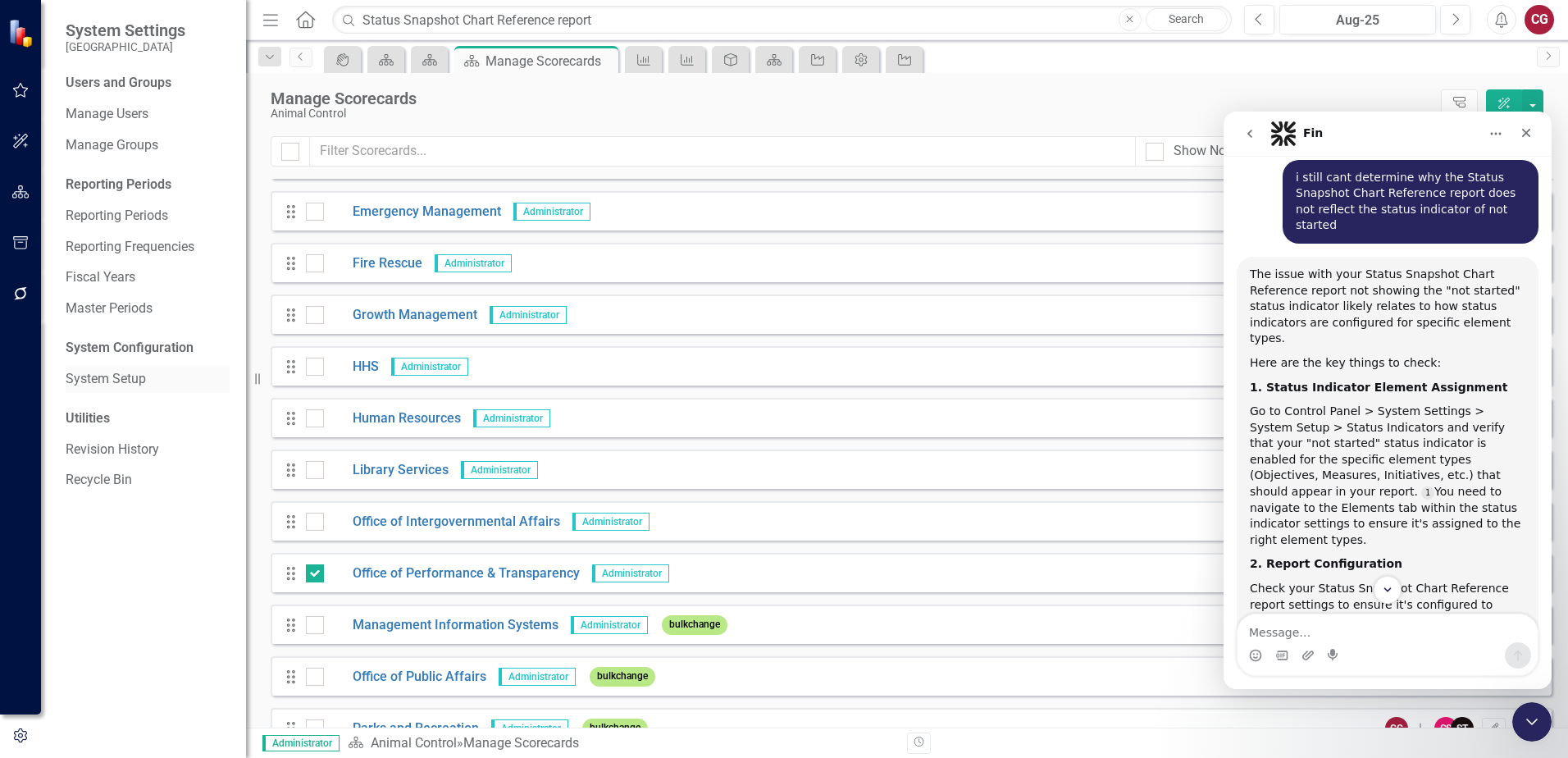
click at [119, 379] on link "System Setup" at bounding box center [148, 379] width 164 height 19
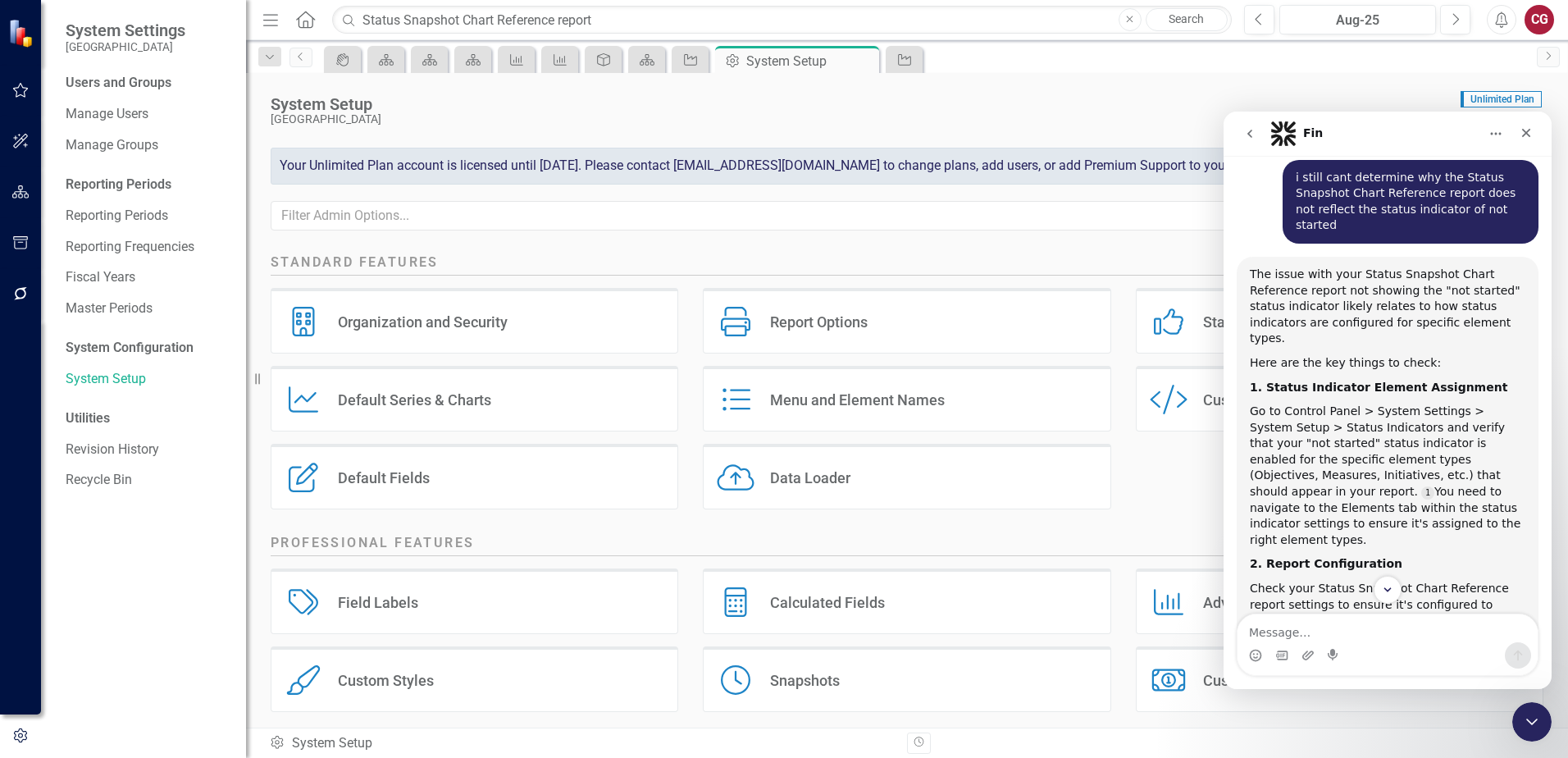
click at [1188, 330] on div "Status Indicators Status Indicators" at bounding box center [1340, 321] width 407 height 65
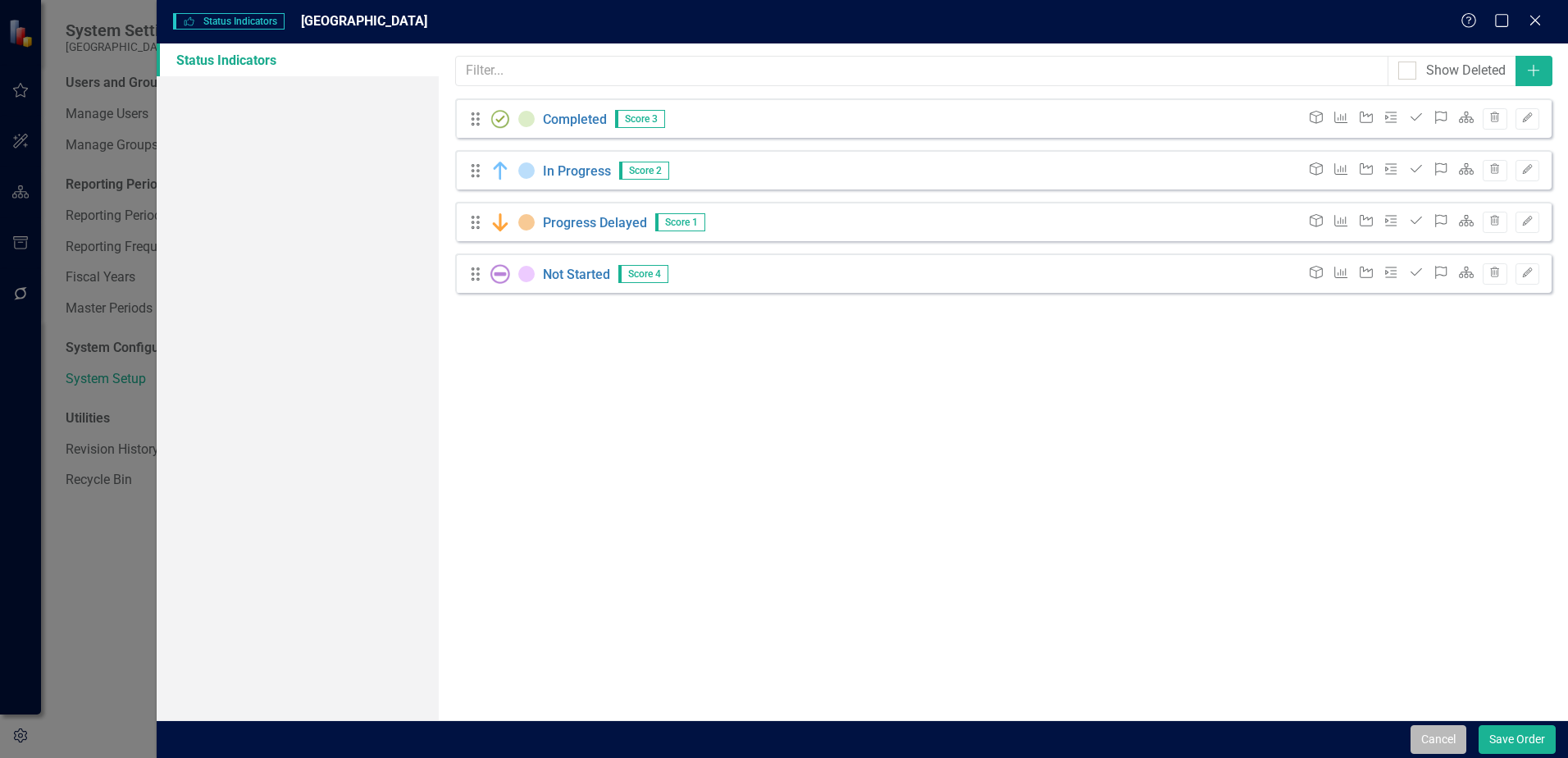
click at [1425, 750] on button "Cancel" at bounding box center [1439, 739] width 56 height 29
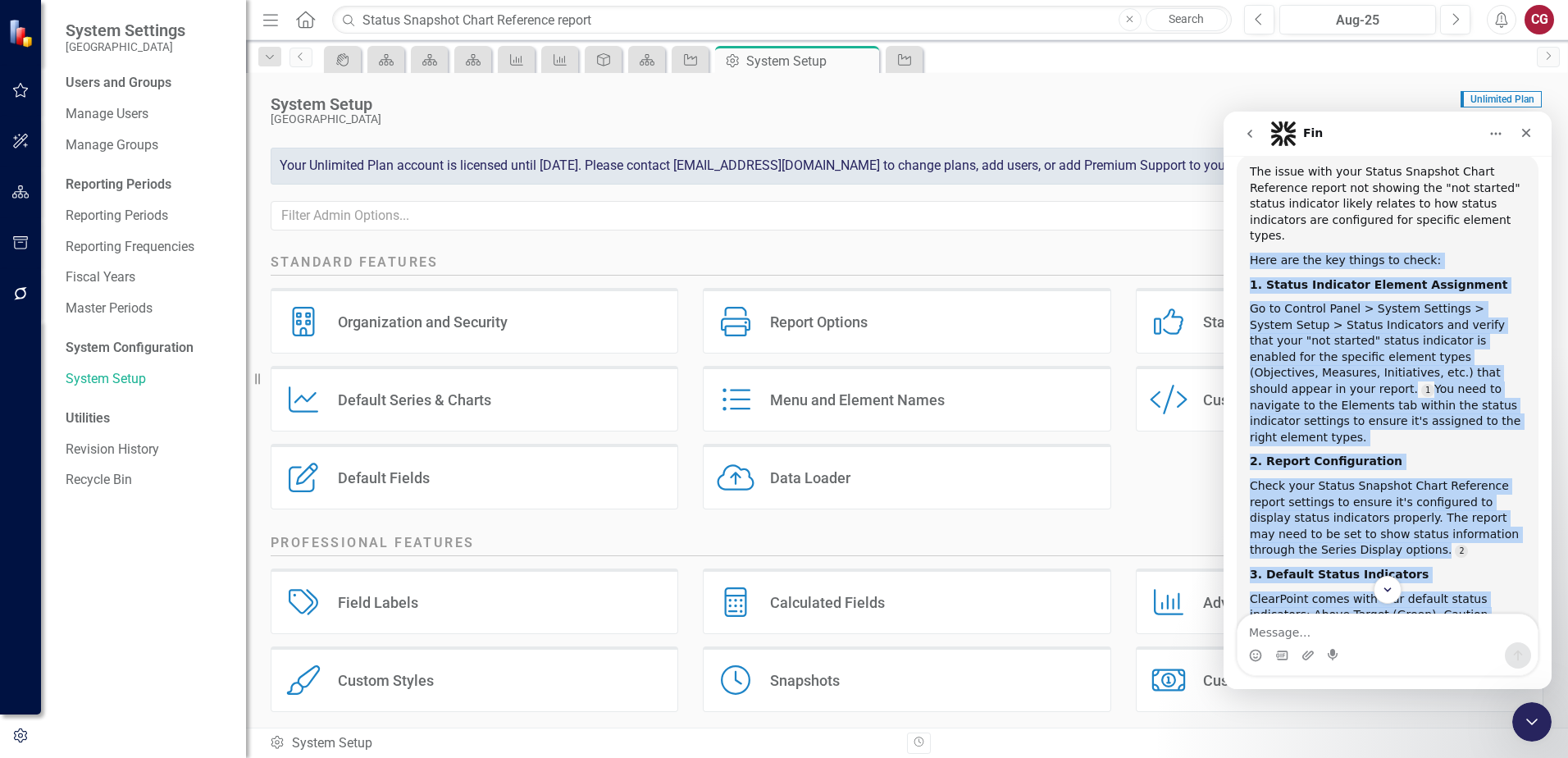
scroll to position [379, 0]
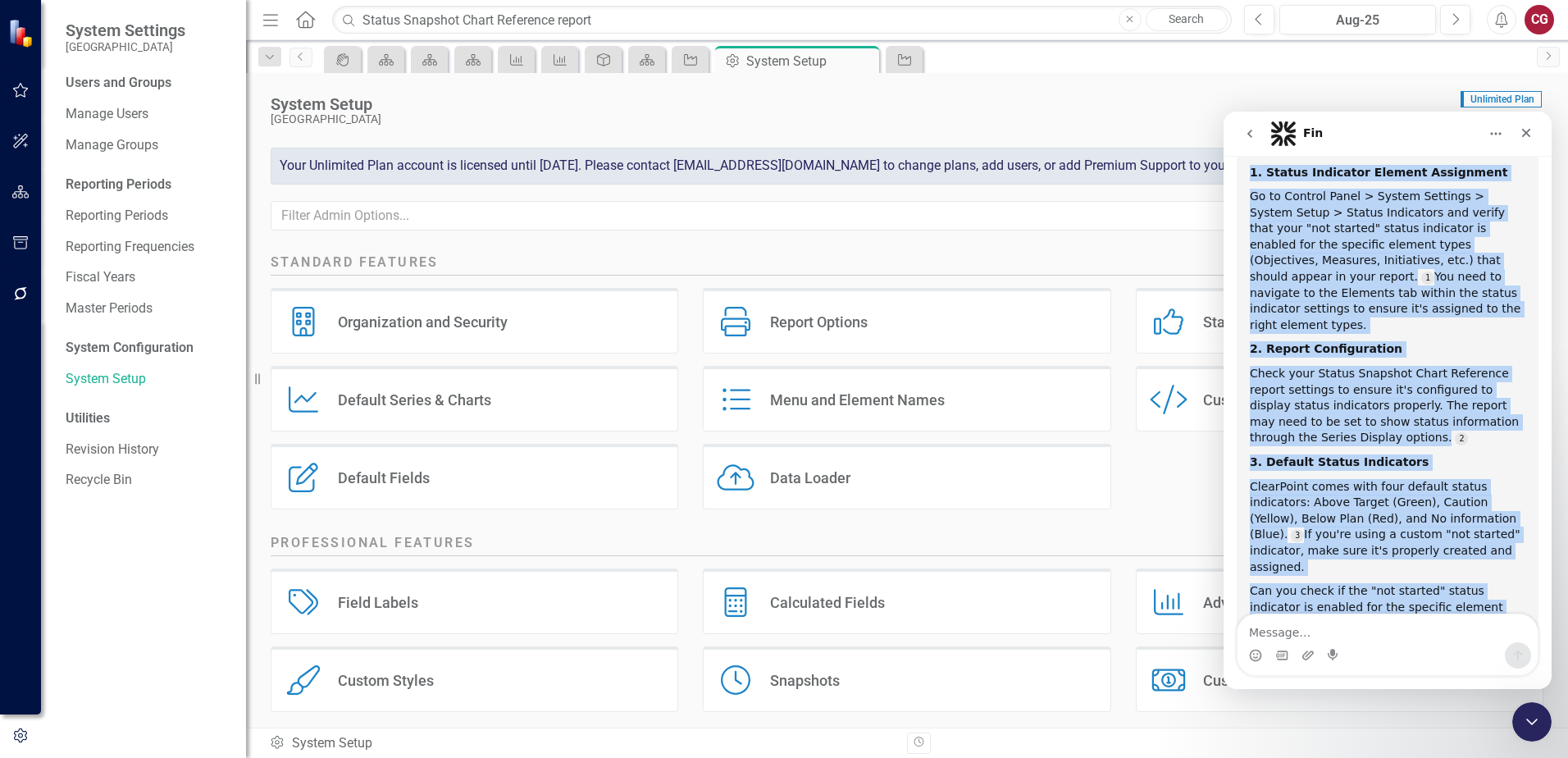
drag, startPoint x: 1250, startPoint y: 312, endPoint x: 1474, endPoint y: 558, distance: 332.7
click at [1474, 558] on div "The issue with your Status Snapshot Chart Reference report not showing the "not…" at bounding box center [1388, 350] width 276 height 596
copy div "Here are the key things to check: 1. Status Indicator Element Assignment Go to …"
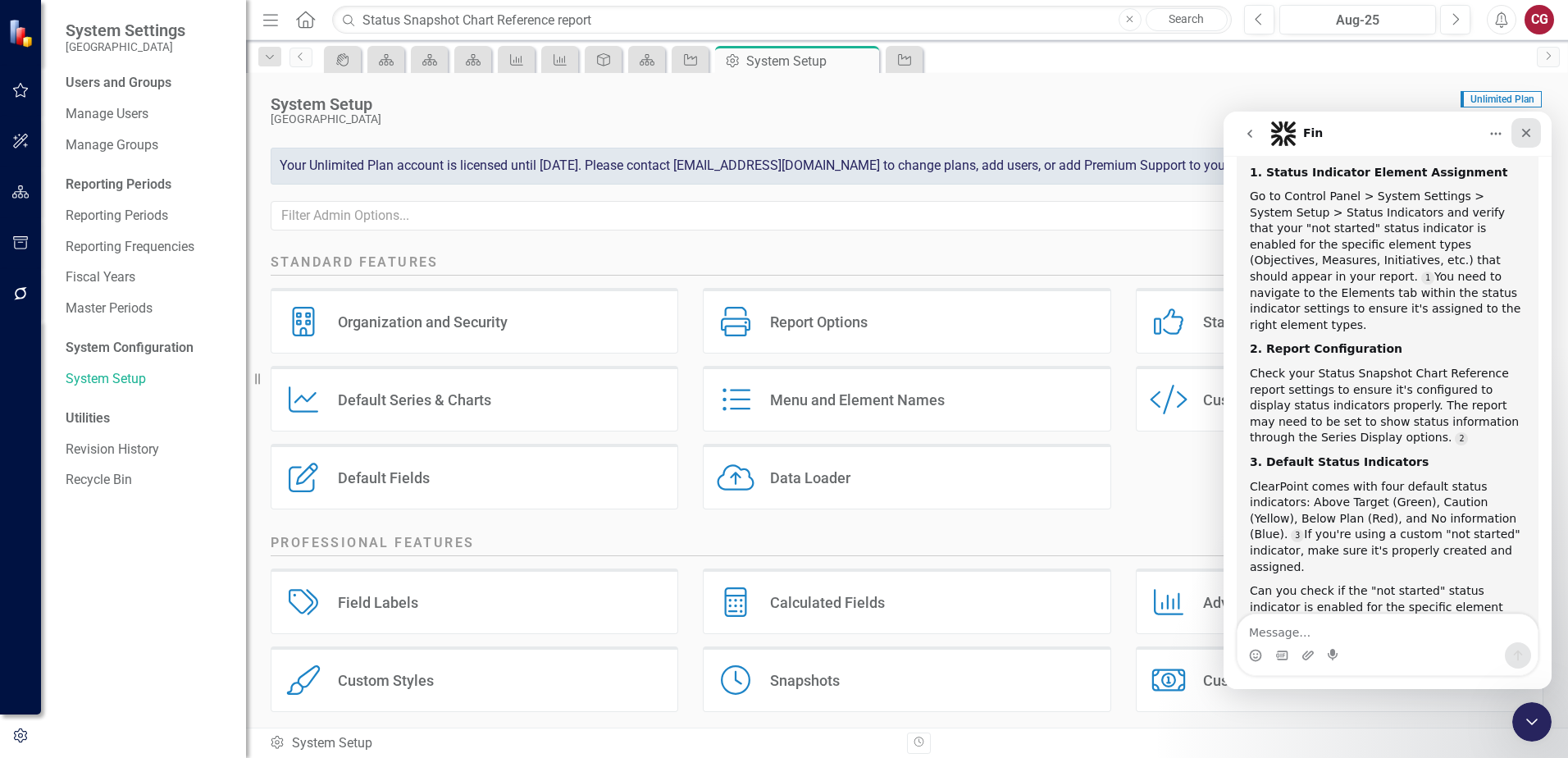
click at [1524, 133] on icon "Close" at bounding box center [1526, 133] width 13 height 13
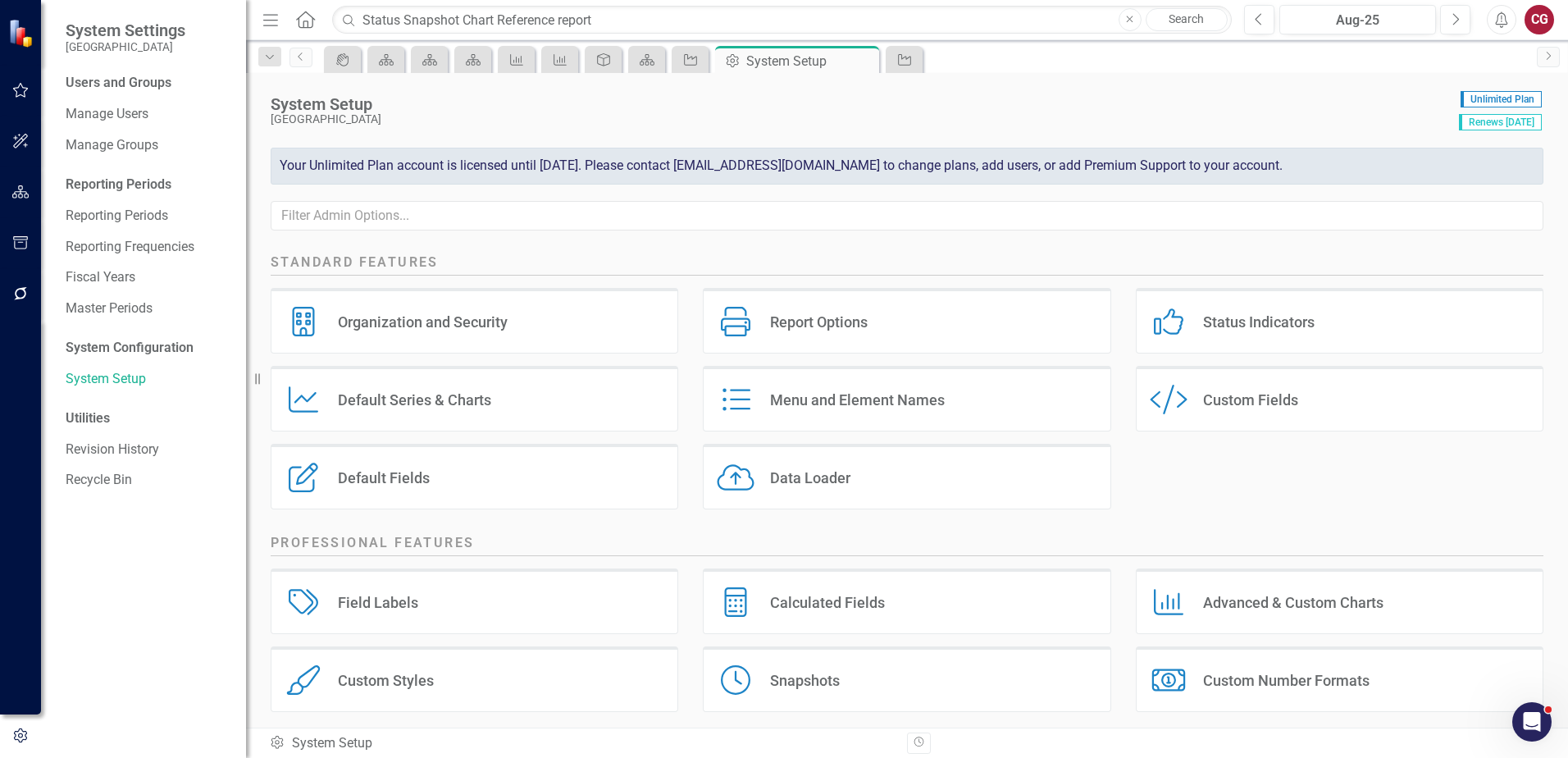
click at [1249, 324] on div "Status Indicators" at bounding box center [1259, 322] width 111 height 19
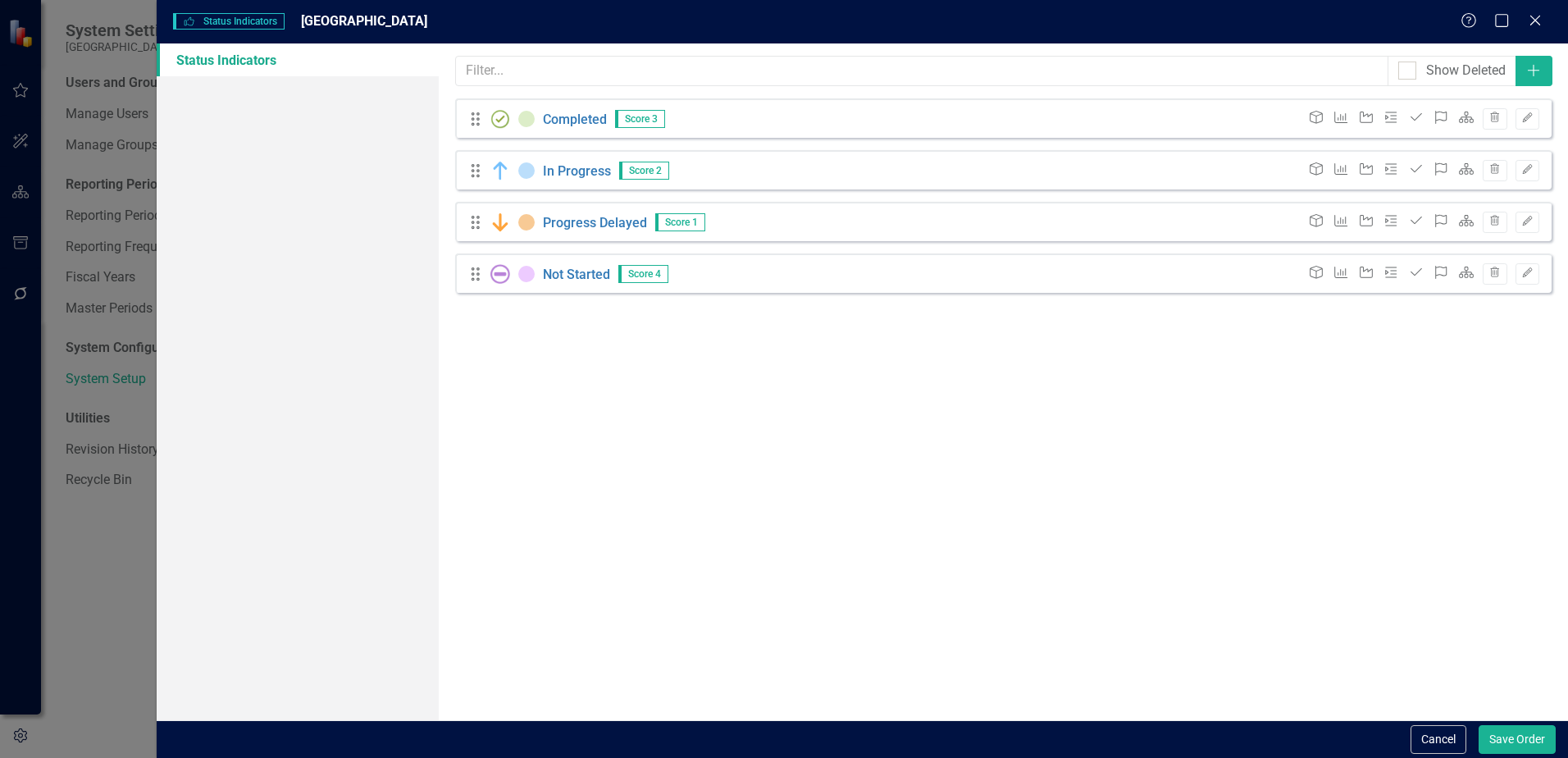
click at [1384, 122] on icon "Milestone" at bounding box center [1391, 117] width 17 height 13
click at [574, 274] on link "Not Started" at bounding box center [577, 274] width 67 height 17
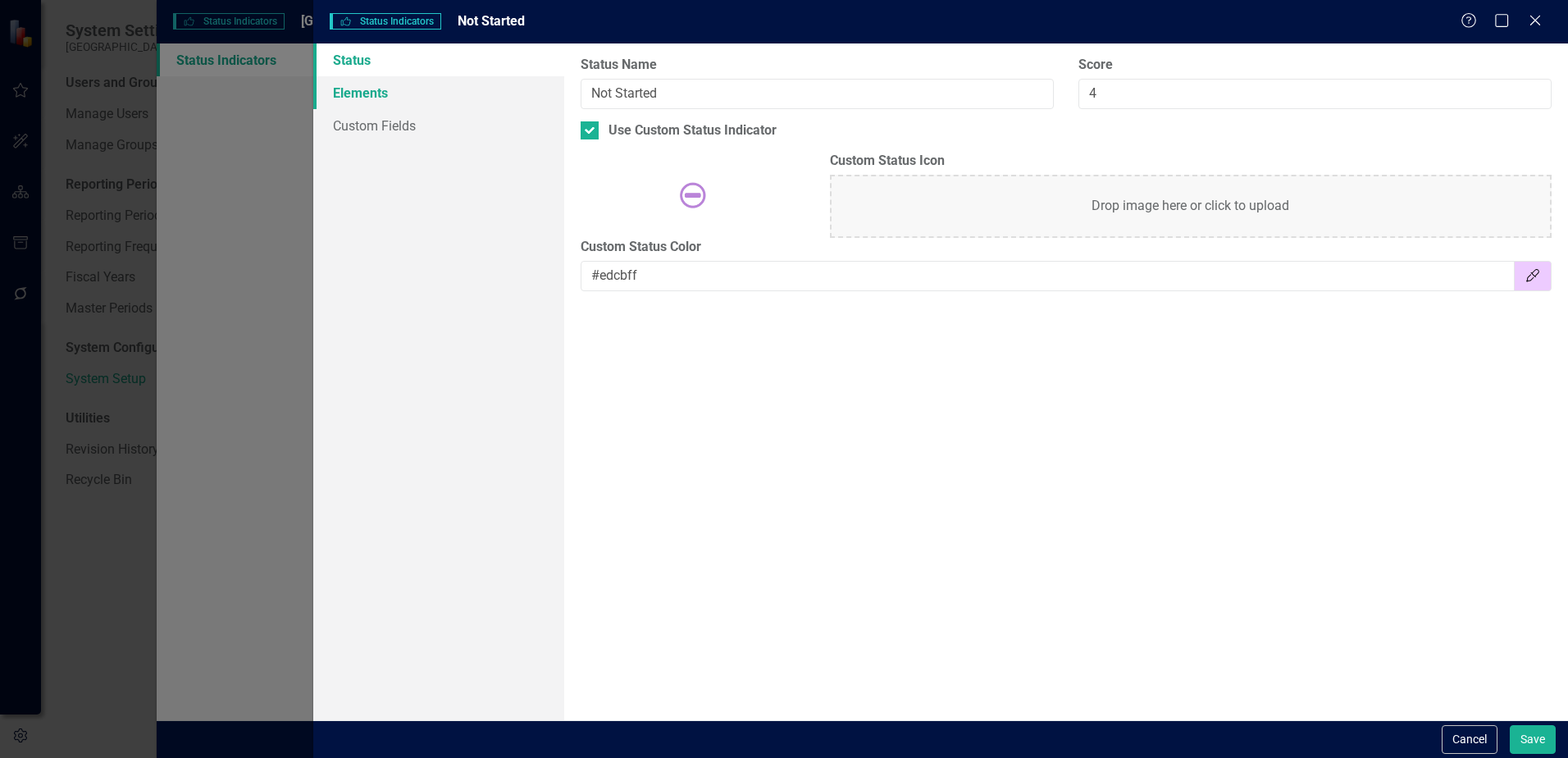
click at [378, 97] on link "Elements" at bounding box center [438, 93] width 251 height 33
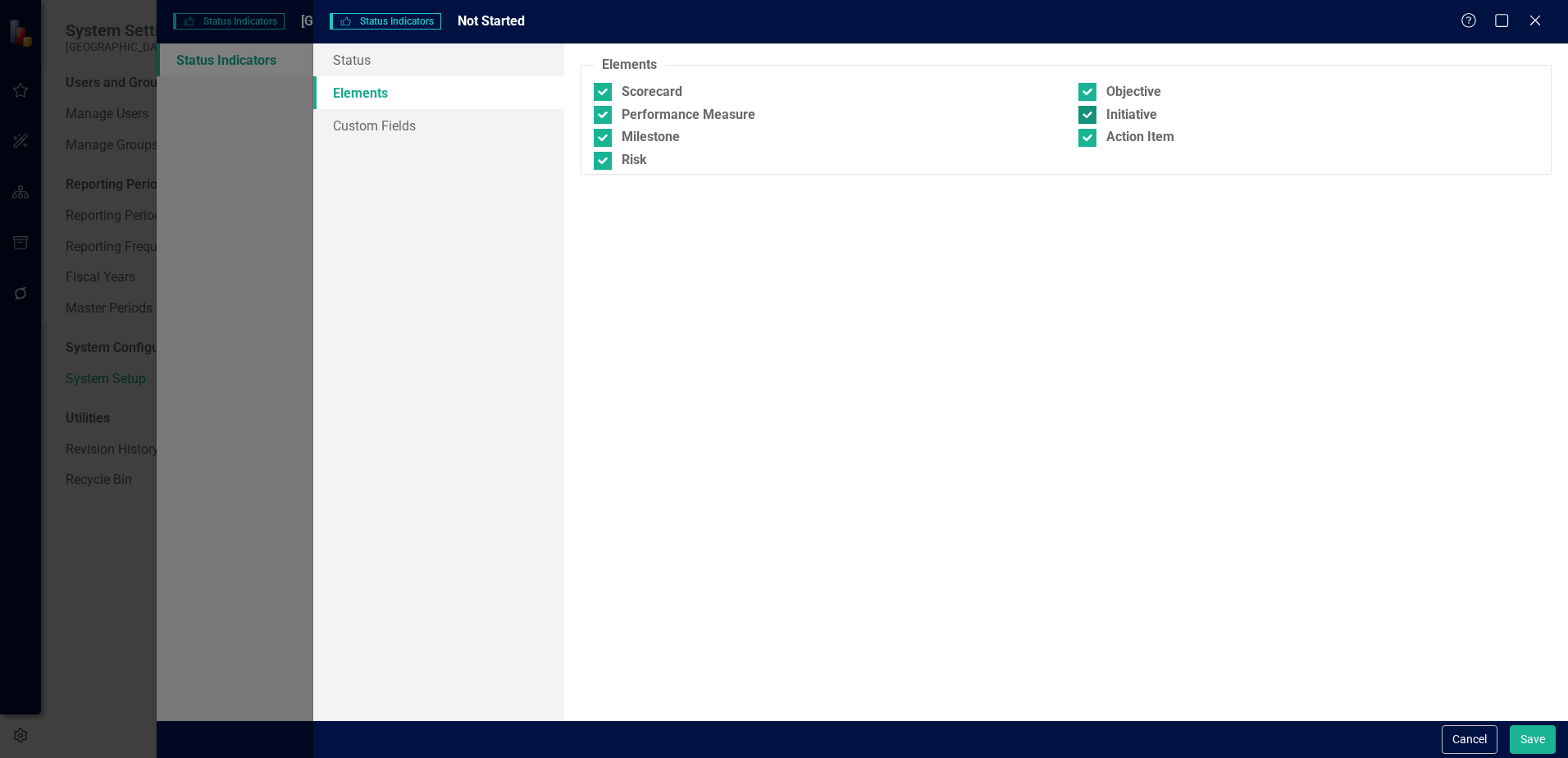
click at [1093, 116] on div at bounding box center [1087, 114] width 18 height 18
click at [1090, 116] on input "Initiative" at bounding box center [1083, 110] width 10 height 10
click at [1093, 116] on div at bounding box center [1087, 114] width 18 height 18
click at [1090, 116] on input "Initiative" at bounding box center [1083, 110] width 10 height 10
checkbox input "true"
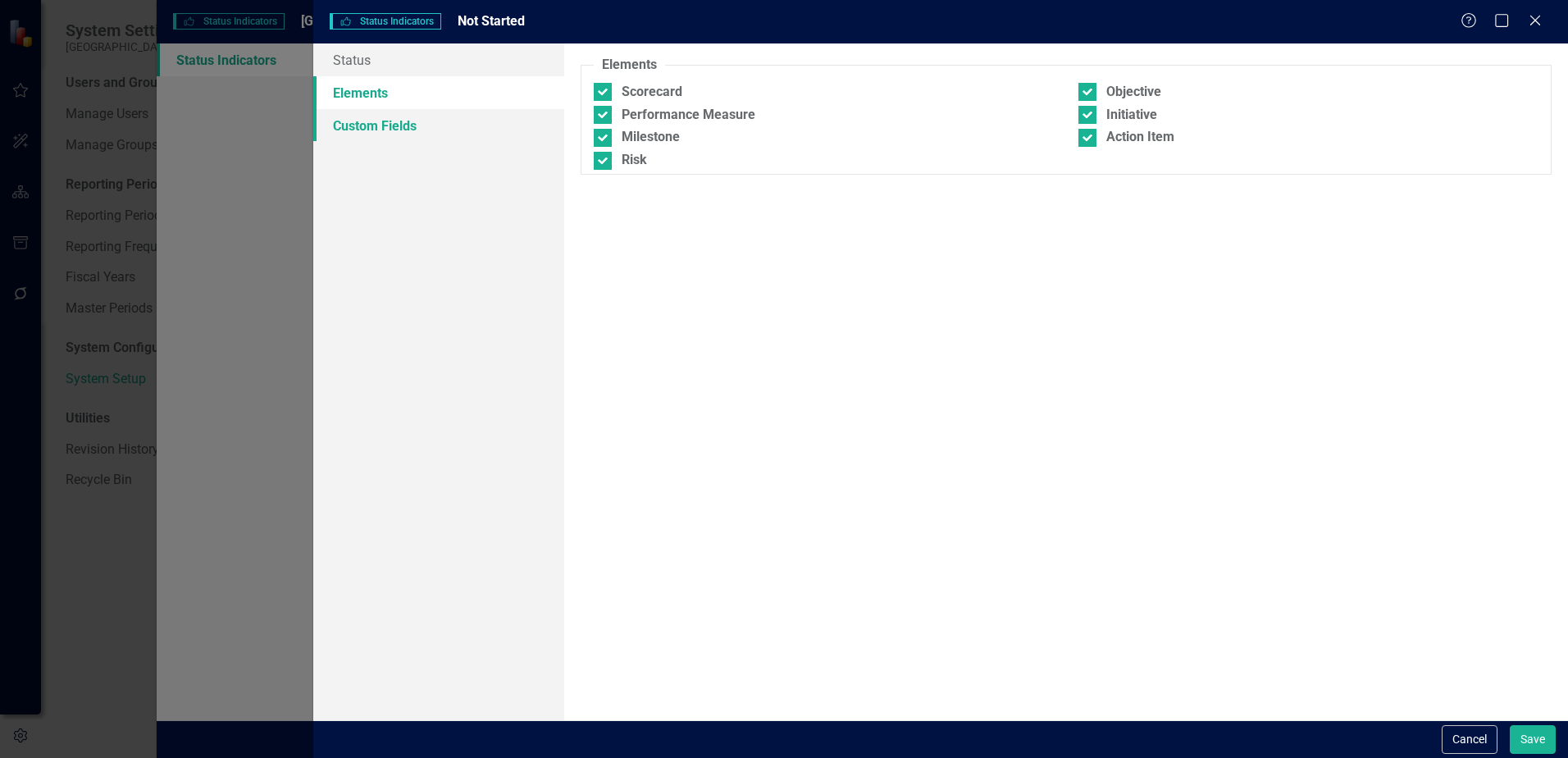
click at [435, 140] on link "Custom Fields" at bounding box center [438, 125] width 251 height 33
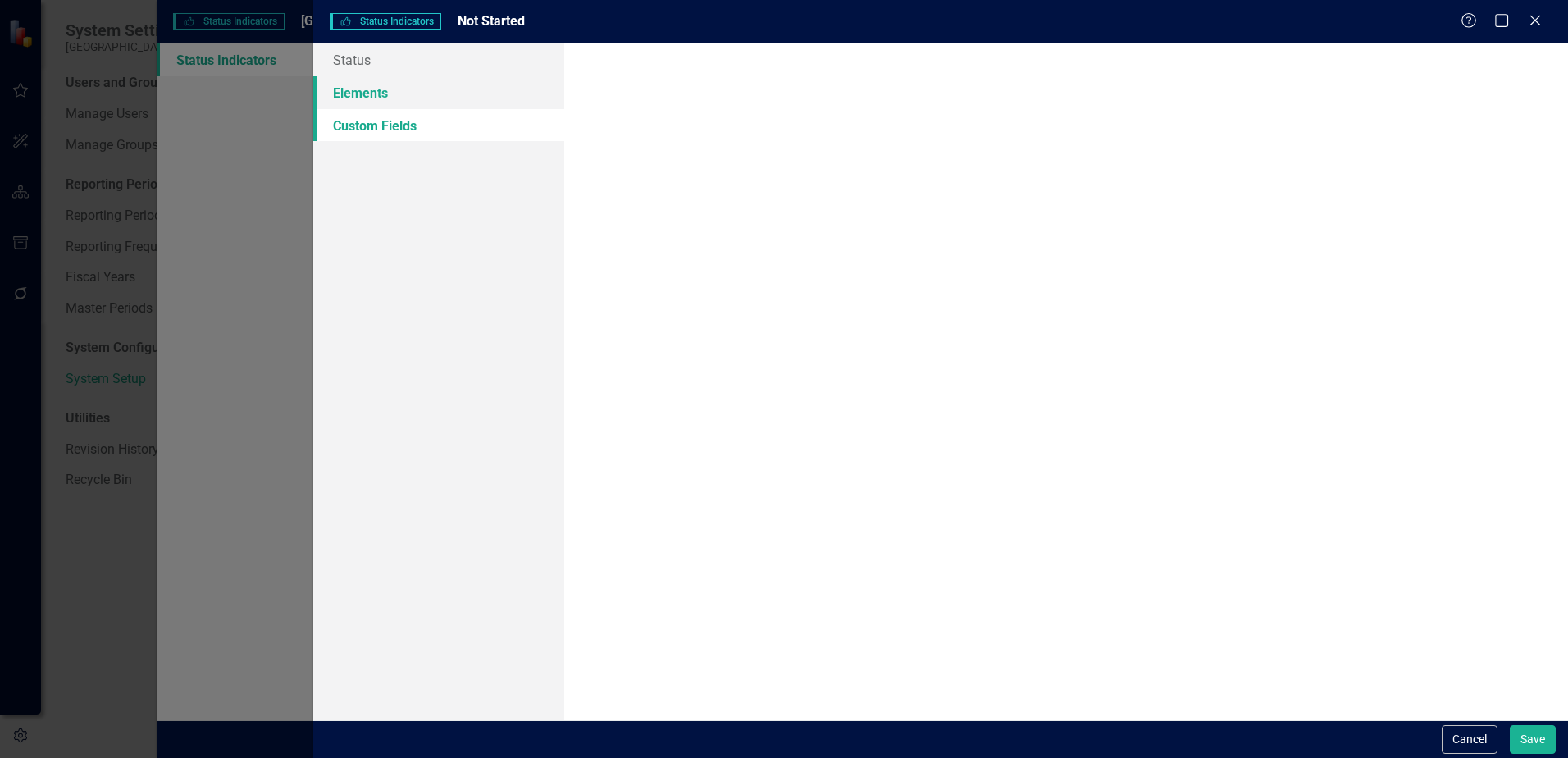
click at [432, 99] on link "Elements" at bounding box center [438, 93] width 251 height 33
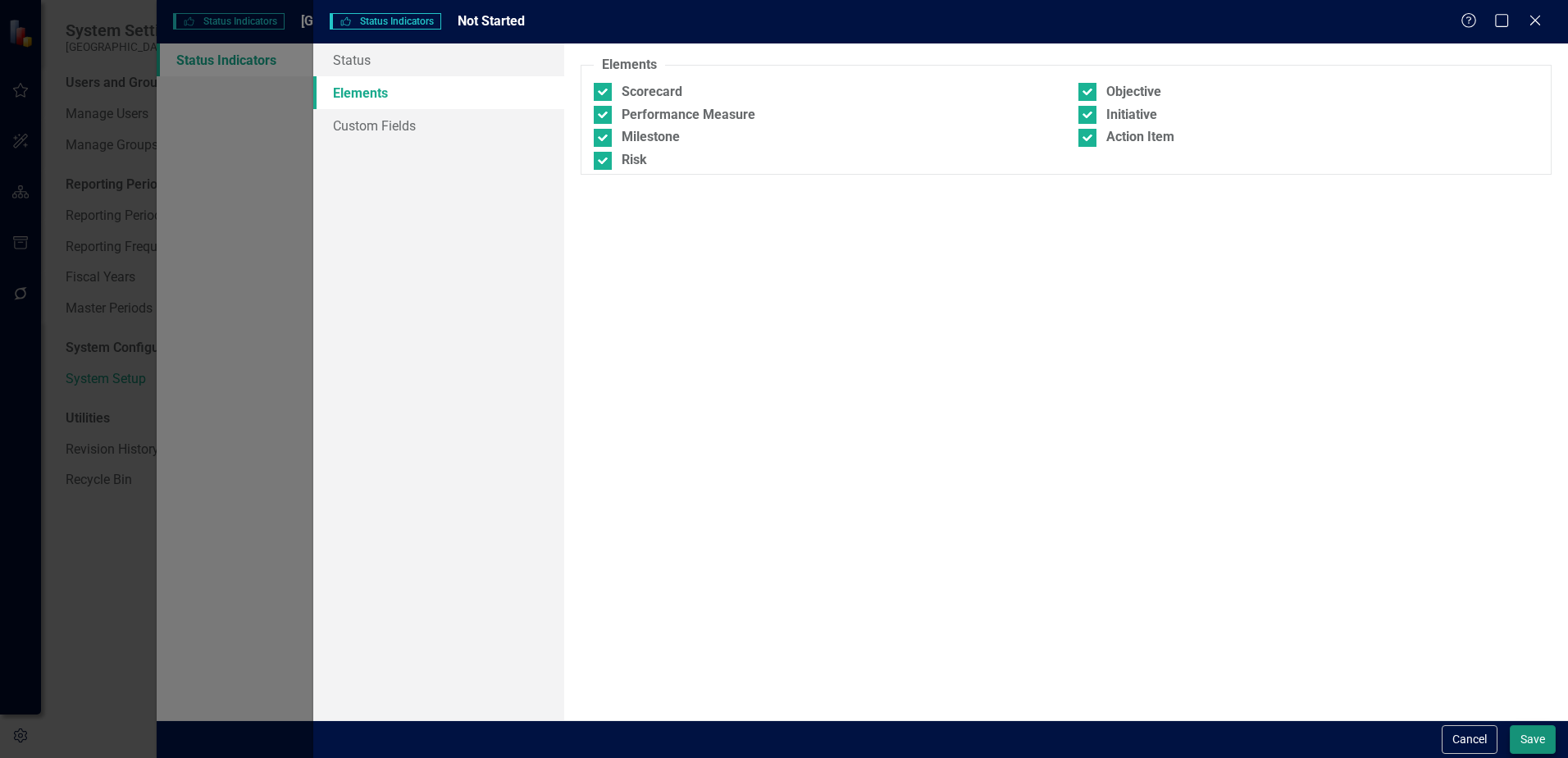
drag, startPoint x: 1526, startPoint y: 755, endPoint x: 1532, endPoint y: 738, distance: 18.0
click at [1528, 751] on div "Cancel Save" at bounding box center [940, 739] width 1255 height 37
click at [1533, 736] on button "Save" at bounding box center [1532, 739] width 46 height 29
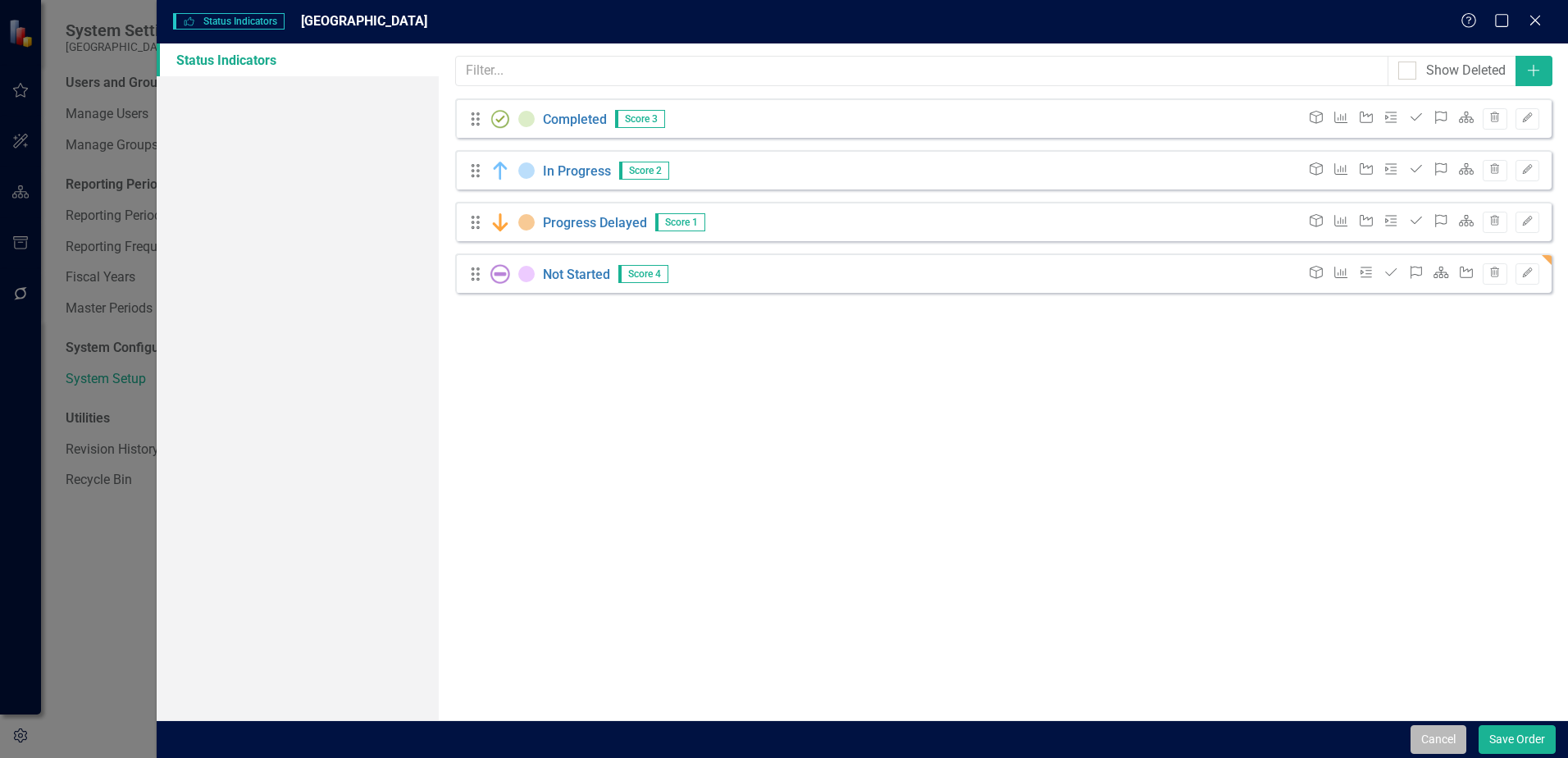
click at [1437, 743] on button "Cancel" at bounding box center [1439, 739] width 56 height 29
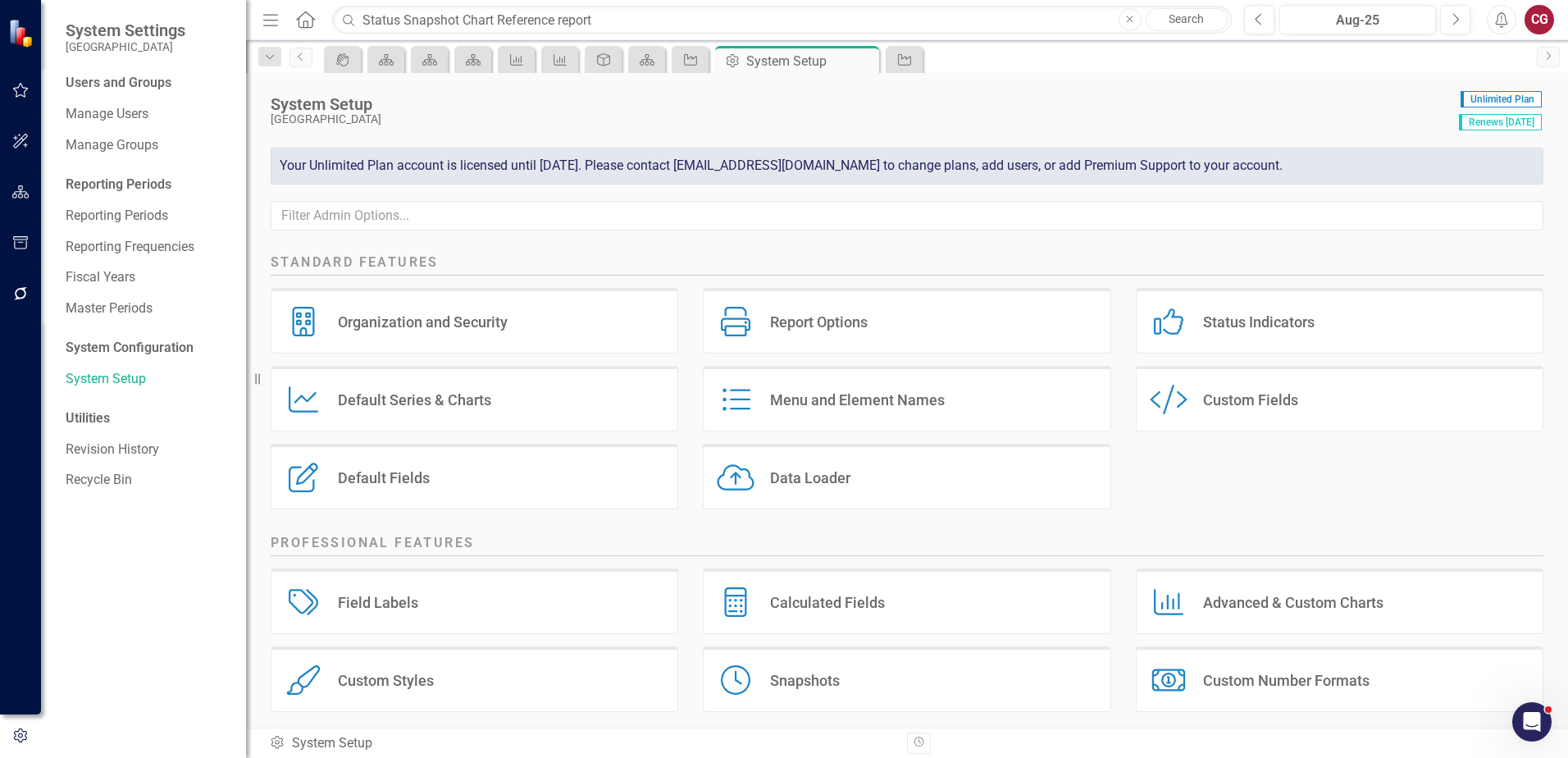
click at [843, 325] on div "Report Options" at bounding box center [819, 322] width 97 height 19
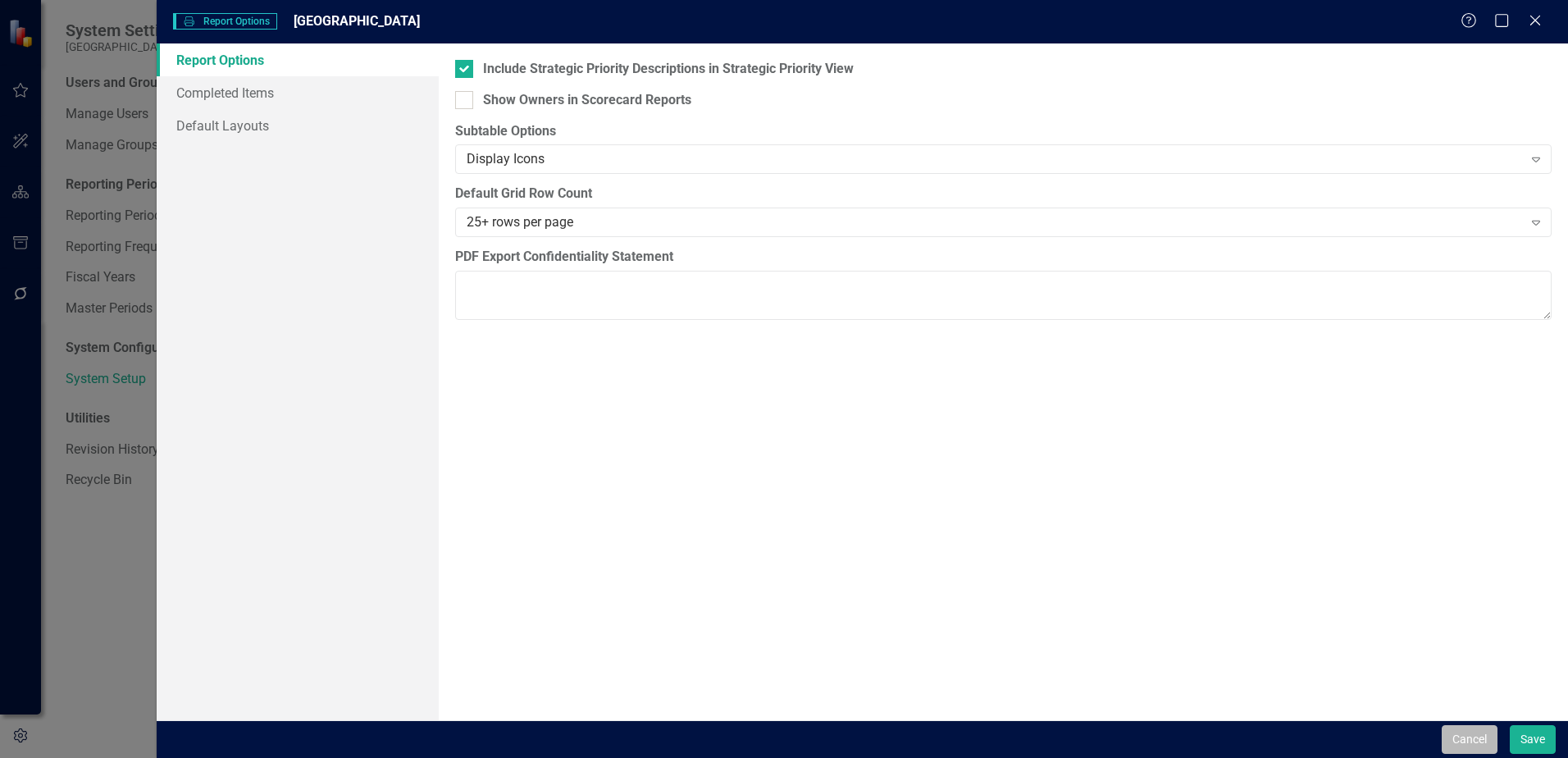
click at [1468, 735] on button "Cancel" at bounding box center [1470, 739] width 56 height 29
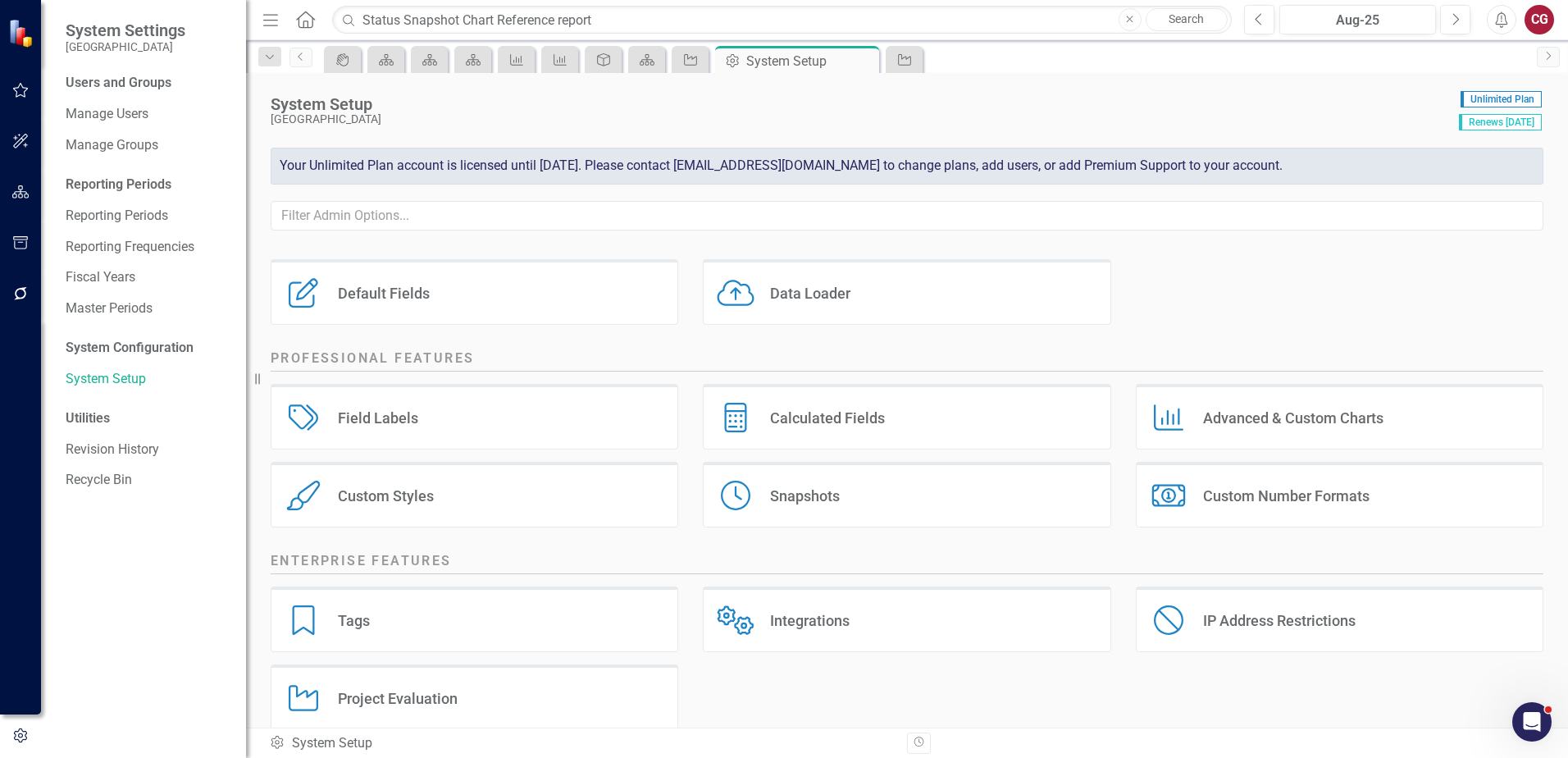
scroll to position [211, 0]
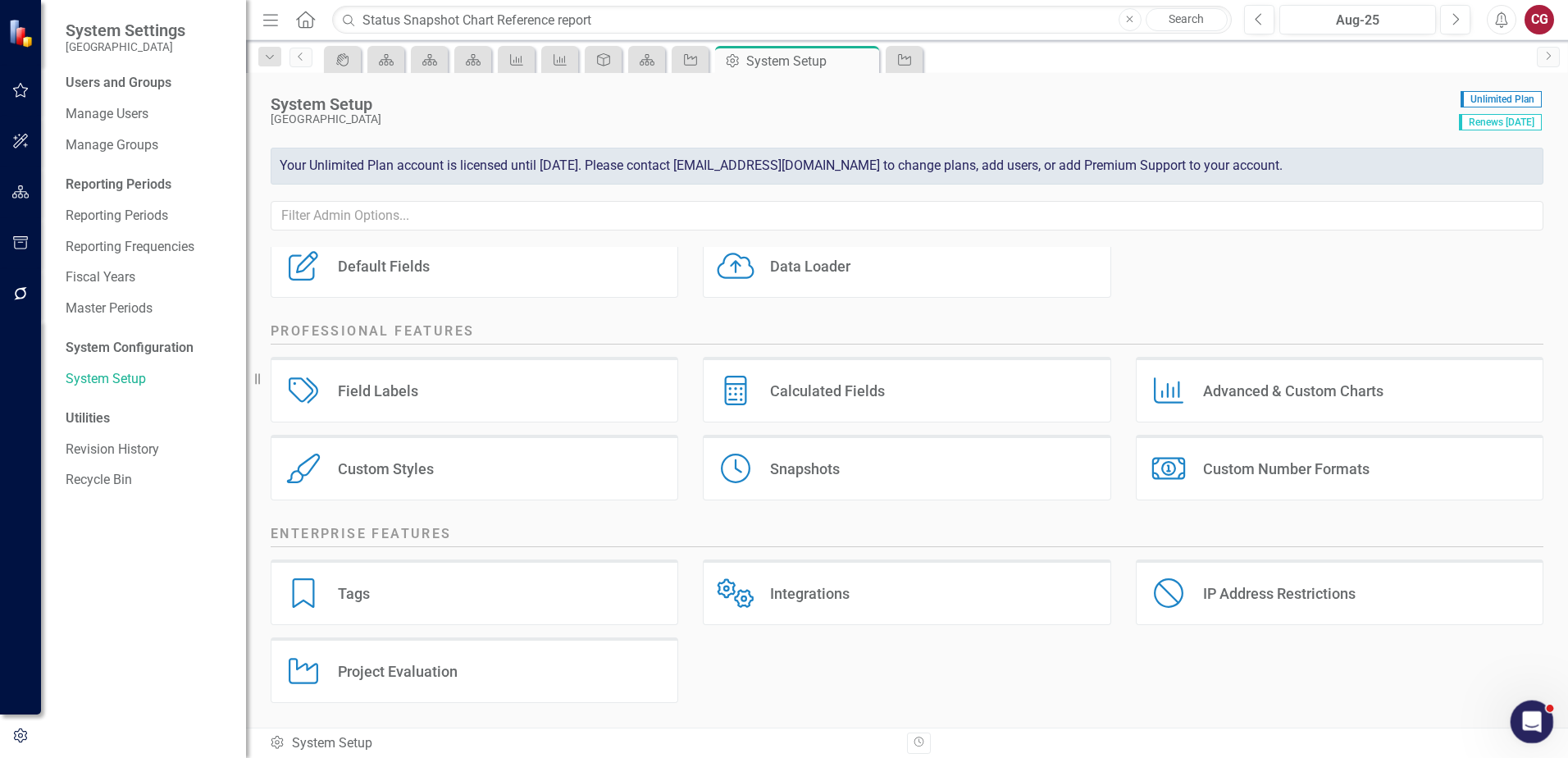
click at [1539, 715] on icon "Open Intercom Messenger" at bounding box center [1530, 720] width 27 height 27
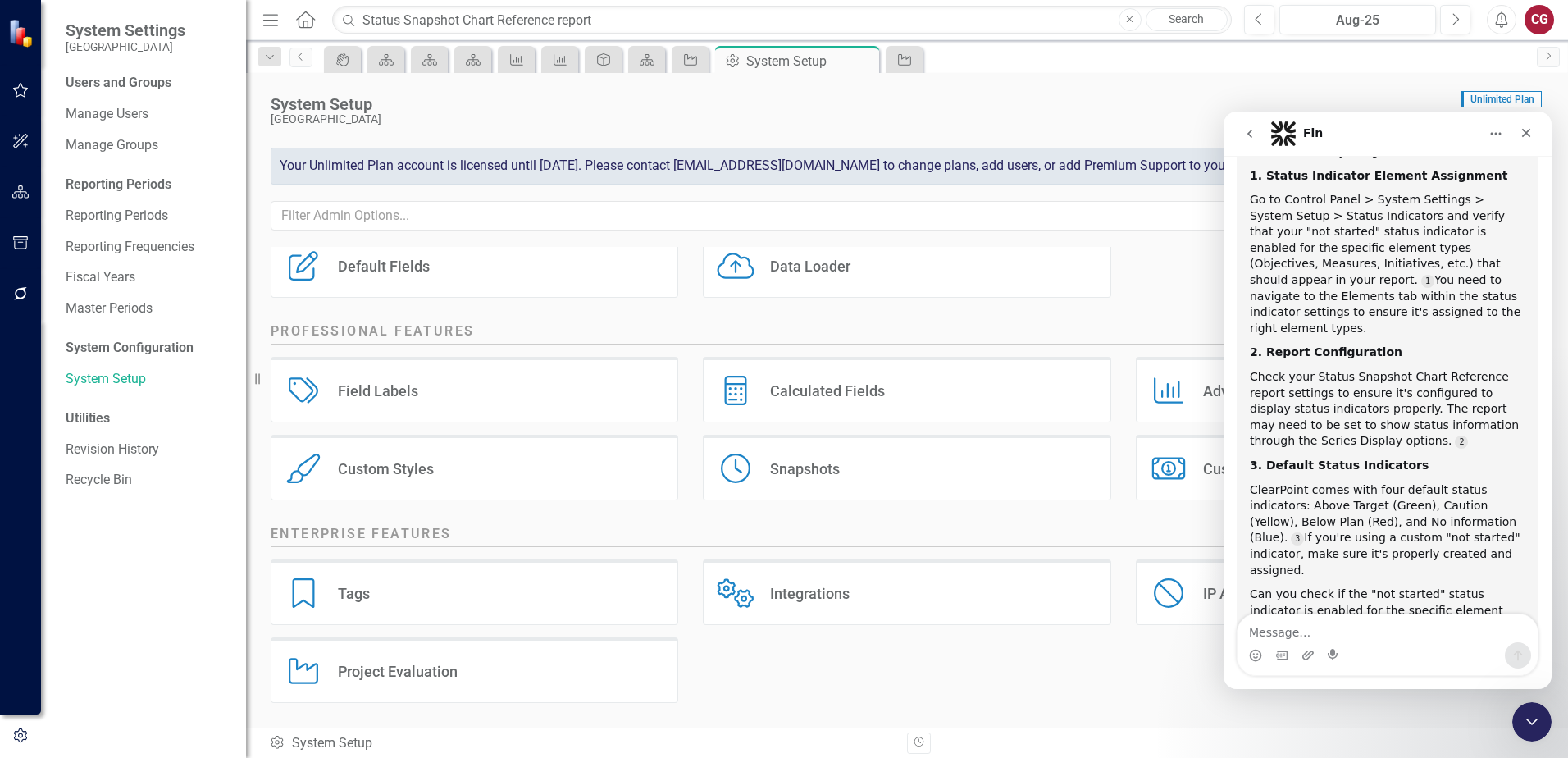
scroll to position [379, 0]
click at [1294, 627] on textarea "Message…" at bounding box center [1387, 628] width 300 height 28
type textarea "please tell me how to do this: 2. Report Configuration Check your Status Snapsh…"
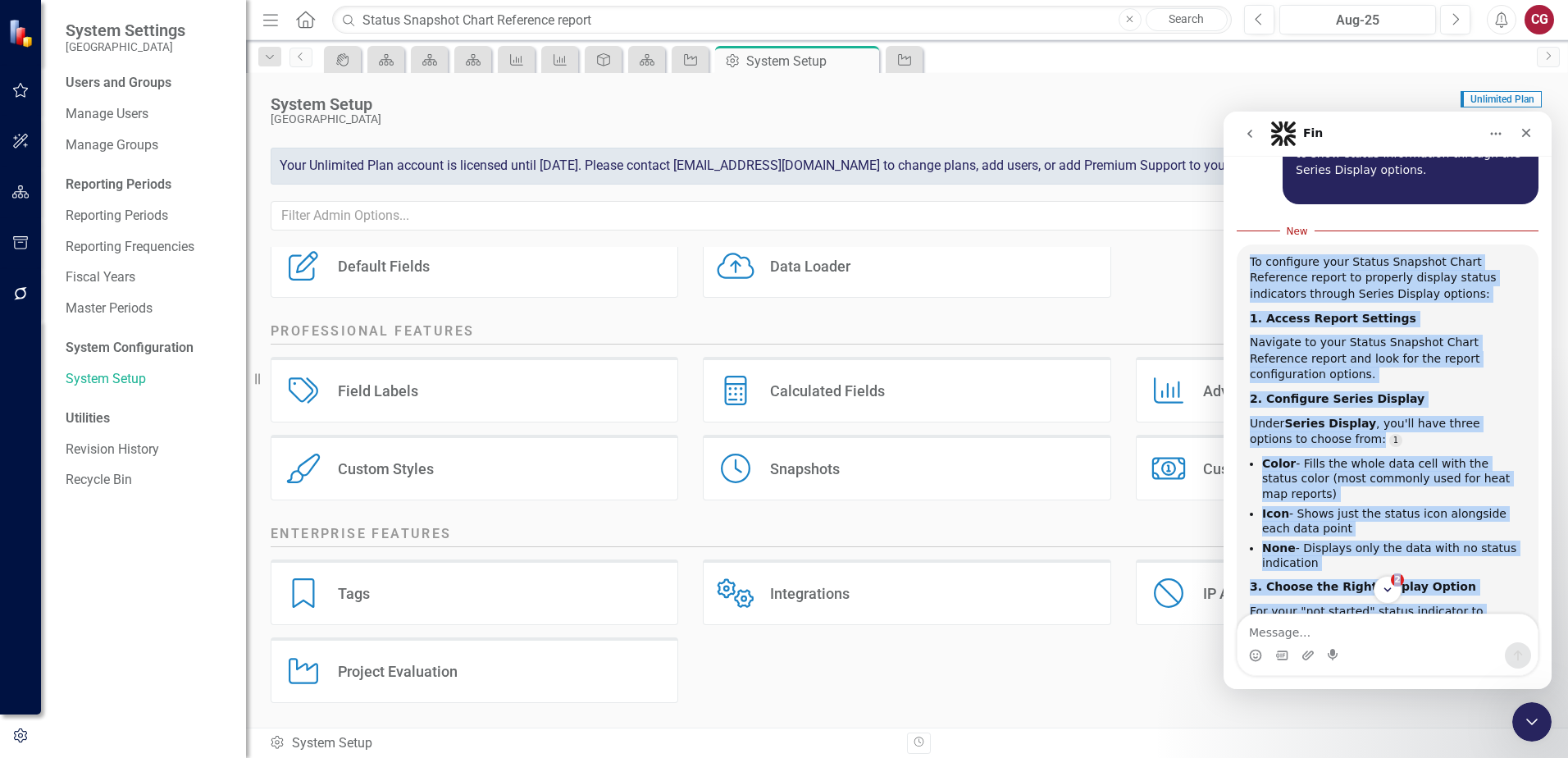
scroll to position [1230, 0]
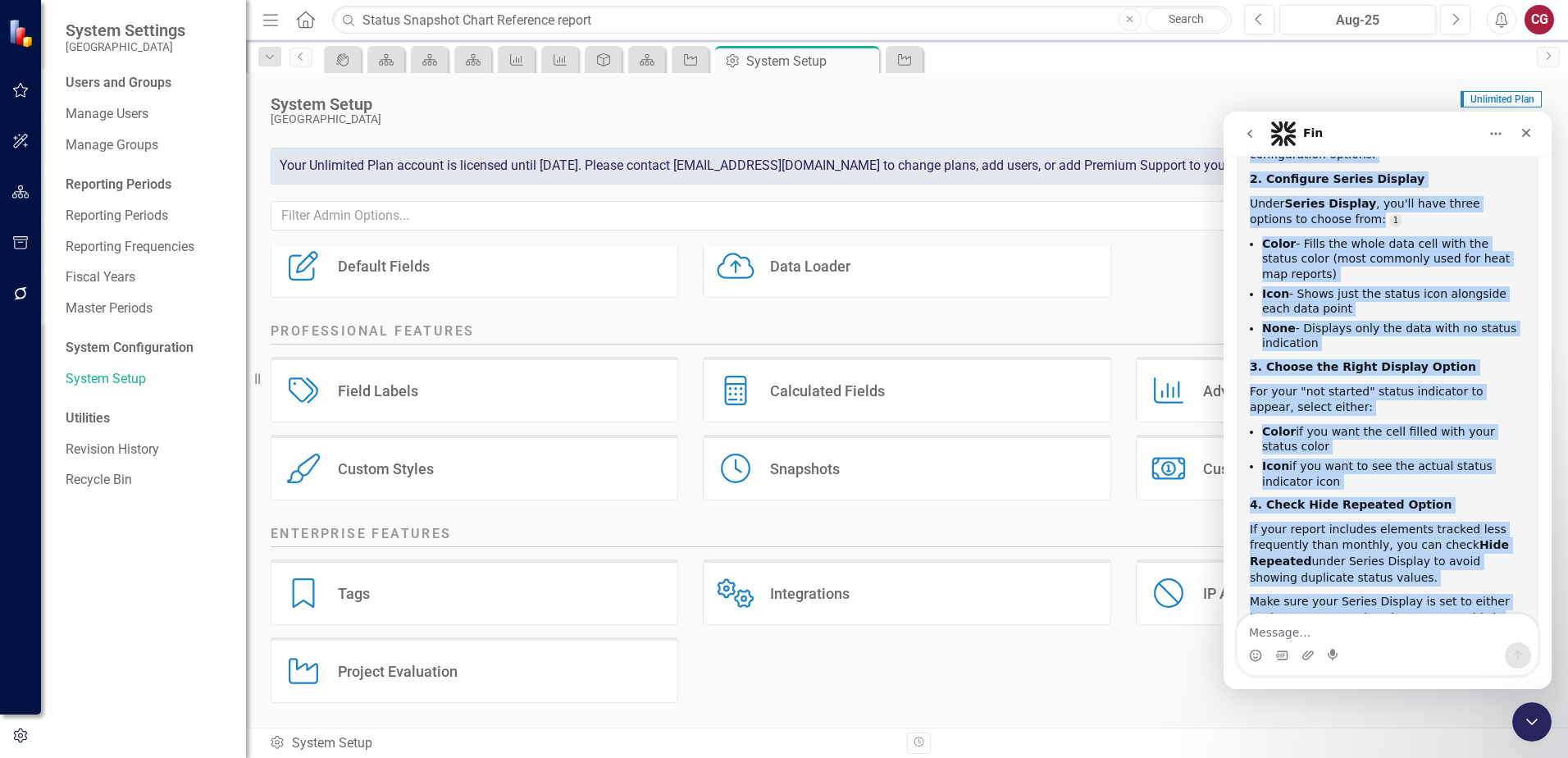
drag, startPoint x: 1243, startPoint y: 179, endPoint x: 1505, endPoint y: 529, distance: 437.2
click at [1505, 529] on div "To configure your Status Snapshot Chart Reference report to properly display st…" at bounding box center [1388, 346] width 302 height 644
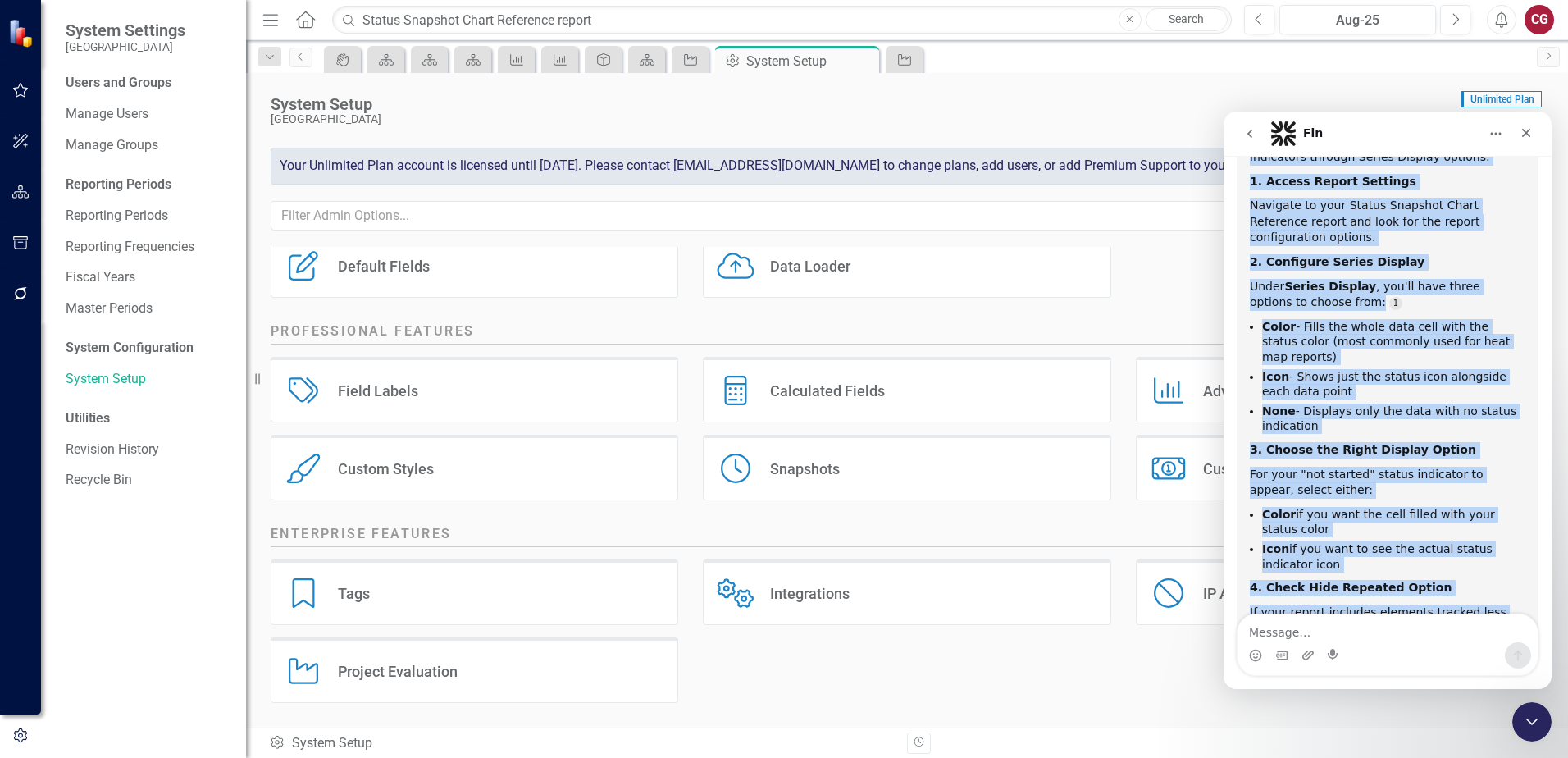
scroll to position [1009, 0]
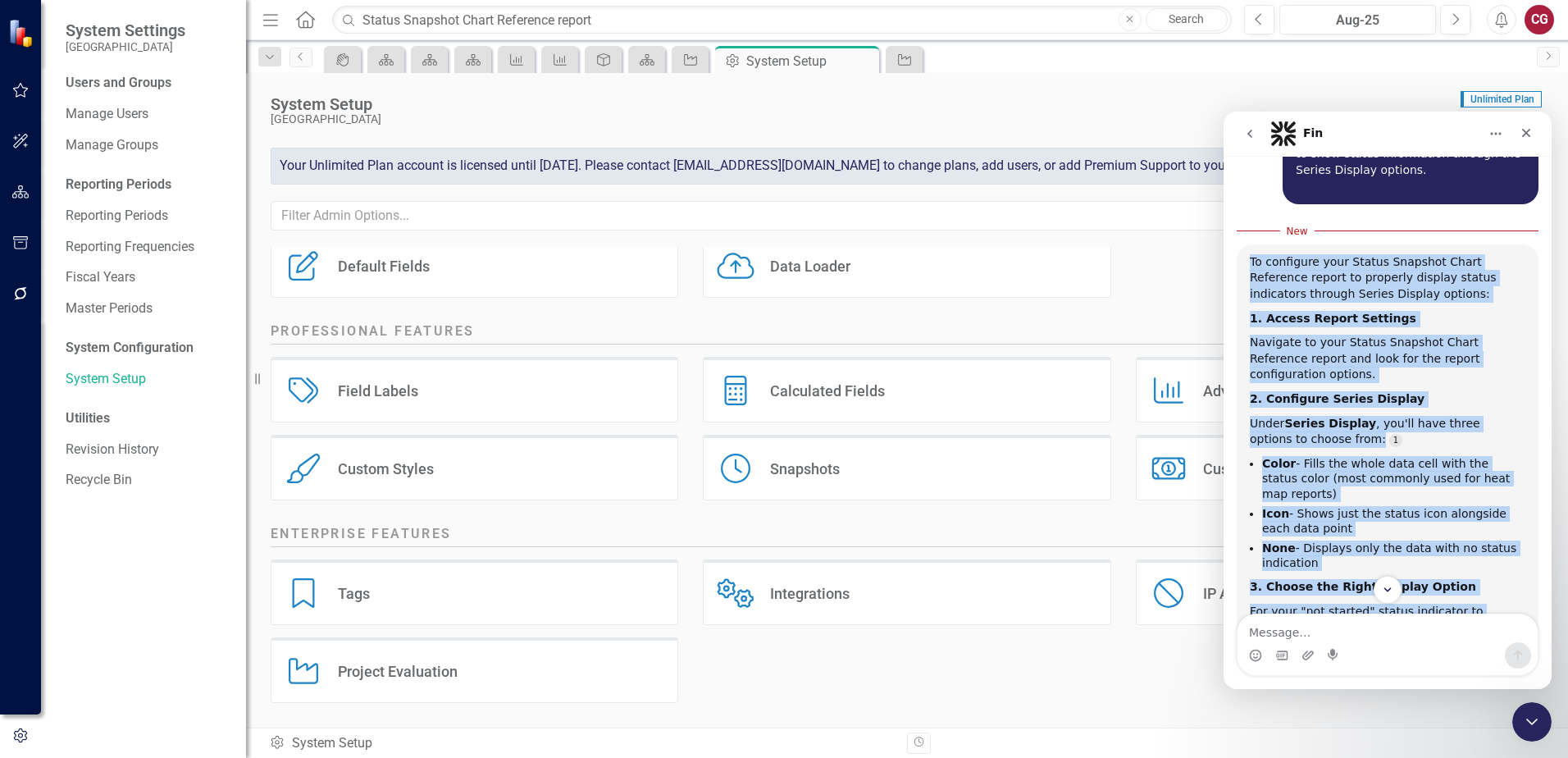
copy div "To configure your Status Snapshot Chart Reference report to properly display st…"
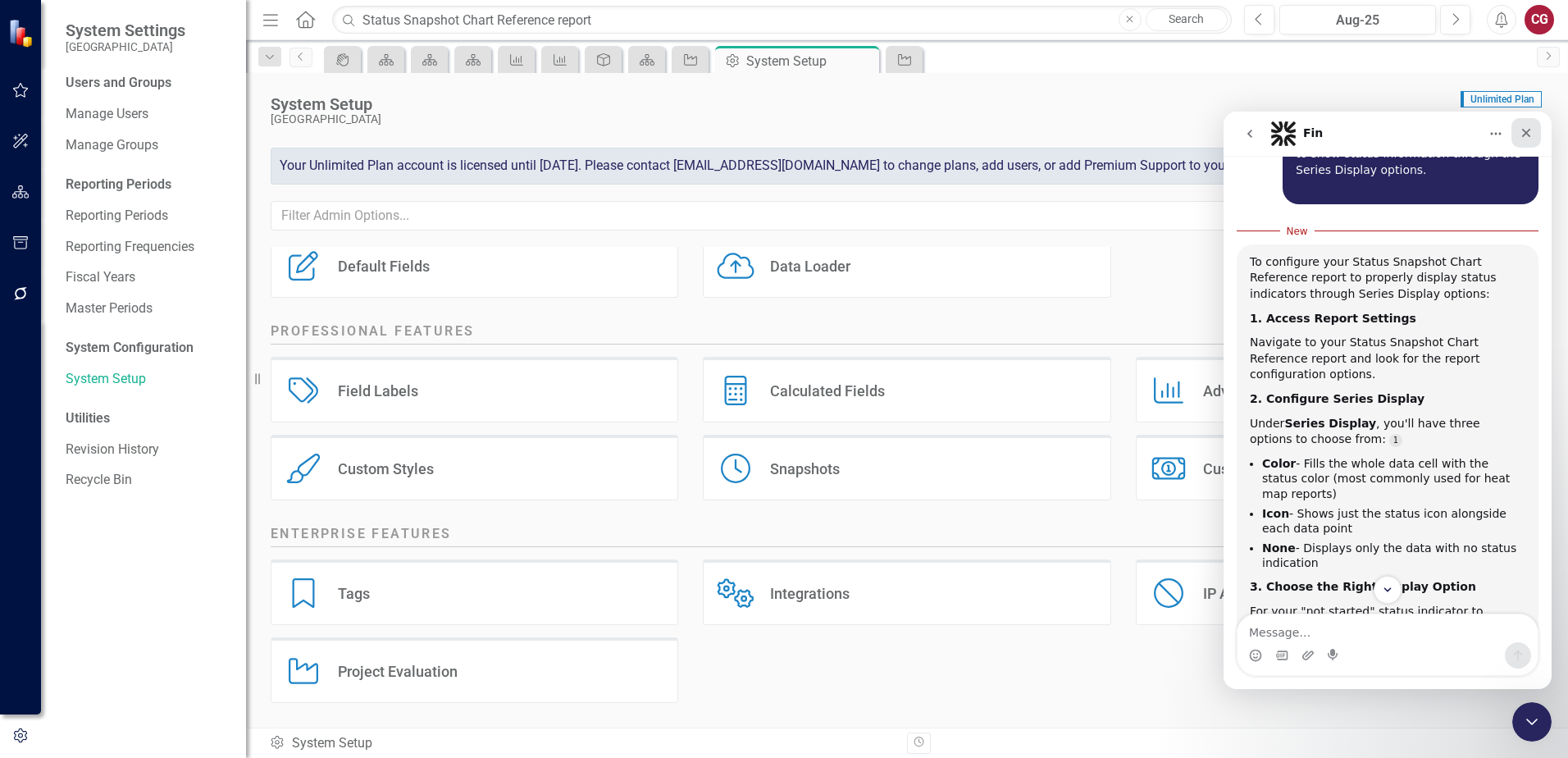
click at [1514, 134] on div "Close" at bounding box center [1527, 133] width 30 height 30
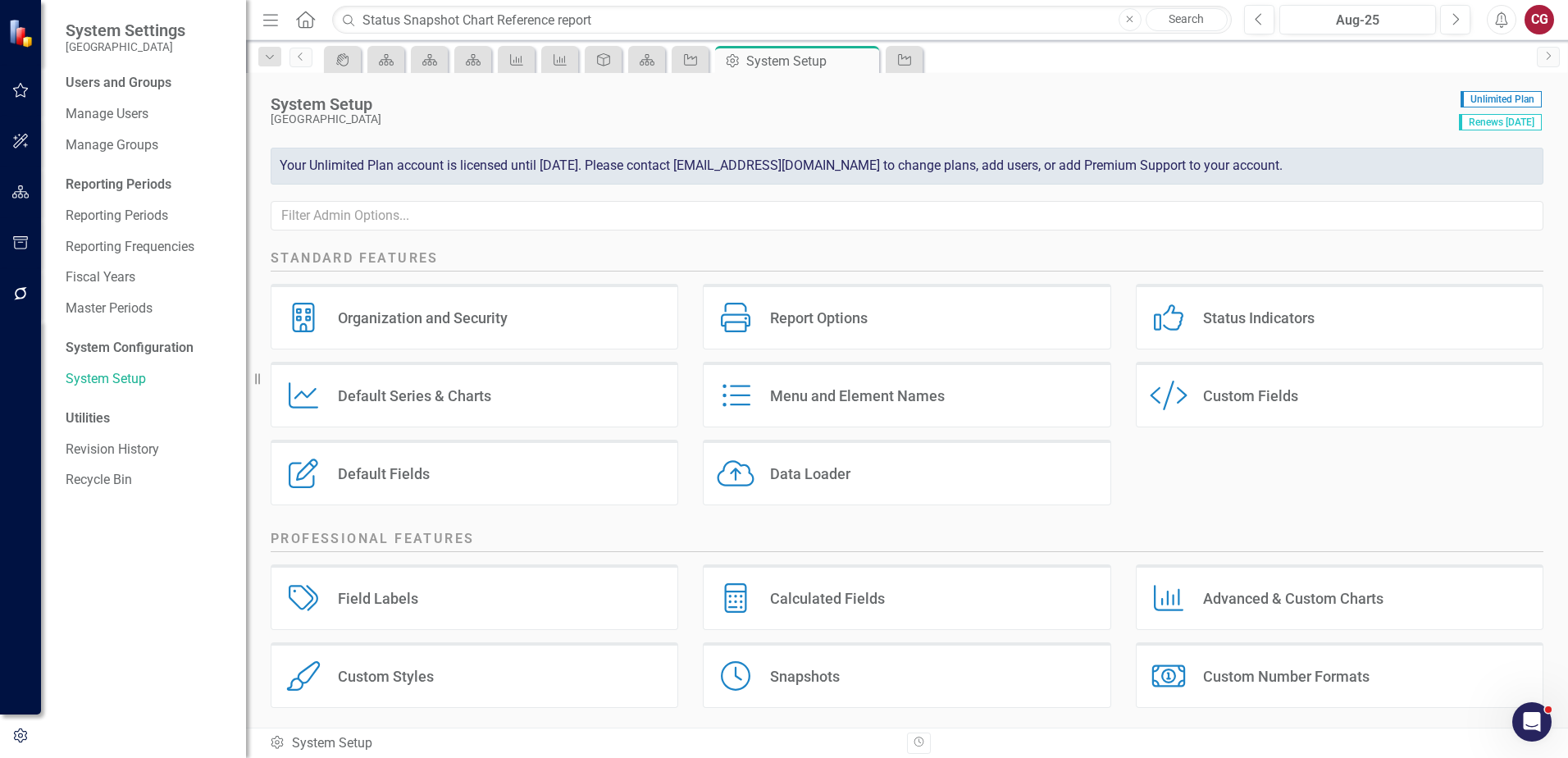
scroll to position [0, 0]
click at [20, 722] on button "button" at bounding box center [21, 736] width 41 height 27
click at [21, 730] on icon "button" at bounding box center [20, 736] width 18 height 15
click at [16, 194] on icon "button" at bounding box center [21, 192] width 17 height 13
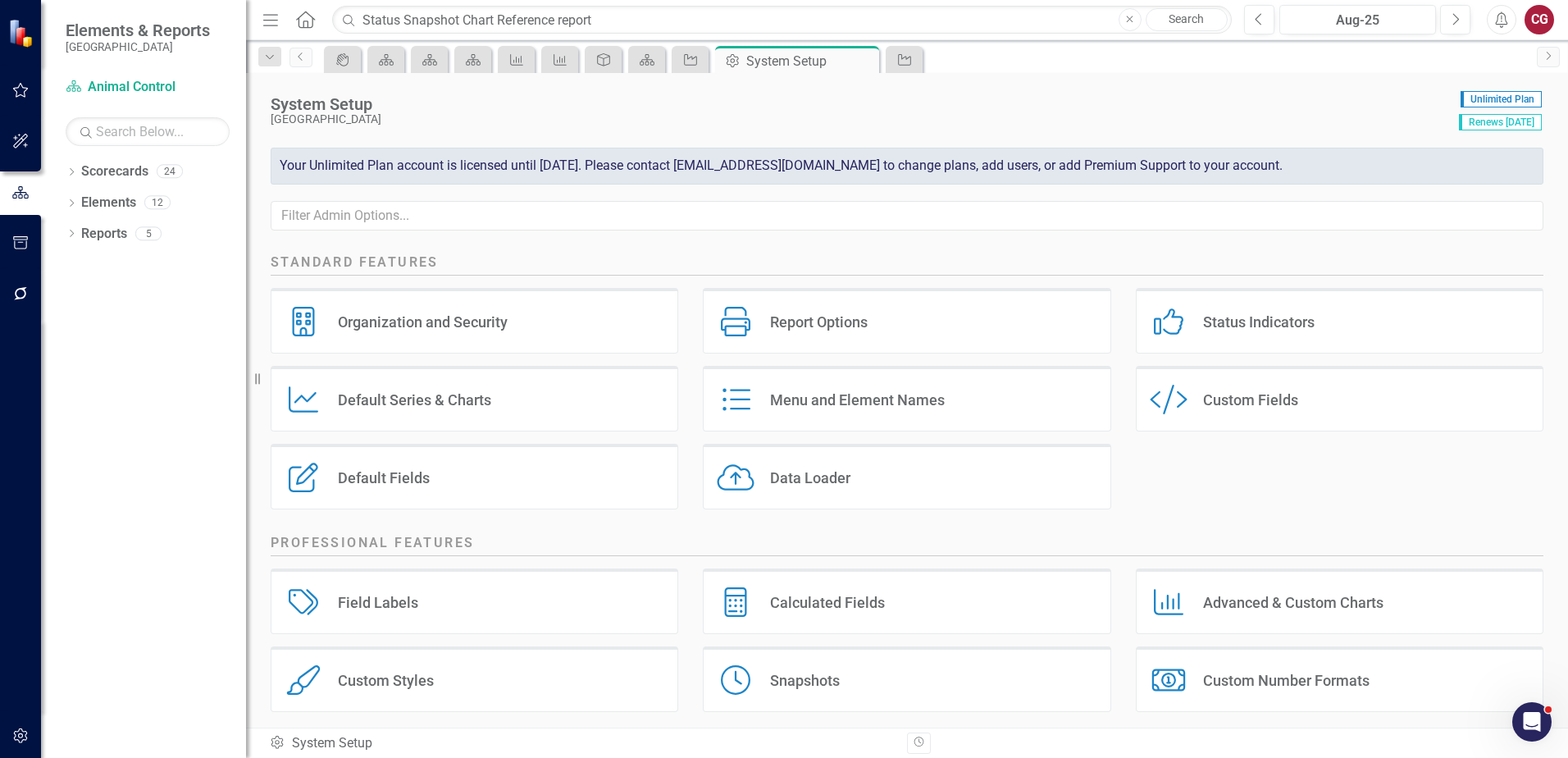
click at [880, 336] on div "Report Options Report Options" at bounding box center [906, 321] width 407 height 65
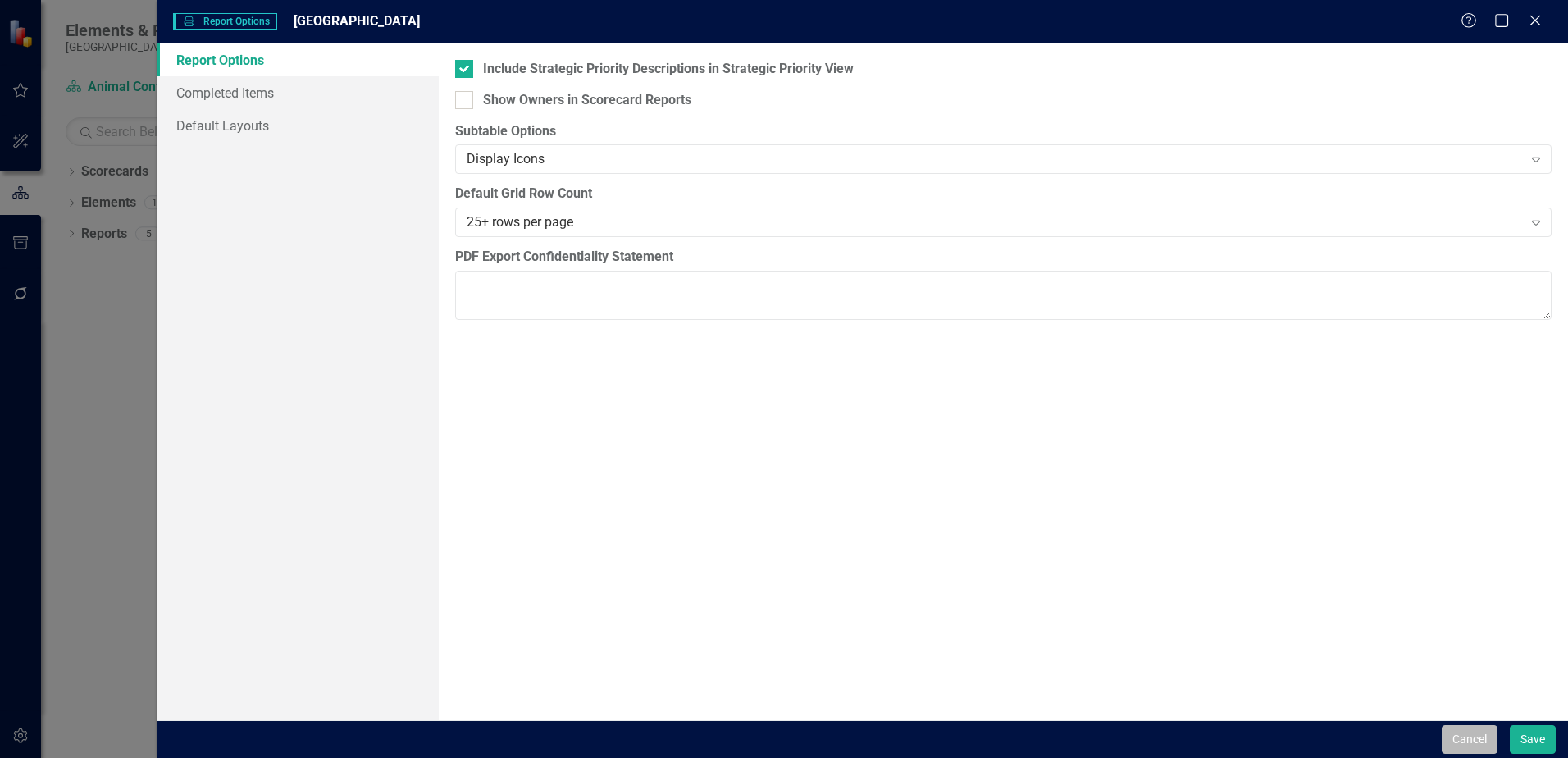
click at [1445, 728] on button "Cancel" at bounding box center [1470, 739] width 56 height 29
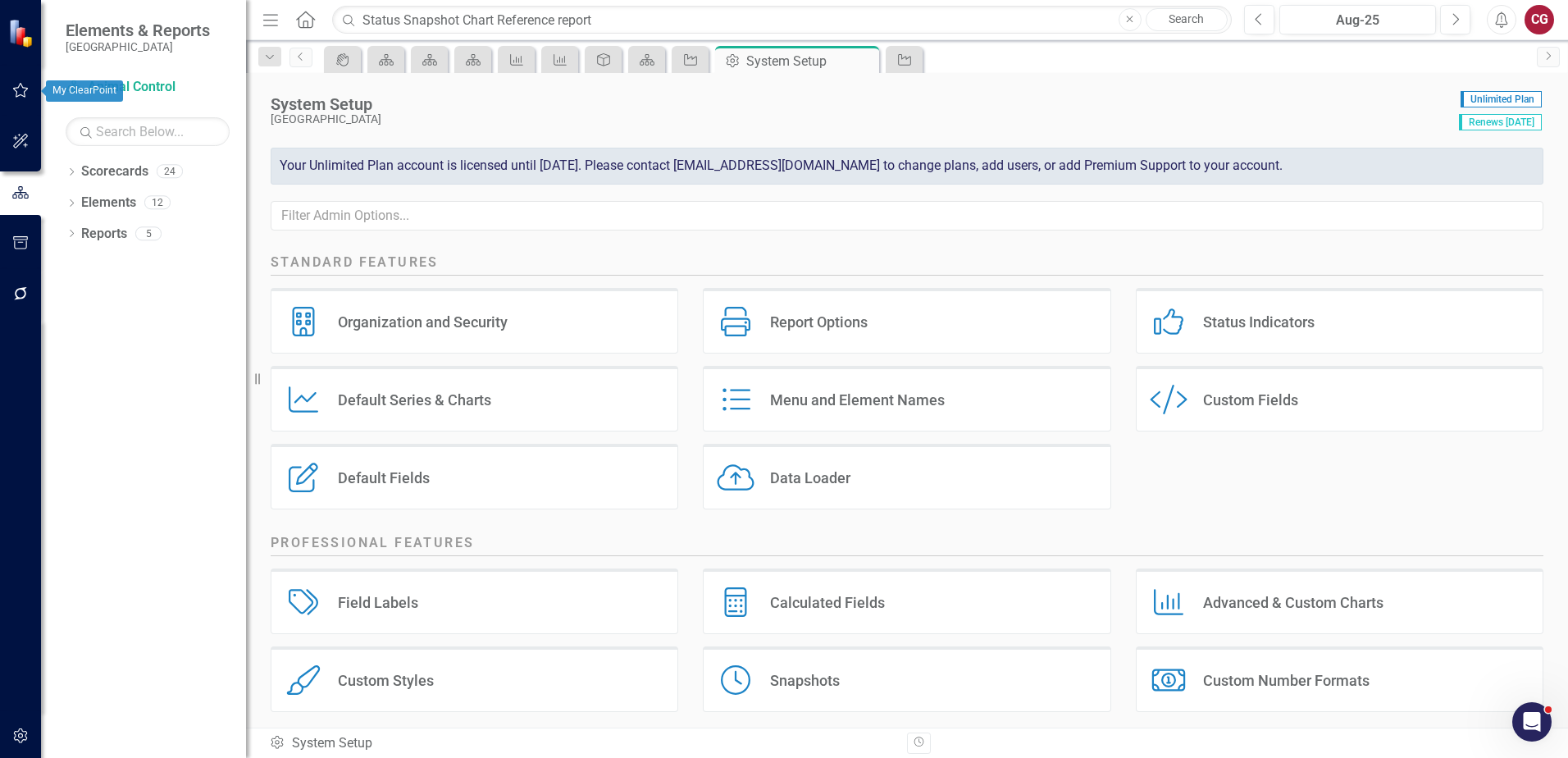
click at [27, 88] on icon "button" at bounding box center [21, 91] width 17 height 13
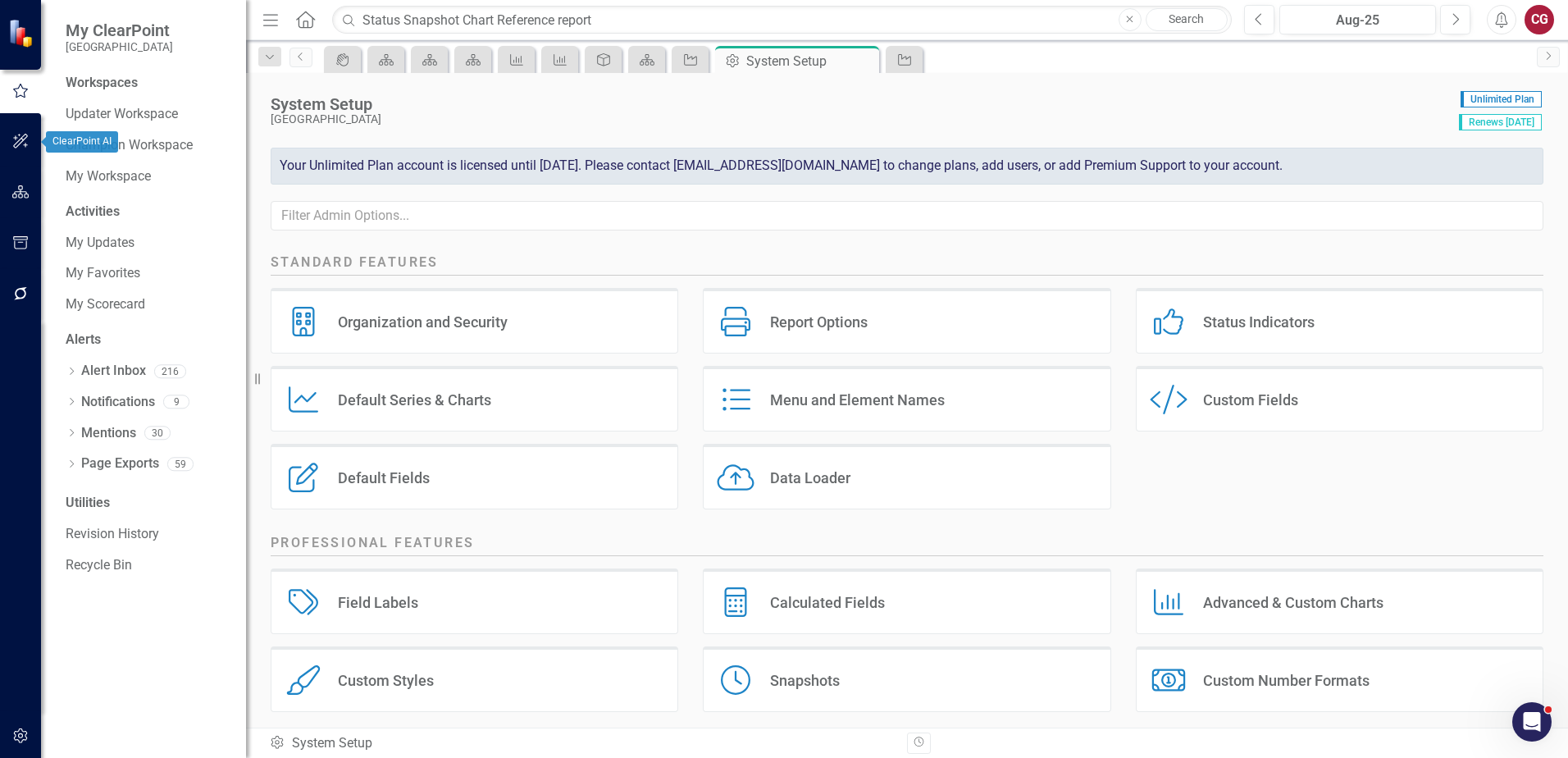
click at [23, 147] on icon "button" at bounding box center [21, 141] width 17 height 13
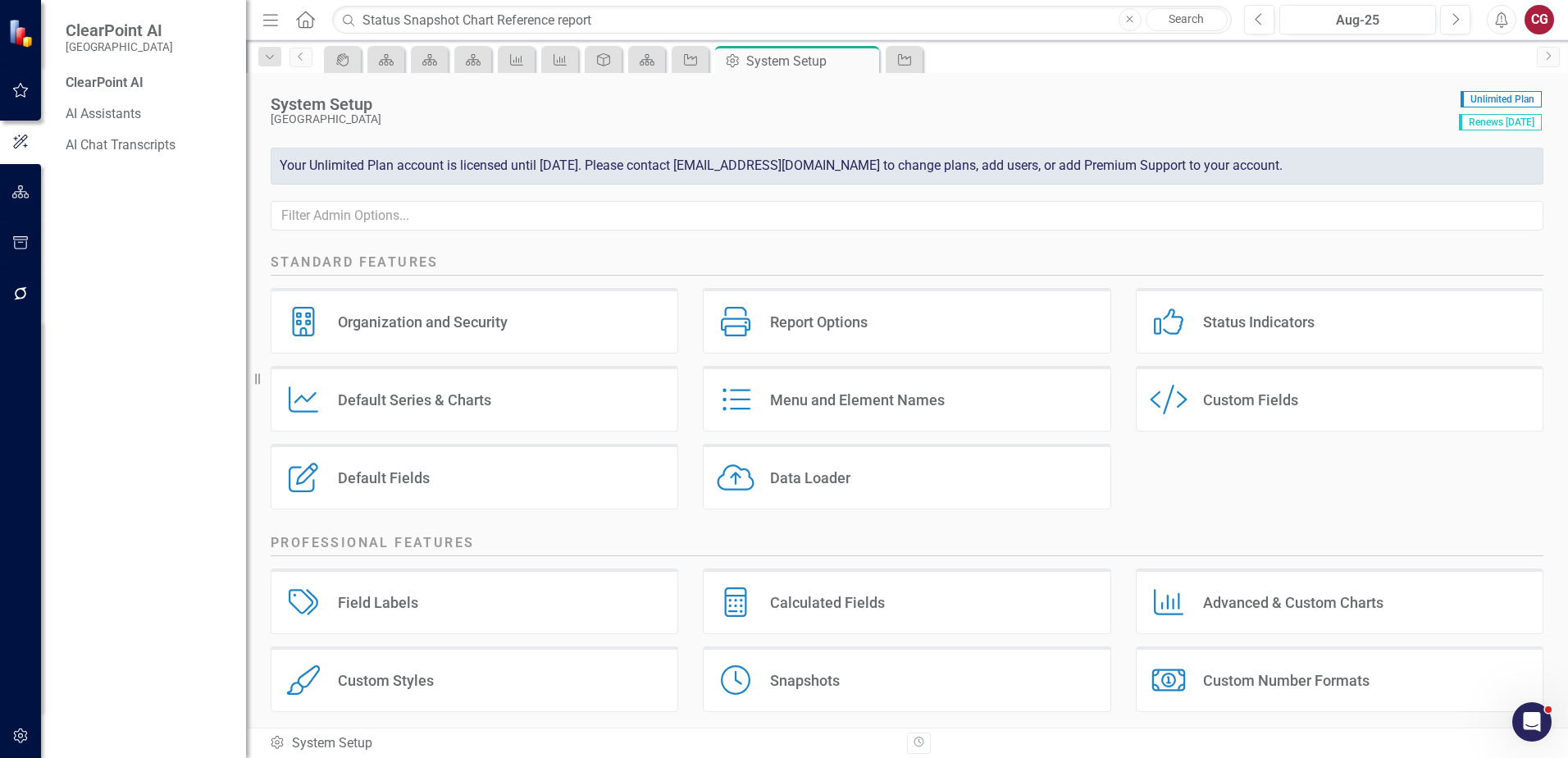
click at [26, 190] on icon "button" at bounding box center [21, 192] width 17 height 13
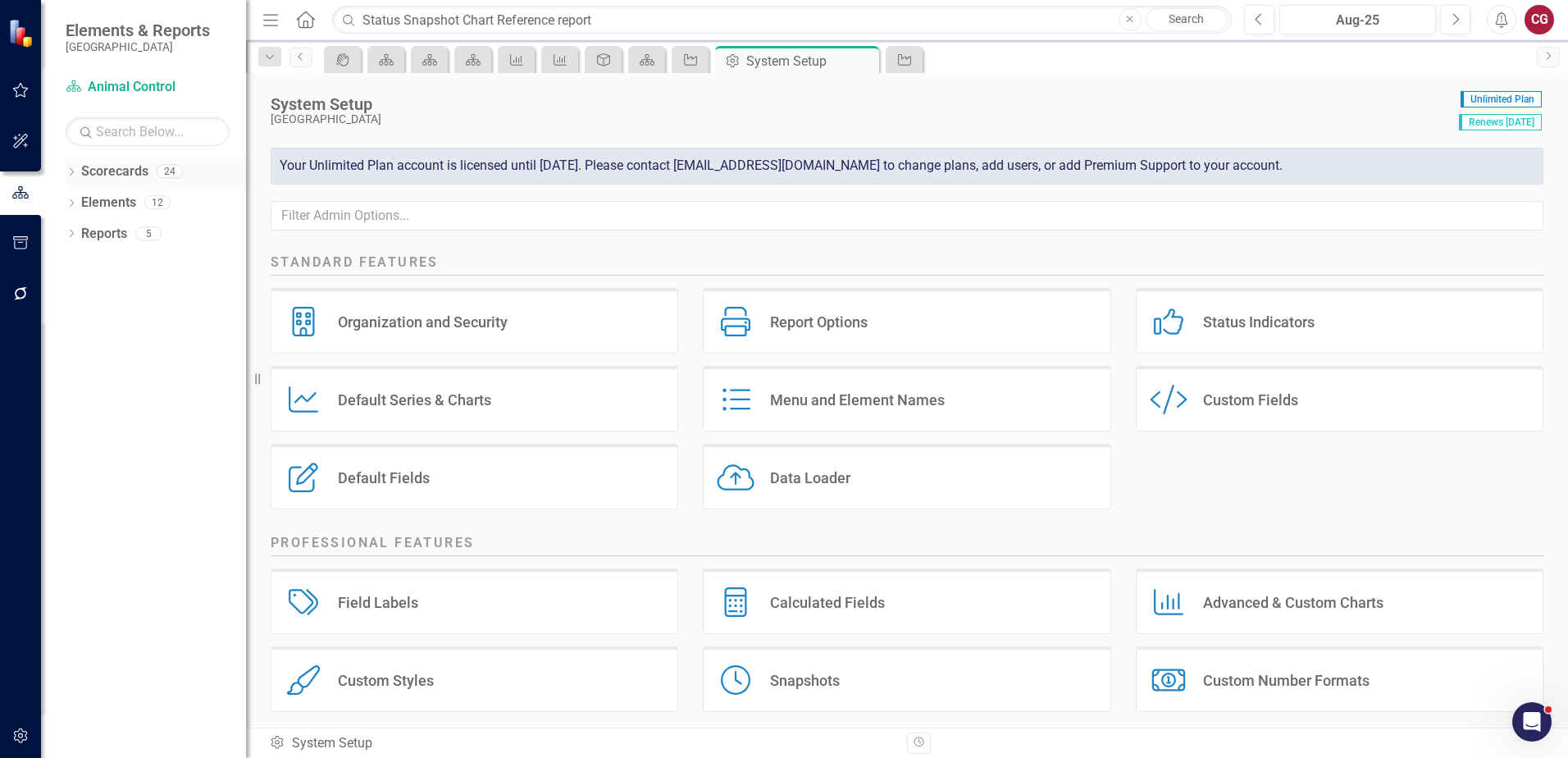
click at [67, 175] on icon "Dropdown" at bounding box center [71, 174] width 11 height 9
click at [134, 171] on link "Scorecards" at bounding box center [115, 172] width 67 height 19
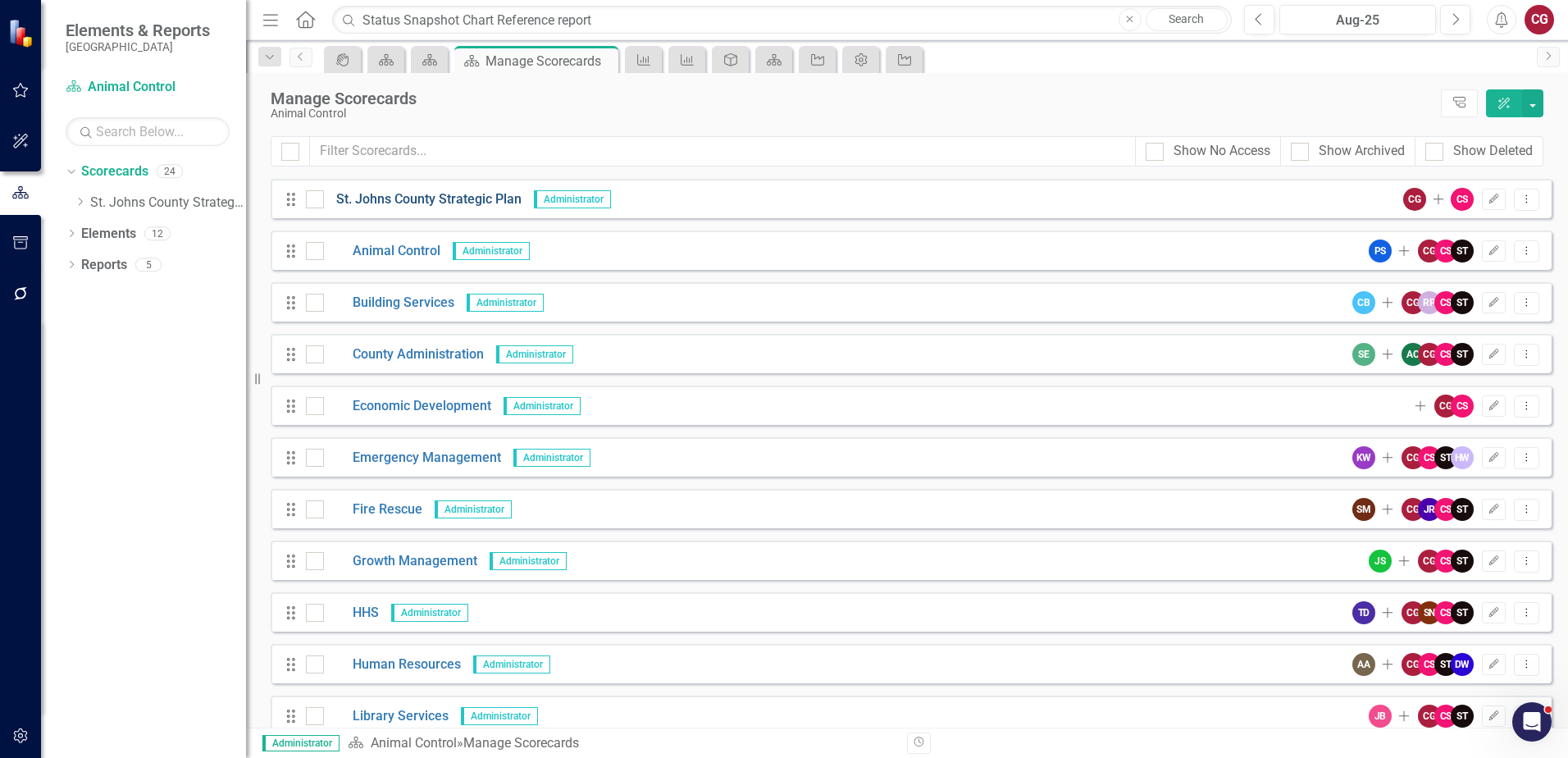
click at [372, 207] on link "St. Johns County Strategic Plan" at bounding box center [423, 200] width 198 height 19
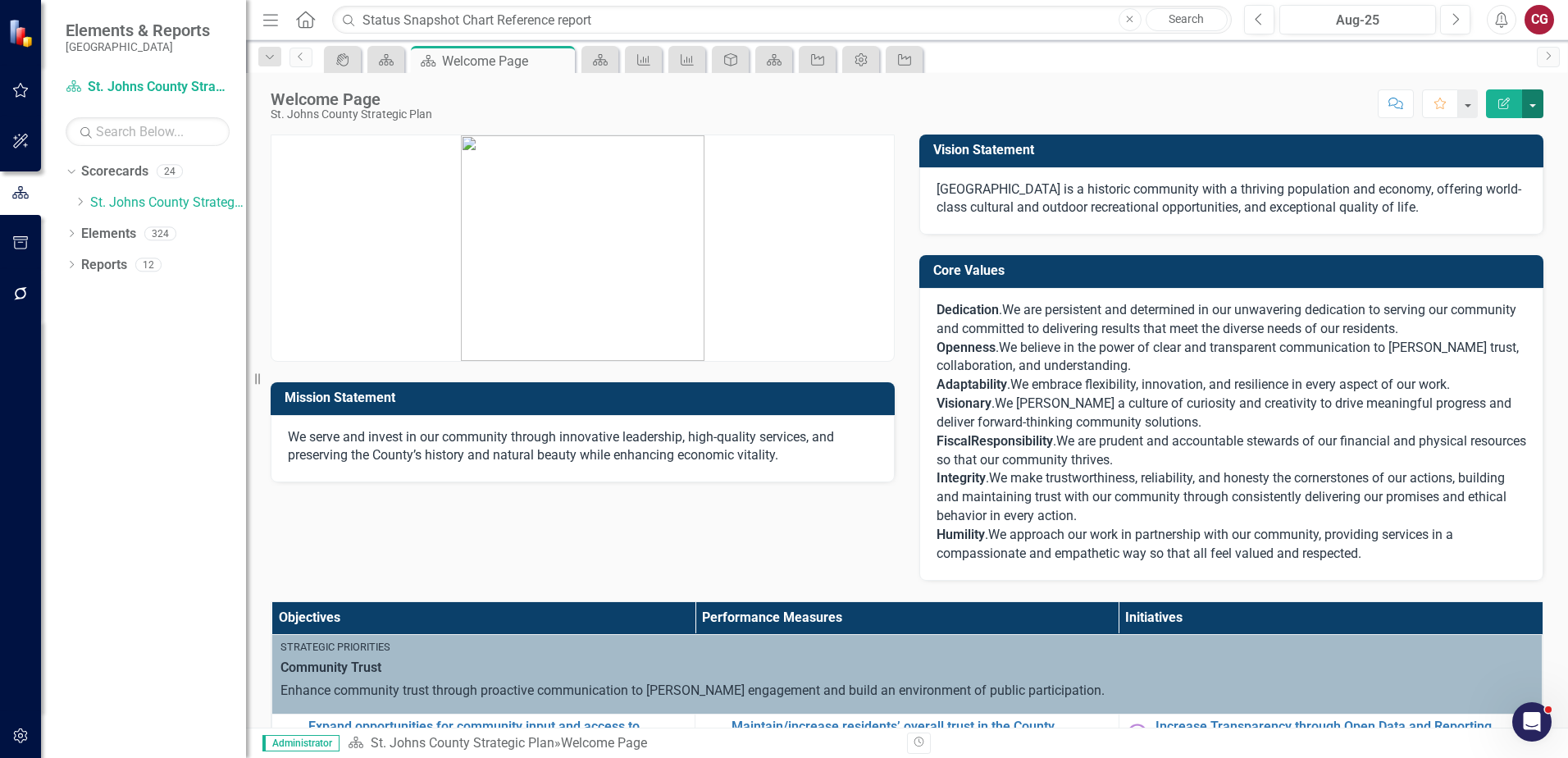
click at [1529, 109] on button "button" at bounding box center [1532, 104] width 21 height 29
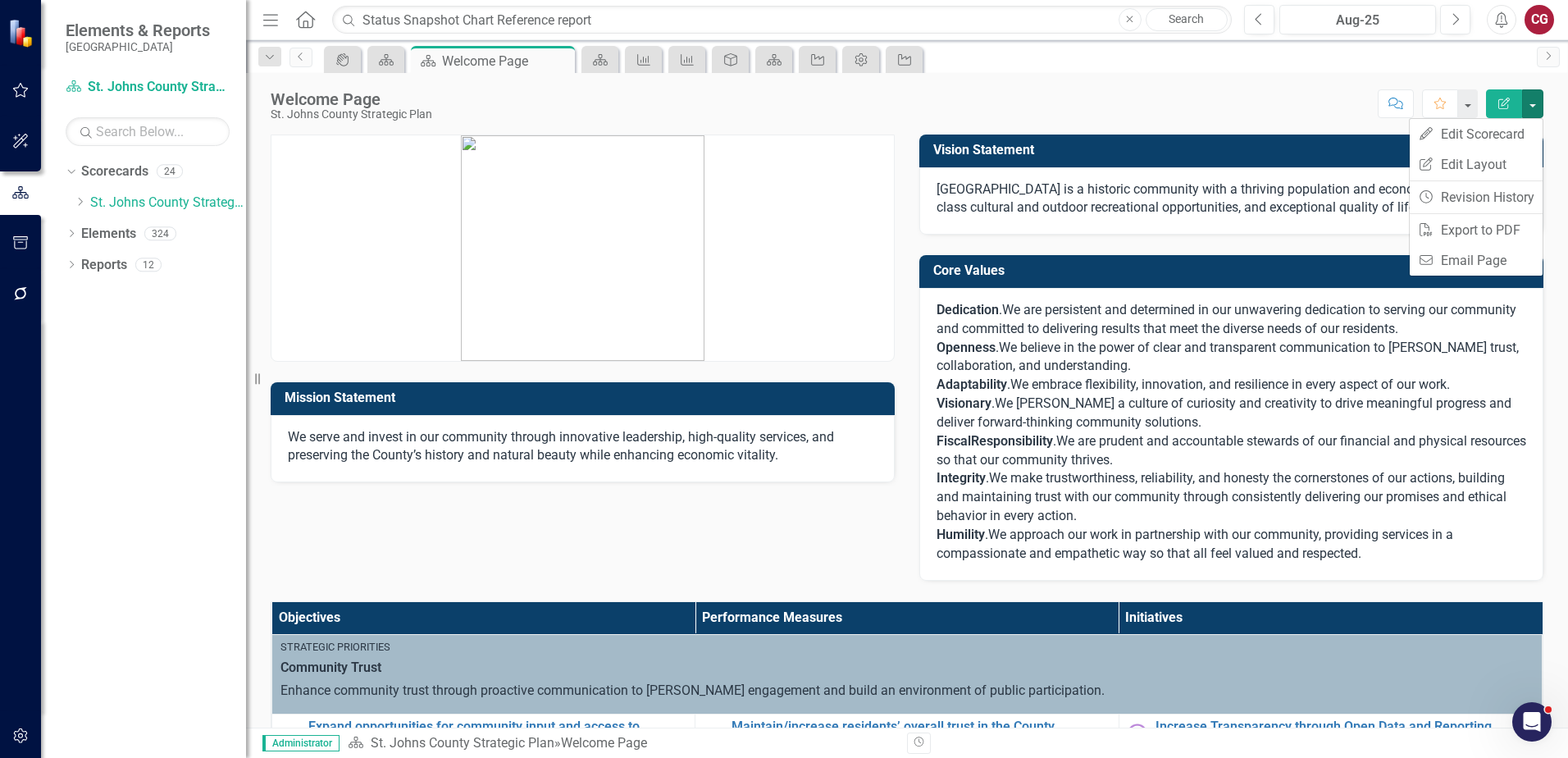
click at [1233, 64] on div "icon.portal Scorecard Scorecard Welcome Page Pin Close Scorecard Performance Me…" at bounding box center [924, 59] width 1208 height 26
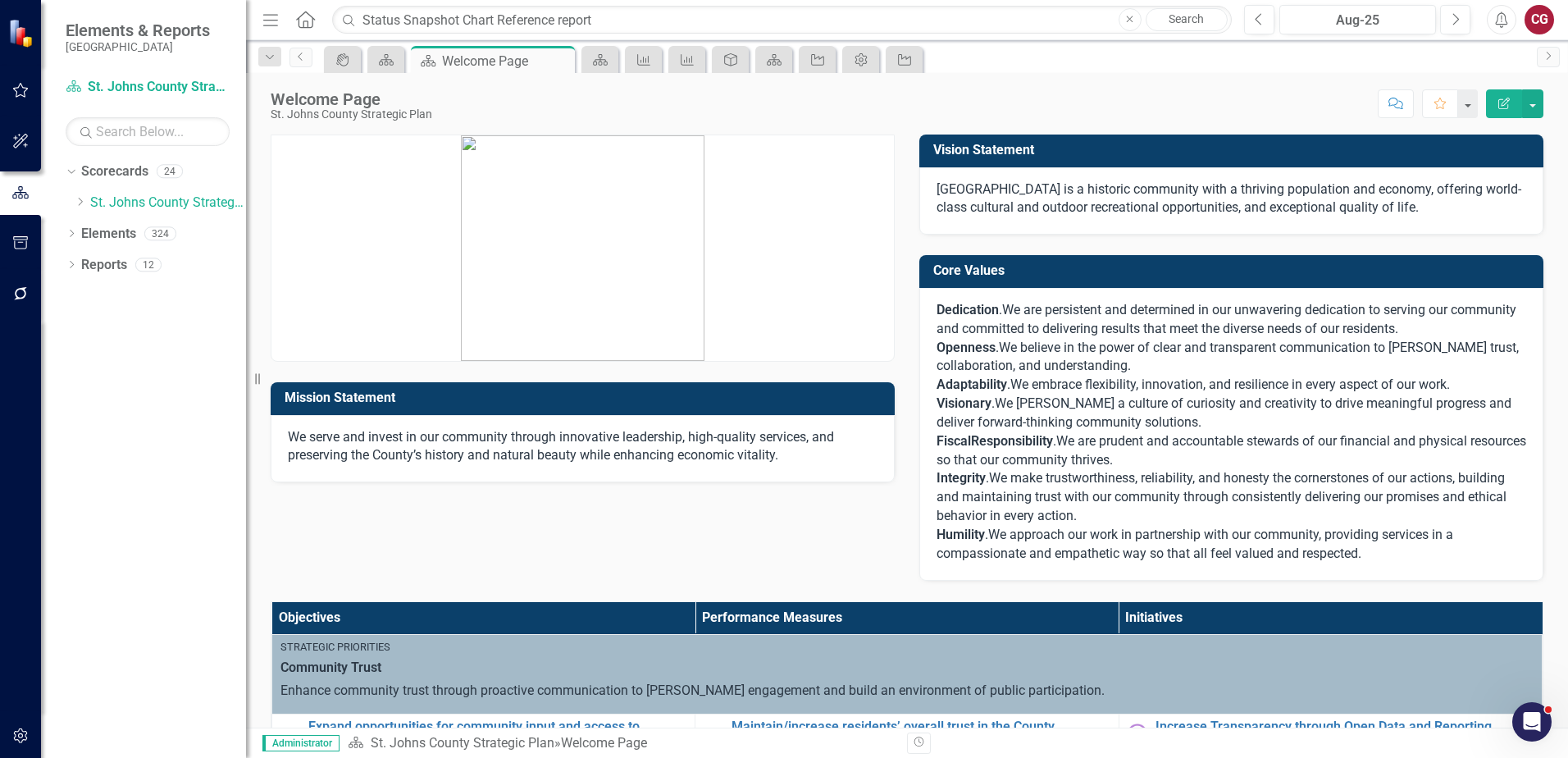
click at [26, 77] on button "button" at bounding box center [21, 91] width 36 height 35
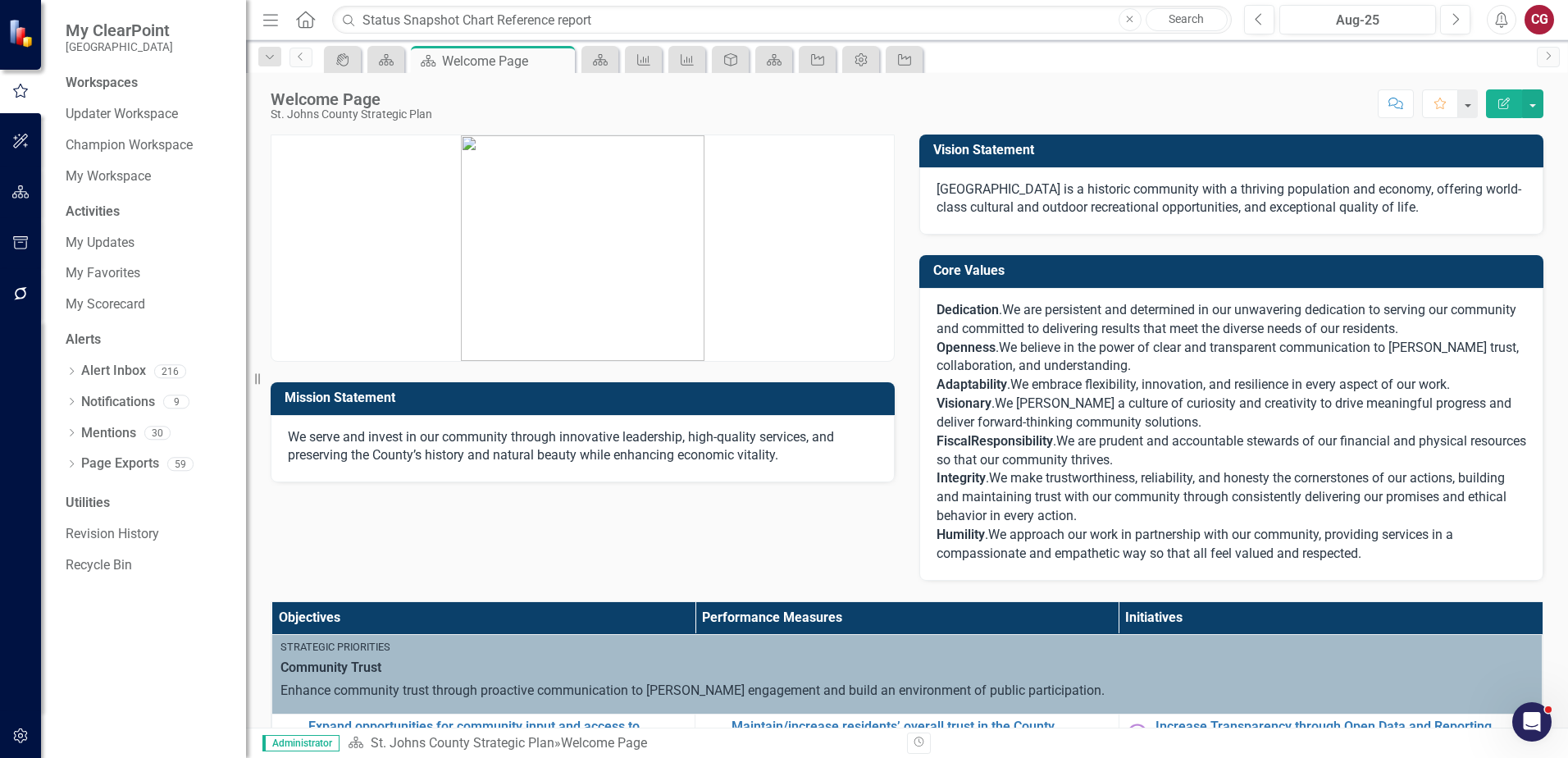
click at [19, 143] on icon "button" at bounding box center [21, 141] width 17 height 13
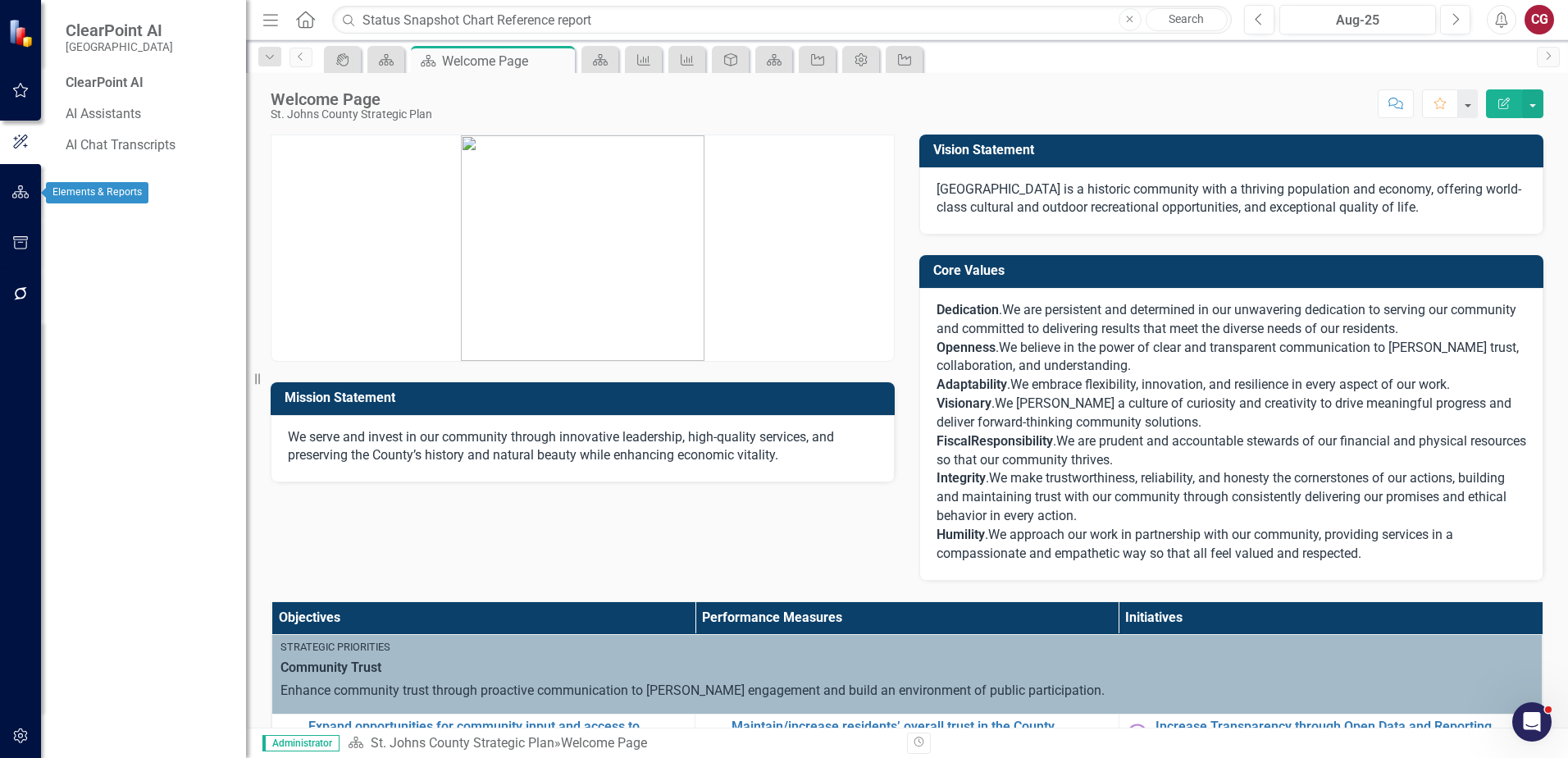
click at [21, 199] on button "button" at bounding box center [21, 193] width 36 height 35
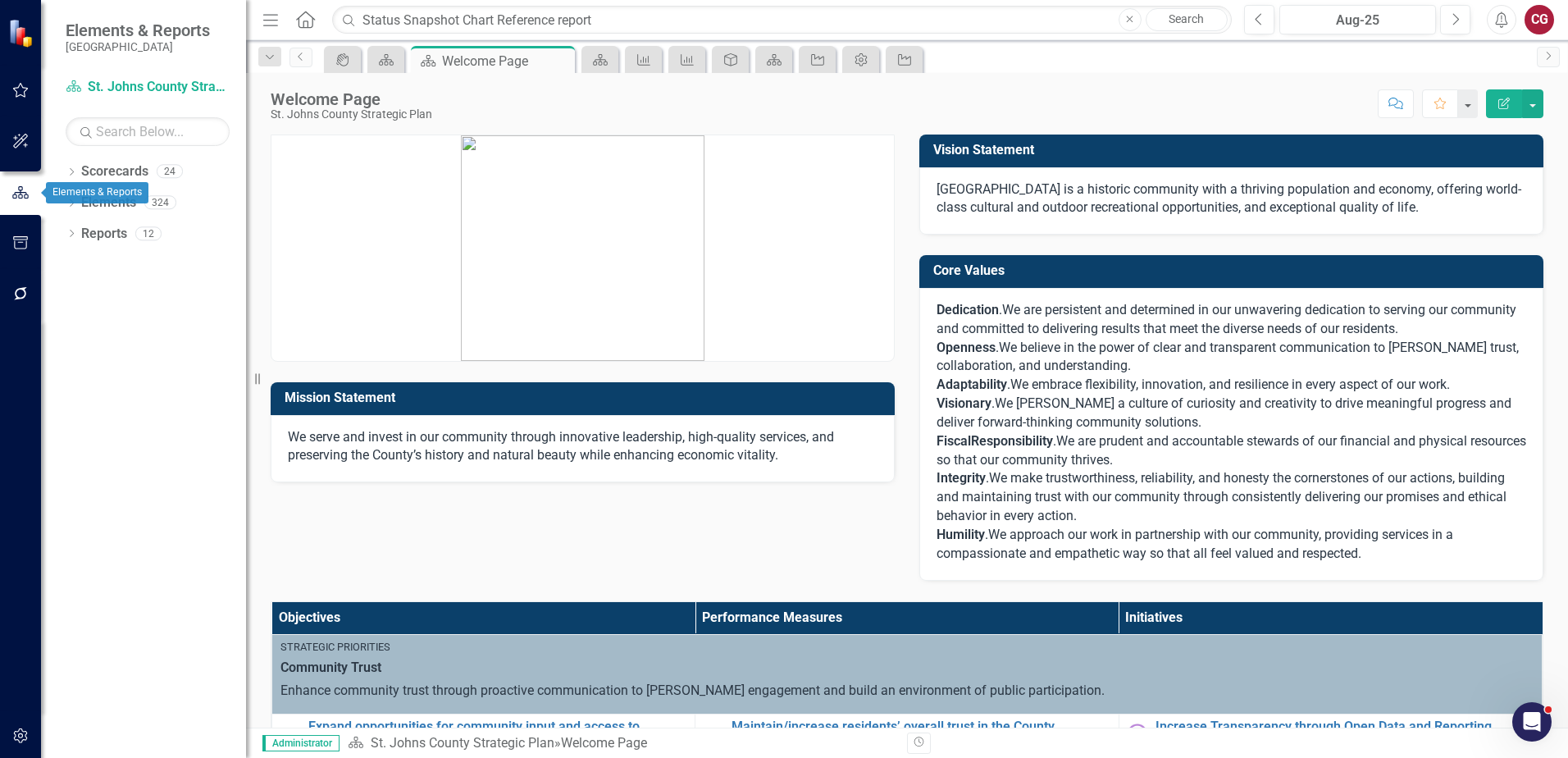
click at [19, 194] on icon "button" at bounding box center [20, 193] width 18 height 15
click at [116, 232] on link "Reports" at bounding box center [104, 234] width 46 height 19
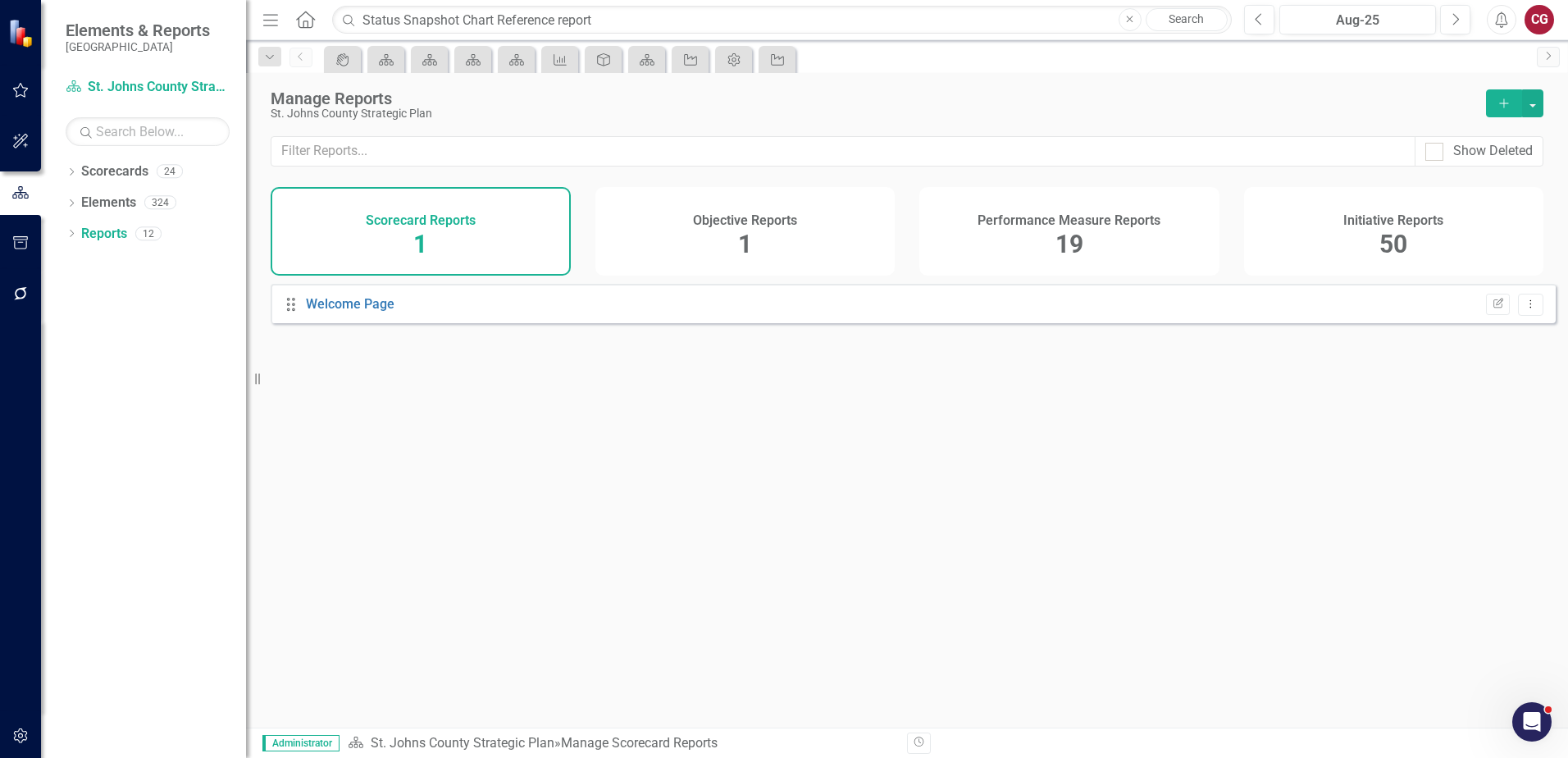
click at [774, 233] on div "Objective Reports 1" at bounding box center [745, 231] width 300 height 89
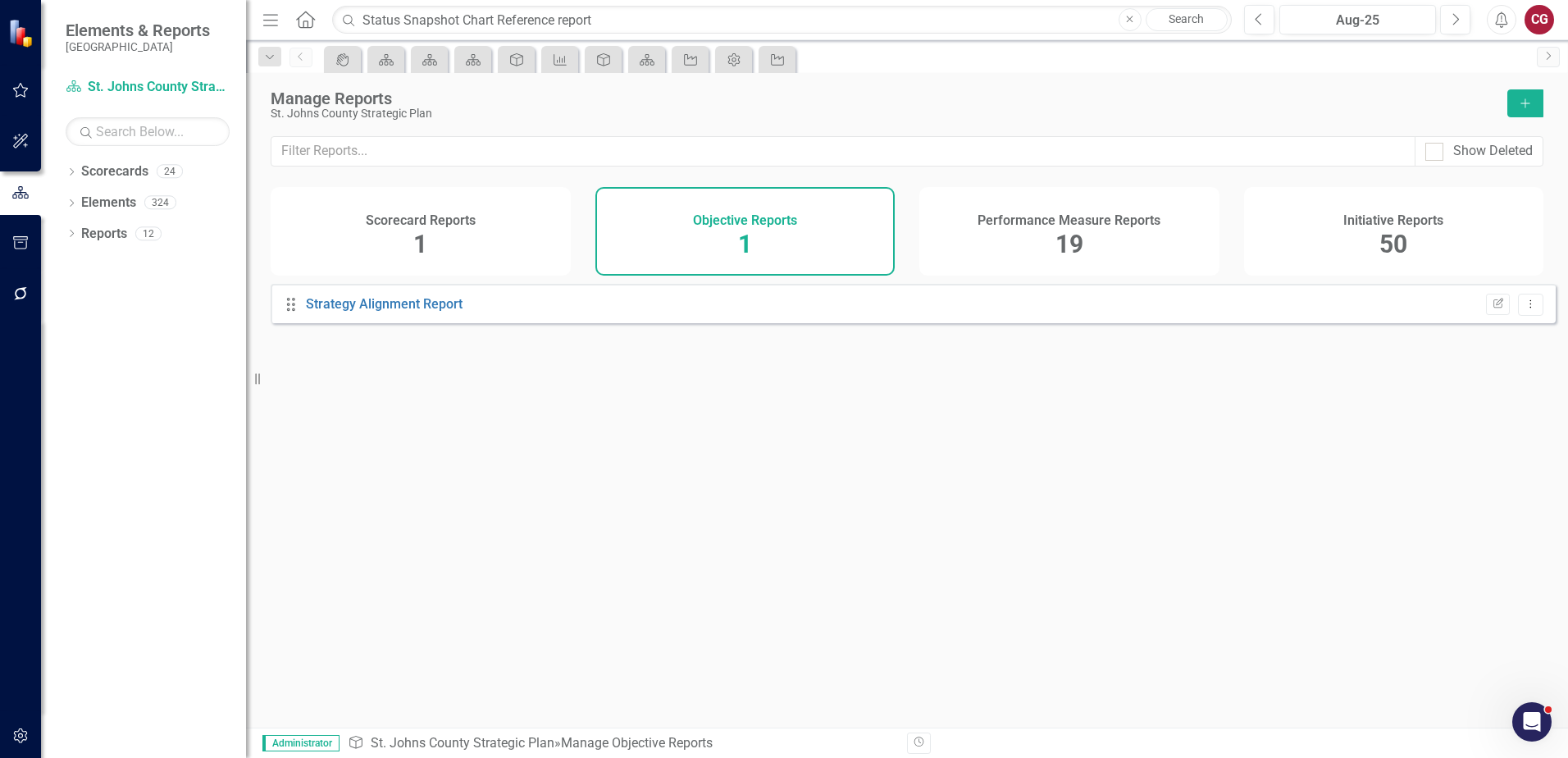
click at [1041, 232] on div "Performance Measure Reports 19" at bounding box center [1069, 231] width 300 height 89
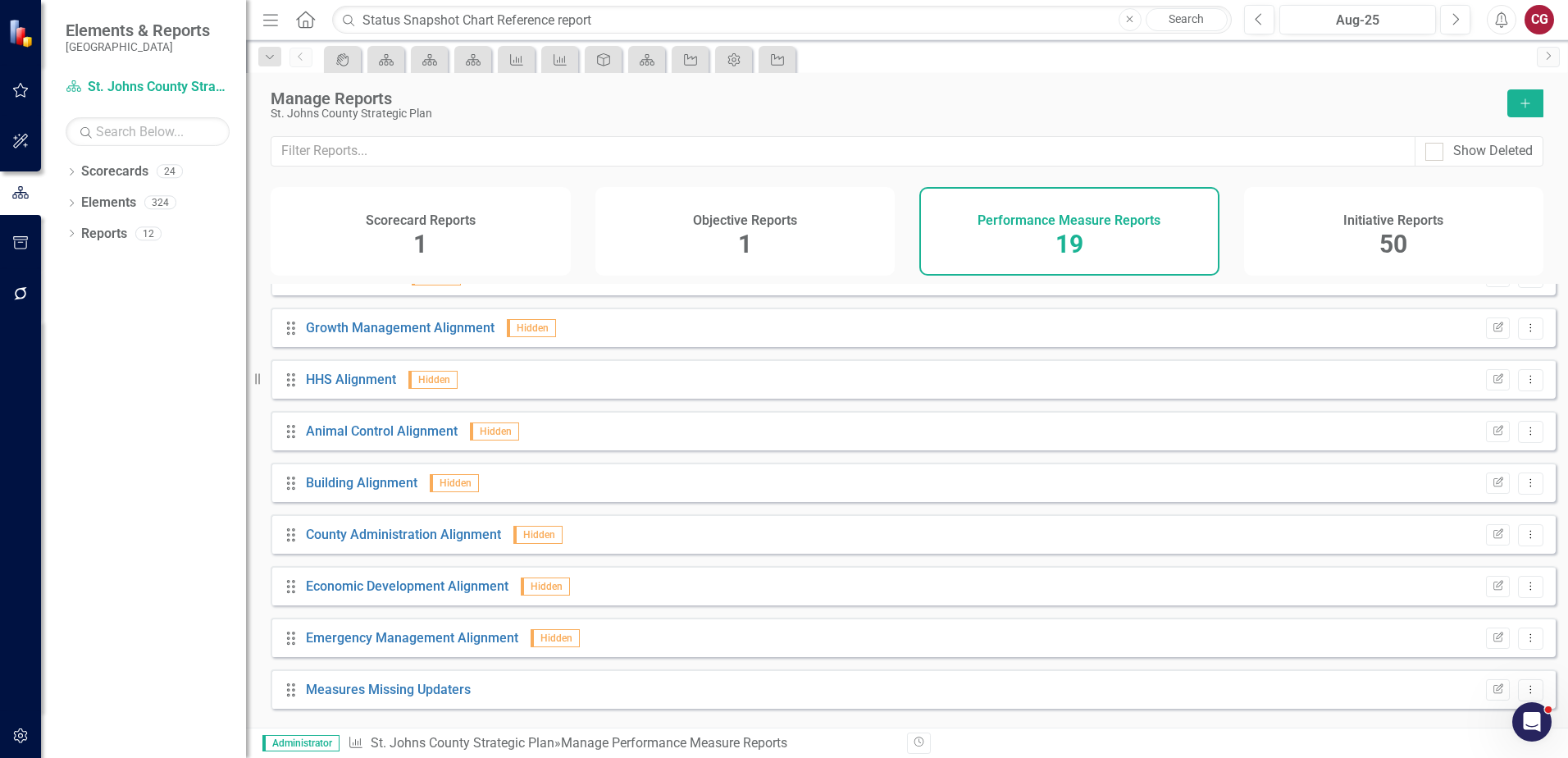
scroll to position [551, 0]
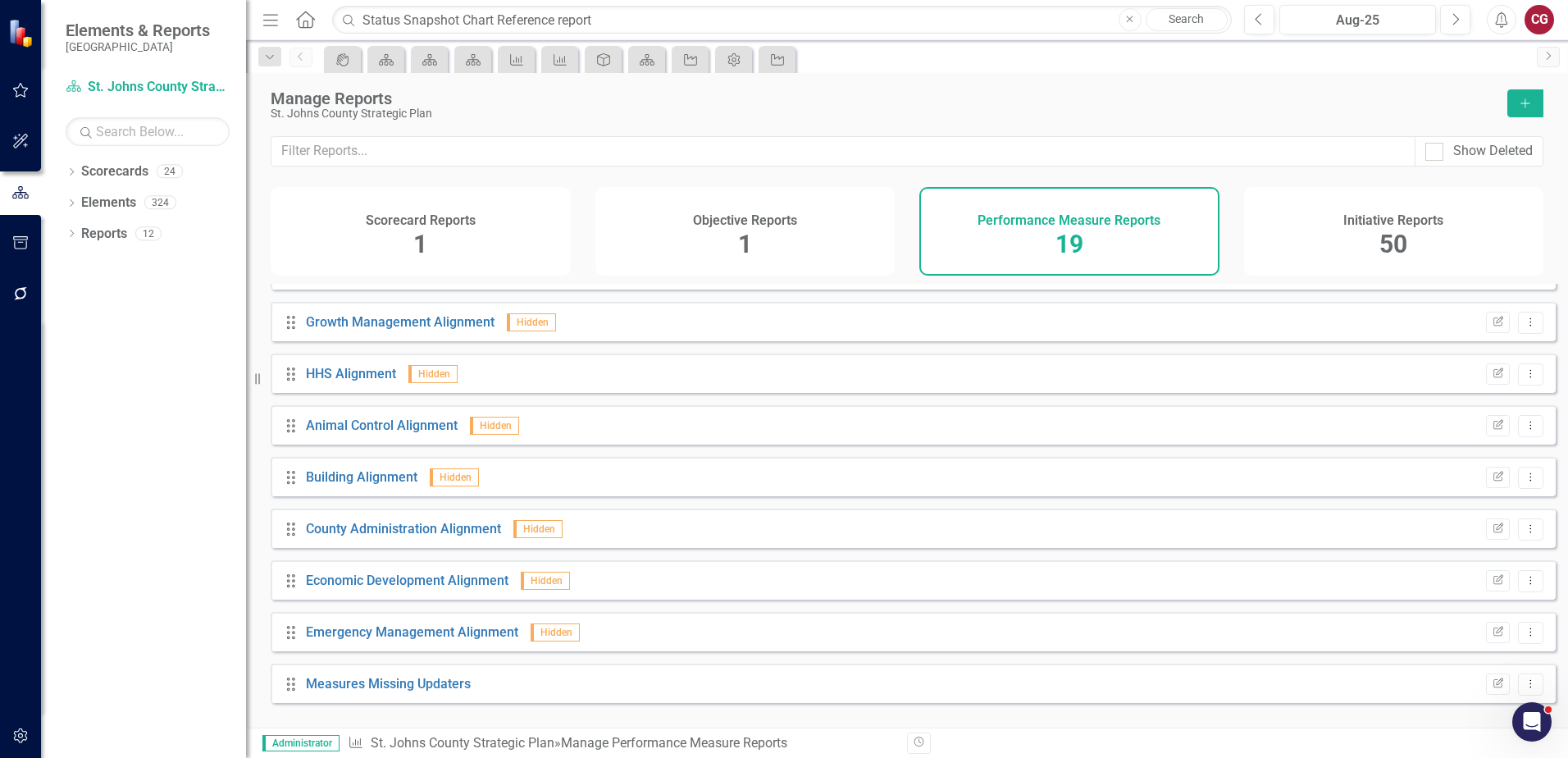
click at [1374, 224] on h4 "Initiative Reports" at bounding box center [1393, 221] width 100 height 15
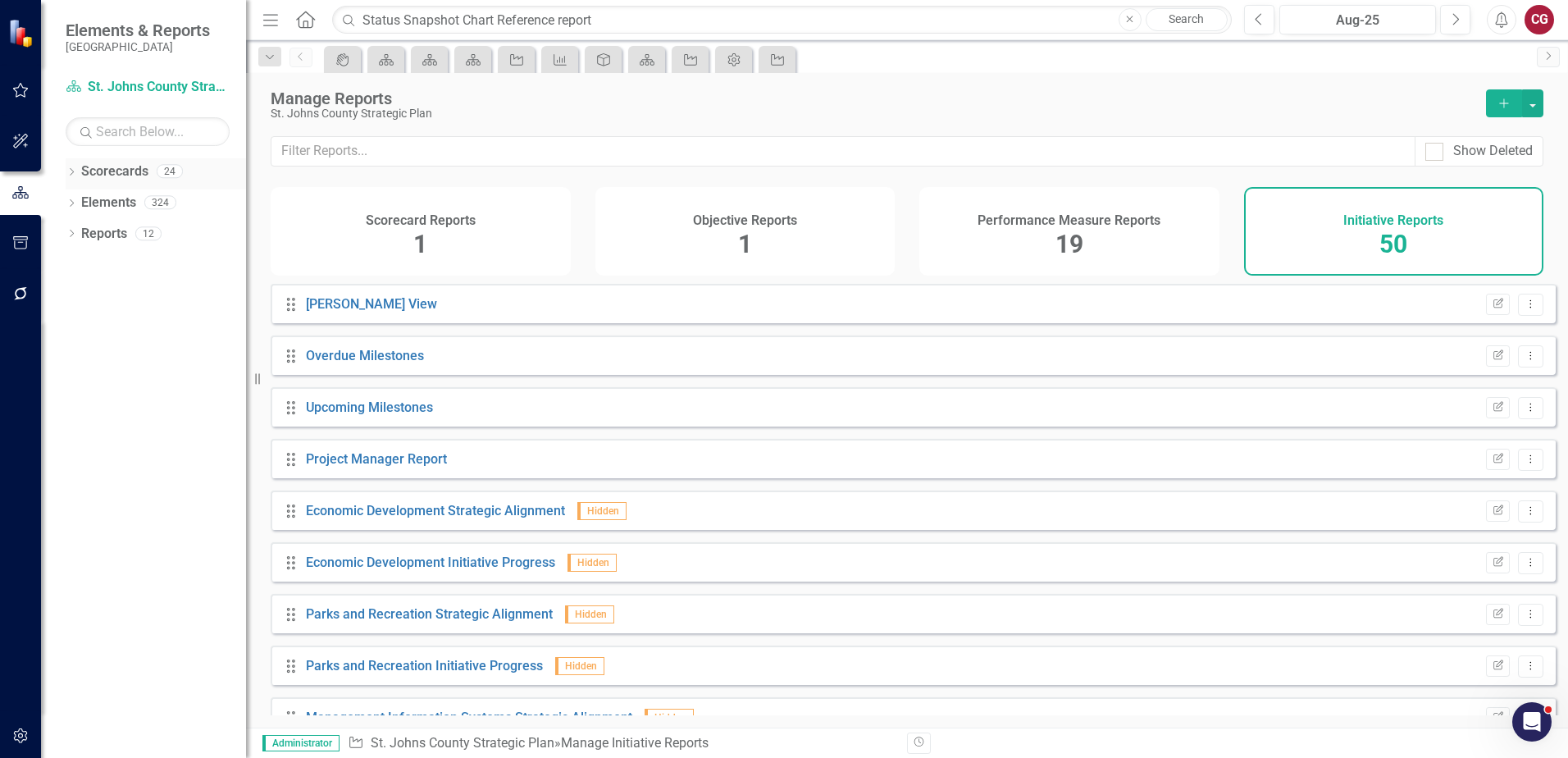
click at [75, 171] on icon "Dropdown" at bounding box center [71, 174] width 11 height 9
click at [81, 204] on icon at bounding box center [80, 202] width 4 height 8
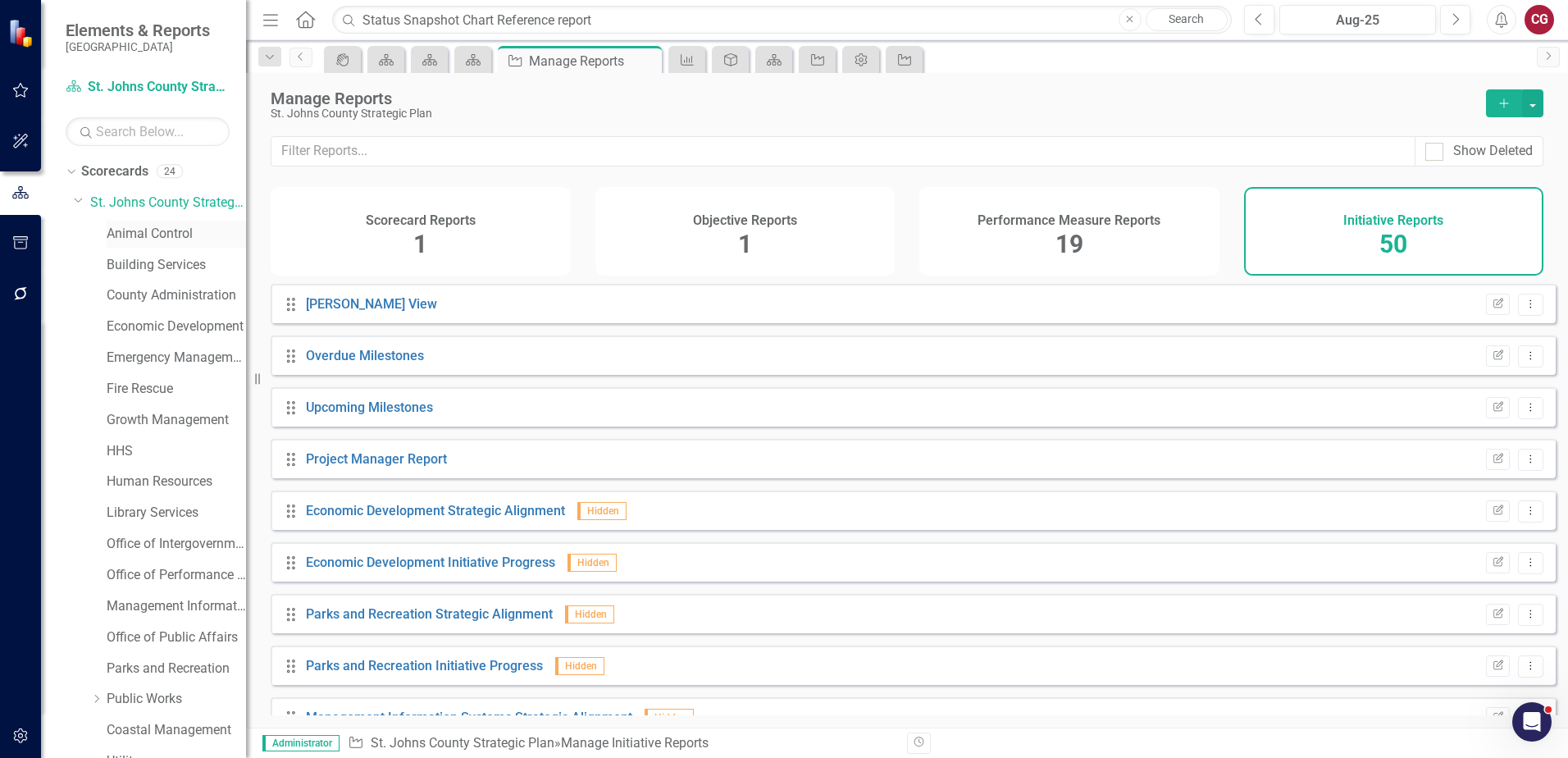
click at [147, 233] on link "Animal Control" at bounding box center [176, 234] width 139 height 19
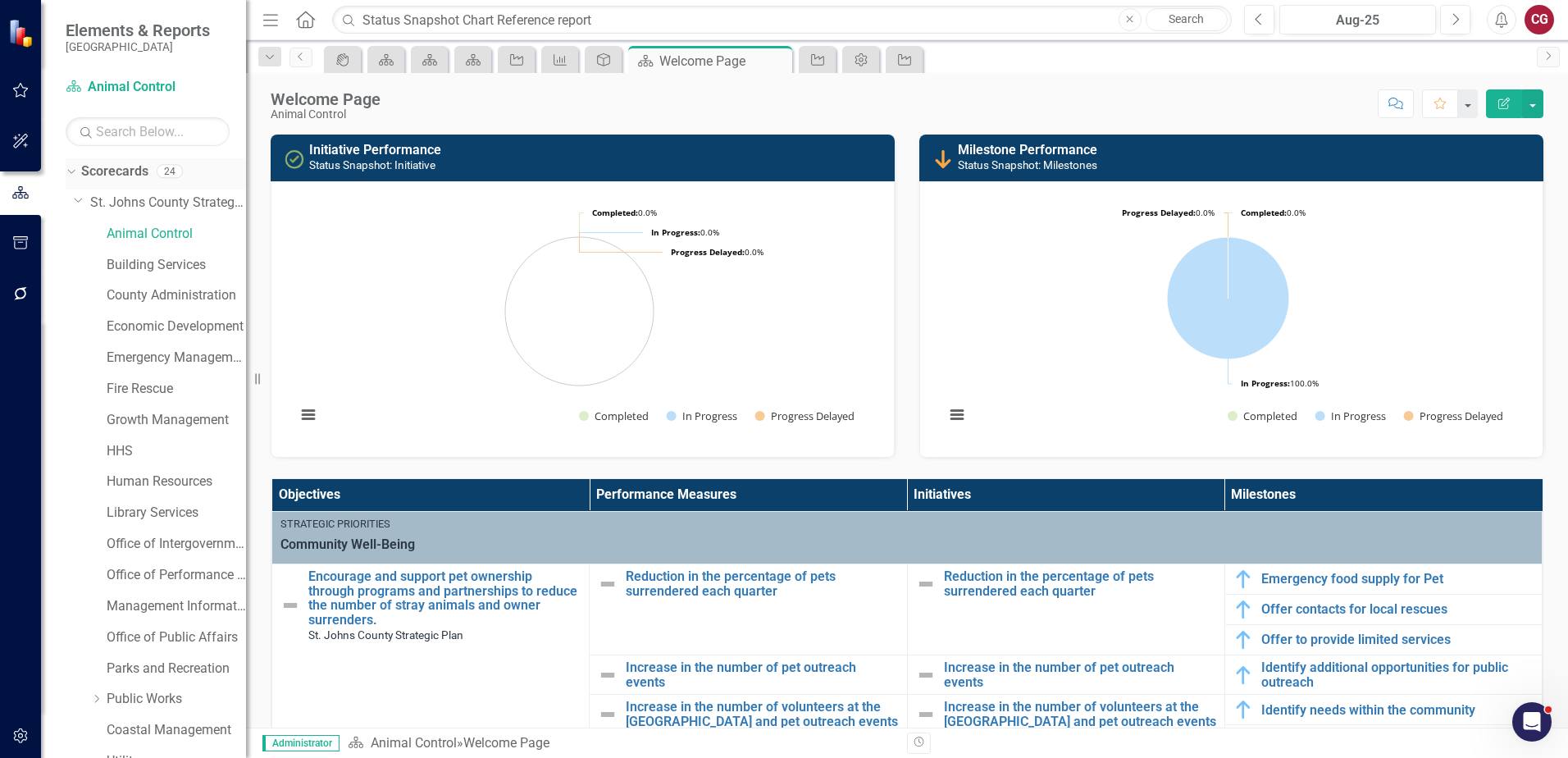
click at [116, 171] on link "Scorecards" at bounding box center [115, 172] width 67 height 19
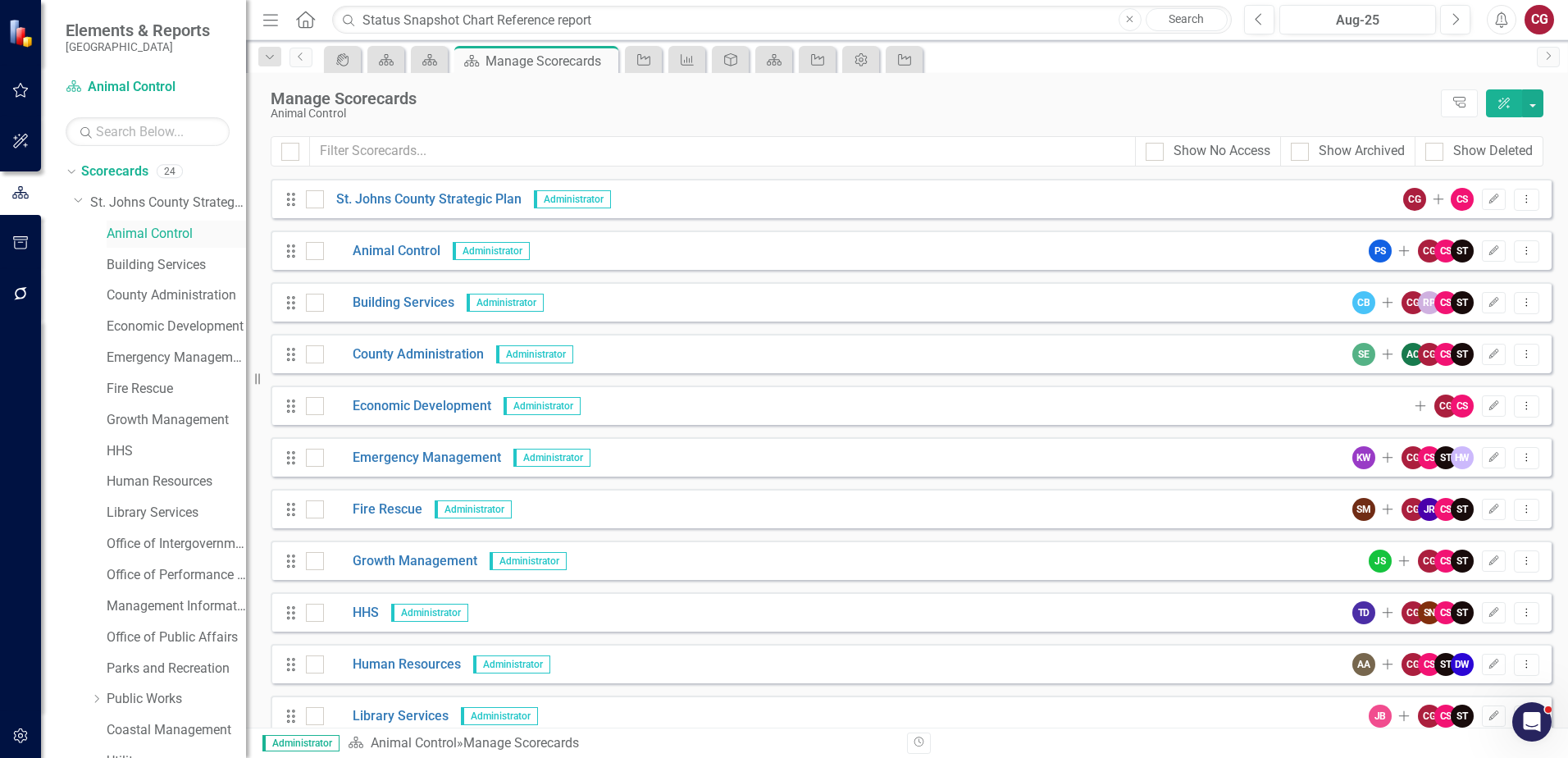
click at [139, 232] on link "Animal Control" at bounding box center [176, 234] width 139 height 19
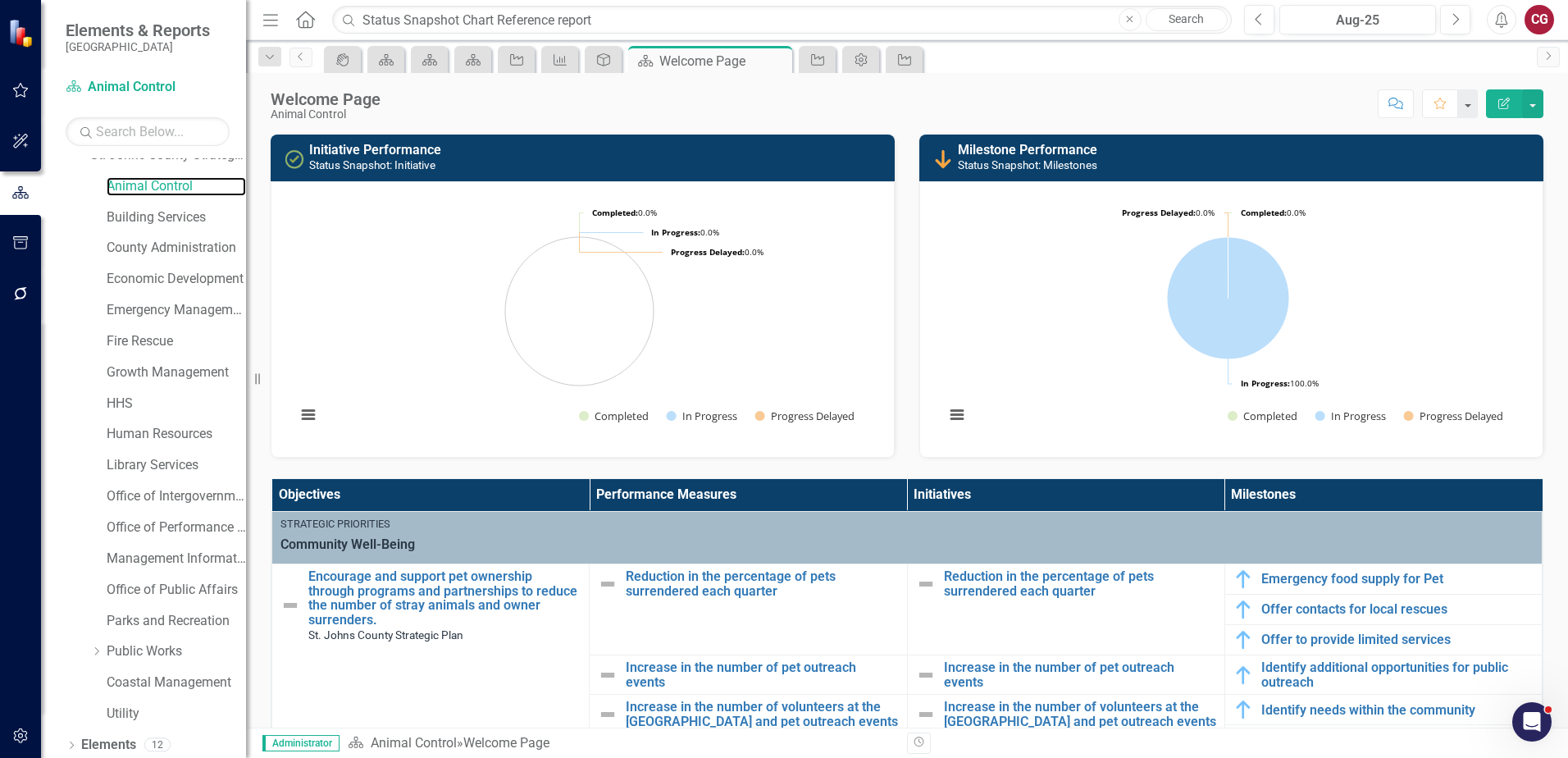
scroll to position [84, 0]
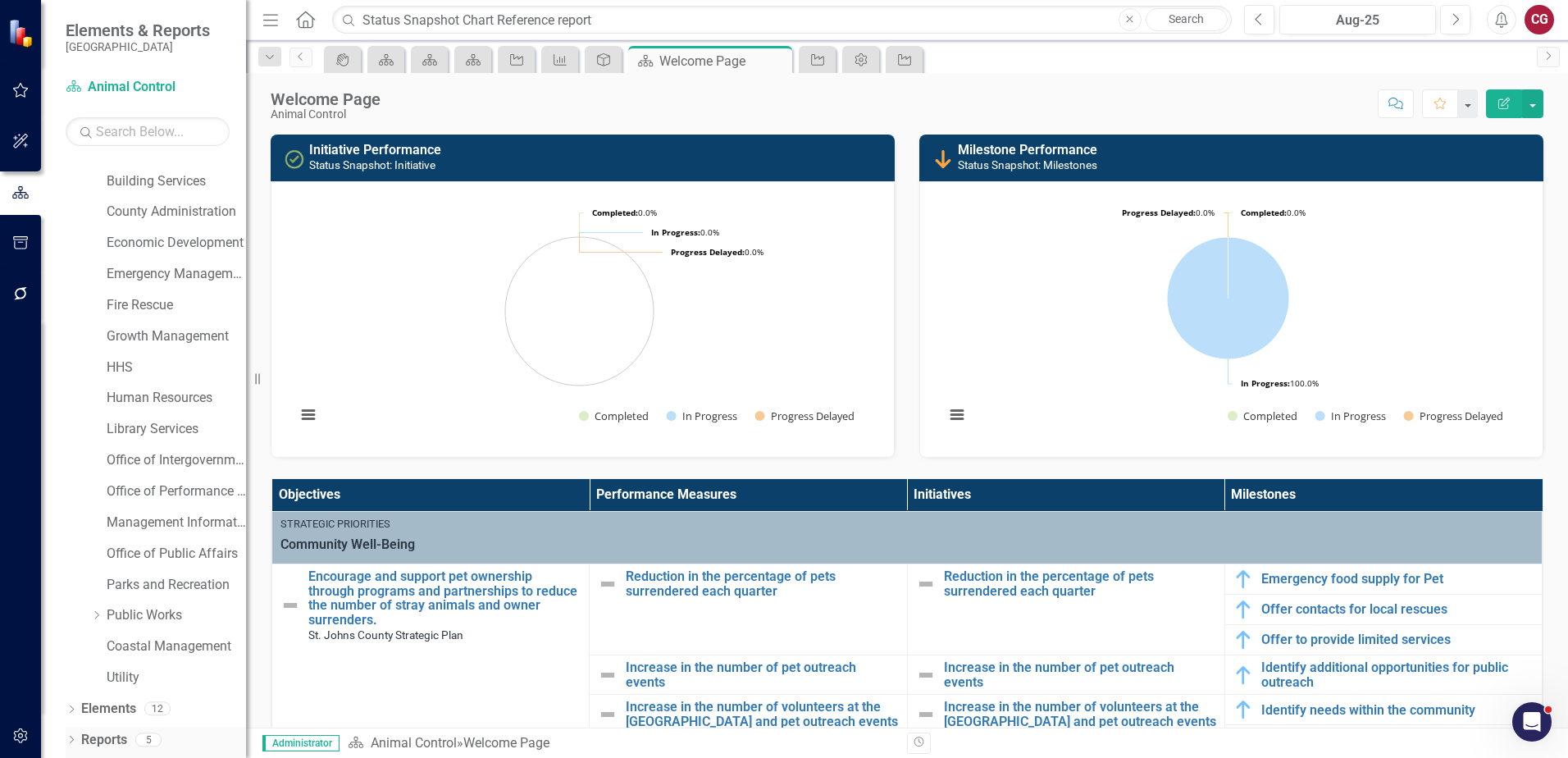
click at [110, 735] on link "Reports" at bounding box center [104, 740] width 46 height 19
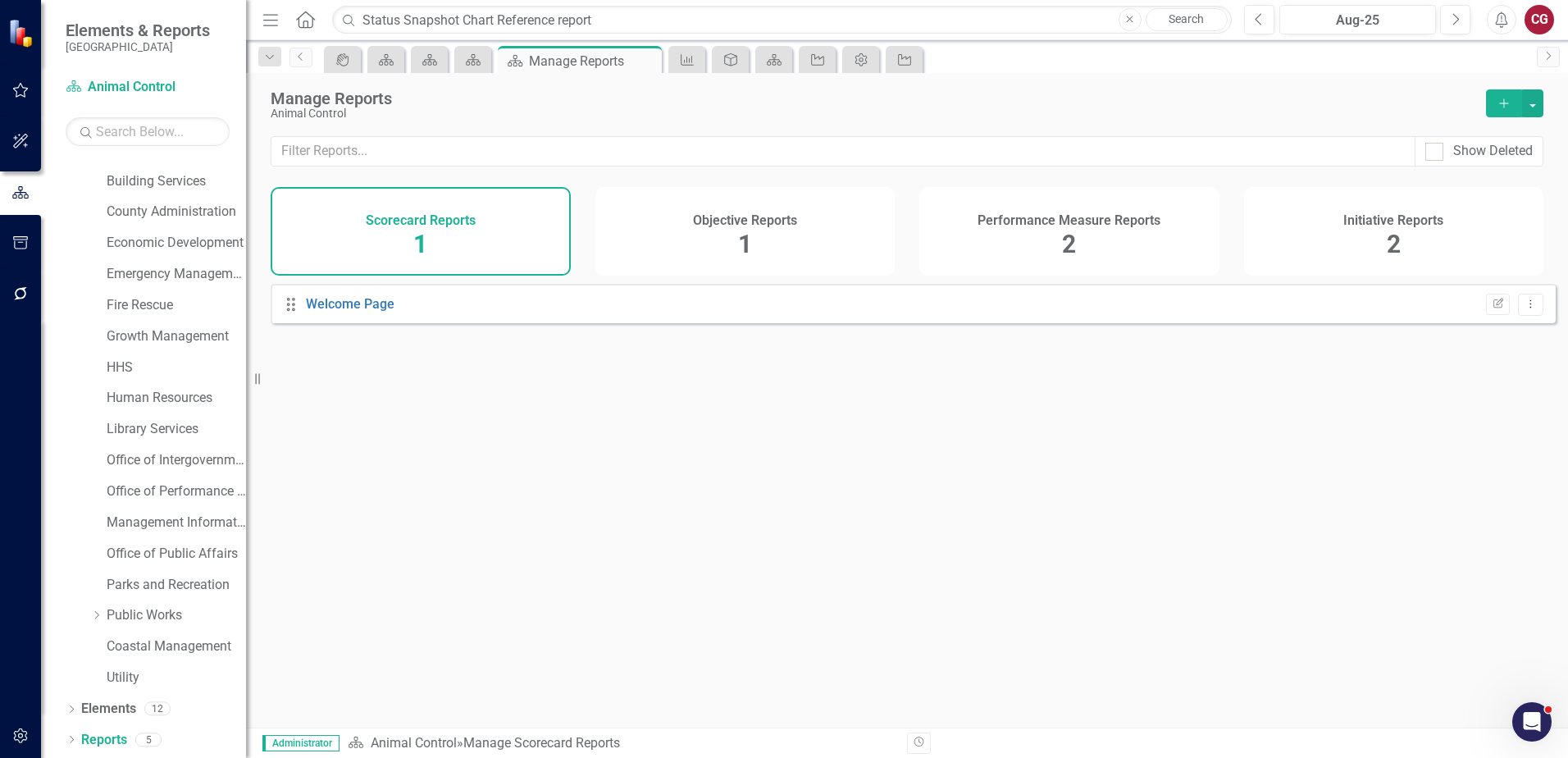
click at [783, 240] on div "Objective Reports 1" at bounding box center [745, 231] width 300 height 89
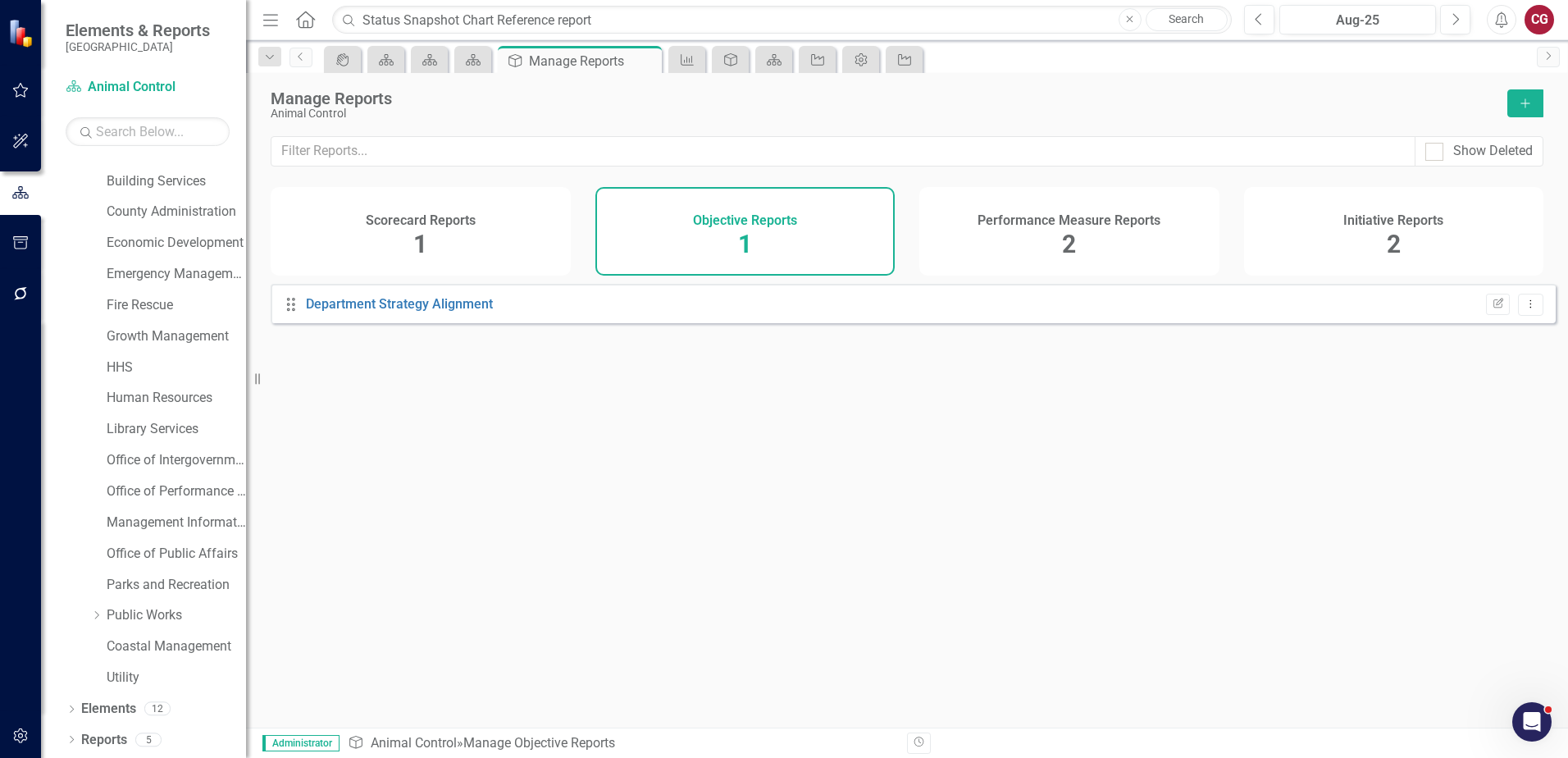
click at [1170, 185] on div "Show Deleted" at bounding box center [906, 162] width 1322 height 50
click at [1105, 223] on h4 "Performance Measure Reports" at bounding box center [1069, 221] width 183 height 15
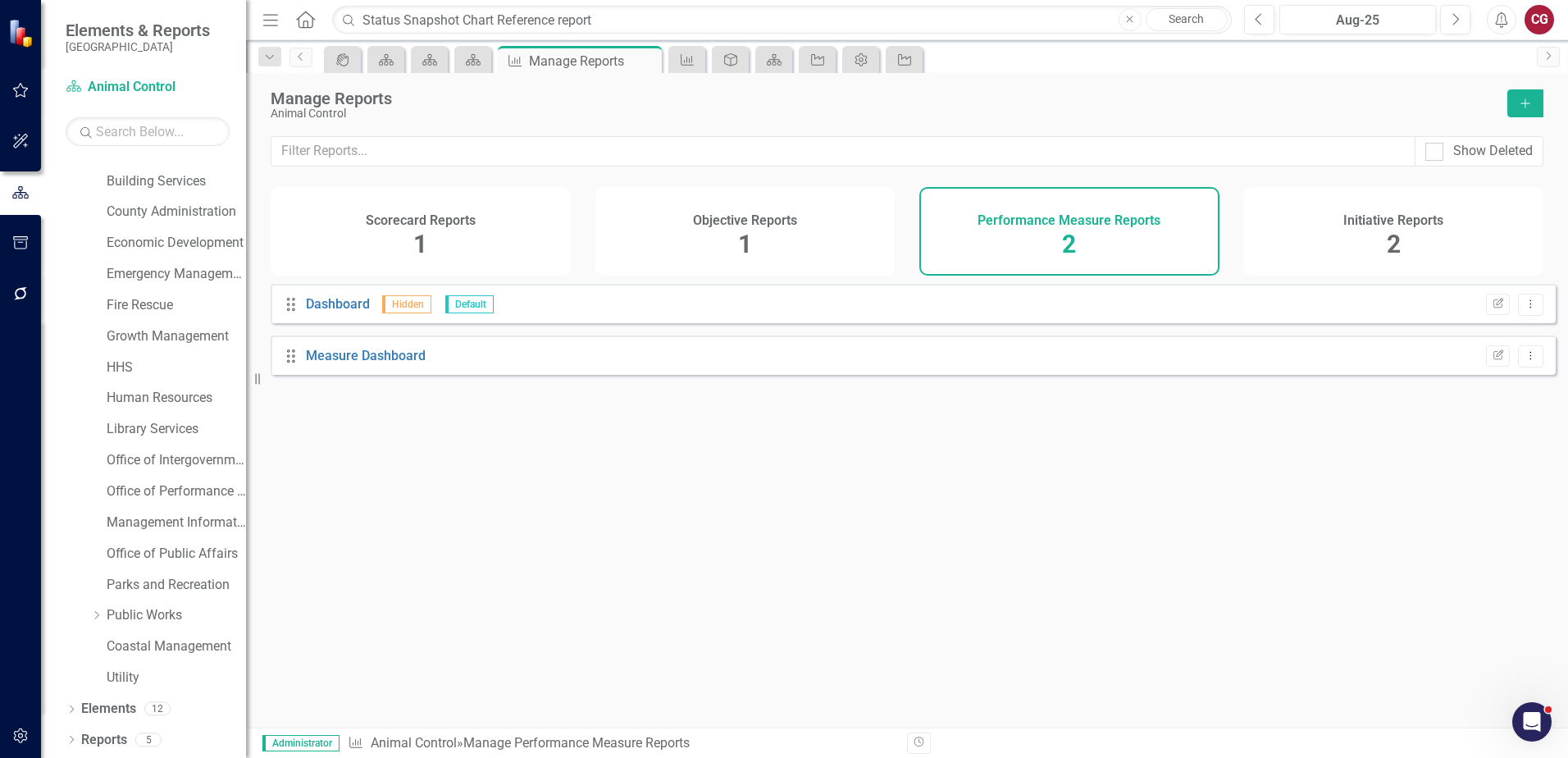
click at [1396, 224] on h4 "Initiative Reports" at bounding box center [1393, 221] width 100 height 15
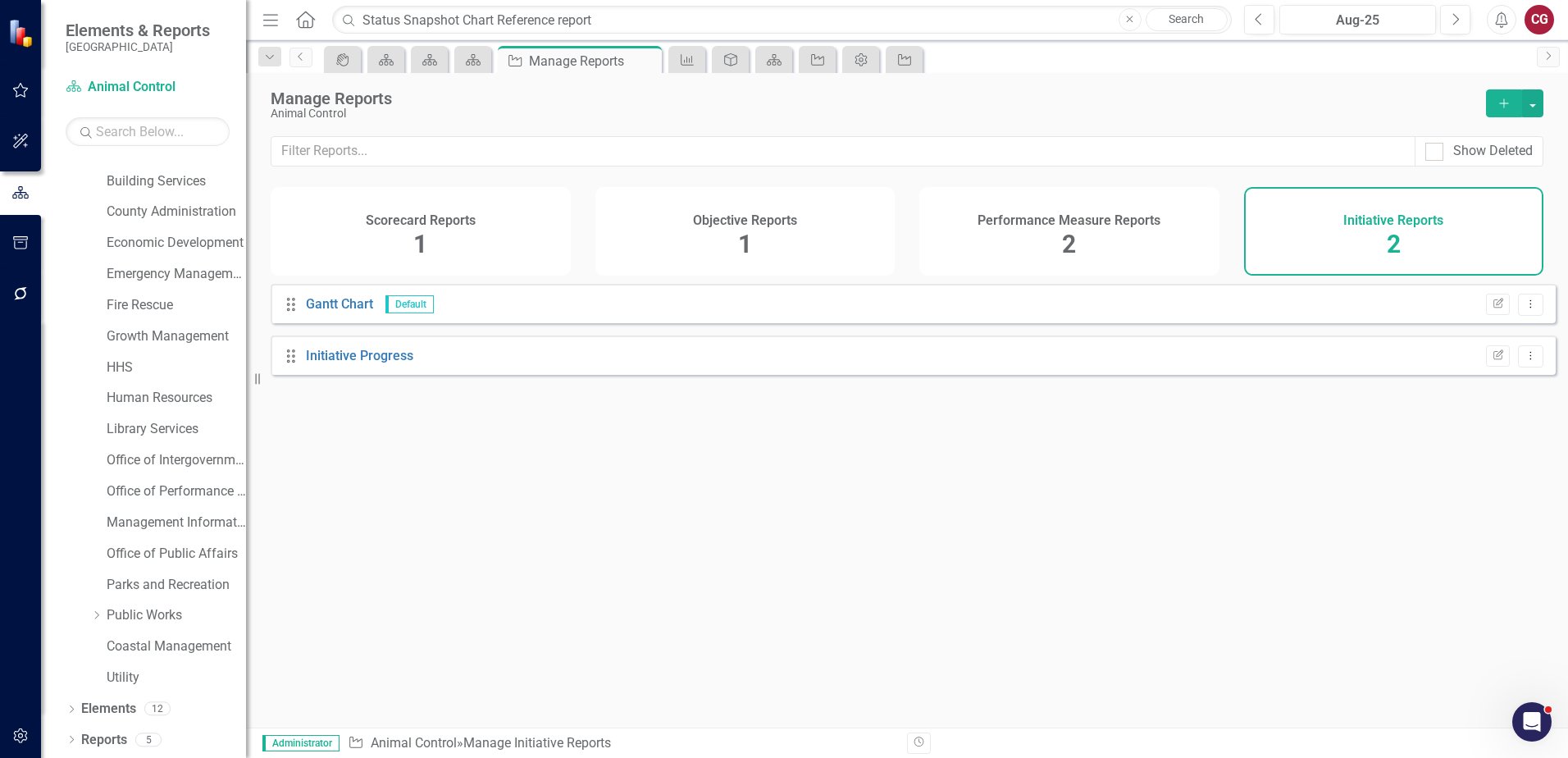
click at [1048, 238] on div "Performance Measure Reports 2" at bounding box center [1069, 231] width 300 height 89
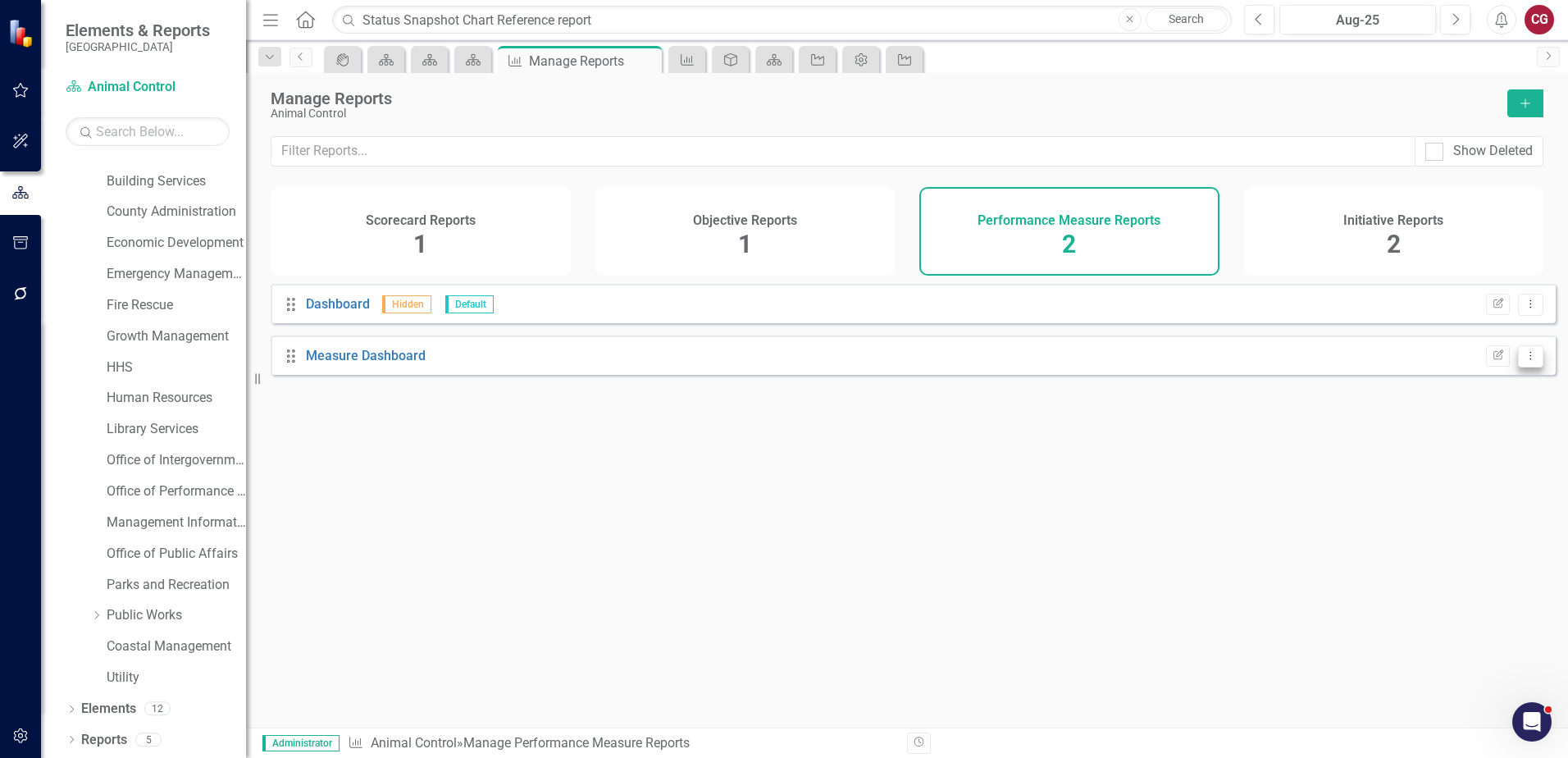
click at [1524, 361] on icon "Dropdown Menu" at bounding box center [1531, 355] width 14 height 10
click at [1485, 392] on link "Edit Report Edit Report" at bounding box center [1462, 395] width 135 height 30
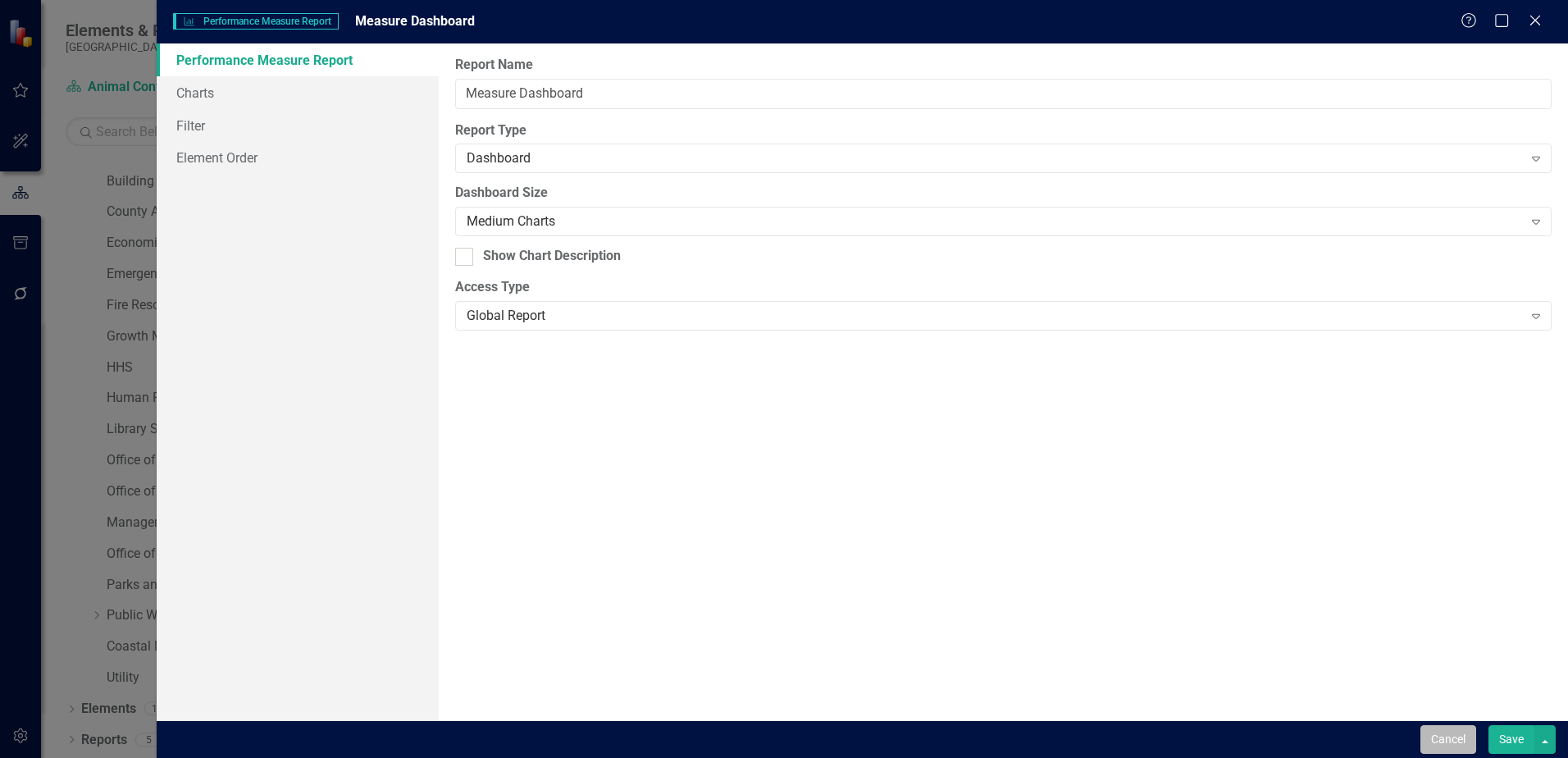
click at [1427, 737] on button "Cancel" at bounding box center [1448, 739] width 56 height 29
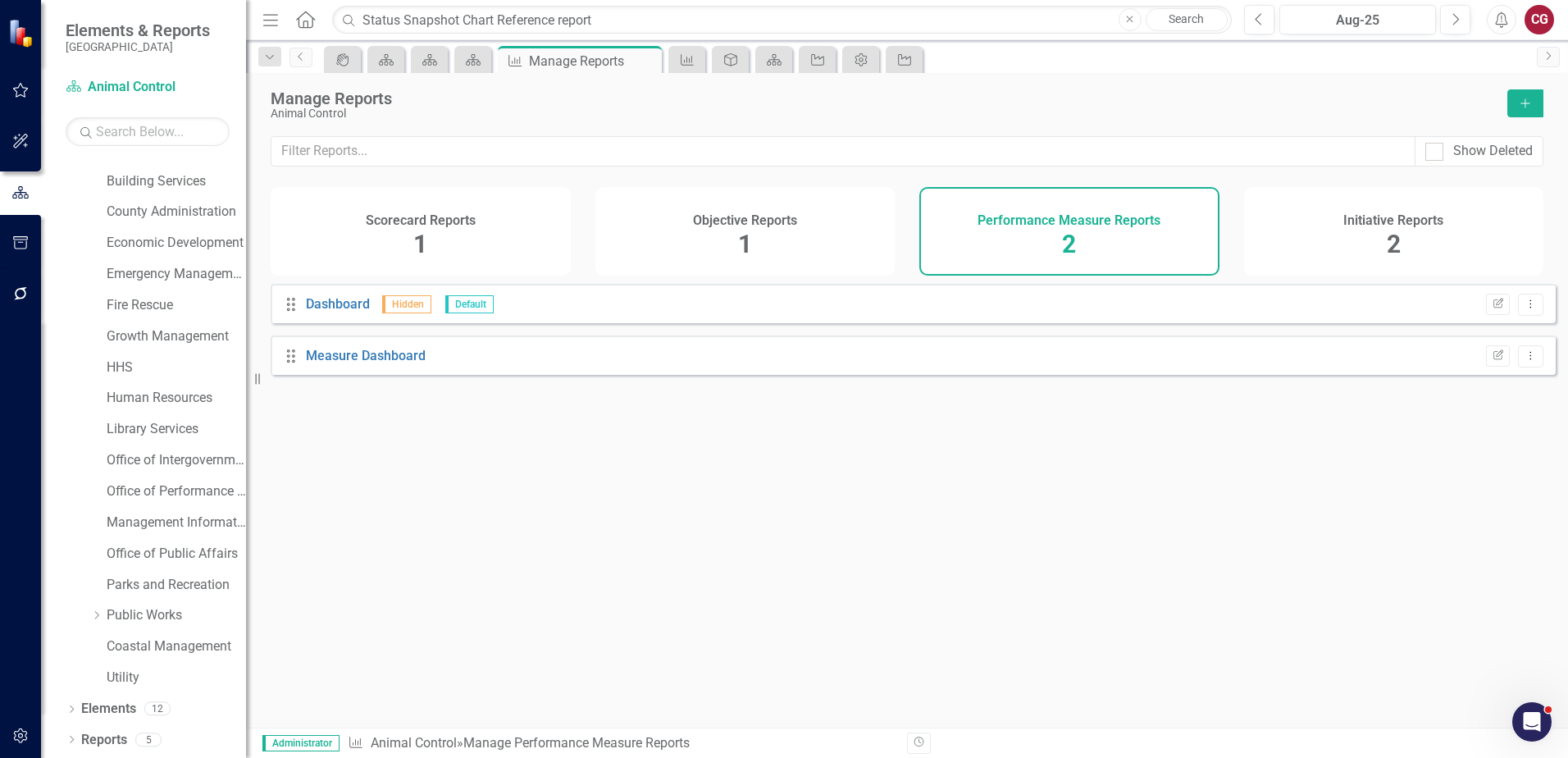
click at [1093, 610] on div "Drag Dashboard Hidden Default Edit Report Dropdown Menu Drag Measure Dashboard …" at bounding box center [906, 500] width 1322 height 432
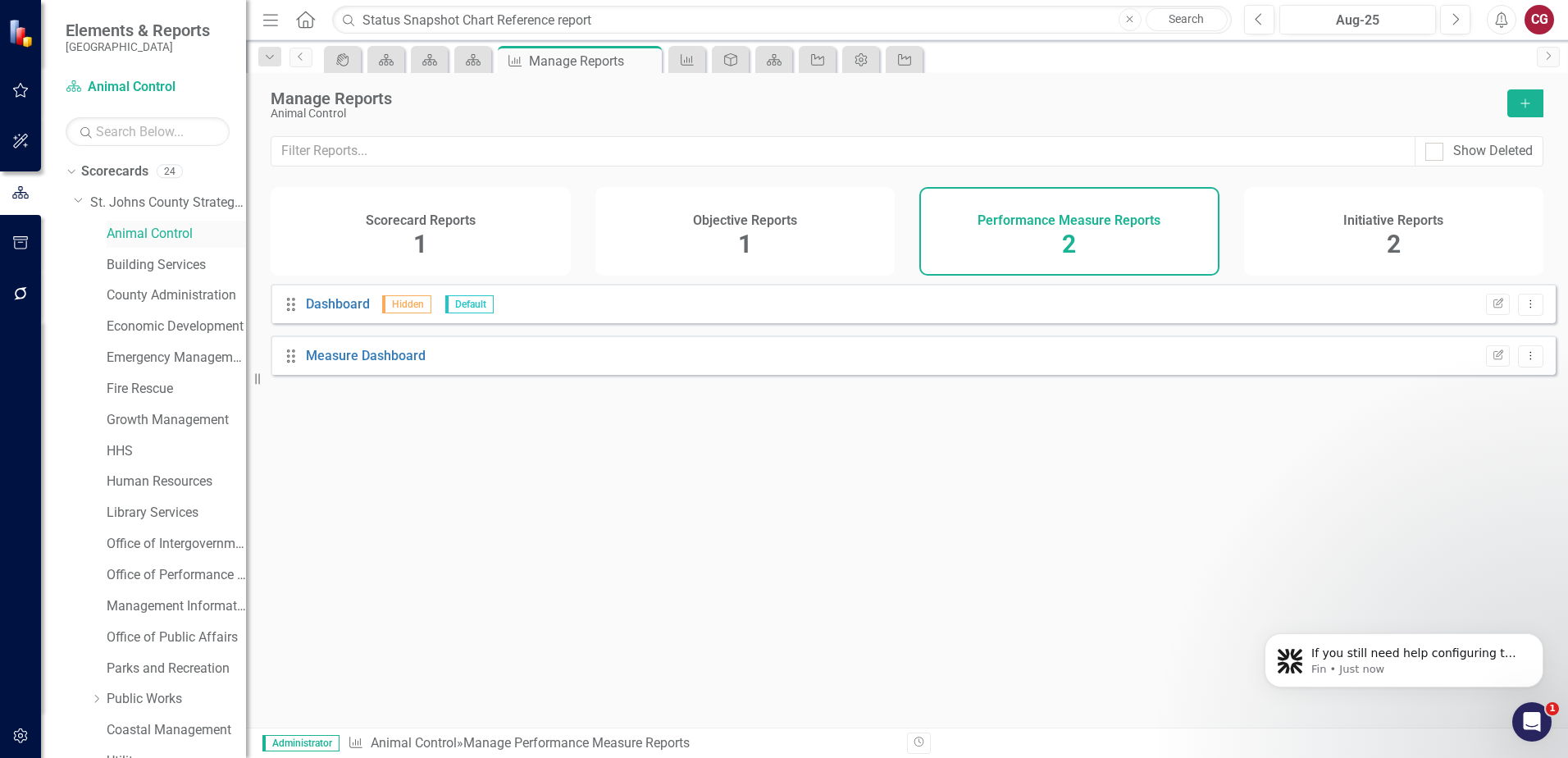
click at [158, 232] on link "Animal Control" at bounding box center [176, 234] width 139 height 19
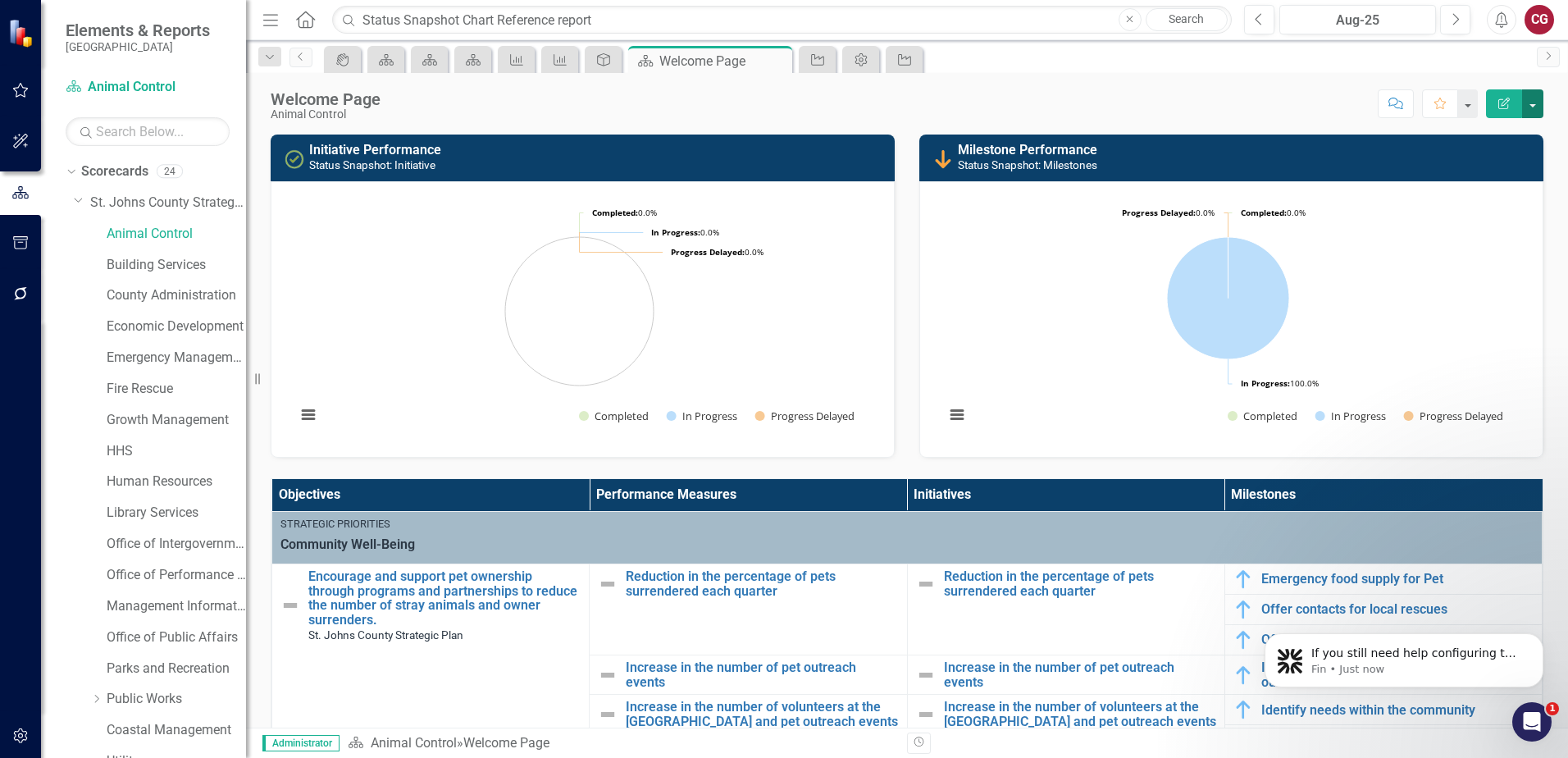
click at [1535, 97] on button "button" at bounding box center [1532, 104] width 21 height 29
click at [1491, 135] on link "Edit Edit Scorecard" at bounding box center [1476, 134] width 133 height 30
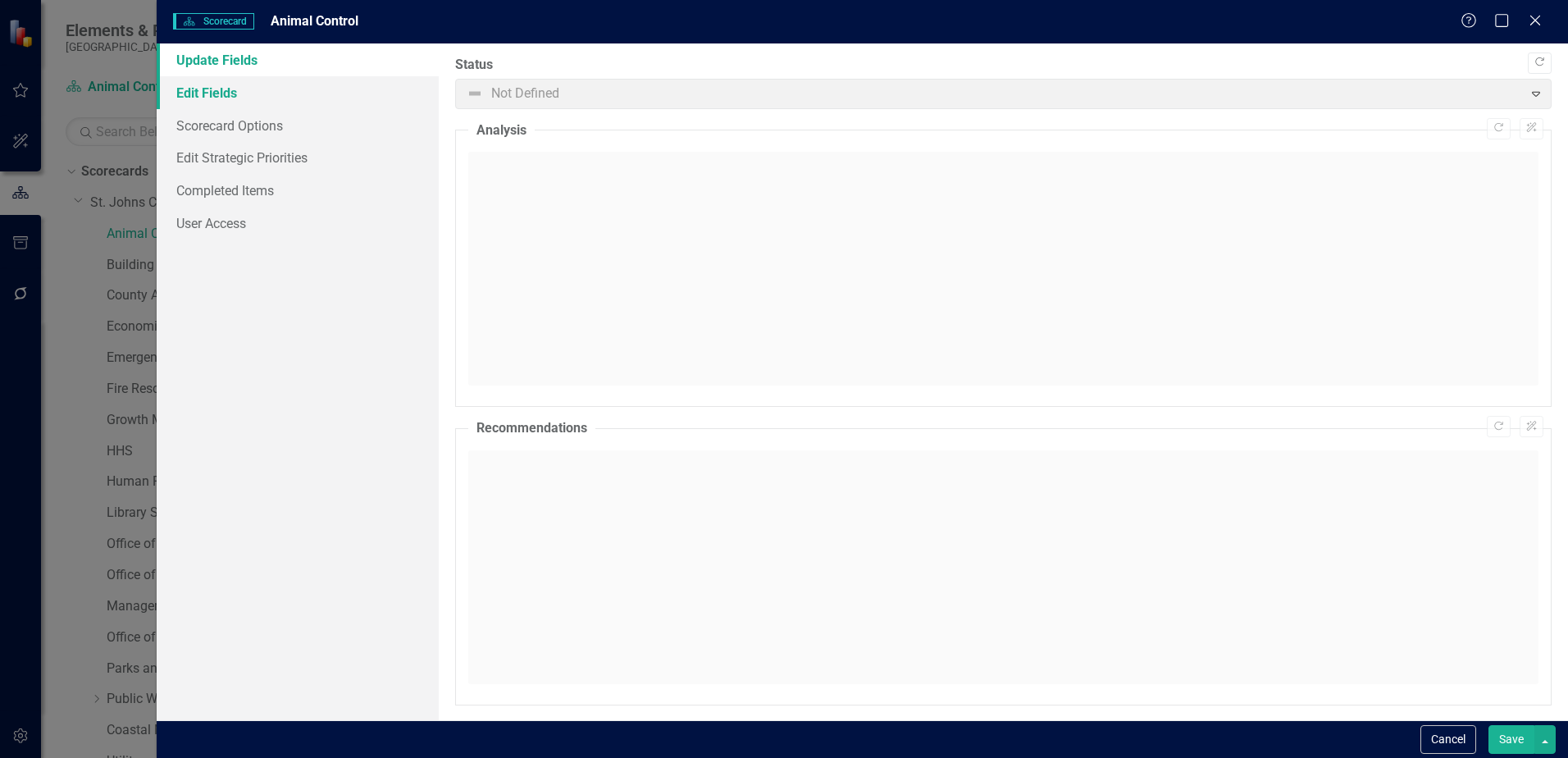
click at [207, 100] on link "Edit Fields" at bounding box center [298, 93] width 282 height 33
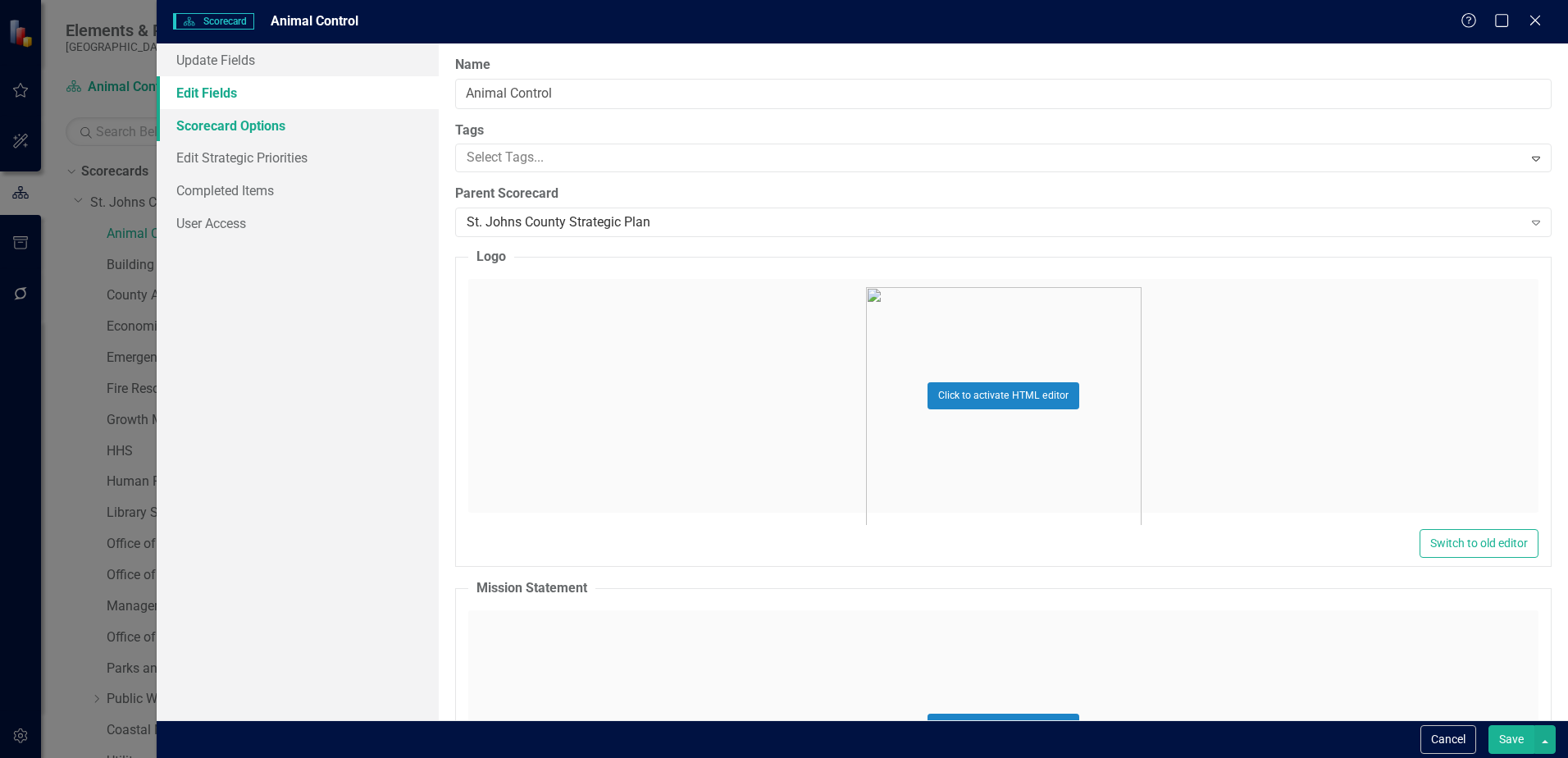
click at [206, 131] on link "Scorecard Options" at bounding box center [298, 125] width 282 height 33
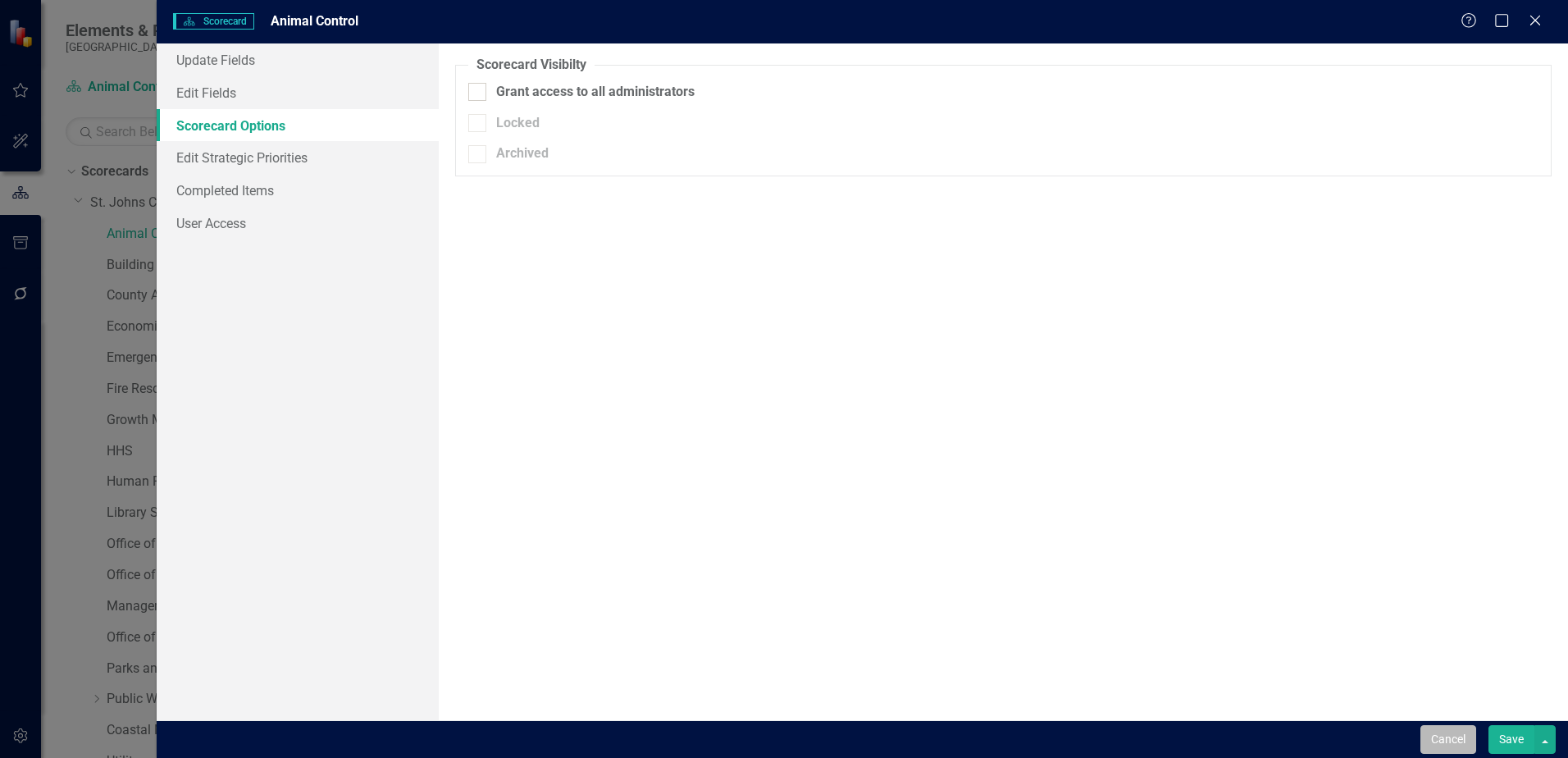
click at [1424, 747] on button "Cancel" at bounding box center [1448, 739] width 56 height 29
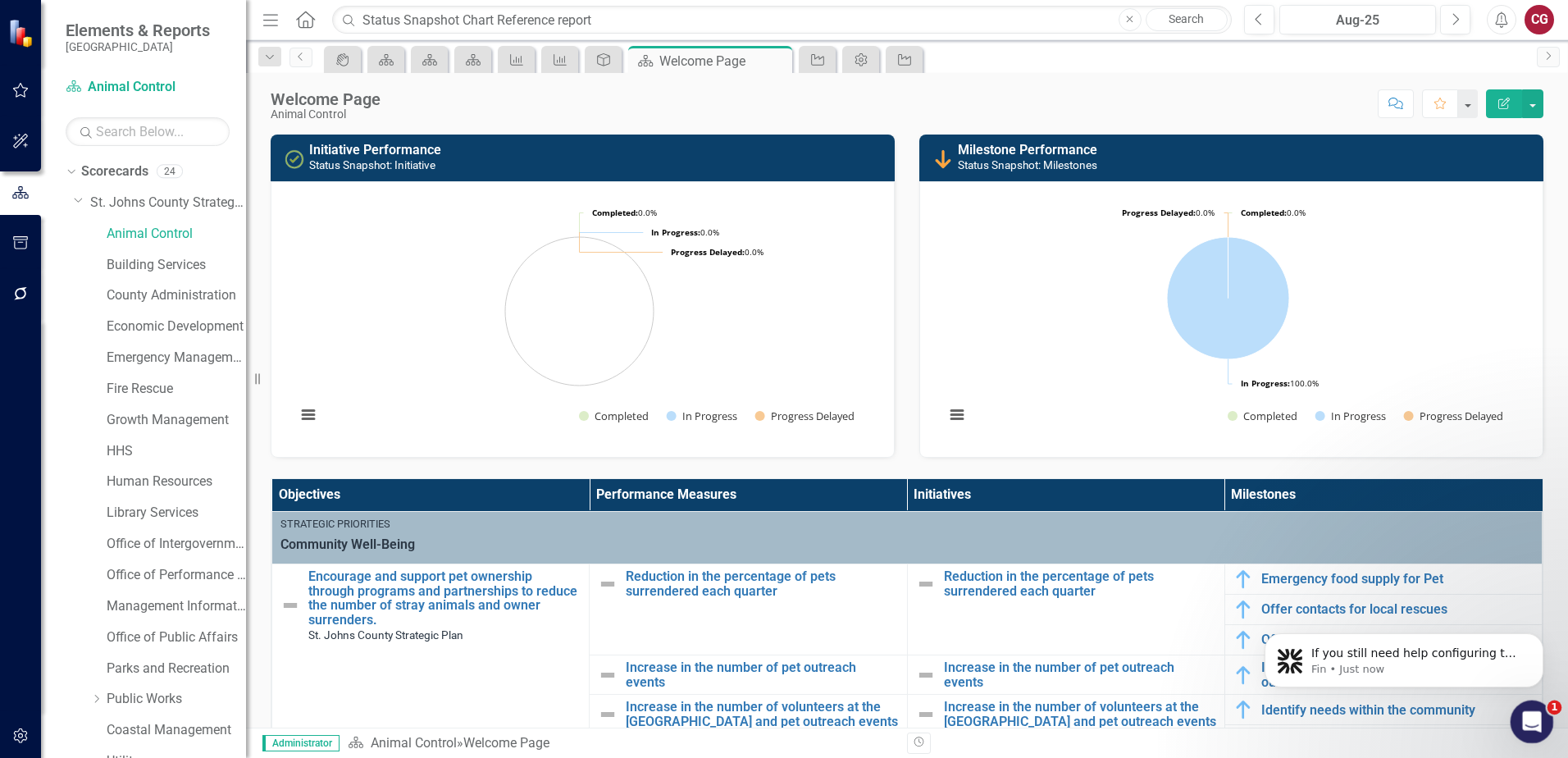
click at [1515, 707] on div "1" at bounding box center [1532, 722] width 44 height 44
click at [1526, 714] on icon "Open Intercom Messenger" at bounding box center [1530, 720] width 27 height 27
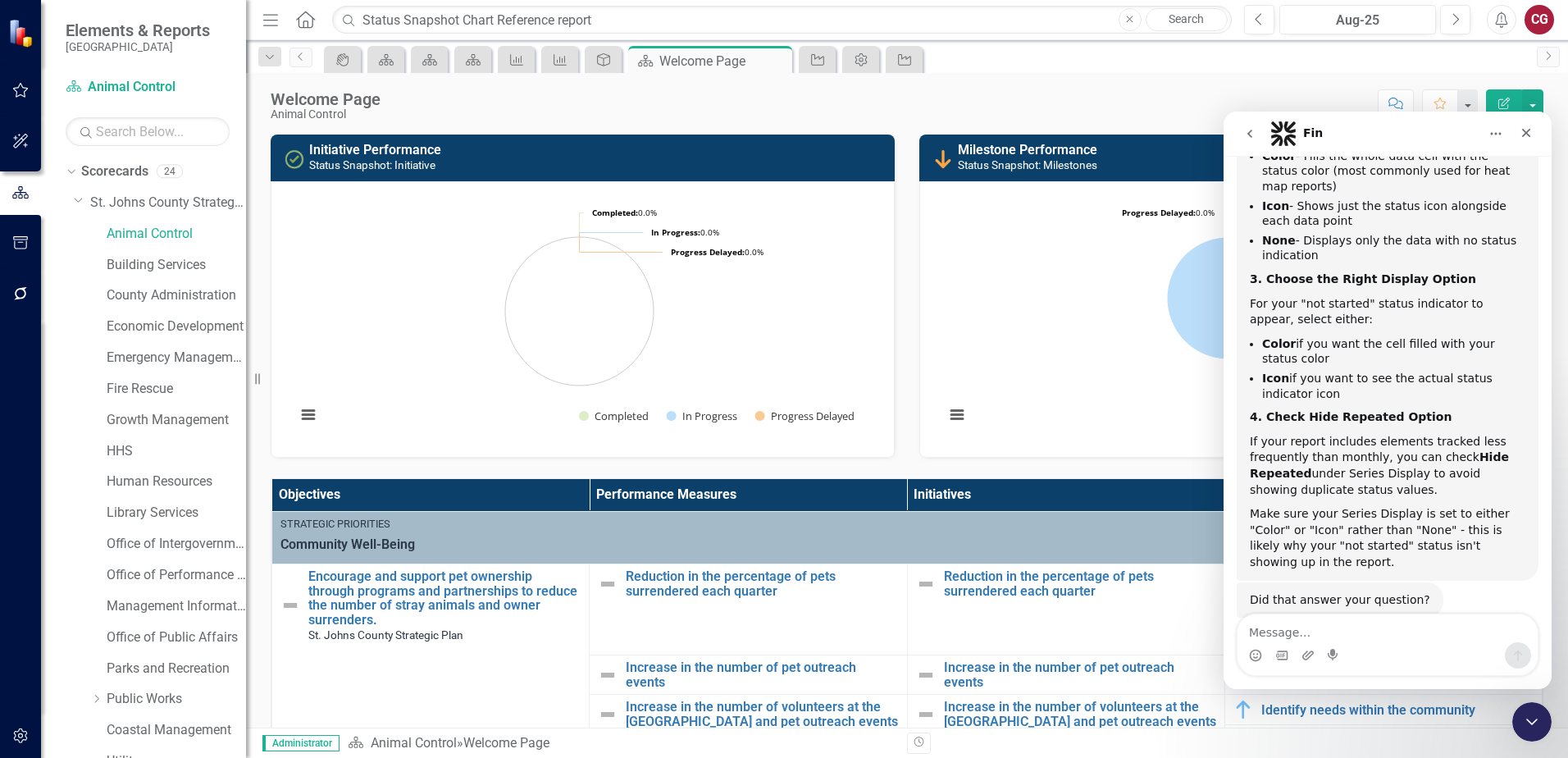
scroll to position [1331, 0]
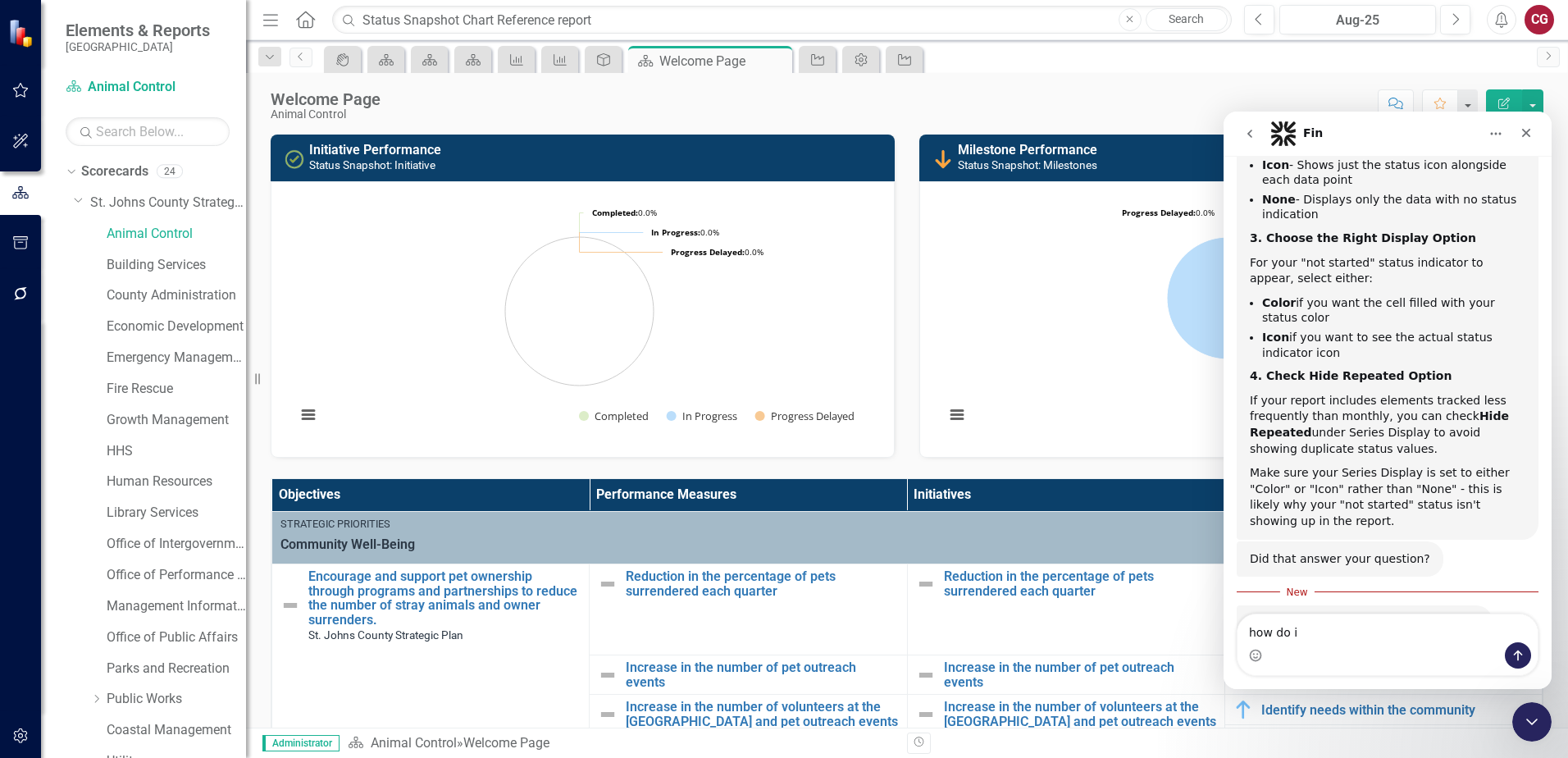
type textarea "how do i Access Report Settings"
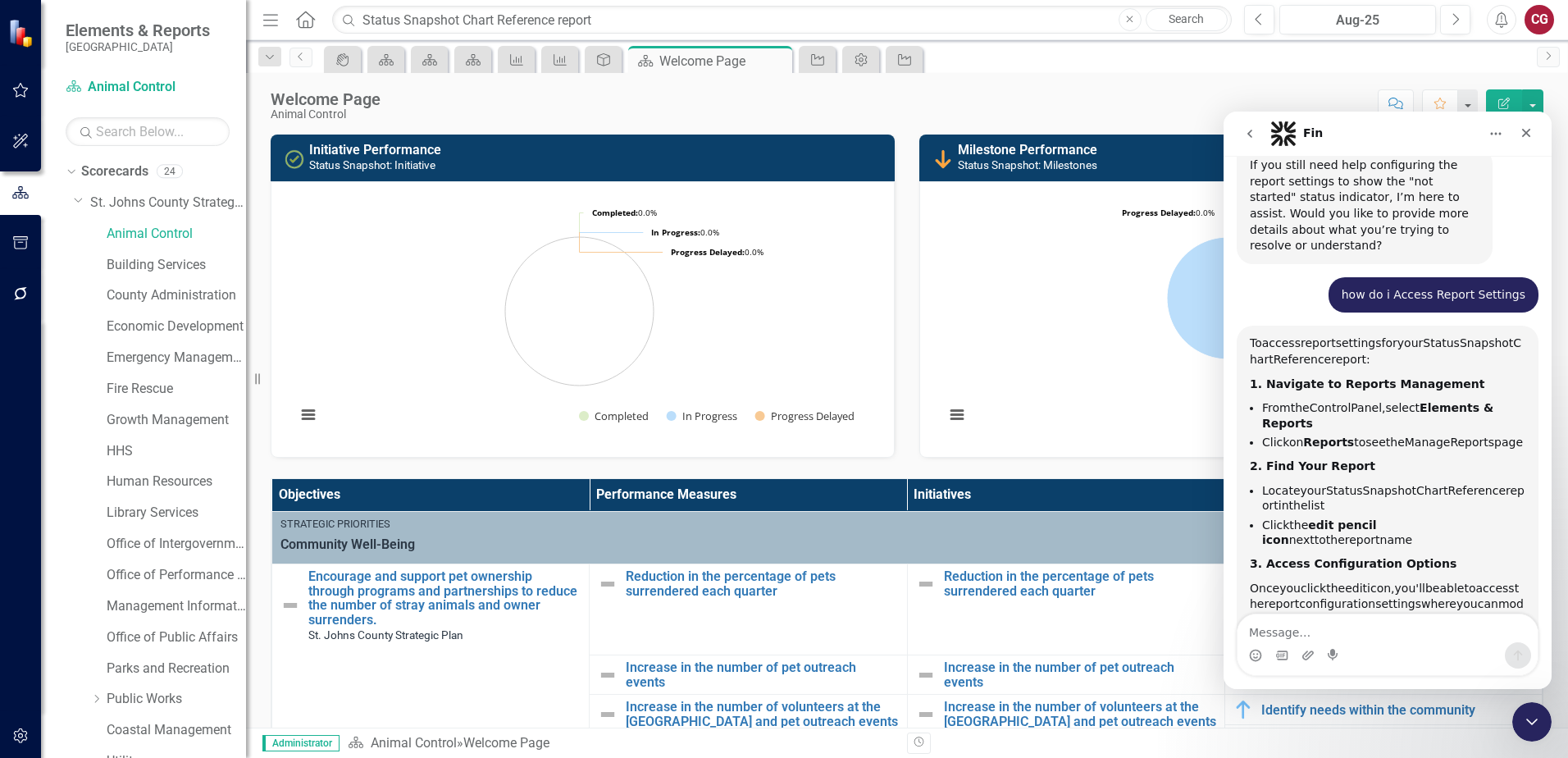
scroll to position [1781, 0]
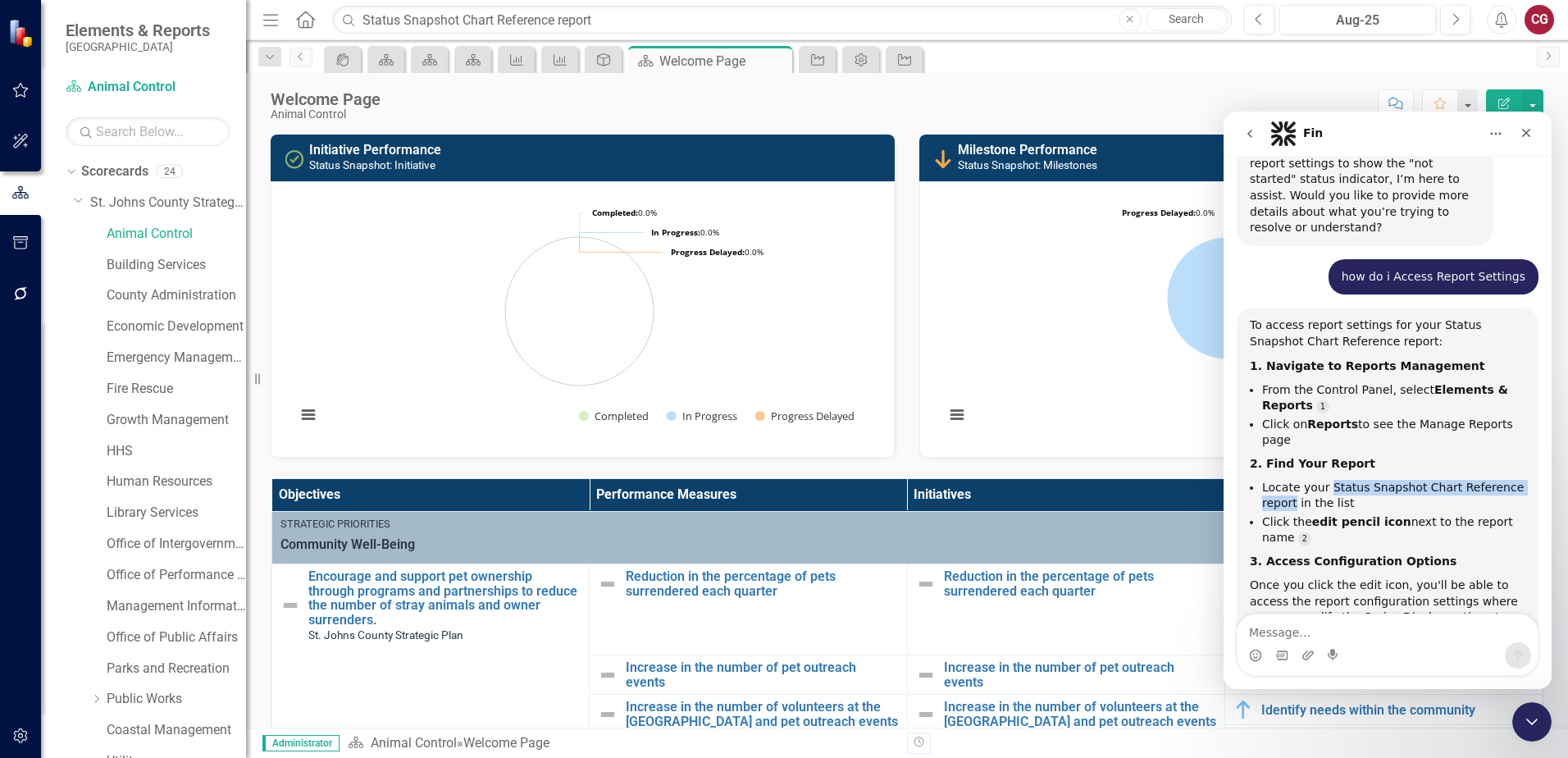
drag, startPoint x: 1326, startPoint y: 327, endPoint x: 1294, endPoint y: 341, distance: 34.9
click at [1294, 479] on li "Locate your Status Snapshot Chart Reference report in the list" at bounding box center [1394, 494] width 264 height 30
drag, startPoint x: 1294, startPoint y: 341, endPoint x: 1380, endPoint y: 332, distance: 86.5
copy li "Status Snapshot Chart Reference report"
drag, startPoint x: 133, startPoint y: 197, endPoint x: 118, endPoint y: 182, distance: 21.2
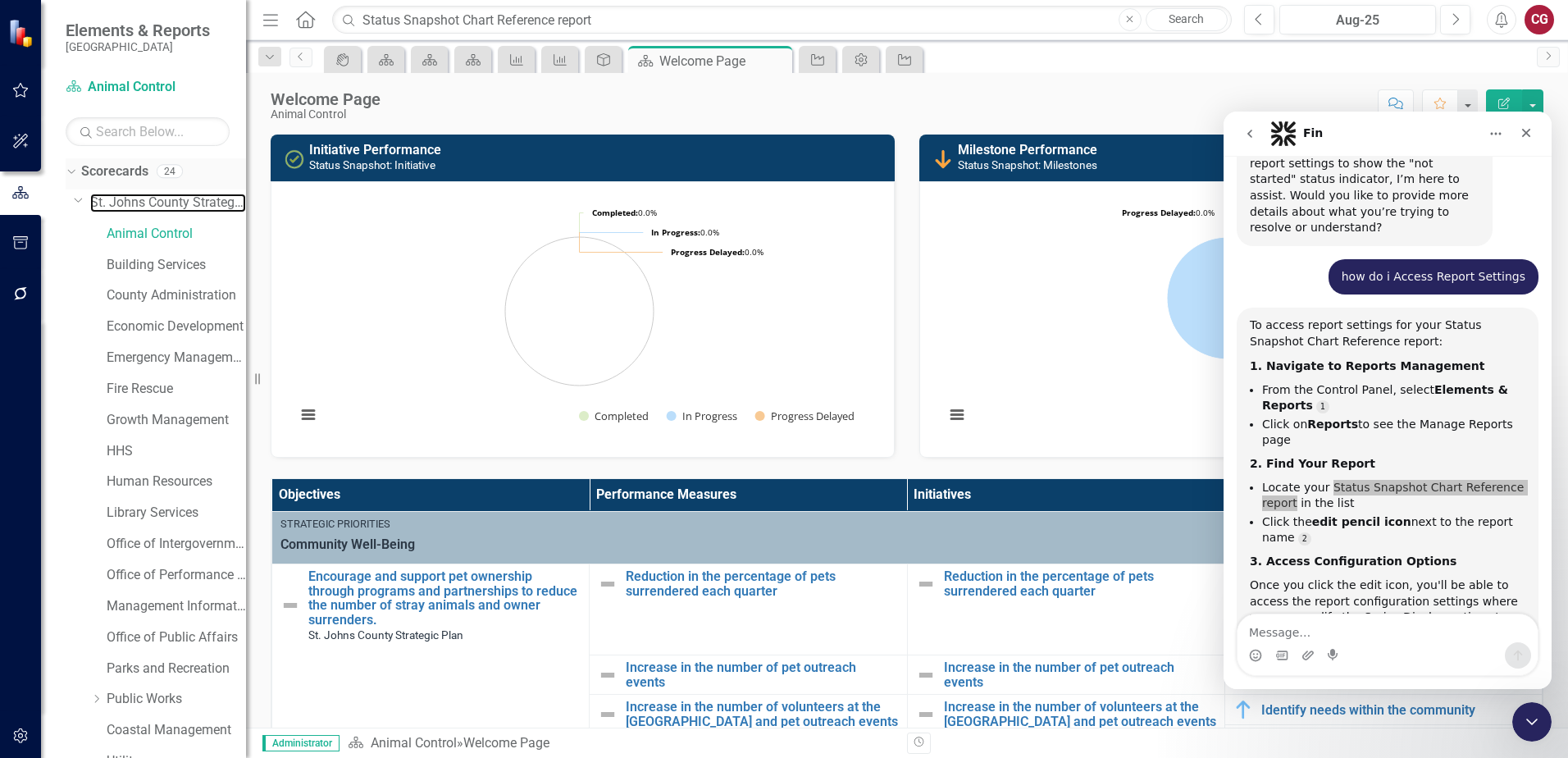
click at [133, 197] on link "St. Johns County Strategic Plan" at bounding box center [168, 203] width 156 height 19
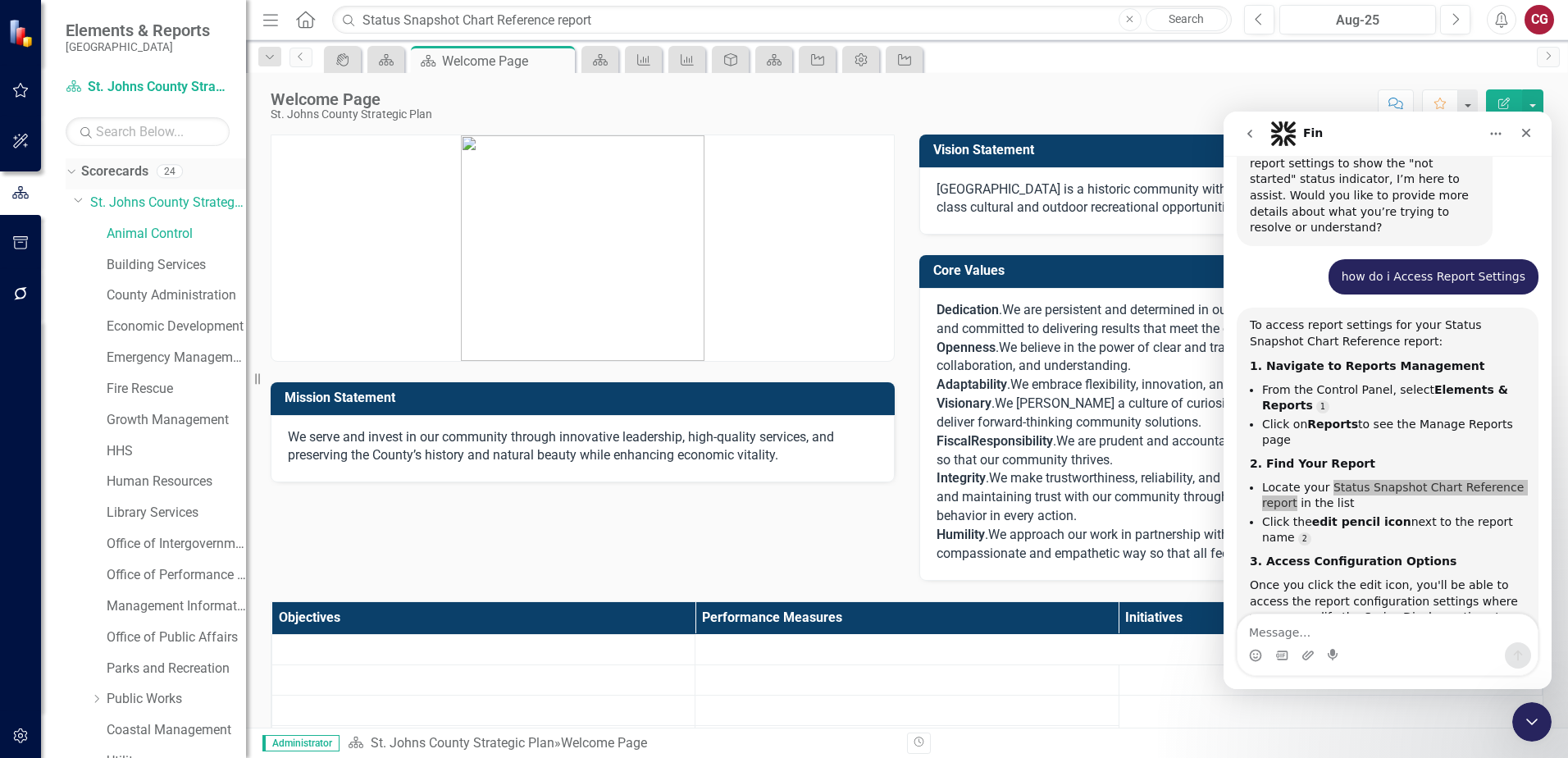
click at [113, 168] on link "Scorecards" at bounding box center [115, 172] width 67 height 19
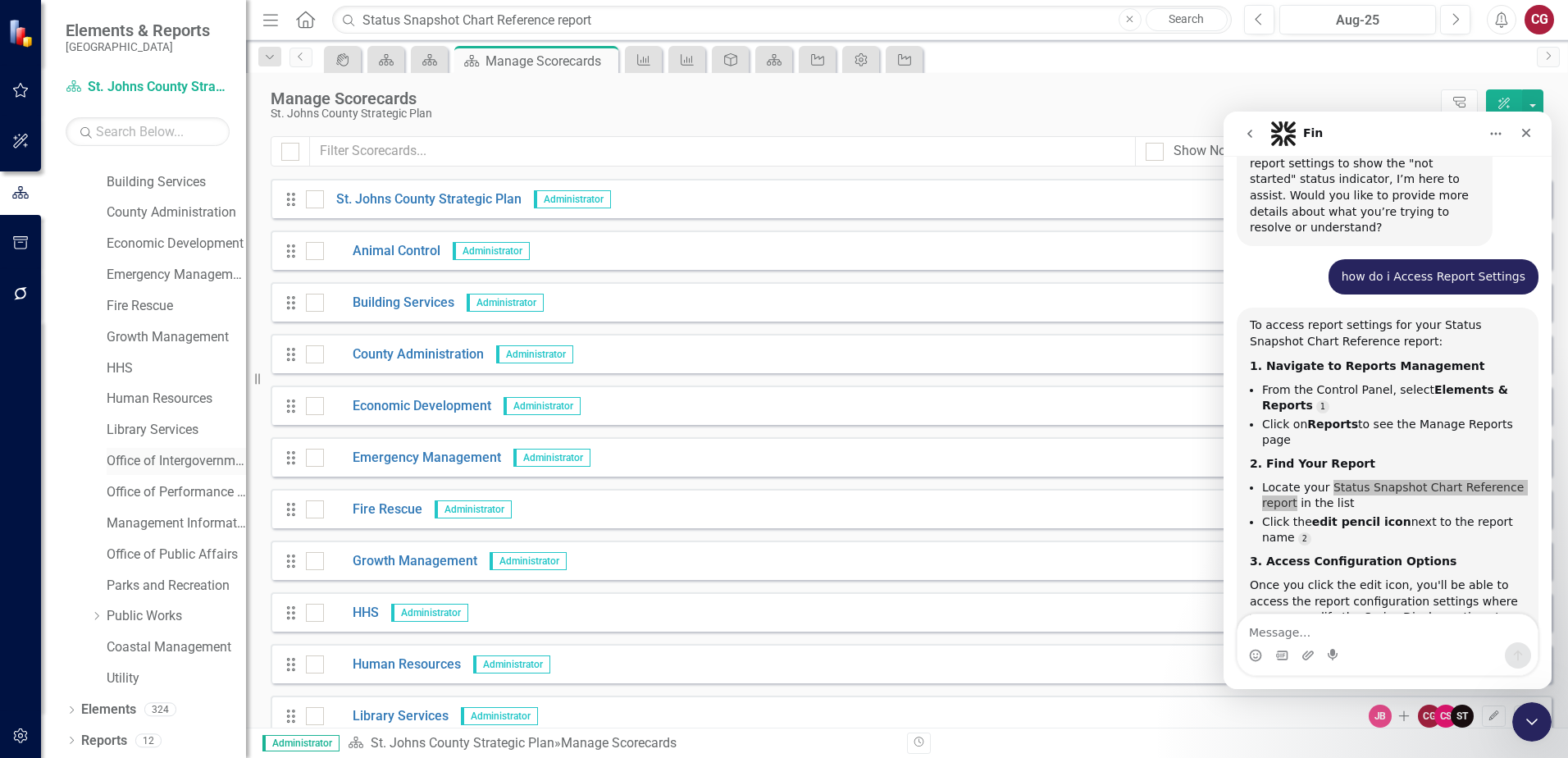
scroll to position [84, 0]
click at [98, 704] on link "Elements" at bounding box center [108, 709] width 55 height 19
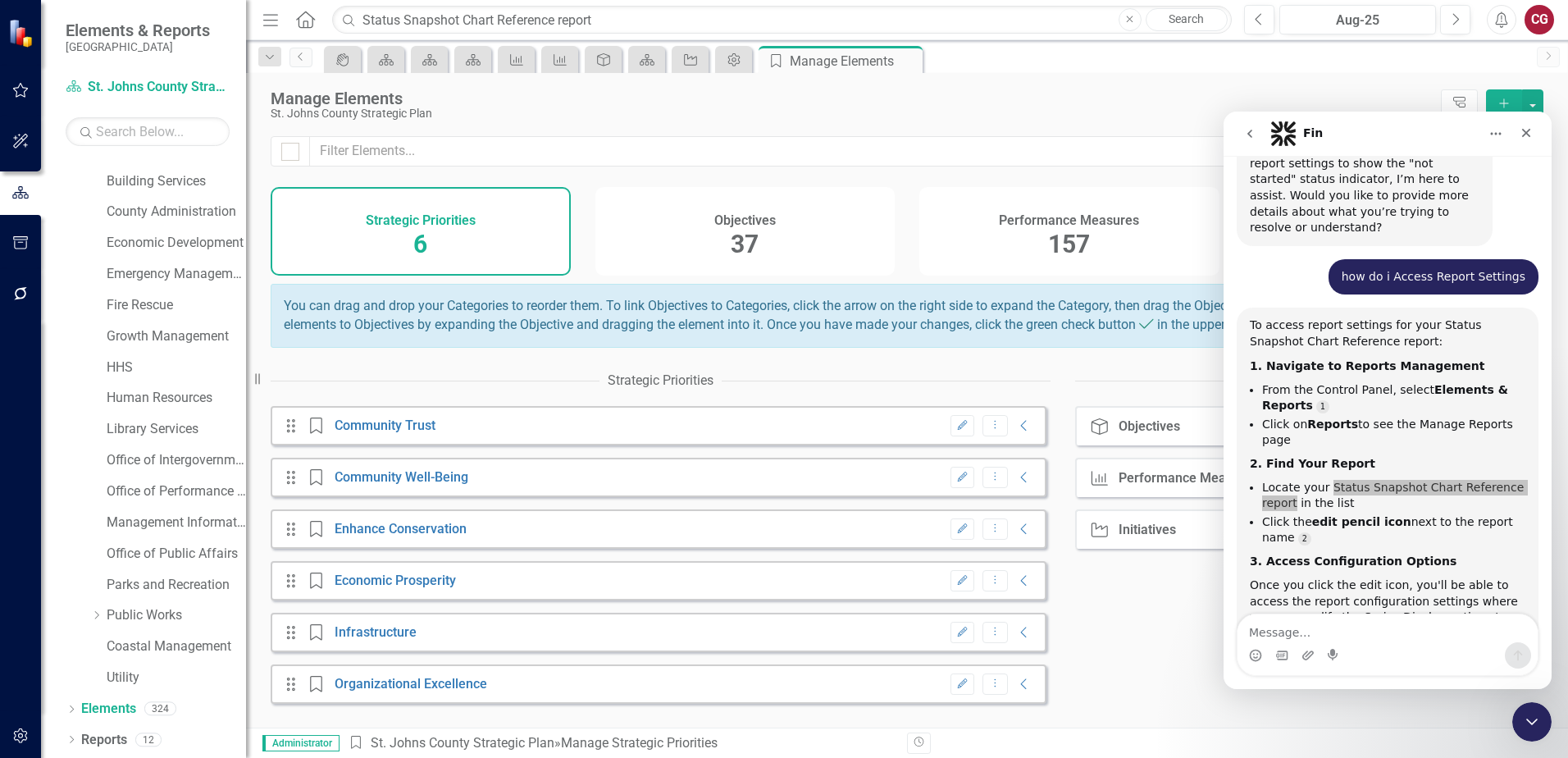
click at [1038, 245] on div "Performance Measures 157" at bounding box center [1069, 231] width 300 height 89
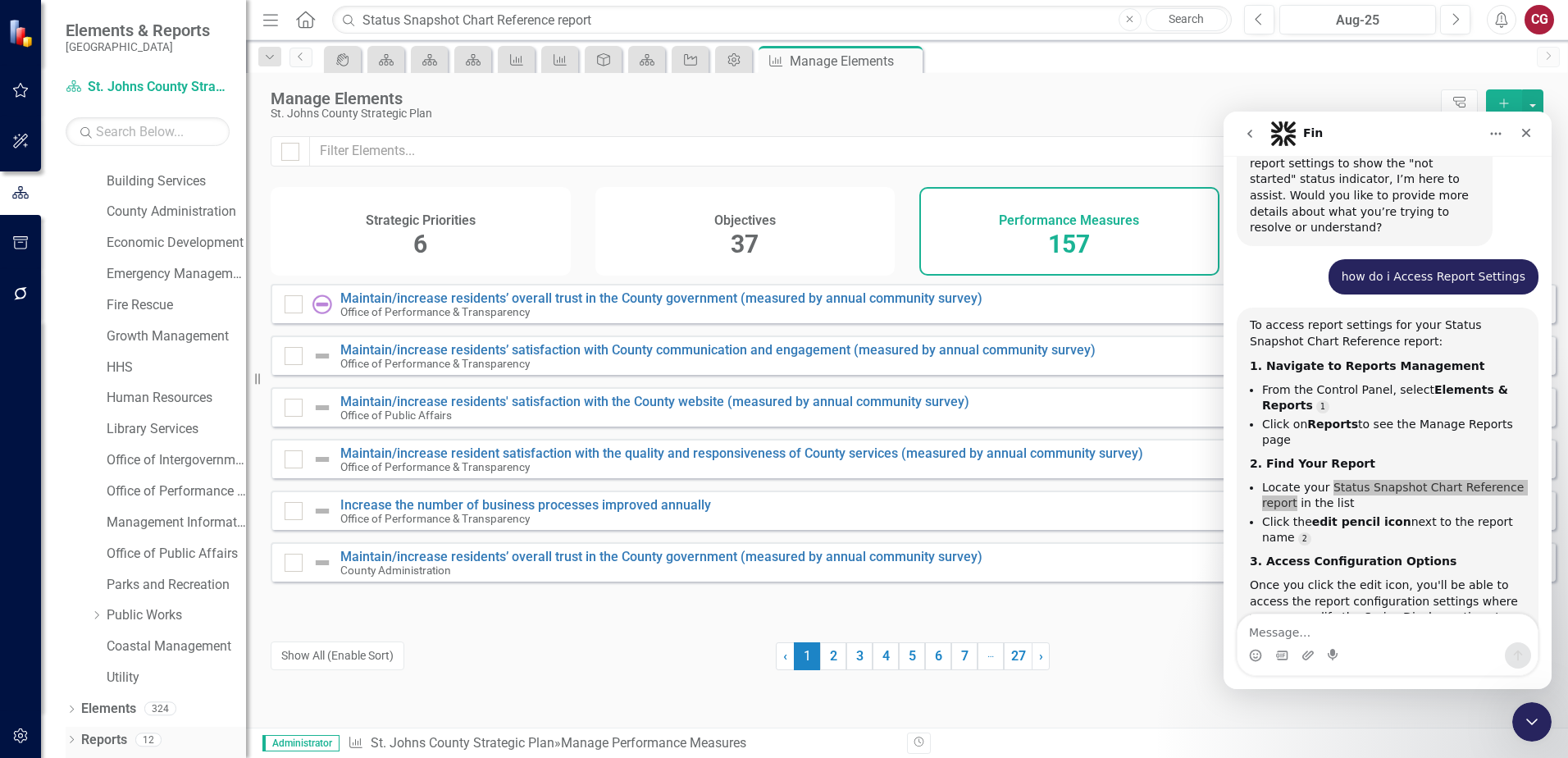
click at [110, 736] on link "Reports" at bounding box center [104, 740] width 46 height 19
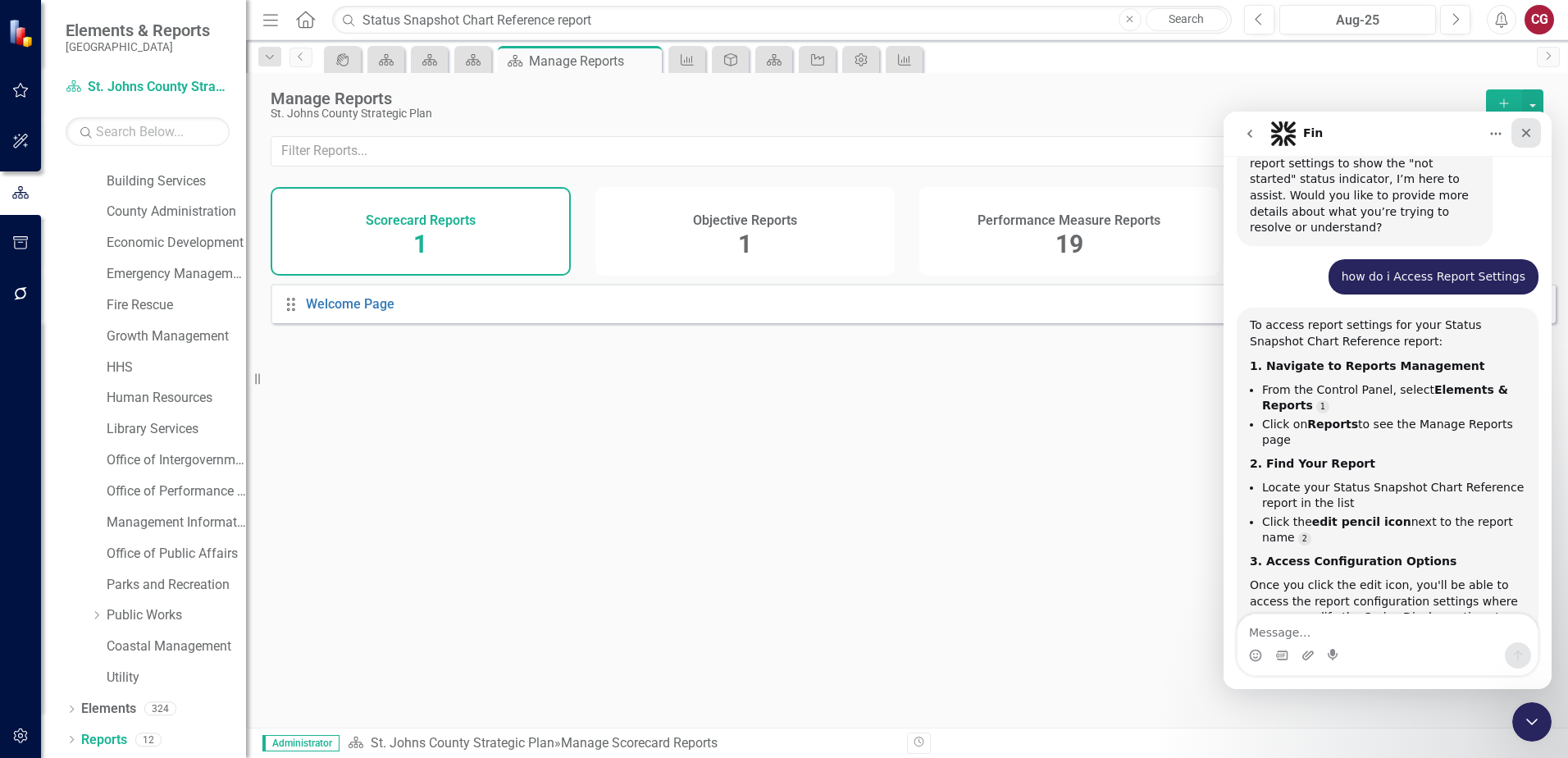
click at [1534, 141] on div "Close" at bounding box center [1527, 133] width 30 height 30
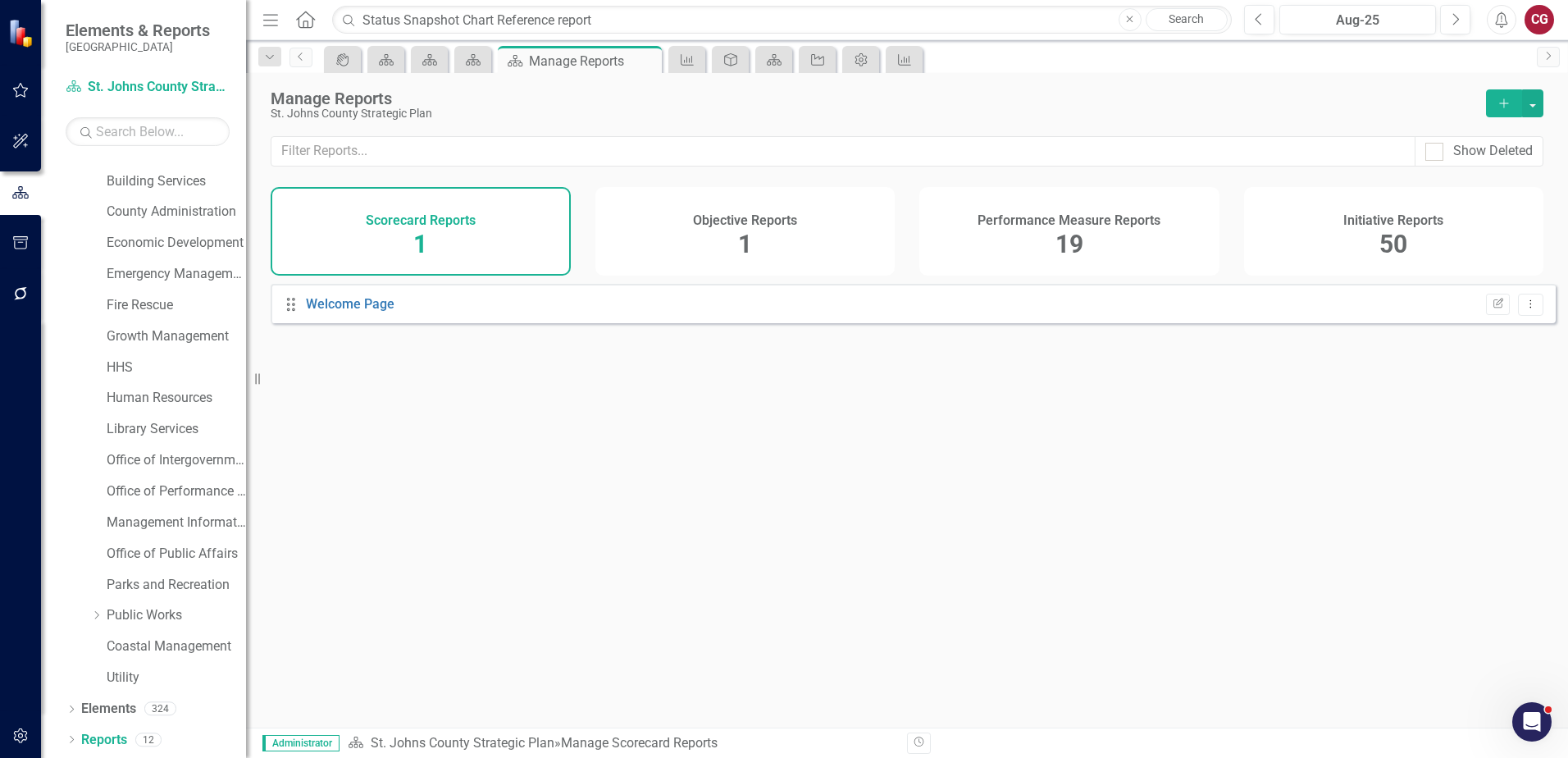
click at [957, 230] on div "Performance Measure Reports 19" at bounding box center [1069, 231] width 300 height 89
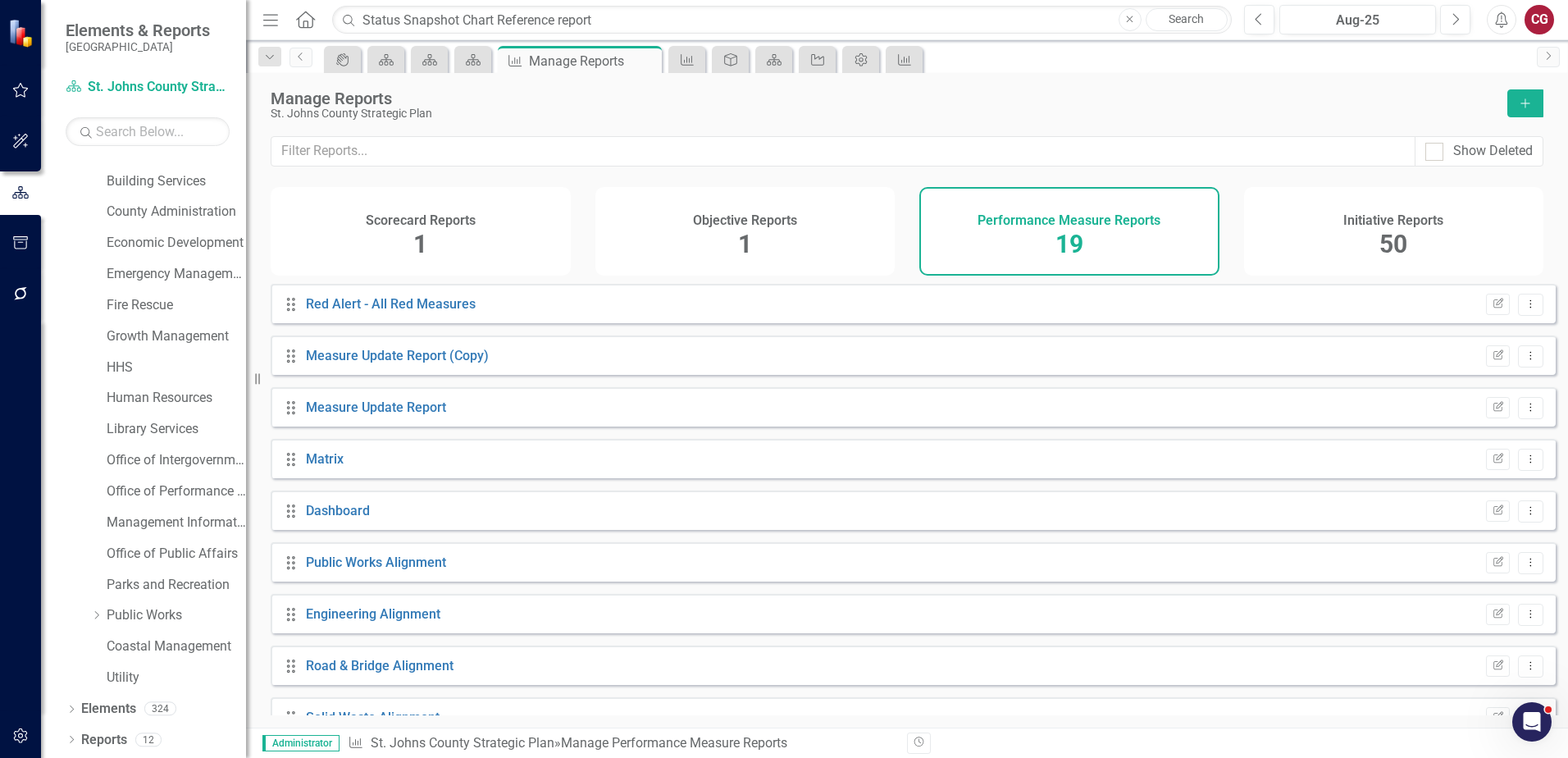
click at [784, 243] on div "Objective Reports 1" at bounding box center [745, 231] width 300 height 89
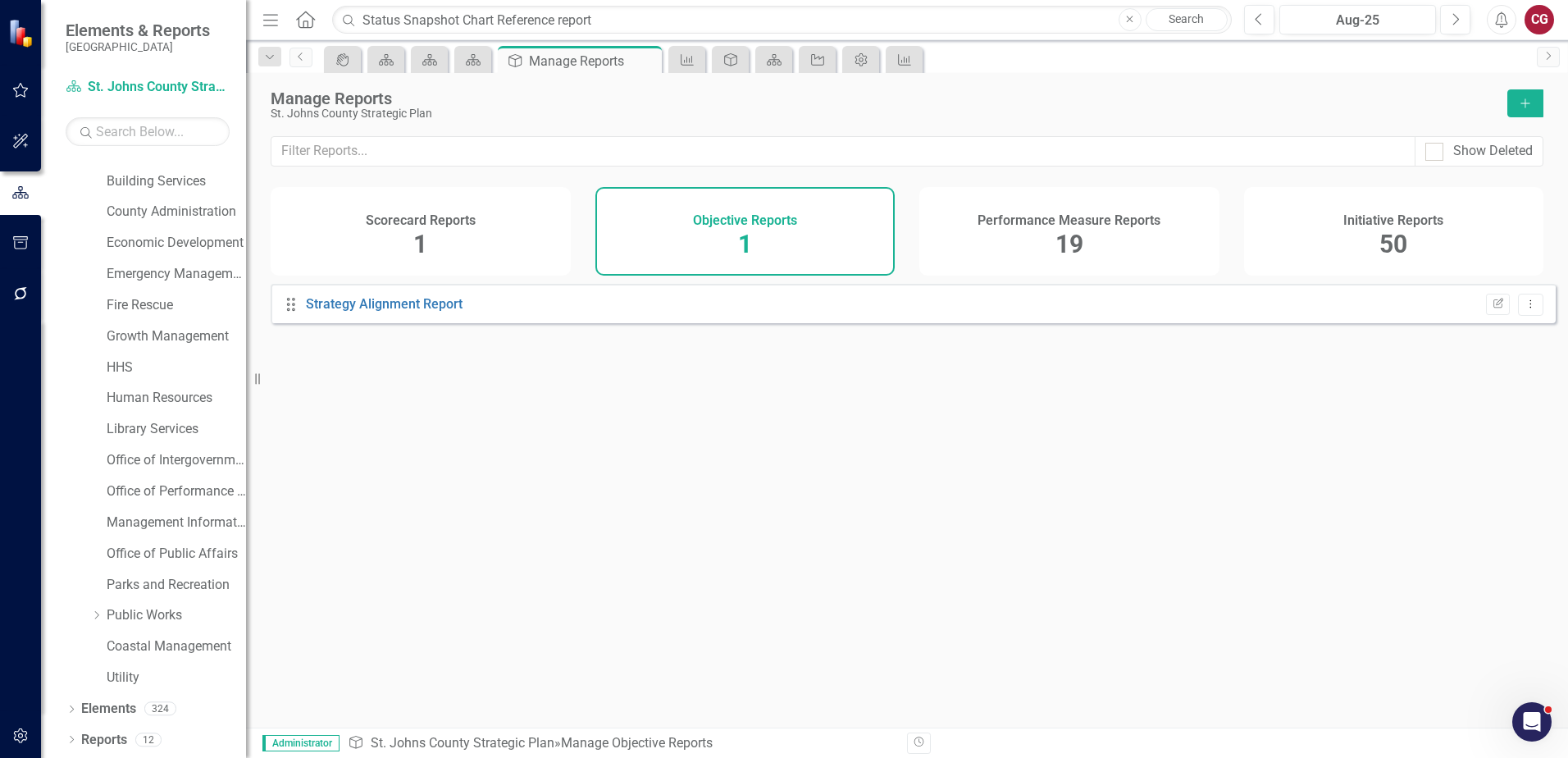
click at [996, 239] on div "Performance Measure Reports 19" at bounding box center [1069, 231] width 300 height 89
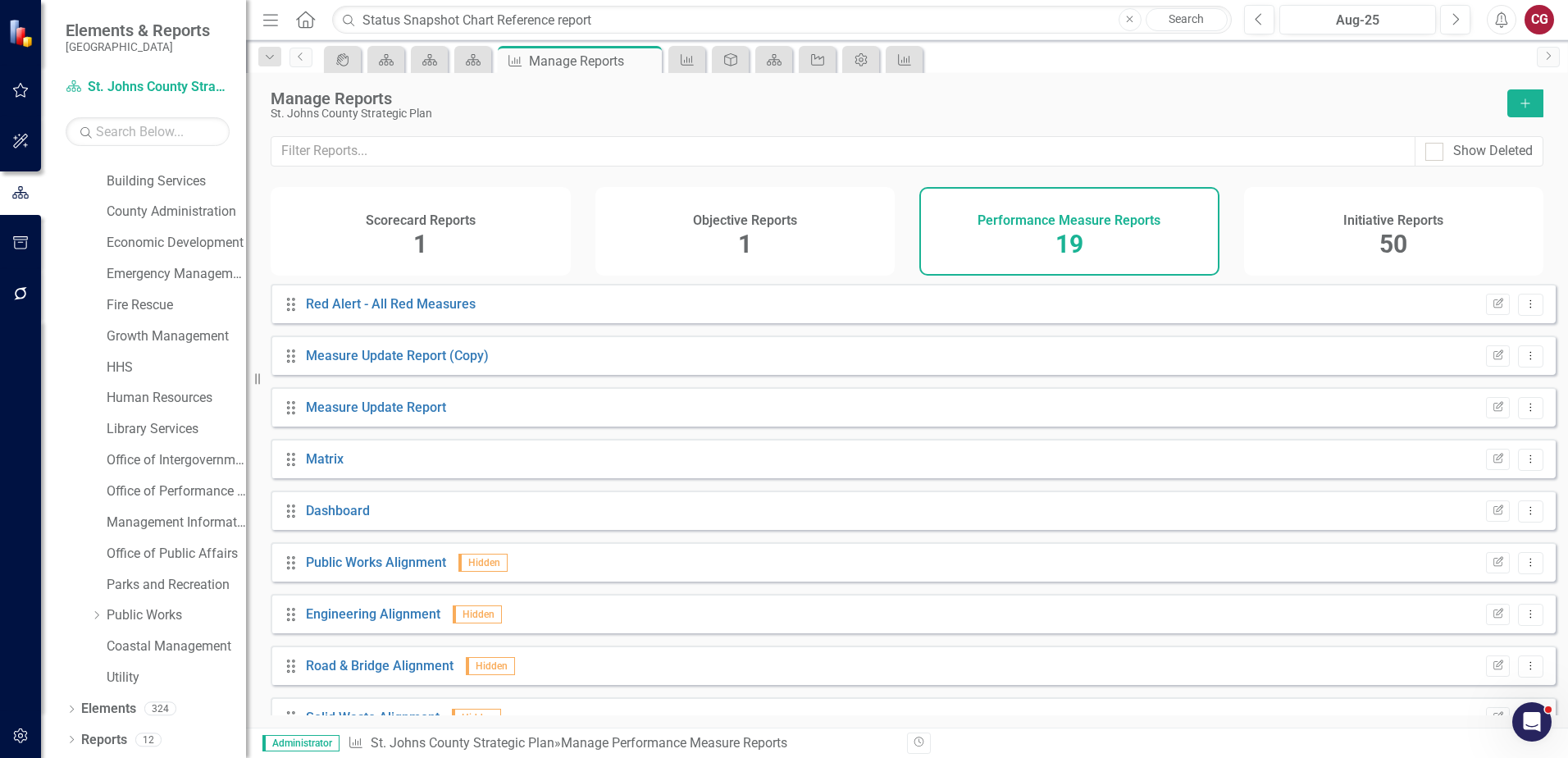
click at [1405, 238] on span "50" at bounding box center [1393, 244] width 28 height 29
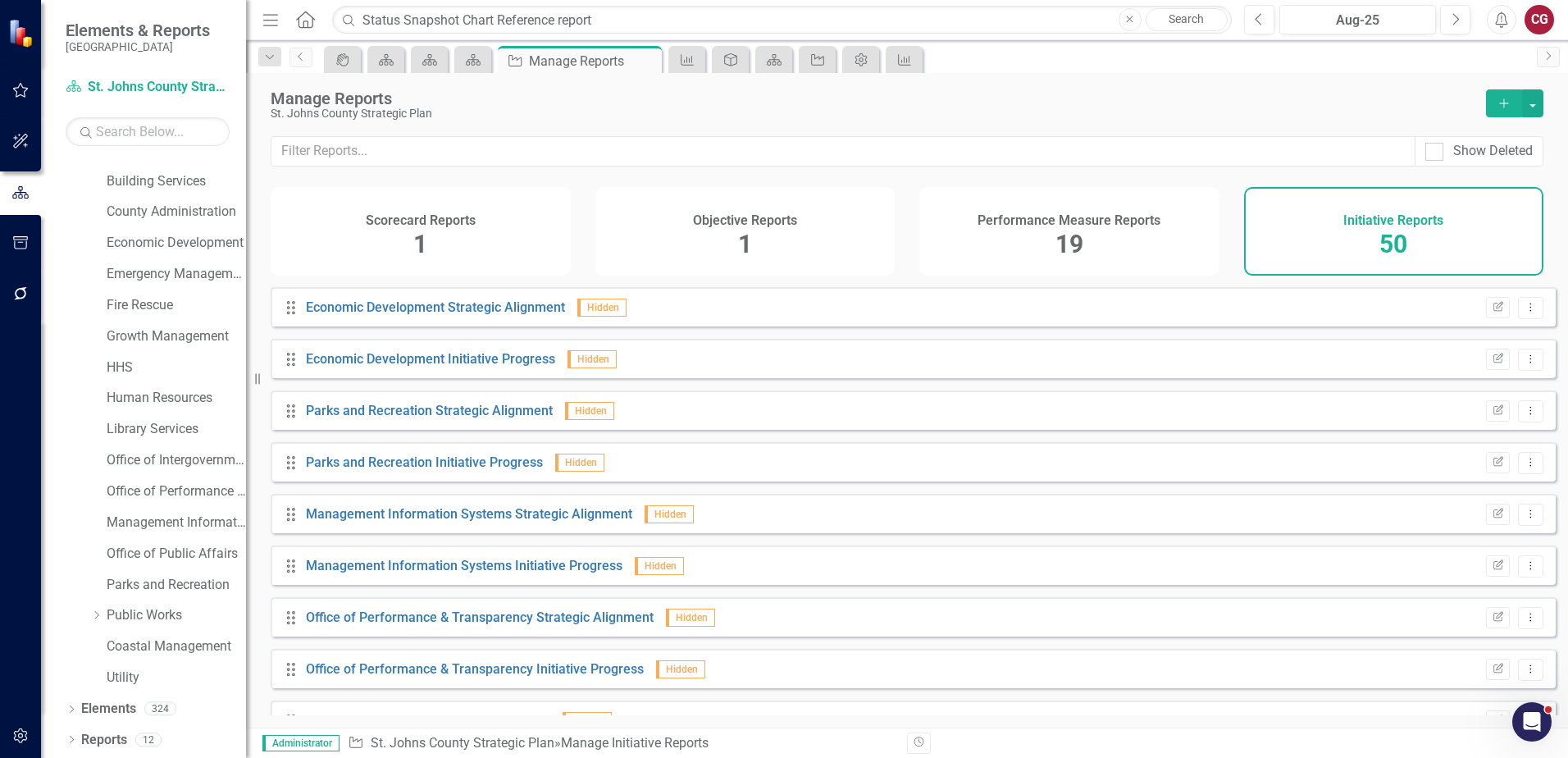
scroll to position [164, 0]
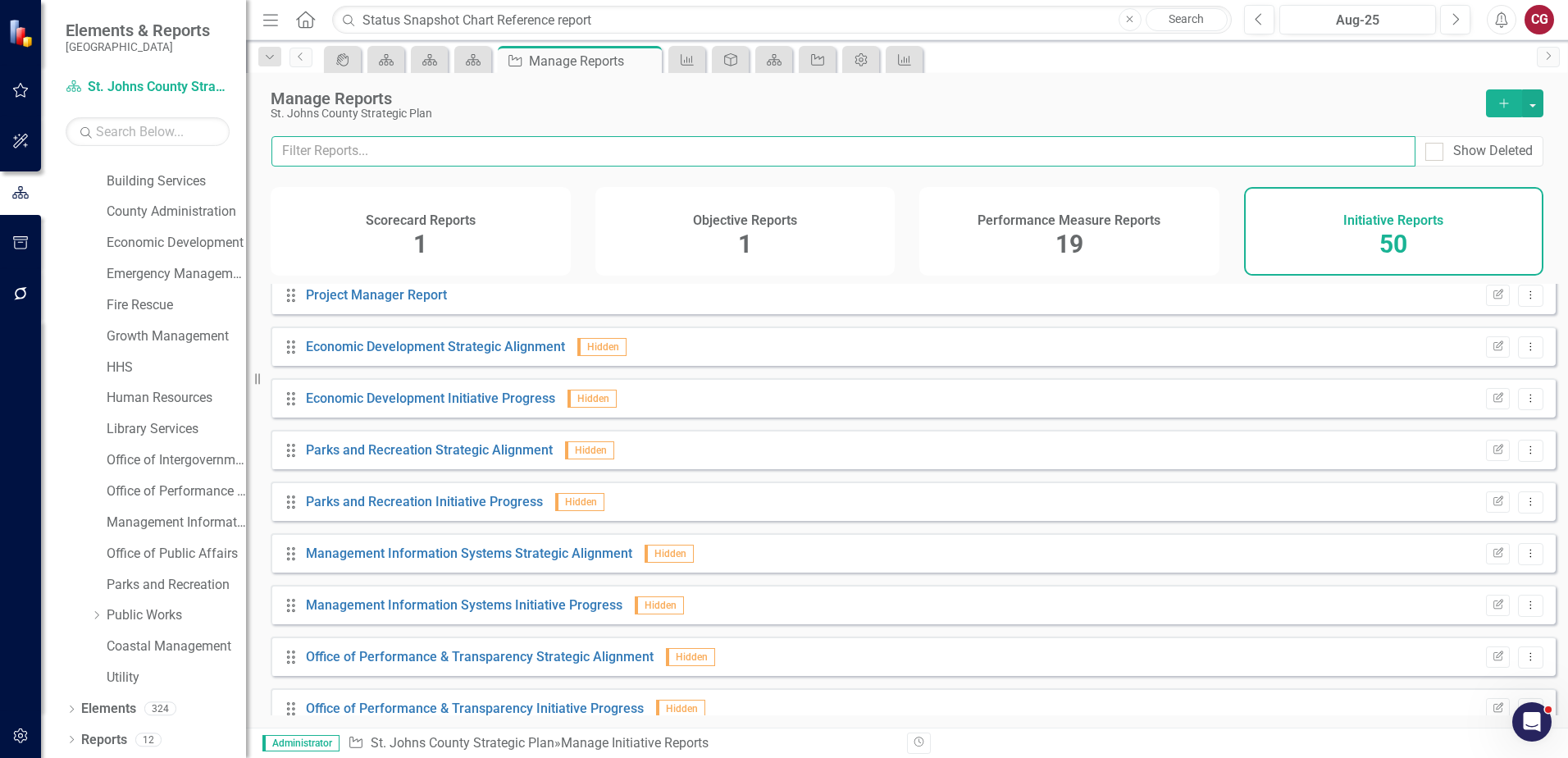
click at [516, 150] on input "text" at bounding box center [844, 151] width 1144 height 30
paste input "Status Snapshot Chart Reference report"
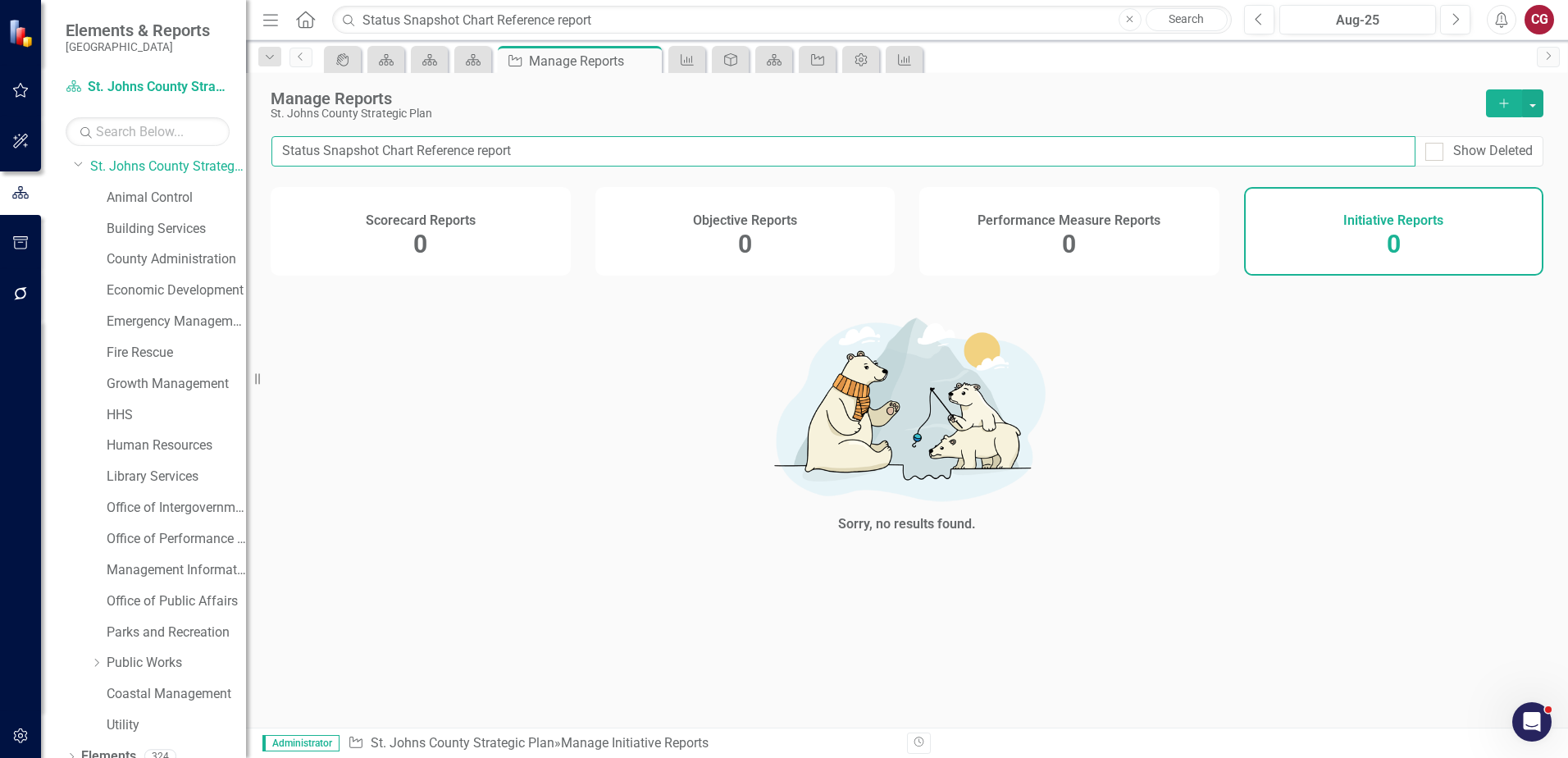
scroll to position [0, 0]
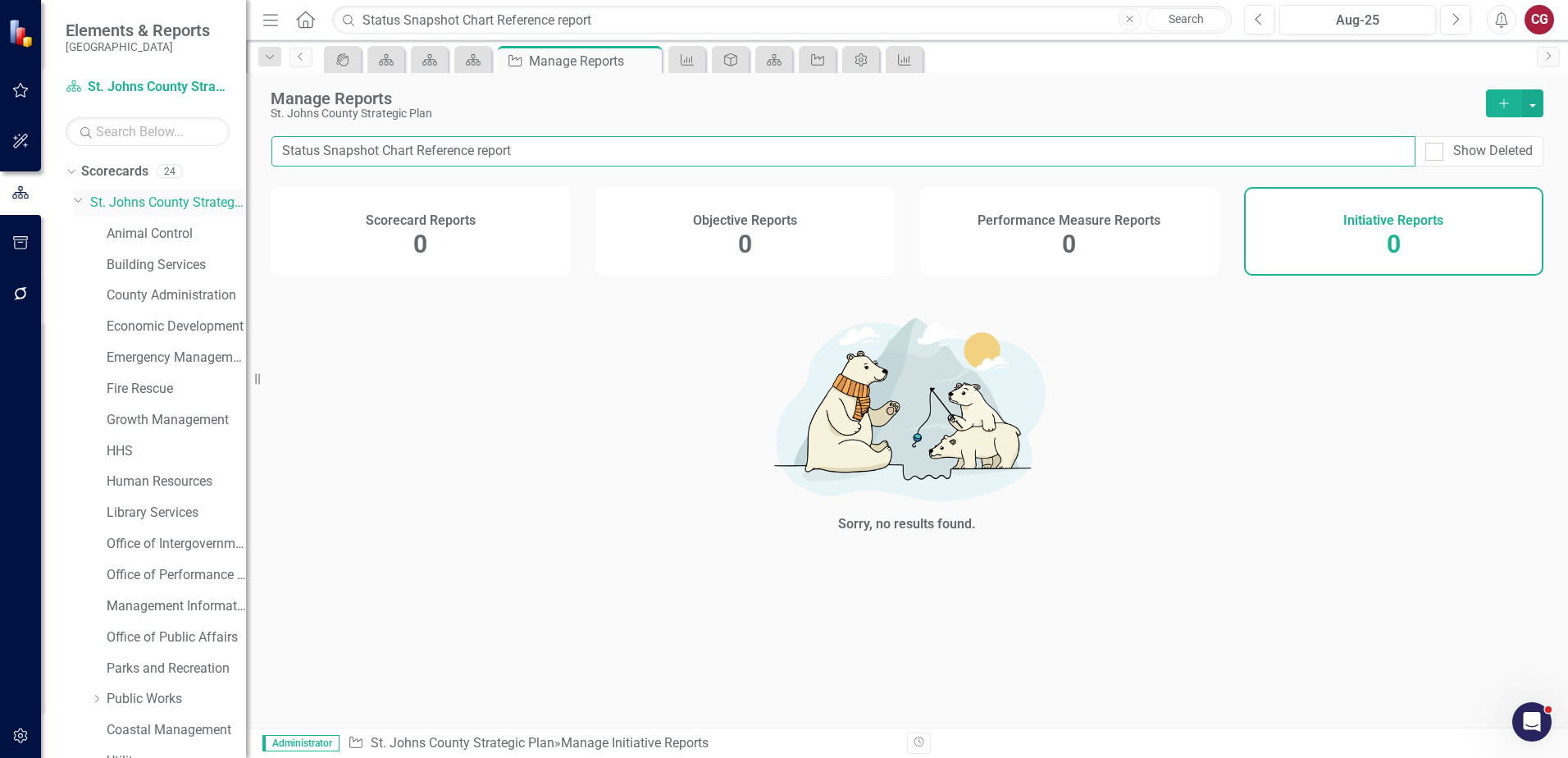
type input "Status Snapshot Chart Reference report"
click at [183, 200] on link "St. Johns County Strategic Plan" at bounding box center [168, 203] width 156 height 19
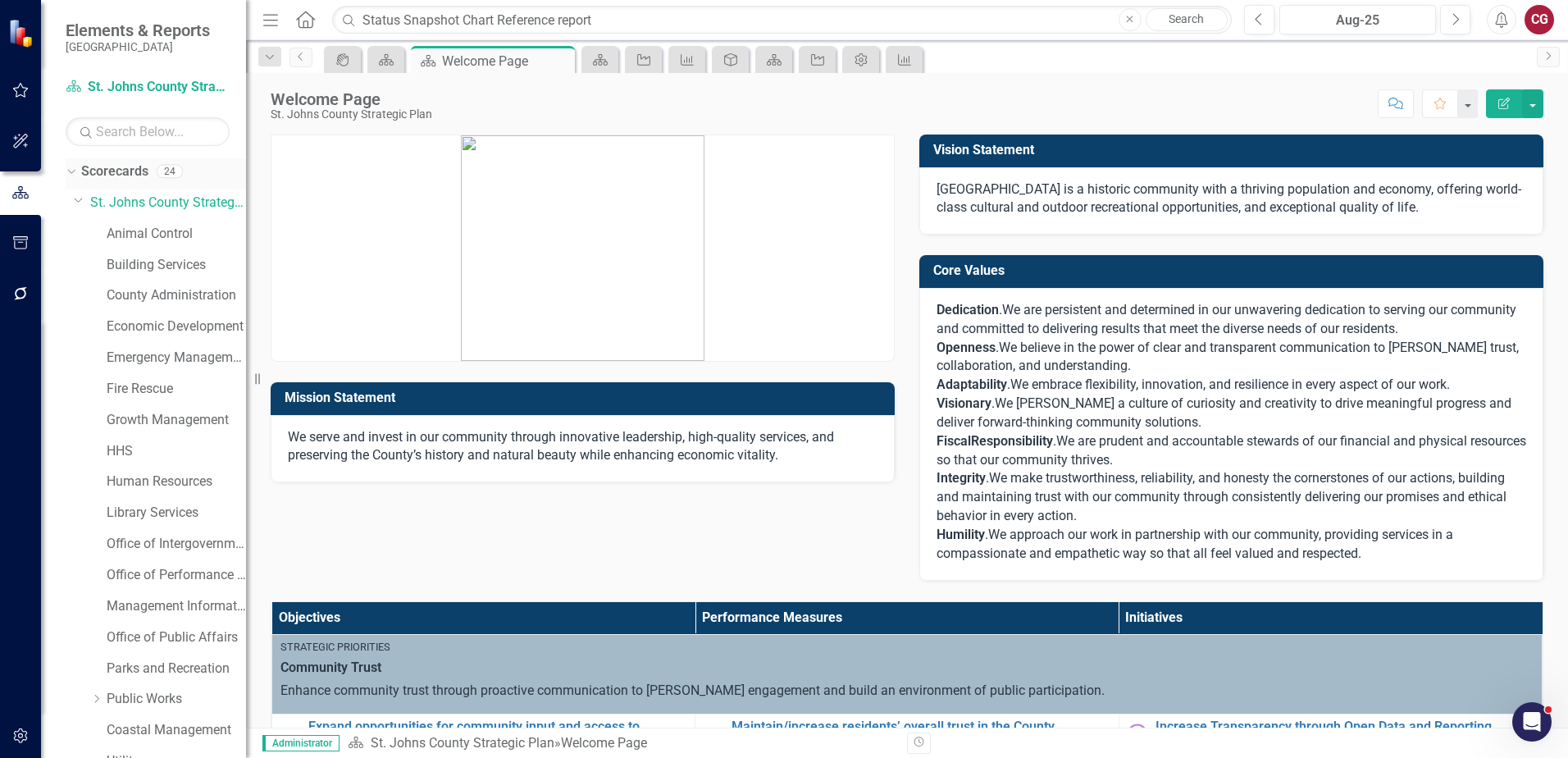
click at [132, 171] on link "Scorecards" at bounding box center [115, 172] width 67 height 19
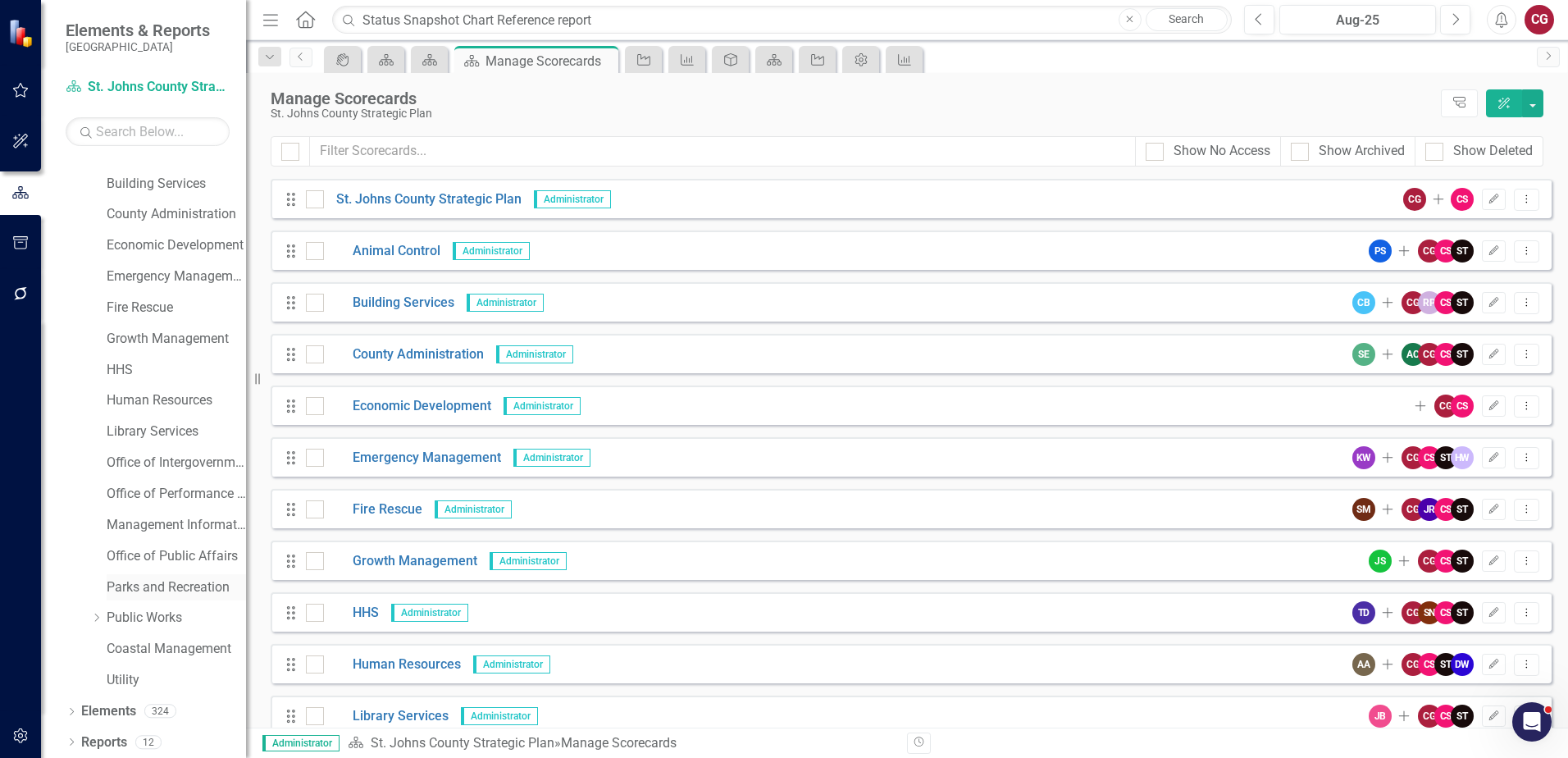
scroll to position [84, 0]
click at [118, 735] on link "Reports" at bounding box center [104, 740] width 46 height 19
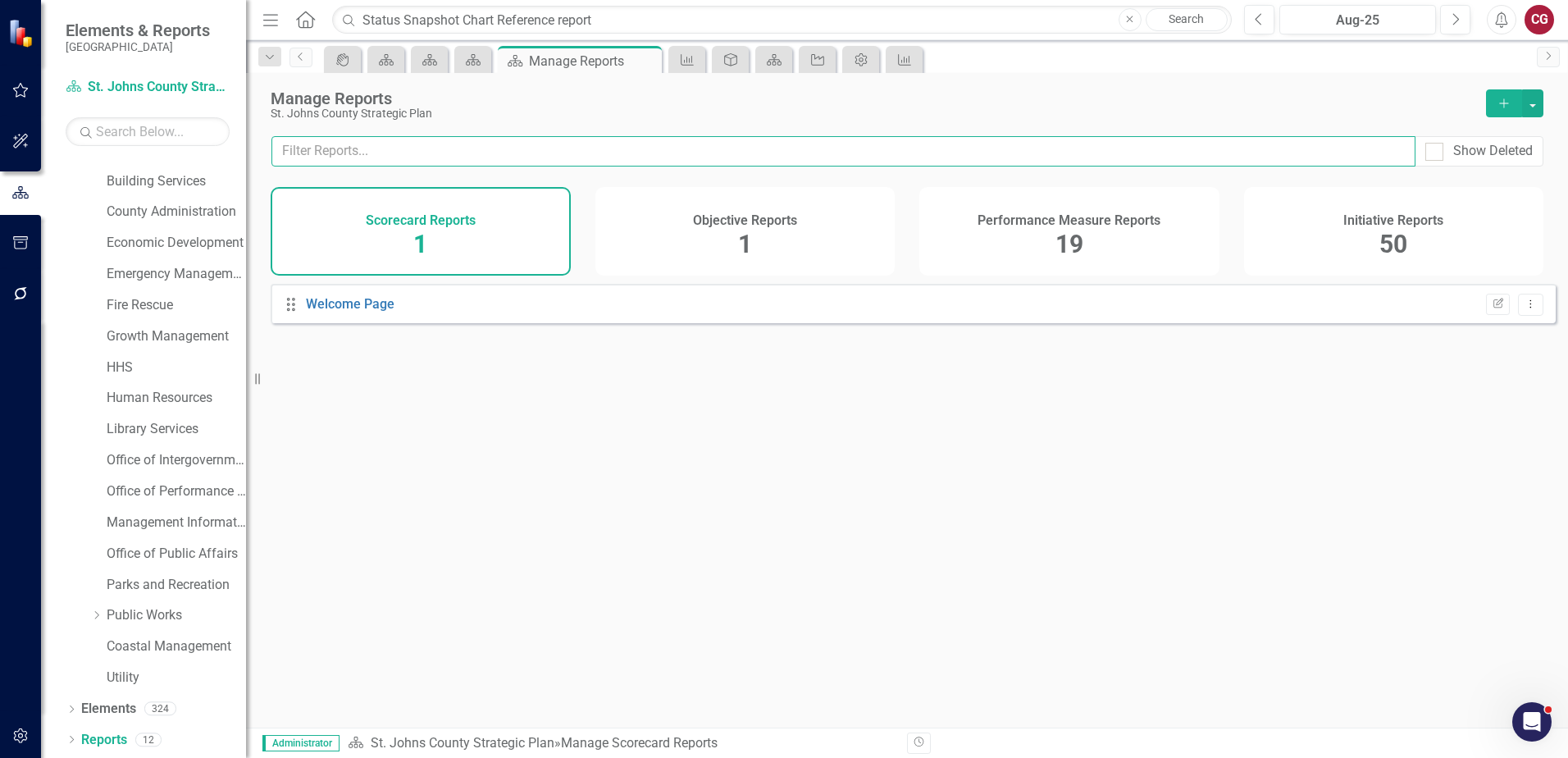
click at [514, 141] on input "text" at bounding box center [844, 151] width 1144 height 30
paste input "Status Snapshot Chart Reference report"
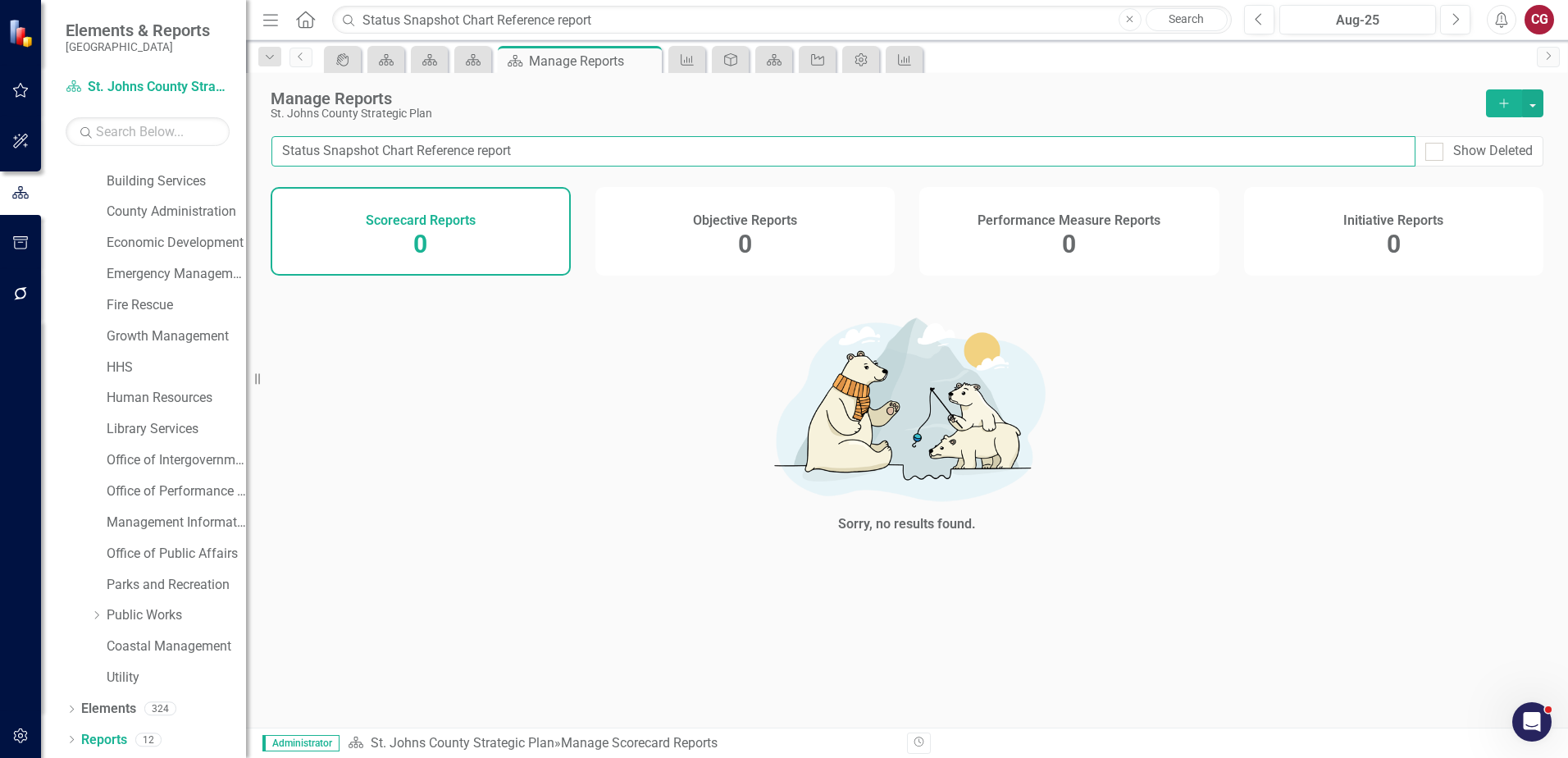
drag, startPoint x: 600, startPoint y: 154, endPoint x: 465, endPoint y: 151, distance: 135.0
click at [465, 151] on input "Status Snapshot Chart Reference report" at bounding box center [844, 151] width 1144 height 30
type input "S"
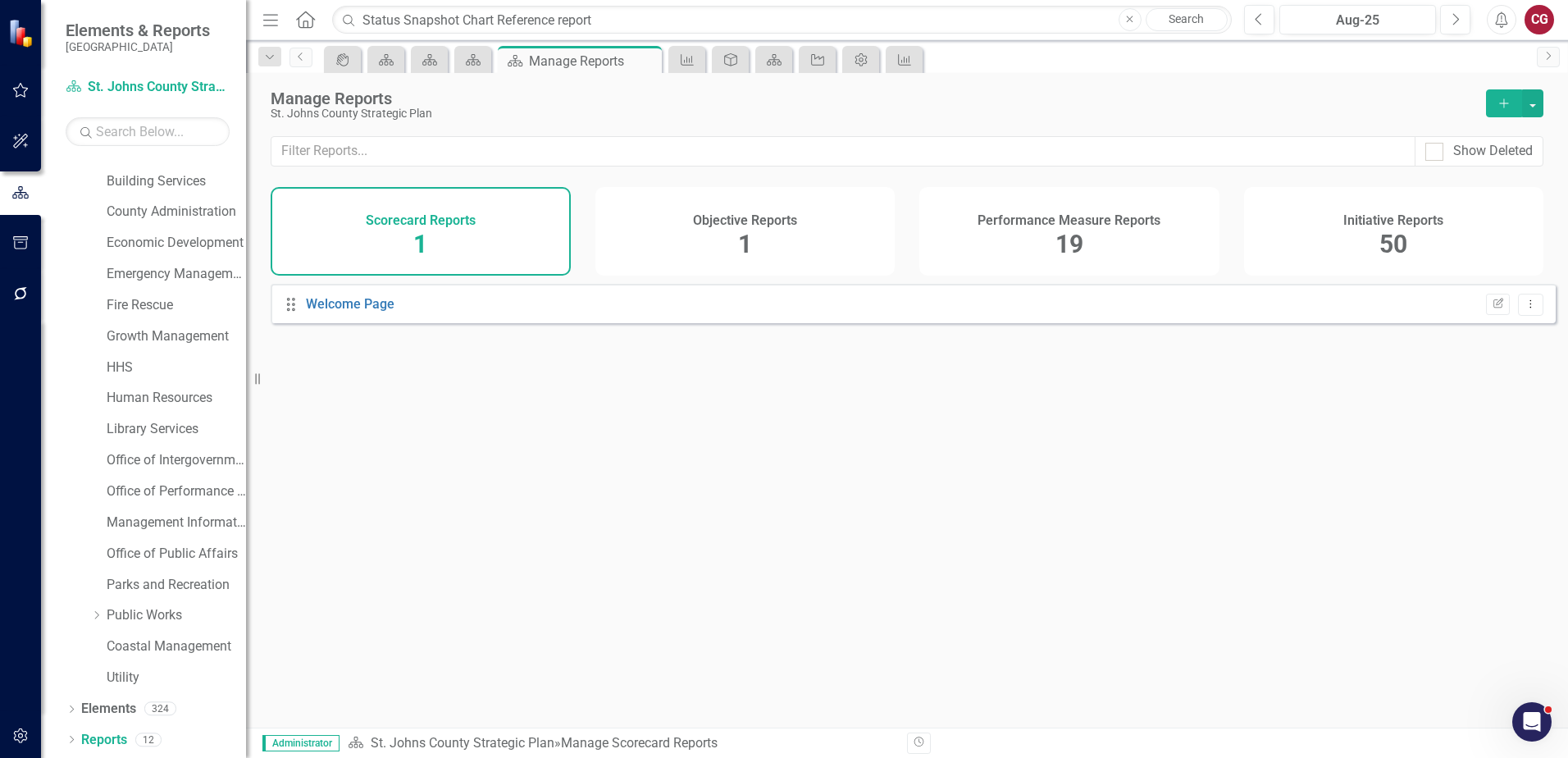
click at [766, 236] on div "Objective Reports 1" at bounding box center [745, 231] width 300 height 89
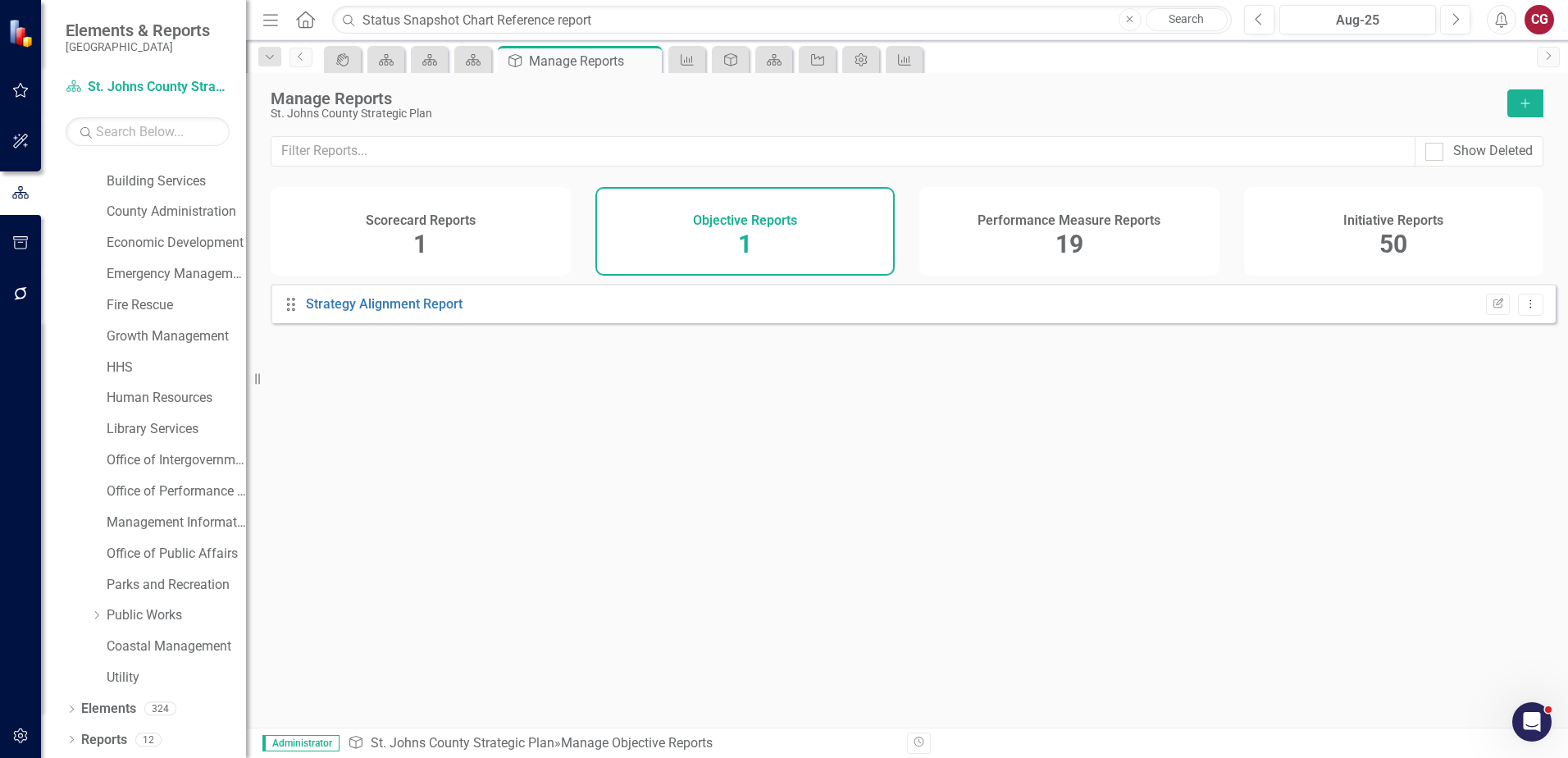
click at [986, 237] on div "Performance Measure Reports 19" at bounding box center [1069, 231] width 300 height 89
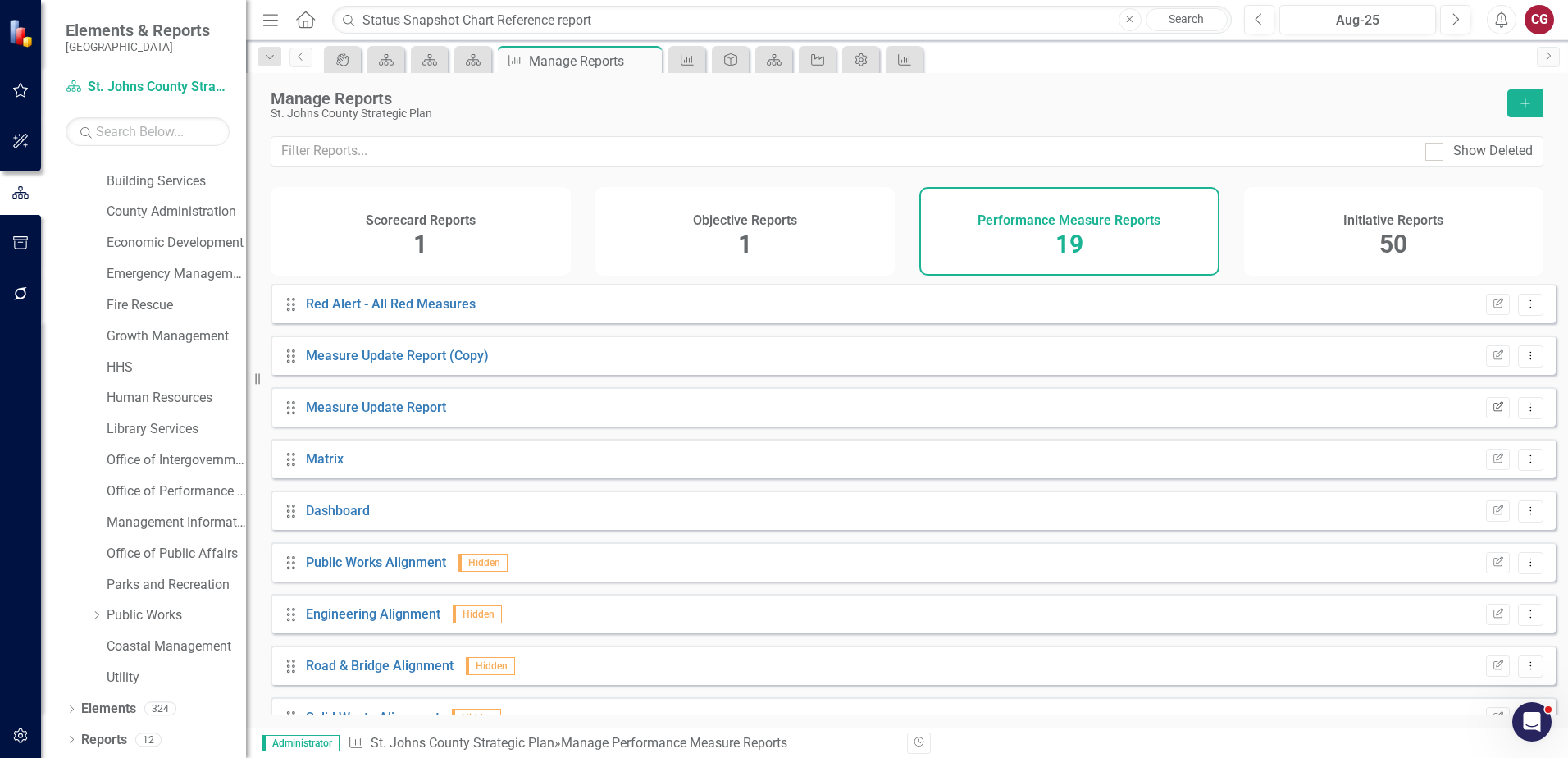
click at [1493, 411] on icon "button" at bounding box center [1498, 406] width 10 height 10
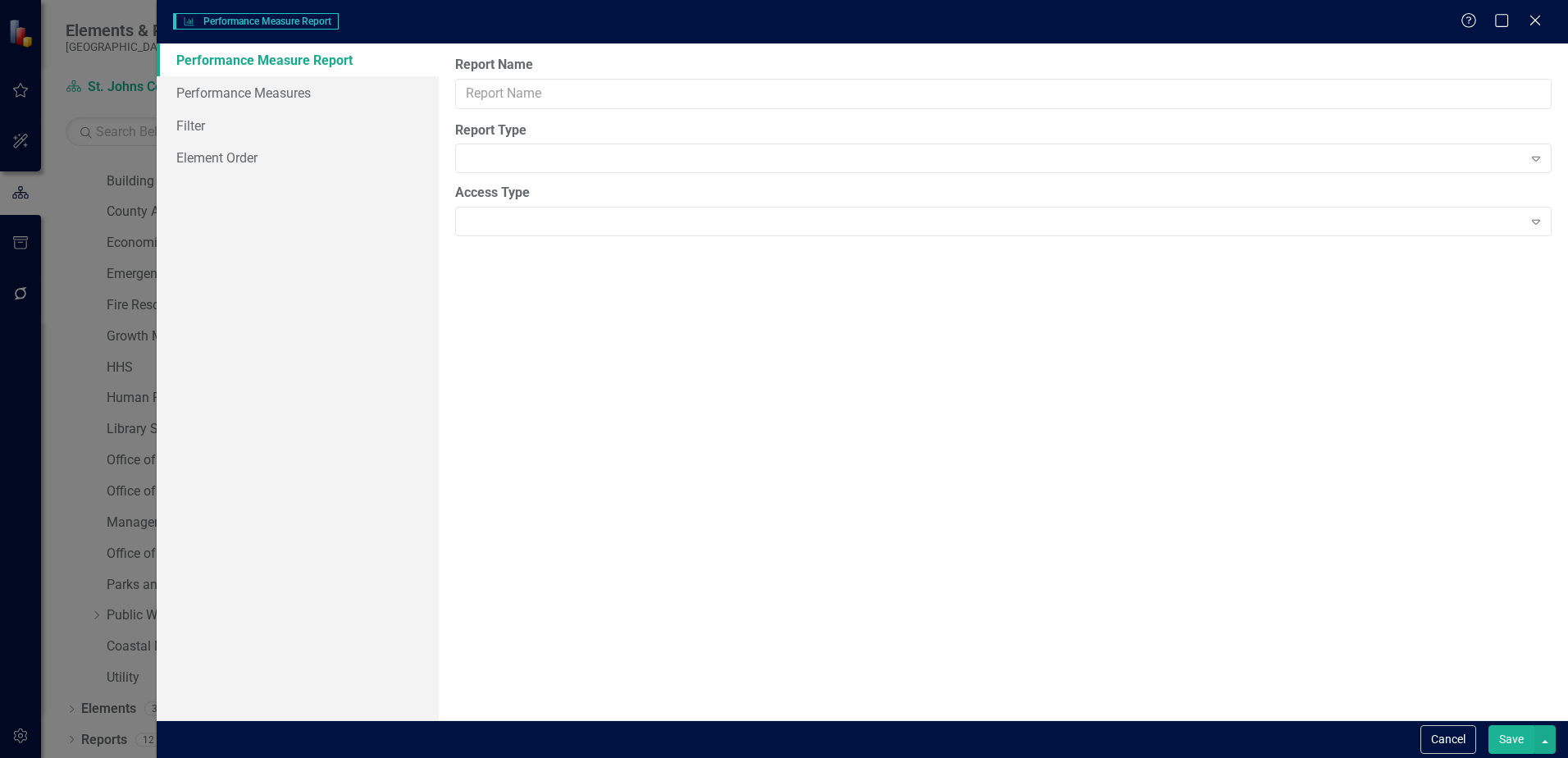
type input "Measure Update Report"
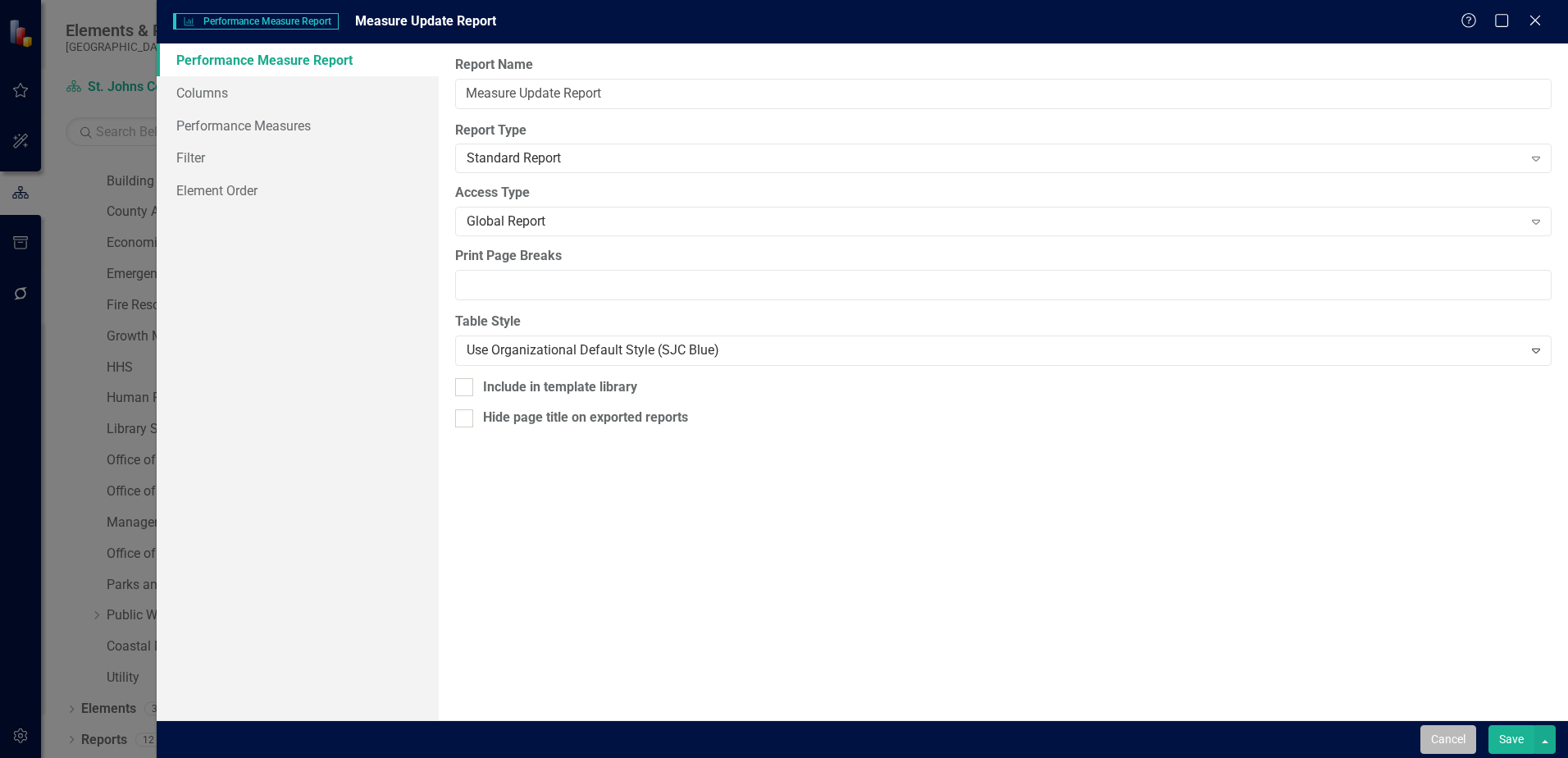
click at [1454, 745] on button "Cancel" at bounding box center [1448, 739] width 56 height 29
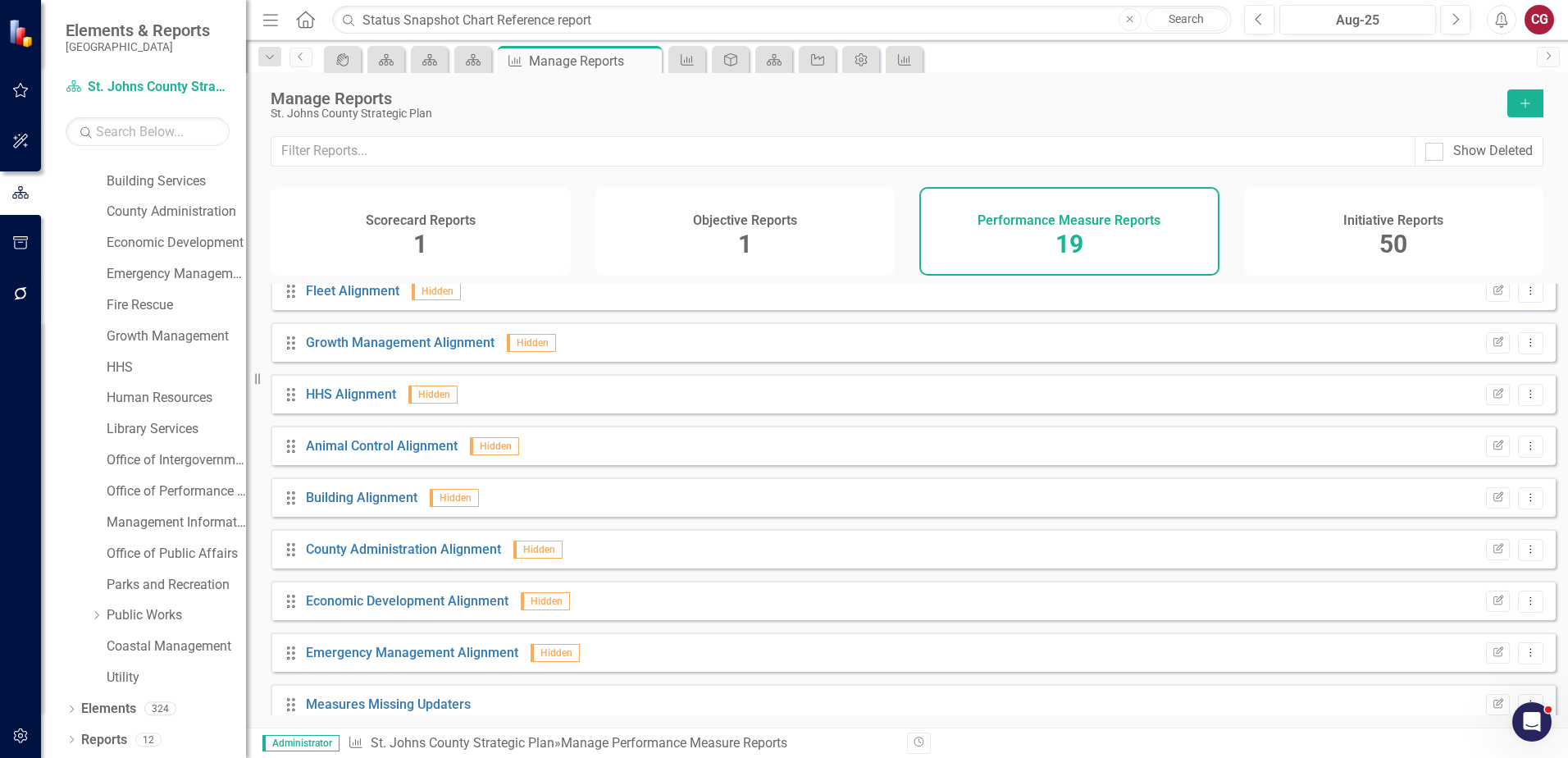
scroll to position [551, 0]
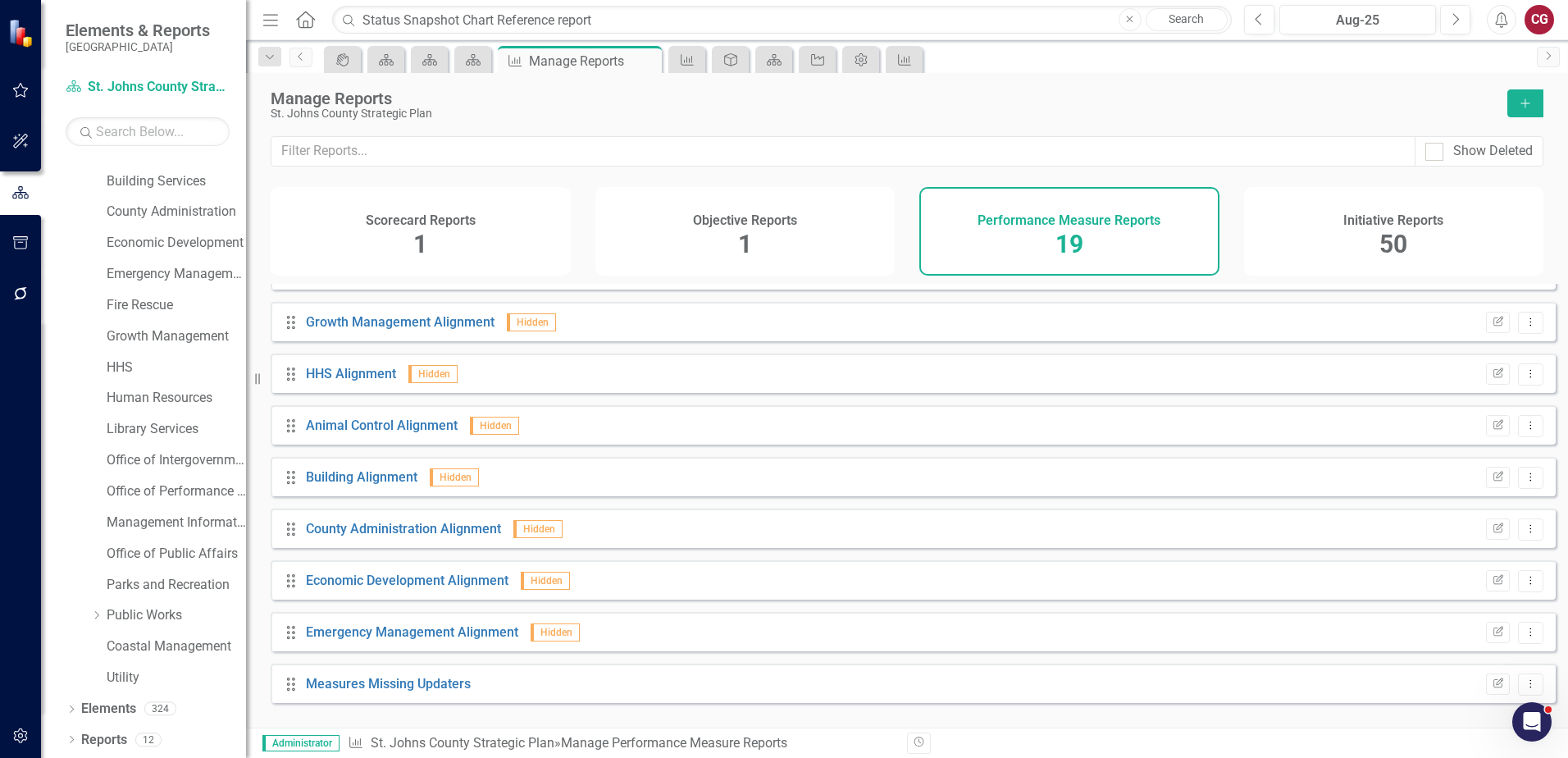
drag, startPoint x: 1391, startPoint y: 253, endPoint x: 1378, endPoint y: 251, distance: 13.2
click at [1391, 253] on span "50" at bounding box center [1393, 244] width 28 height 29
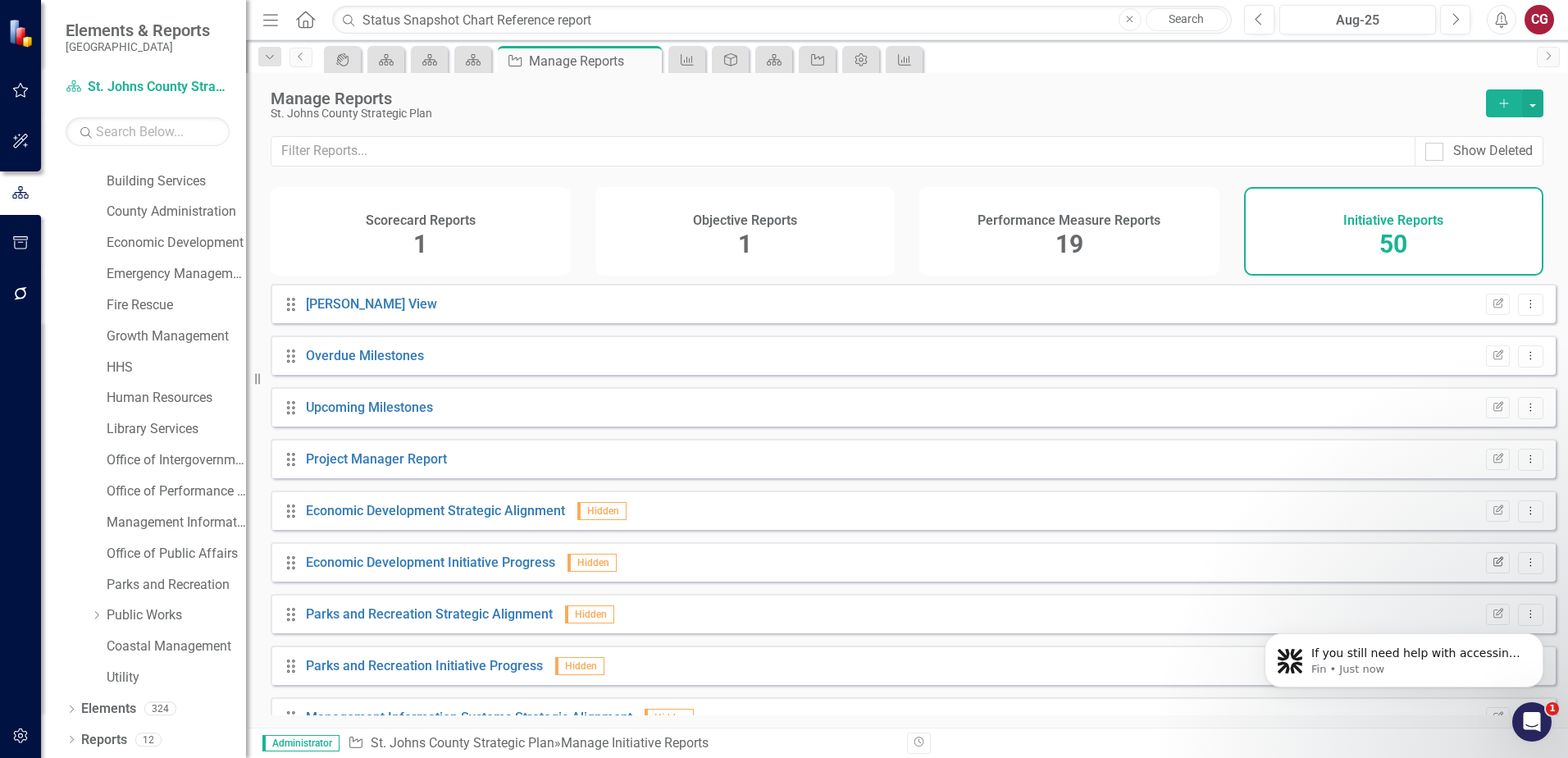
click at [1493, 566] on icon "button" at bounding box center [1498, 561] width 10 height 10
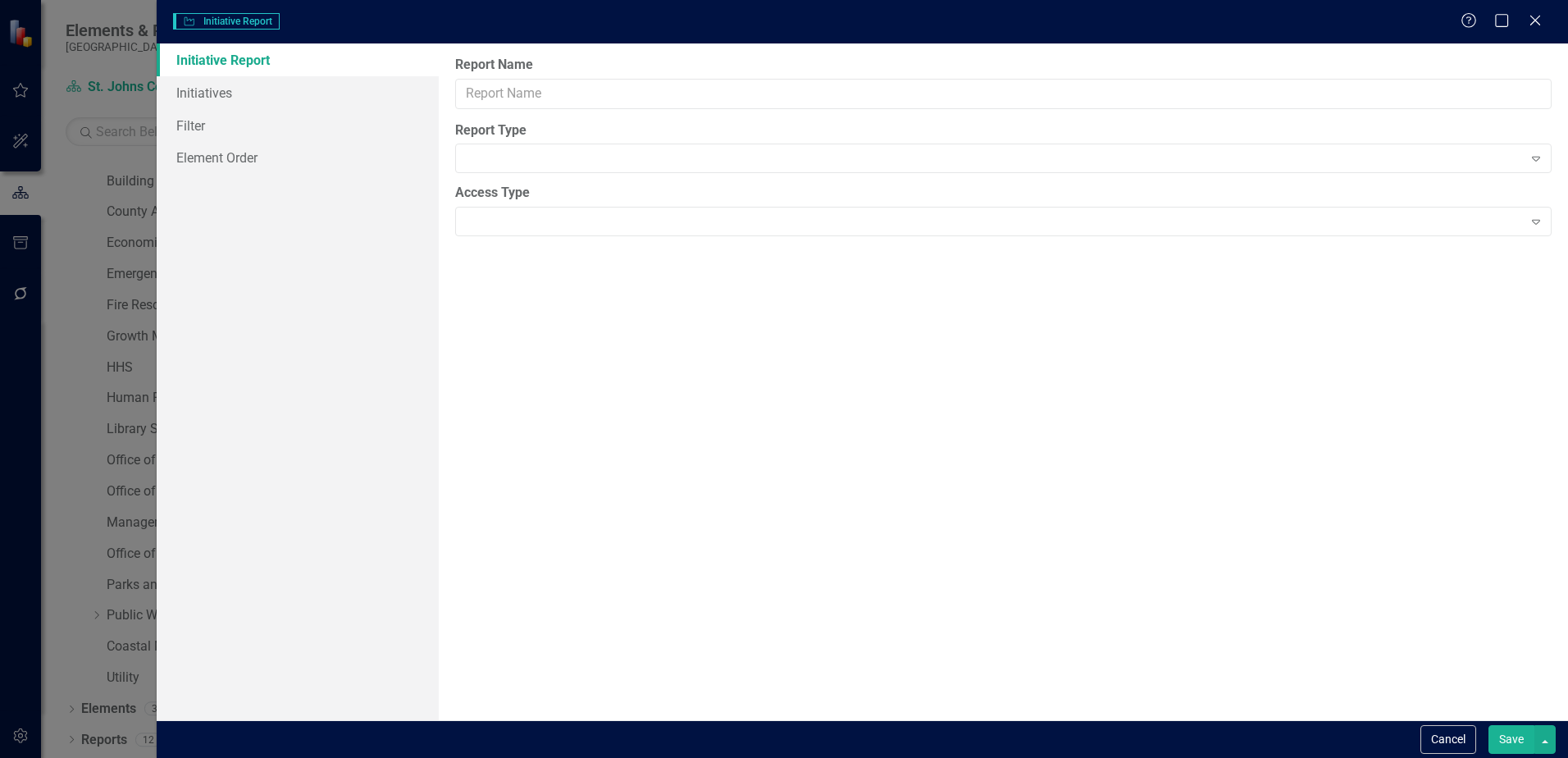
type input "Economic Development Initiative Progress"
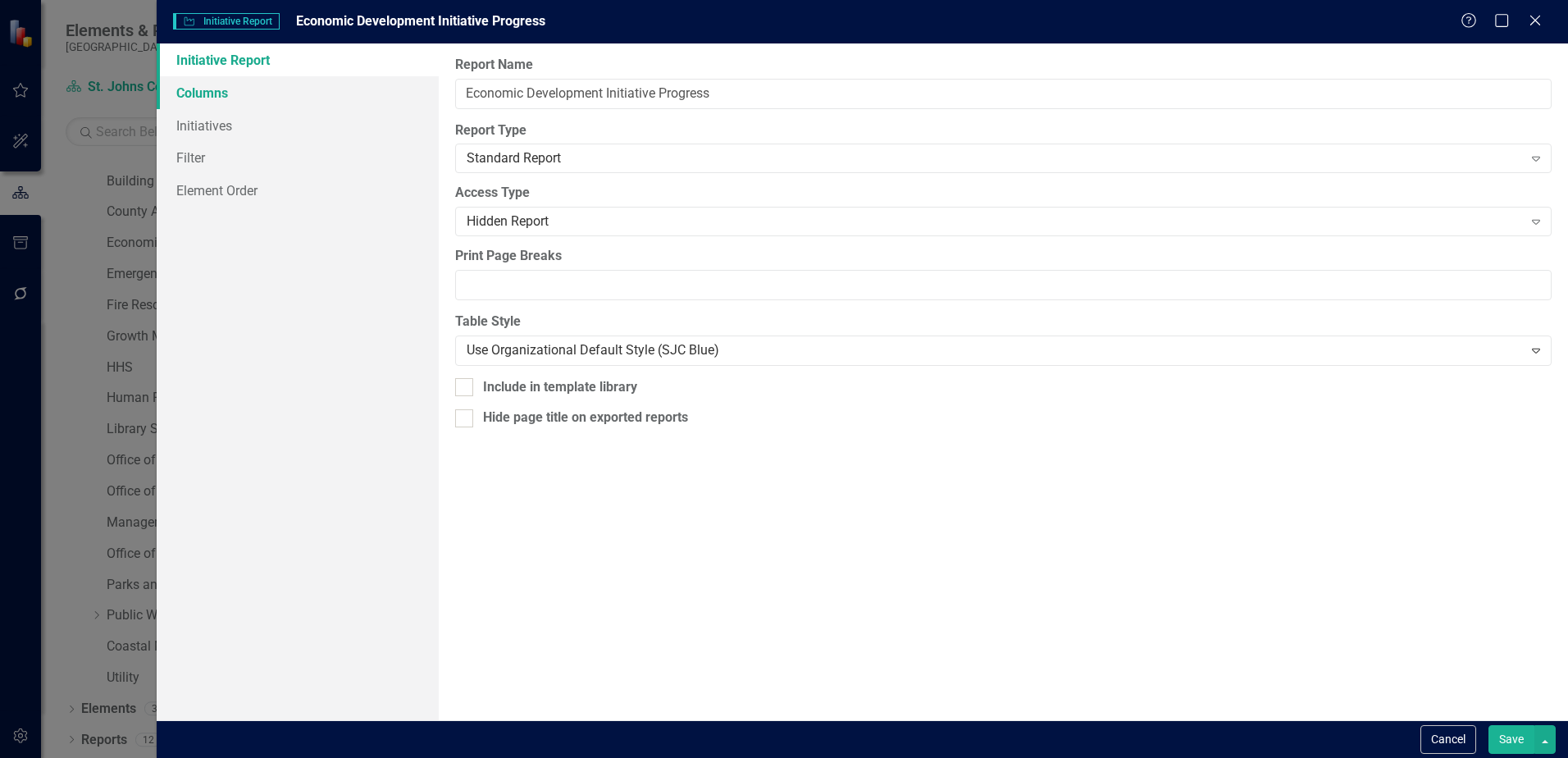
click at [213, 97] on link "Columns" at bounding box center [298, 93] width 282 height 33
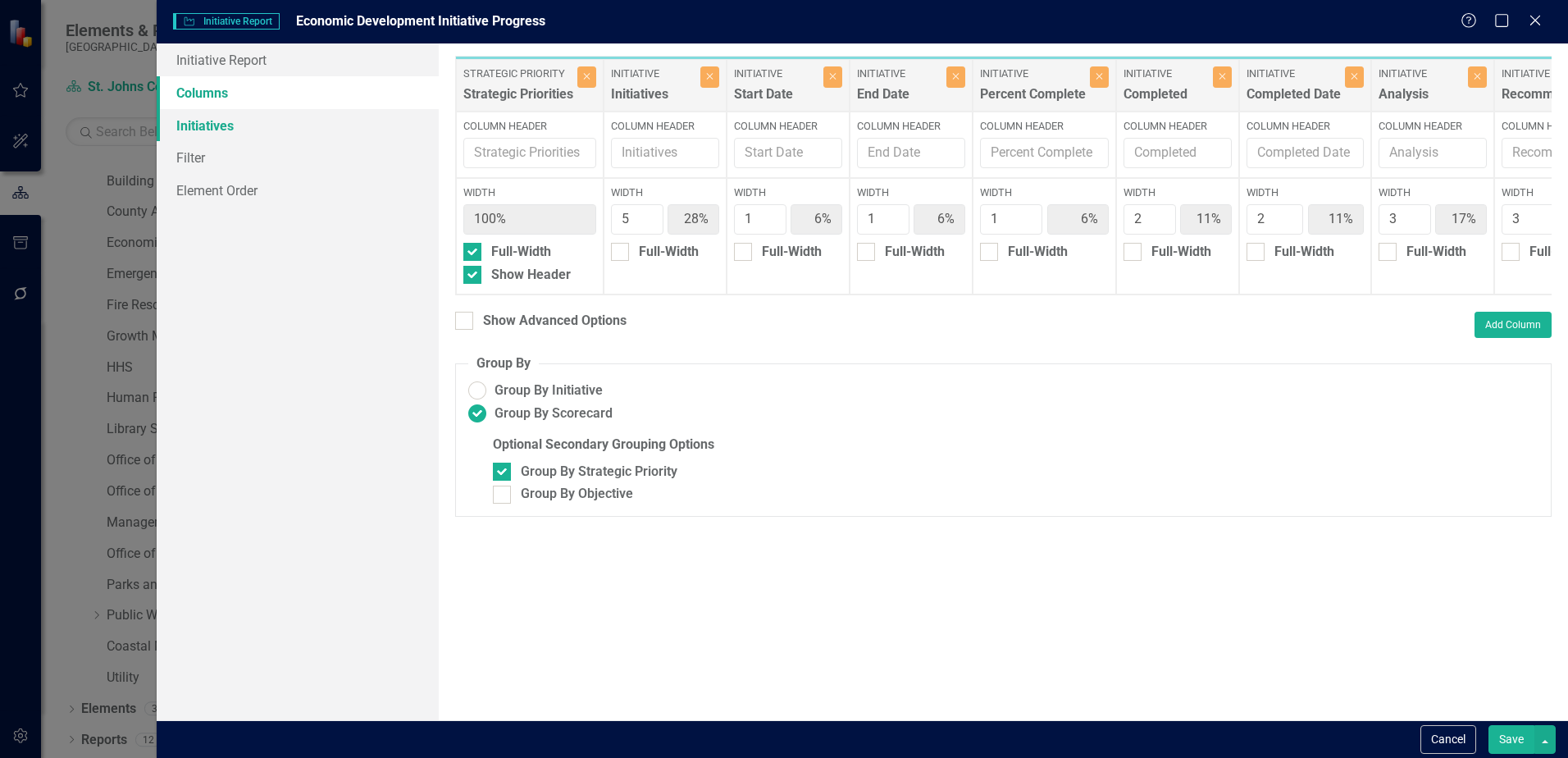
click at [207, 124] on link "Initiatives" at bounding box center [298, 125] width 282 height 33
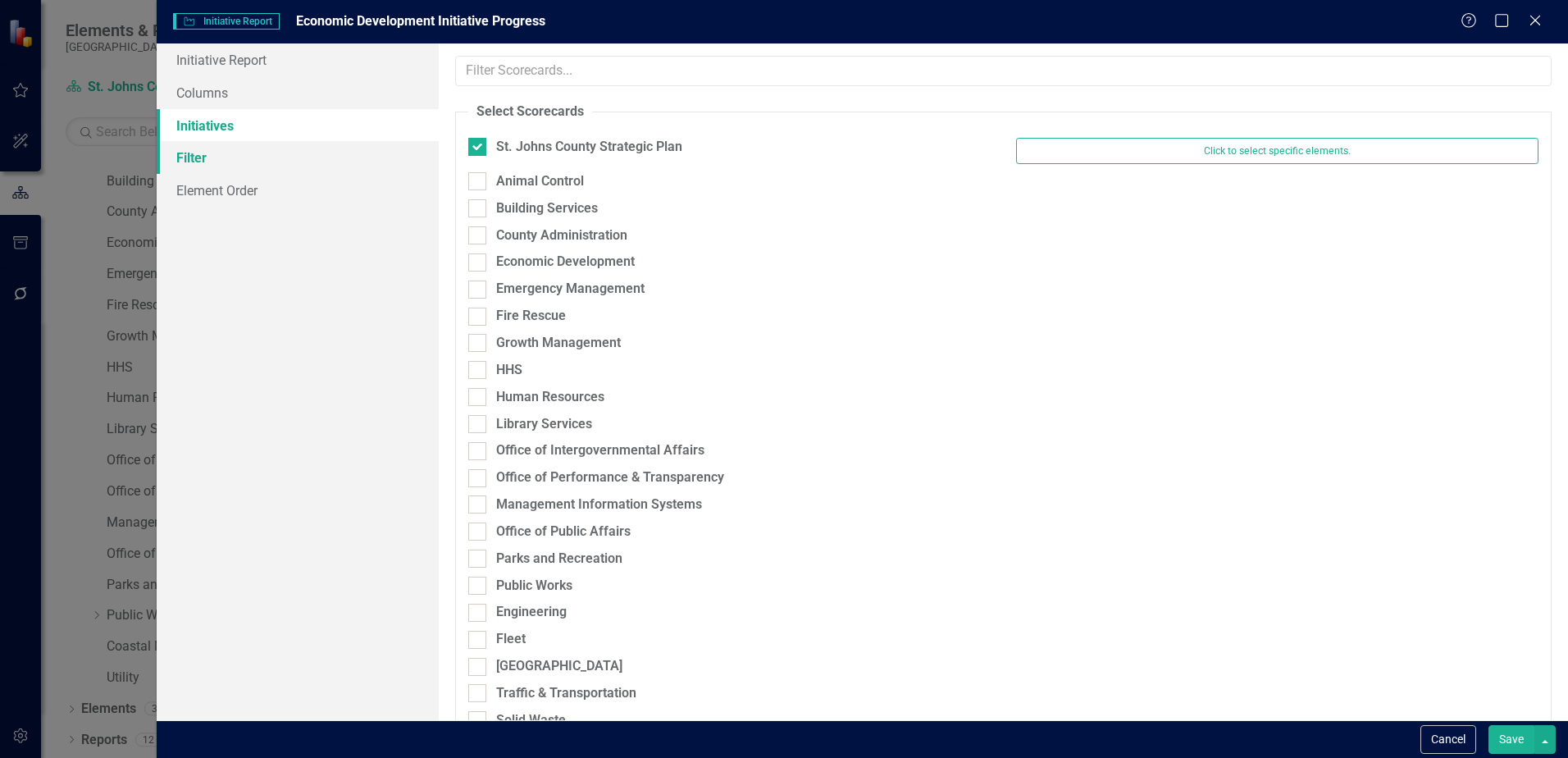
click at [205, 159] on link "Filter" at bounding box center [298, 157] width 282 height 33
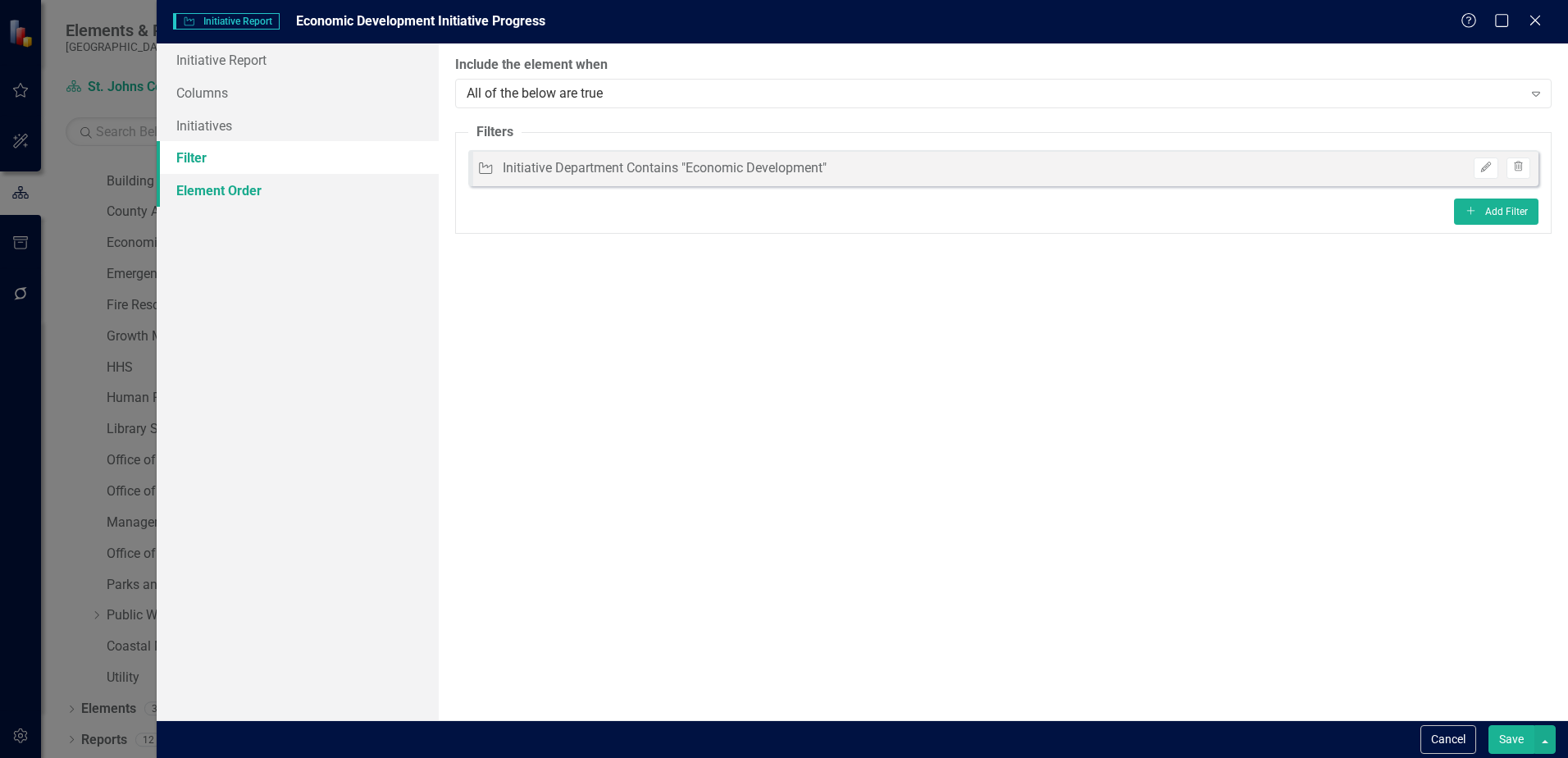
click at [211, 202] on link "Element Order" at bounding box center [298, 190] width 282 height 33
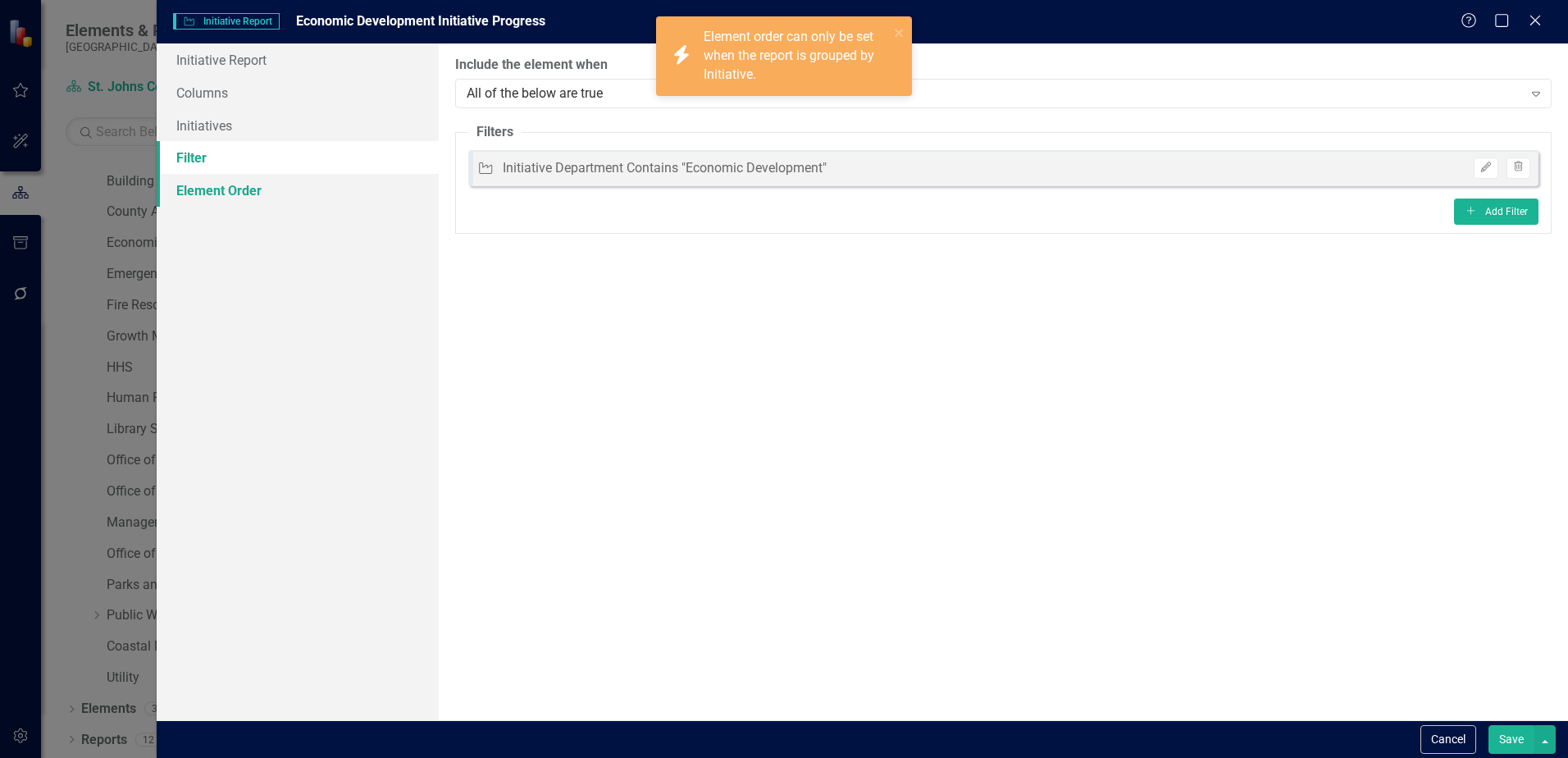
click at [212, 187] on link "Element Order" at bounding box center [298, 190] width 282 height 33
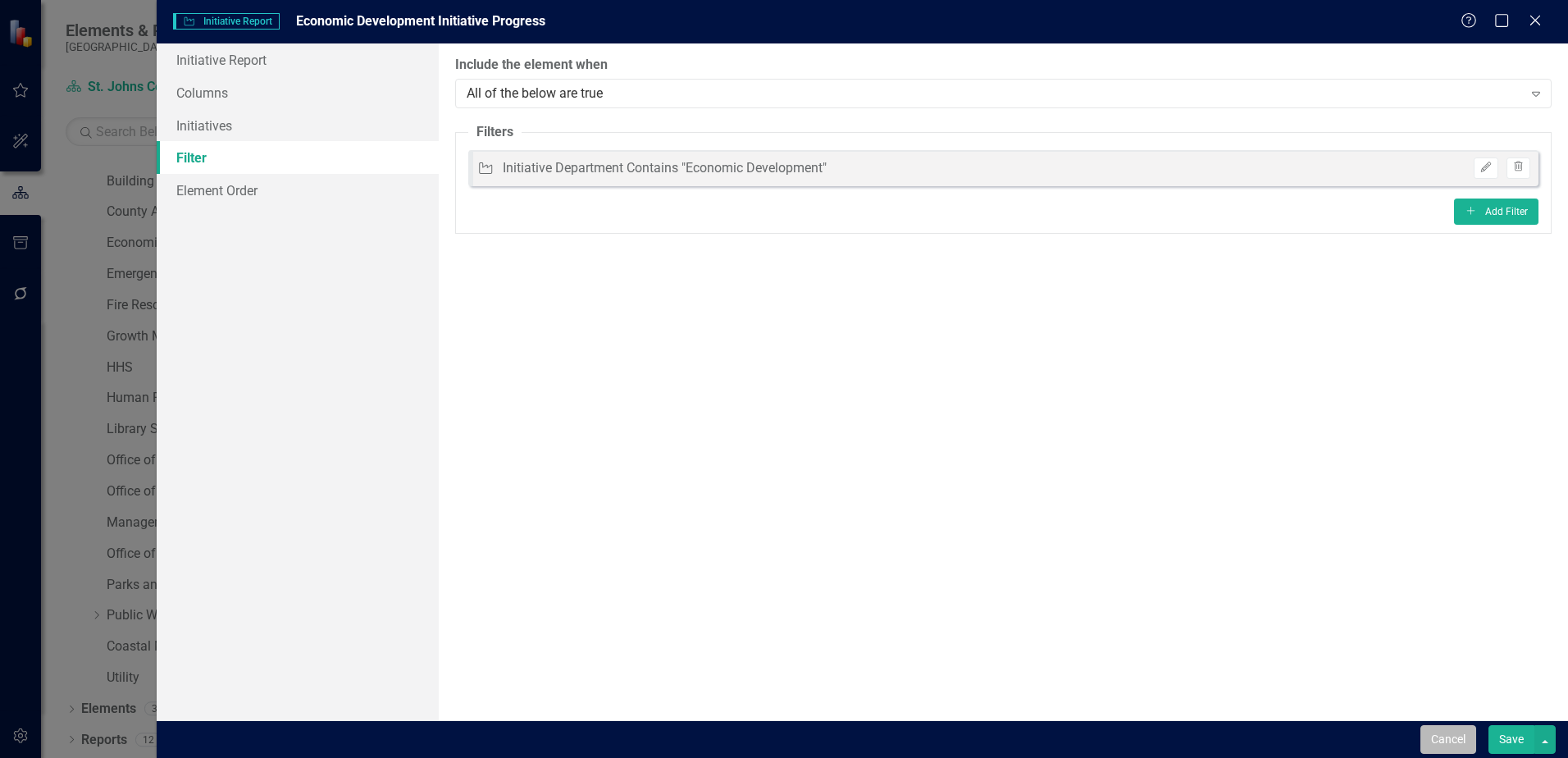
click at [1445, 735] on button "Cancel" at bounding box center [1448, 739] width 56 height 29
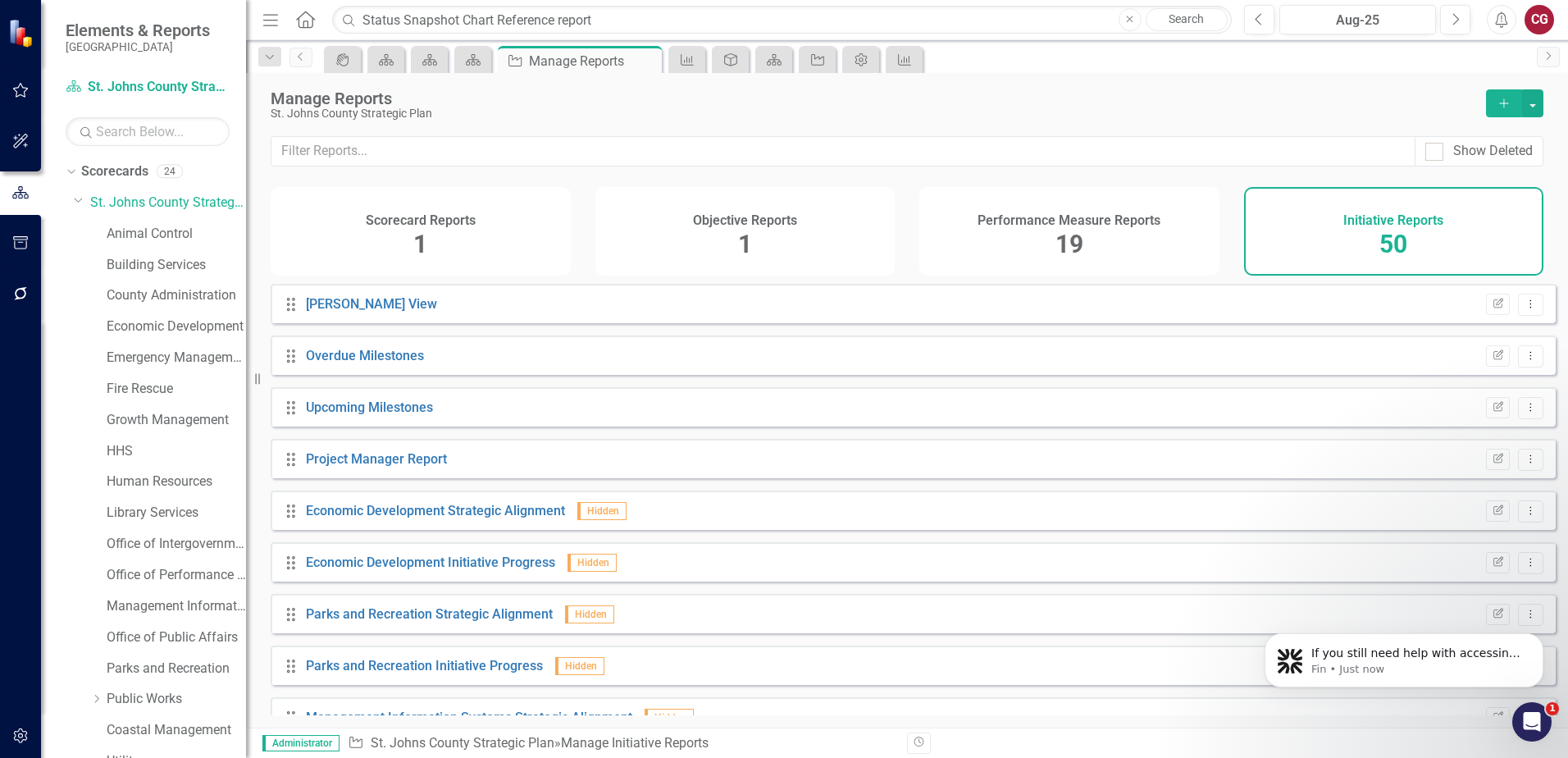
click at [37, 194] on button "button" at bounding box center [21, 193] width 41 height 27
click at [20, 196] on icon "button" at bounding box center [20, 193] width 18 height 15
click at [21, 96] on icon "button" at bounding box center [21, 91] width 17 height 13
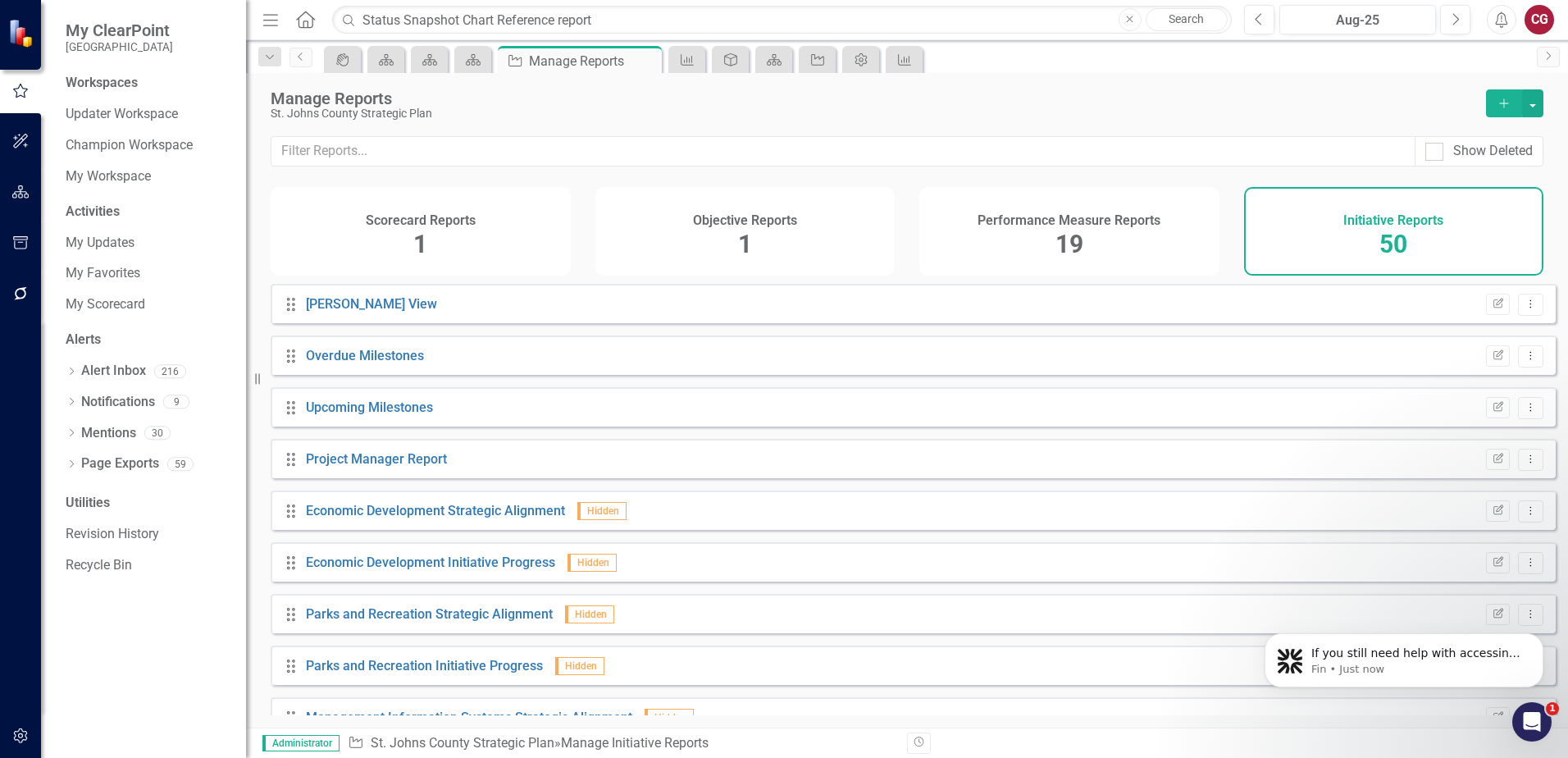
click at [17, 141] on icon "button" at bounding box center [21, 141] width 17 height 13
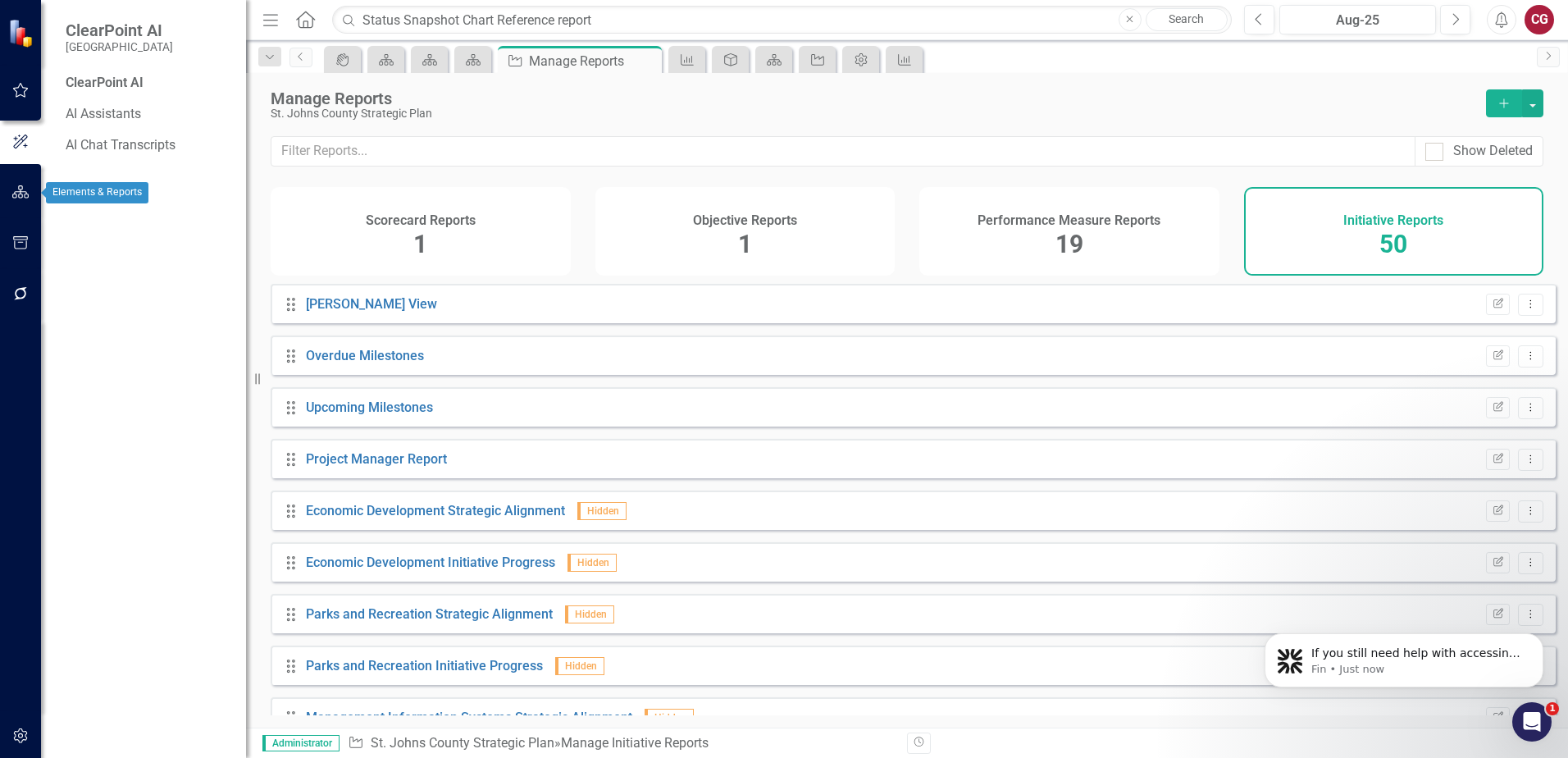
click at [22, 193] on icon "button" at bounding box center [21, 192] width 17 height 13
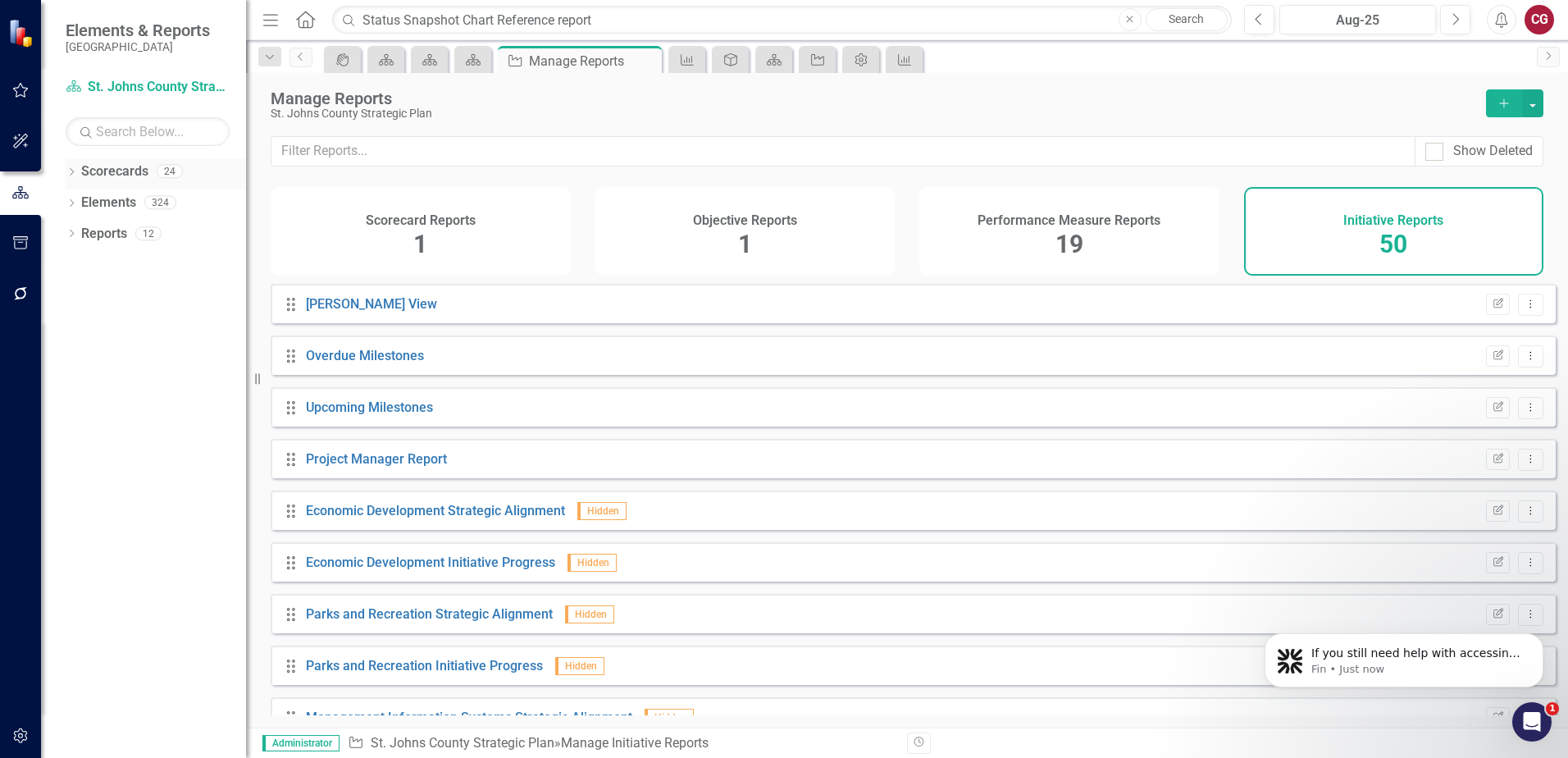
click at [71, 173] on icon "Dropdown" at bounding box center [71, 174] width 11 height 9
click at [82, 202] on icon at bounding box center [80, 202] width 4 height 8
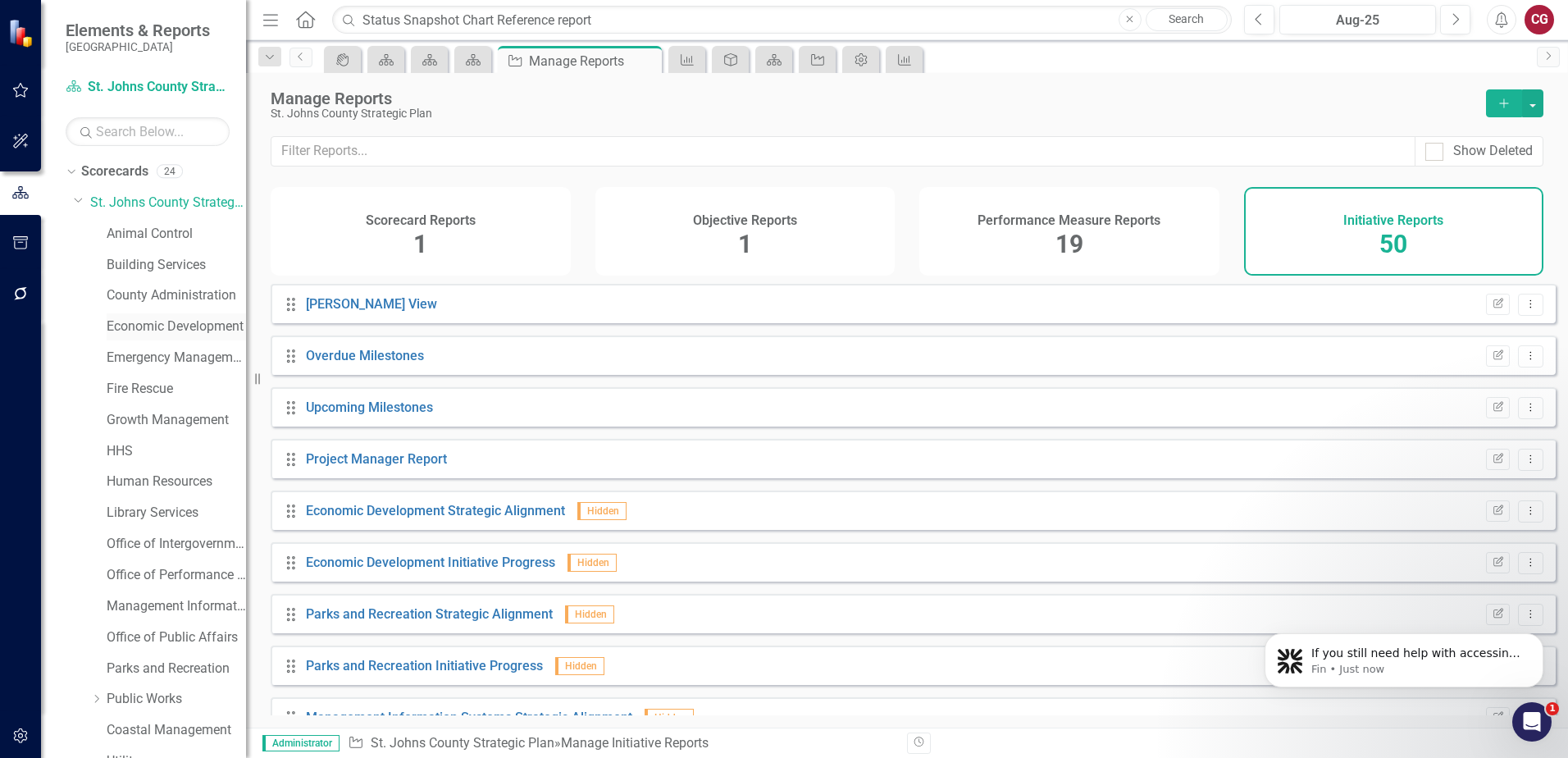
click at [143, 321] on link "Economic Development" at bounding box center [176, 327] width 139 height 19
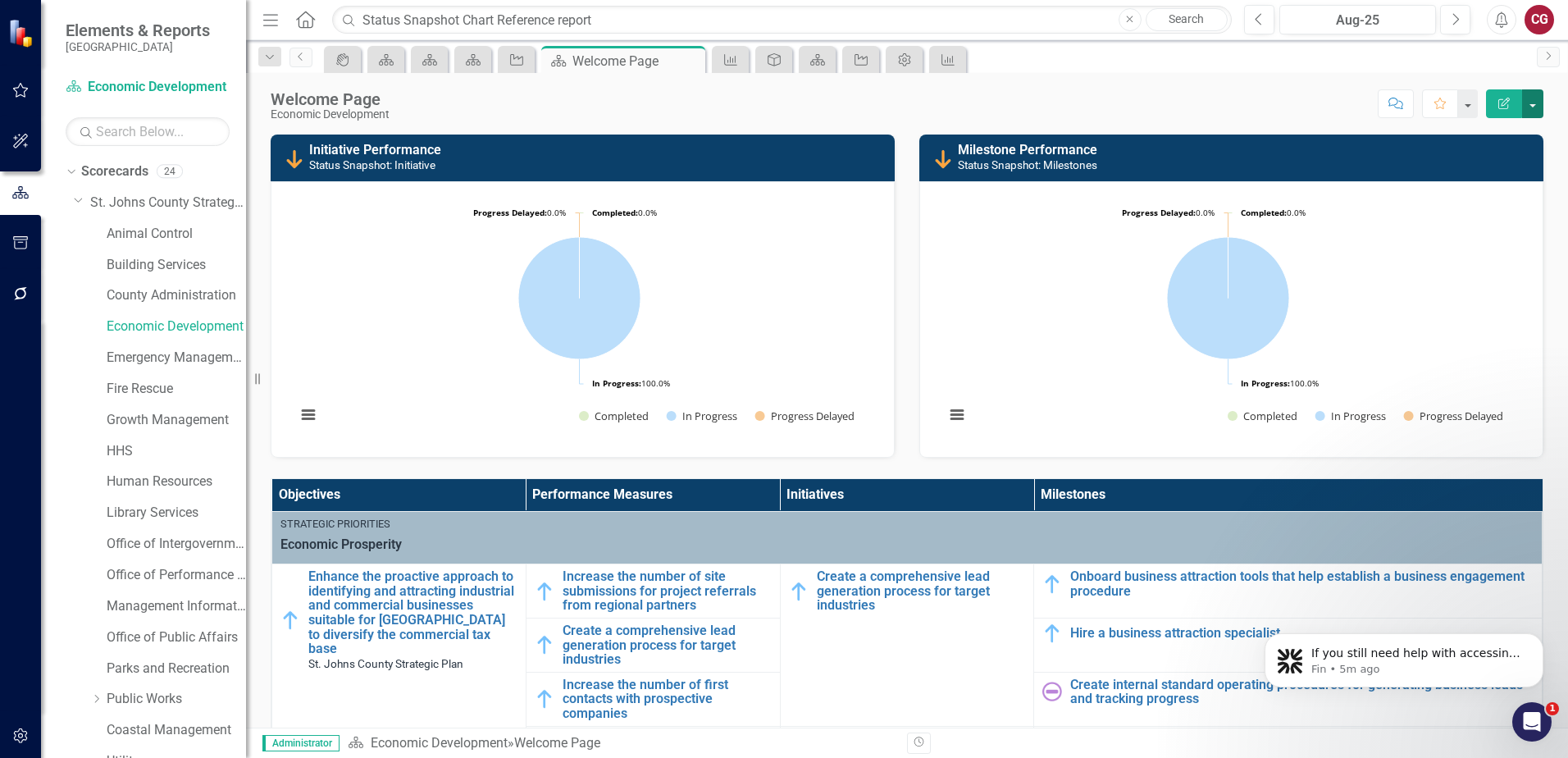
click at [1532, 110] on button "button" at bounding box center [1532, 104] width 21 height 29
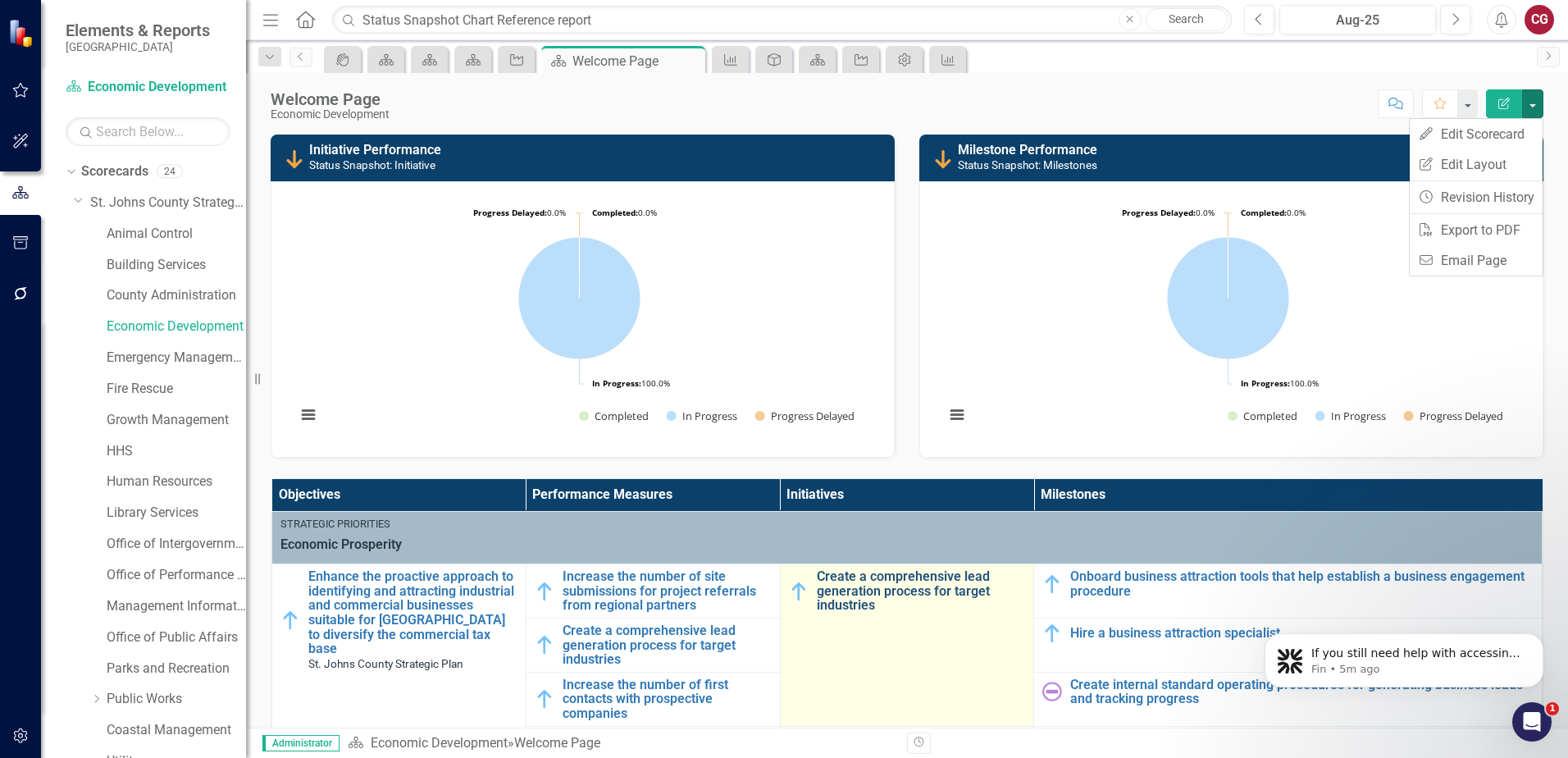
click at [877, 584] on link "Create a comprehensive lead generation process for target industries" at bounding box center [921, 591] width 209 height 44
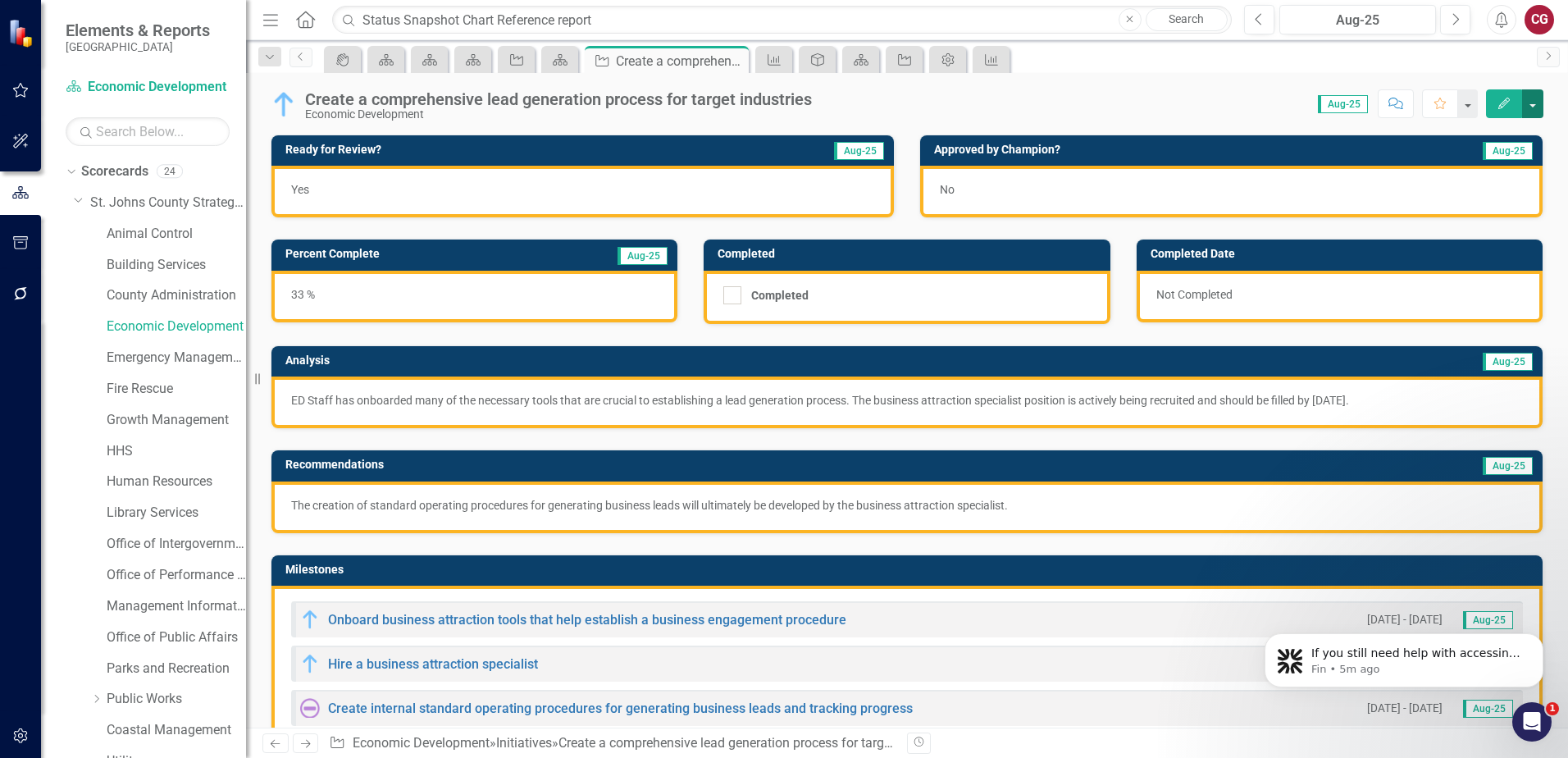
click at [1538, 107] on button "button" at bounding box center [1532, 104] width 21 height 29
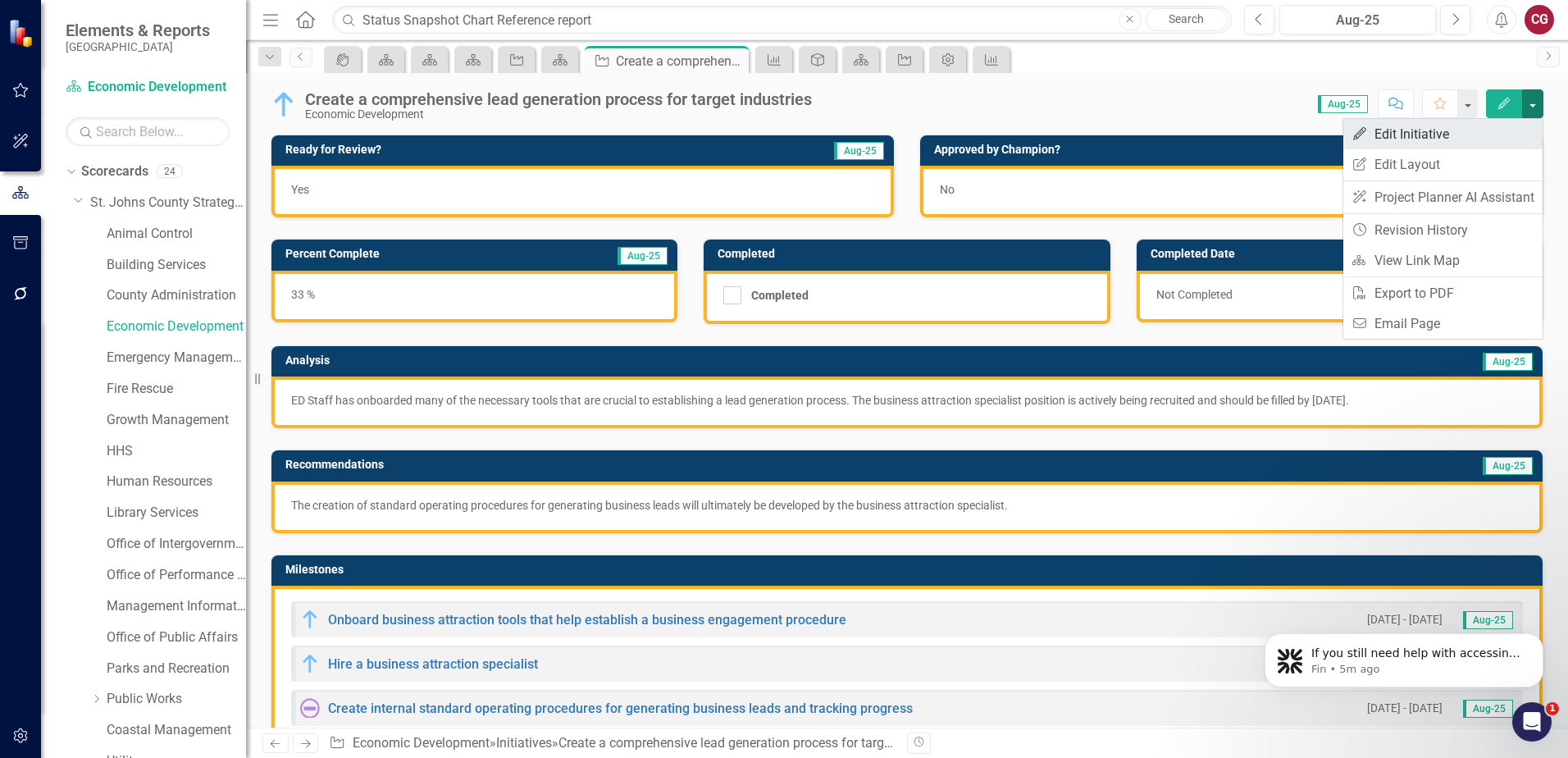
click at [1453, 149] on link "Edit Edit Initiative" at bounding box center [1443, 134] width 199 height 30
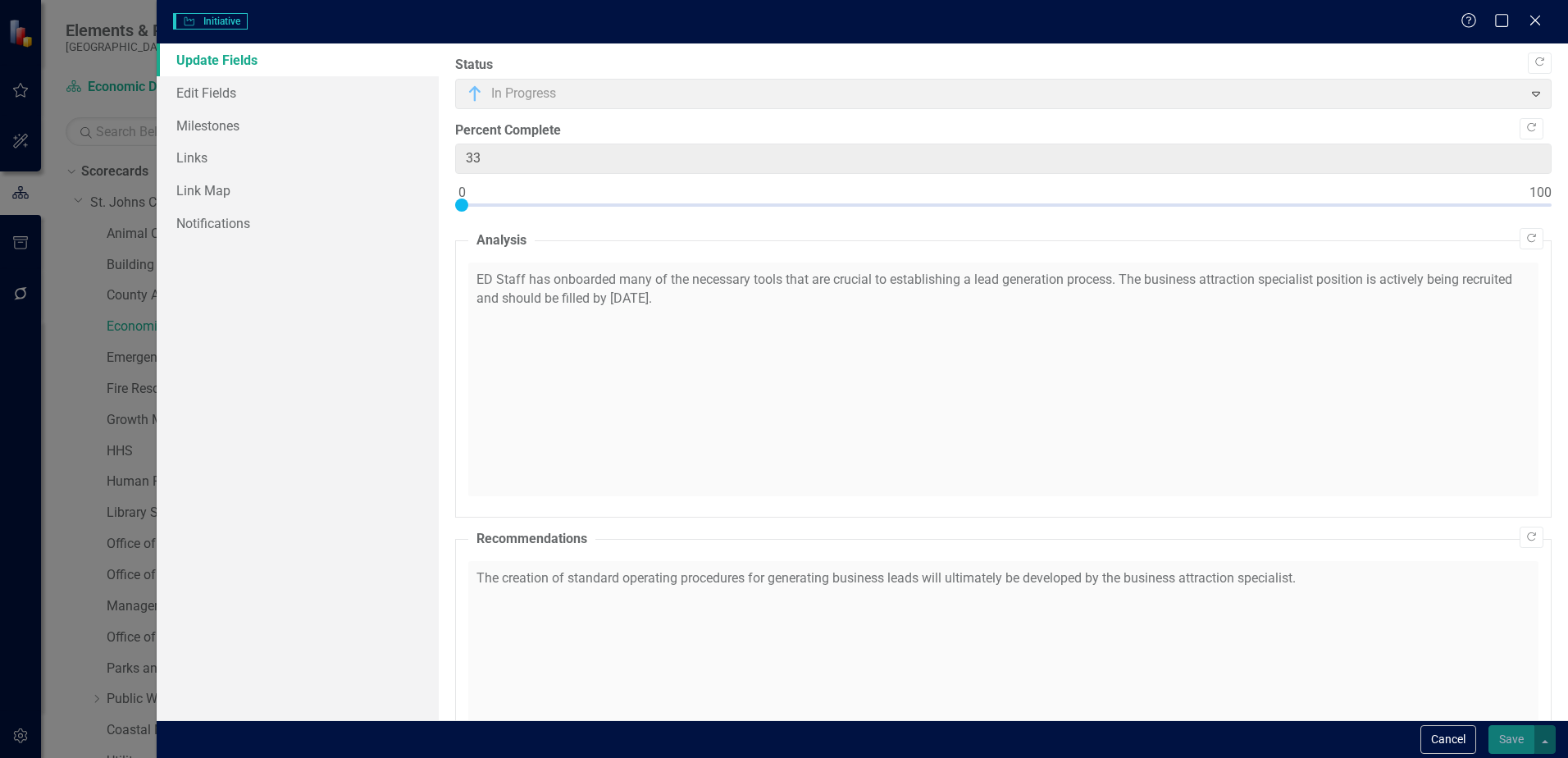
checkbox input "true"
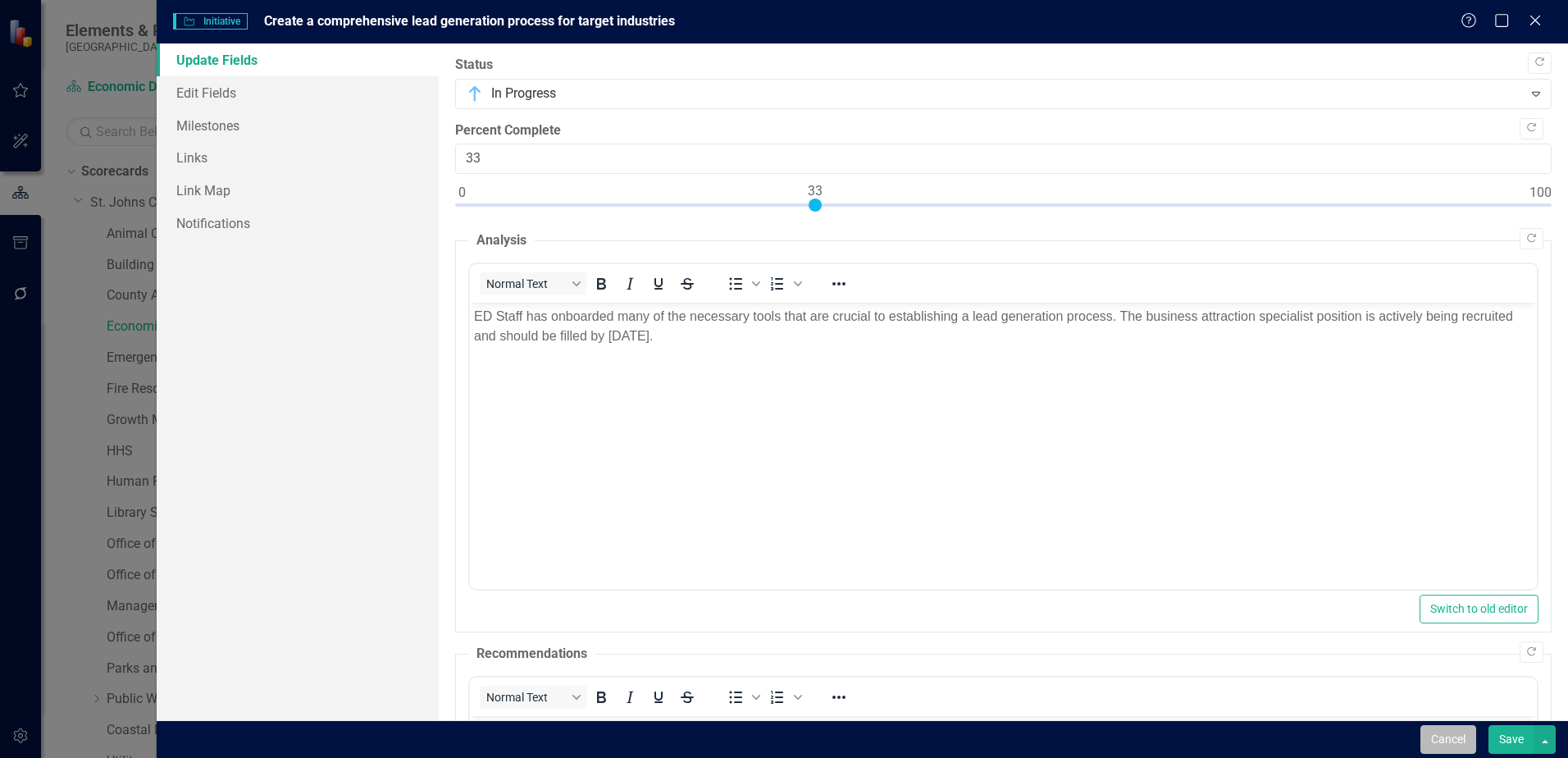
click at [1434, 732] on button "Cancel" at bounding box center [1448, 739] width 56 height 29
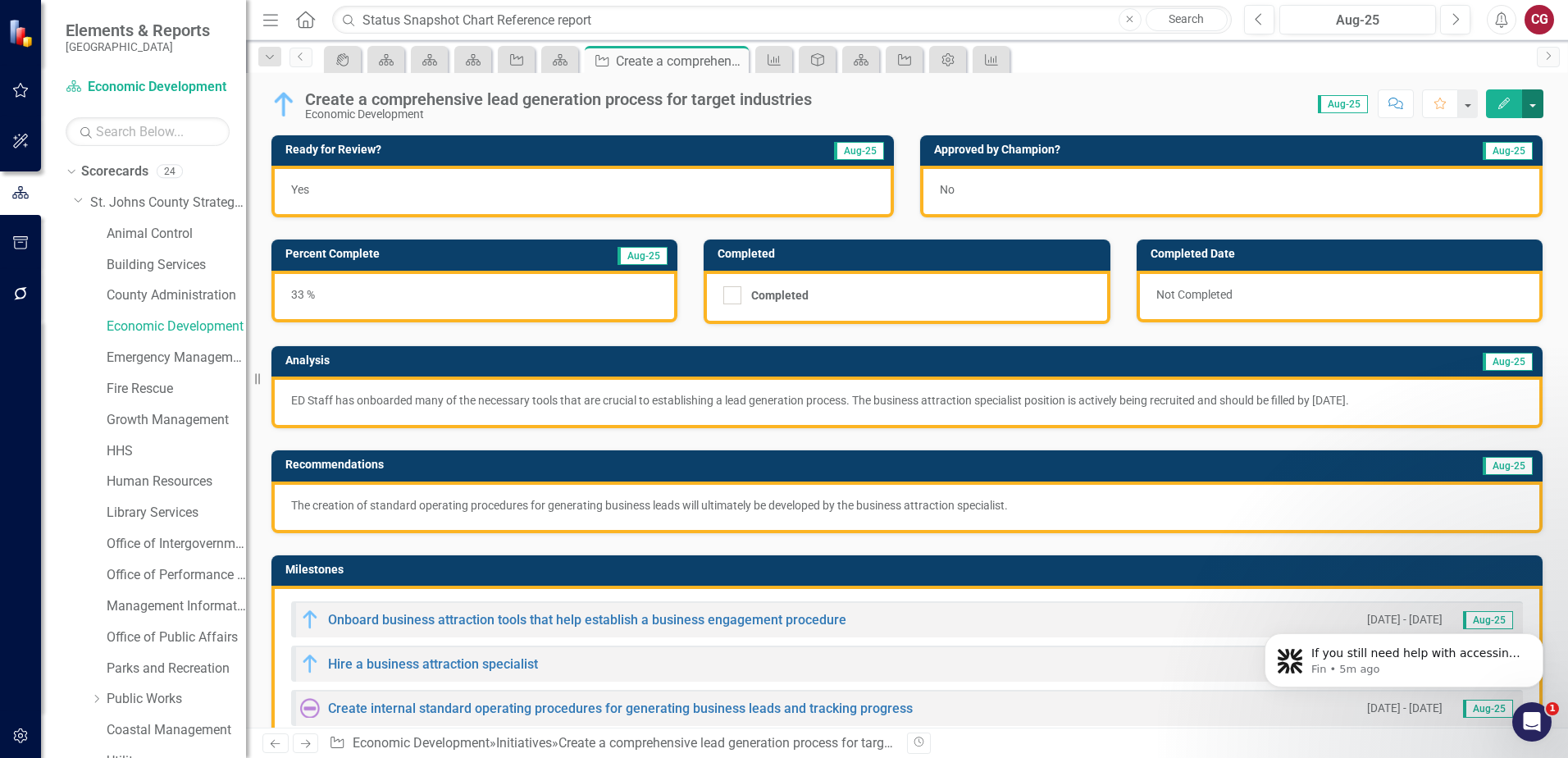
click at [1531, 110] on button "button" at bounding box center [1532, 104] width 21 height 29
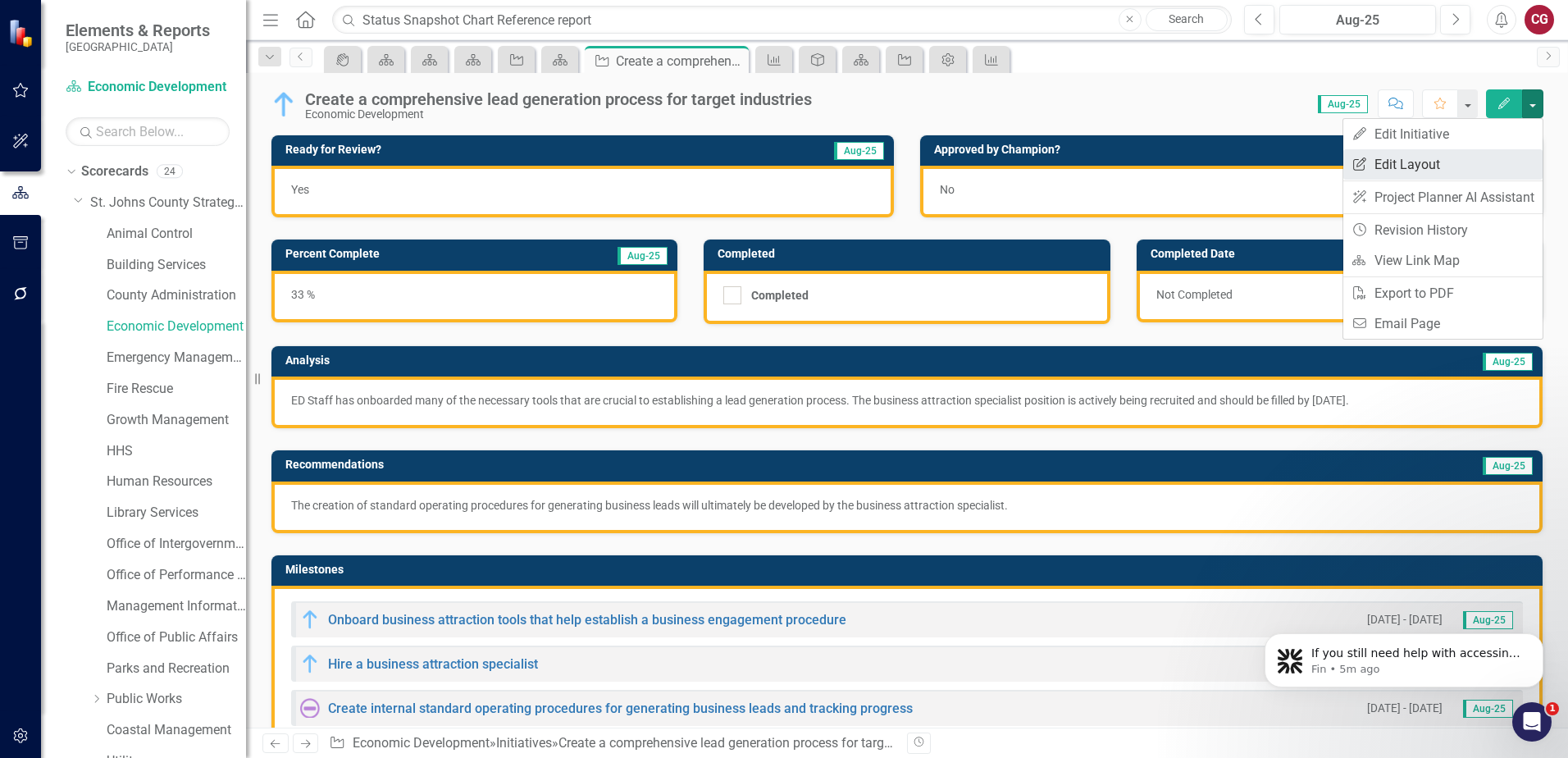
click at [1449, 164] on link "Edit Report Edit Layout" at bounding box center [1443, 164] width 199 height 30
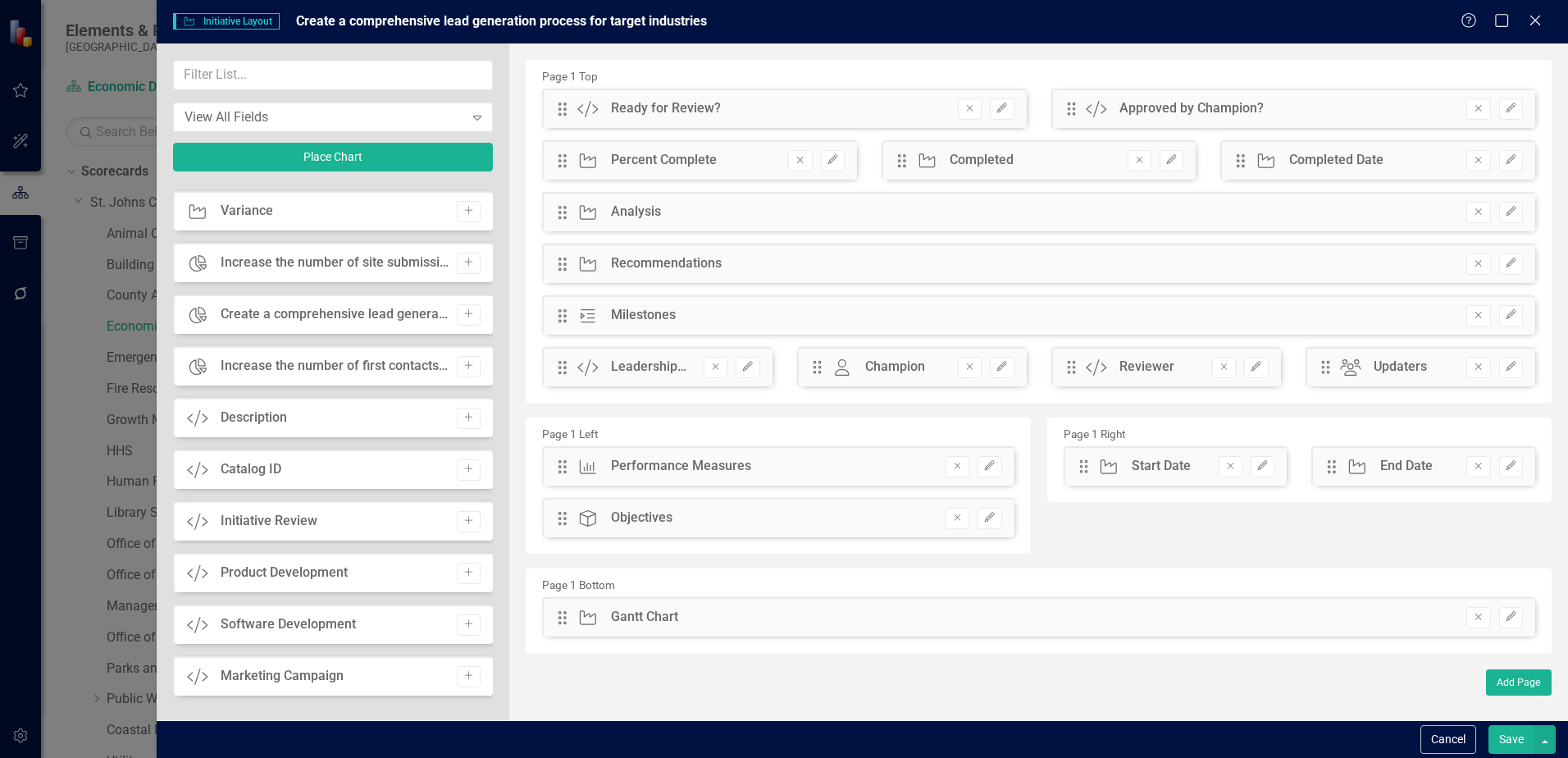
scroll to position [1030, 0]
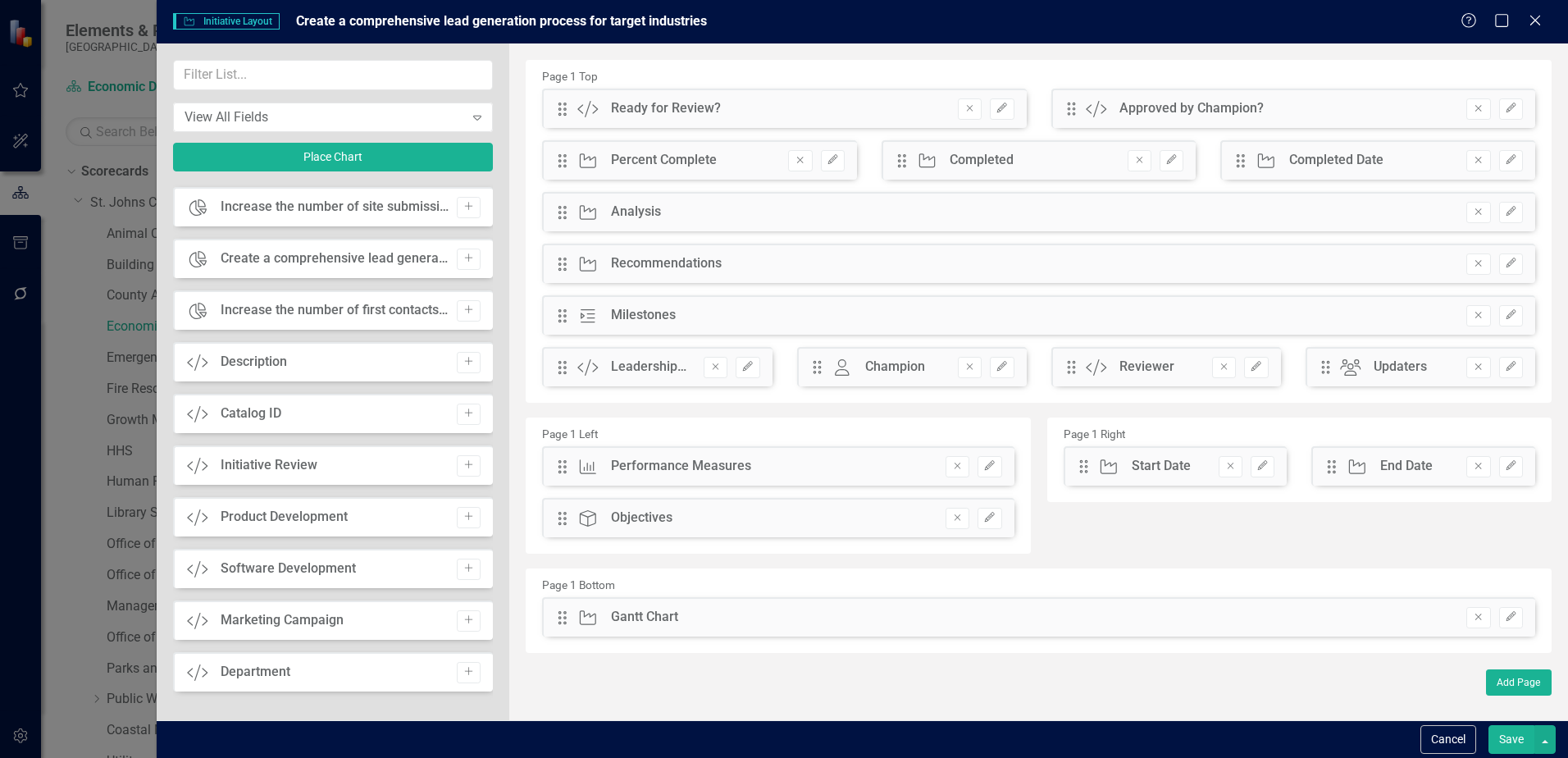
drag, startPoint x: 359, startPoint y: 312, endPoint x: 322, endPoint y: 311, distance: 37.0
click at [322, 311] on div "Increase the number of first contacts with prospective companies" at bounding box center [335, 310] width 228 height 19
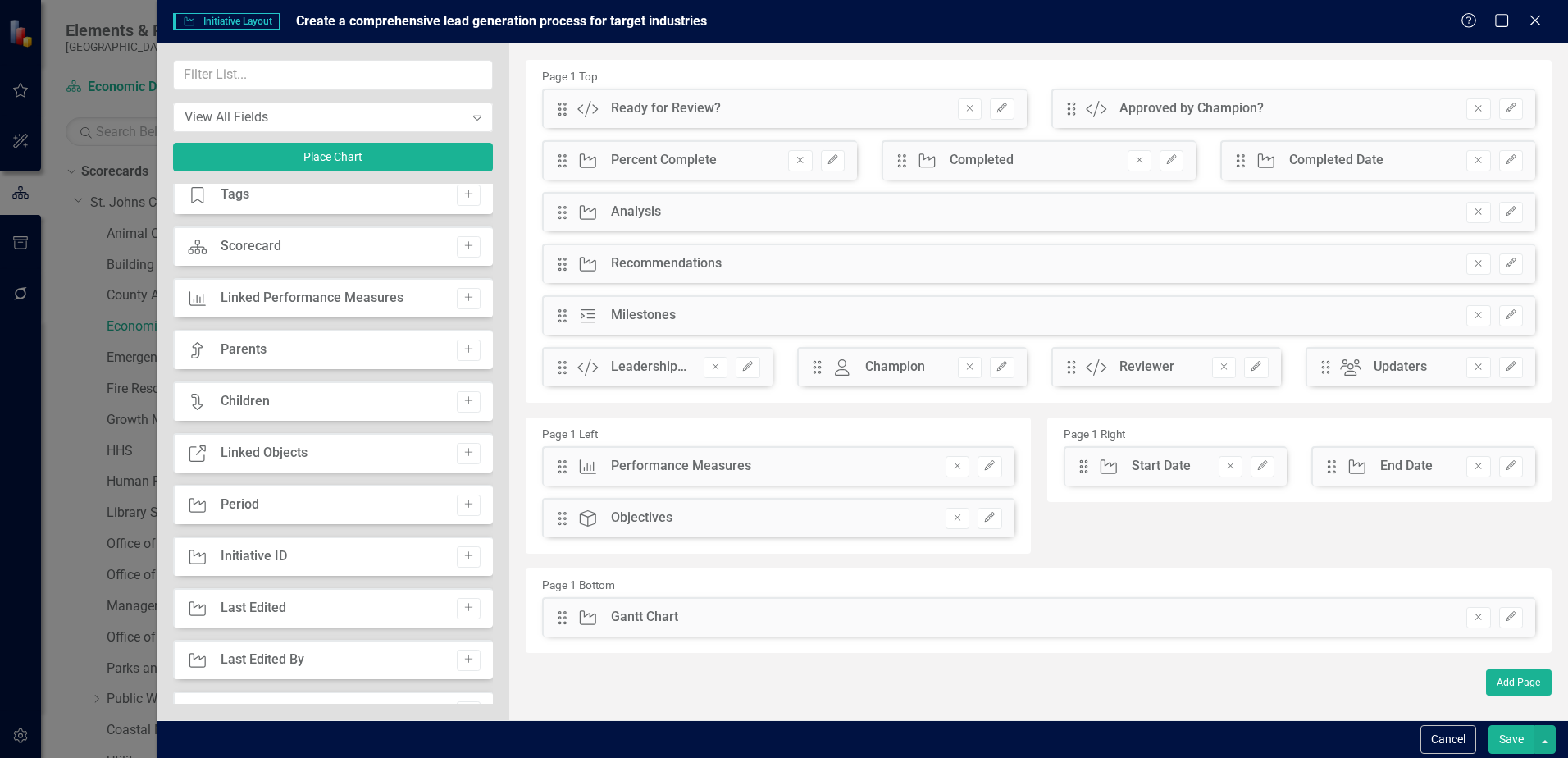
scroll to position [246, 0]
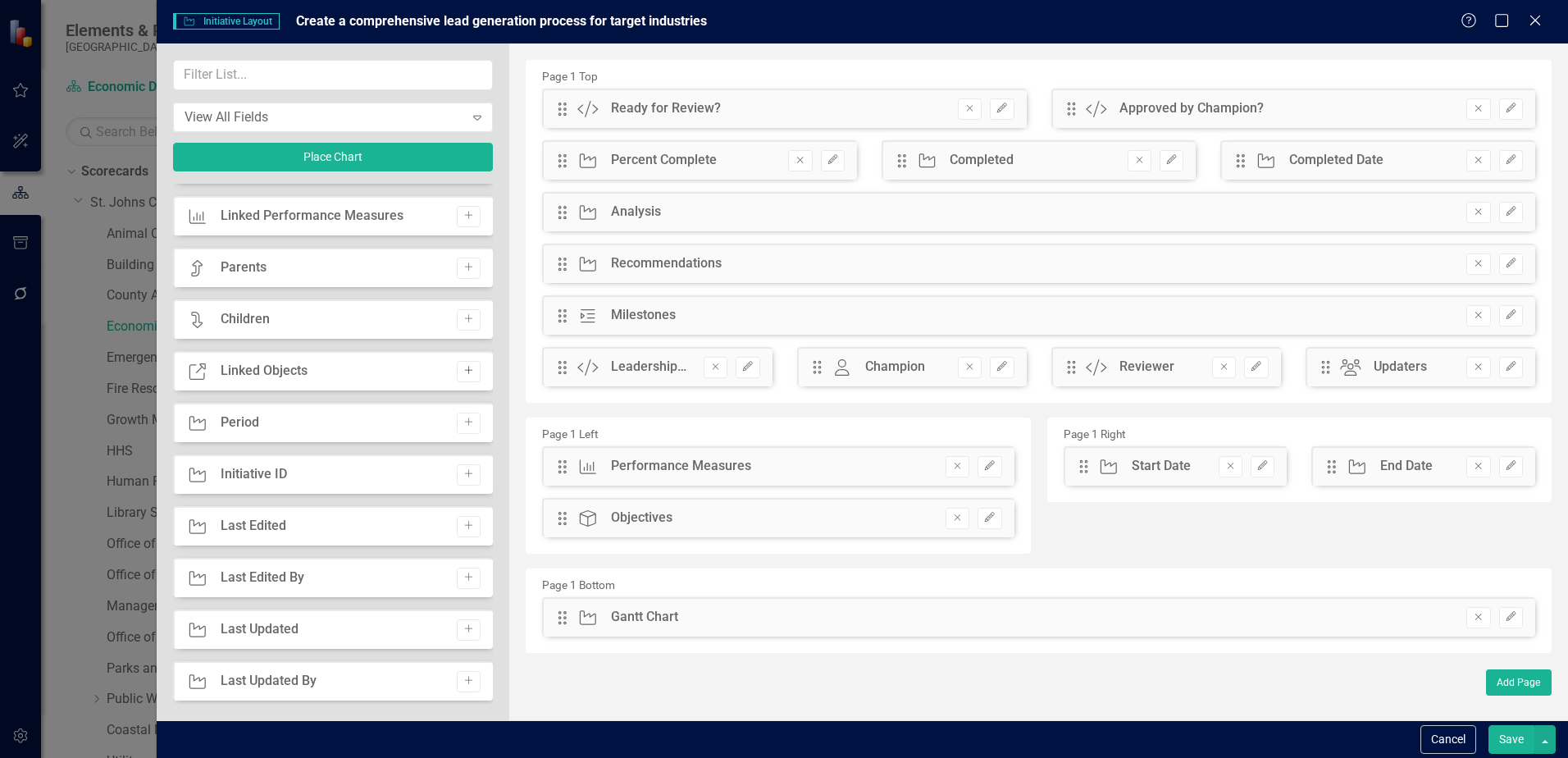
click at [457, 374] on button "Add" at bounding box center [468, 371] width 23 height 21
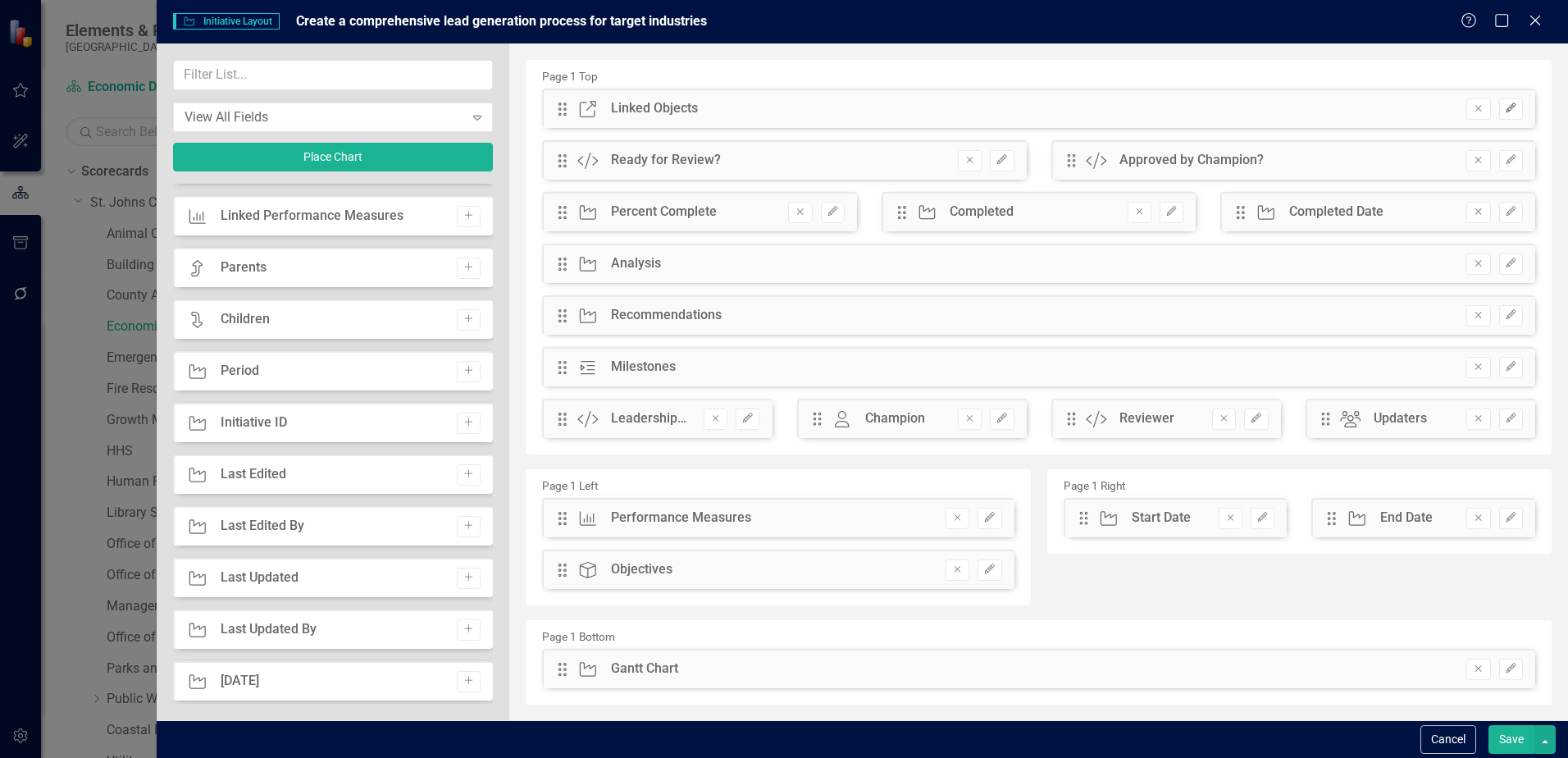
click at [1505, 107] on icon "Edit" at bounding box center [1511, 108] width 12 height 10
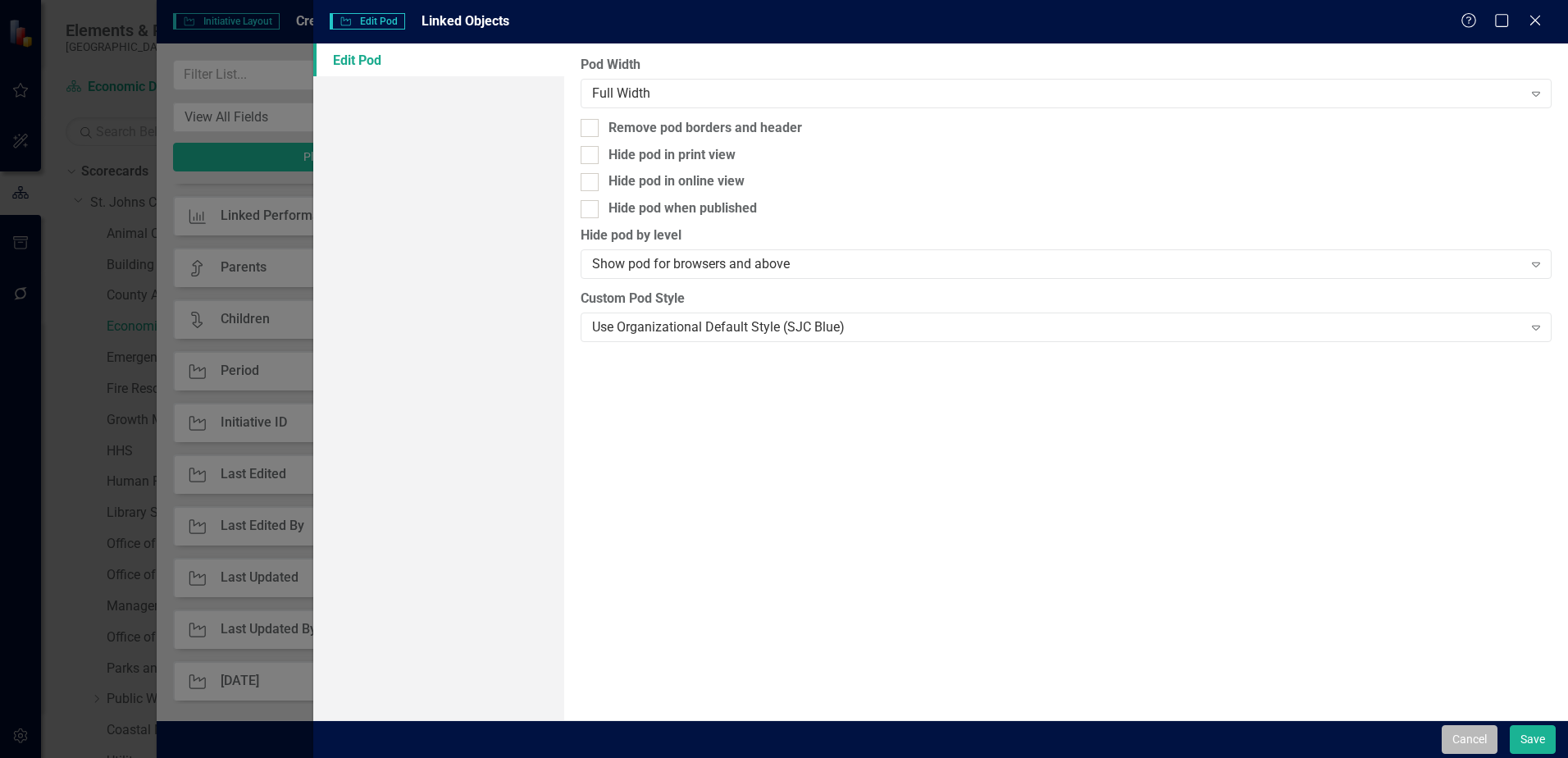
click at [1477, 744] on button "Cancel" at bounding box center [1470, 739] width 56 height 29
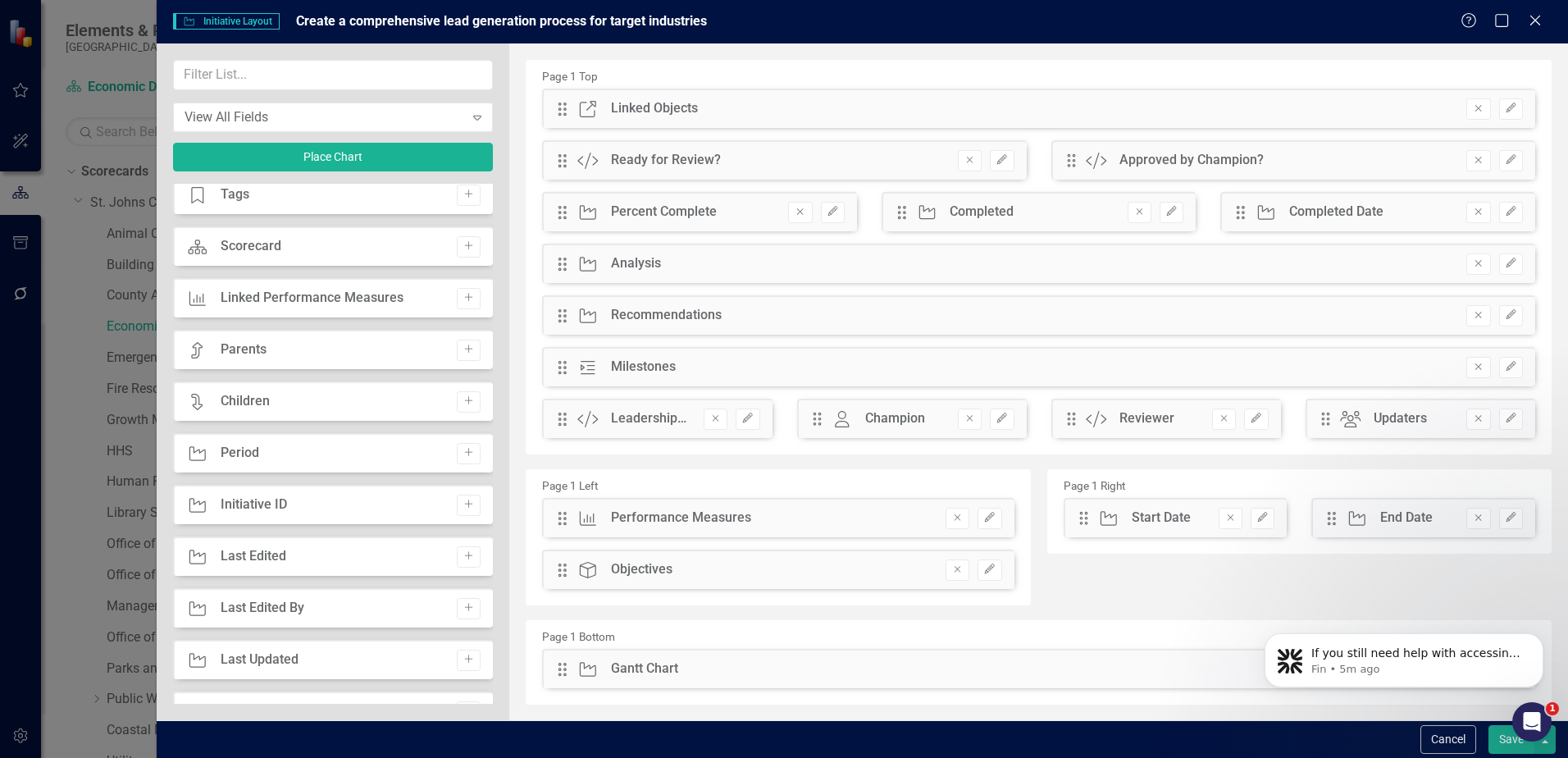
scroll to position [0, 0]
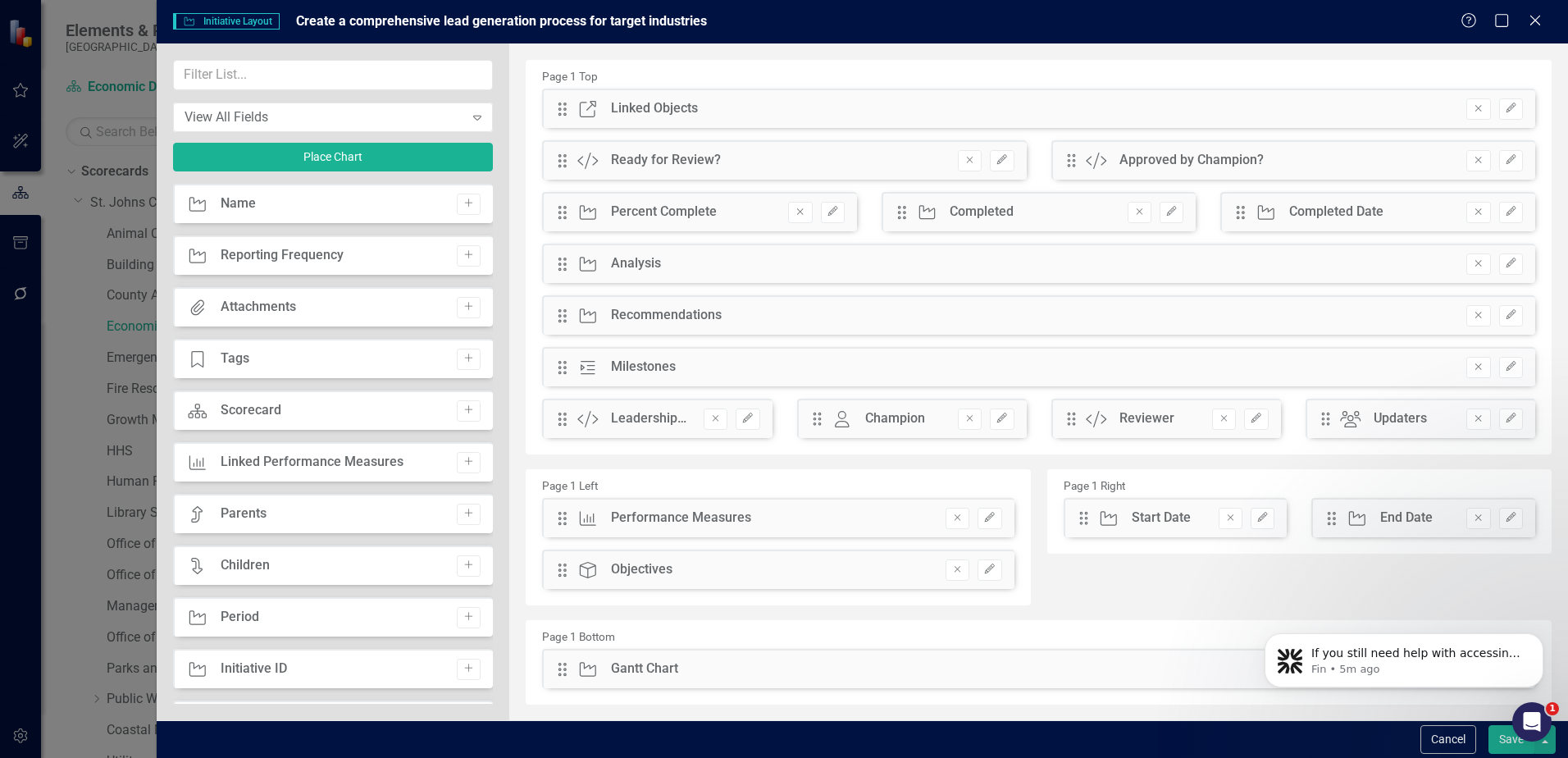
click at [1503, 738] on button "Save" at bounding box center [1511, 739] width 46 height 29
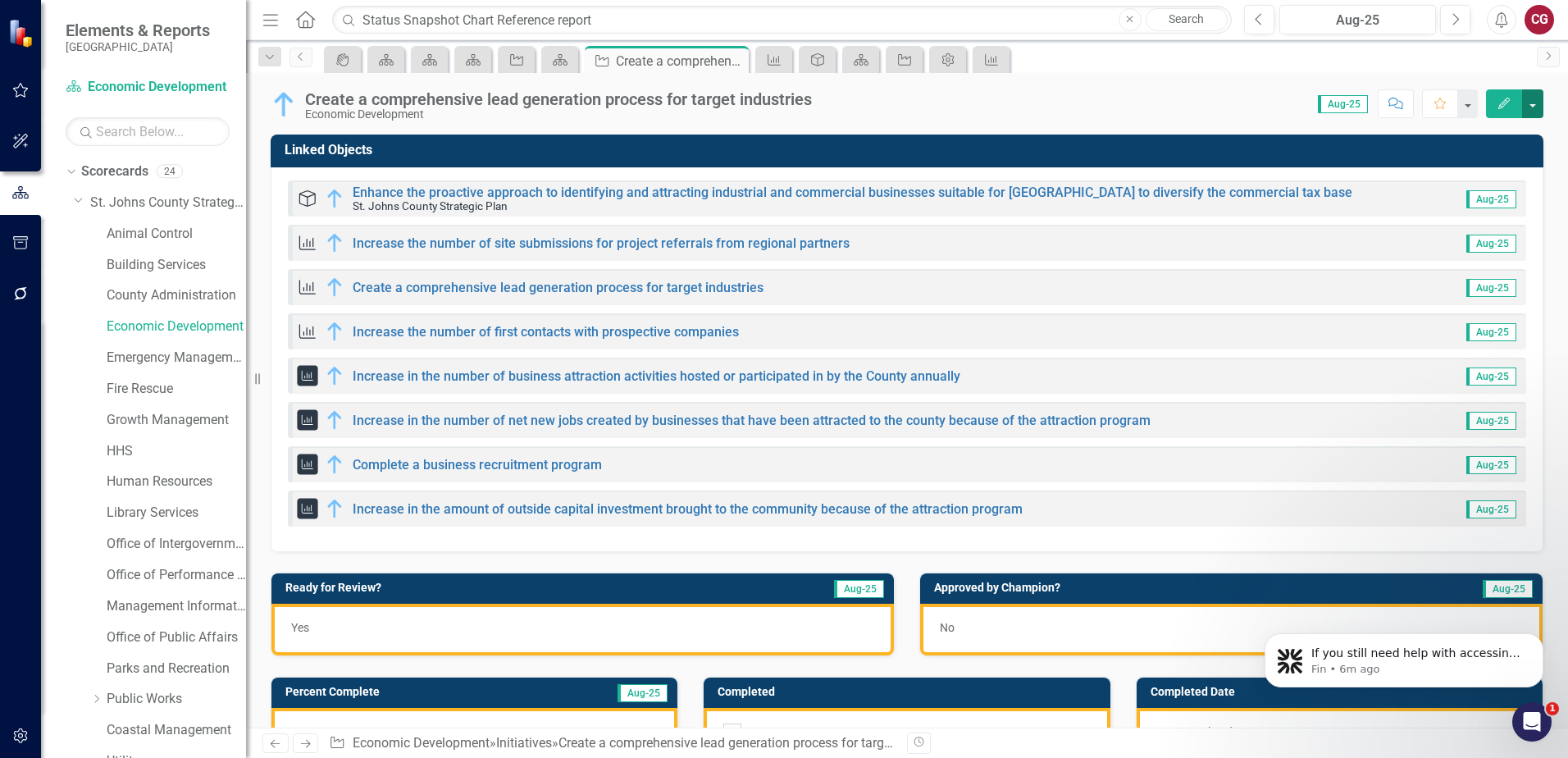
click at [1541, 105] on button "button" at bounding box center [1532, 104] width 21 height 29
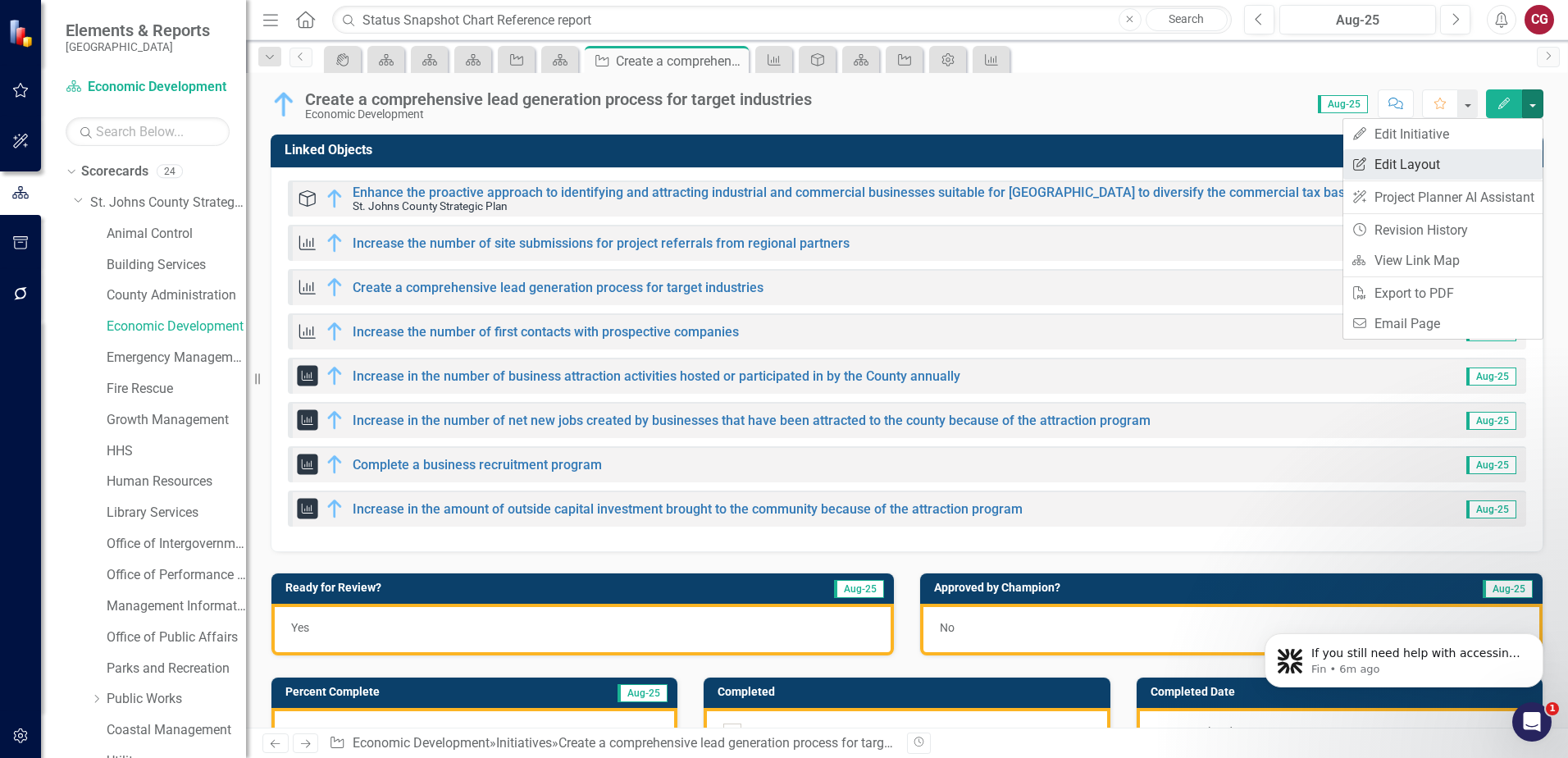
click at [1433, 157] on link "Edit Report Edit Layout" at bounding box center [1443, 164] width 199 height 30
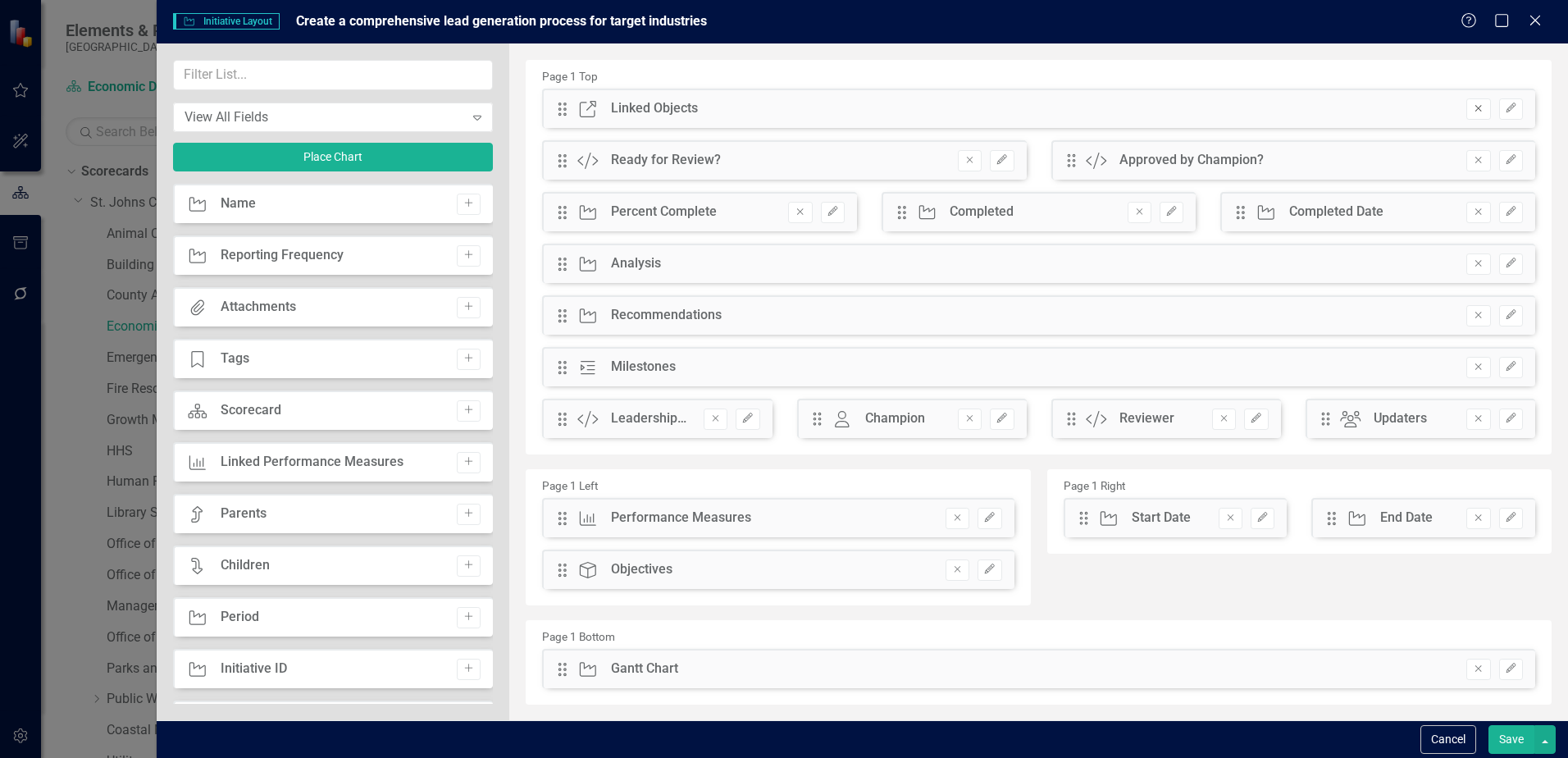
click at [1470, 115] on button "Remove" at bounding box center [1477, 108] width 23 height 21
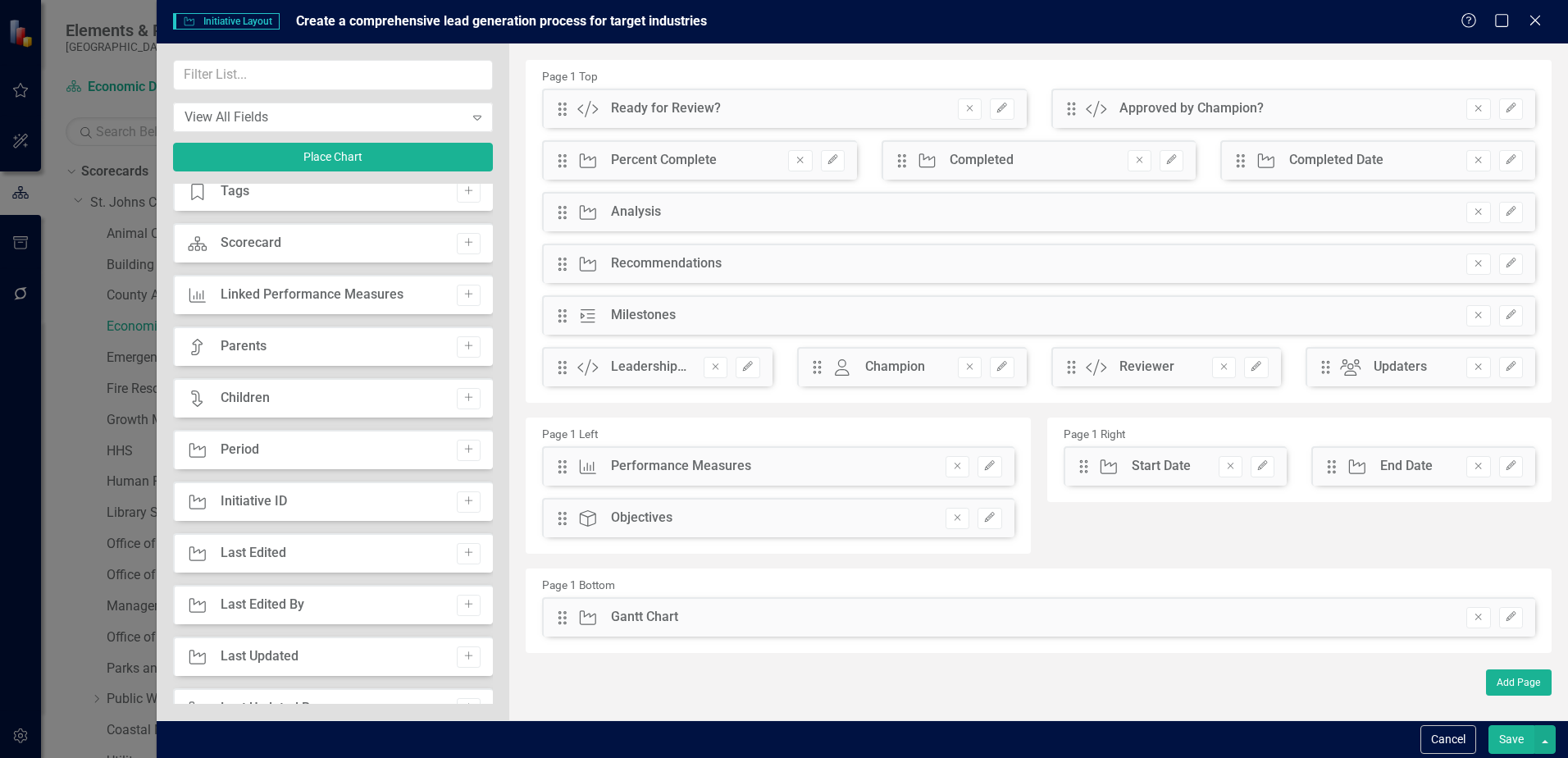
scroll to position [246, 0]
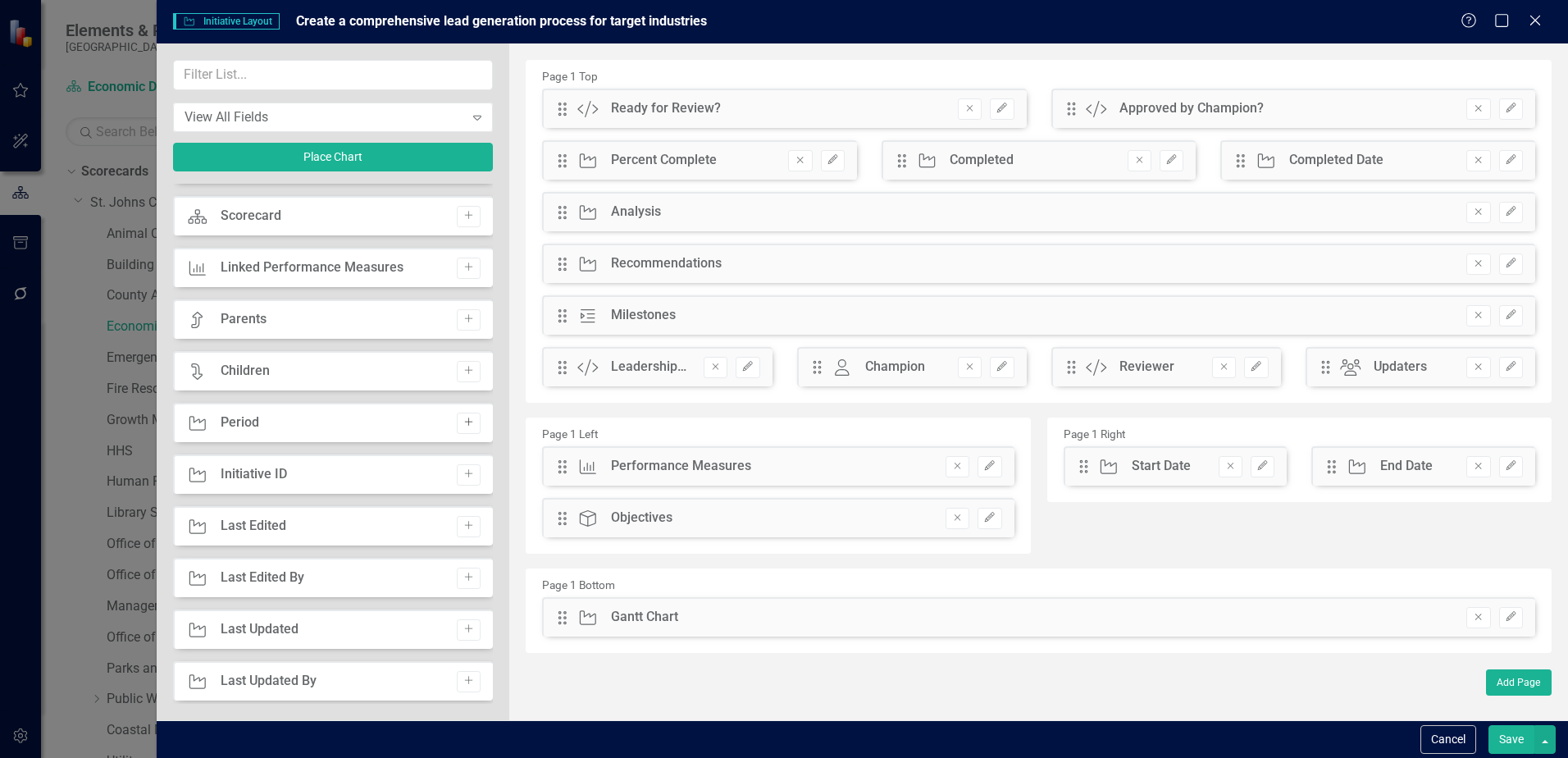
click at [468, 425] on icon "Add" at bounding box center [468, 422] width 12 height 10
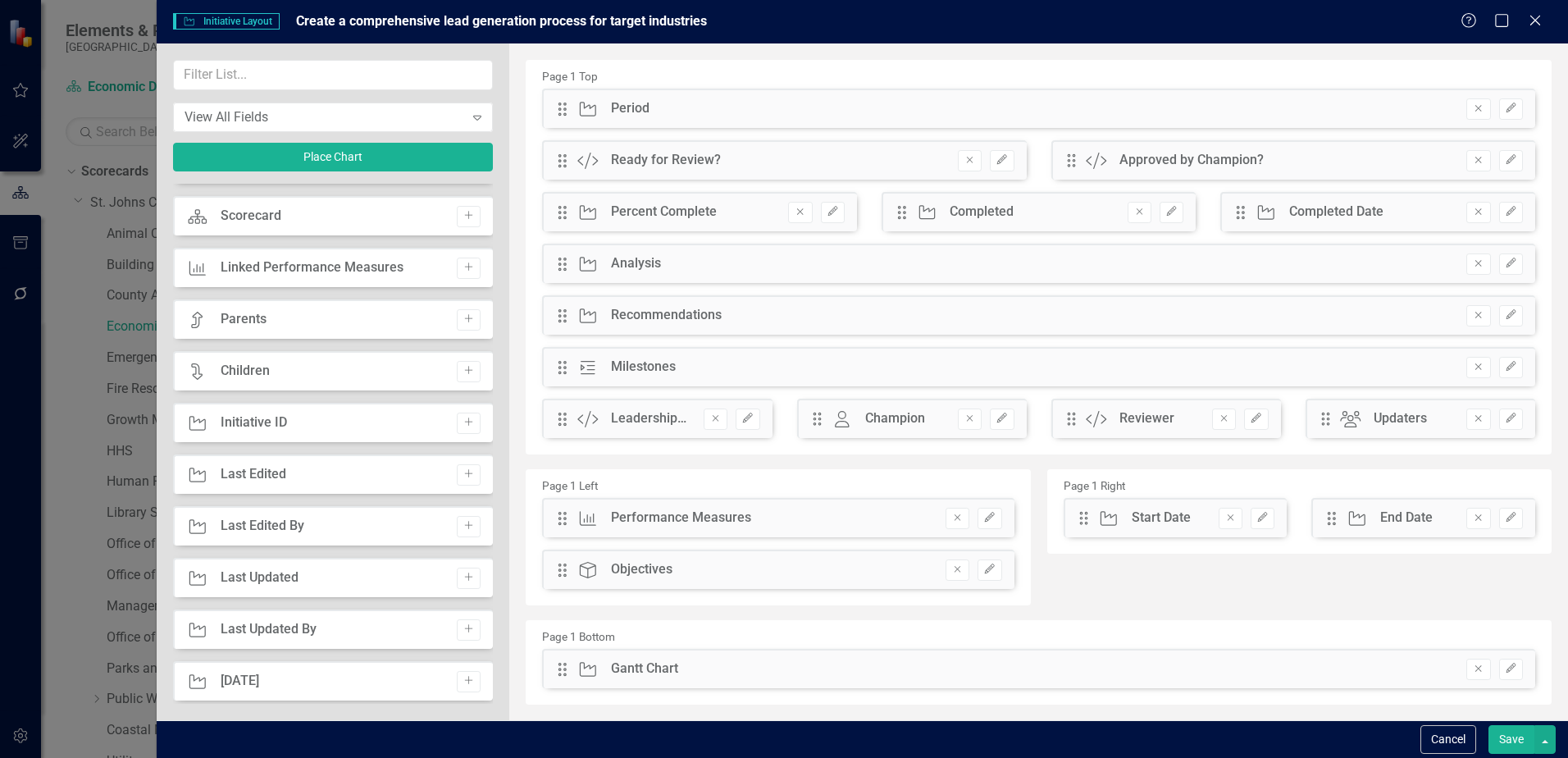
click at [1498, 735] on button "Save" at bounding box center [1511, 739] width 46 height 29
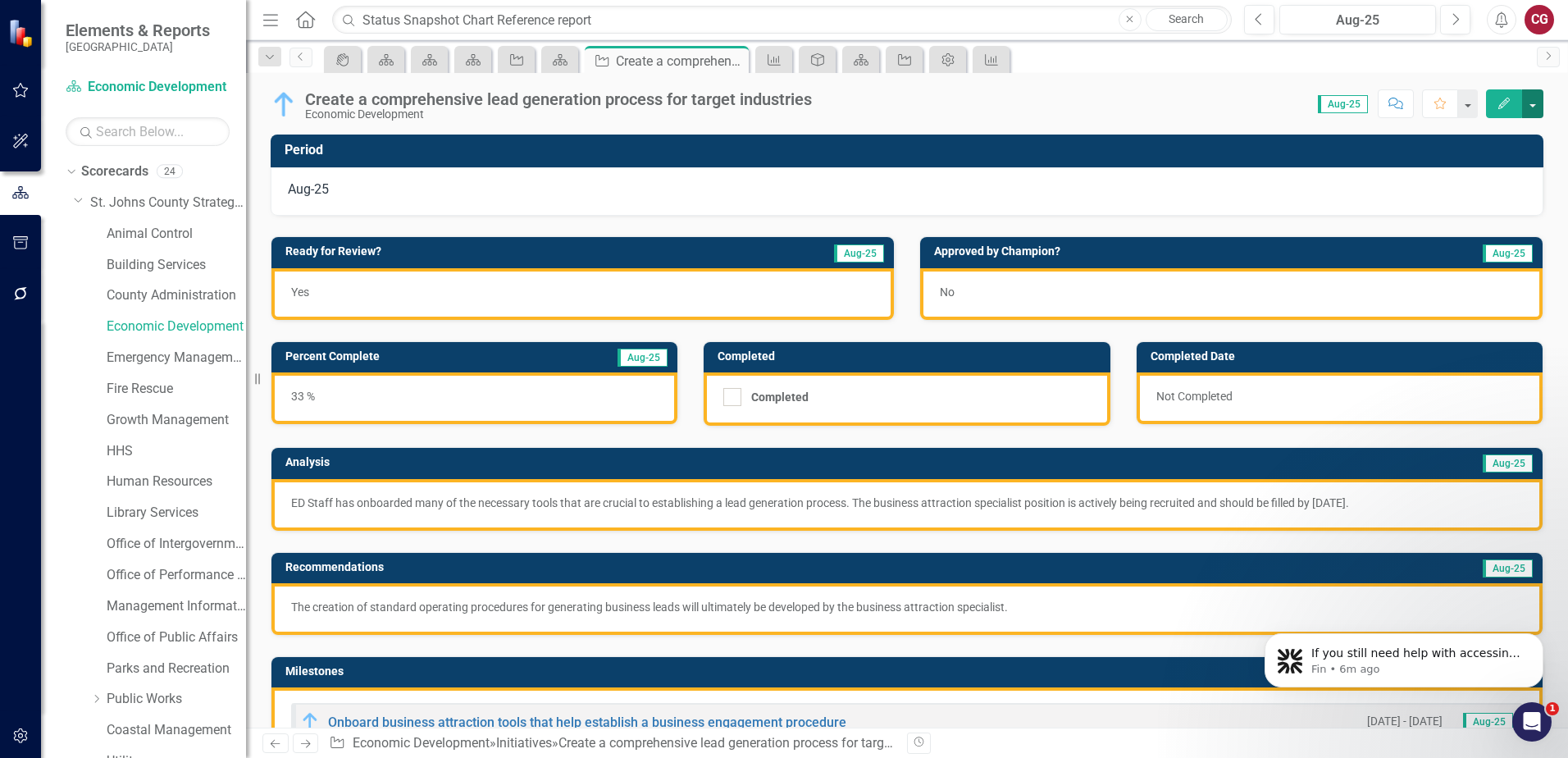
click at [1531, 96] on button "button" at bounding box center [1532, 104] width 21 height 29
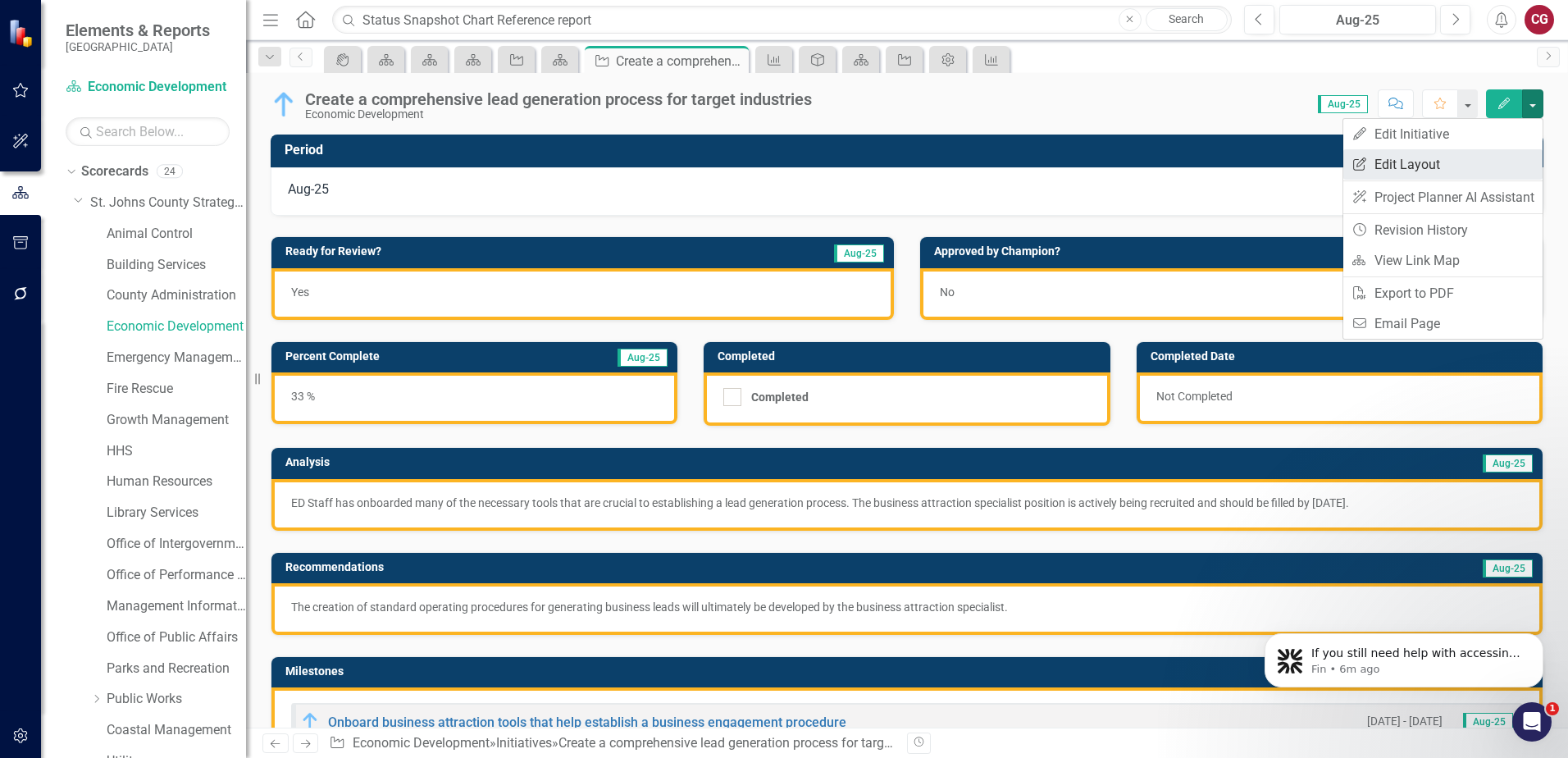
click at [1455, 160] on link "Edit Report Edit Layout" at bounding box center [1443, 164] width 199 height 30
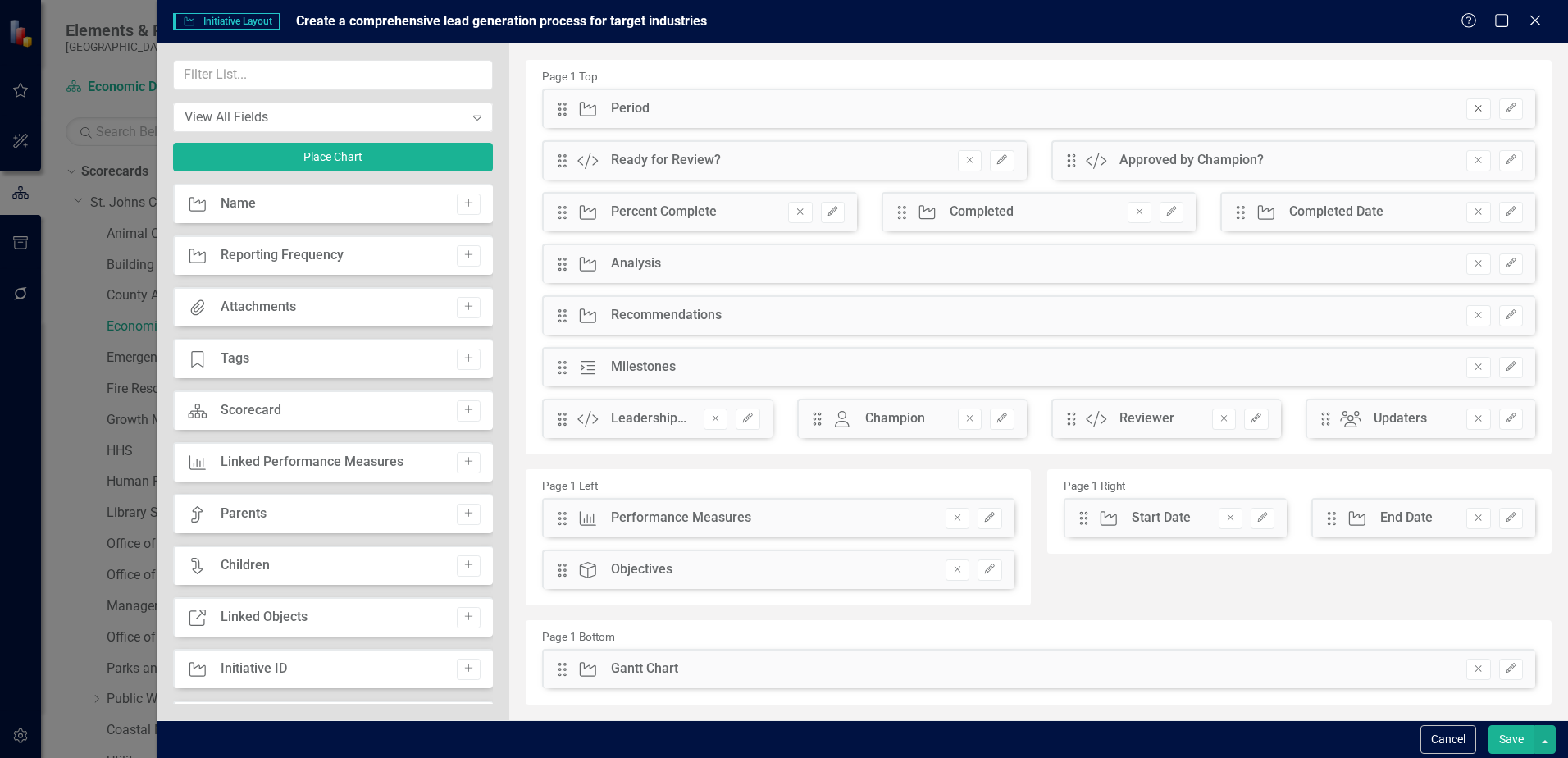
click at [1466, 114] on button "Remove" at bounding box center [1477, 108] width 23 height 21
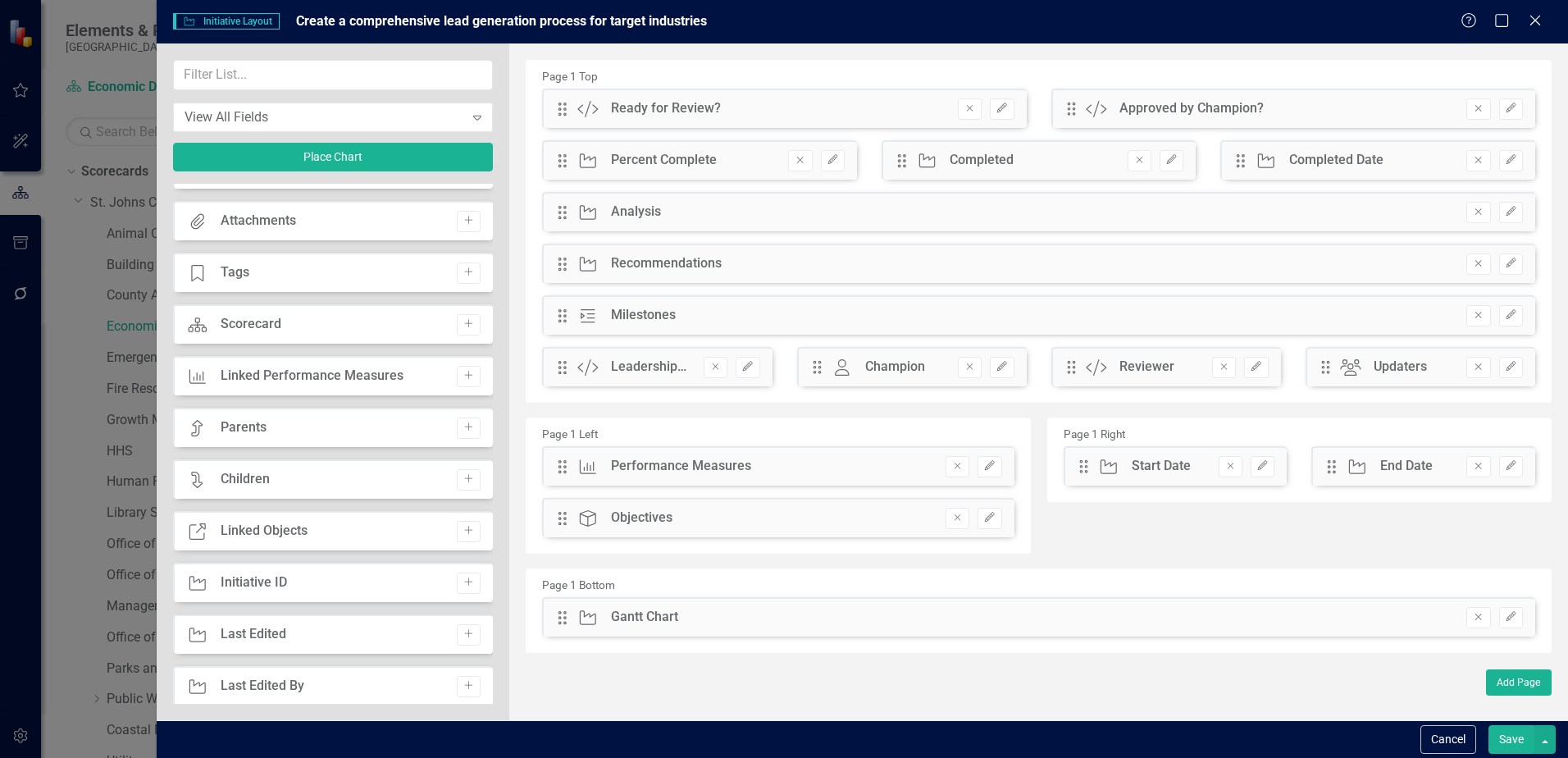
scroll to position [164, 0]
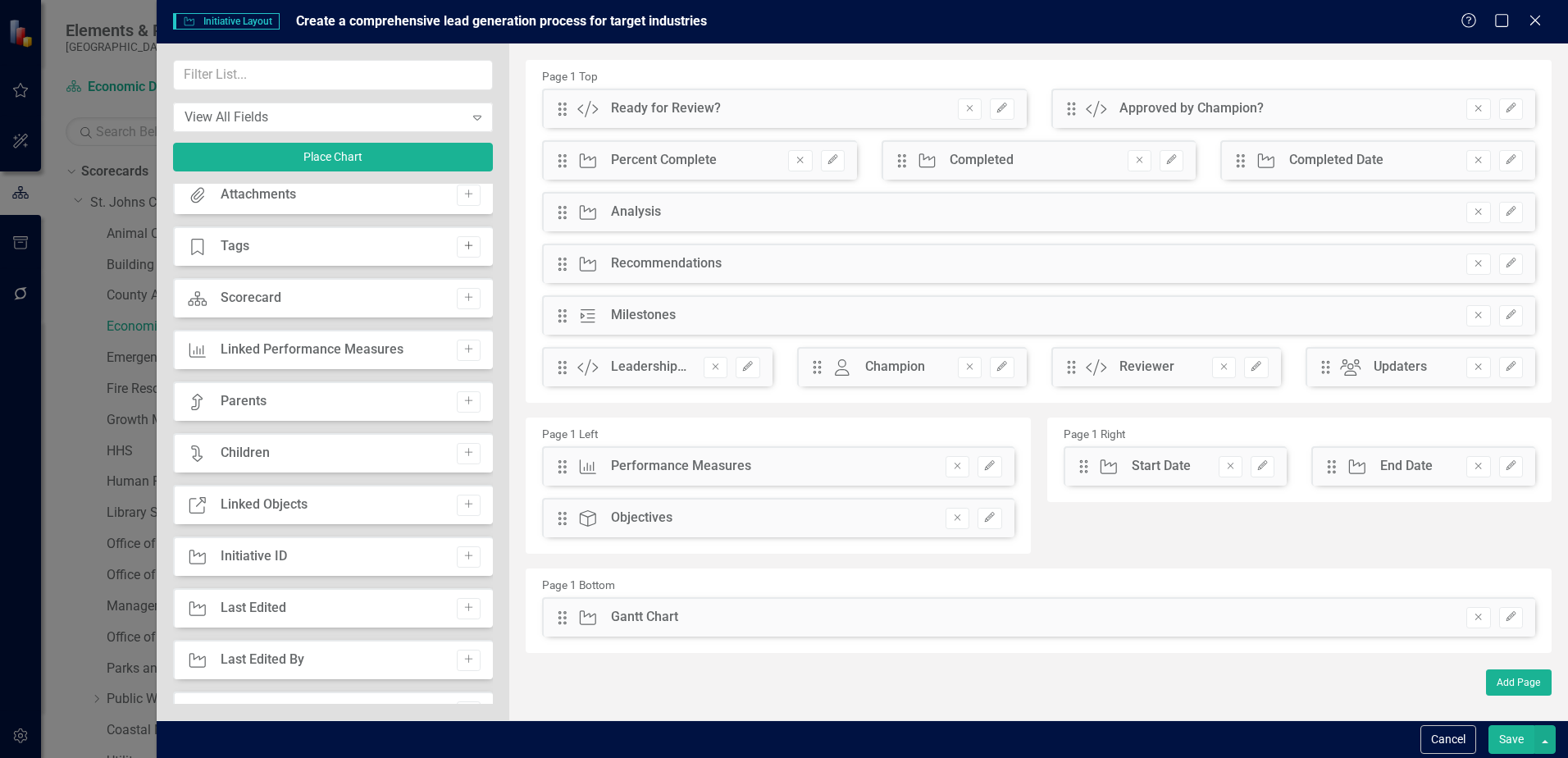
click at [475, 248] on button "Add" at bounding box center [468, 247] width 23 height 21
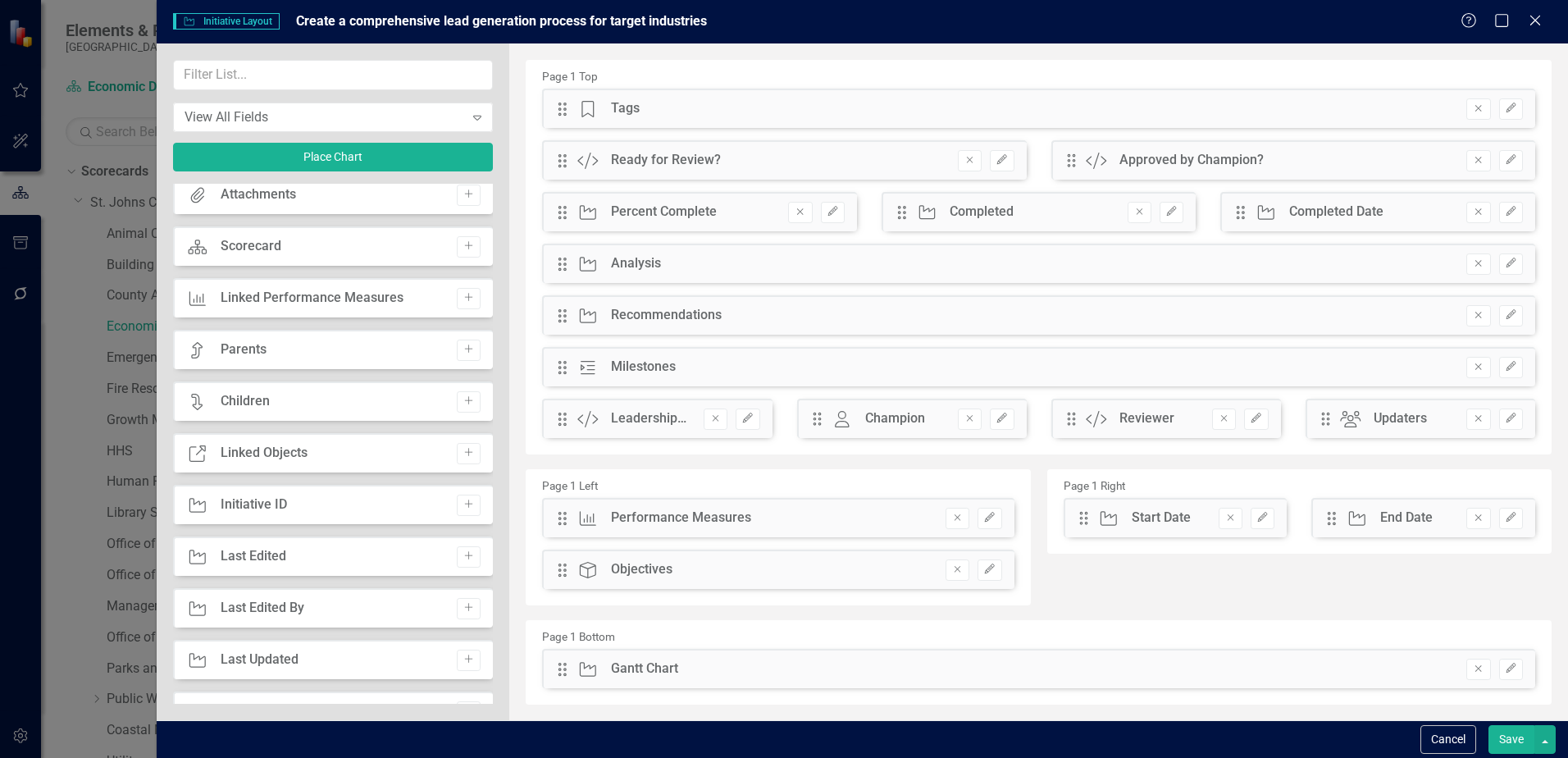
click at [1516, 739] on button "Save" at bounding box center [1511, 739] width 46 height 29
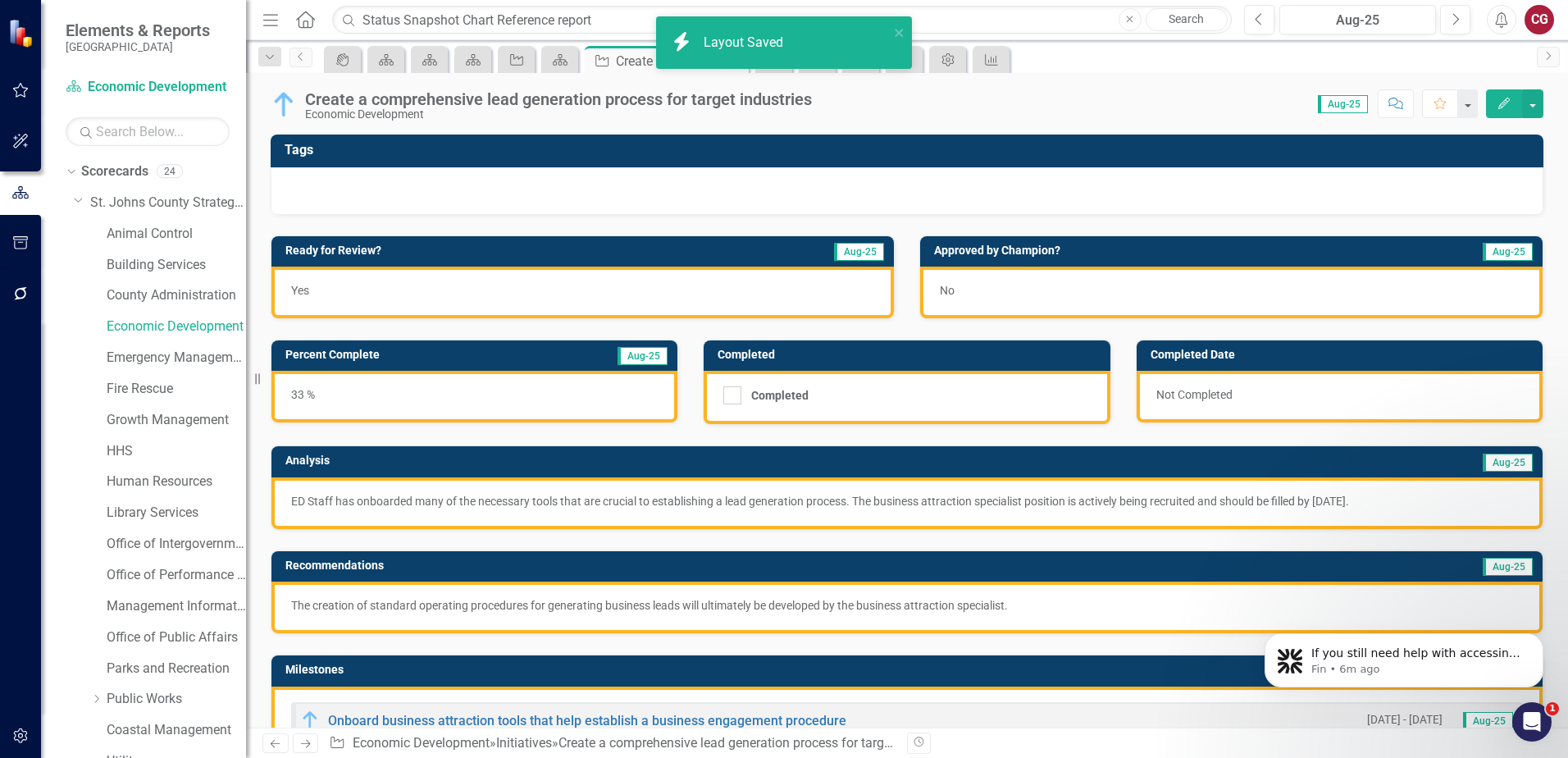
click at [620, 189] on div at bounding box center [907, 191] width 1273 height 48
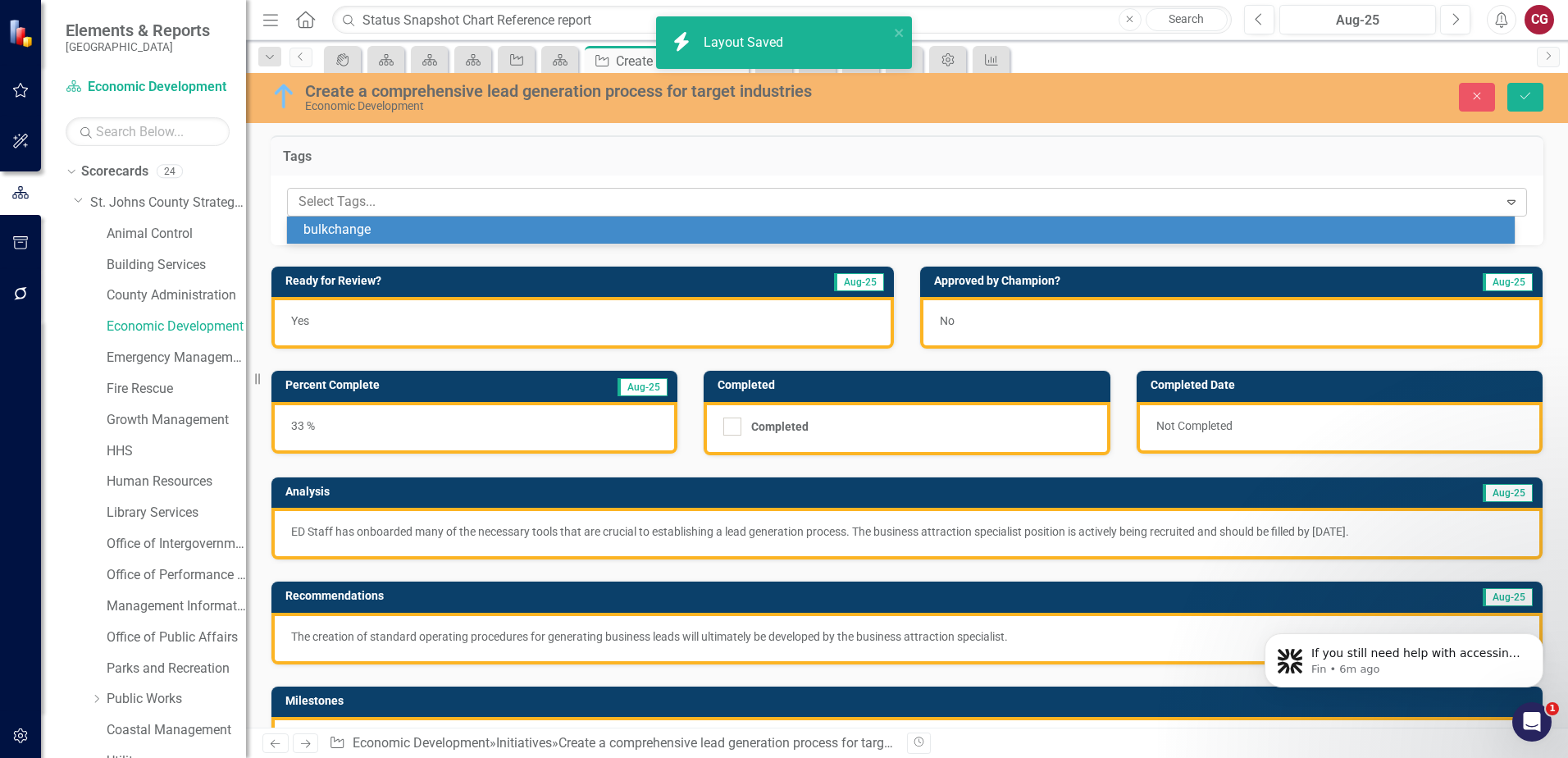
click at [441, 188] on div "Select Tags... Expand" at bounding box center [906, 202] width 1240 height 29
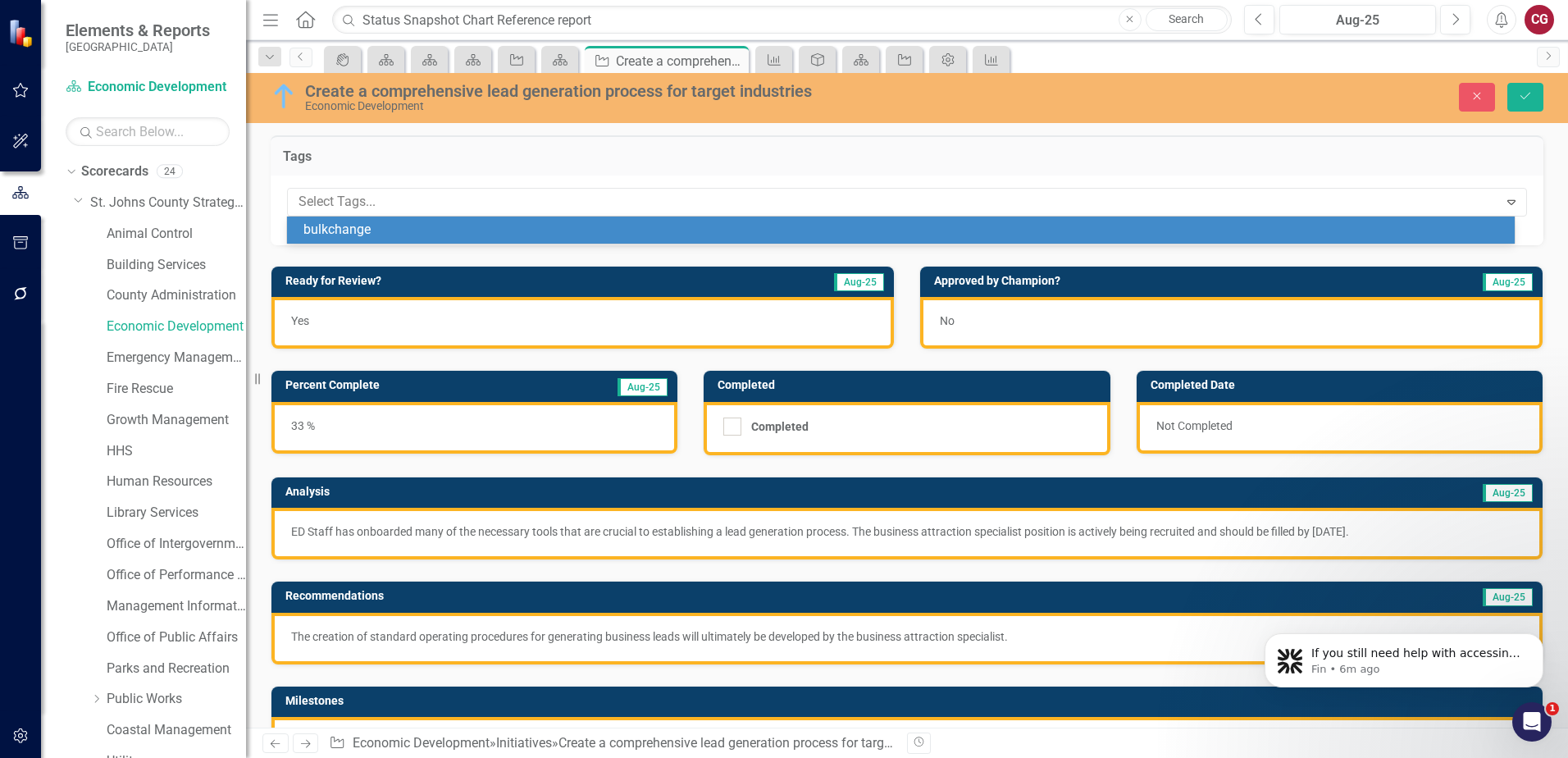
click at [378, 221] on div "bulkchange" at bounding box center [905, 230] width 1202 height 19
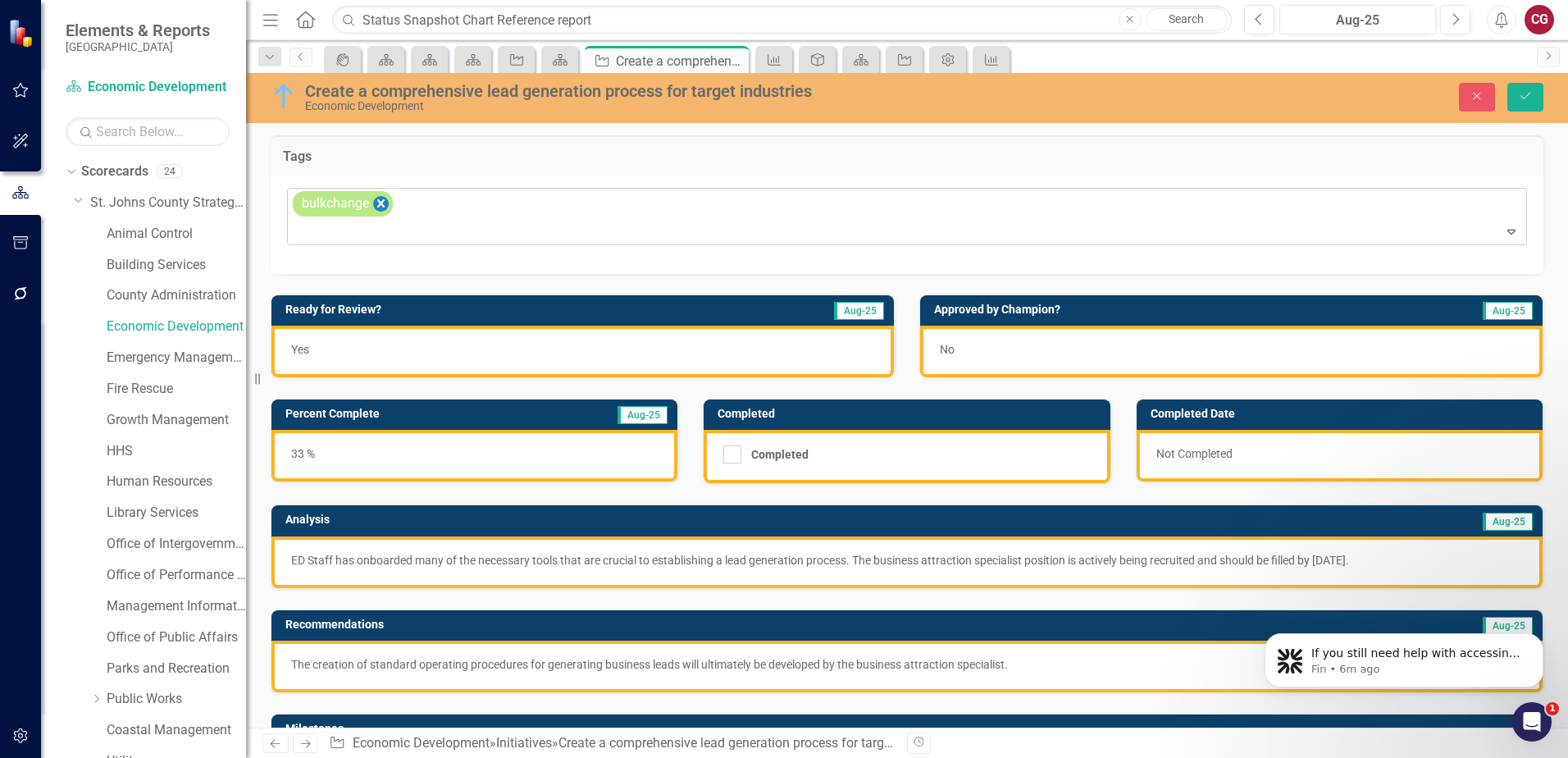
click at [386, 200] on icon "Remove [object Object]" at bounding box center [380, 204] width 16 height 21
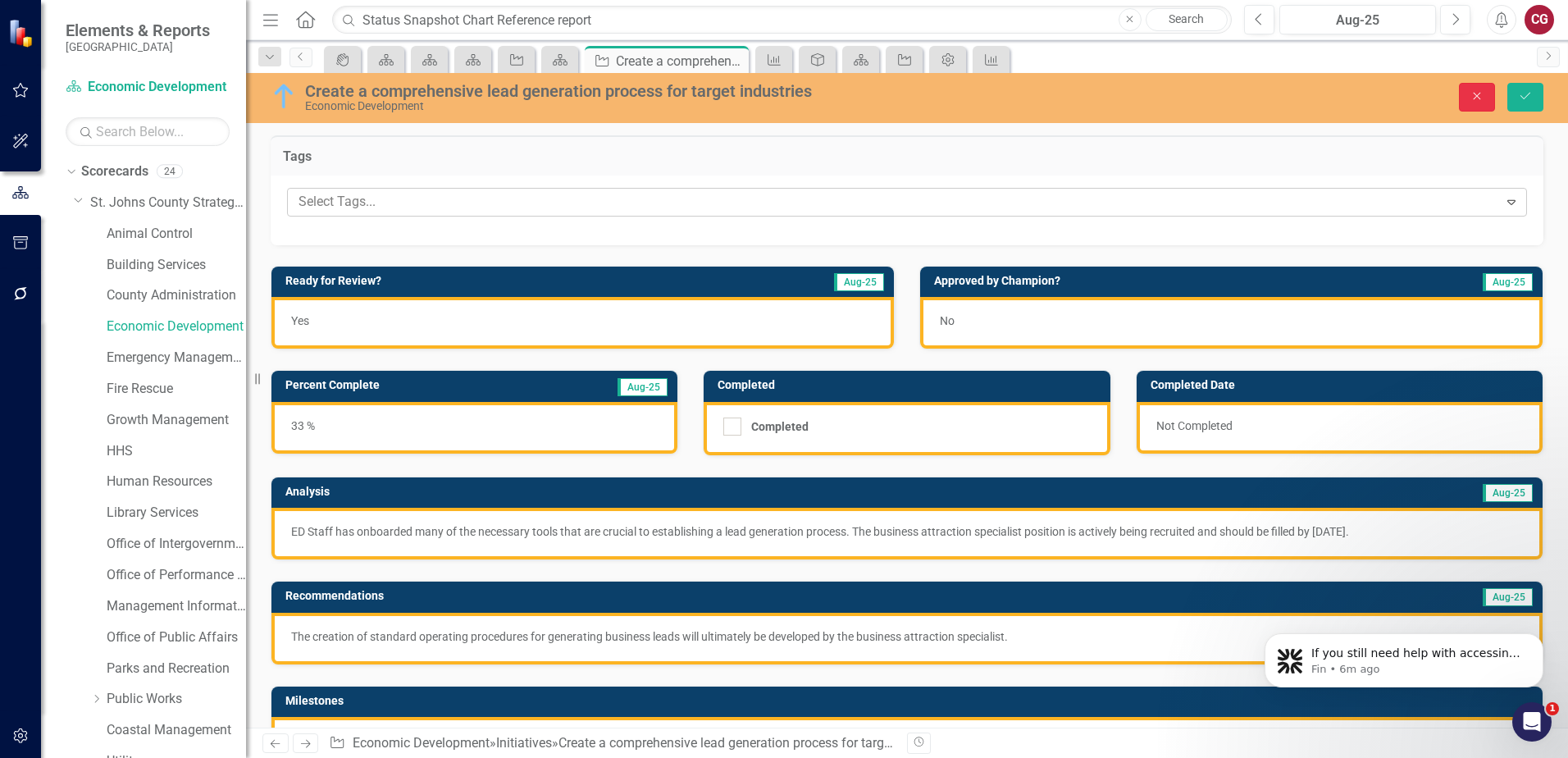
click at [1465, 91] on button "Close" at bounding box center [1476, 97] width 36 height 29
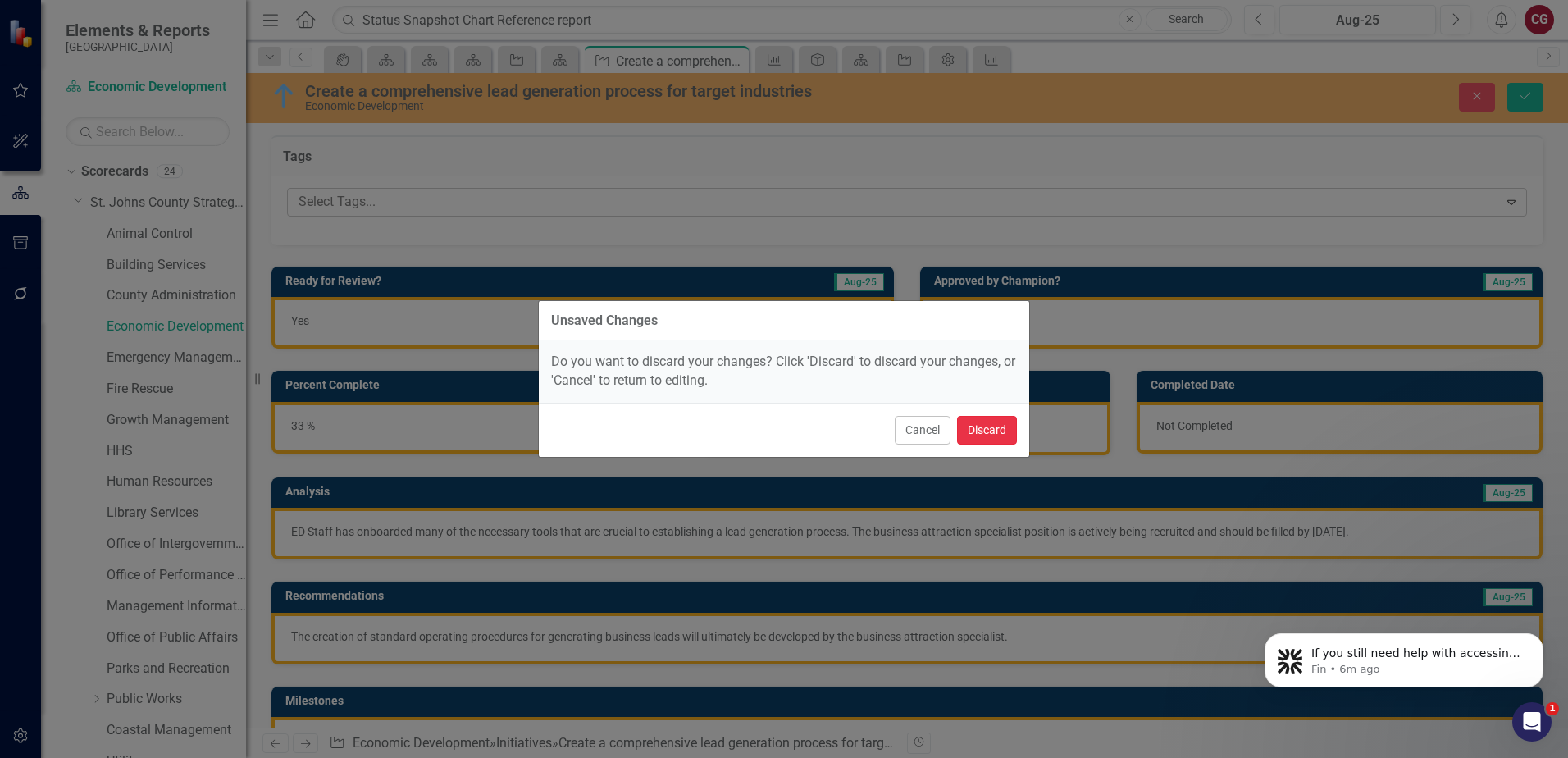
click at [999, 426] on button "Discard" at bounding box center [987, 430] width 60 height 29
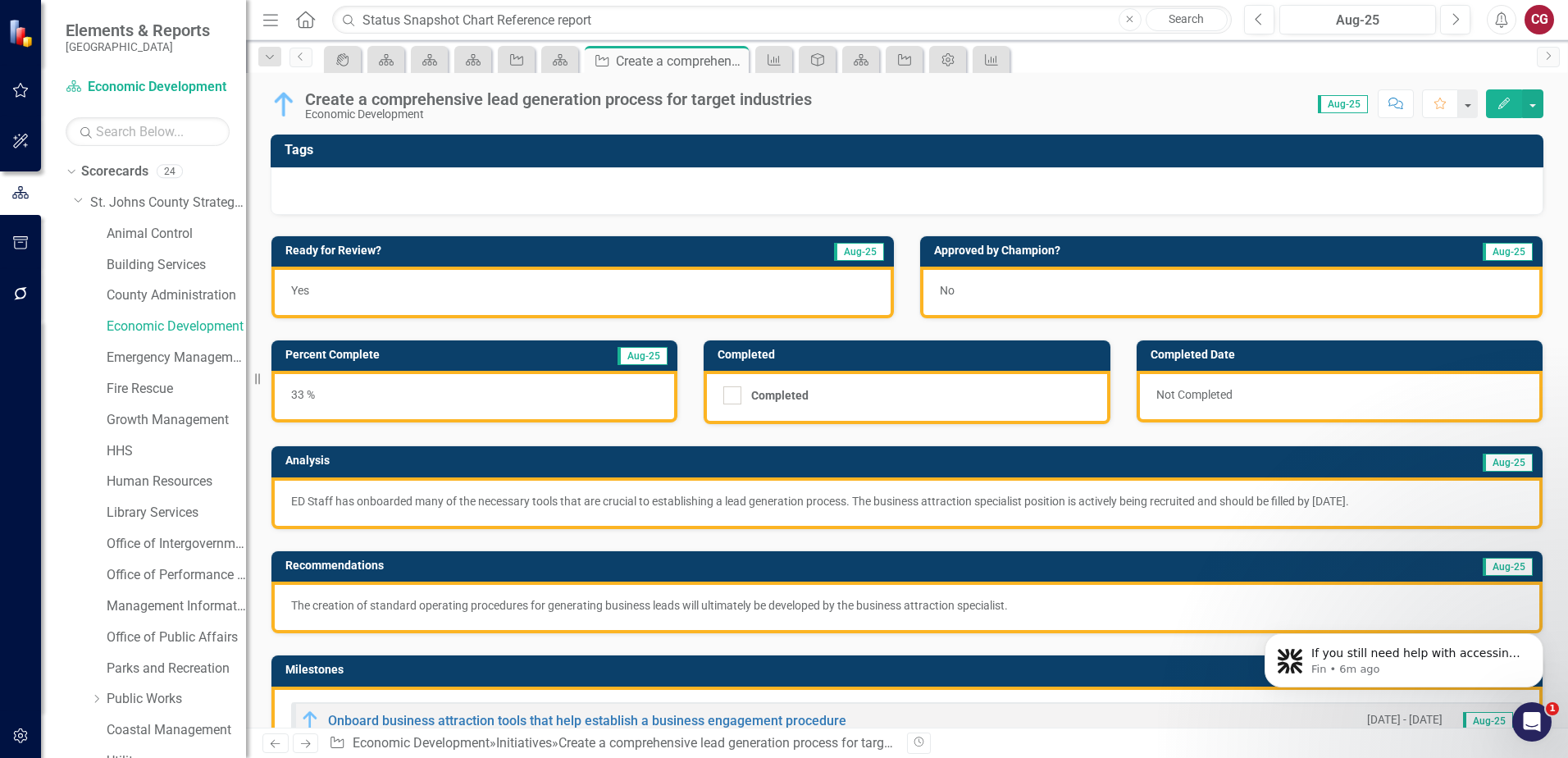
click at [996, 158] on td "Tags" at bounding box center [910, 151] width 1250 height 27
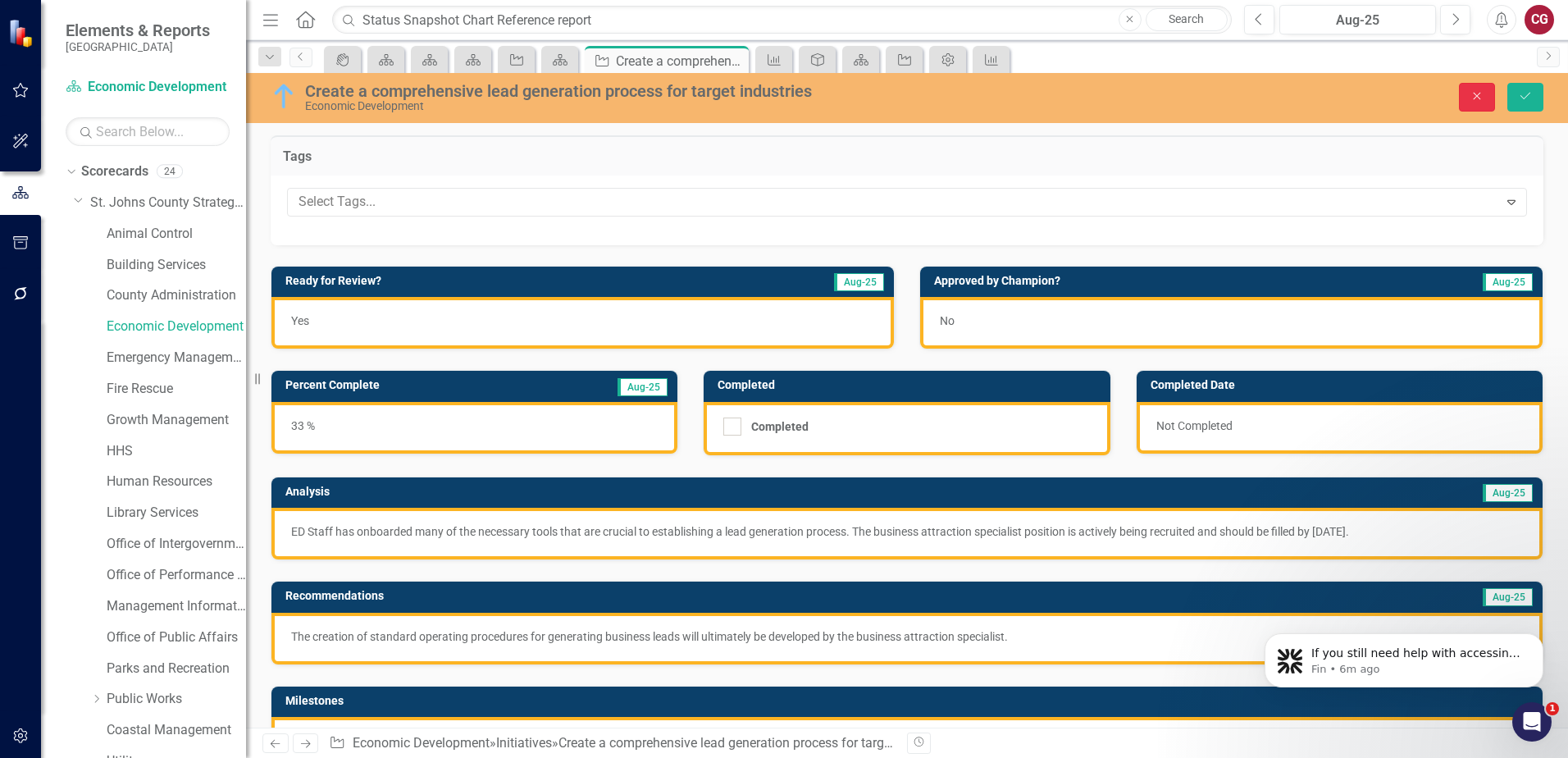
click at [1470, 99] on icon "Close" at bounding box center [1477, 96] width 15 height 11
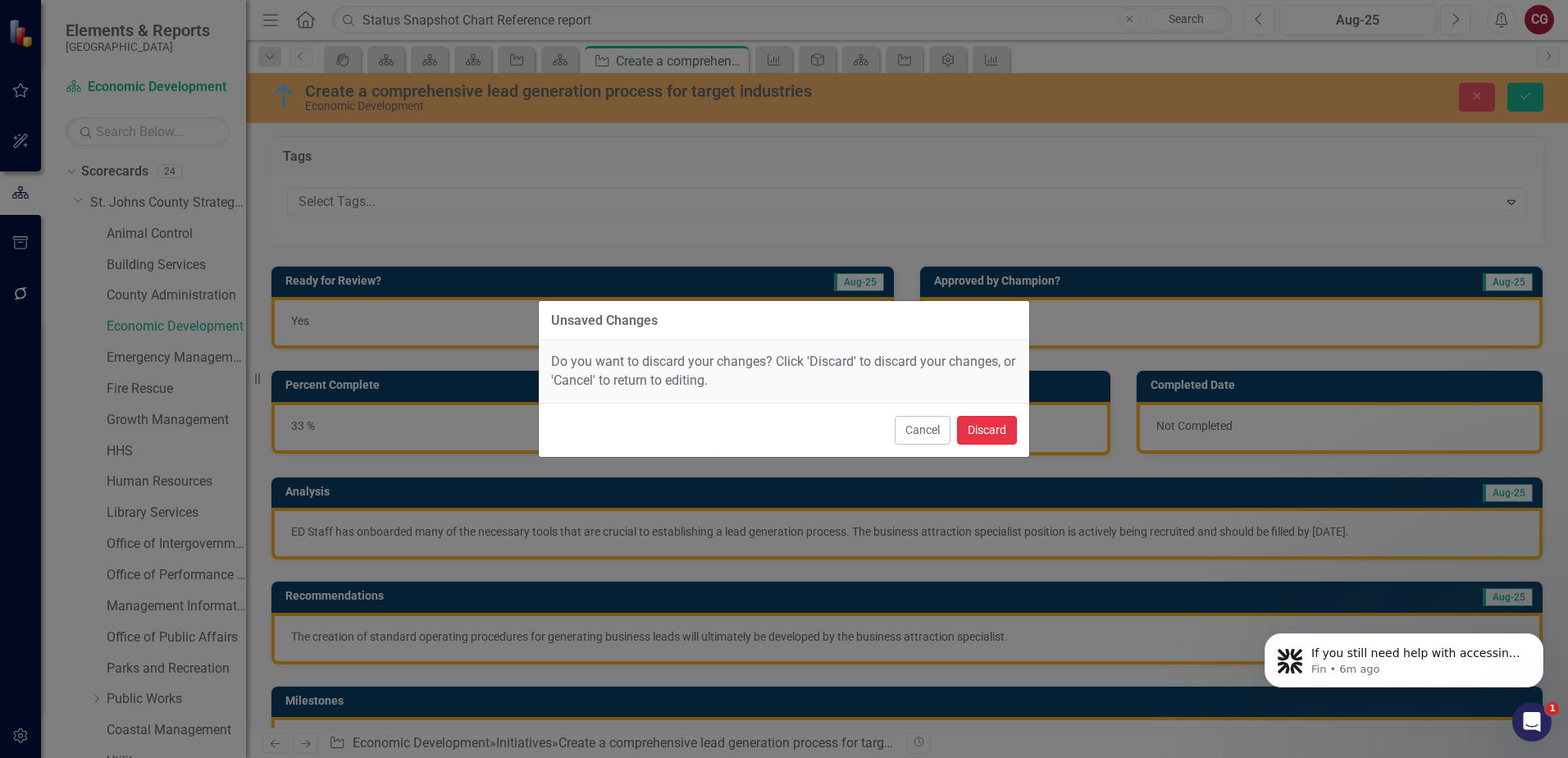
click at [979, 436] on button "Discard" at bounding box center [987, 430] width 60 height 29
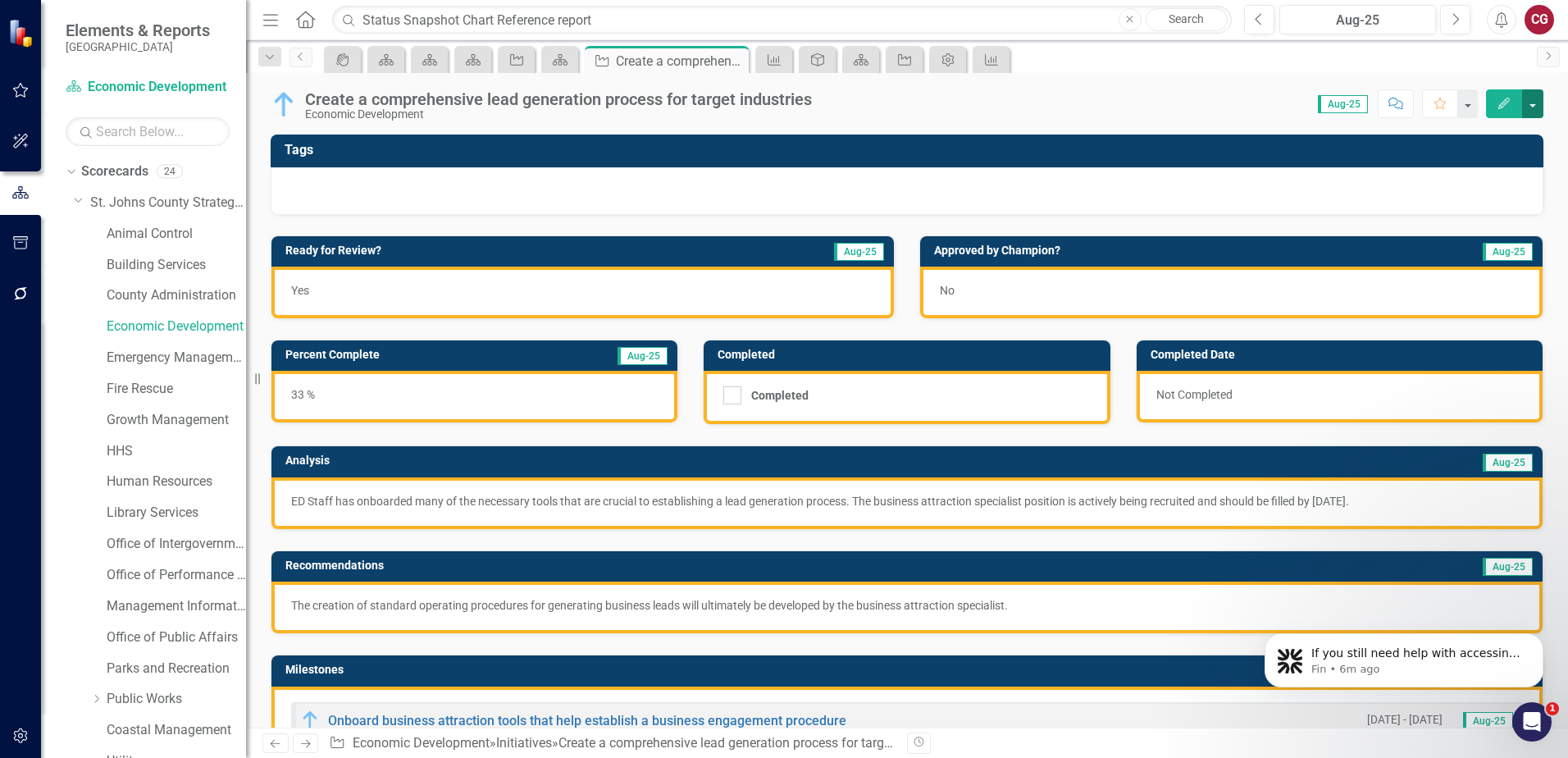
click at [1541, 105] on button "button" at bounding box center [1532, 104] width 21 height 29
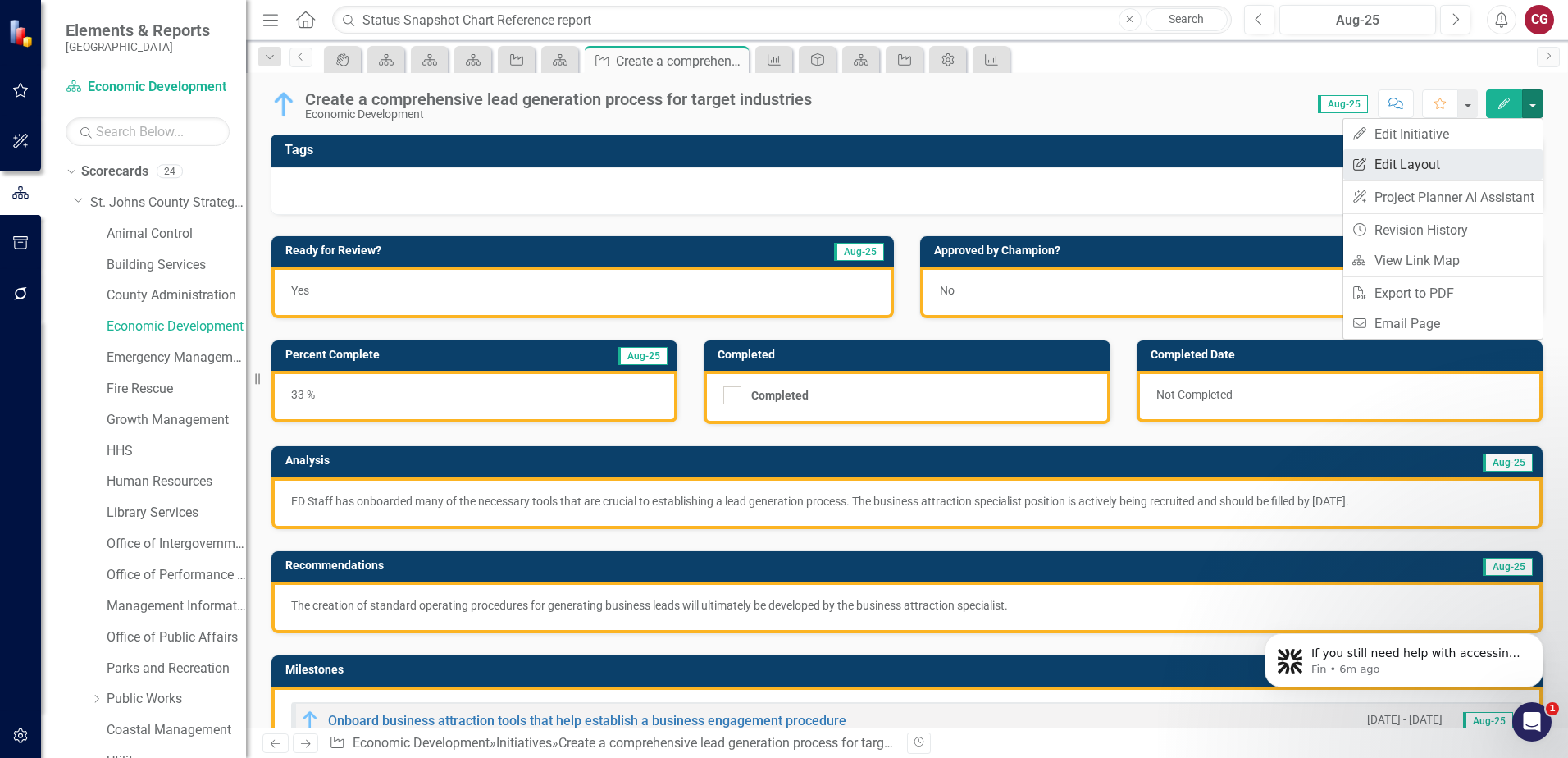
click at [1454, 173] on link "Edit Report Edit Layout" at bounding box center [1443, 164] width 199 height 30
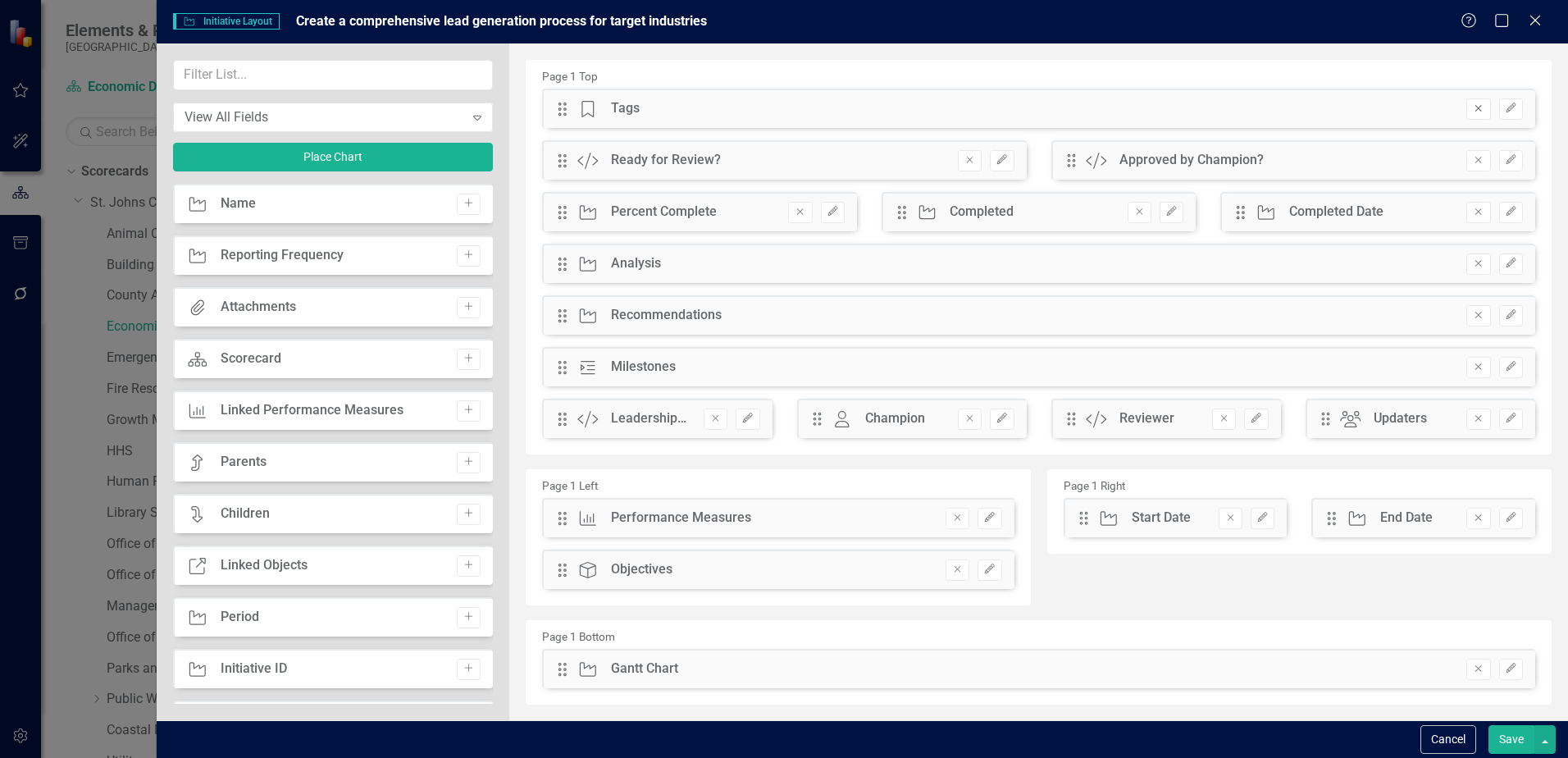
click at [1470, 118] on button "Remove" at bounding box center [1477, 108] width 23 height 21
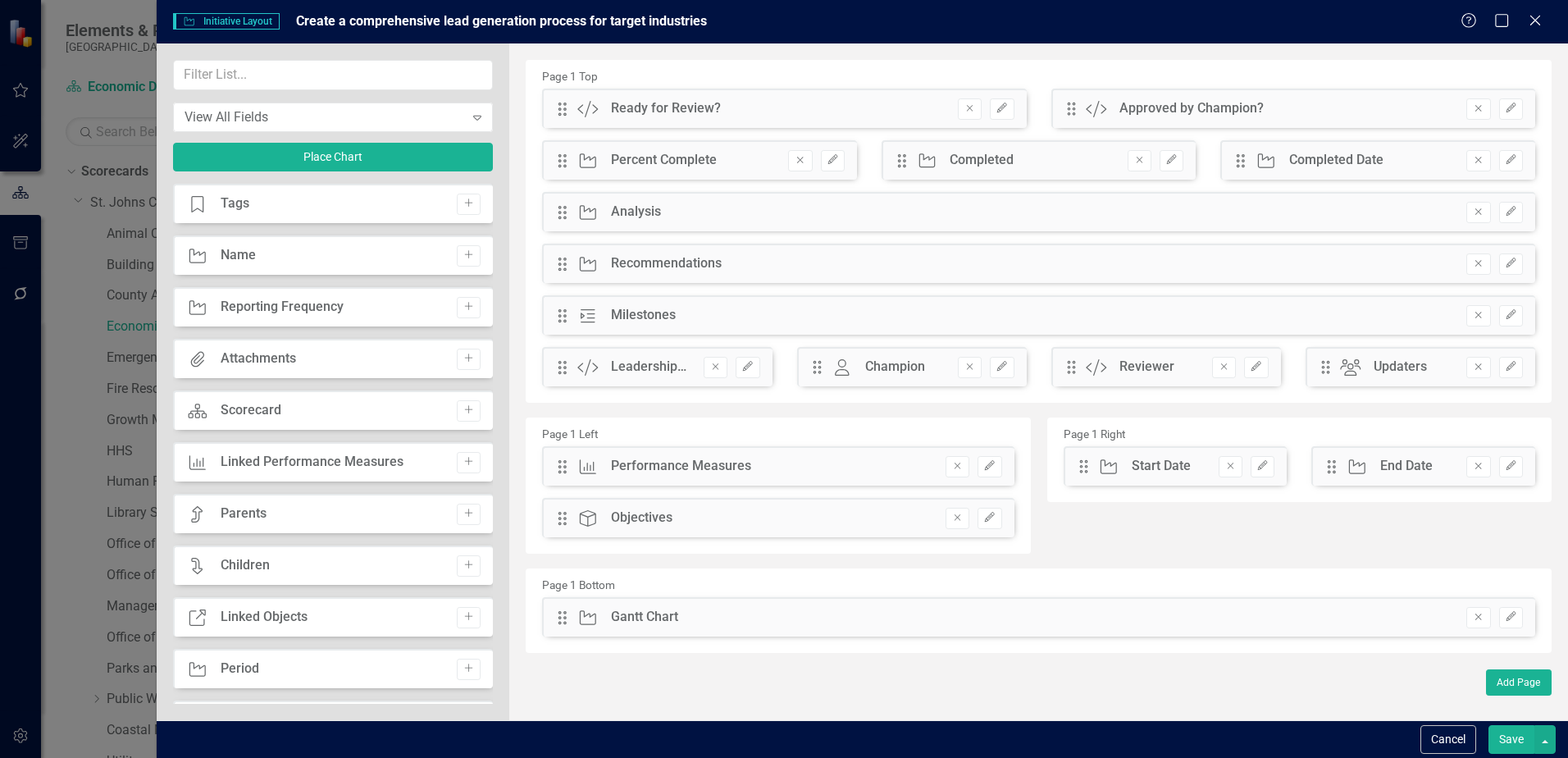
click at [1522, 738] on button "Save" at bounding box center [1511, 739] width 46 height 29
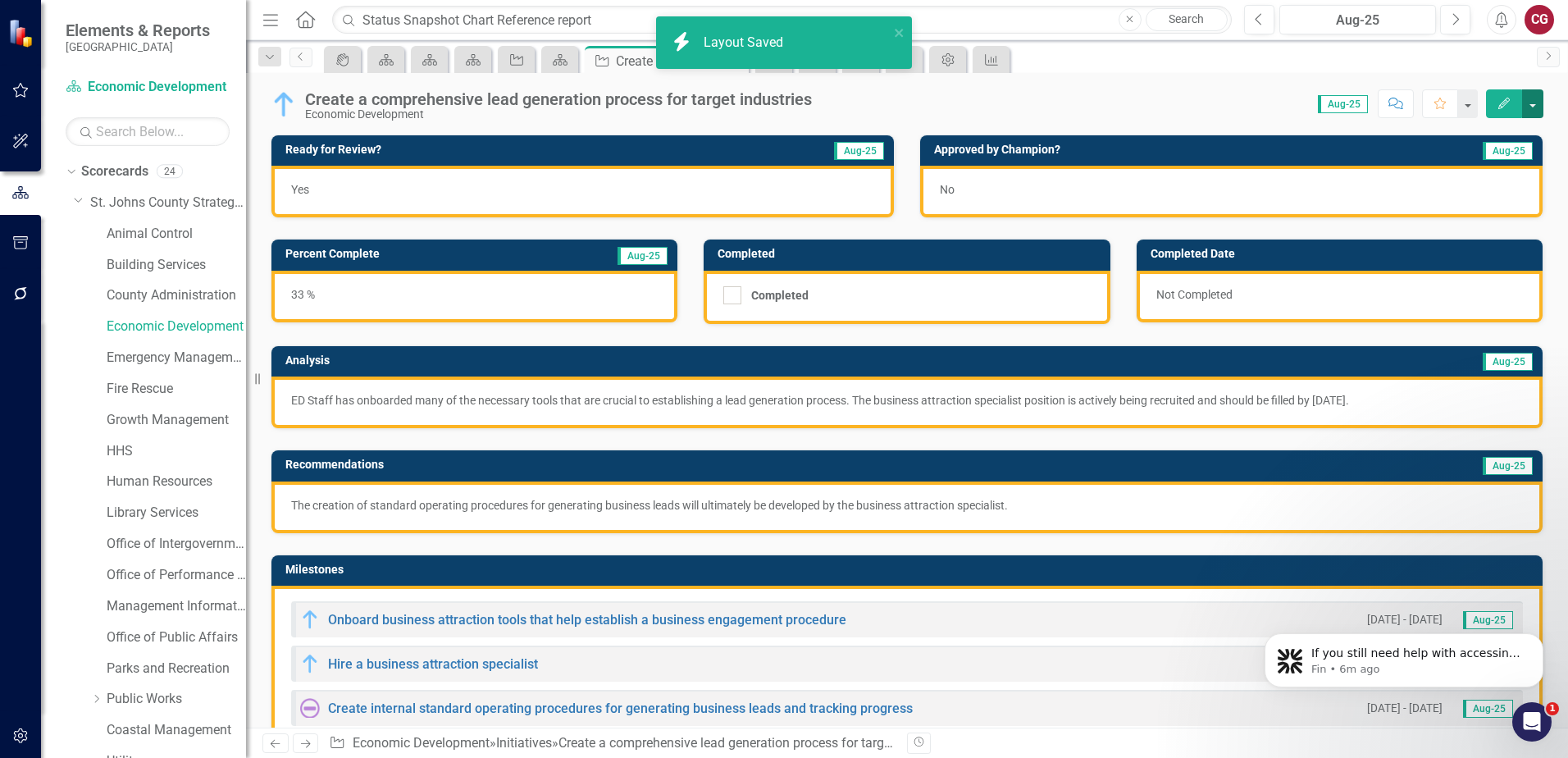
click at [1534, 101] on button "button" at bounding box center [1532, 104] width 21 height 29
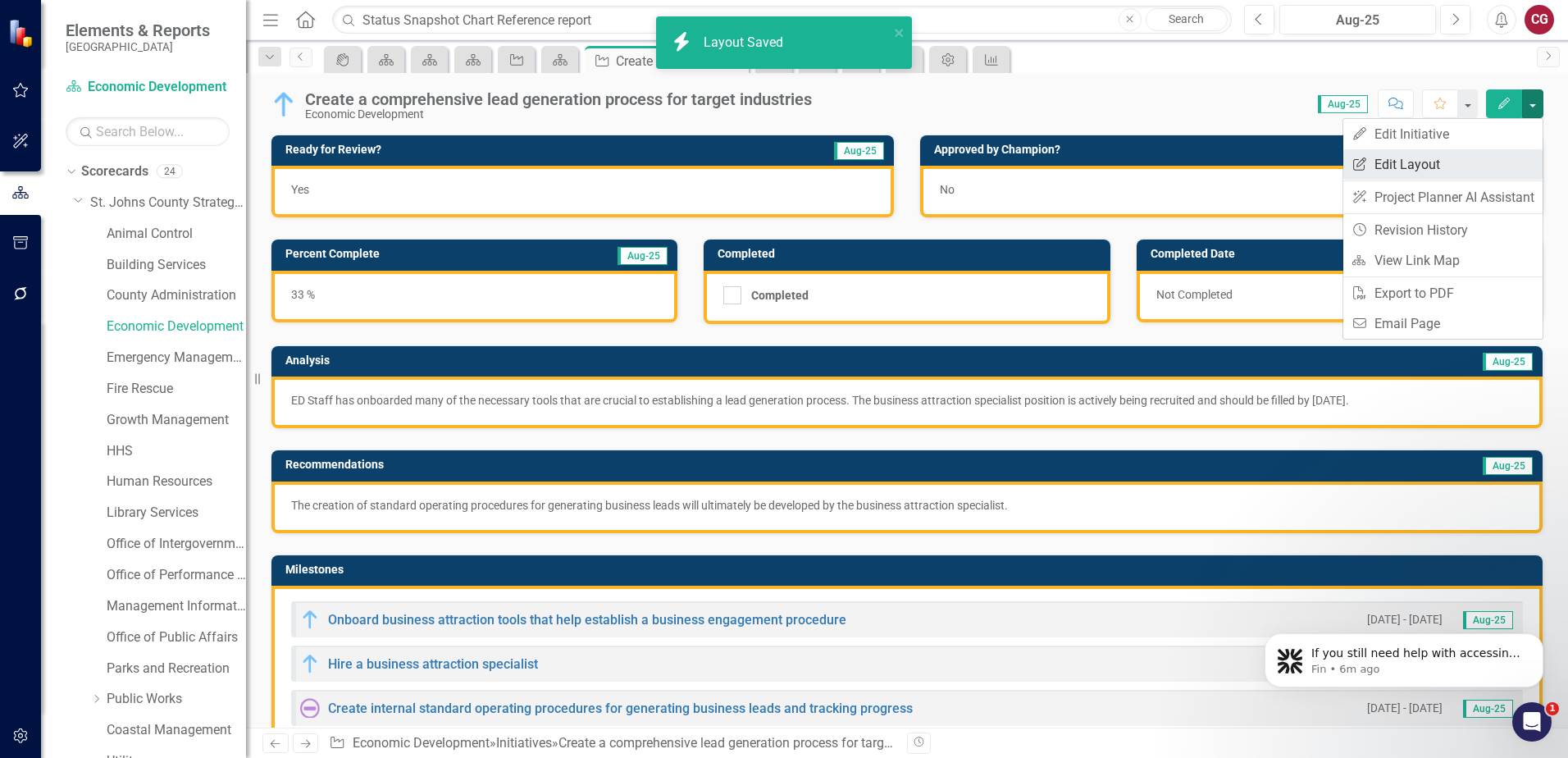
click at [1410, 163] on link "Edit Report Edit Layout" at bounding box center [1443, 164] width 199 height 30
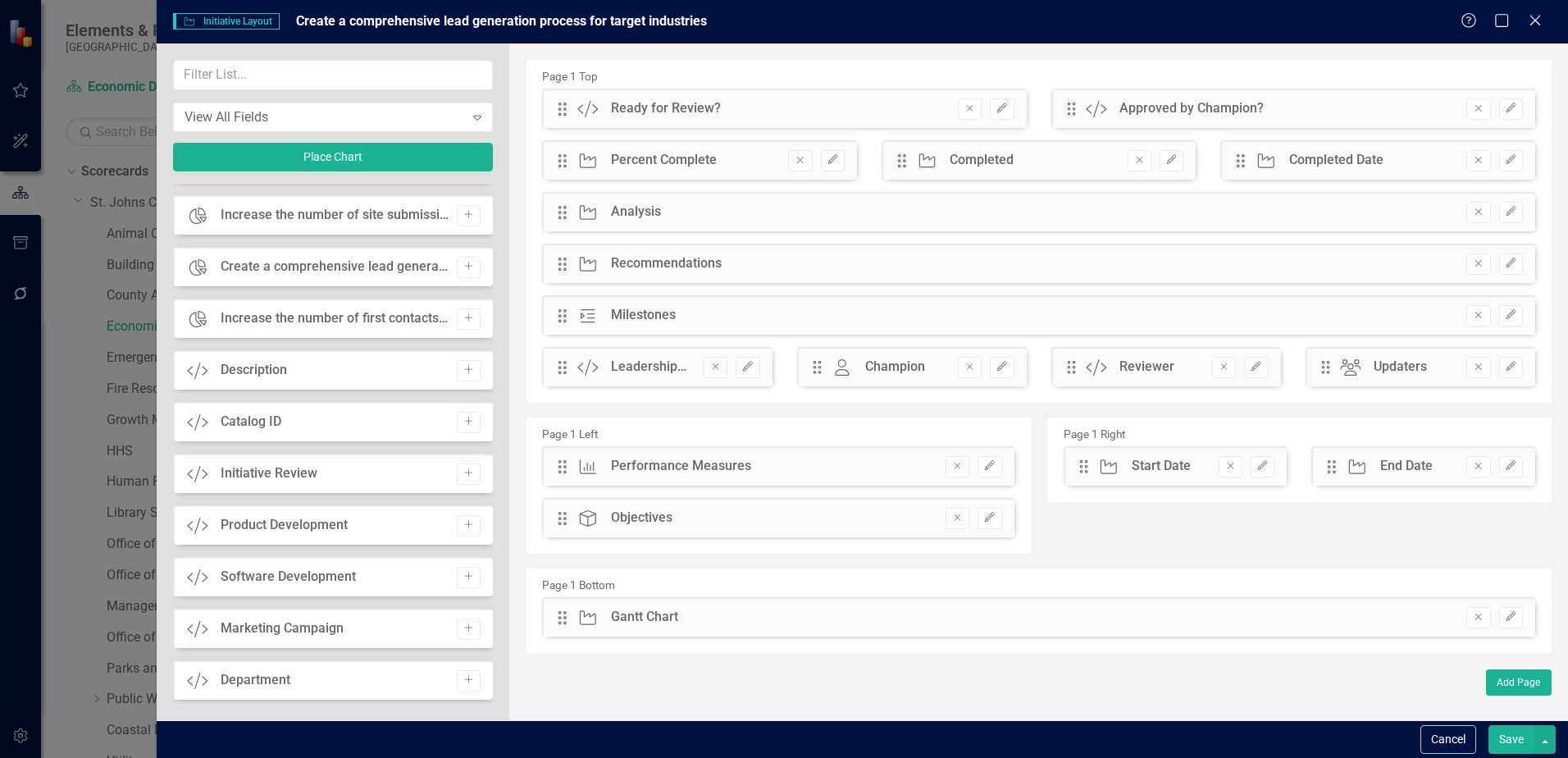
scroll to position [1030, 0]
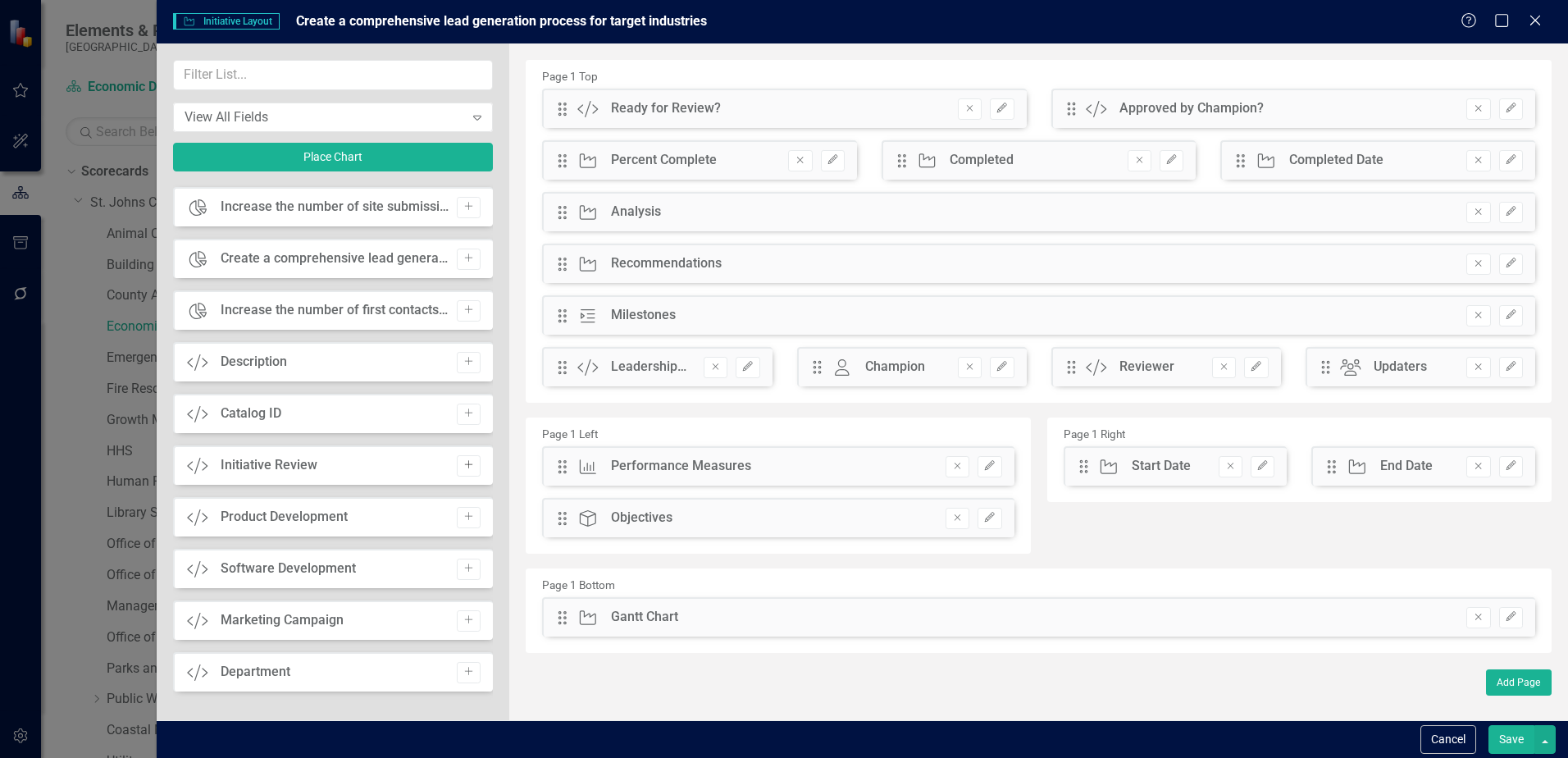
click at [463, 470] on icon "Add" at bounding box center [468, 465] width 12 height 10
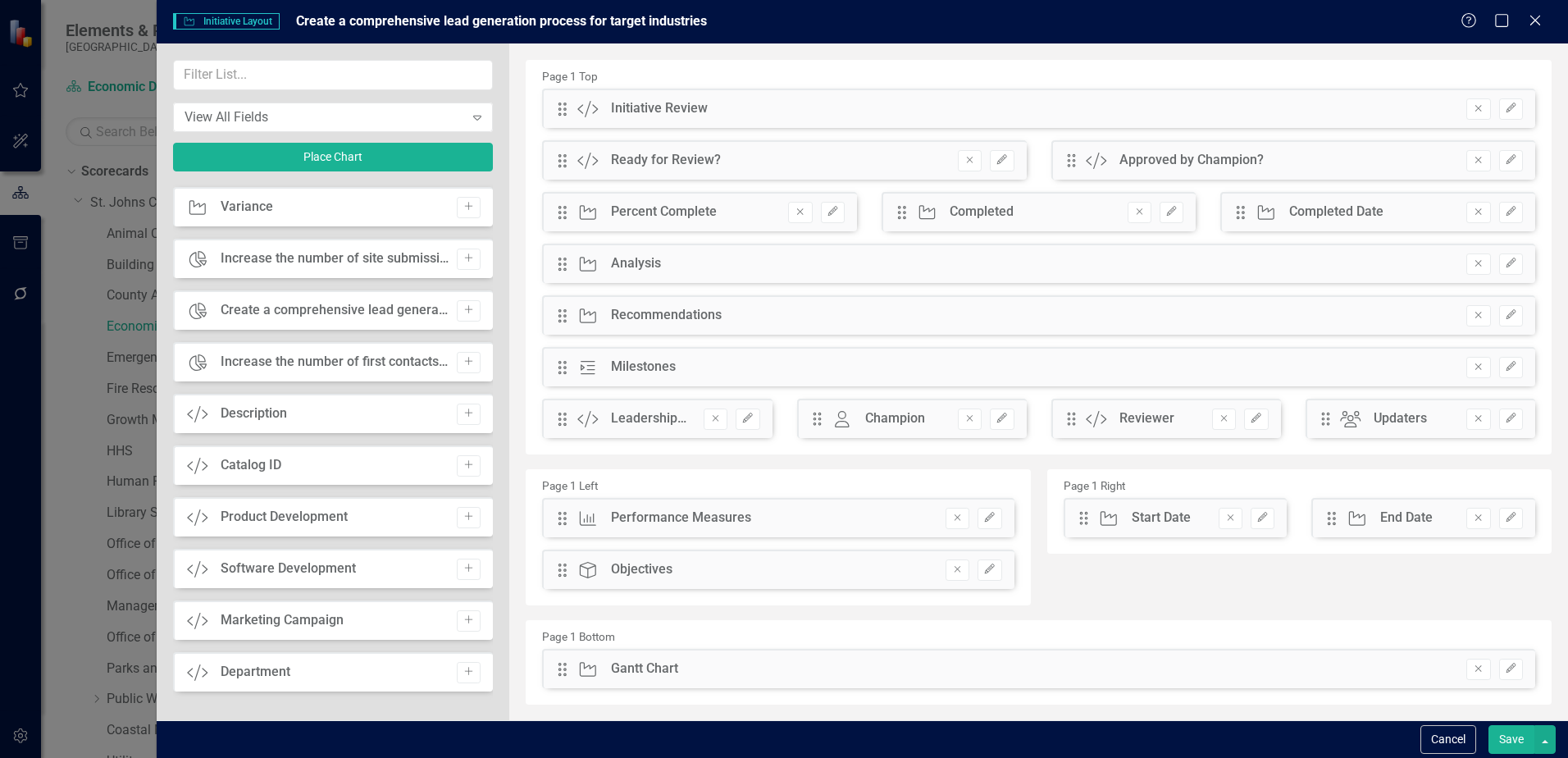
click at [1506, 735] on button "Save" at bounding box center [1511, 739] width 46 height 29
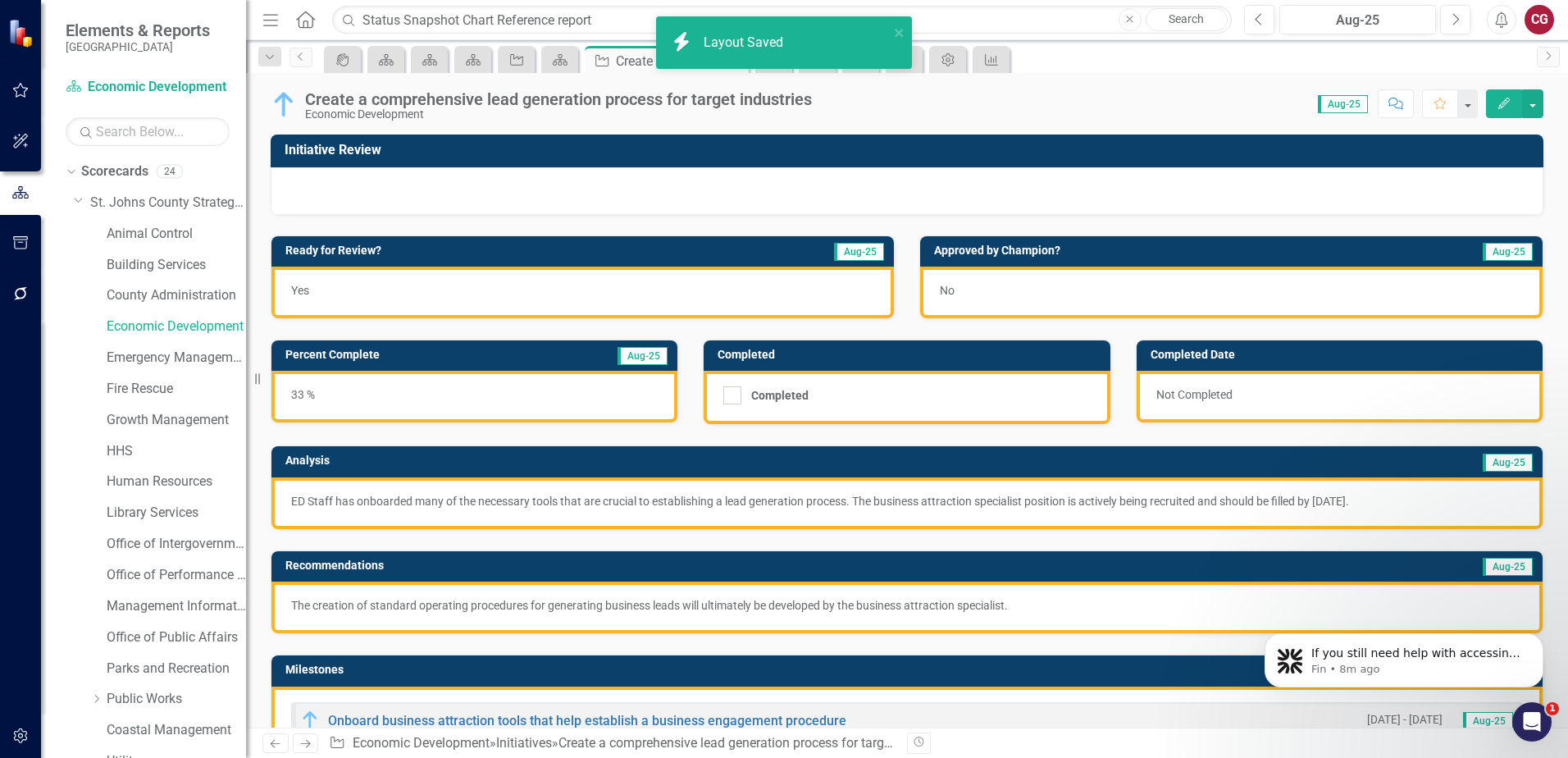
click at [528, 191] on div at bounding box center [907, 191] width 1273 height 48
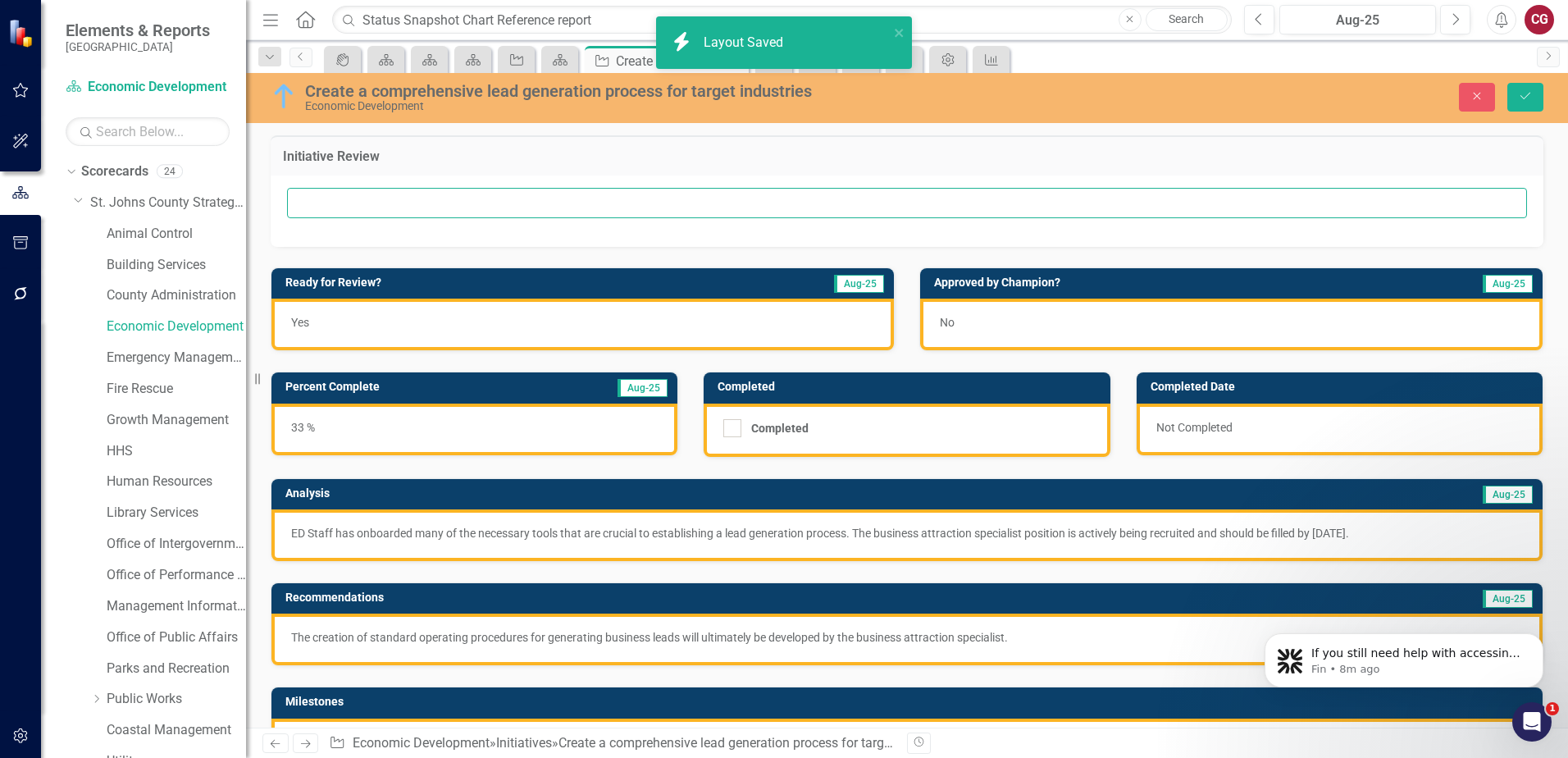
click at [497, 196] on input "text" at bounding box center [906, 203] width 1240 height 30
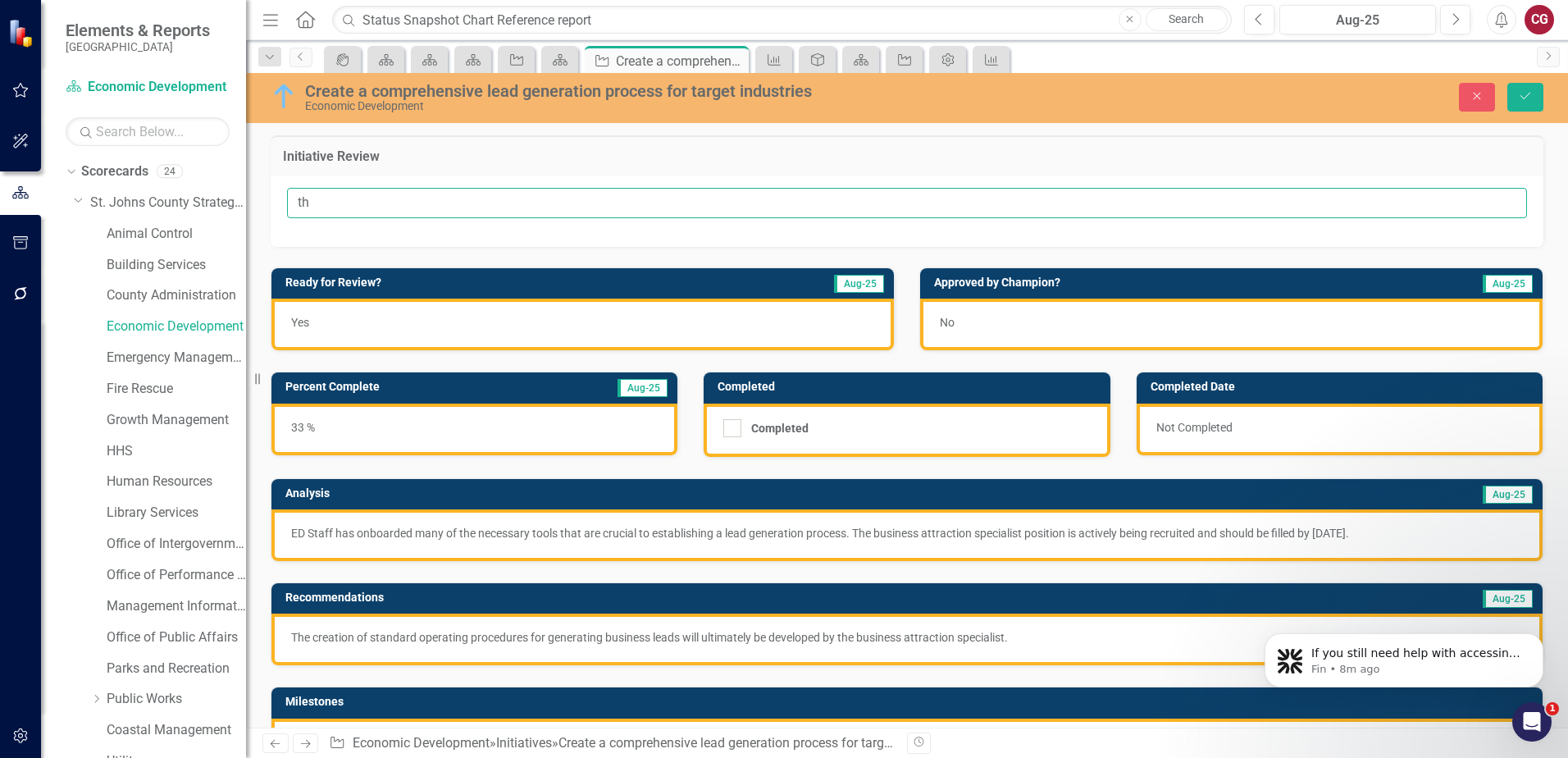
type input "t"
click at [1483, 102] on icon "Close" at bounding box center [1477, 96] width 15 height 11
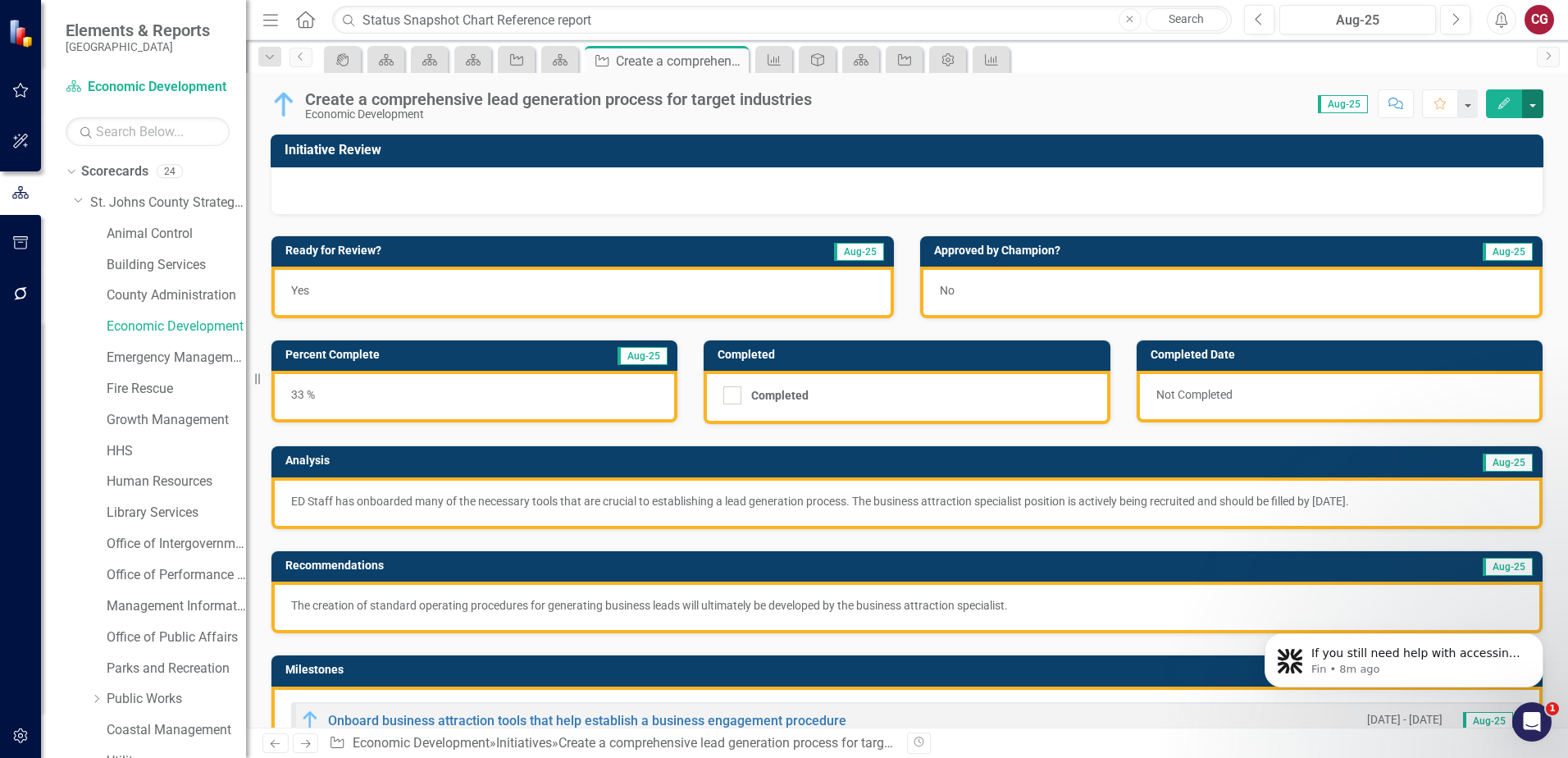
click at [1535, 114] on button "button" at bounding box center [1532, 104] width 21 height 29
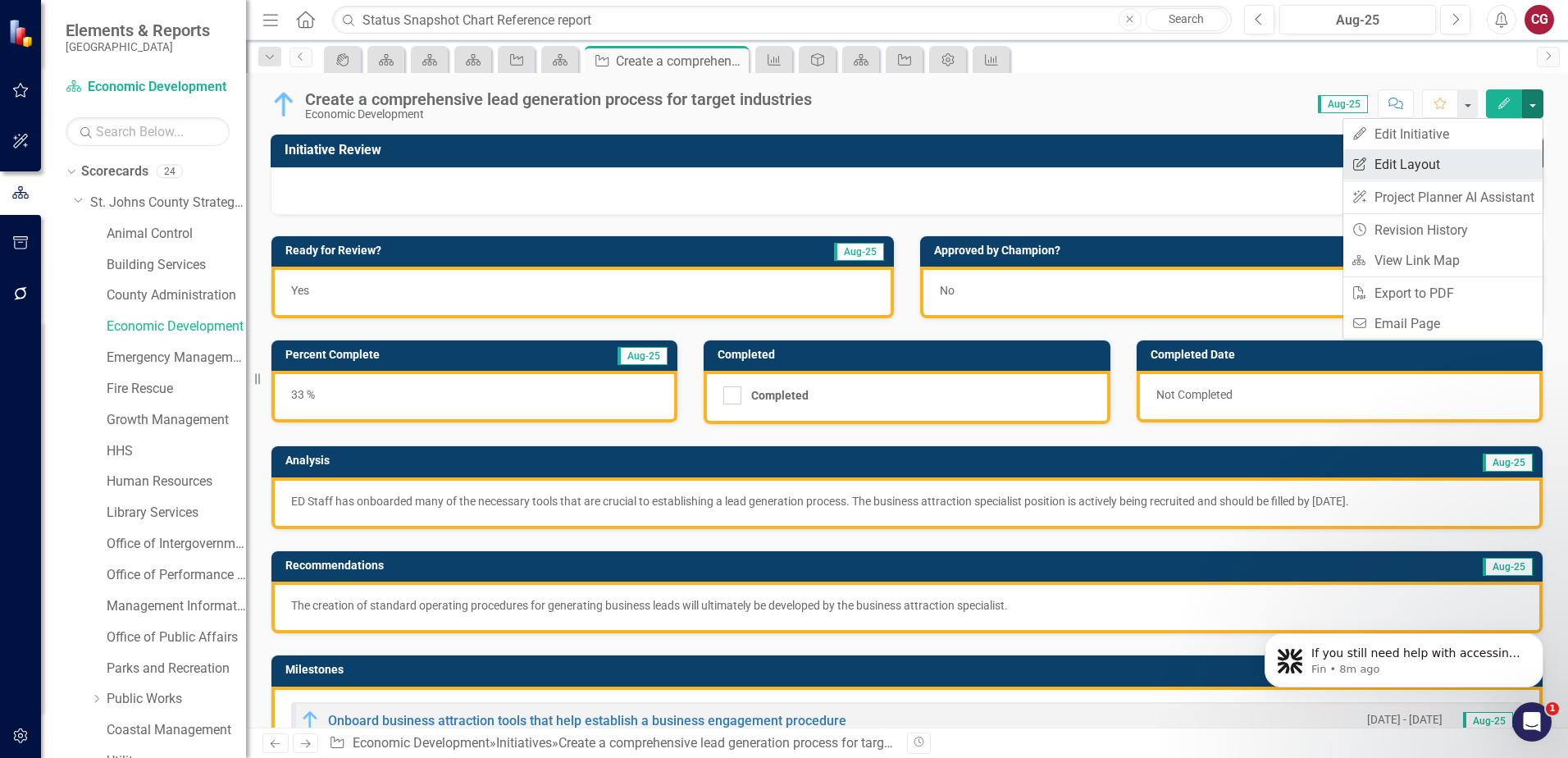
click at [1407, 165] on link "Edit Report Edit Layout" at bounding box center [1443, 164] width 199 height 30
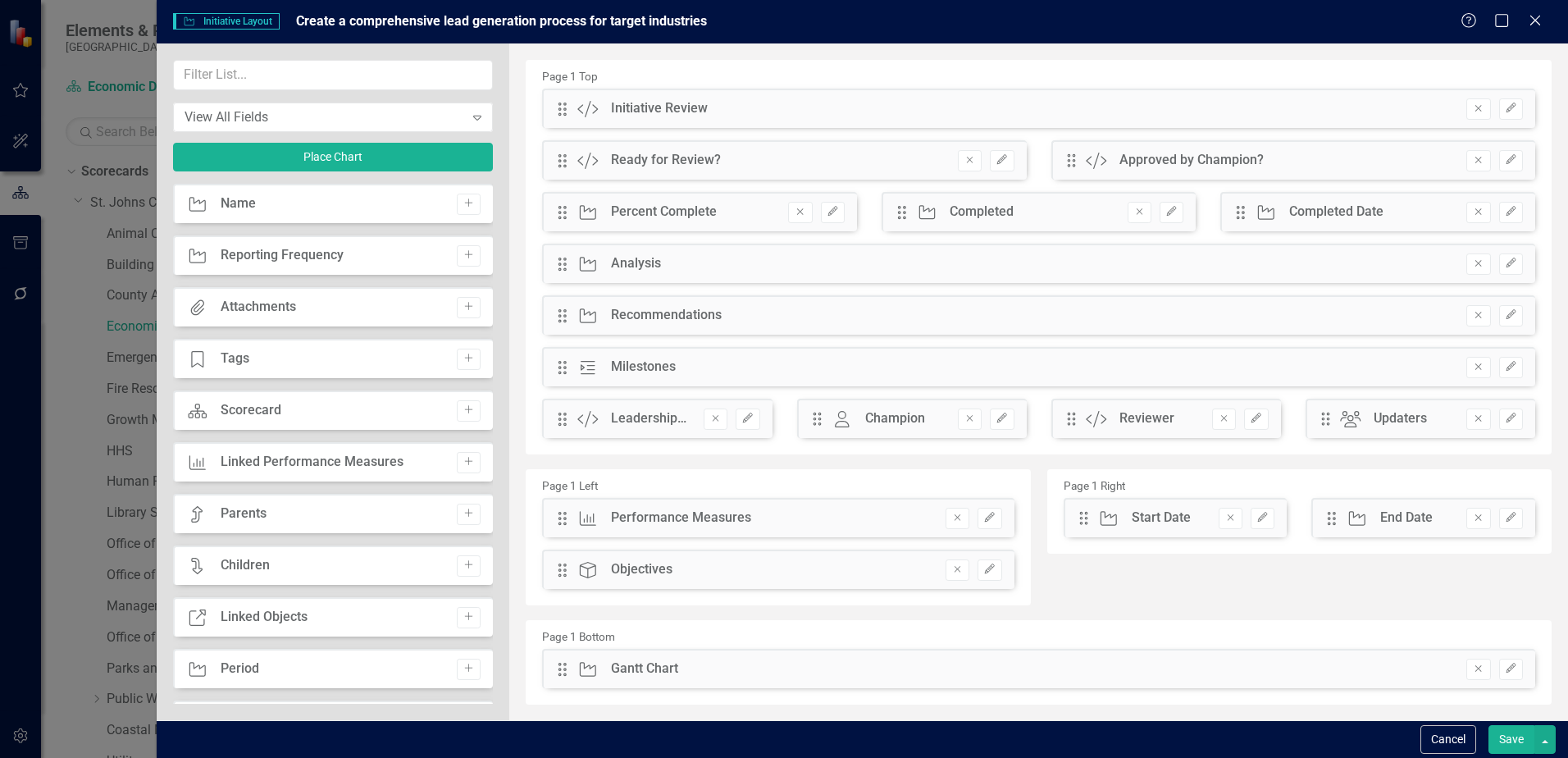
click at [1466, 110] on button "Remove" at bounding box center [1477, 108] width 23 height 21
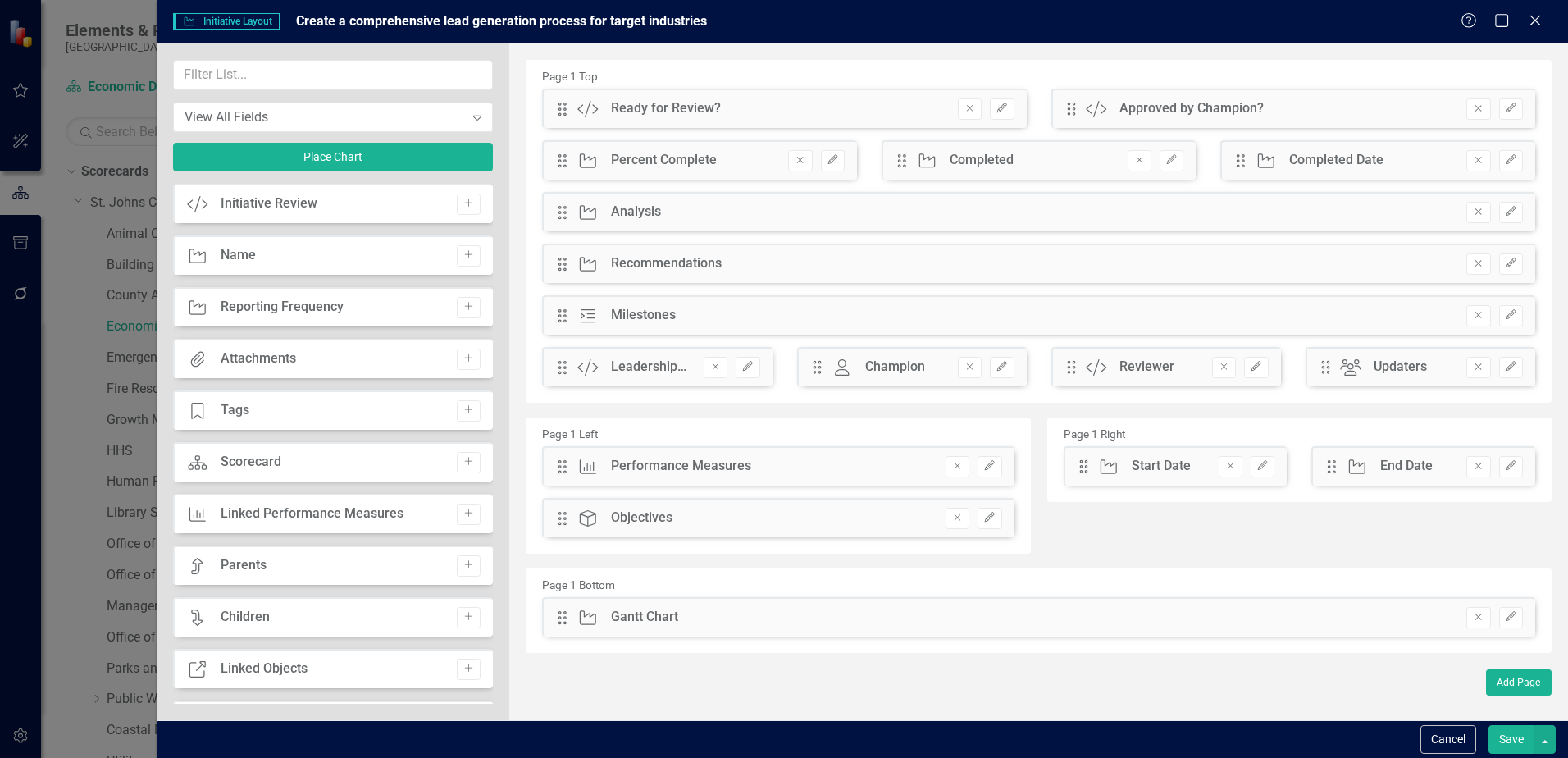
click at [1503, 743] on button "Save" at bounding box center [1511, 739] width 46 height 29
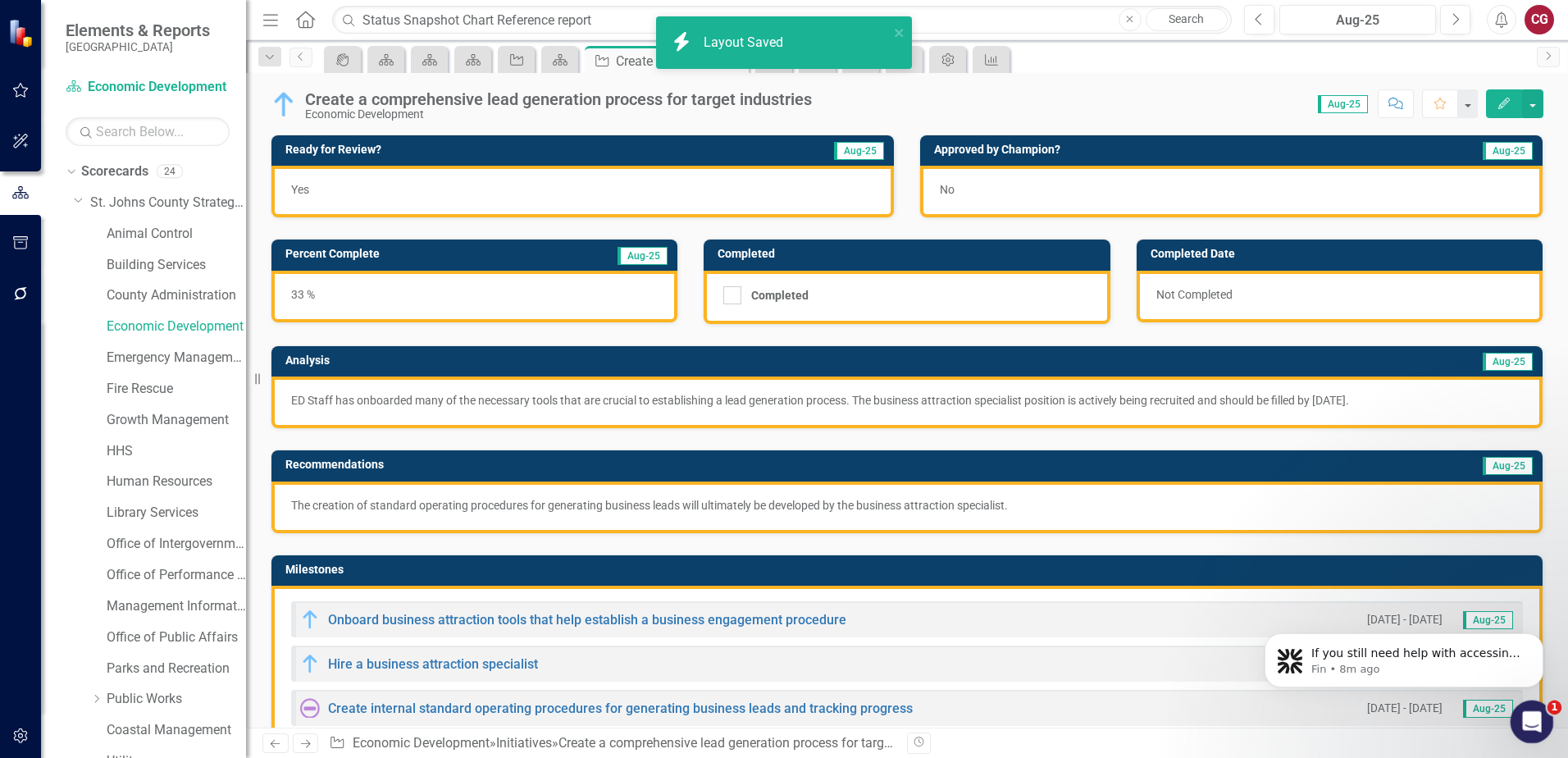
click at [1532, 729] on icon "Open Intercom Messenger" at bounding box center [1530, 720] width 27 height 27
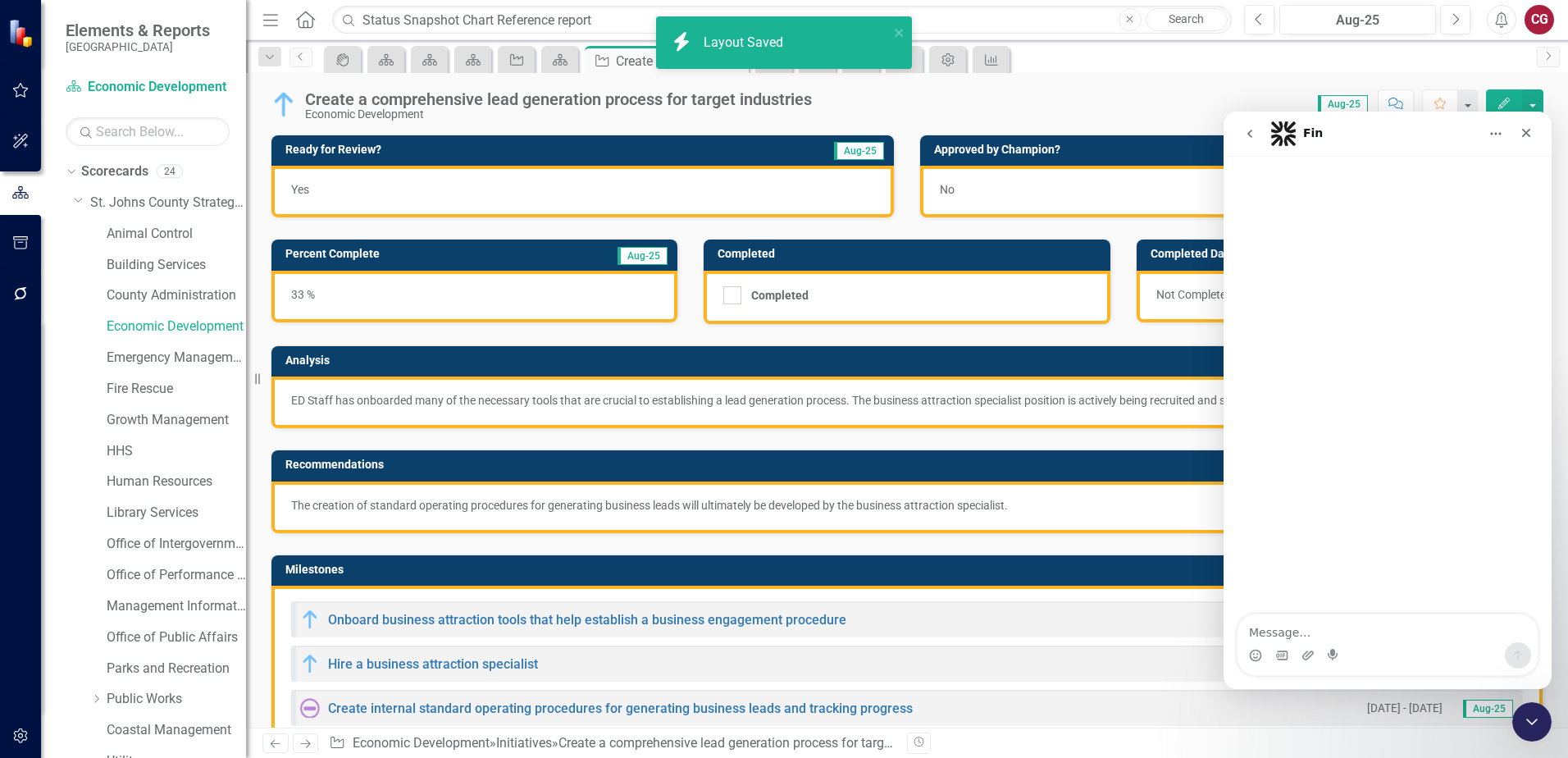
scroll to position [3, 0]
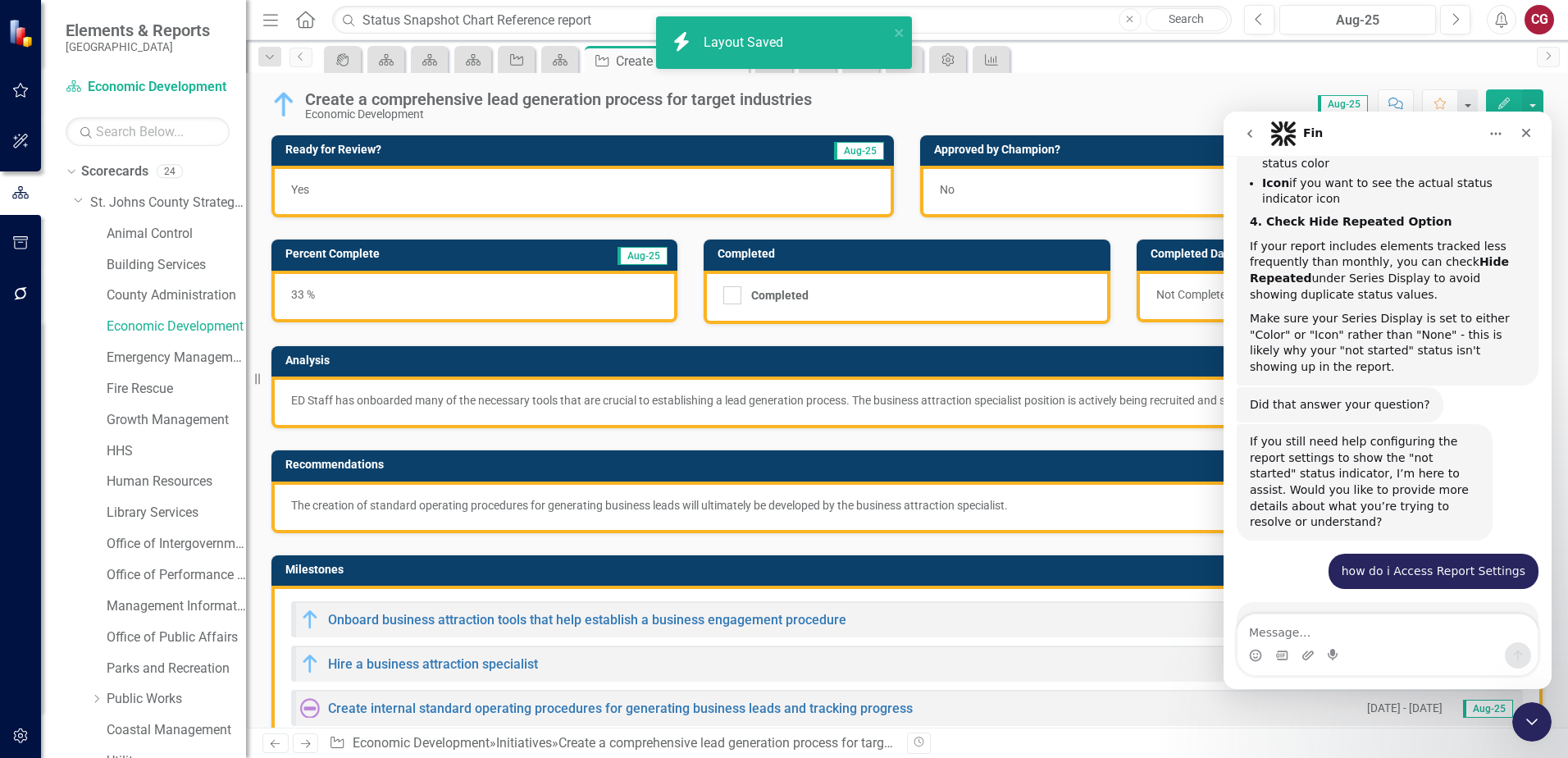
click at [1317, 625] on textarea "Message…" at bounding box center [1387, 628] width 300 height 28
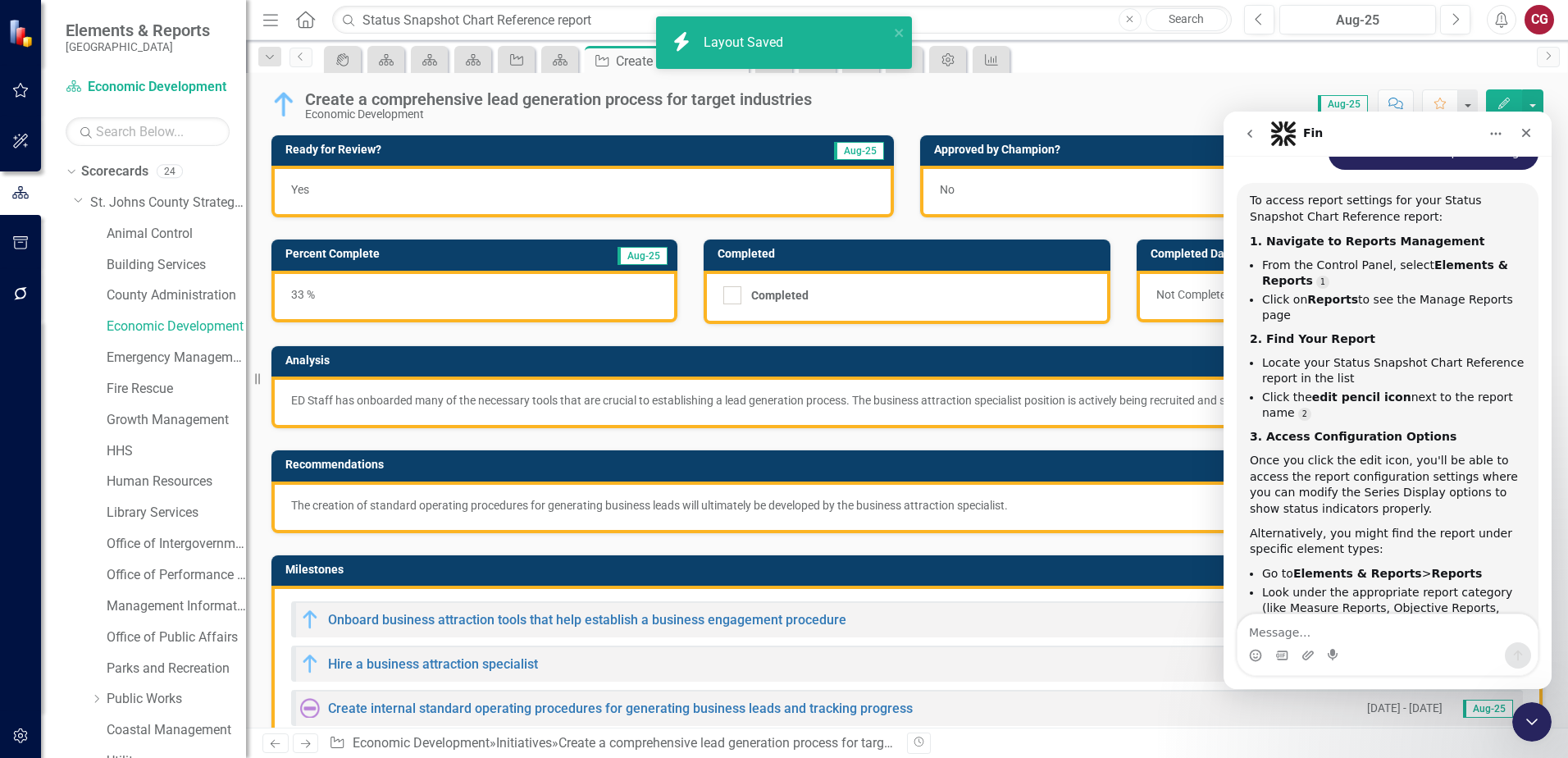
scroll to position [2016, 0]
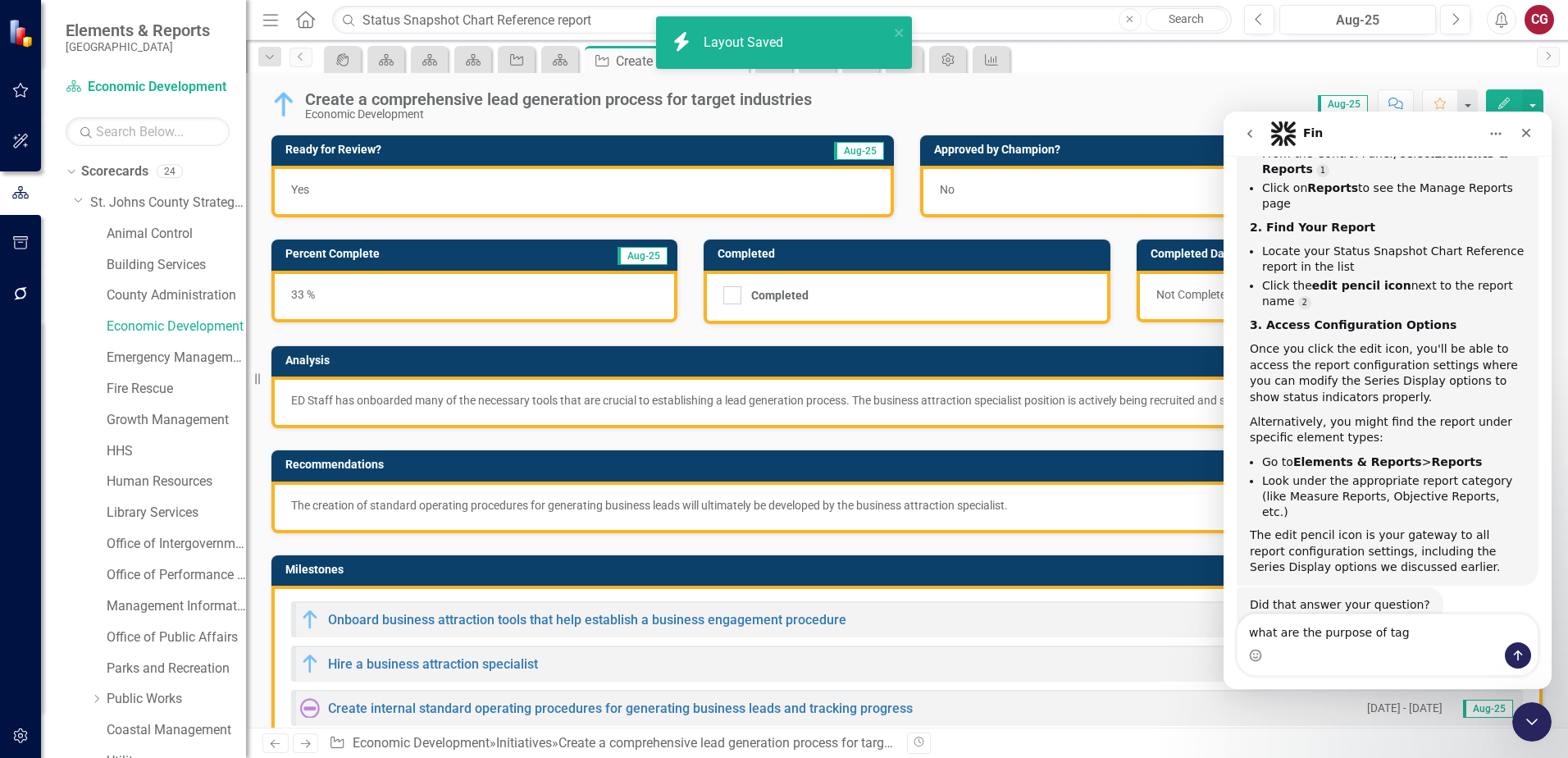
type textarea "what are the purpose of tags"
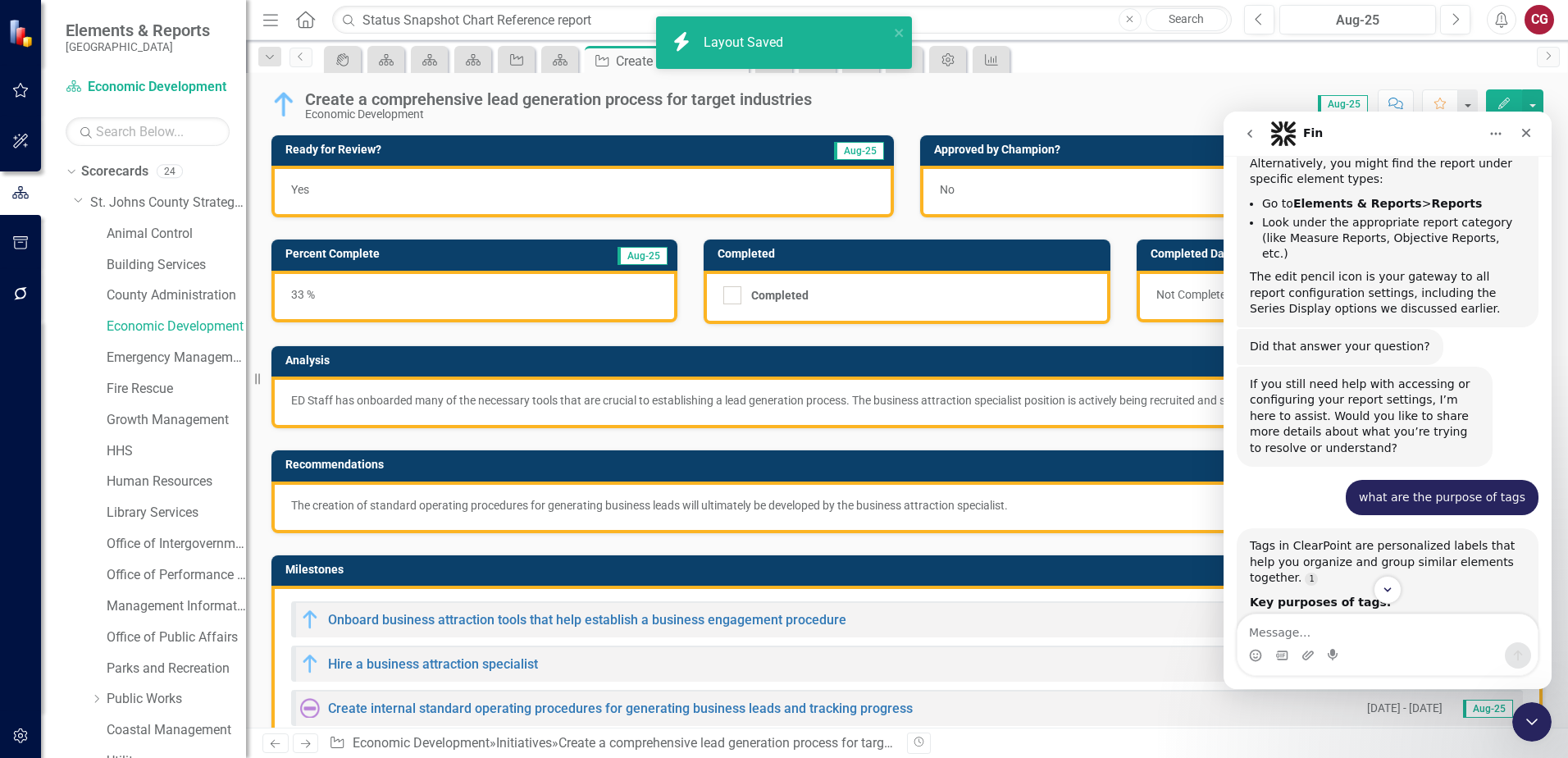
scroll to position [2270, 0]
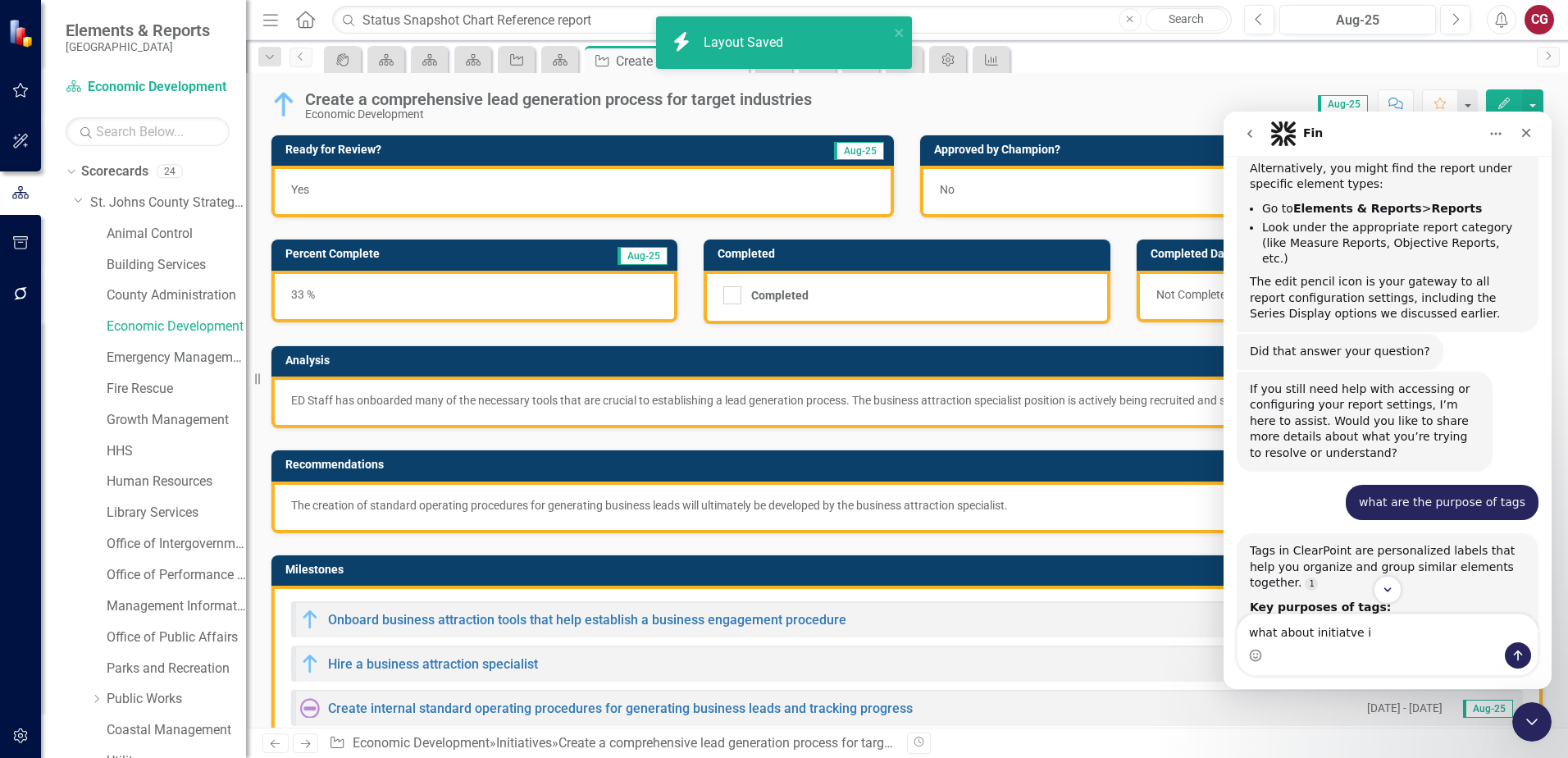
type textarea "what about initiatve id"
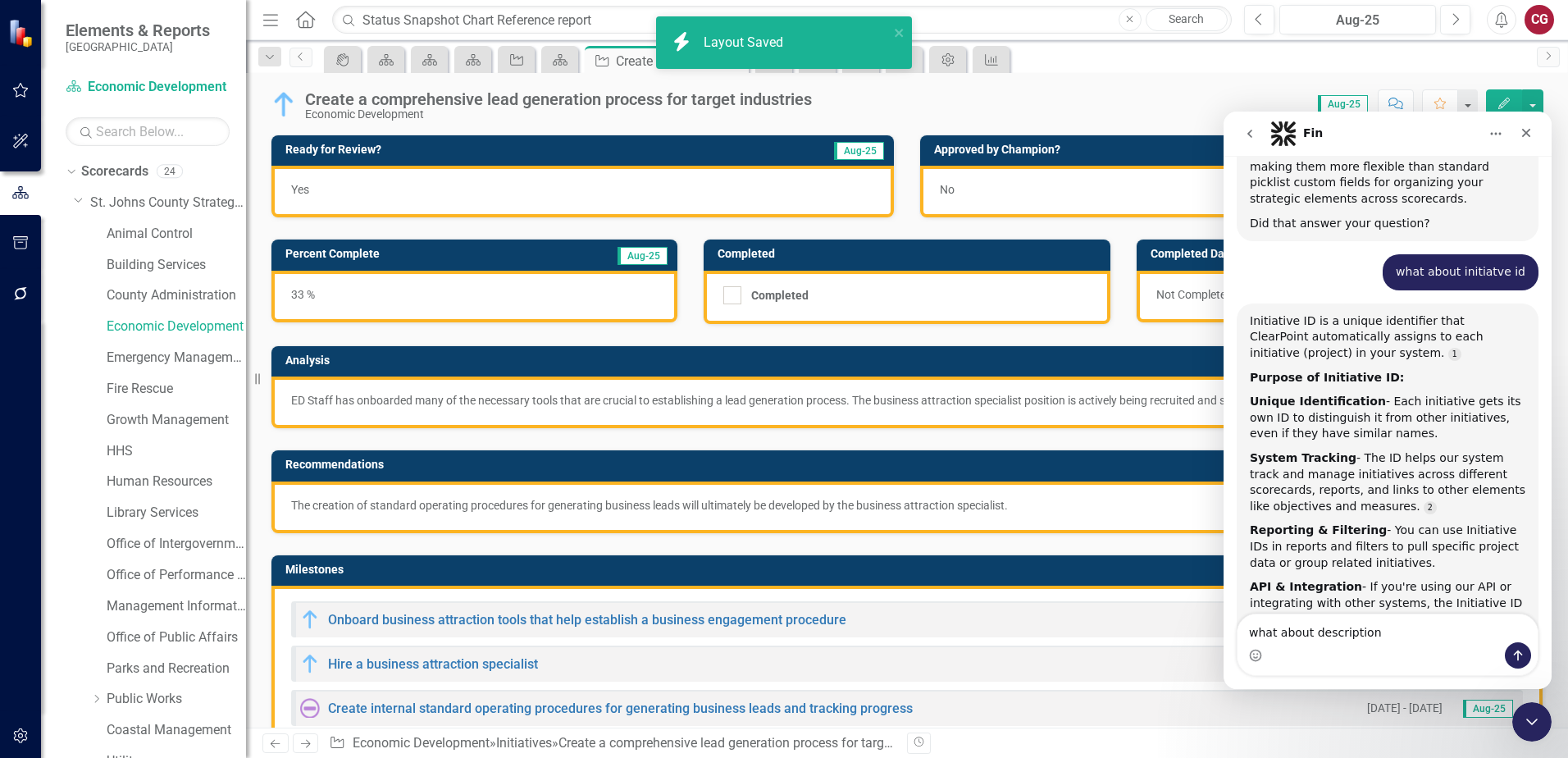
scroll to position [2999, 0]
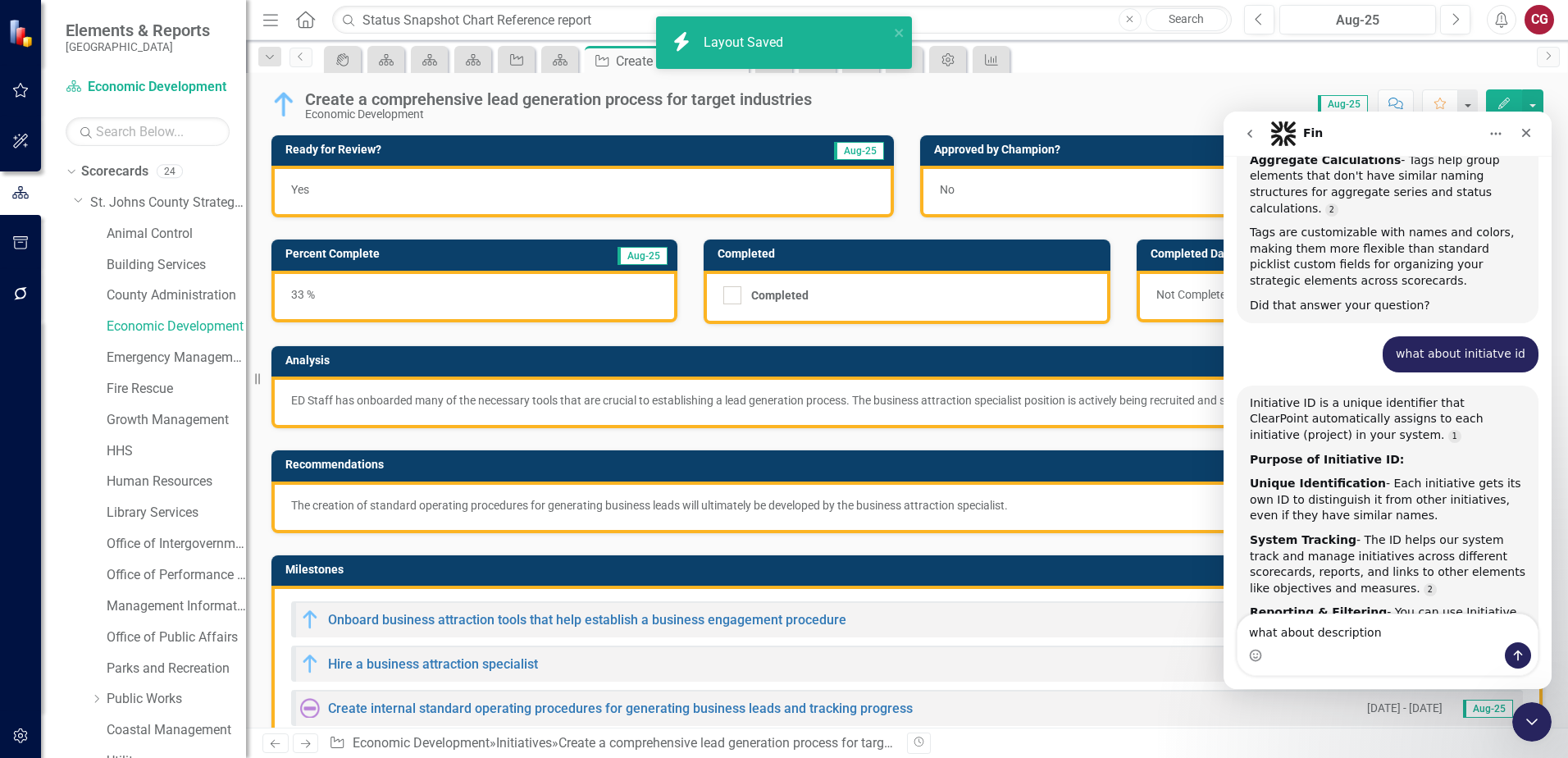
type textarea "what about description"
click at [1520, 659] on icon "Send a message…" at bounding box center [1518, 655] width 13 height 13
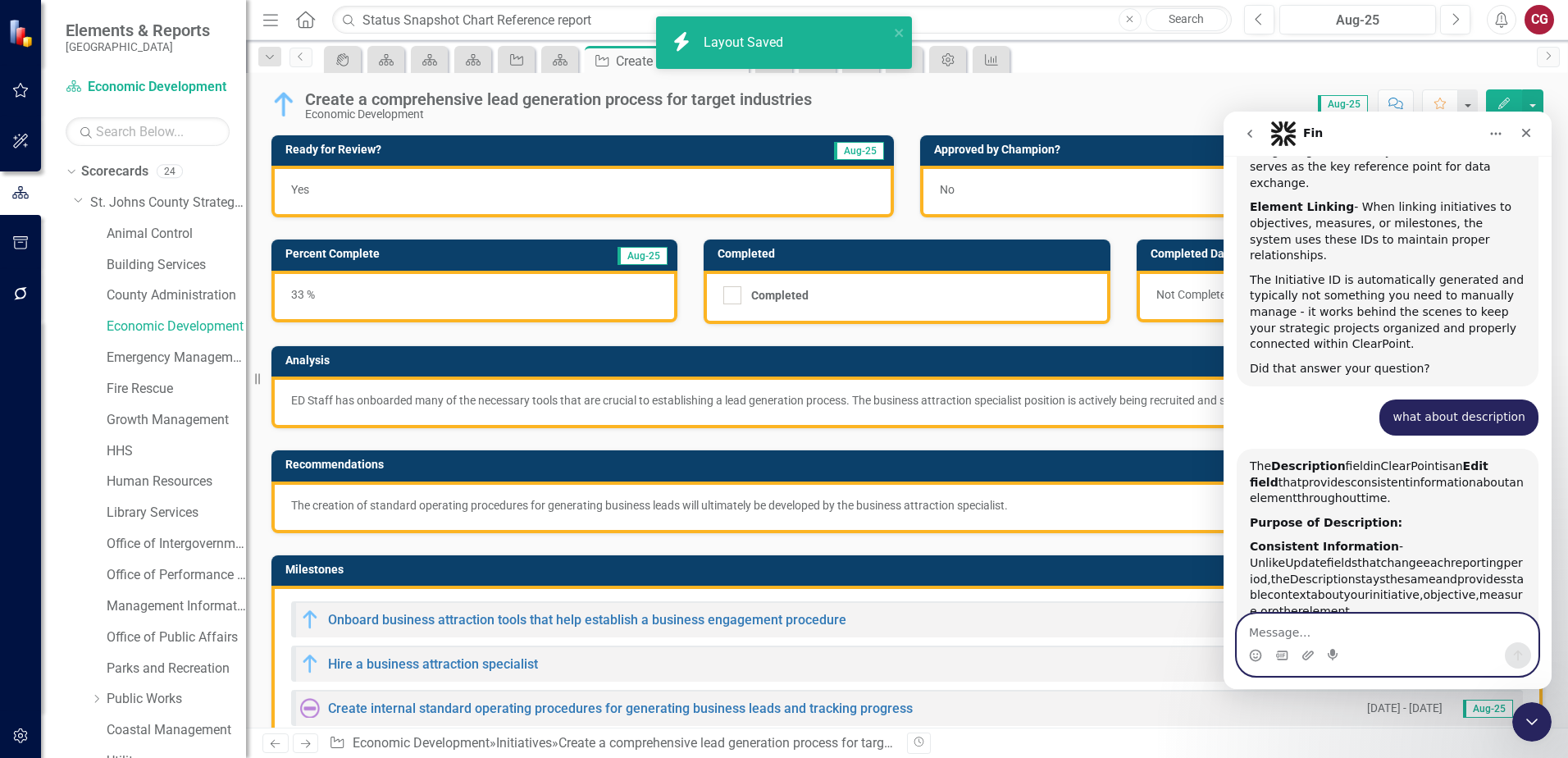
scroll to position [3557, 0]
